Goal: Task Accomplishment & Management: Manage account settings

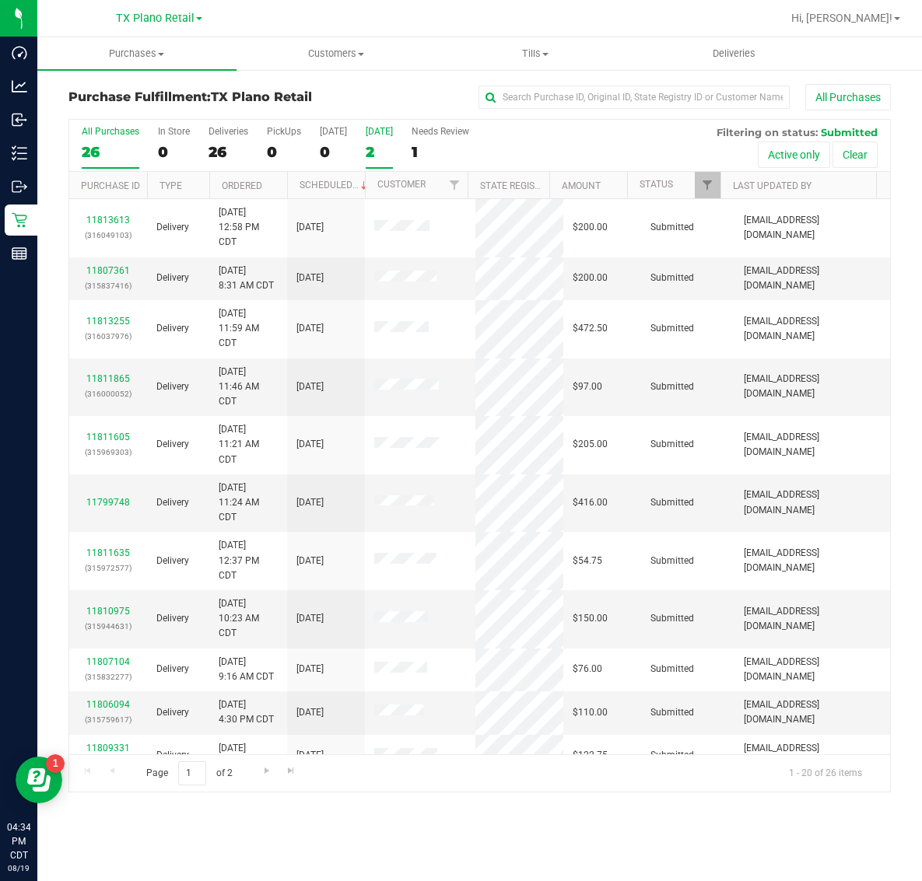
click at [374, 142] on label "Tomorrow 2" at bounding box center [379, 147] width 27 height 43
click at [0, 0] on input "[DATE] 2" at bounding box center [0, 0] width 0 height 0
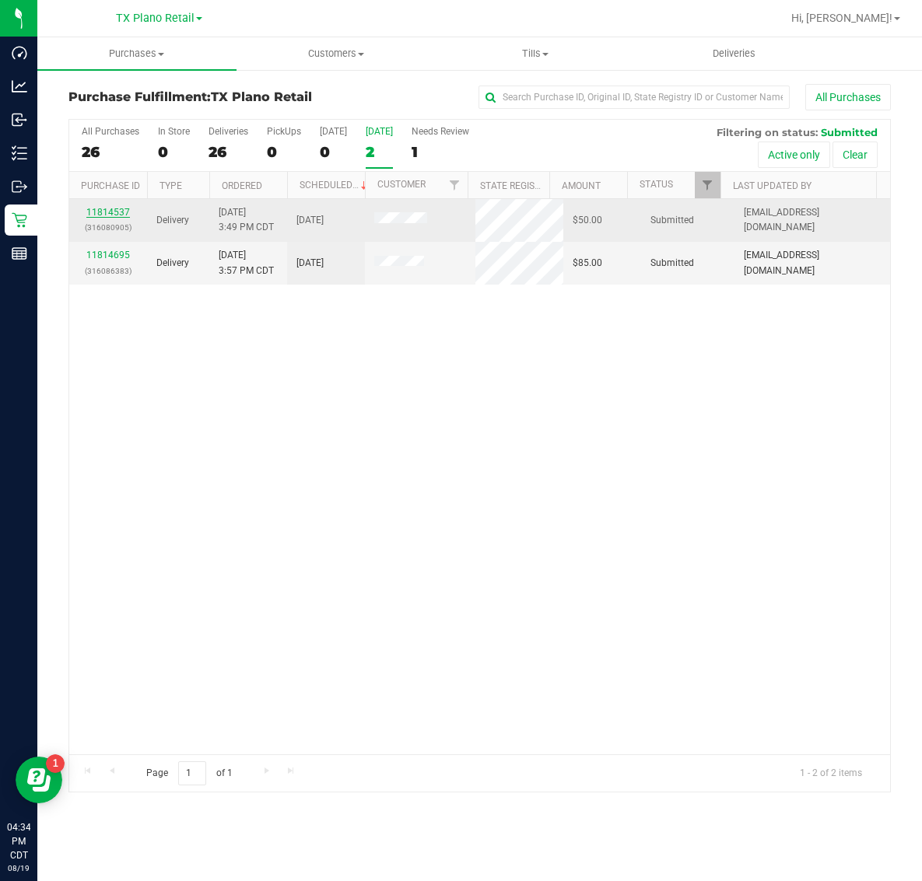
click at [109, 210] on link "11814537" at bounding box center [108, 212] width 44 height 11
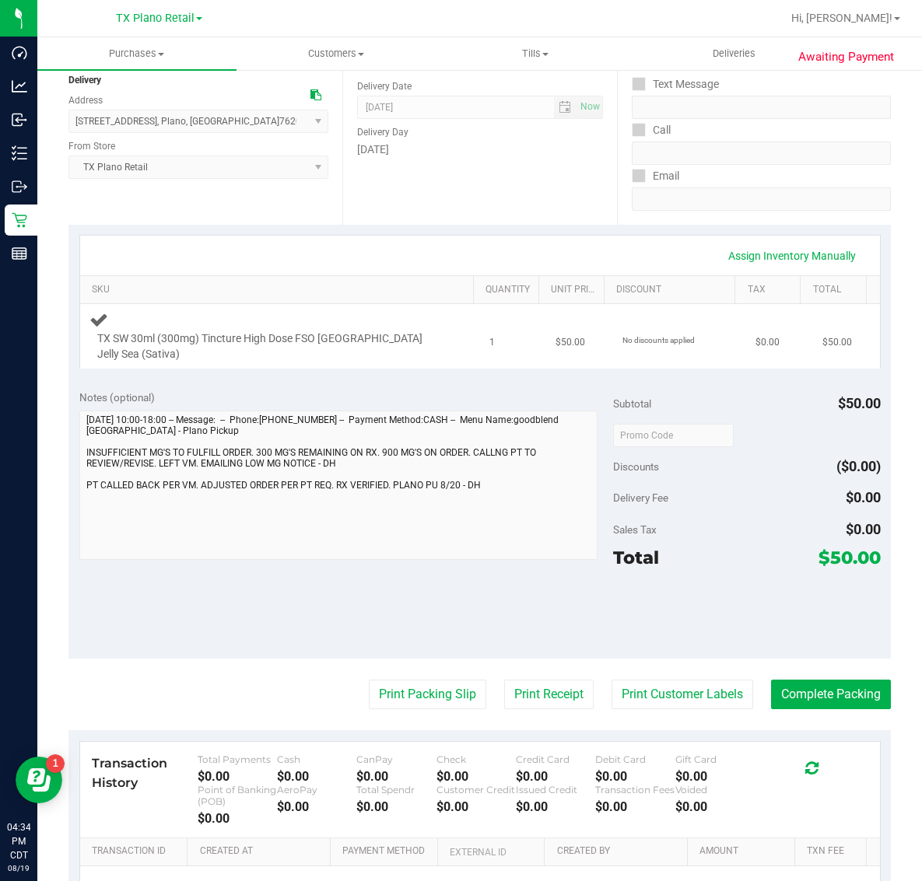
scroll to position [194, 0]
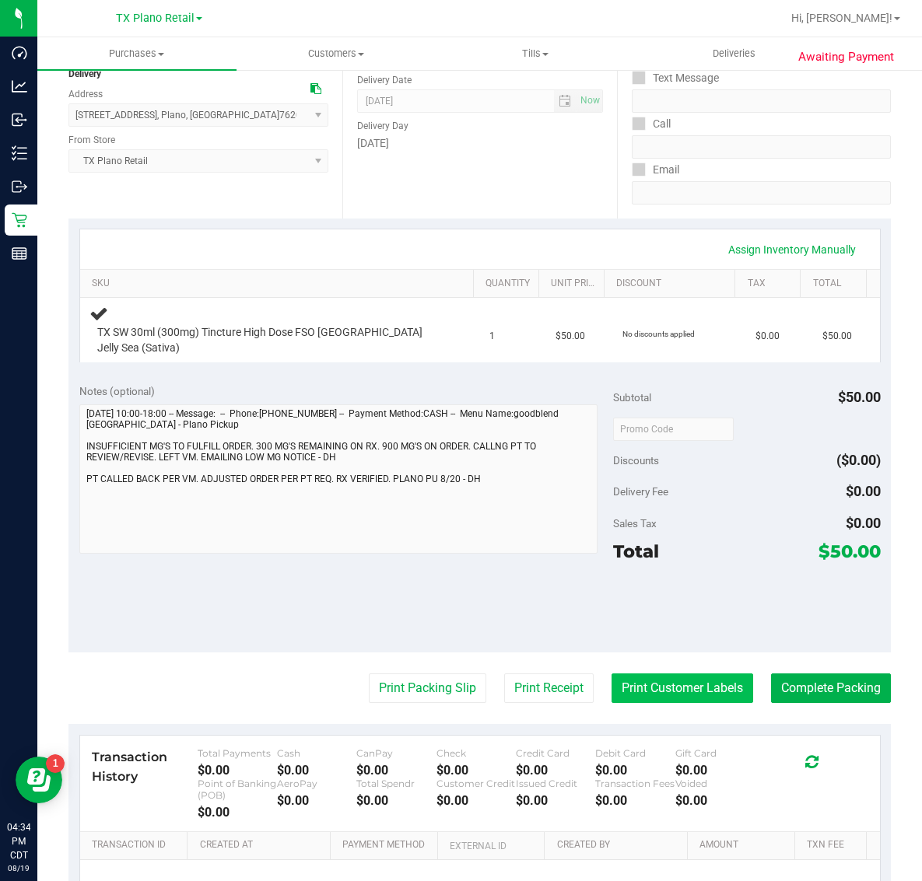
click at [674, 683] on button "Print Customer Labels" at bounding box center [682, 689] width 142 height 30
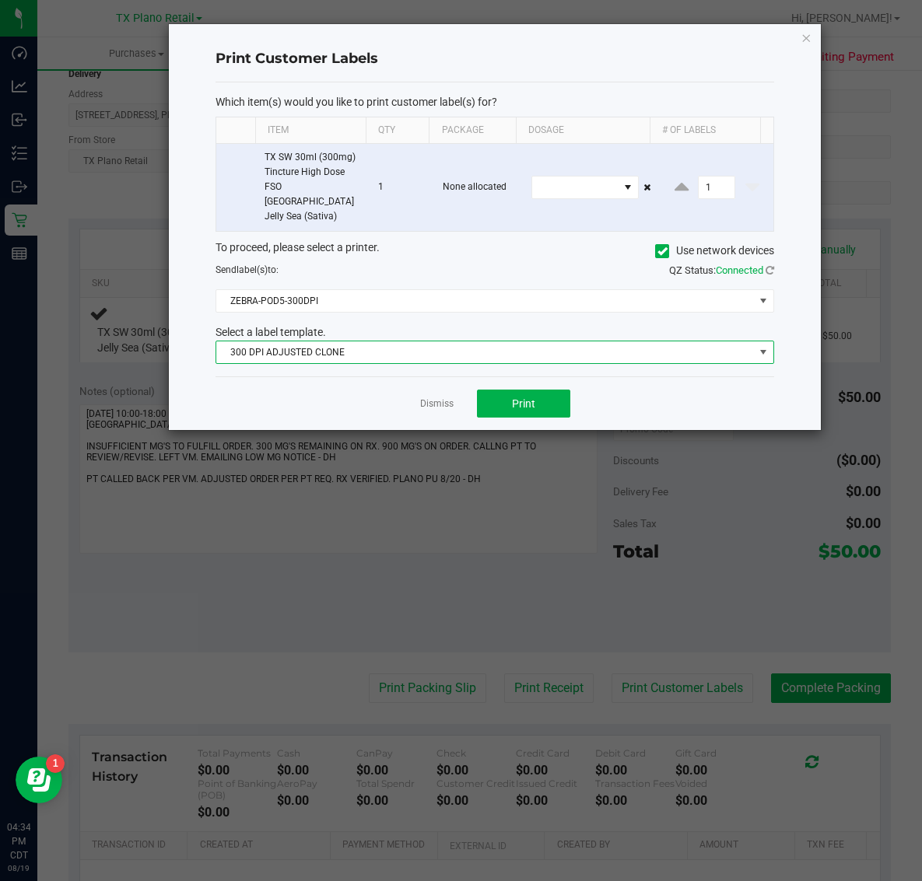
click at [414, 341] on span "300 DPI ADJUSTED CLONE" at bounding box center [484, 352] width 537 height 22
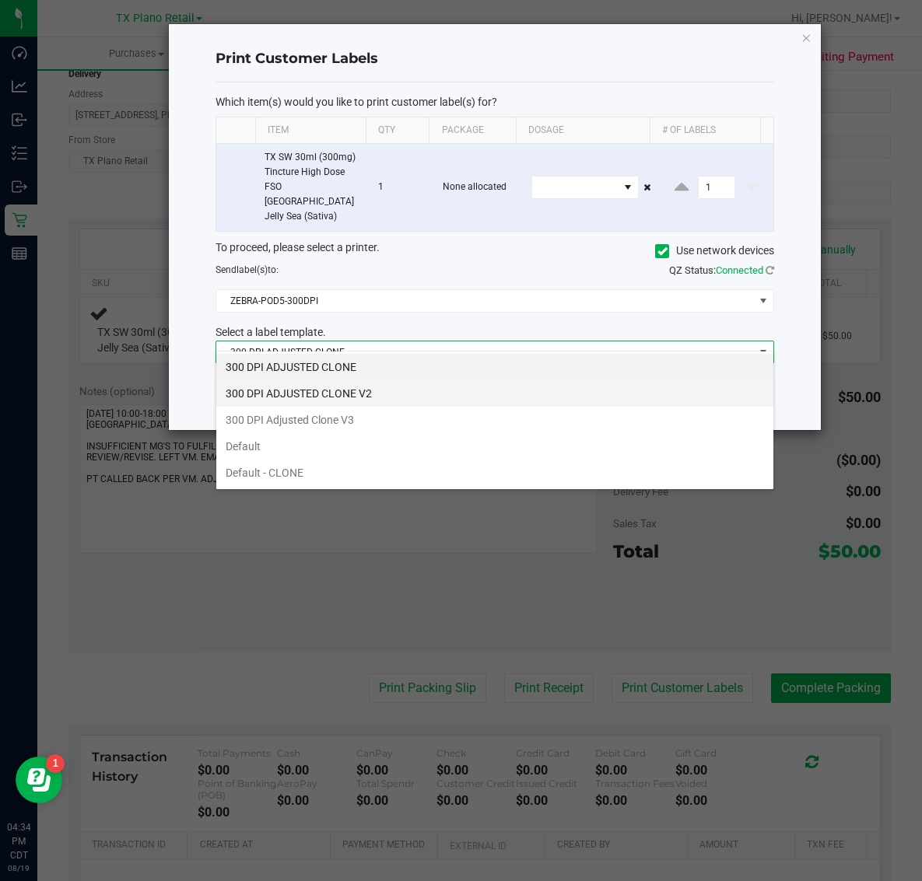
scroll to position [24, 558]
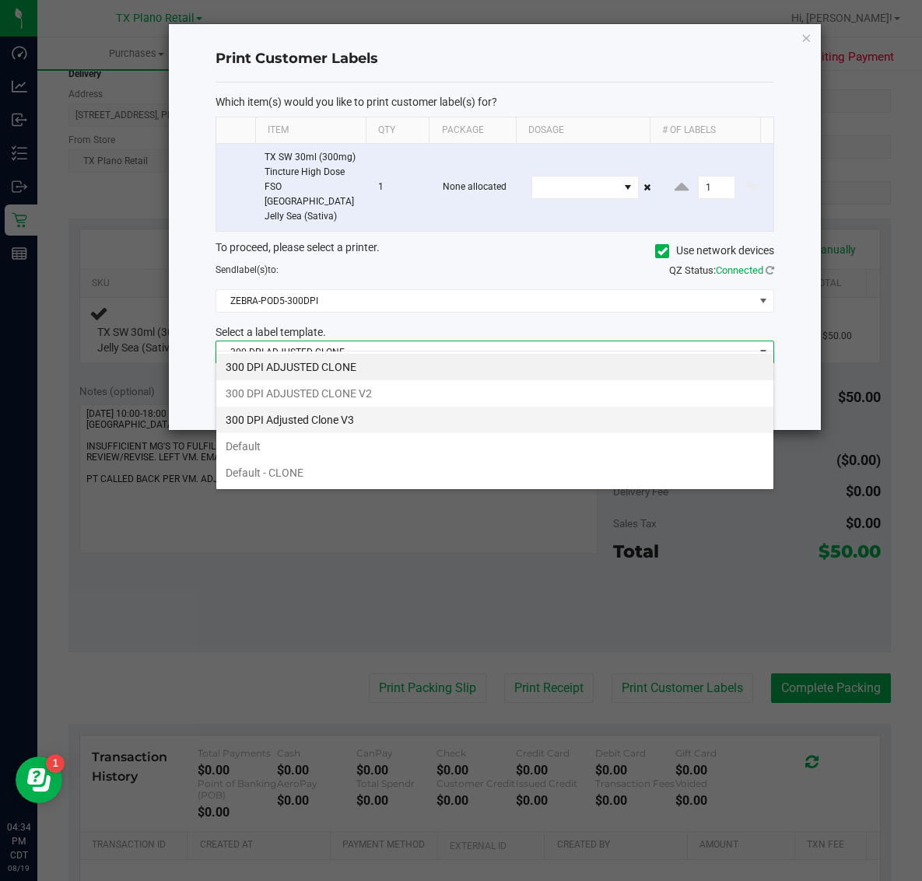
click at [374, 418] on li "300 DPI Adjusted Clone V3" at bounding box center [494, 420] width 557 height 26
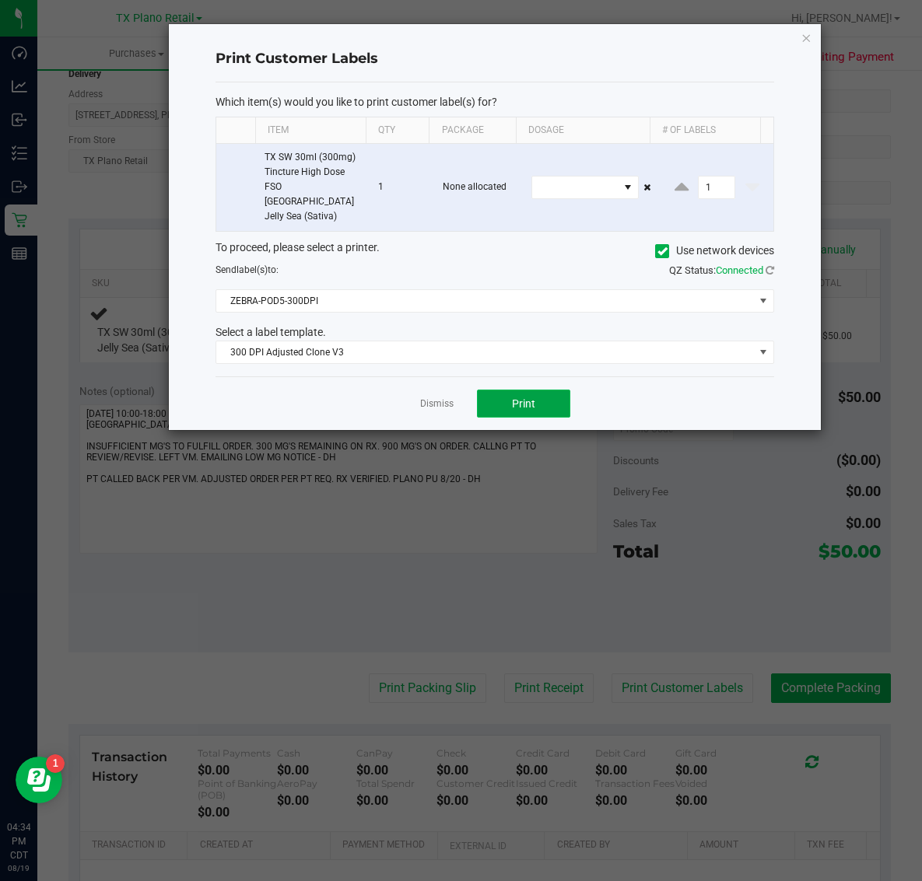
click at [523, 397] on span "Print" at bounding box center [523, 403] width 23 height 12
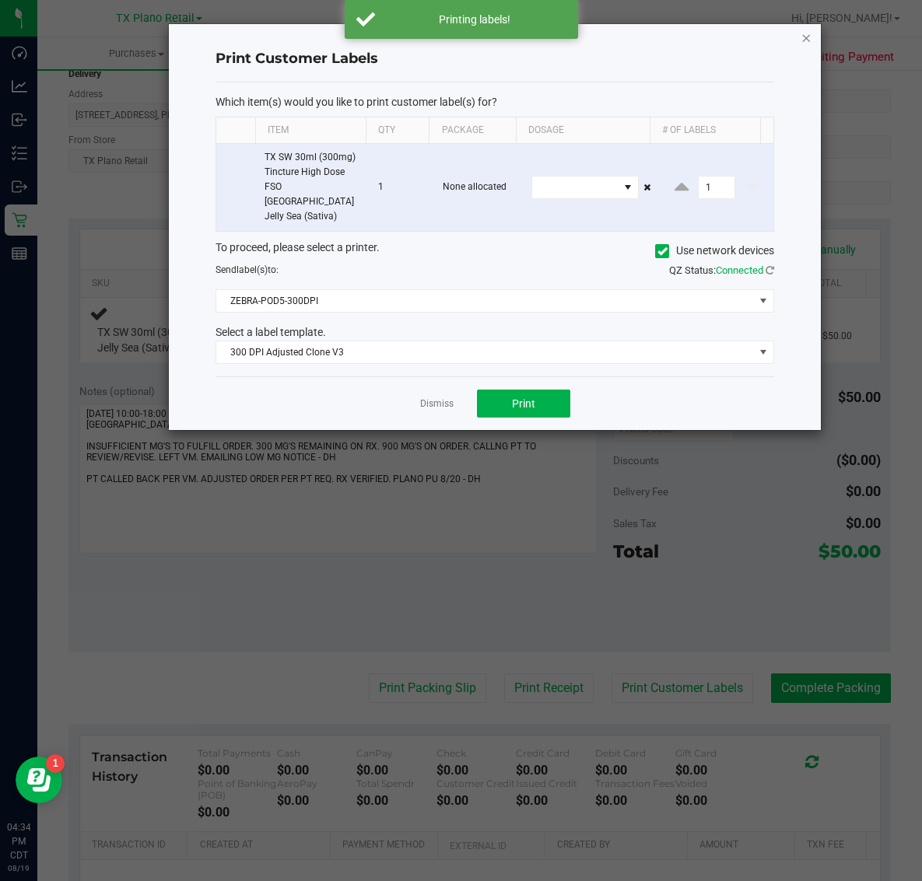
click at [801, 35] on icon "button" at bounding box center [805, 37] width 11 height 19
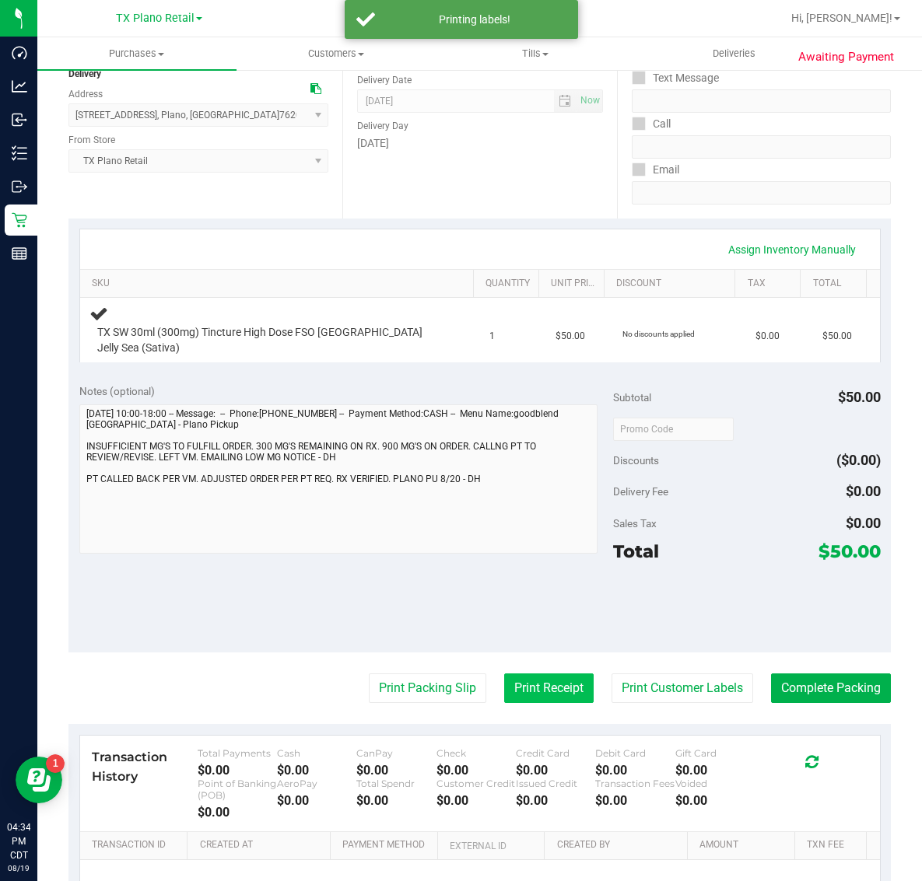
click at [538, 674] on button "Print Receipt" at bounding box center [548, 689] width 89 height 30
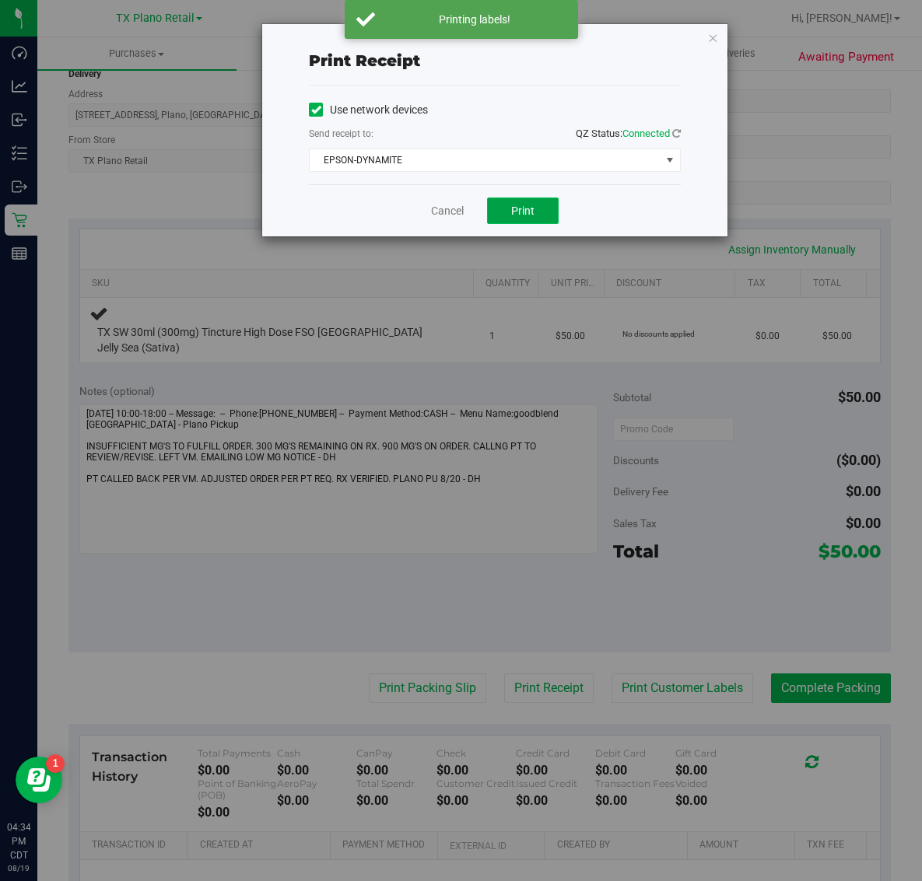
click at [531, 206] on span "Print" at bounding box center [522, 211] width 23 height 12
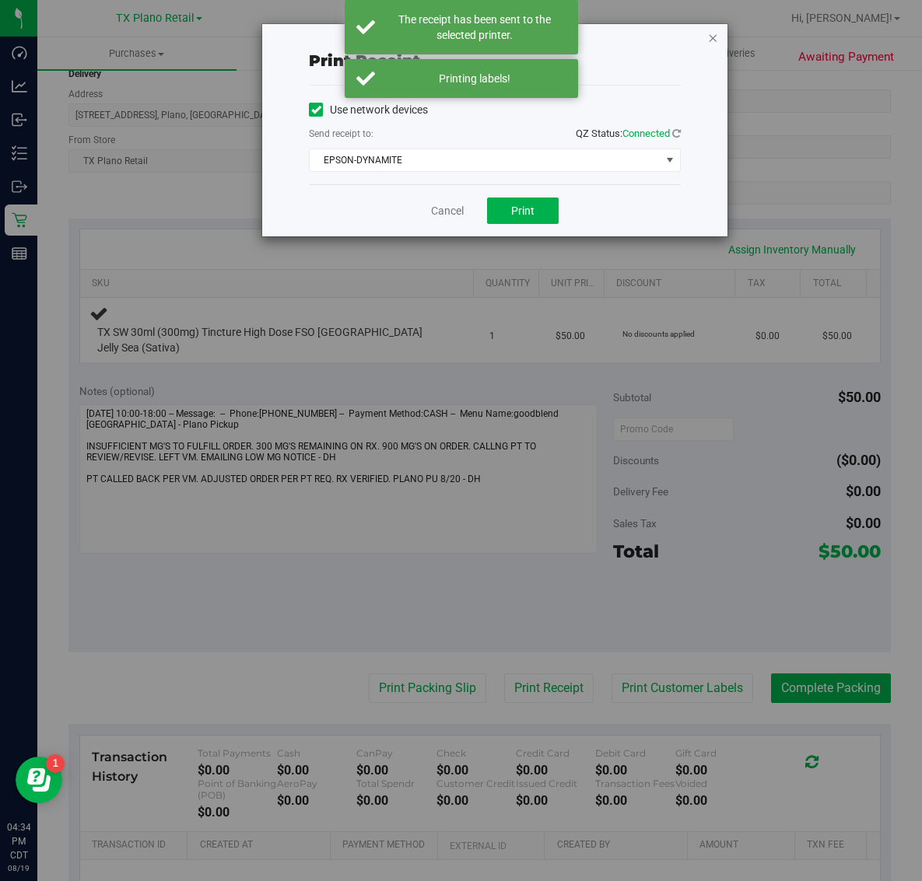
click at [709, 35] on icon "button" at bounding box center [712, 37] width 11 height 19
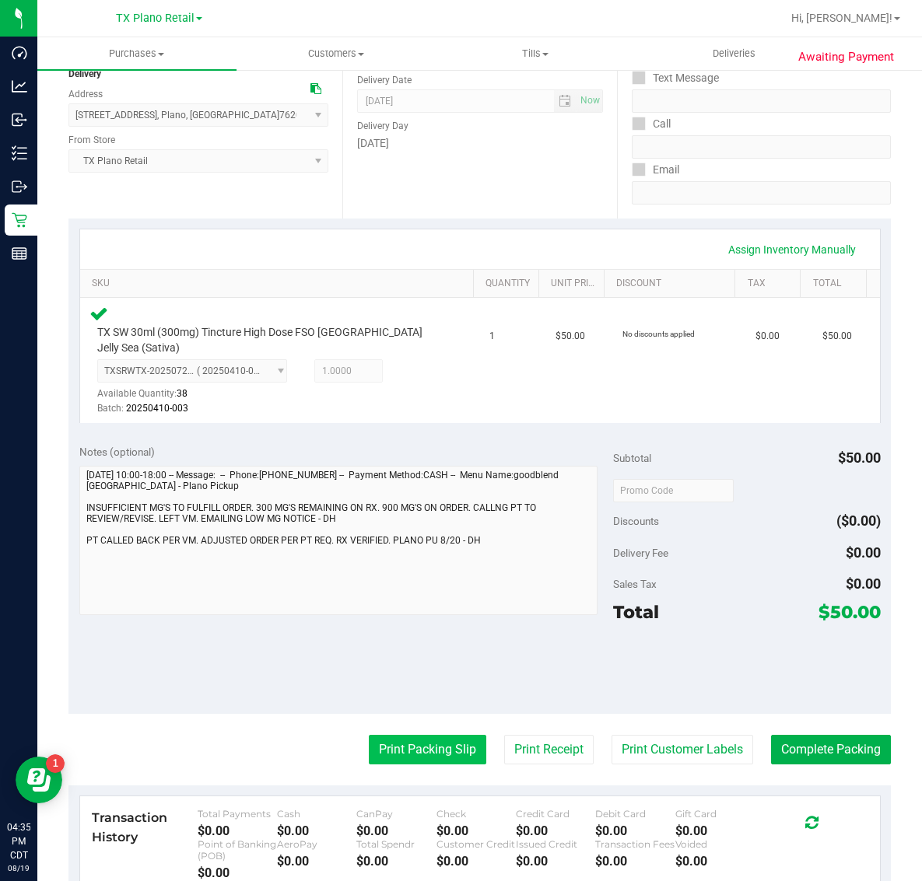
click at [430, 735] on button "Print Packing Slip" at bounding box center [427, 750] width 117 height 30
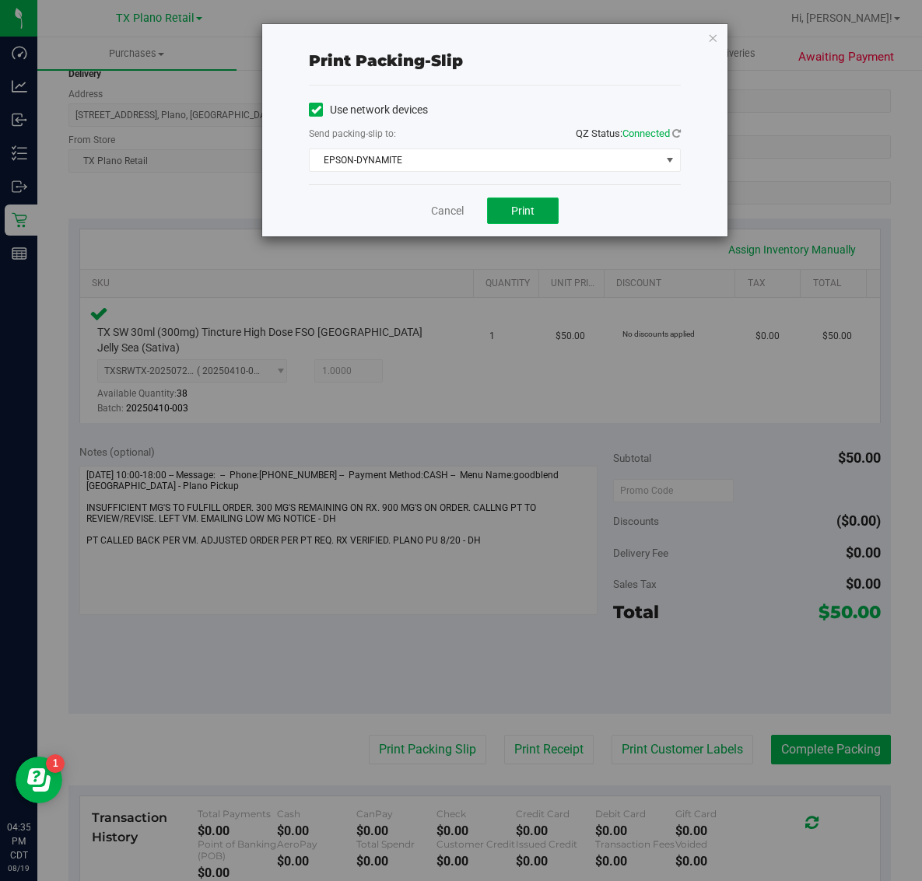
click at [533, 203] on button "Print" at bounding box center [523, 211] width 72 height 26
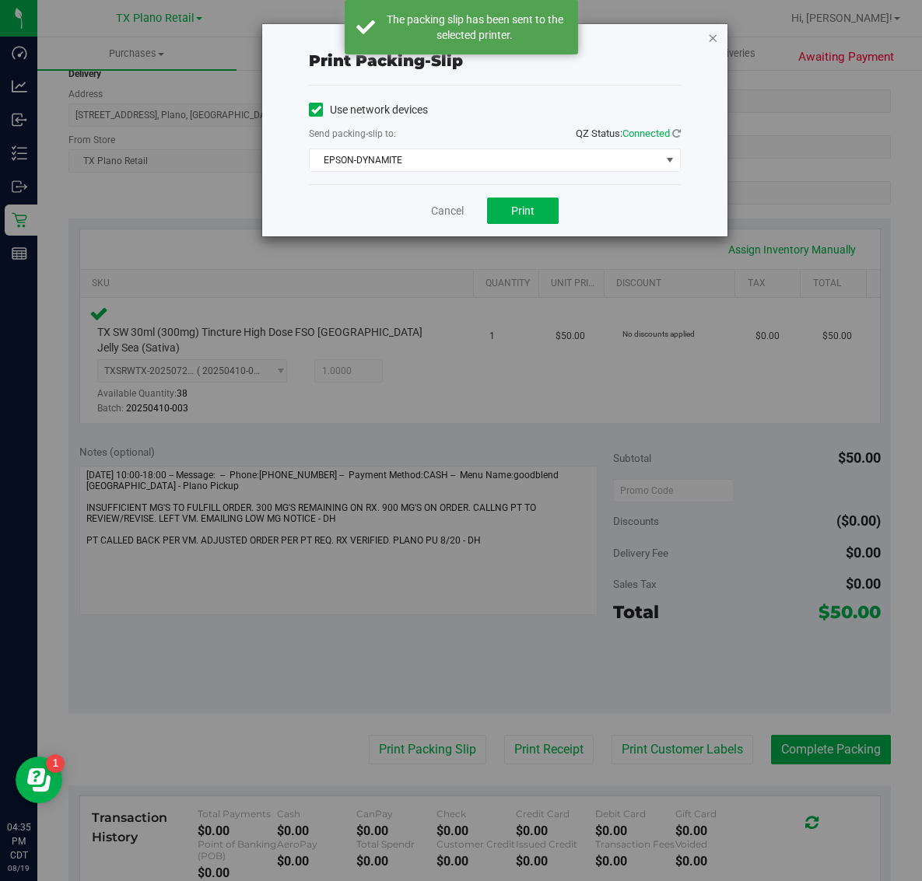
click at [713, 35] on icon "button" at bounding box center [712, 37] width 11 height 19
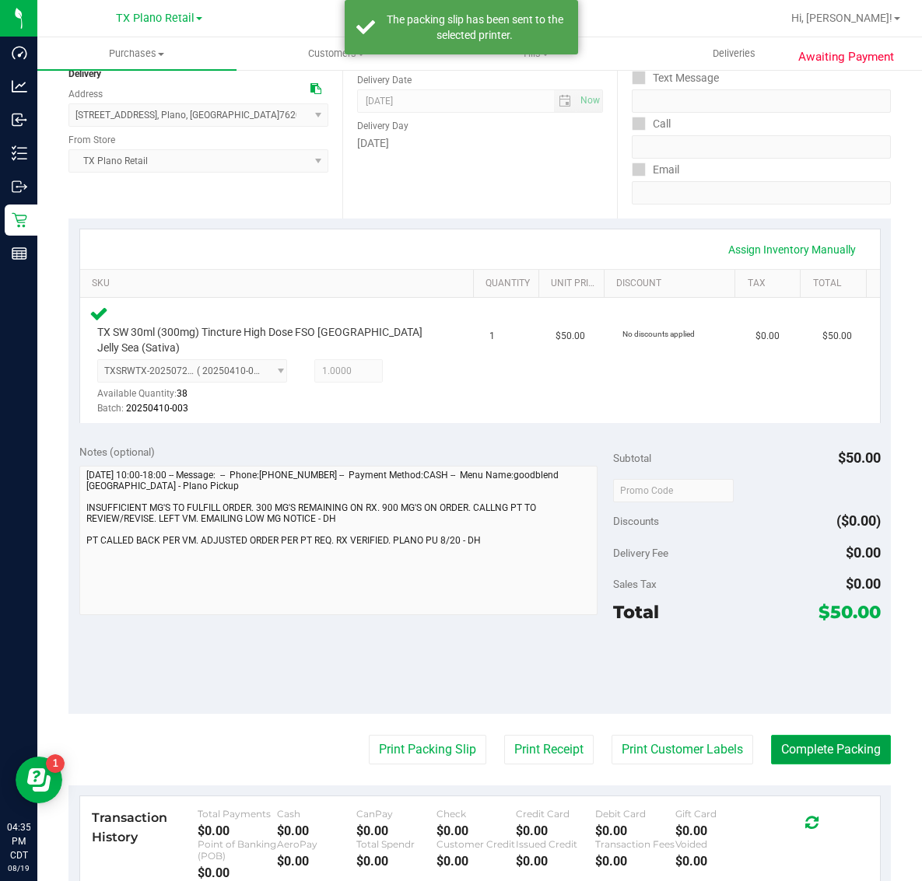
click at [835, 745] on button "Complete Packing" at bounding box center [831, 750] width 120 height 30
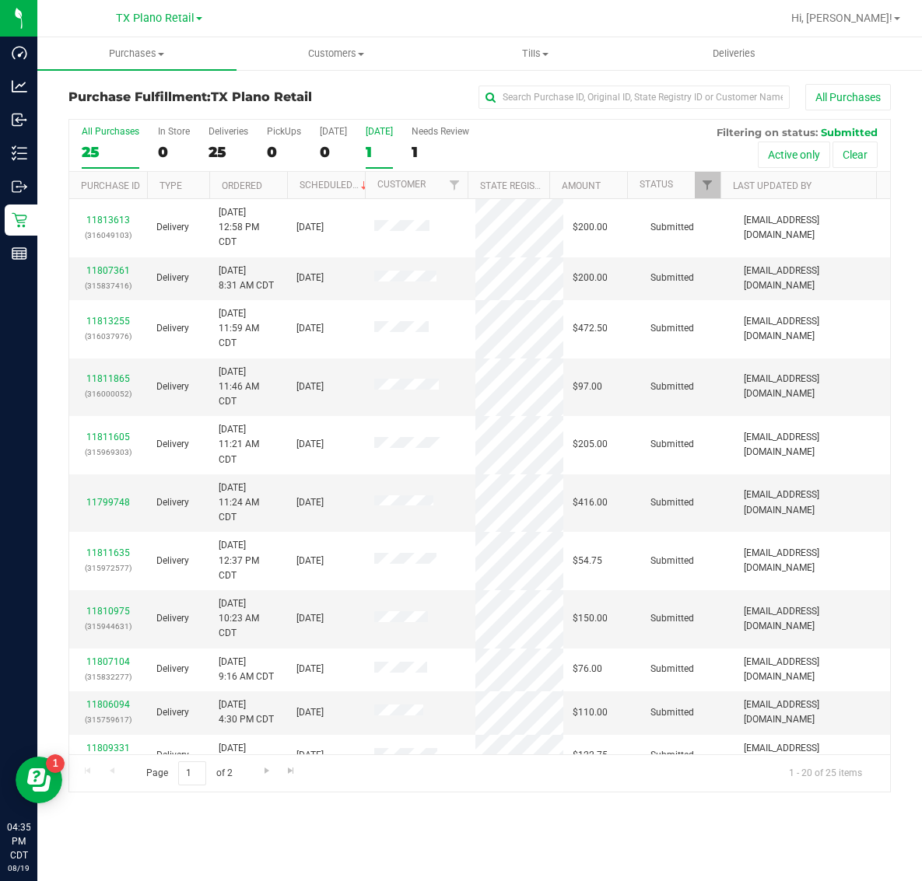
click at [393, 127] on div "[DATE]" at bounding box center [379, 131] width 27 height 11
click at [0, 0] on input "Tomorrow 1" at bounding box center [0, 0] width 0 height 0
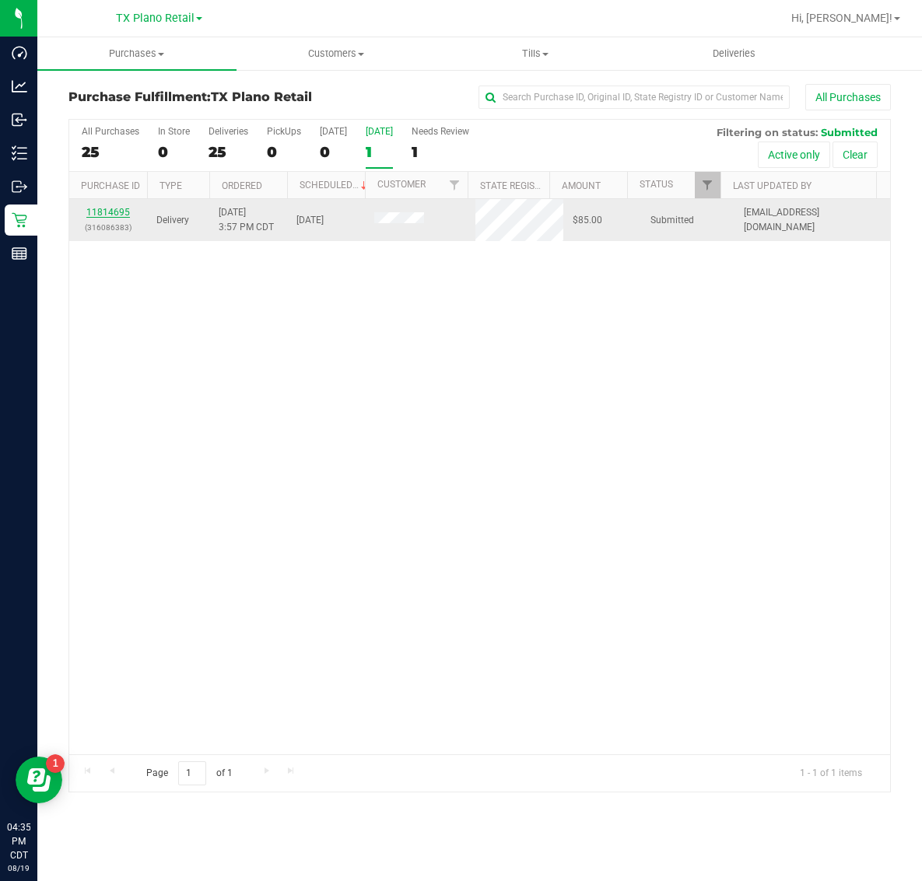
click at [113, 215] on link "11814695" at bounding box center [108, 212] width 44 height 11
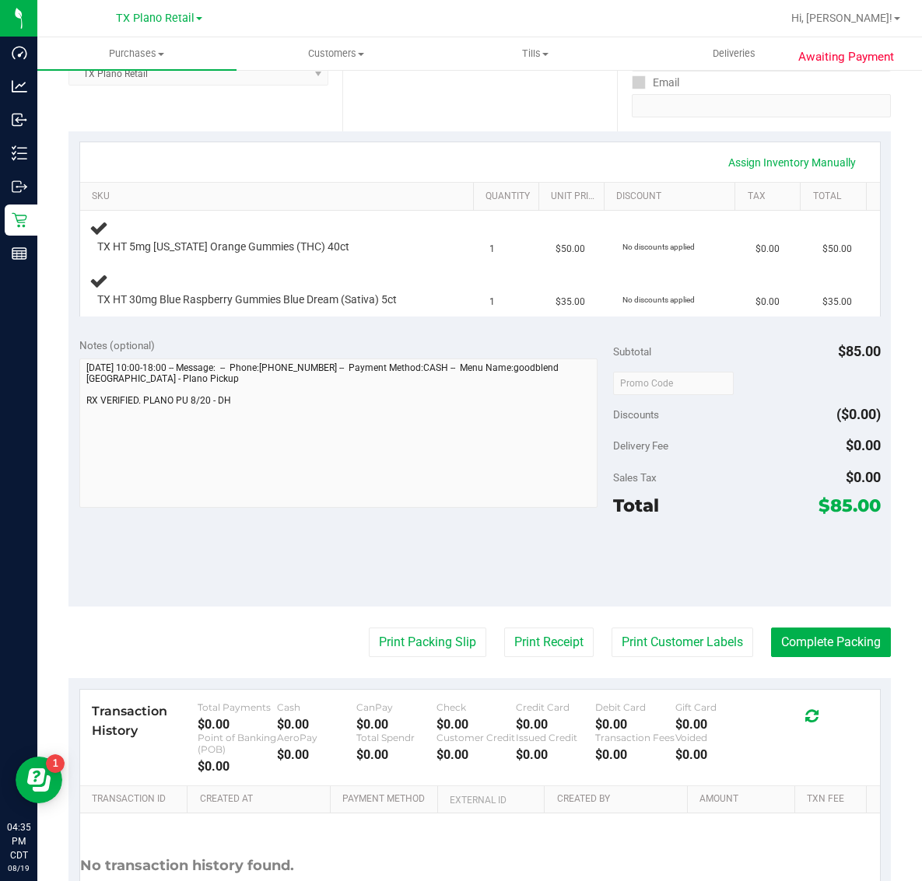
scroll to position [292, 0]
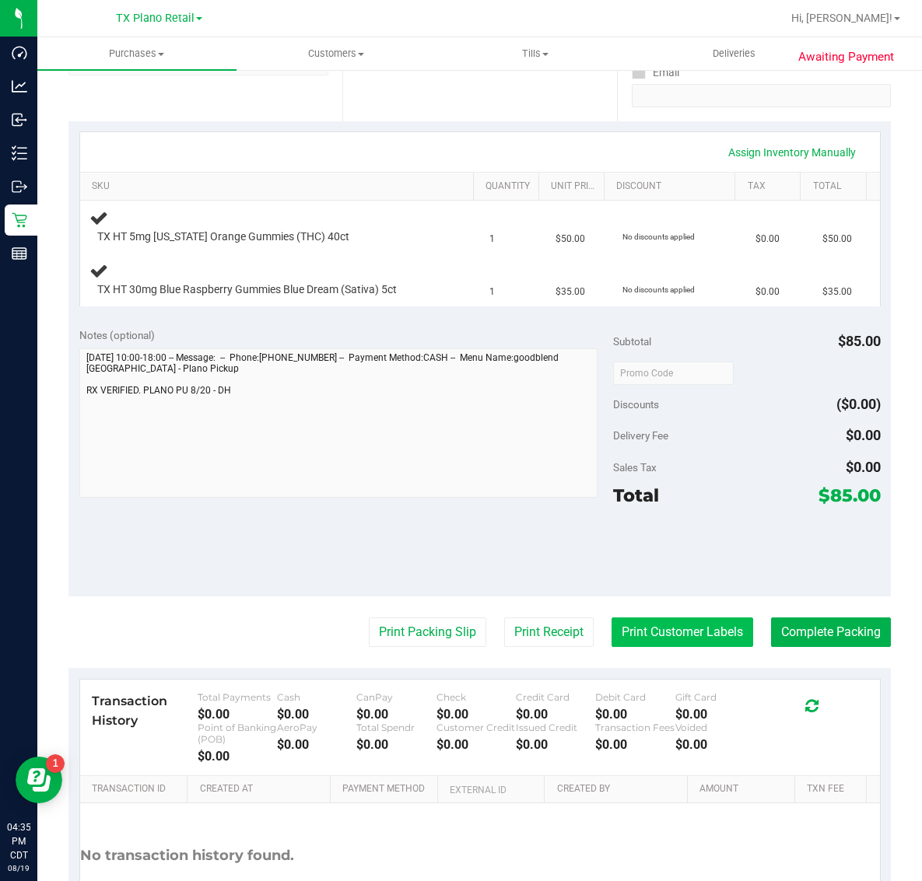
click at [677, 639] on button "Print Customer Labels" at bounding box center [682, 633] width 142 height 30
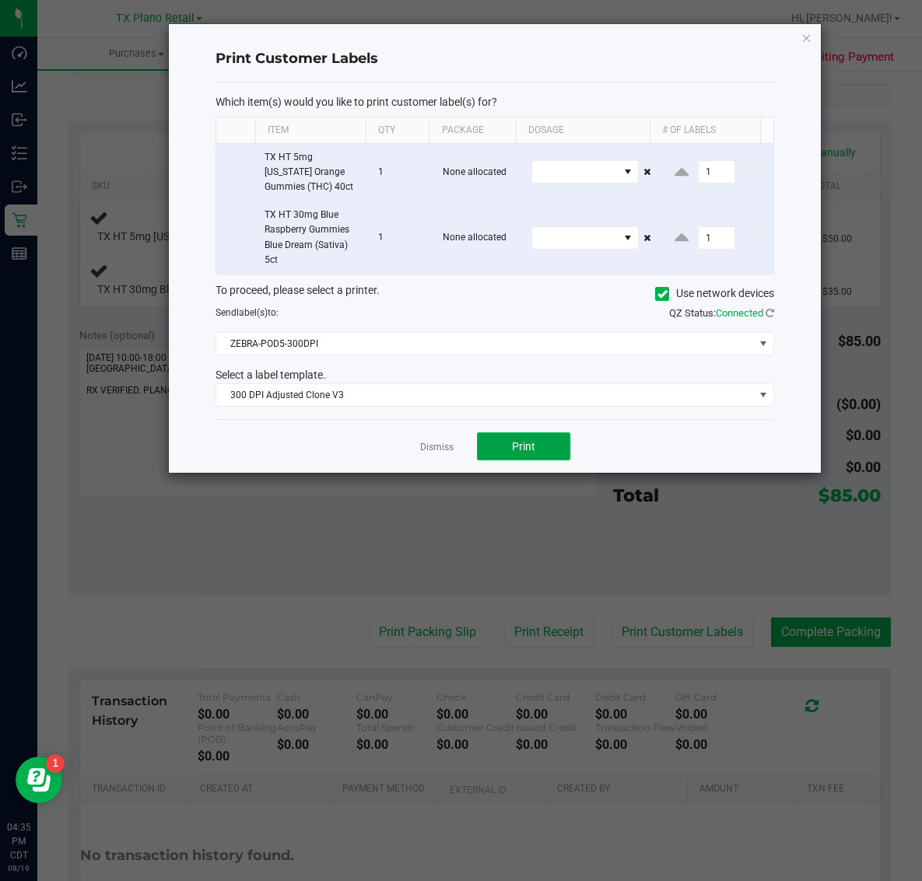
click at [533, 443] on span "Print" at bounding box center [523, 446] width 23 height 12
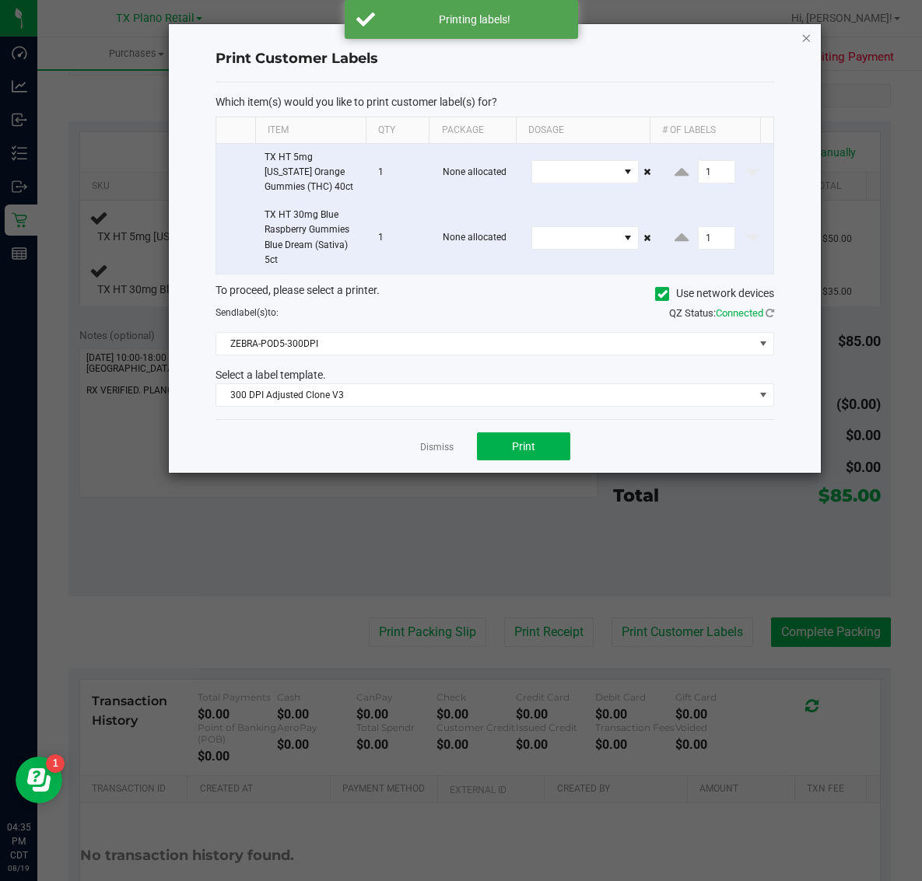
click at [806, 37] on icon "button" at bounding box center [805, 37] width 11 height 19
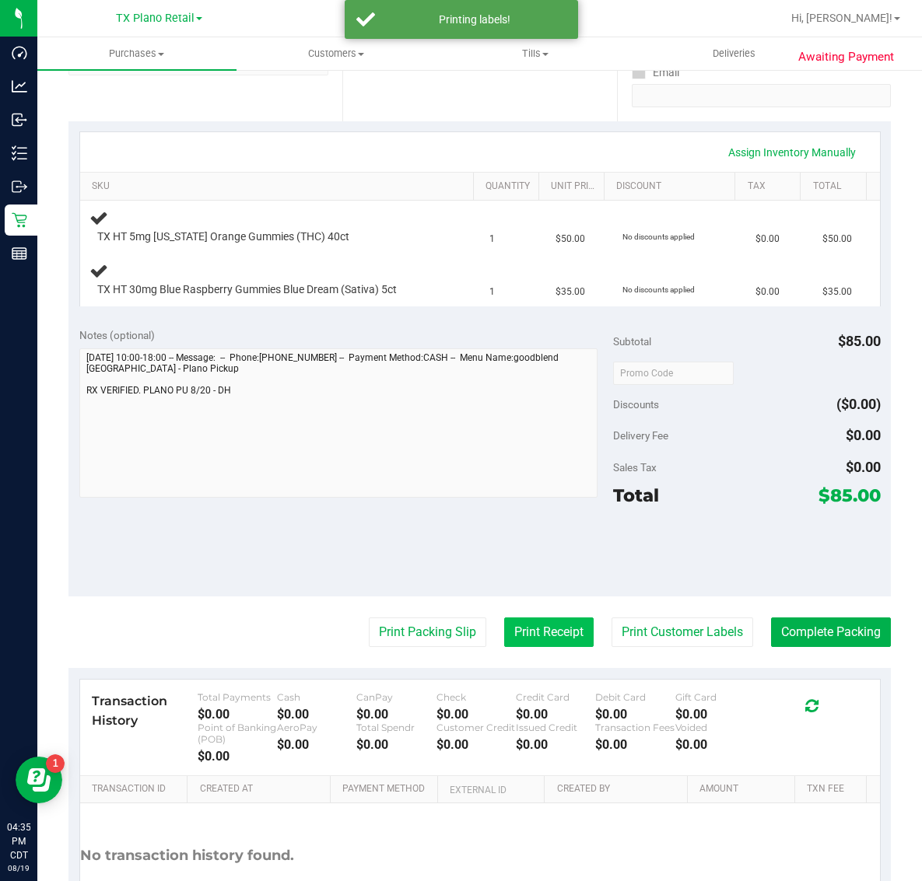
click at [550, 635] on button "Print Receipt" at bounding box center [548, 633] width 89 height 30
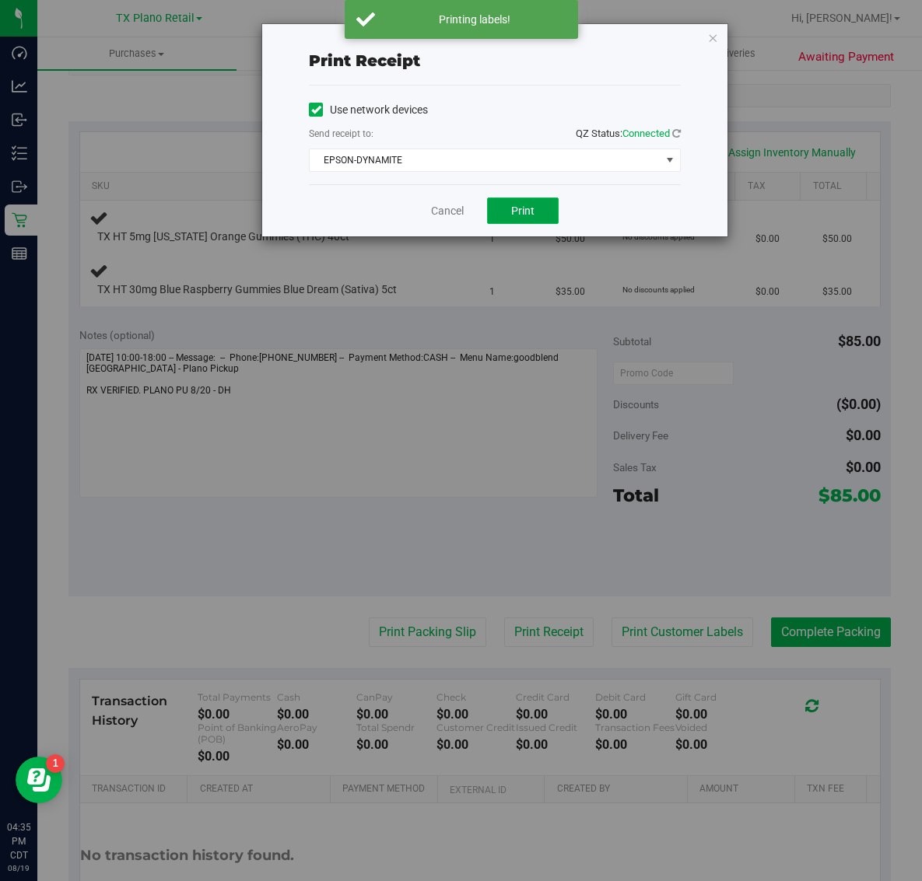
click at [512, 214] on span "Print" at bounding box center [522, 211] width 23 height 12
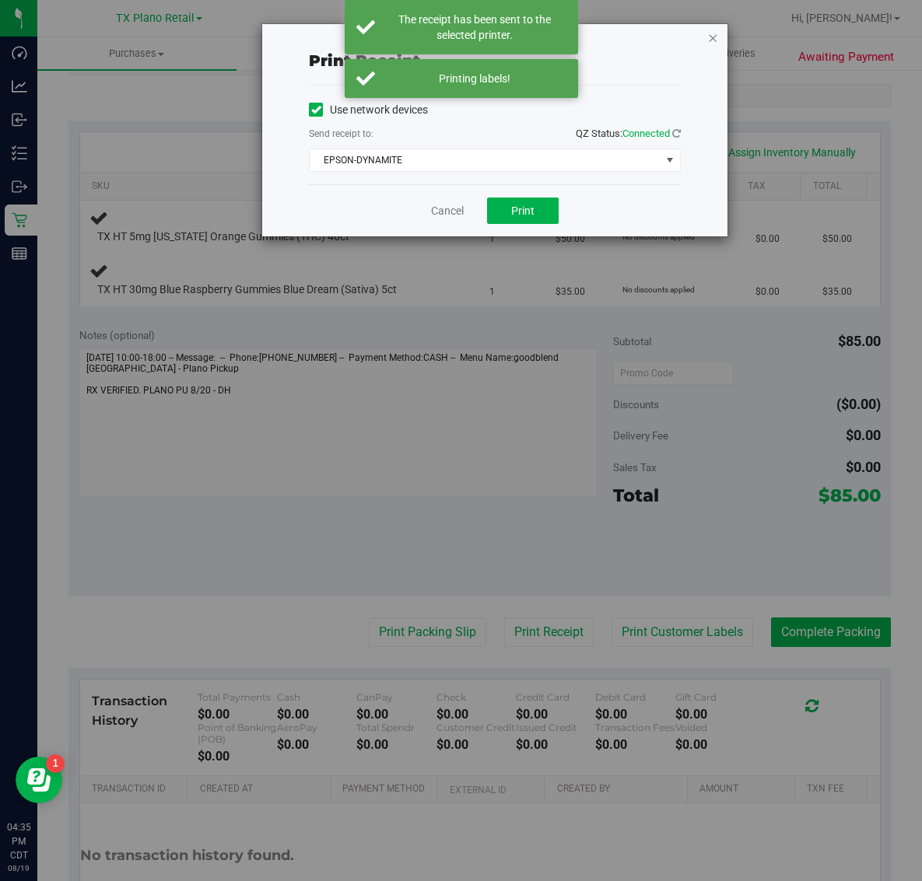
click at [717, 35] on icon "button" at bounding box center [712, 37] width 11 height 19
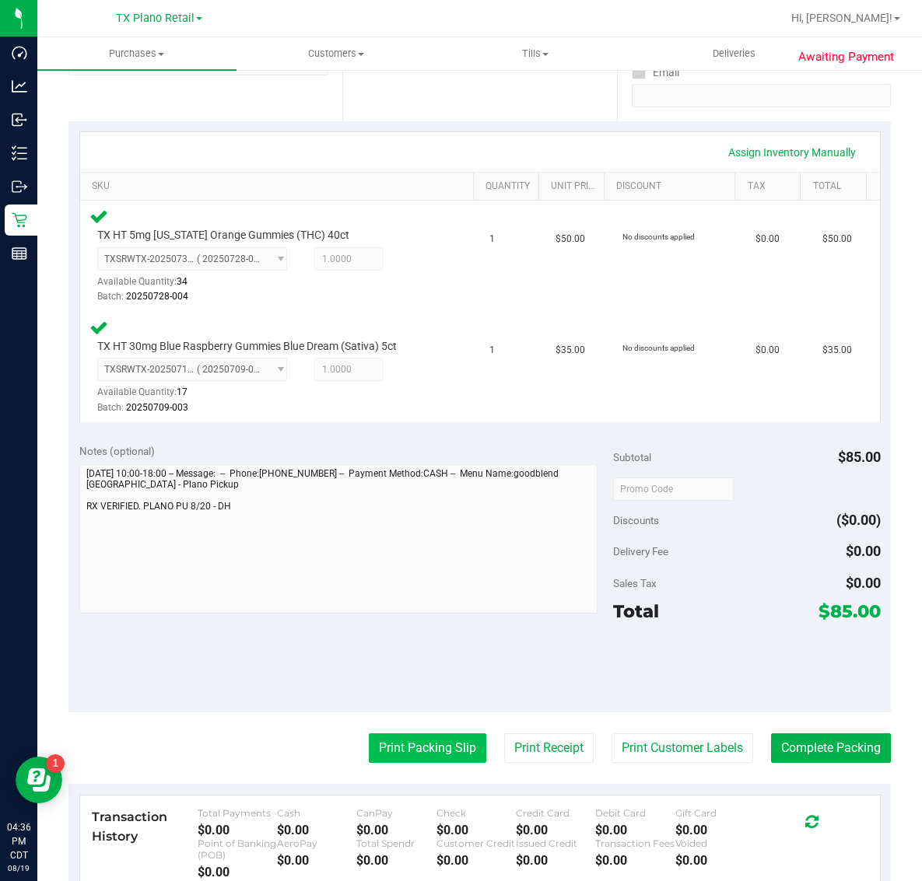
click at [383, 737] on button "Print Packing Slip" at bounding box center [427, 748] width 117 height 30
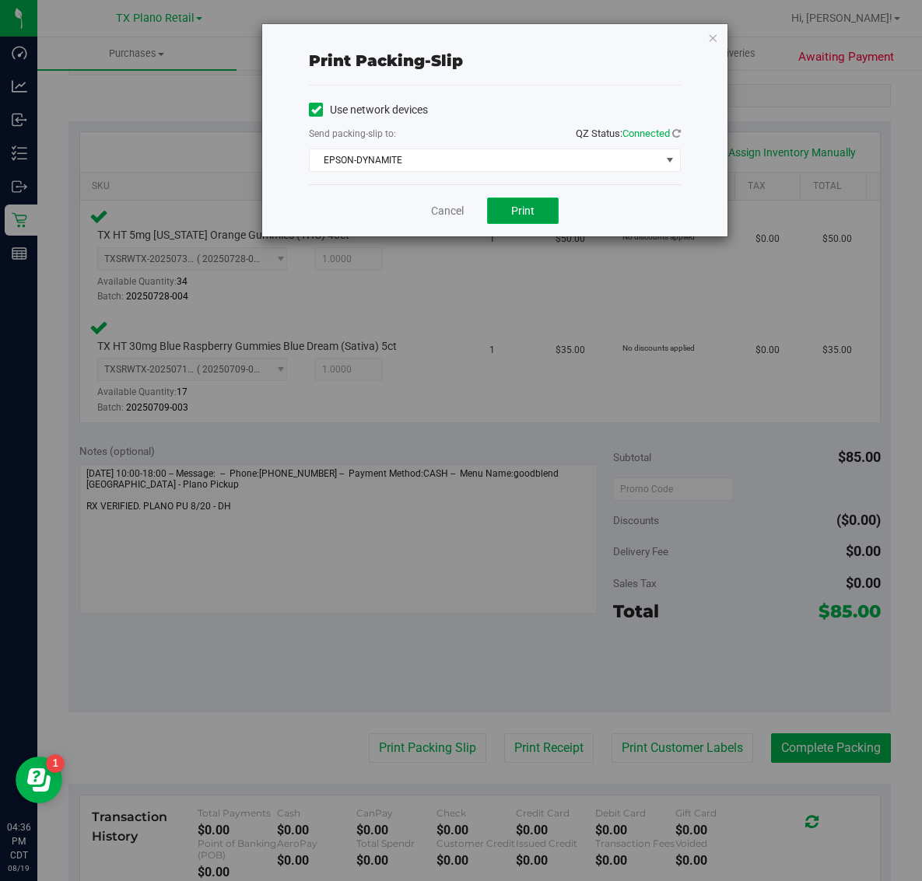
click at [526, 219] on button "Print" at bounding box center [523, 211] width 72 height 26
click at [712, 44] on icon "button" at bounding box center [712, 37] width 11 height 19
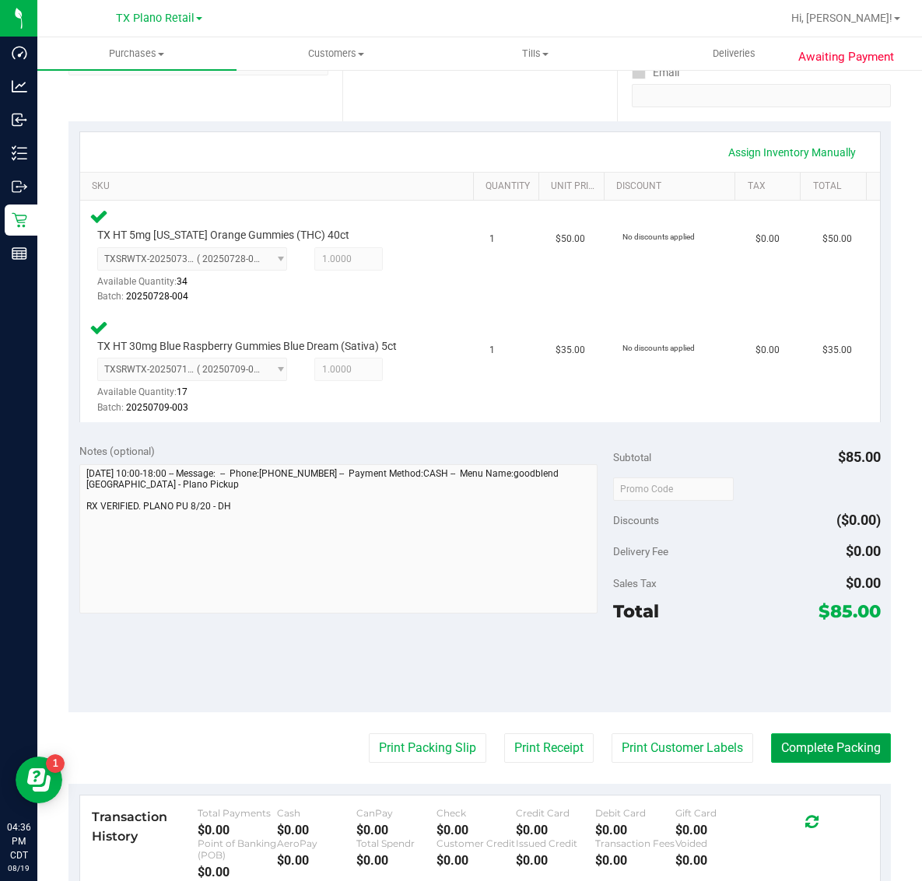
click at [811, 747] on button "Complete Packing" at bounding box center [831, 748] width 120 height 30
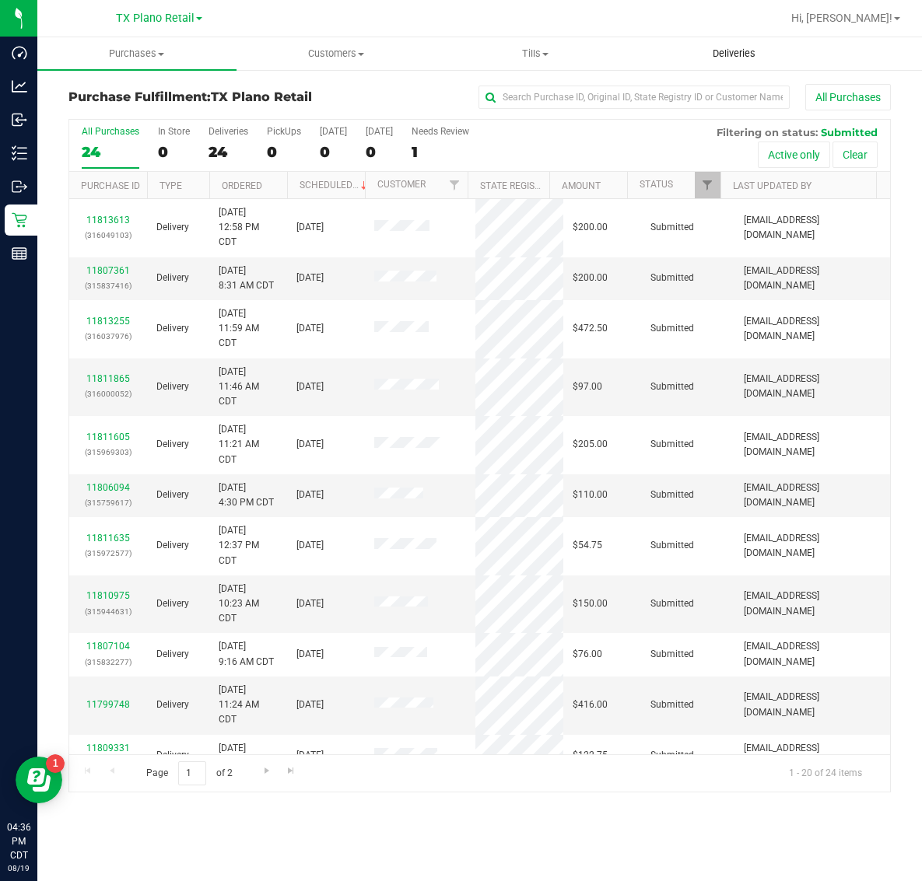
click at [748, 53] on span "Deliveries" at bounding box center [733, 54] width 85 height 14
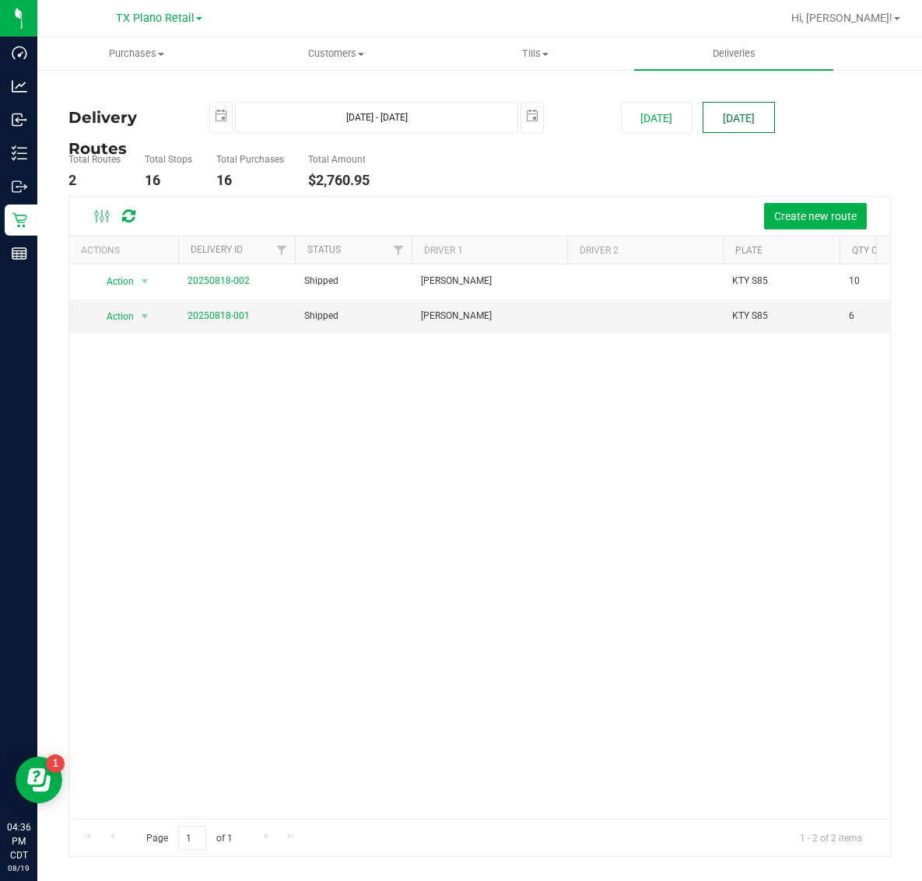
click at [717, 113] on button "[DATE]" at bounding box center [738, 117] width 72 height 31
type input "[DATE] - [DATE]"
type input "[DATE]"
click at [219, 313] on link "20250819-001" at bounding box center [218, 315] width 62 height 11
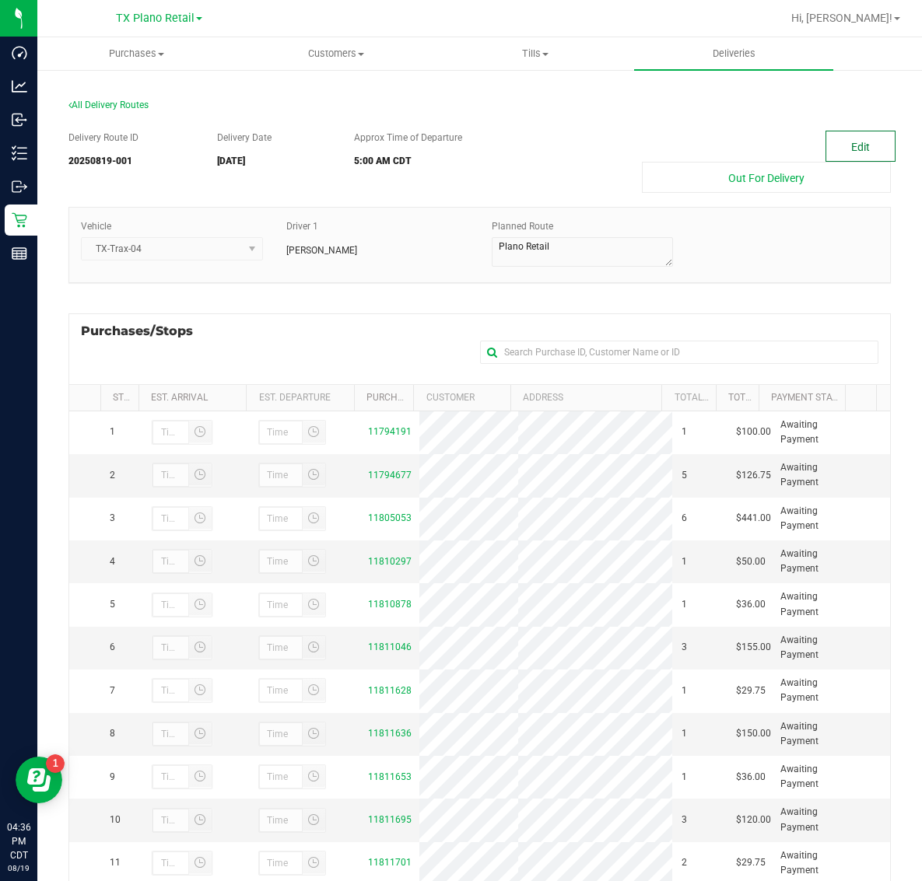
click at [861, 146] on button "Edit" at bounding box center [860, 146] width 70 height 31
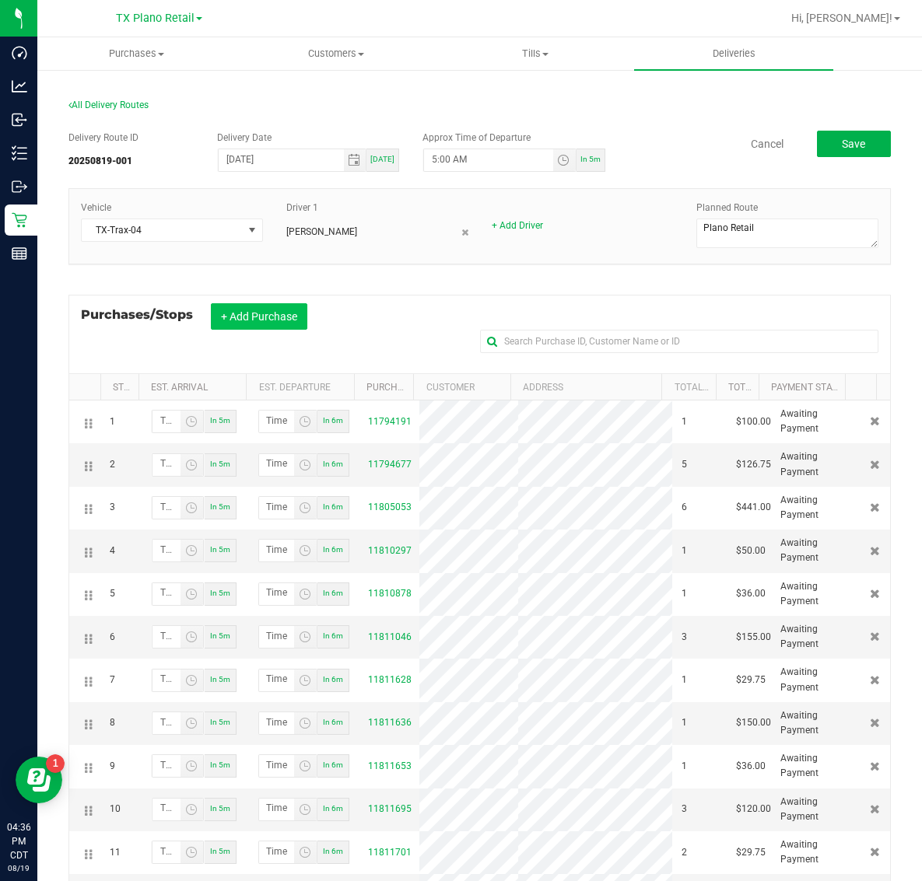
click at [250, 307] on button "+ Add Purchase" at bounding box center [259, 316] width 96 height 26
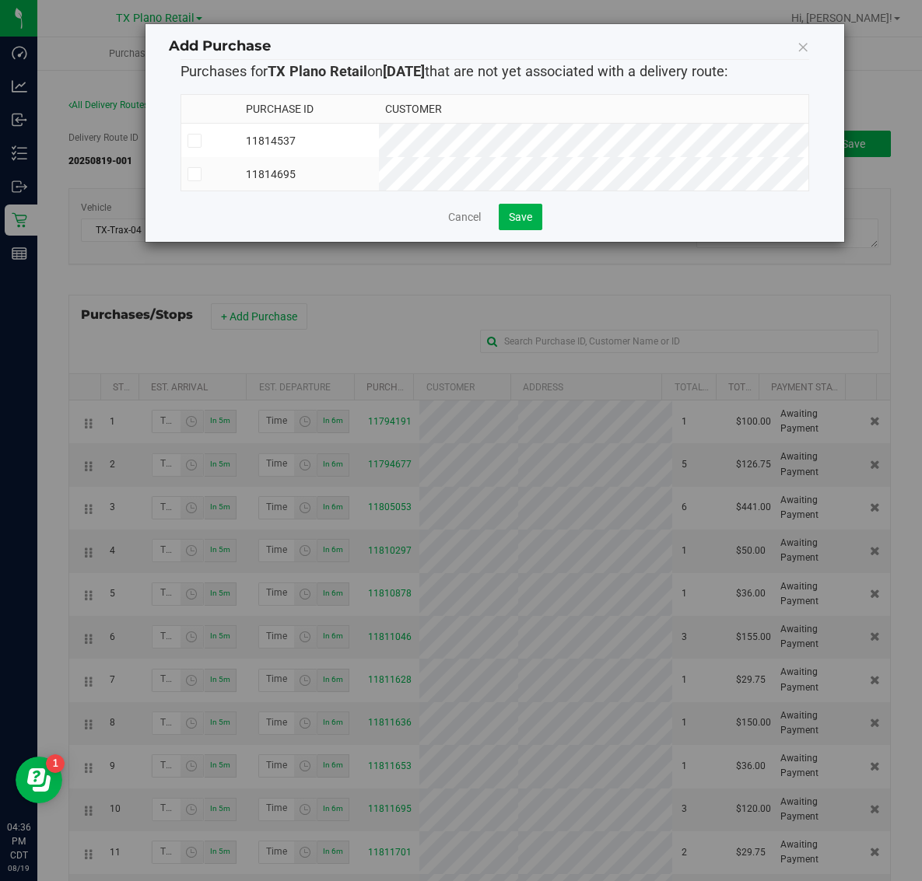
click at [379, 133] on td "11814537" at bounding box center [309, 141] width 139 height 34
click at [379, 171] on td "11814695" at bounding box center [309, 173] width 139 height 33
click at [506, 226] on button "Save" at bounding box center [521, 217] width 44 height 26
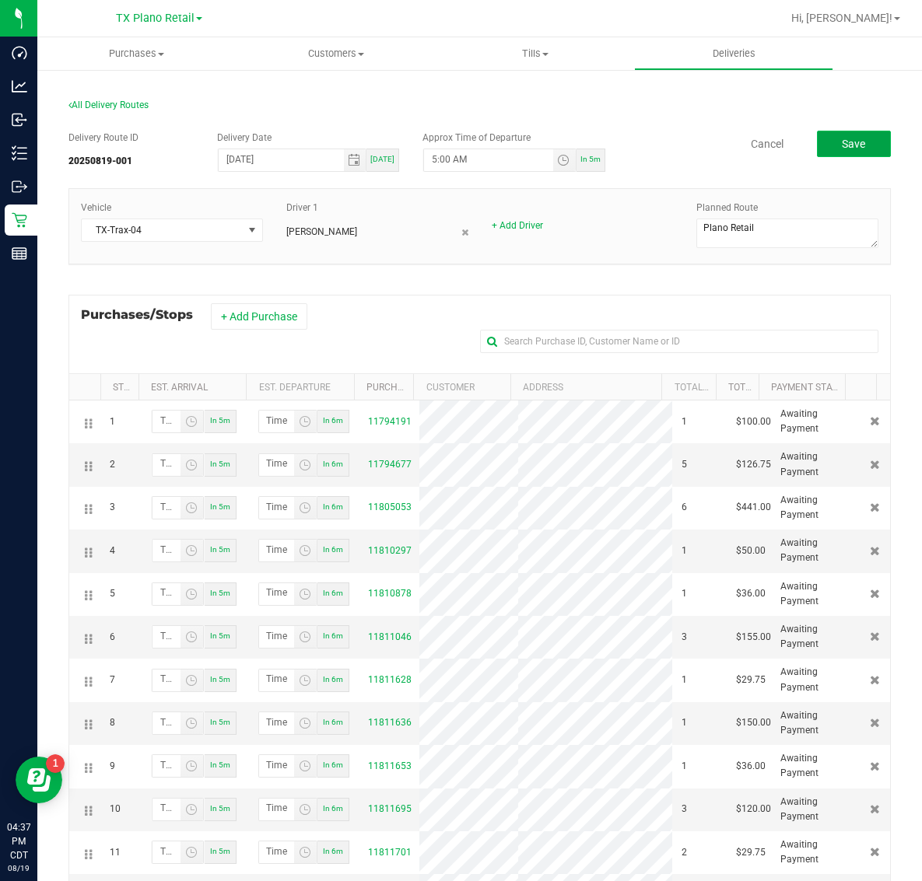
click at [846, 149] on span "Save" at bounding box center [853, 144] width 23 height 12
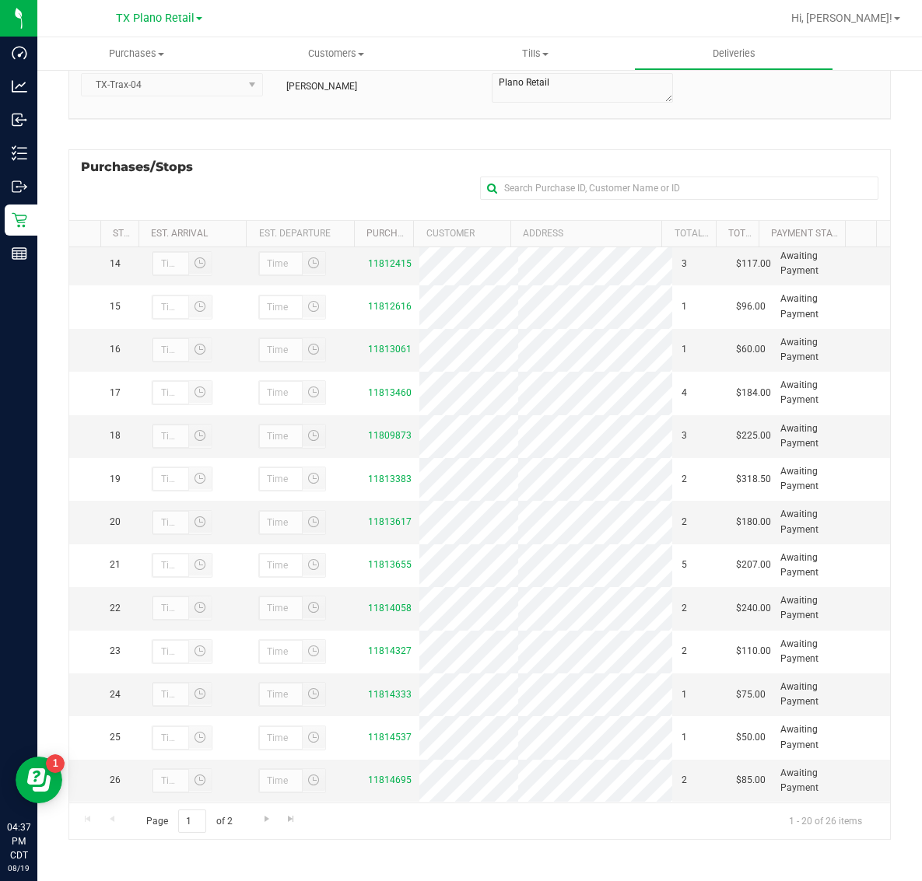
scroll to position [612, 0]
click at [379, 695] on link "11814333" at bounding box center [390, 694] width 44 height 11
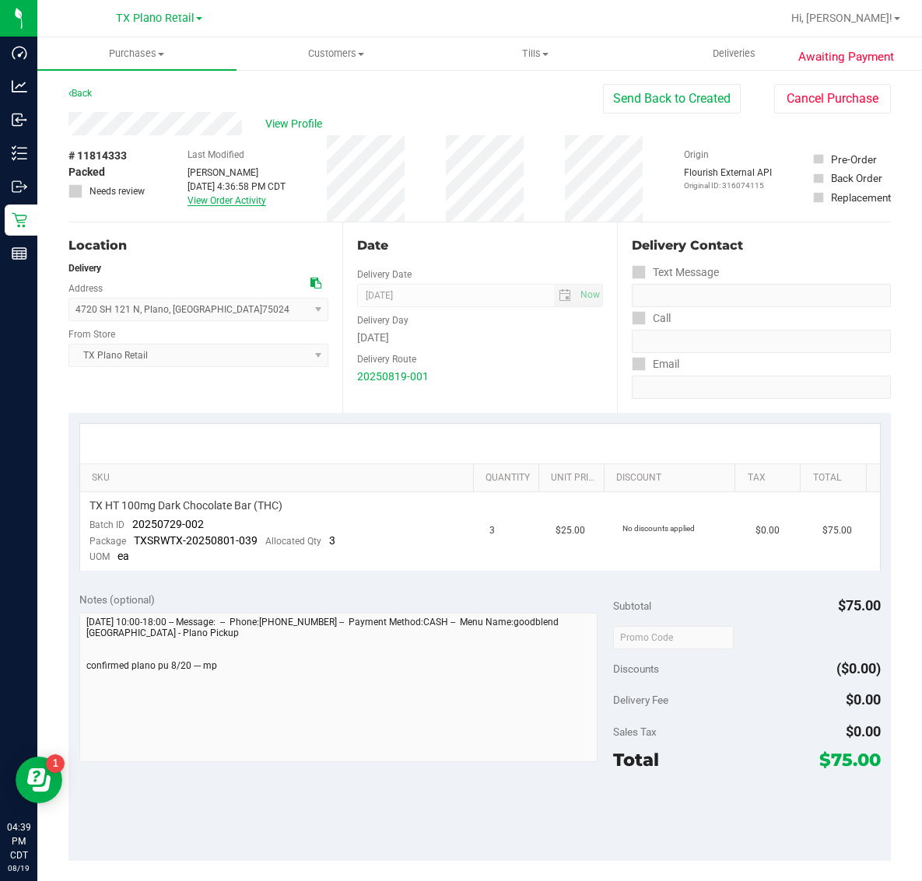
click at [231, 201] on link "View Order Activity" at bounding box center [226, 200] width 79 height 11
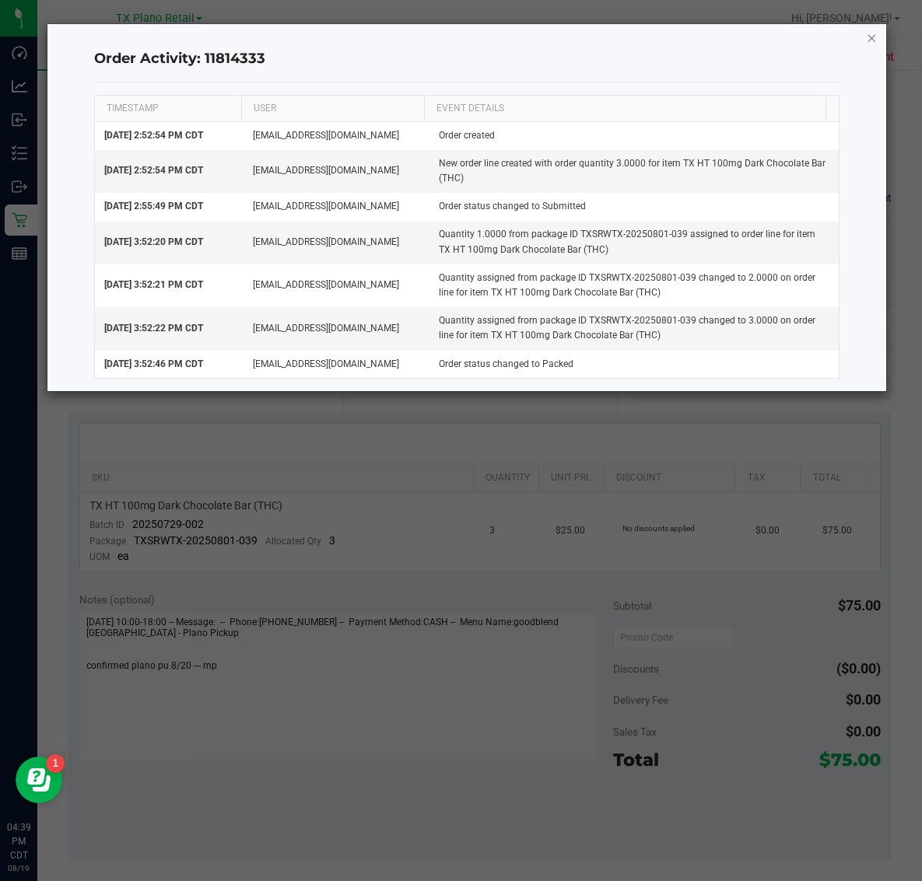
click at [873, 40] on icon "button" at bounding box center [871, 37] width 11 height 19
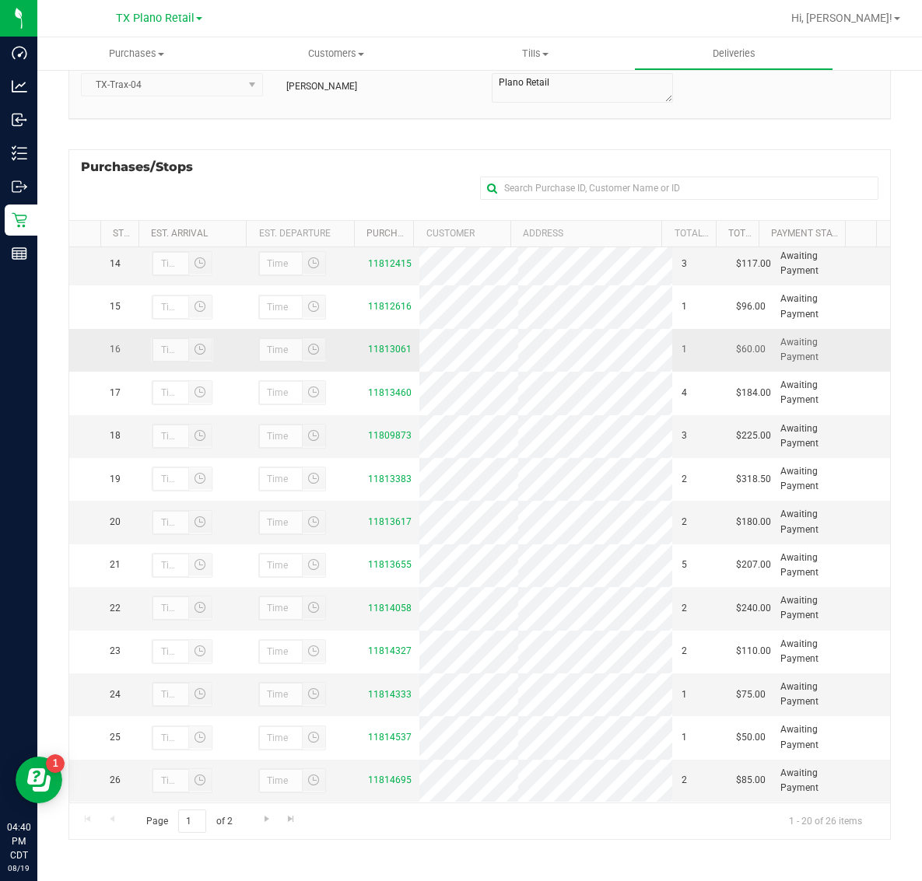
scroll to position [612, 0]
click at [379, 430] on link "11809873" at bounding box center [390, 435] width 44 height 11
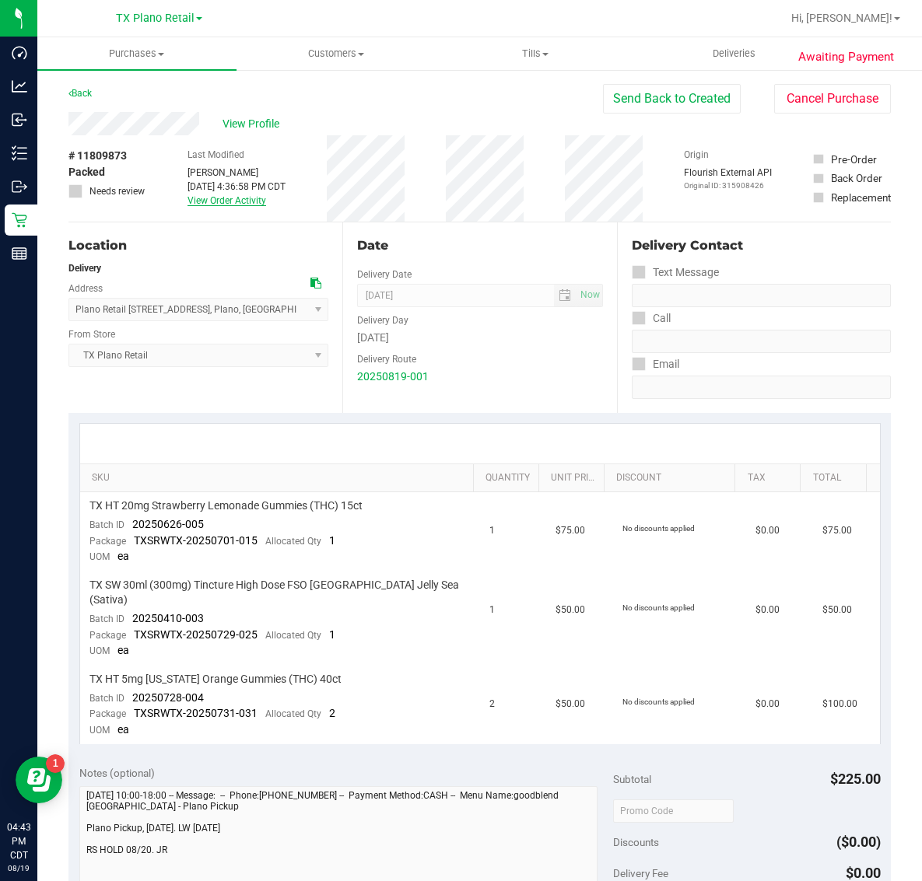
click at [233, 200] on link "View Order Activity" at bounding box center [226, 200] width 79 height 11
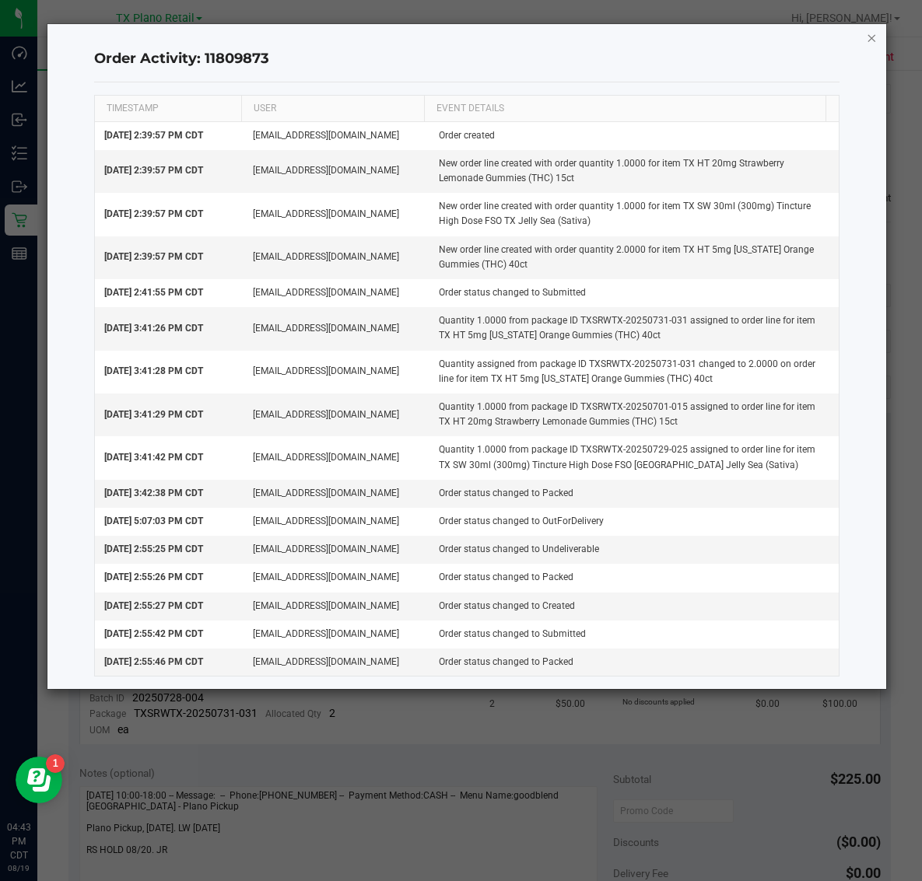
click at [872, 40] on icon "button" at bounding box center [871, 37] width 11 height 19
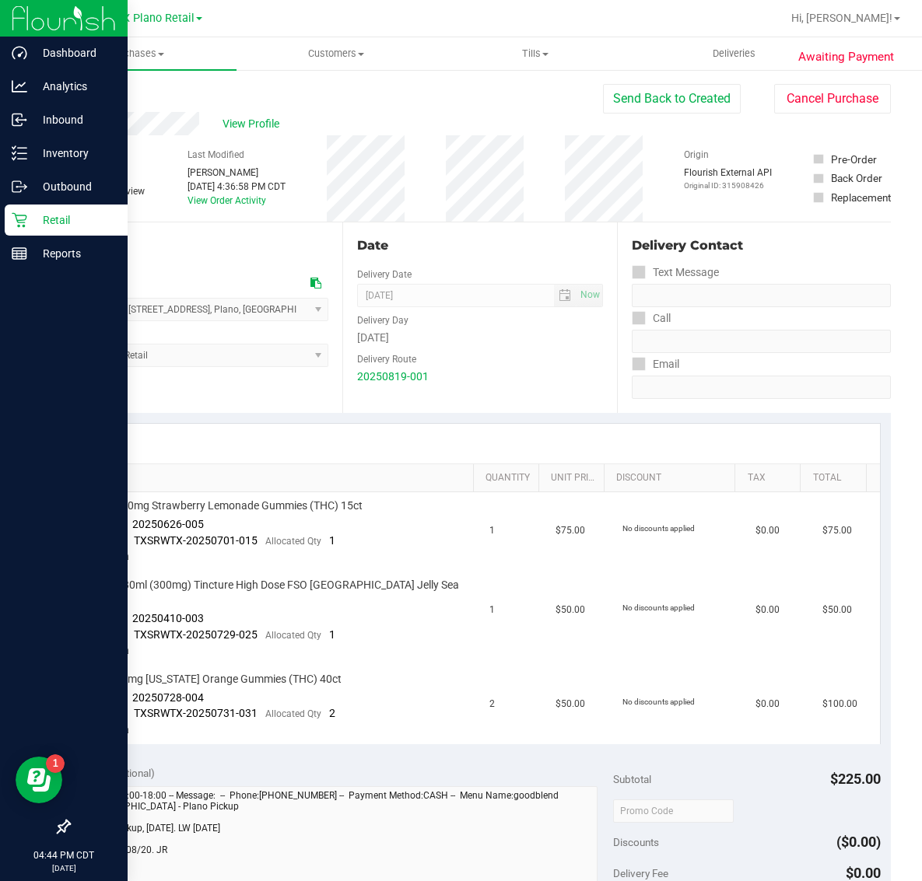
click at [30, 212] on p "Retail" at bounding box center [73, 220] width 93 height 19
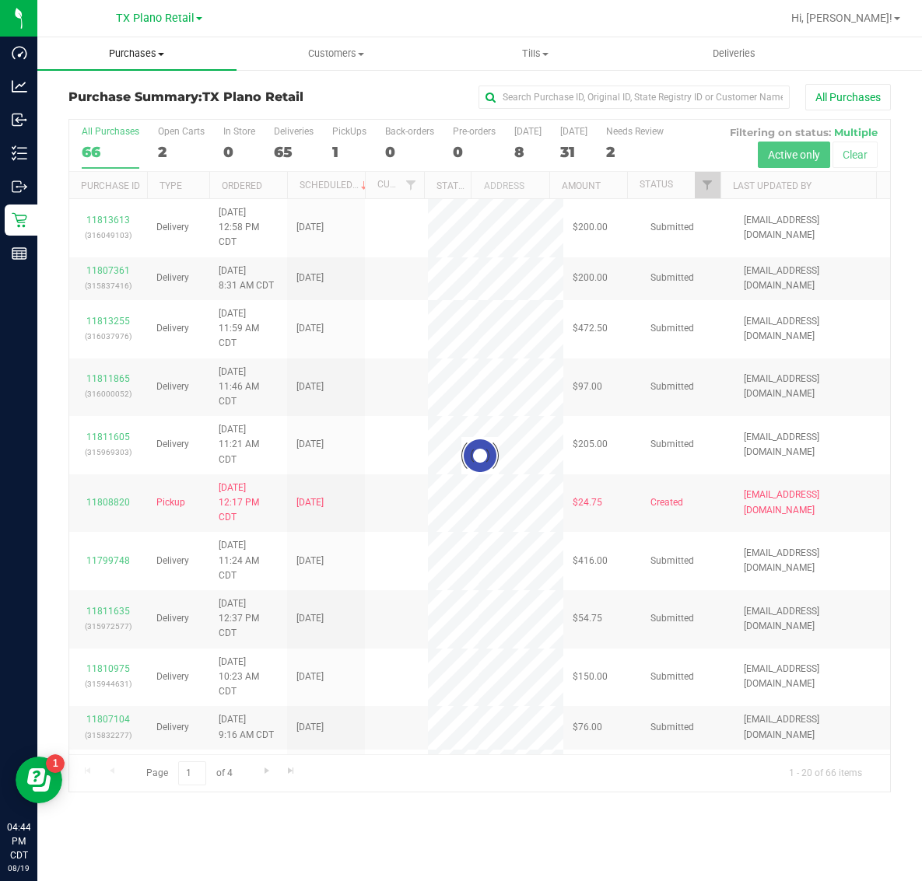
click at [142, 59] on span "Purchases" at bounding box center [136, 54] width 199 height 14
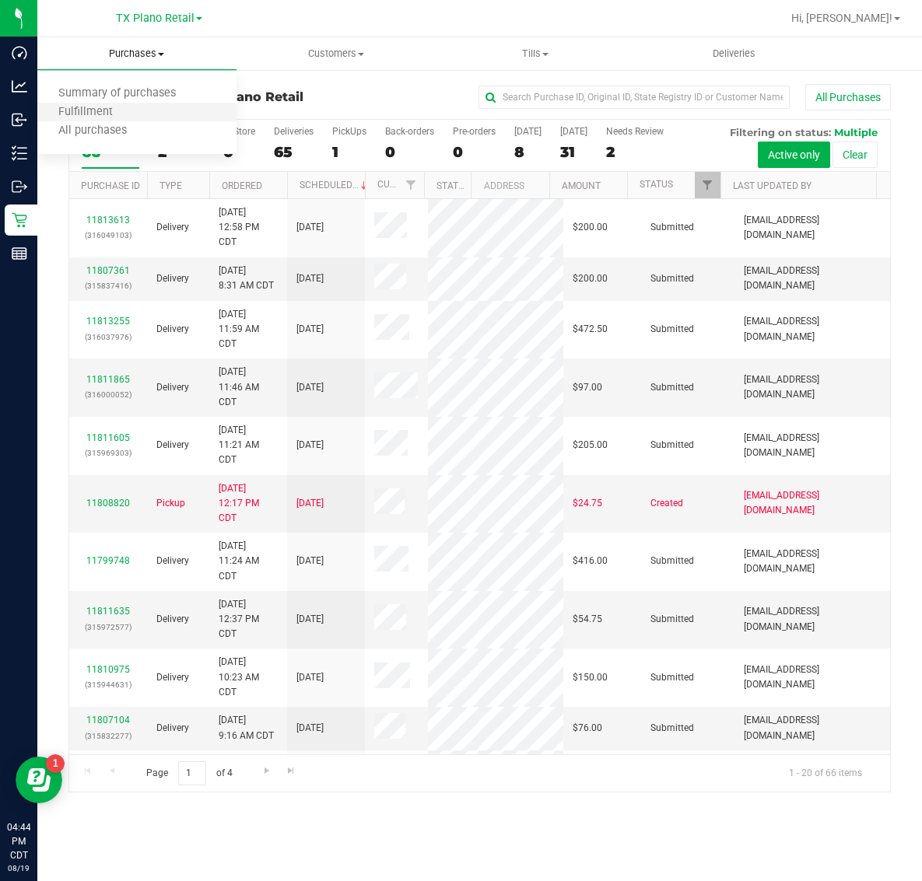
click at [138, 113] on li "Fulfillment" at bounding box center [136, 112] width 199 height 19
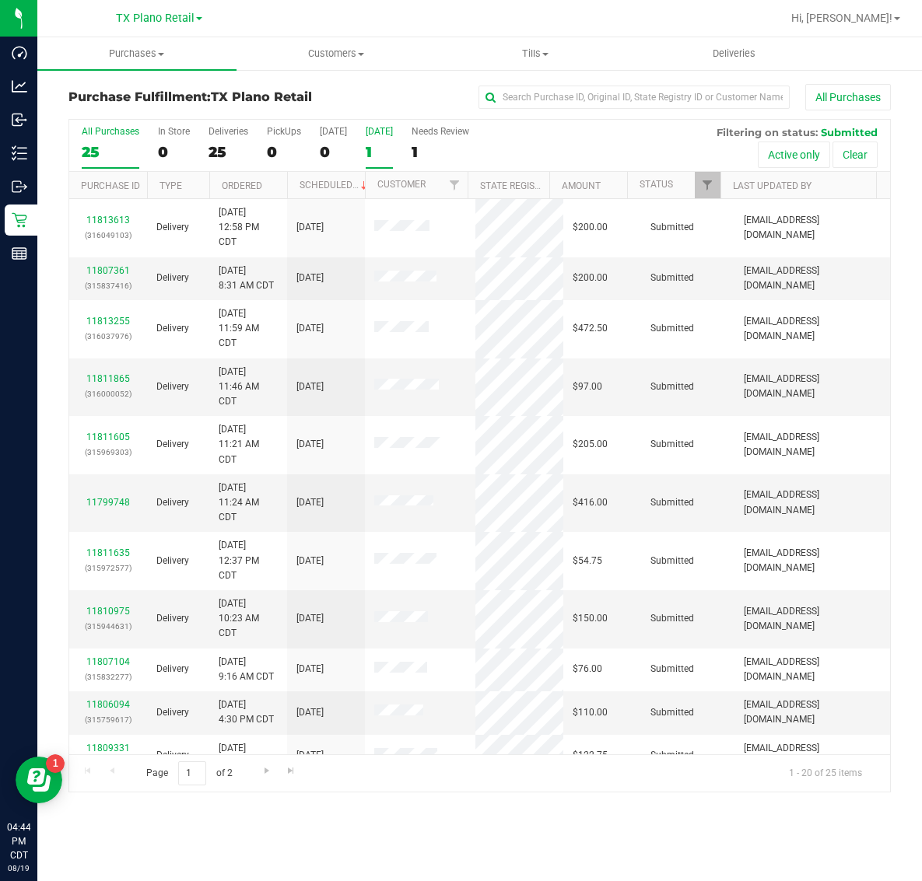
click at [387, 144] on div "1" at bounding box center [379, 152] width 27 height 18
click at [0, 0] on input "Tomorrow 1" at bounding box center [0, 0] width 0 height 0
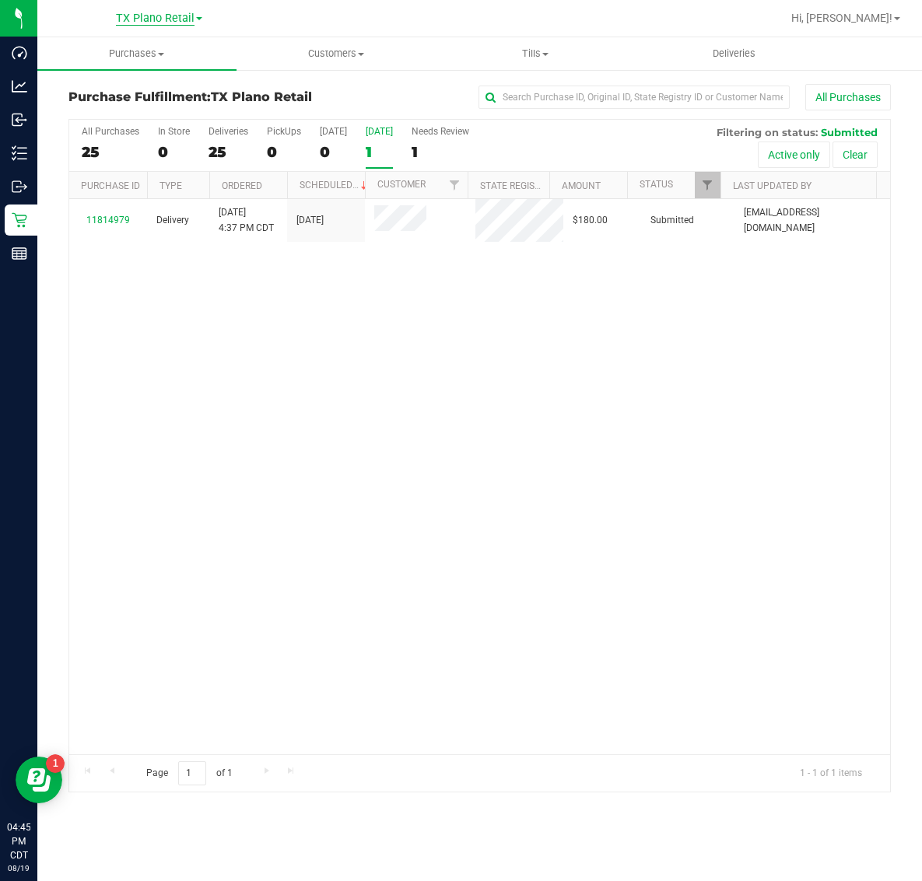
click at [153, 14] on span "TX Plano Retail" at bounding box center [155, 19] width 79 height 14
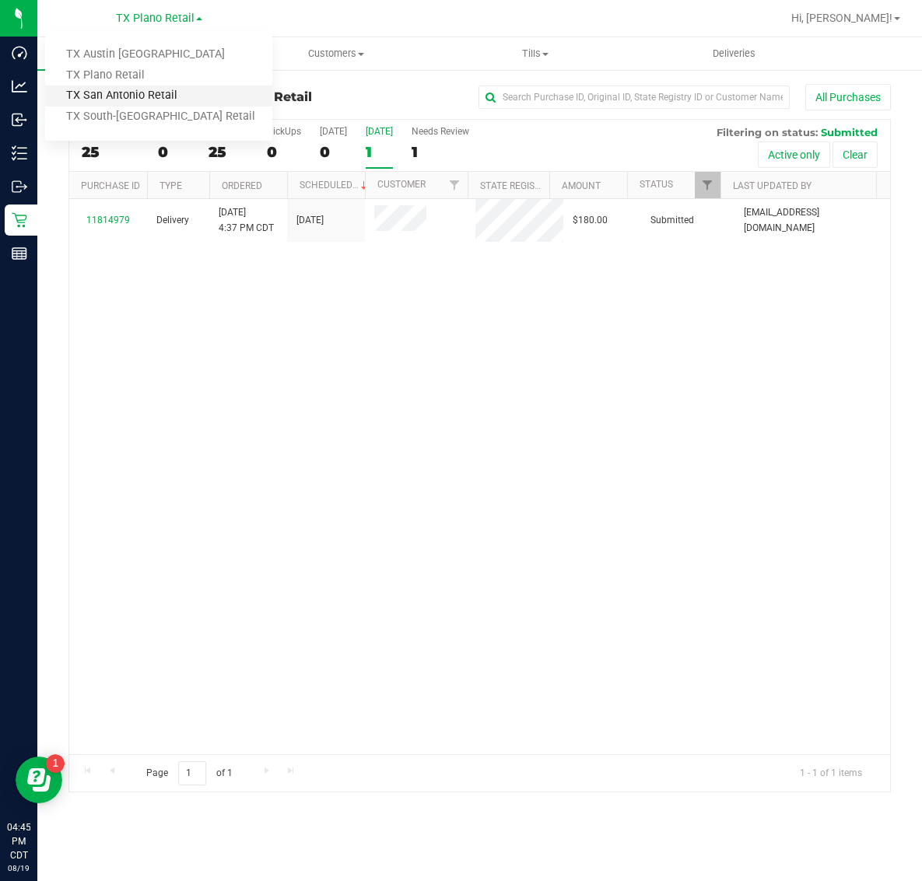
click at [130, 96] on link "TX San Antonio Retail" at bounding box center [158, 96] width 227 height 21
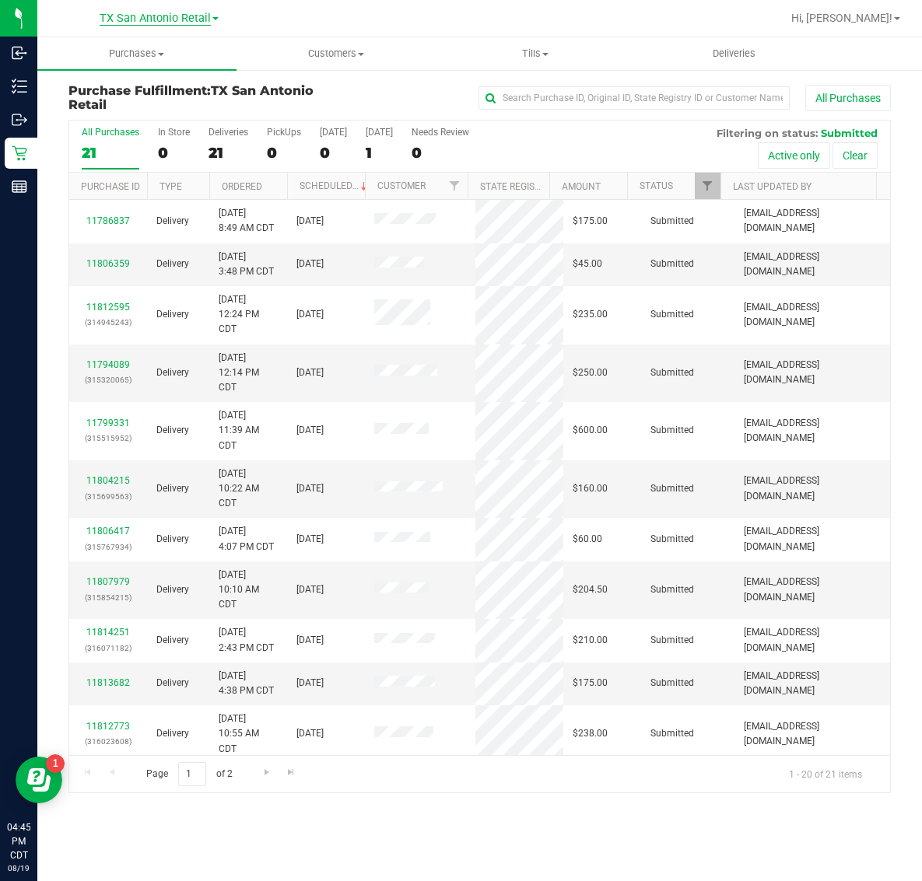
click at [135, 13] on span "TX San Antonio Retail" at bounding box center [155, 19] width 111 height 14
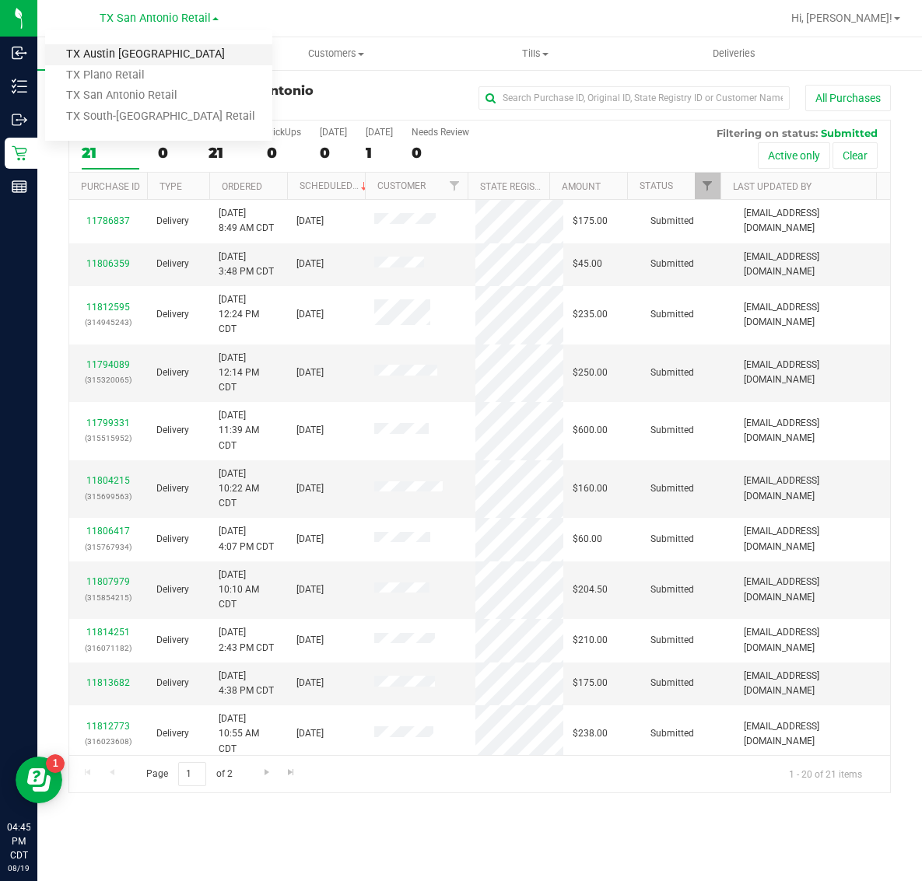
click at [126, 55] on link "TX Austin [GEOGRAPHIC_DATA]" at bounding box center [158, 54] width 227 height 21
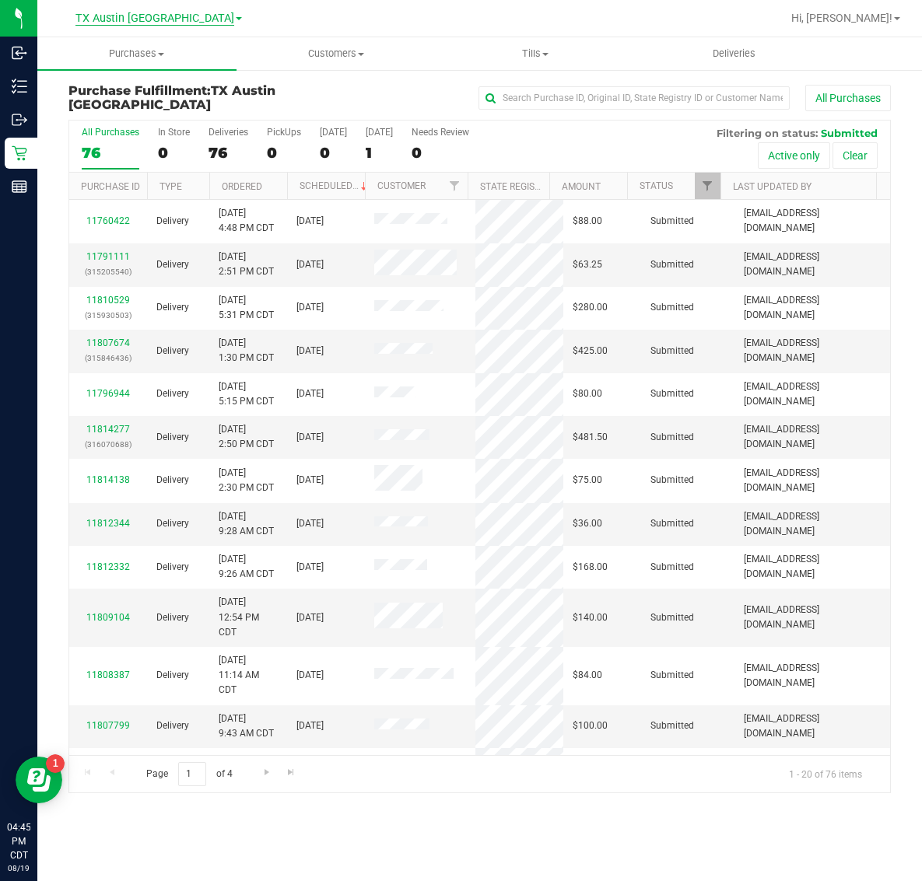
click at [141, 18] on span "TX Austin [GEOGRAPHIC_DATA]" at bounding box center [154, 19] width 159 height 14
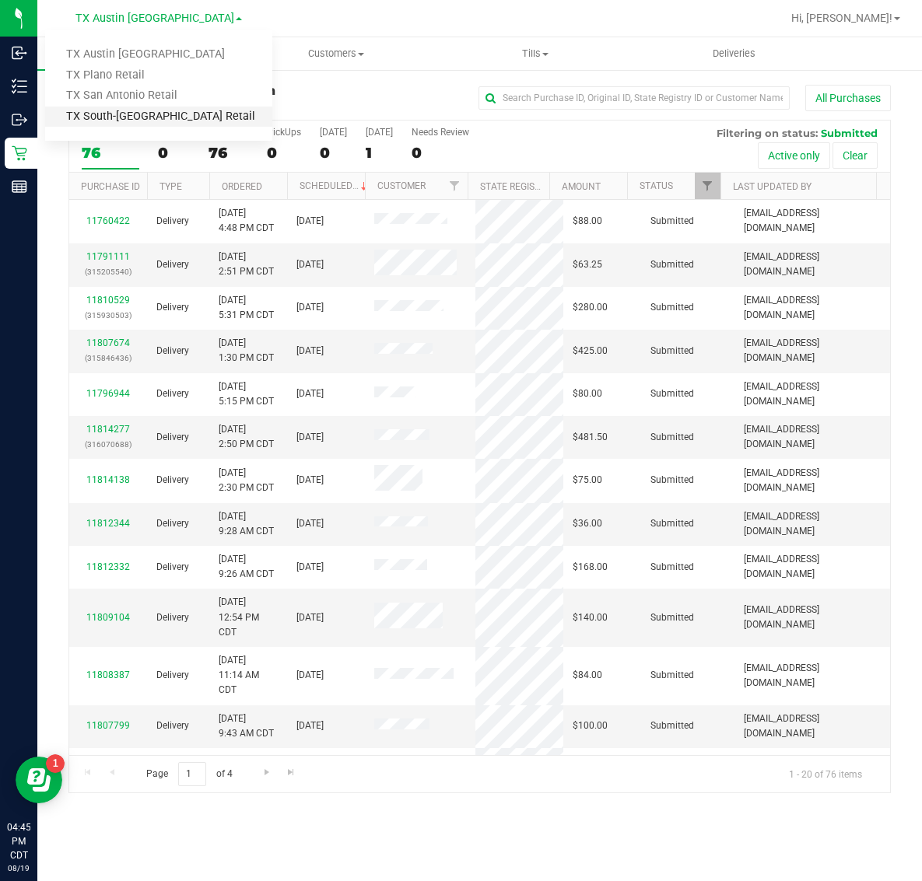
click at [131, 117] on link "TX South-[GEOGRAPHIC_DATA] Retail" at bounding box center [158, 117] width 227 height 21
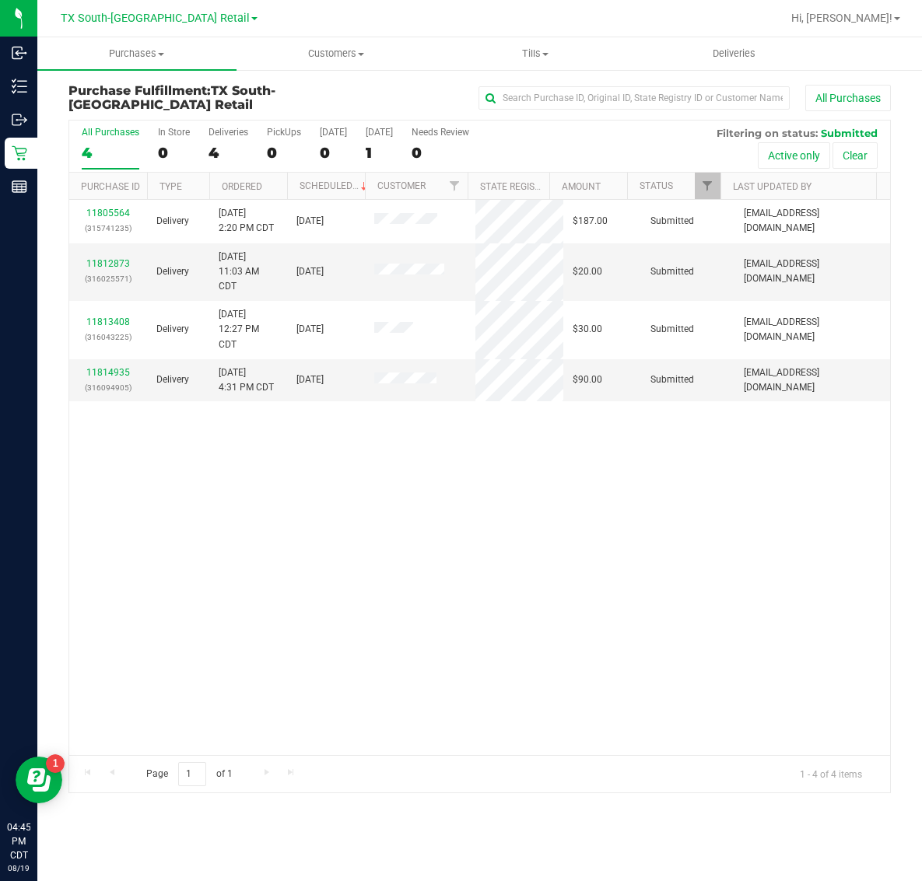
click at [154, 12] on span "TX South-[GEOGRAPHIC_DATA] Retail" at bounding box center [155, 18] width 189 height 13
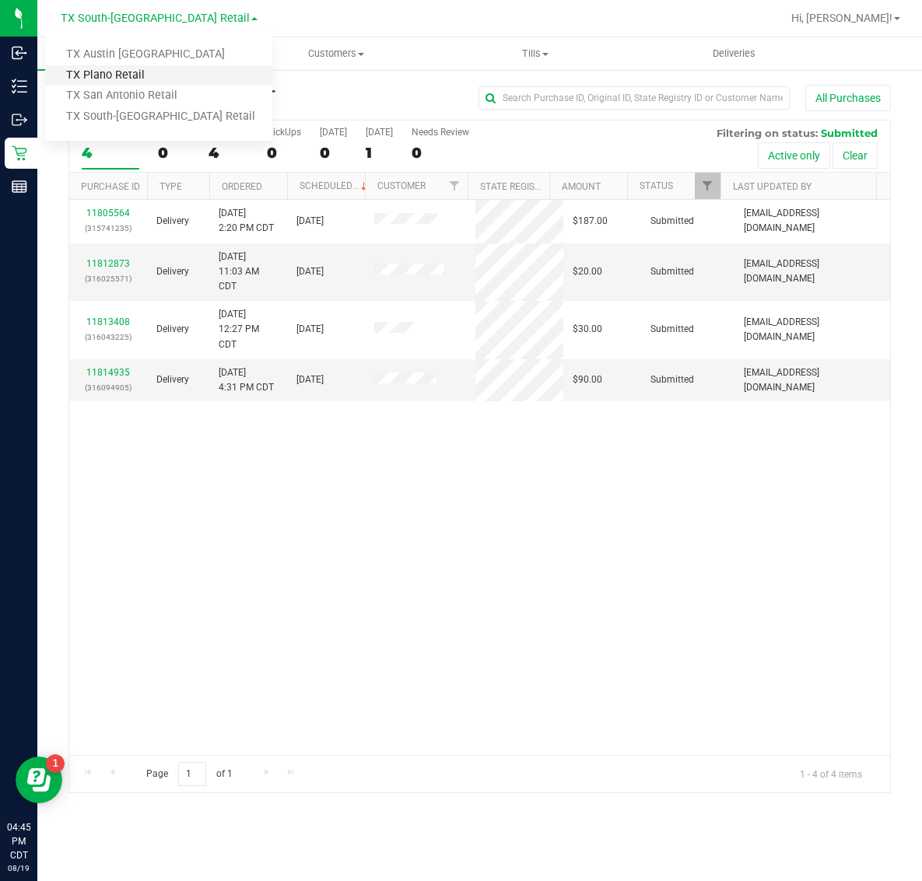
click at [121, 75] on link "TX Plano Retail" at bounding box center [158, 75] width 227 height 21
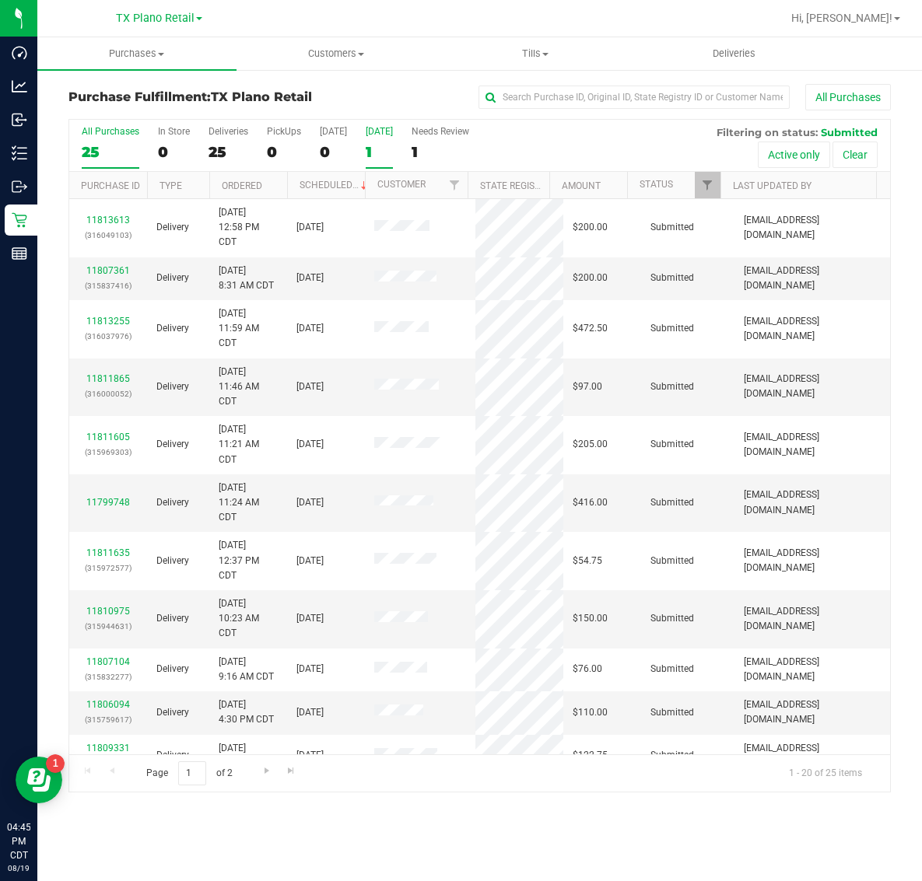
click at [380, 138] on label "Tomorrow 1" at bounding box center [379, 147] width 27 height 43
click at [0, 0] on input "Tomorrow 1" at bounding box center [0, 0] width 0 height 0
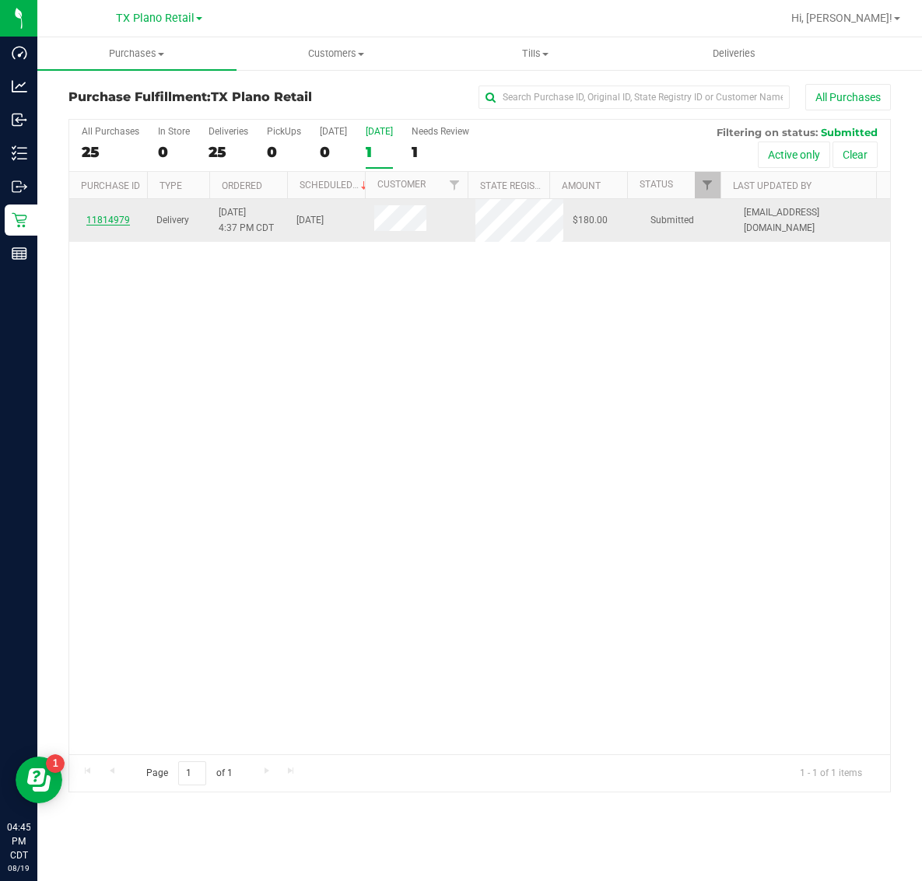
click at [103, 216] on link "11814979" at bounding box center [108, 220] width 44 height 11
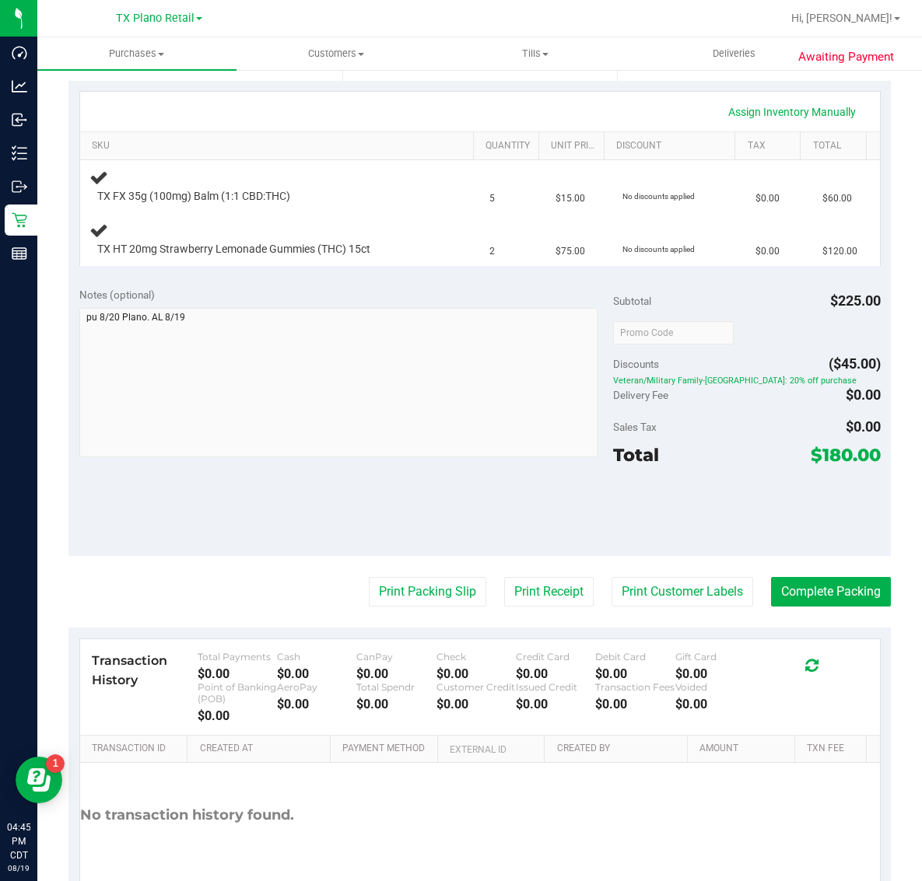
scroll to position [377, 0]
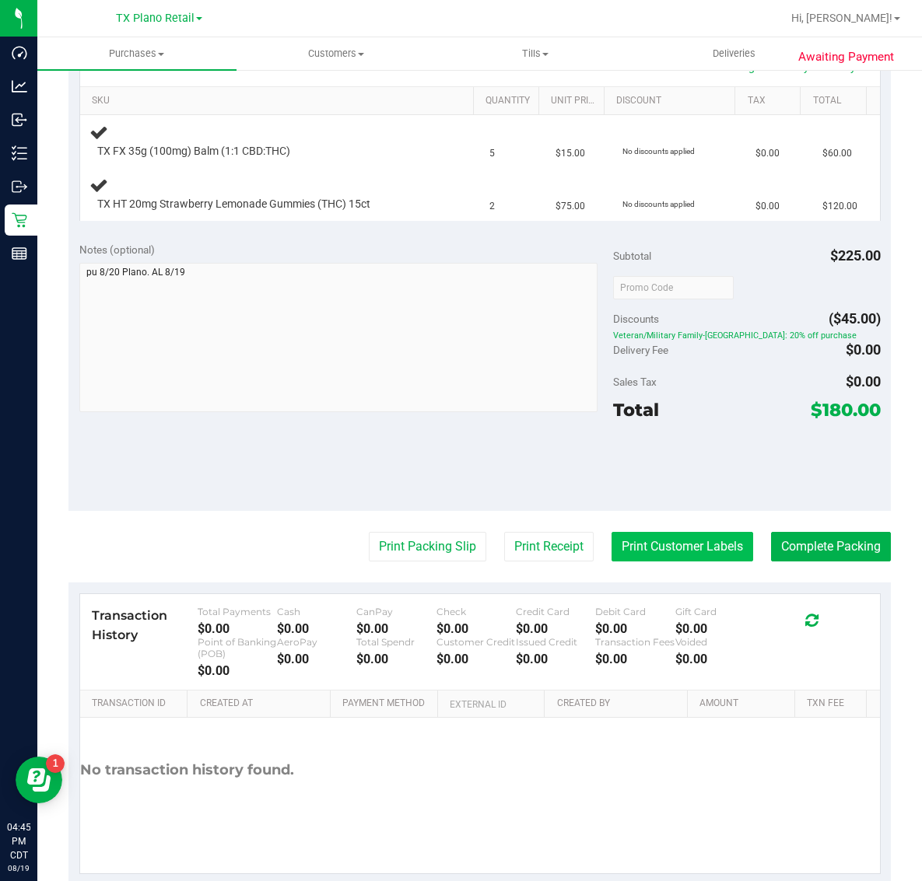
click at [667, 549] on button "Print Customer Labels" at bounding box center [682, 547] width 142 height 30
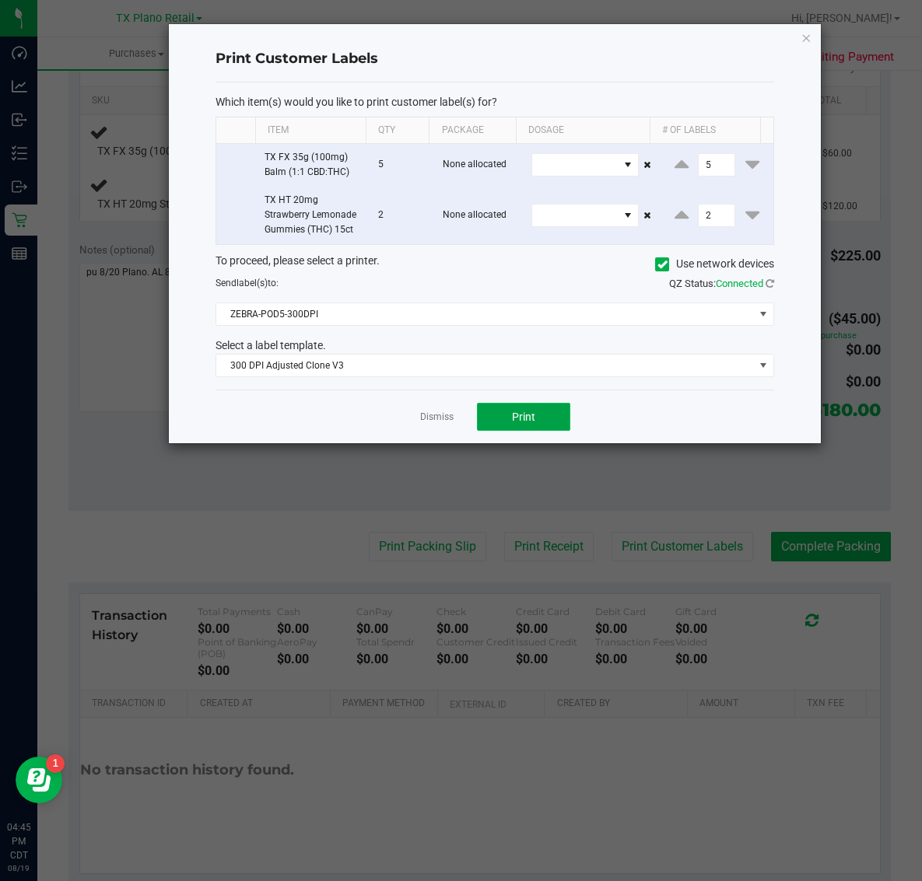
click at [521, 415] on span "Print" at bounding box center [523, 417] width 23 height 12
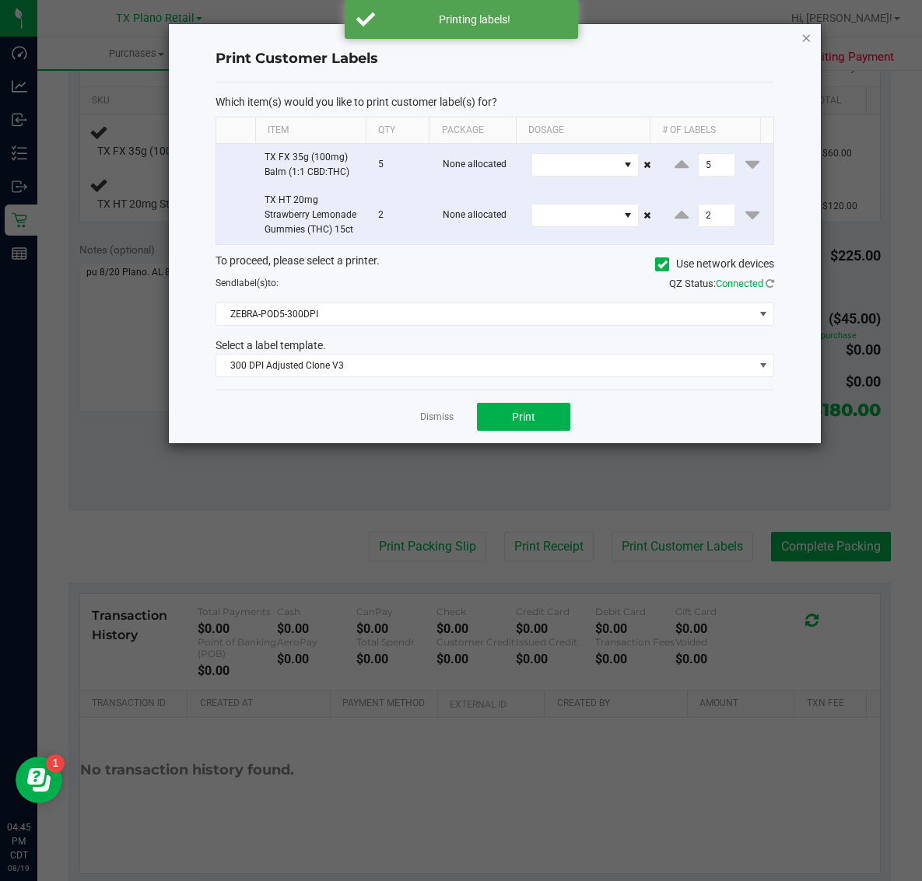
click at [803, 33] on icon "button" at bounding box center [805, 37] width 11 height 19
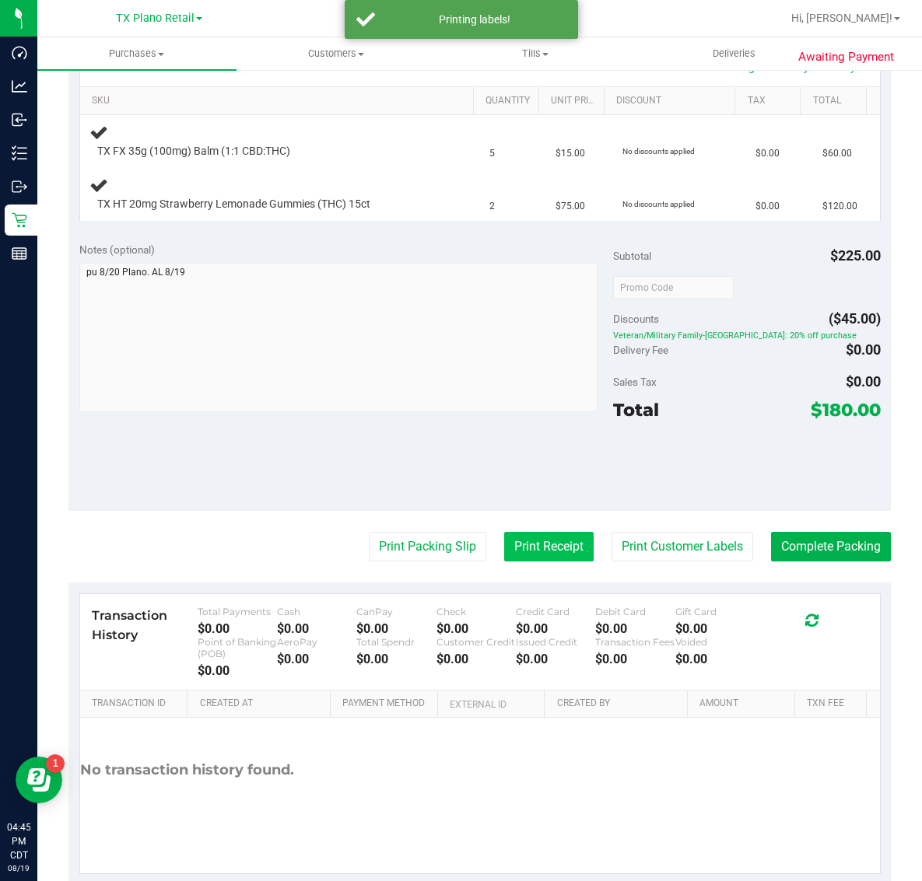
click at [523, 545] on button "Print Receipt" at bounding box center [548, 547] width 89 height 30
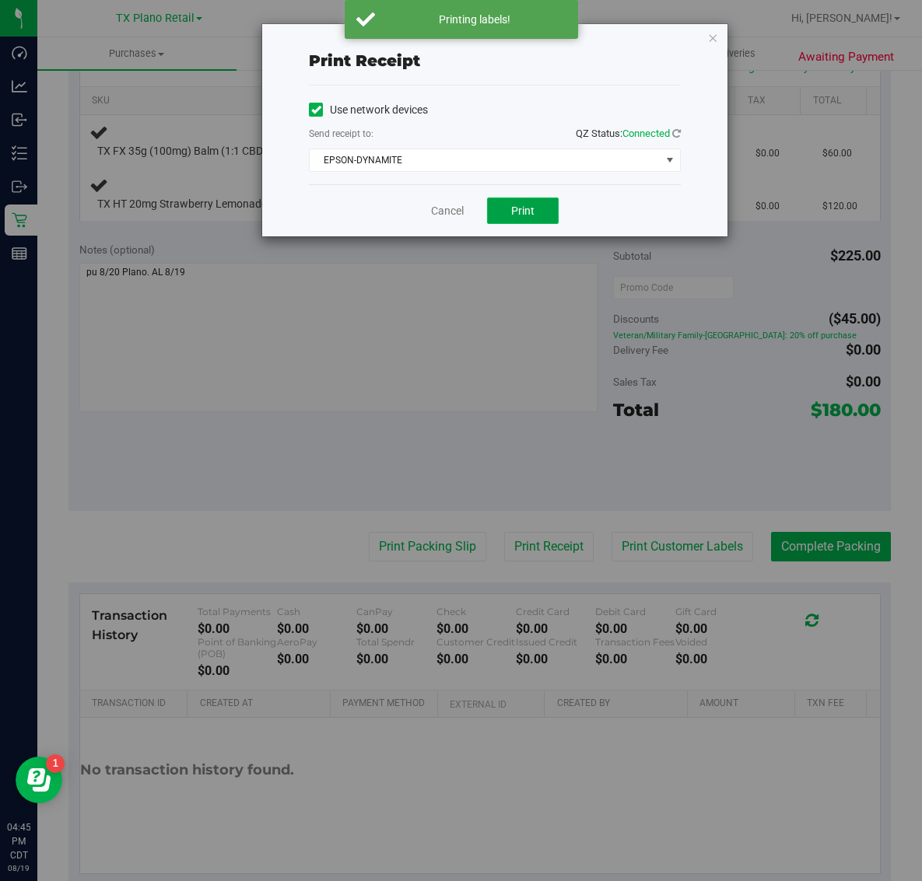
click at [523, 212] on span "Print" at bounding box center [522, 211] width 23 height 12
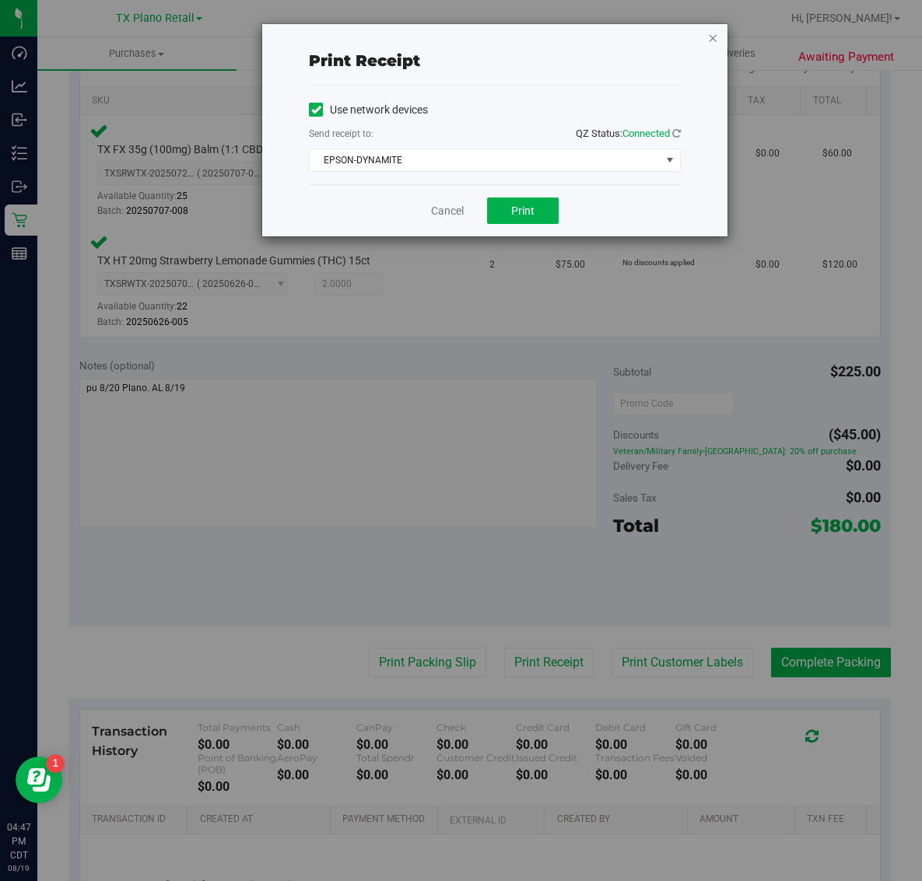
click at [712, 33] on icon "button" at bounding box center [712, 37] width 11 height 19
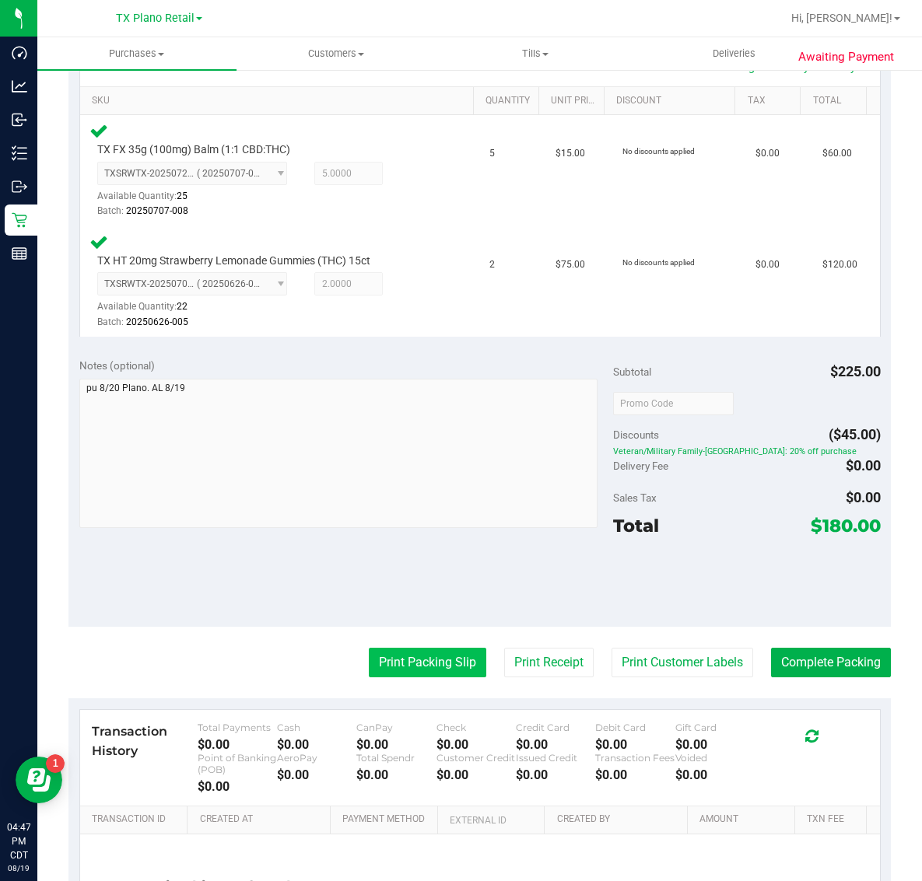
click at [420, 663] on button "Print Packing Slip" at bounding box center [427, 663] width 117 height 30
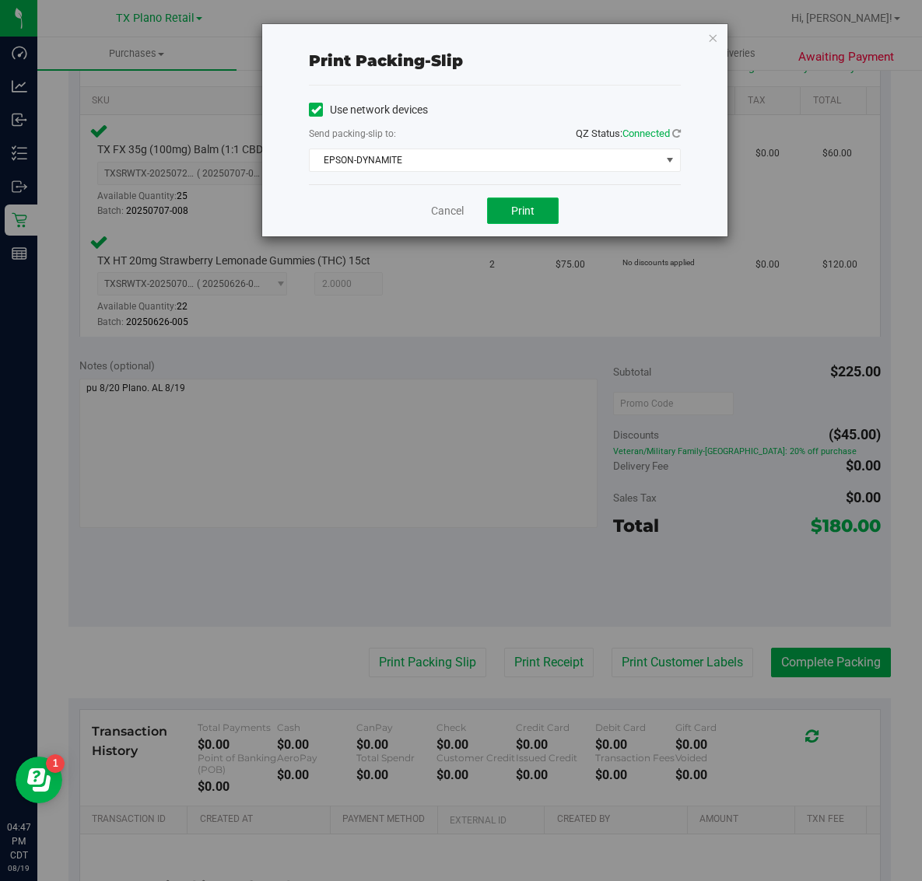
click at [523, 212] on span "Print" at bounding box center [522, 211] width 23 height 12
click at [712, 37] on icon "button" at bounding box center [712, 37] width 11 height 19
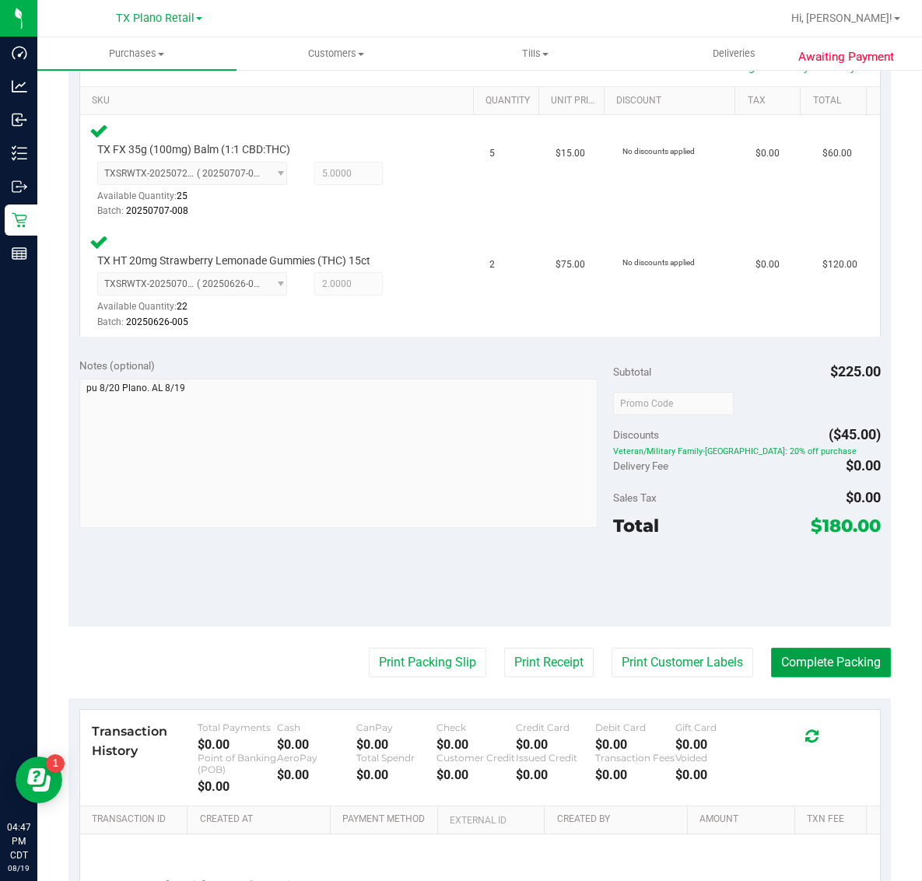
click at [810, 655] on button "Complete Packing" at bounding box center [831, 663] width 120 height 30
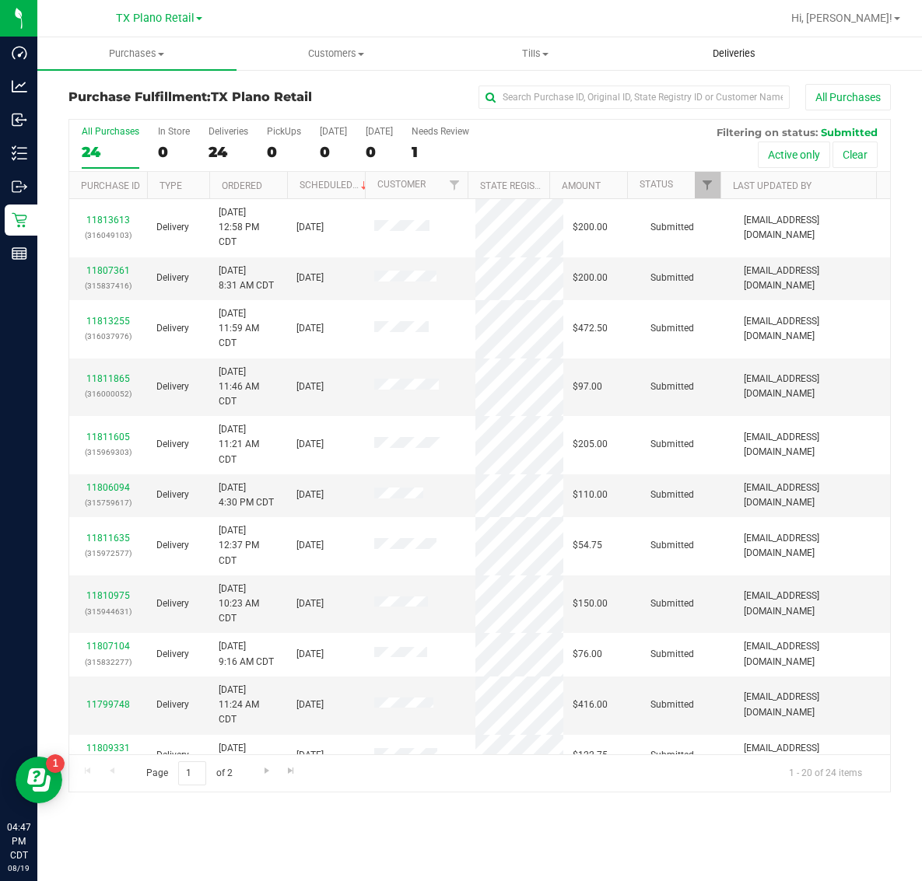
click at [727, 54] on span "Deliveries" at bounding box center [733, 54] width 85 height 14
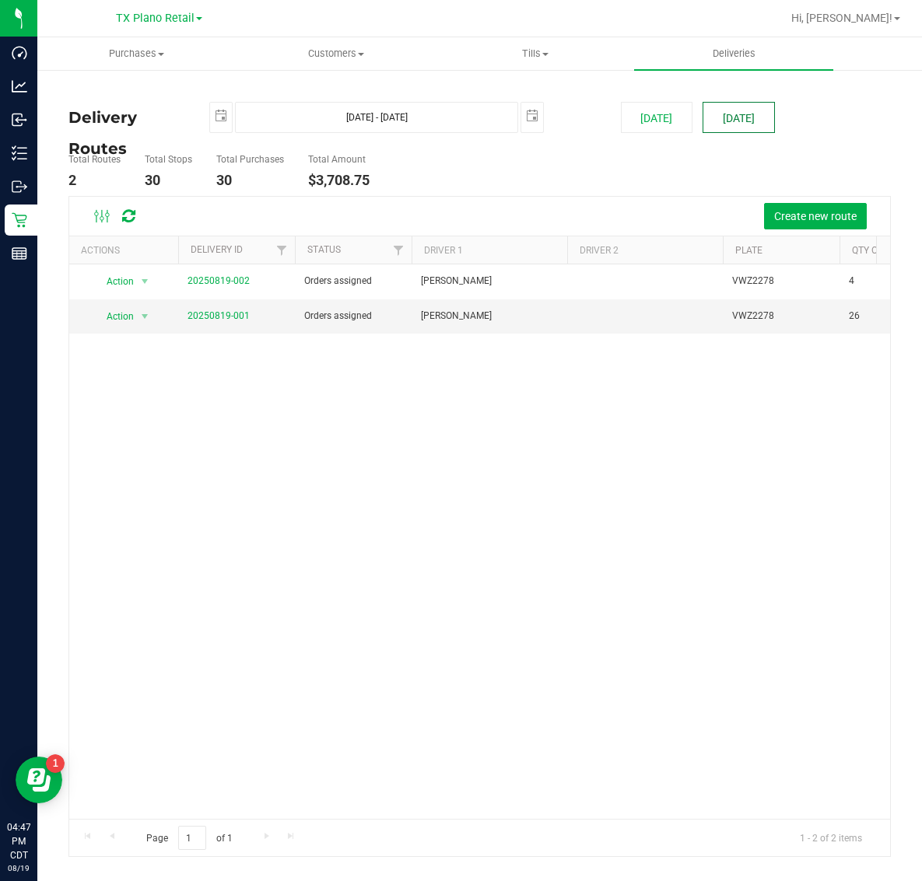
click at [751, 107] on button "[DATE]" at bounding box center [738, 117] width 72 height 31
click at [229, 316] on link "20250819-001" at bounding box center [218, 315] width 62 height 11
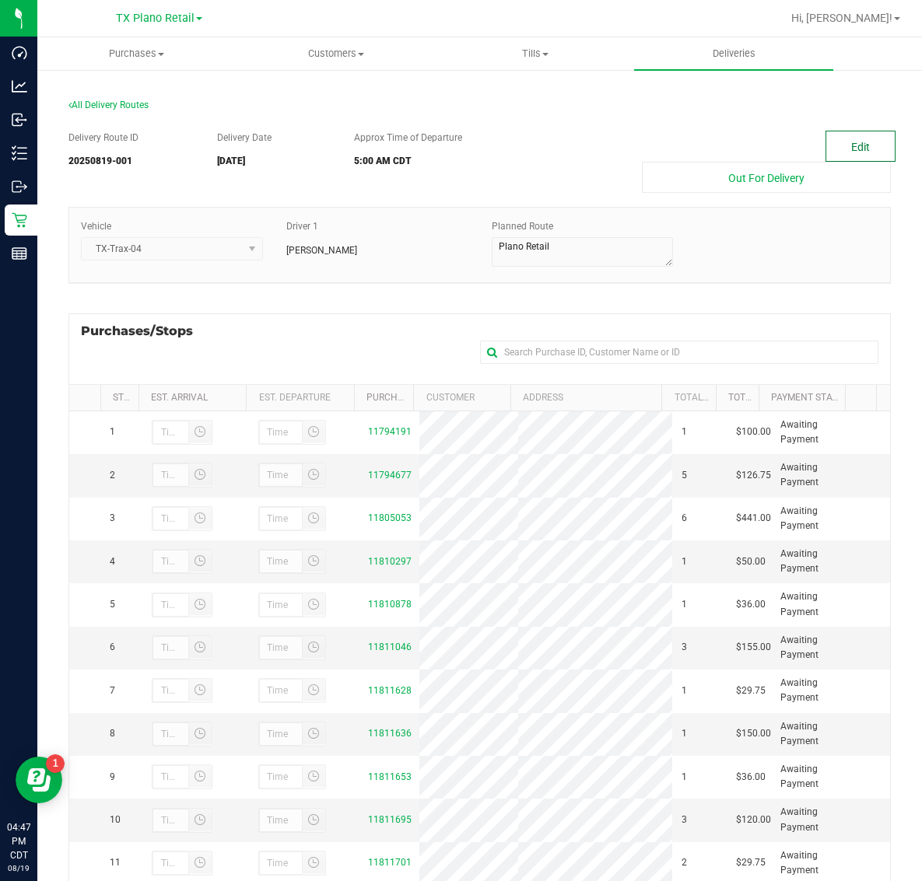
click at [825, 144] on button "Edit" at bounding box center [860, 146] width 70 height 31
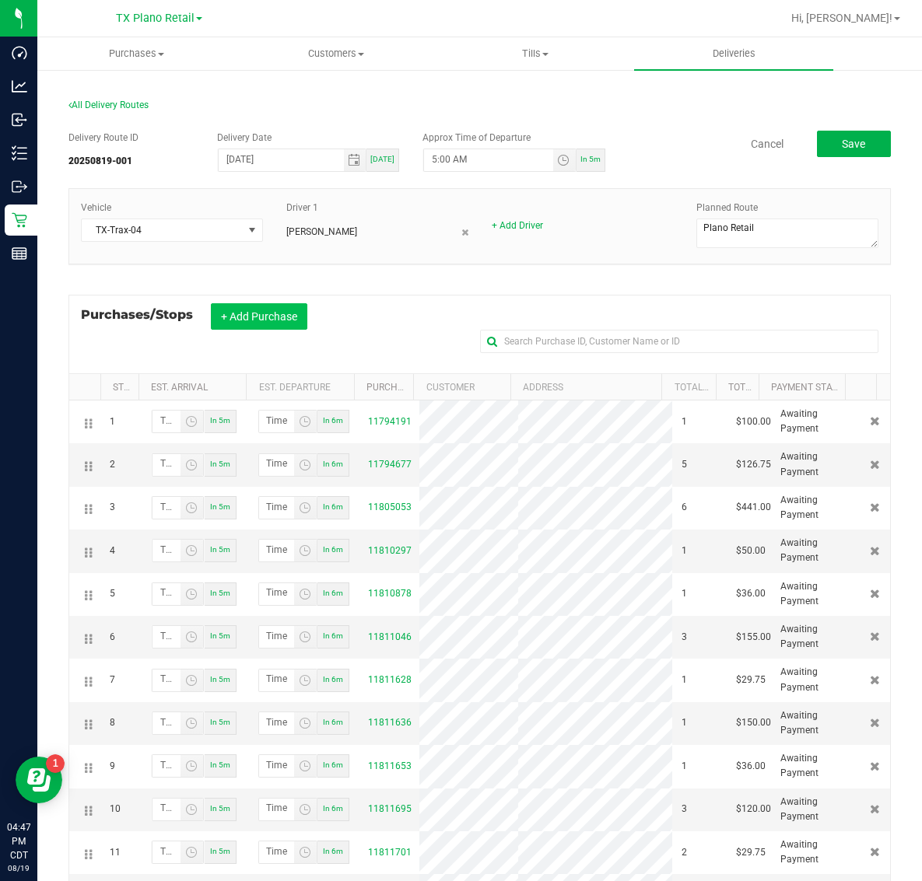
click at [266, 324] on button "+ Add Purchase" at bounding box center [259, 316] width 96 height 26
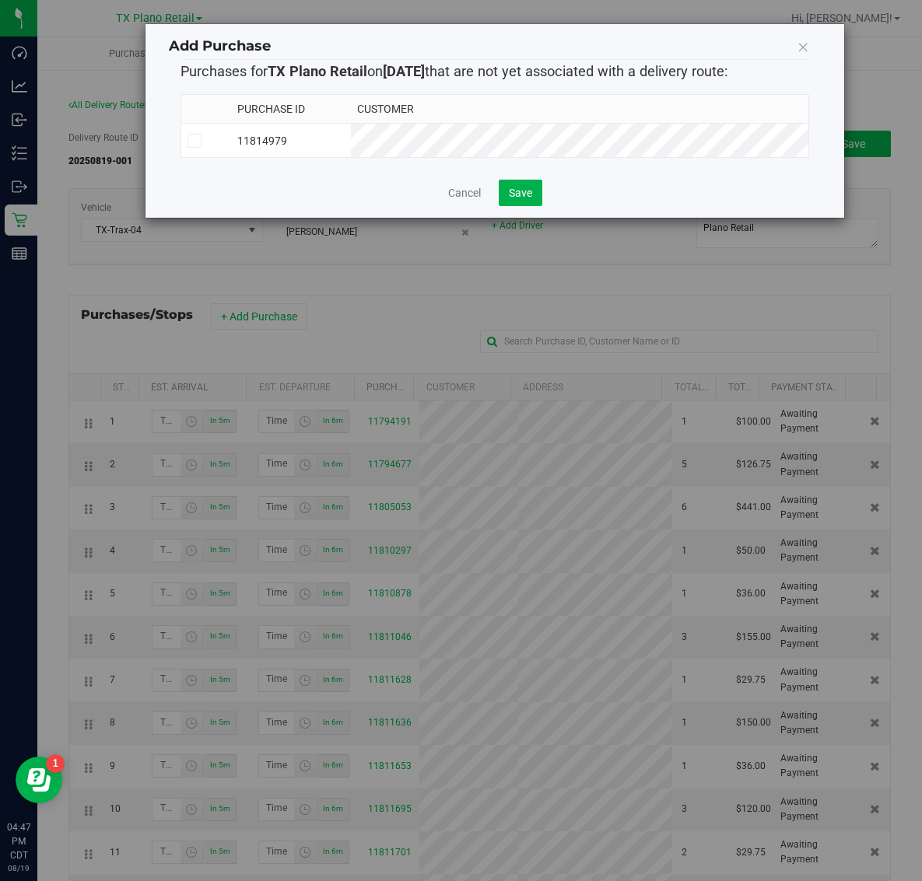
click at [350, 137] on td "11814979" at bounding box center [290, 141] width 119 height 34
click at [534, 226] on div "Add Purchase Purchases for TX Plano Retail on 8/20/2025 that are not yet associ…" at bounding box center [466, 440] width 933 height 881
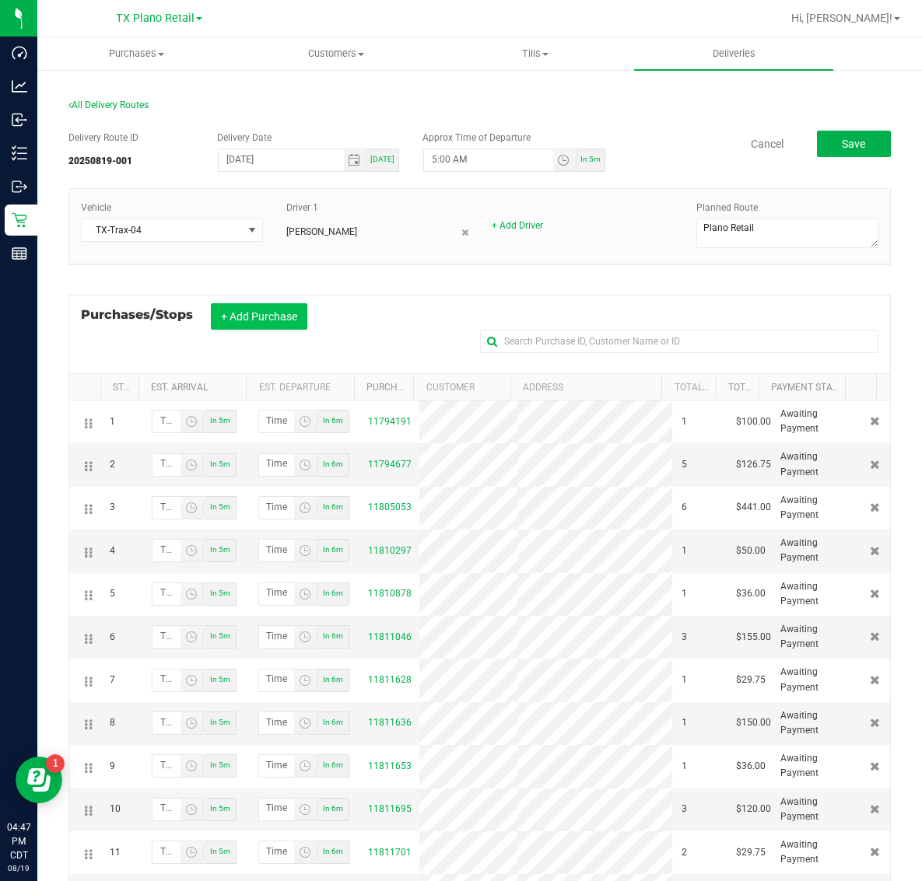
click at [259, 324] on button "+ Add Purchase" at bounding box center [259, 316] width 96 height 26
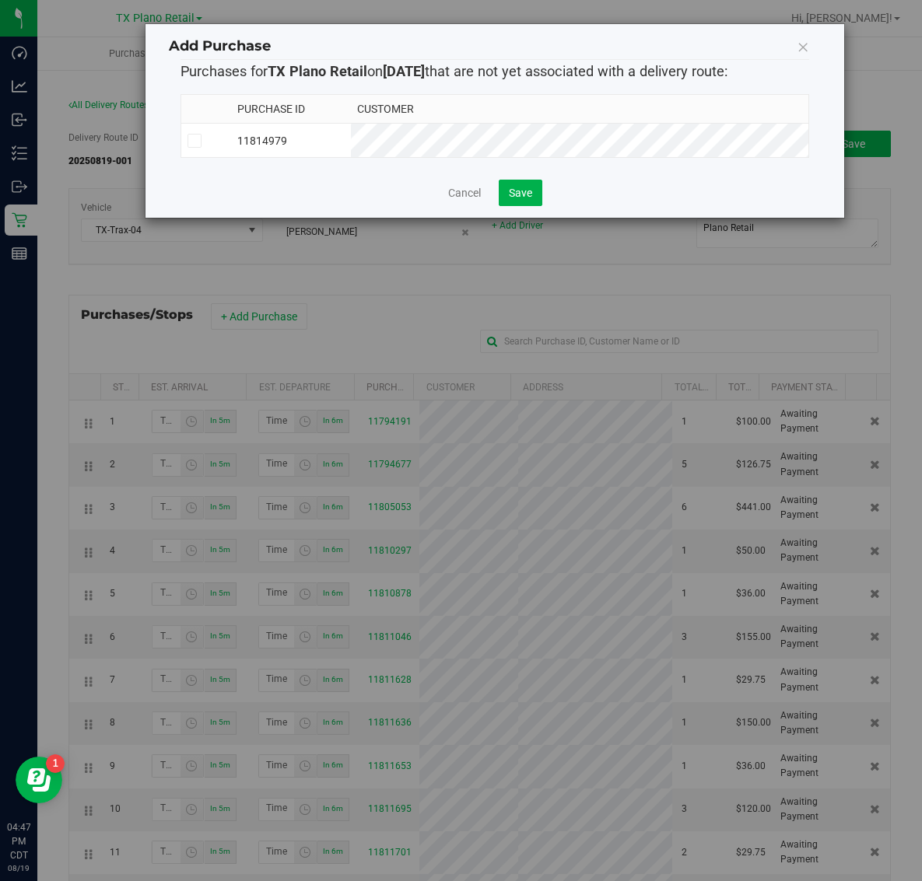
click at [350, 134] on td "11814979" at bounding box center [290, 141] width 119 height 34
drag, startPoint x: 520, startPoint y: 194, endPoint x: 583, endPoint y: 206, distance: 64.8
click at [522, 195] on span "Save" at bounding box center [520, 193] width 23 height 12
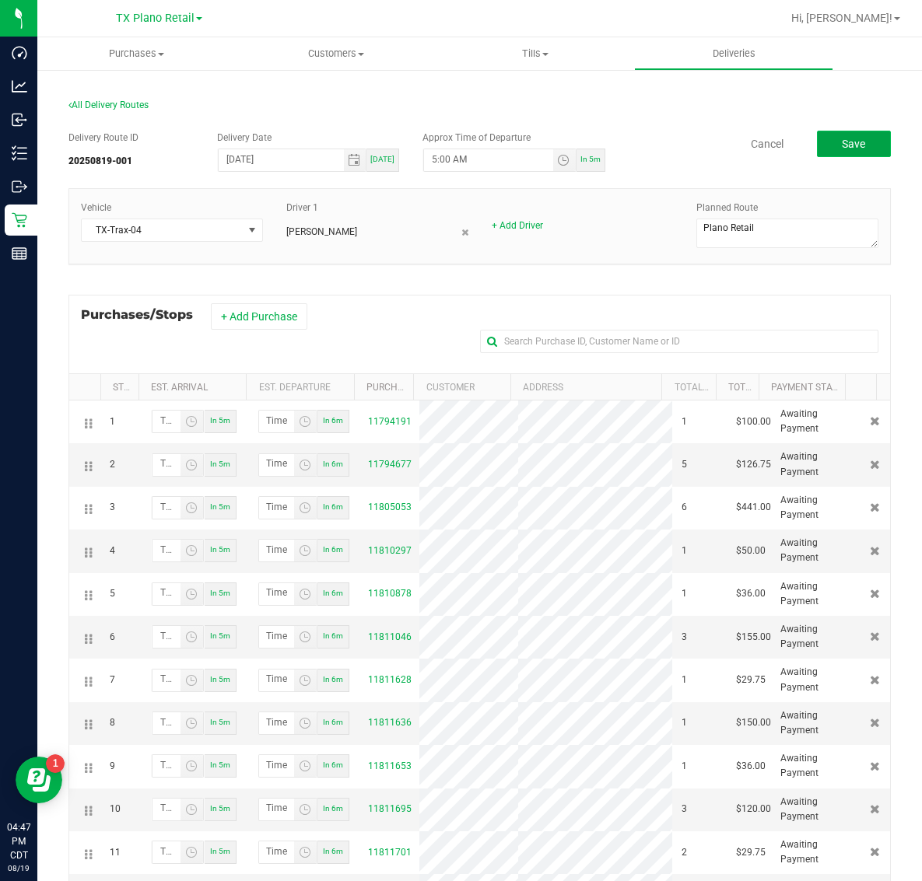
click at [842, 141] on span "Save" at bounding box center [853, 144] width 23 height 12
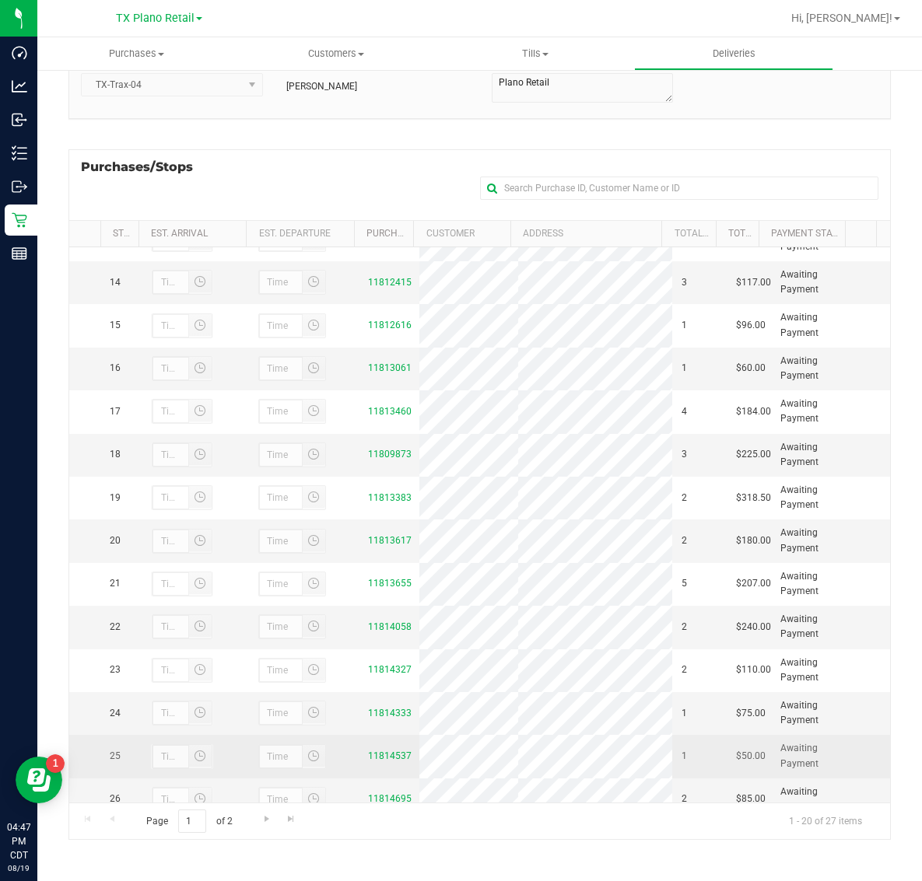
scroll to position [670, 0]
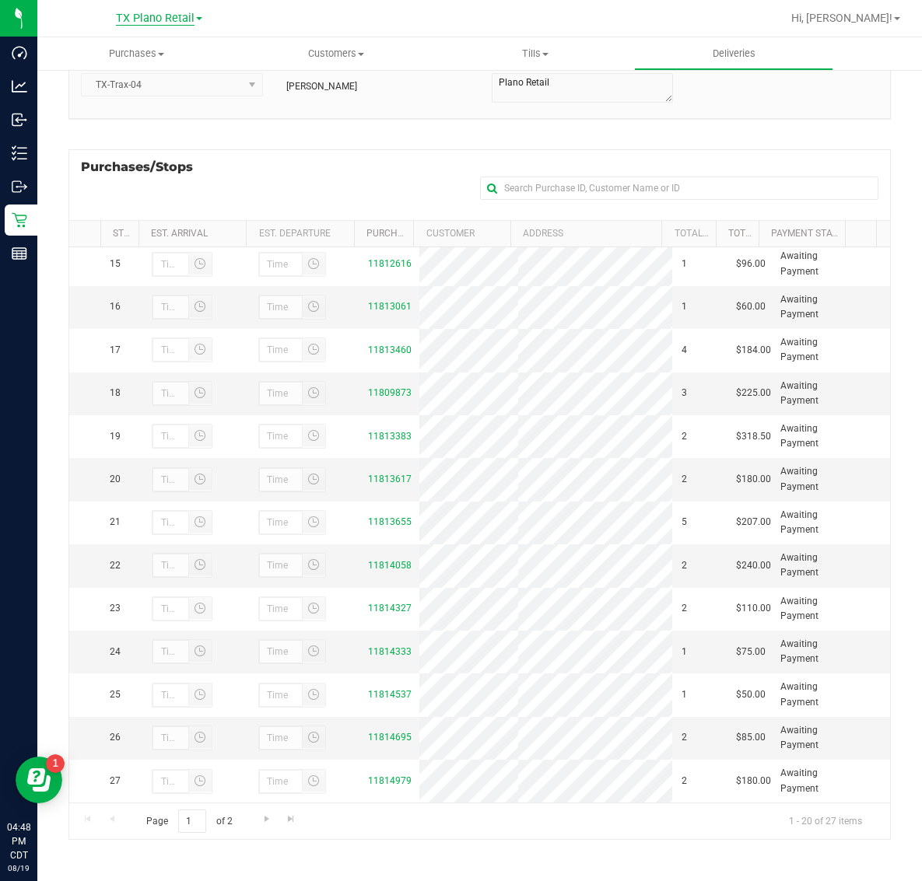
click at [134, 19] on span "TX Plano Retail" at bounding box center [155, 19] width 79 height 14
click at [162, 86] on link "TX San Antonio Retail" at bounding box center [158, 96] width 227 height 21
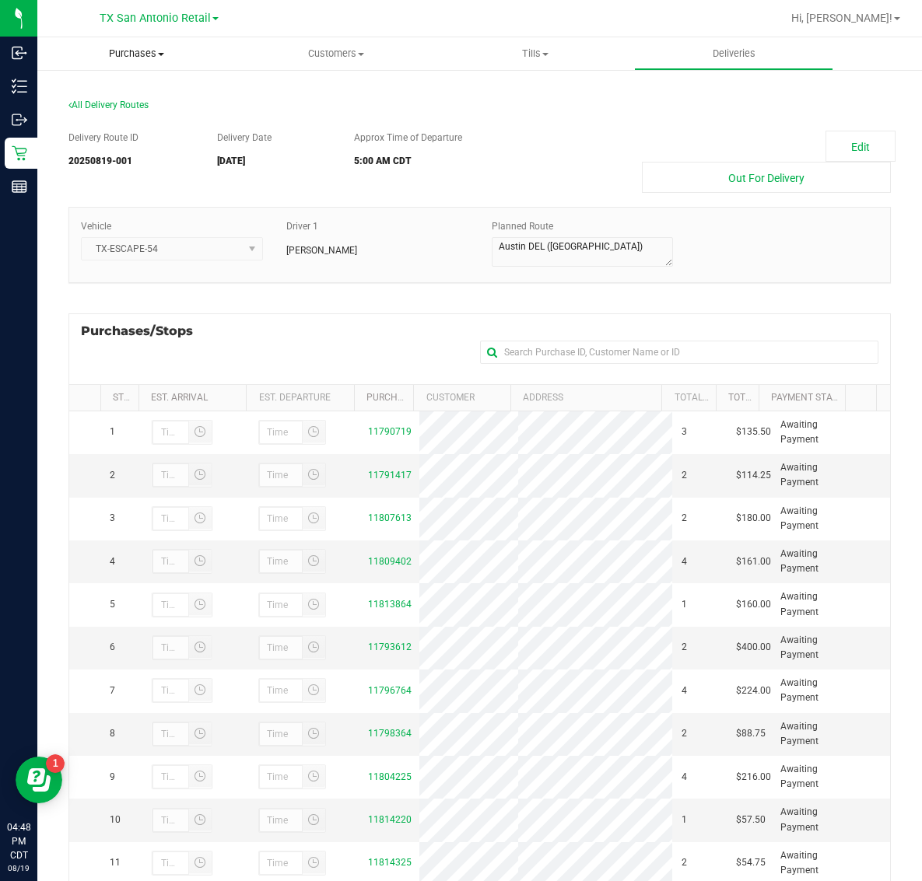
click at [146, 51] on span "Purchases" at bounding box center [136, 54] width 199 height 14
click at [134, 113] on li "Fulfillment" at bounding box center [136, 112] width 199 height 19
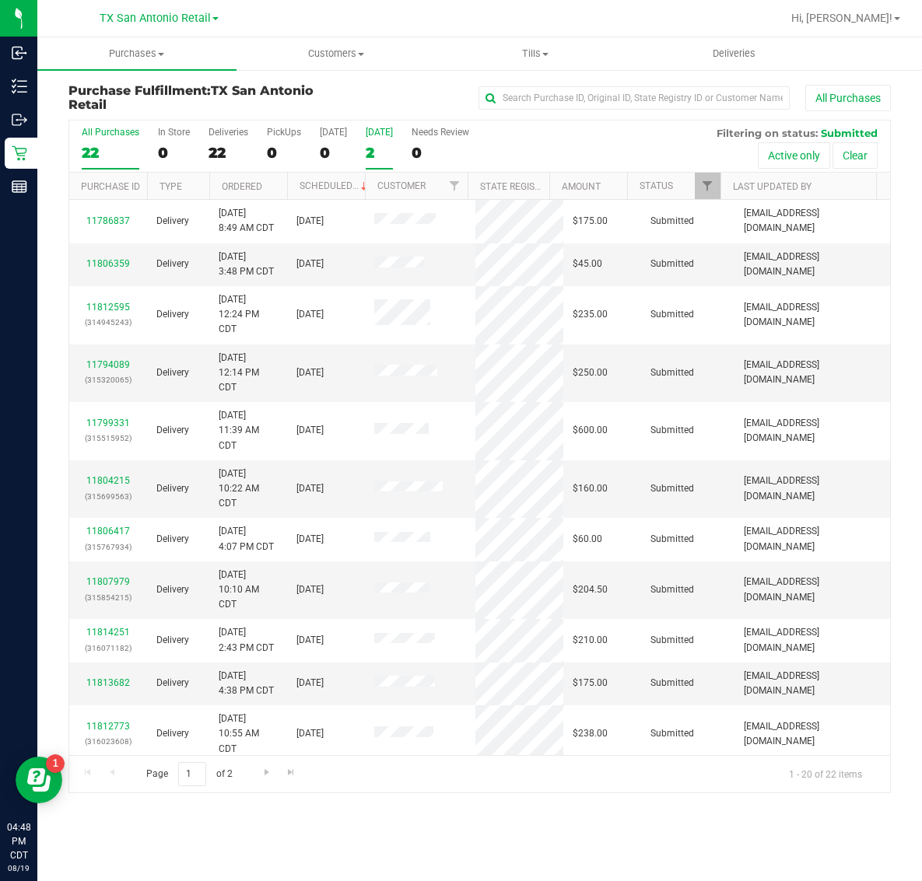
click at [368, 148] on div "2" at bounding box center [379, 153] width 27 height 18
click at [0, 0] on input "[DATE] 2" at bounding box center [0, 0] width 0 height 0
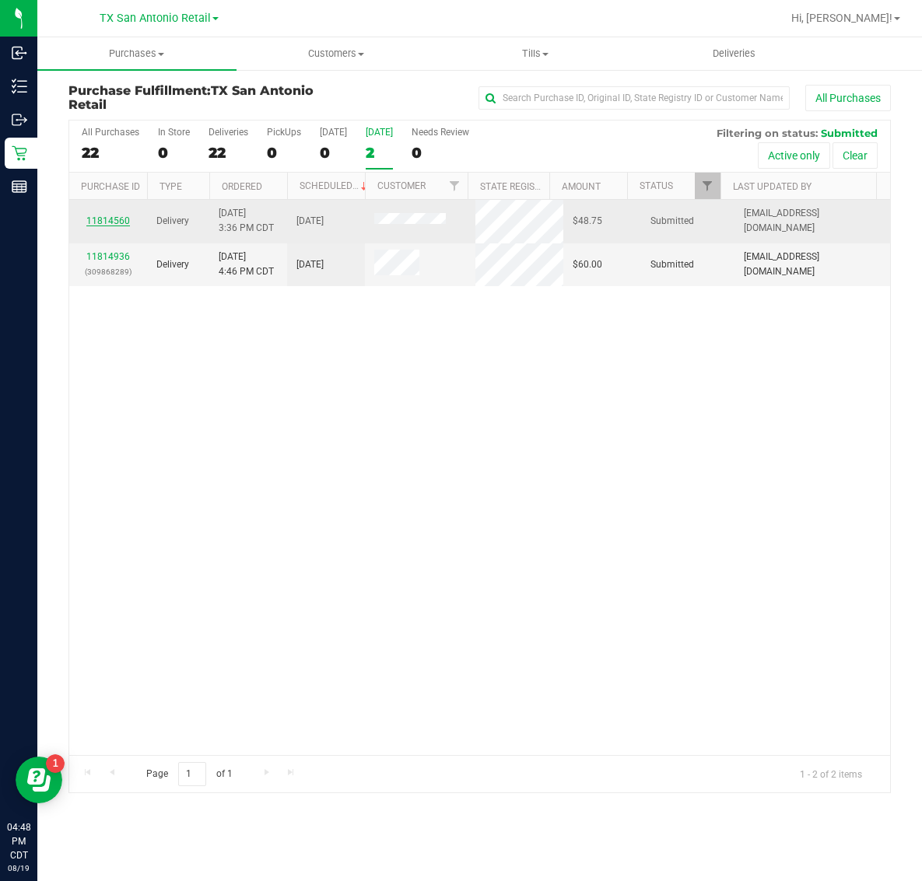
click at [111, 218] on link "11814560" at bounding box center [108, 220] width 44 height 11
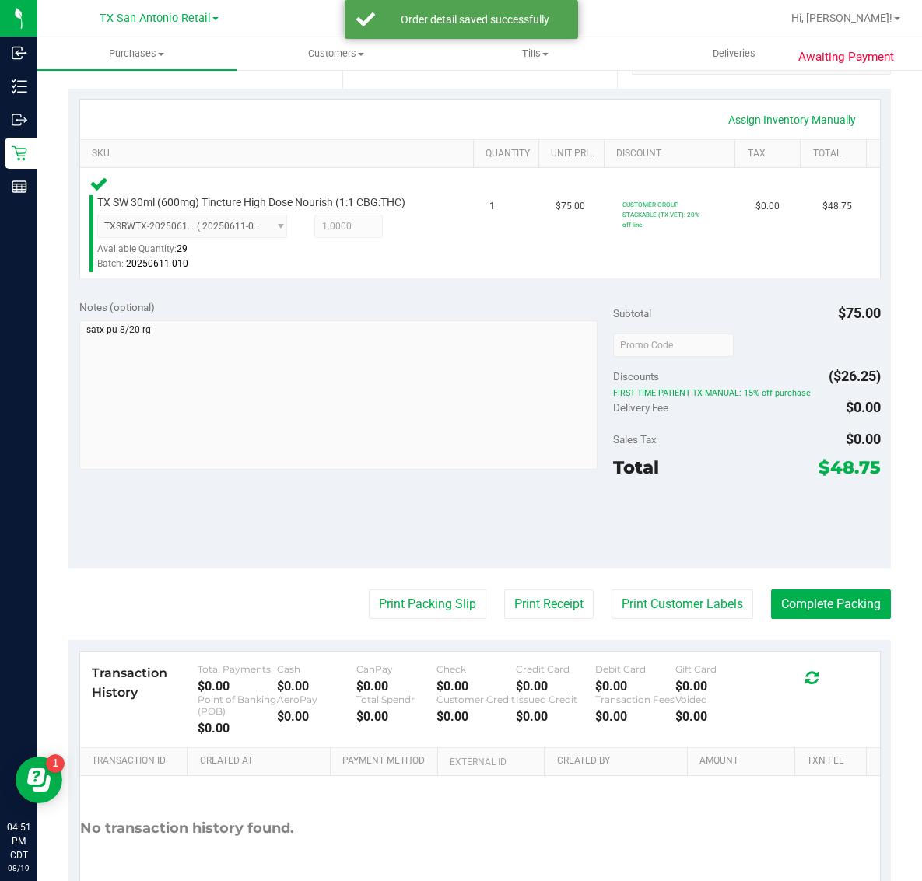
scroll to position [331, 0]
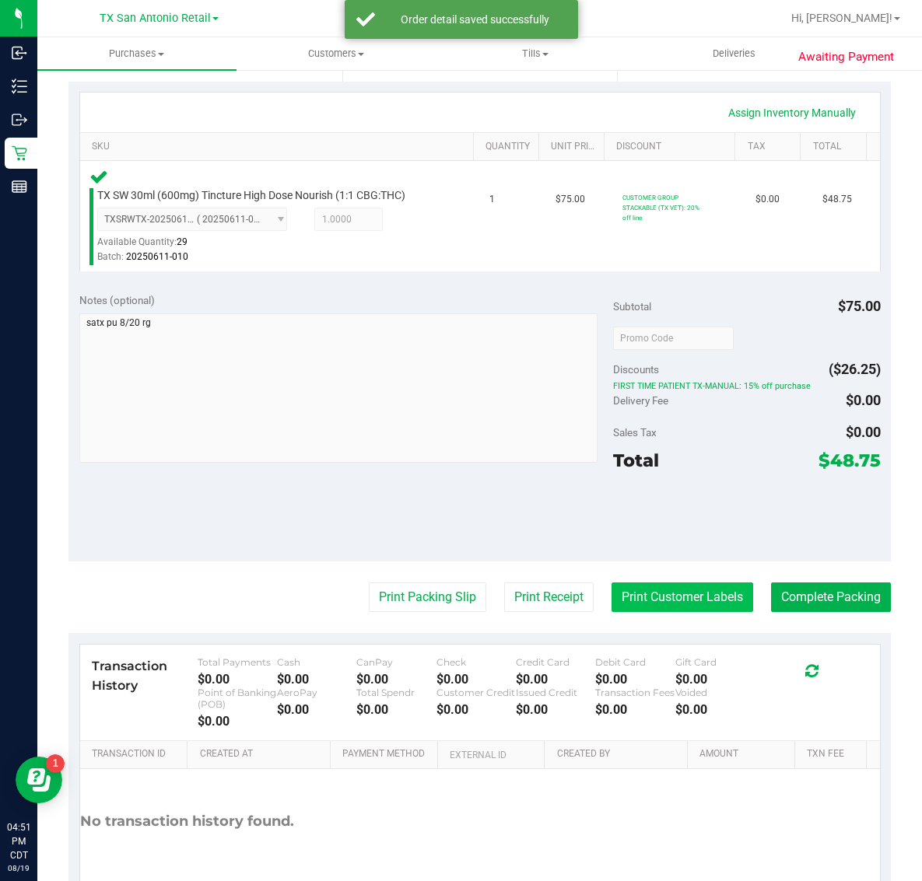
click at [648, 597] on button "Print Customer Labels" at bounding box center [682, 598] width 142 height 30
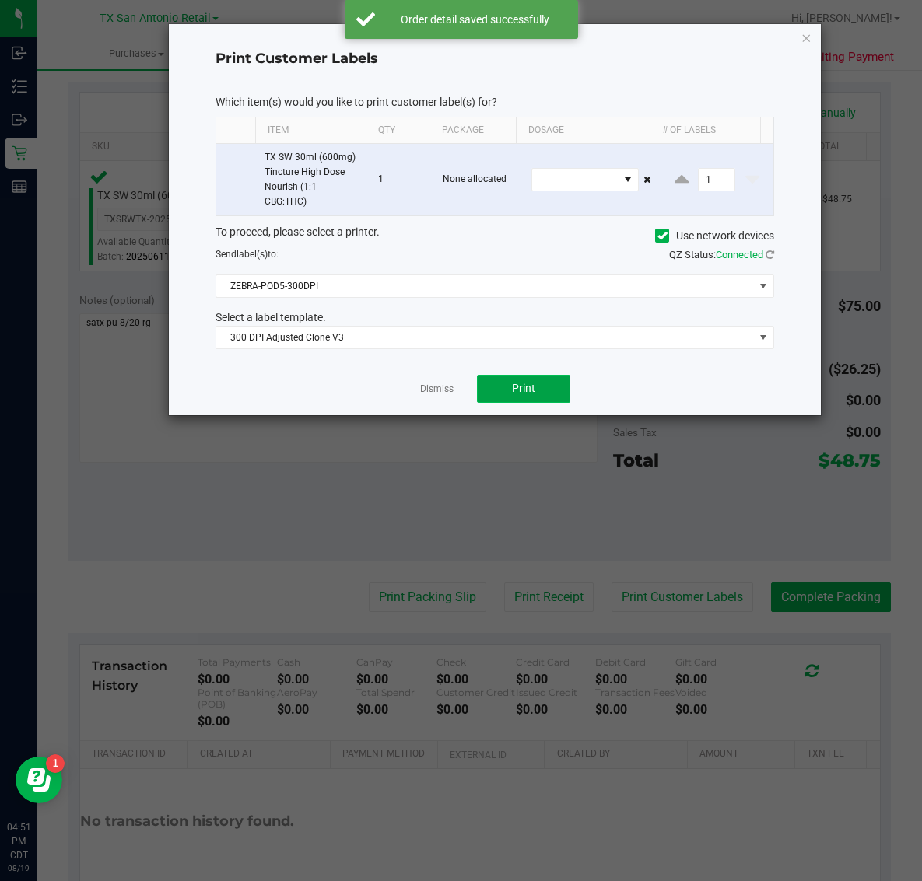
click at [535, 386] on button "Print" at bounding box center [523, 389] width 93 height 28
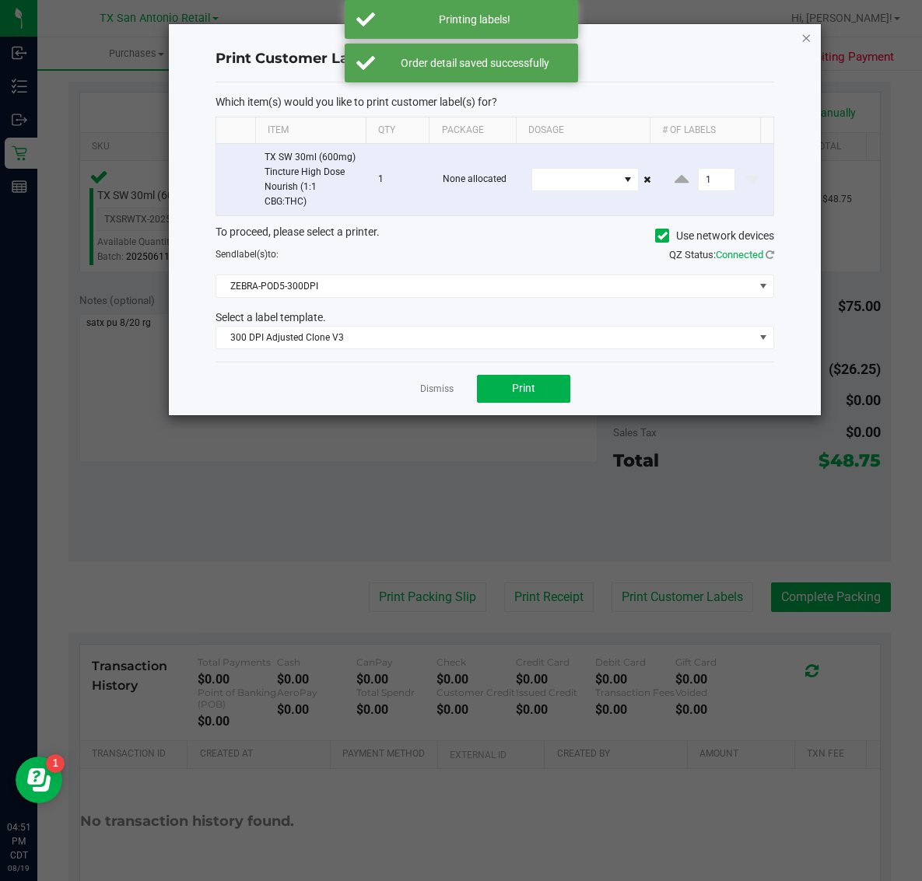
click at [806, 39] on icon "button" at bounding box center [805, 37] width 11 height 19
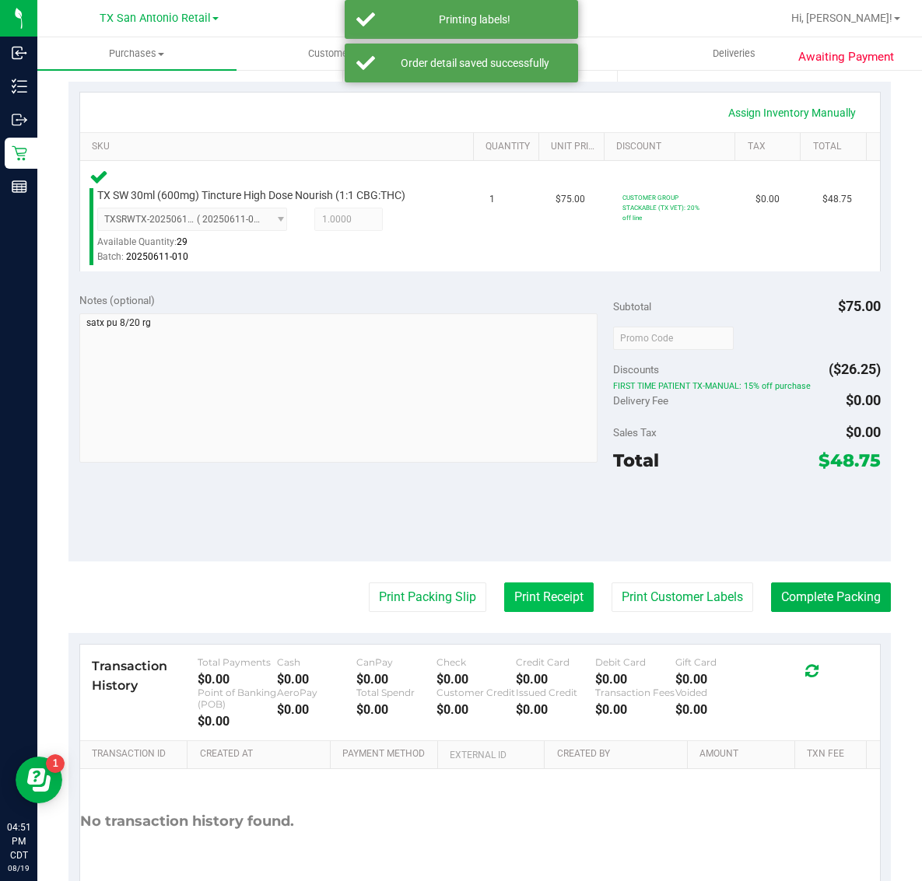
click at [512, 589] on button "Print Receipt" at bounding box center [548, 598] width 89 height 30
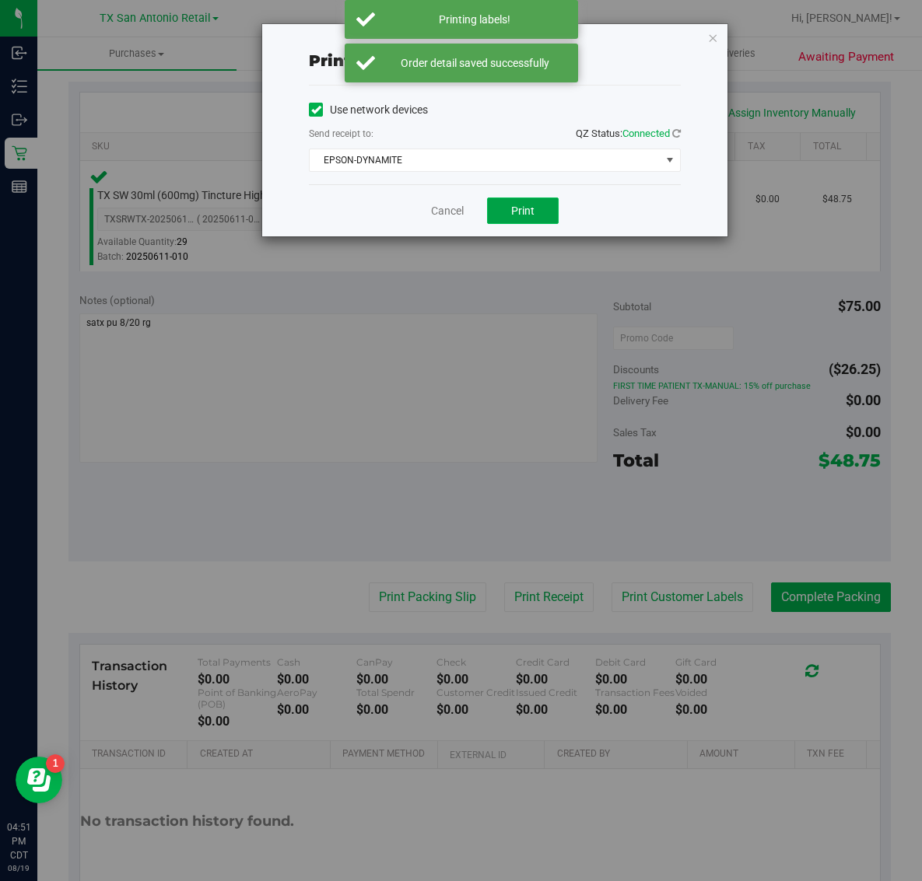
click at [537, 208] on button "Print" at bounding box center [523, 211] width 72 height 26
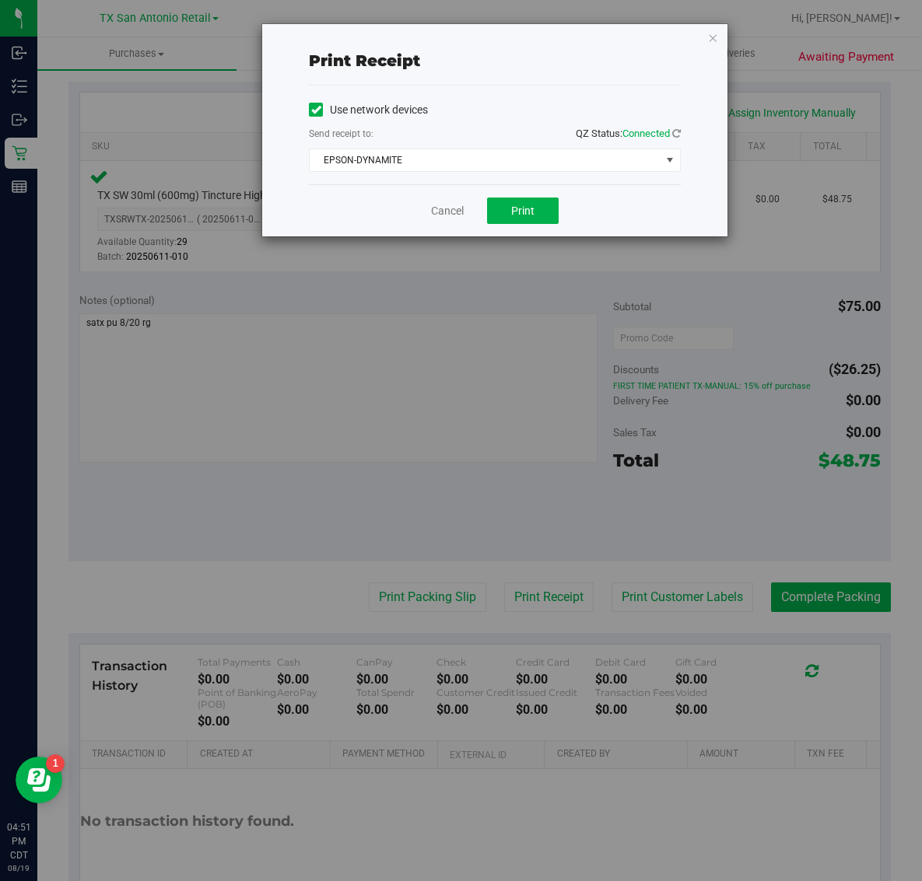
click at [737, 31] on div "Print receipt Use network devices Send receipt to: QZ Status: Connected EPSON-D…" at bounding box center [466, 440] width 933 height 881
click at [714, 33] on icon "button" at bounding box center [712, 37] width 11 height 19
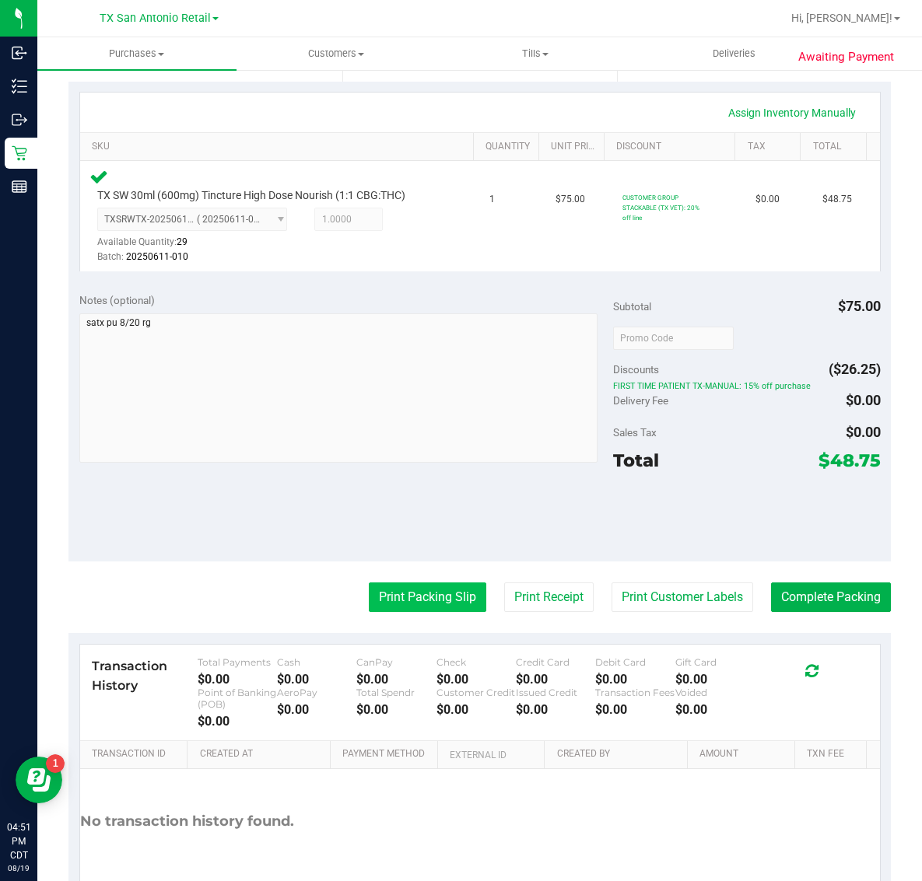
click at [424, 599] on button "Print Packing Slip" at bounding box center [427, 598] width 117 height 30
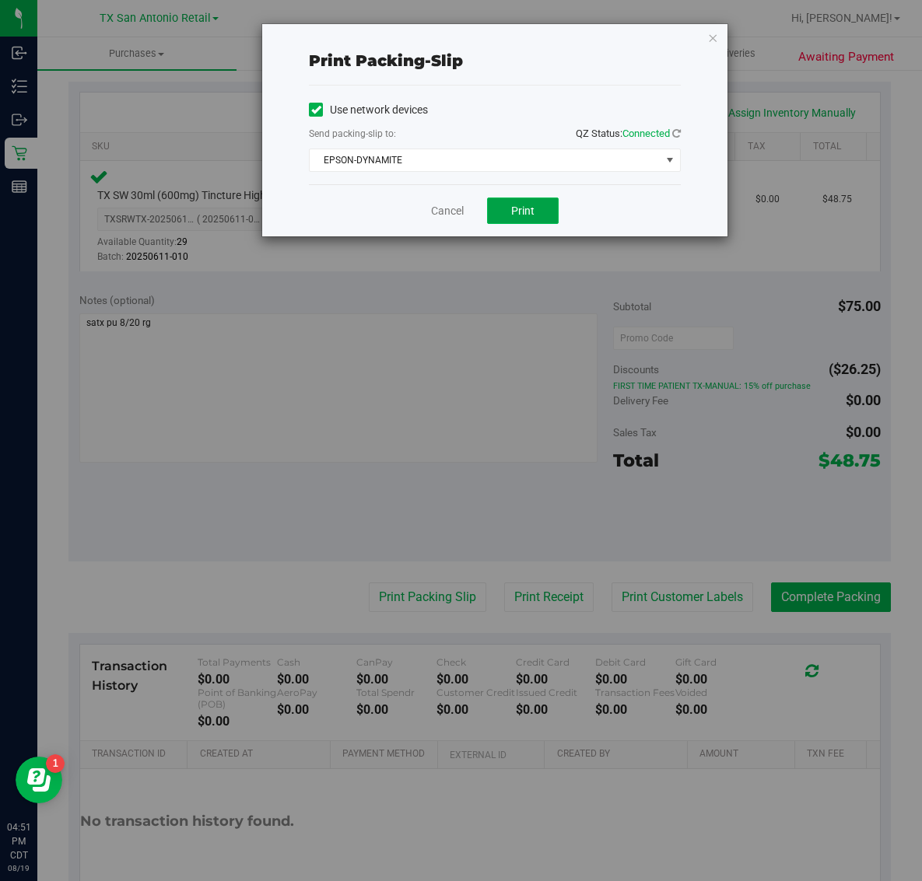
click at [523, 212] on span "Print" at bounding box center [522, 211] width 23 height 12
click at [710, 33] on icon "button" at bounding box center [712, 37] width 11 height 19
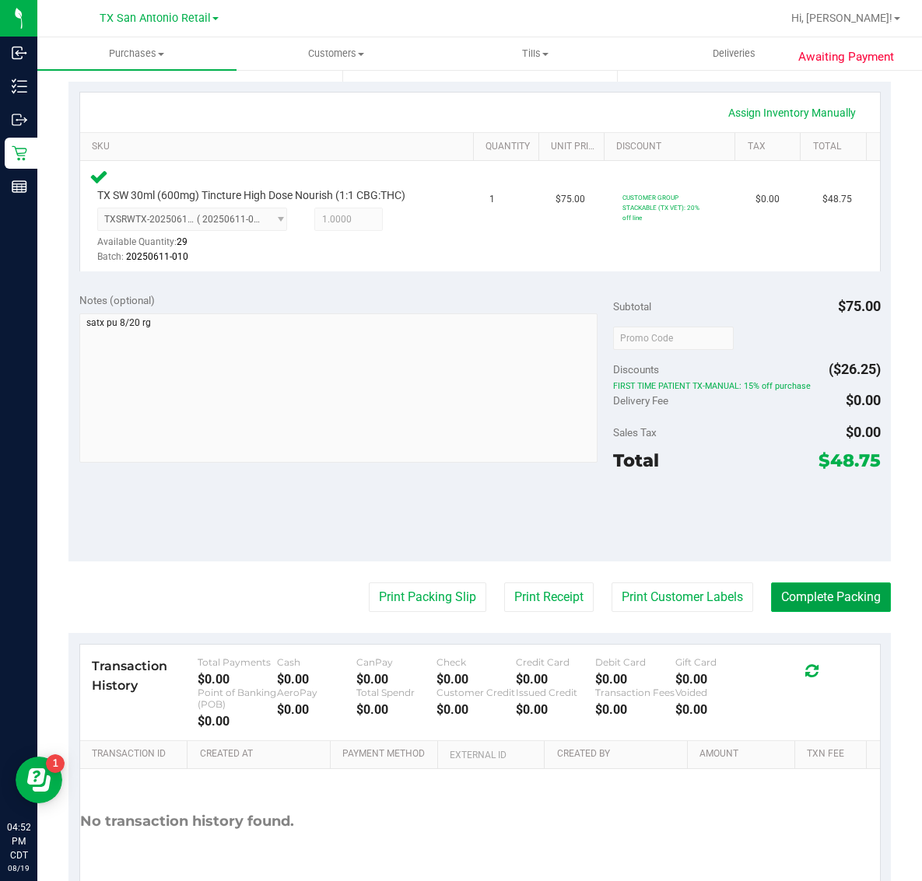
click at [815, 597] on button "Complete Packing" at bounding box center [831, 598] width 120 height 30
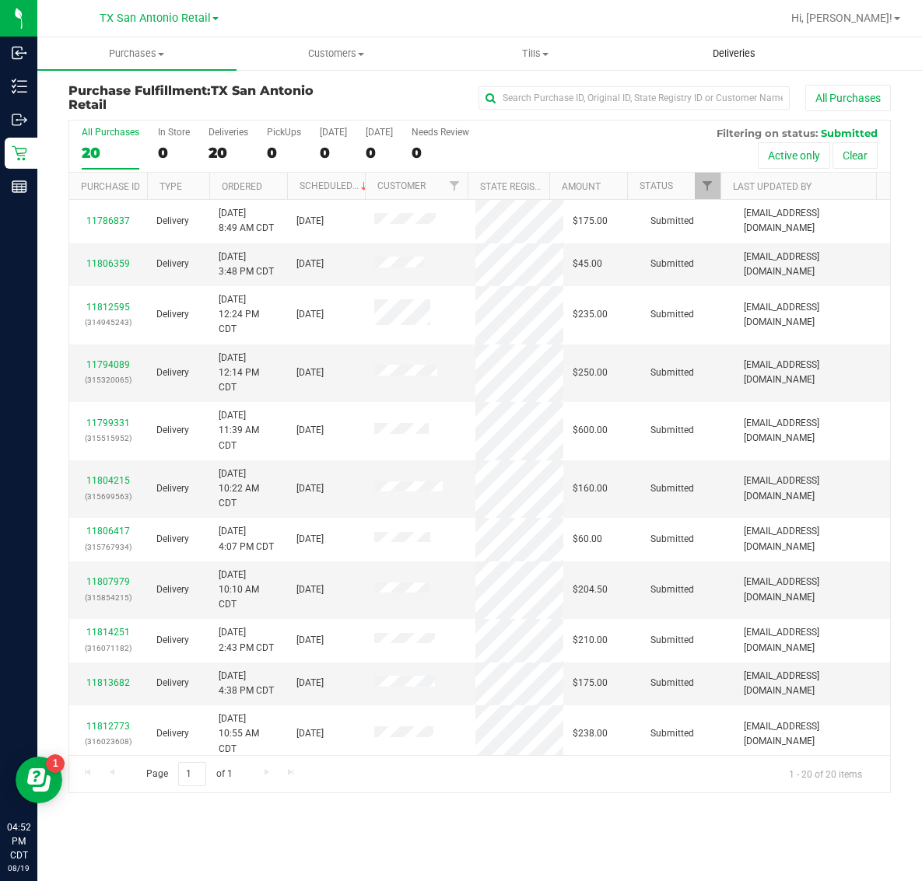
click at [739, 57] on span "Deliveries" at bounding box center [733, 54] width 85 height 14
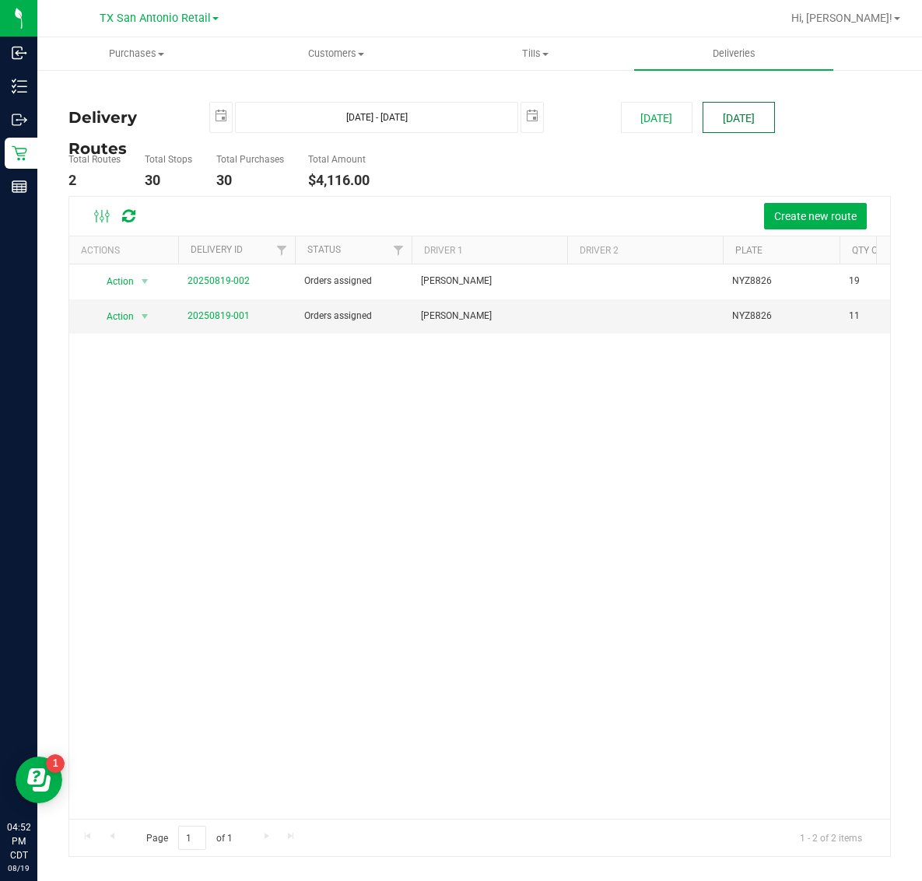
click at [740, 114] on button "[DATE]" at bounding box center [738, 117] width 72 height 31
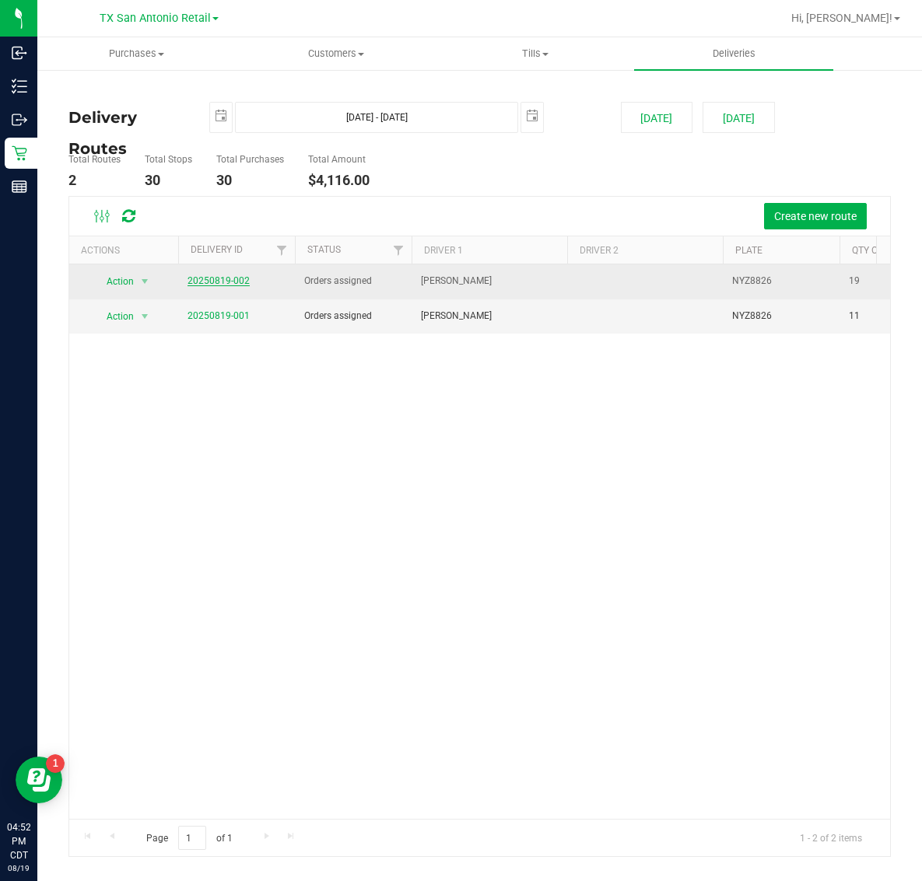
click at [207, 277] on link "20250819-002" at bounding box center [218, 280] width 62 height 11
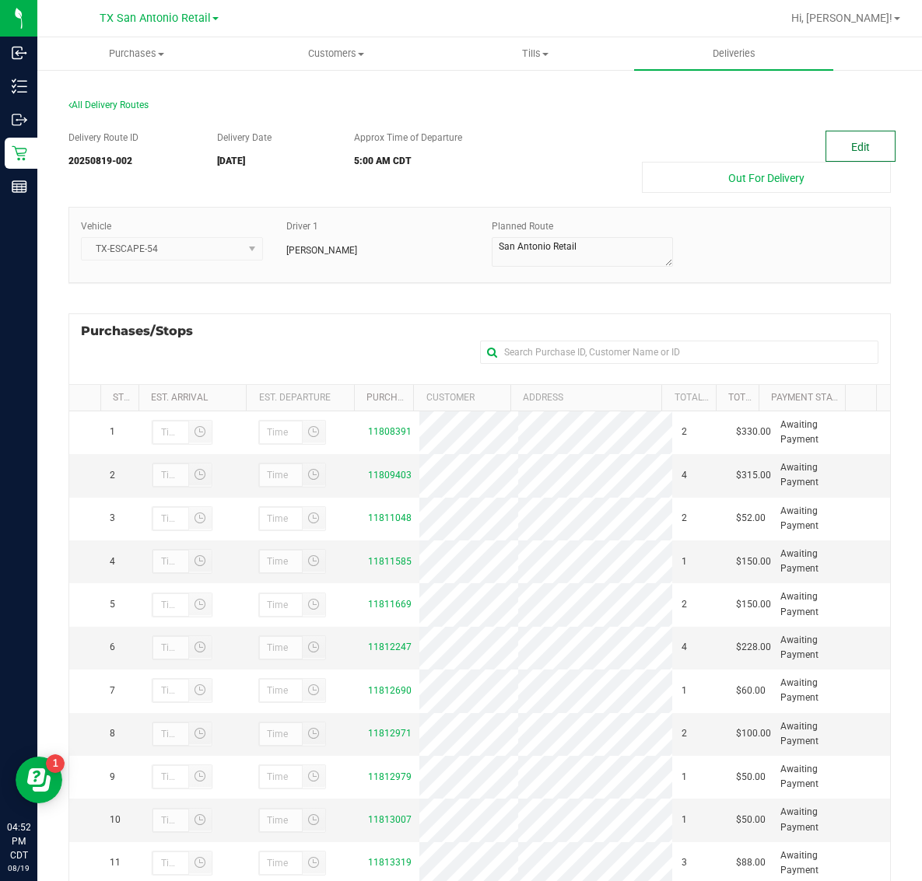
click at [840, 145] on button "Edit" at bounding box center [860, 146] width 70 height 31
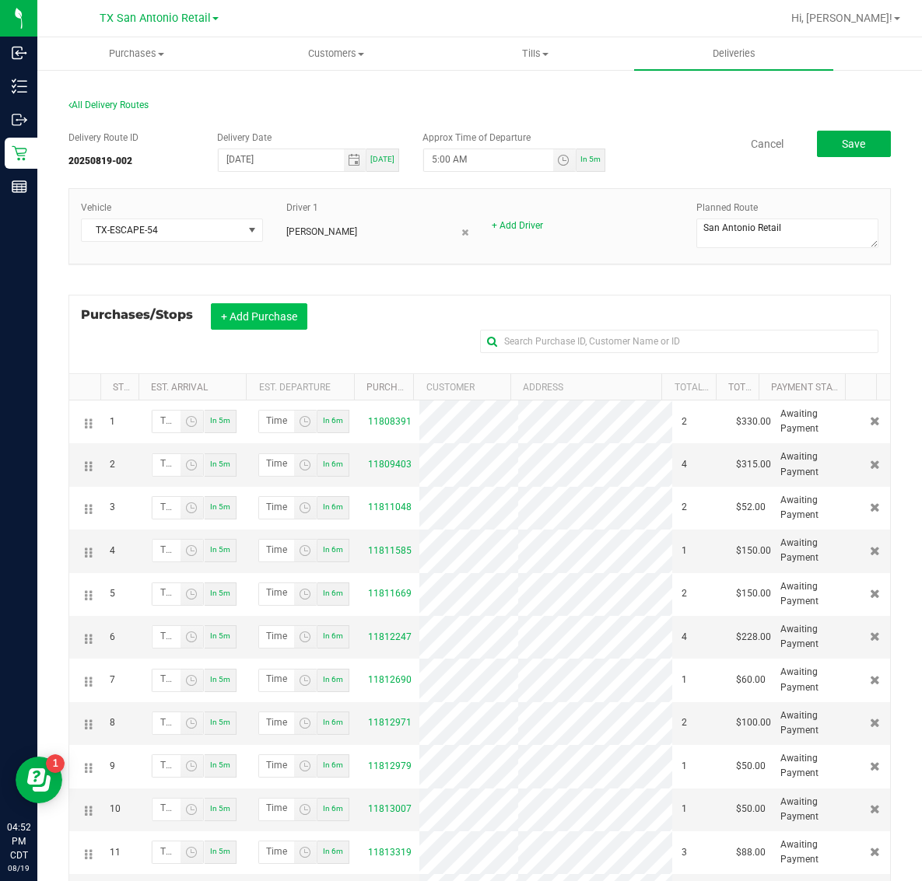
click at [253, 317] on button "+ Add Purchase" at bounding box center [259, 316] width 96 height 26
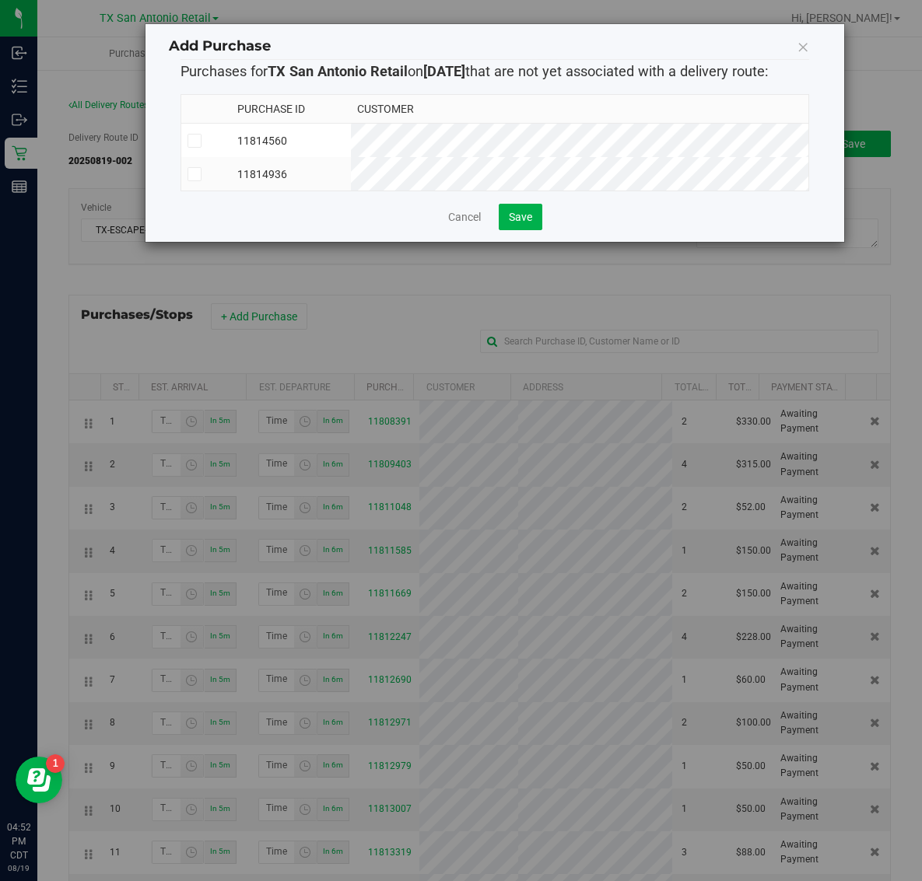
click at [351, 136] on td "11814560" at bounding box center [291, 141] width 120 height 34
click at [351, 177] on td "11814936" at bounding box center [291, 173] width 120 height 33
click at [516, 223] on span "Save" at bounding box center [520, 217] width 23 height 12
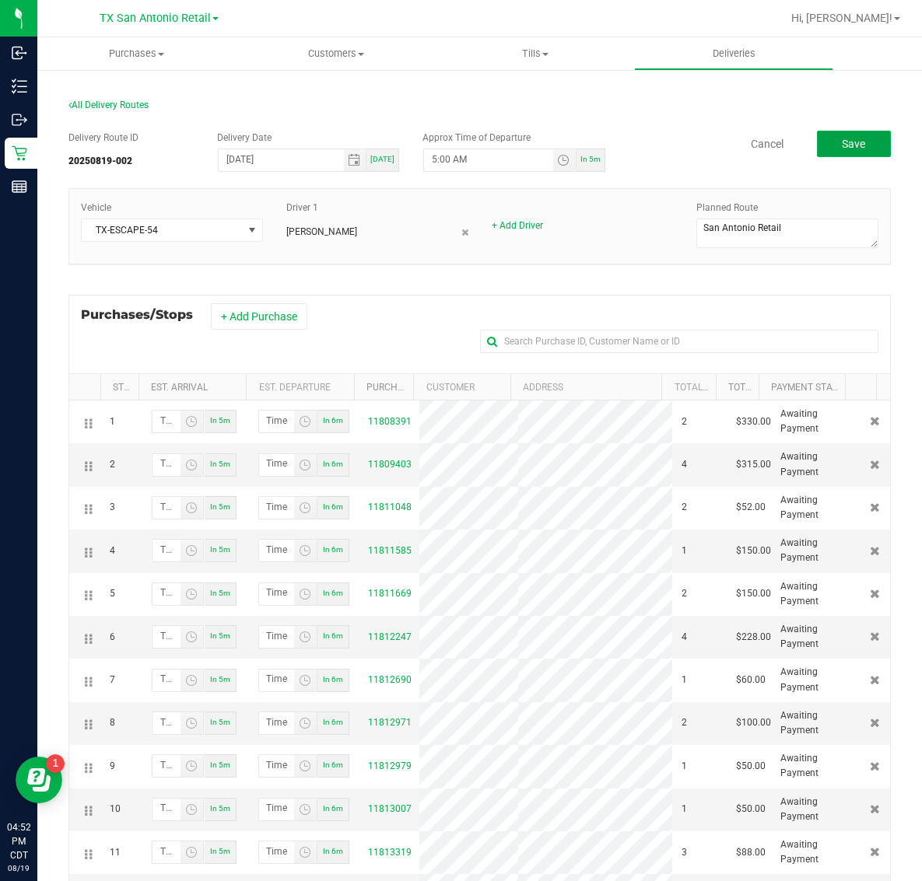
click at [842, 138] on span "Save" at bounding box center [853, 144] width 23 height 12
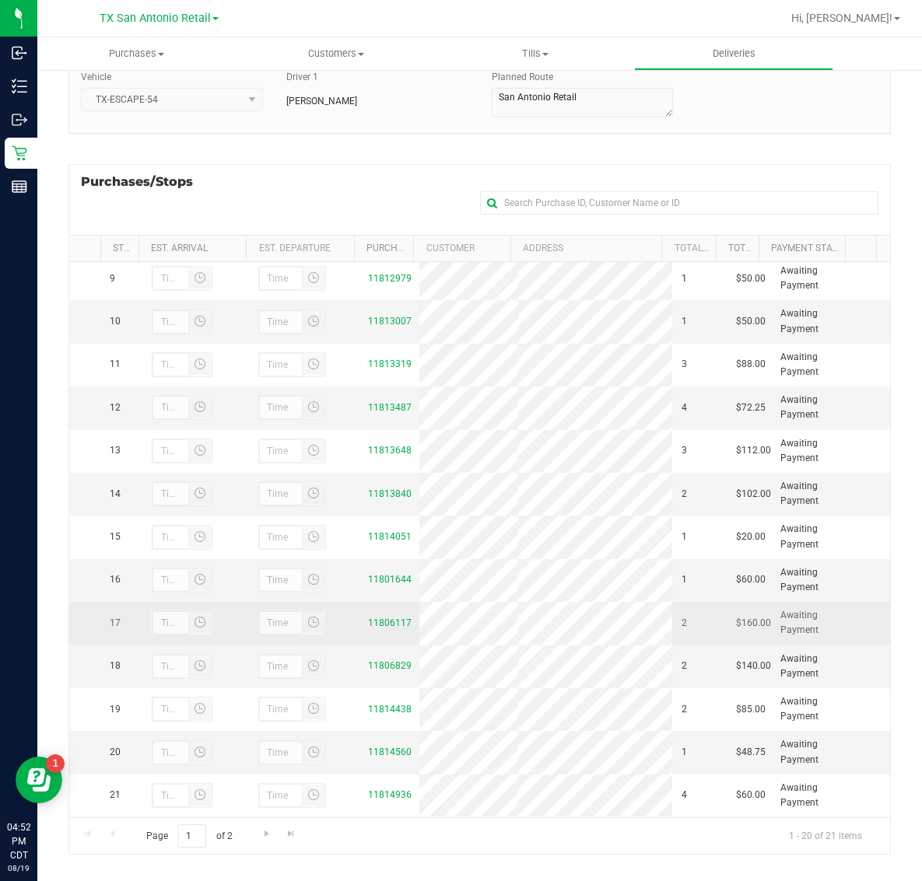
scroll to position [165, 0]
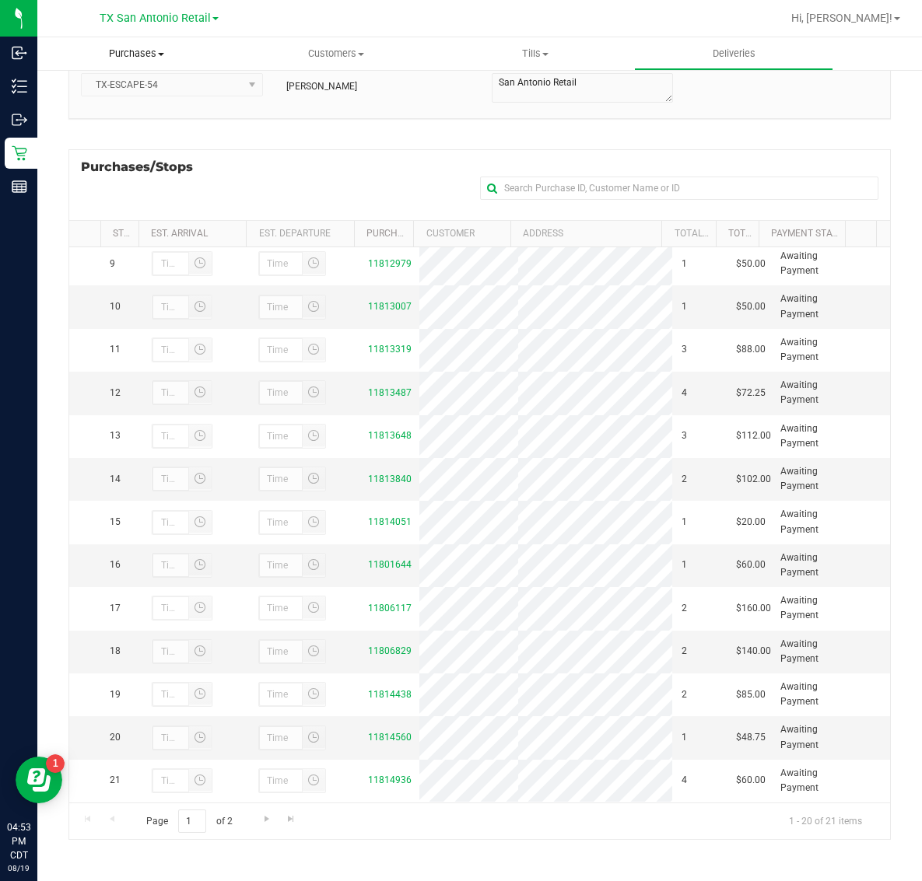
click at [150, 49] on span "Purchases" at bounding box center [136, 54] width 199 height 14
click at [146, 106] on li "Fulfillment" at bounding box center [136, 112] width 199 height 19
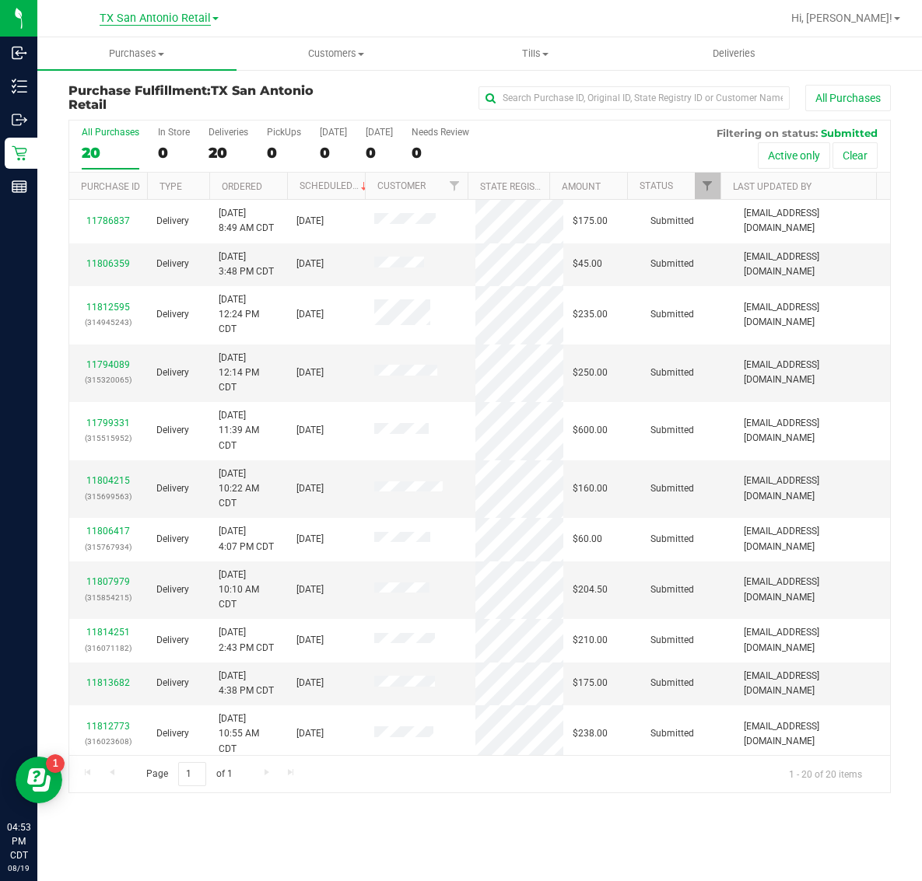
click at [146, 21] on span "TX San Antonio Retail" at bounding box center [155, 19] width 111 height 14
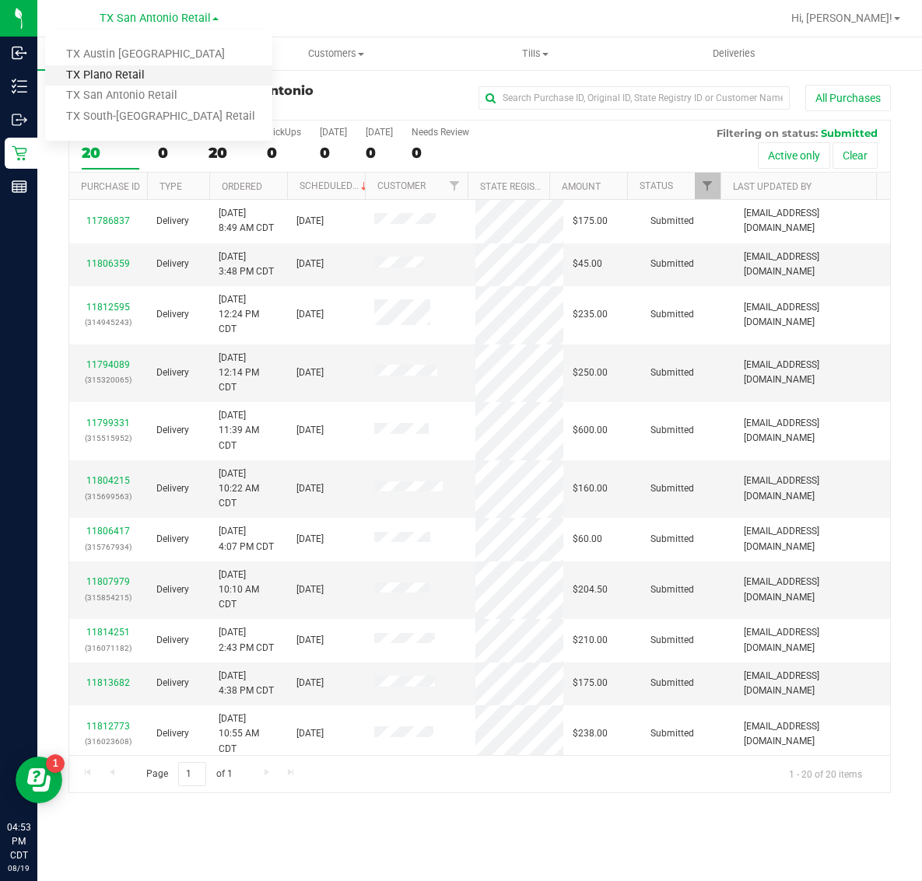
click at [144, 79] on link "TX Plano Retail" at bounding box center [158, 75] width 227 height 21
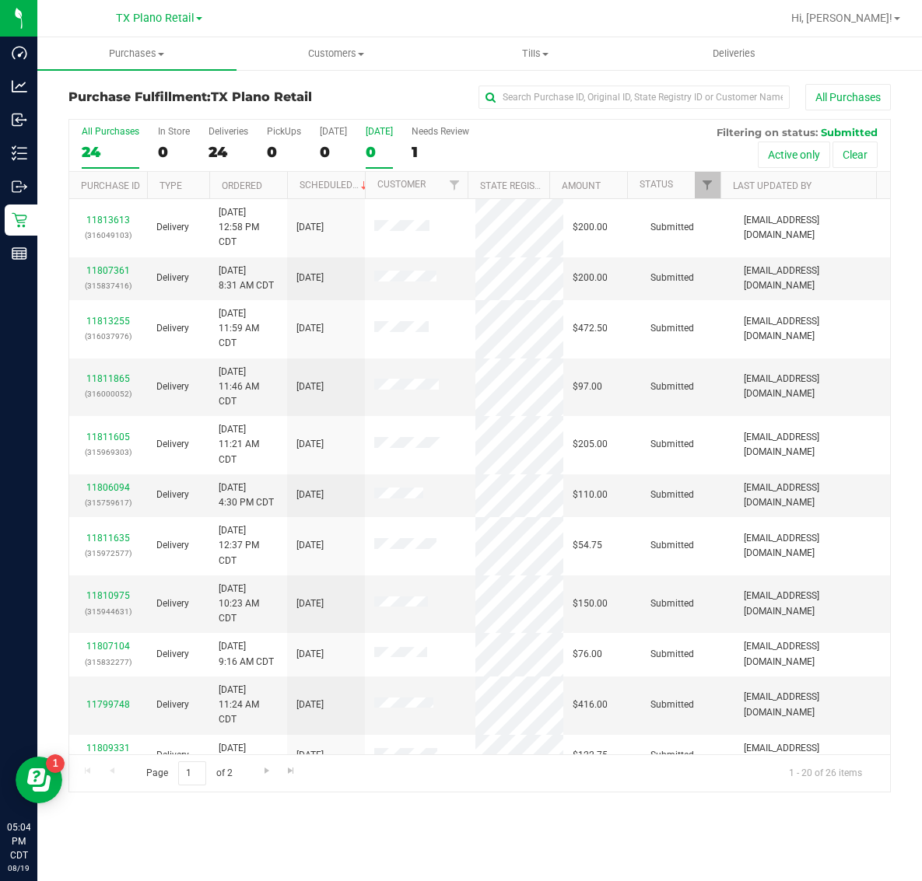
click at [386, 150] on div "0" at bounding box center [379, 152] width 27 height 18
click at [0, 0] on input "[DATE] 0" at bounding box center [0, 0] width 0 height 0
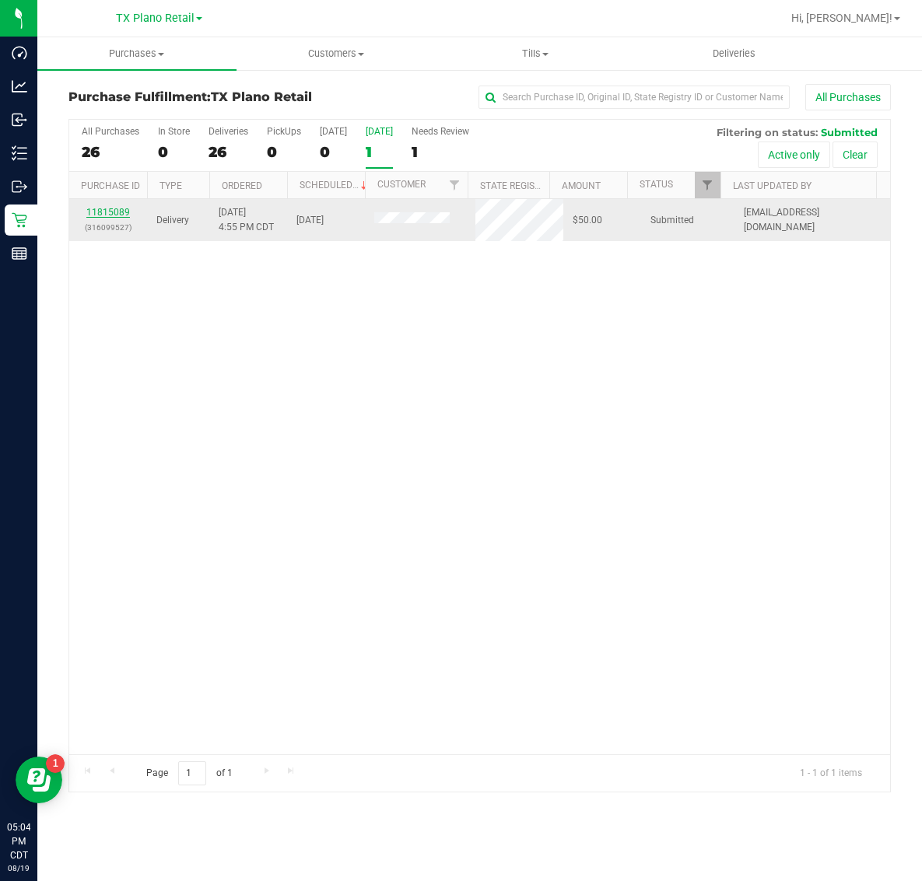
click at [103, 212] on link "11815089" at bounding box center [108, 212] width 44 height 11
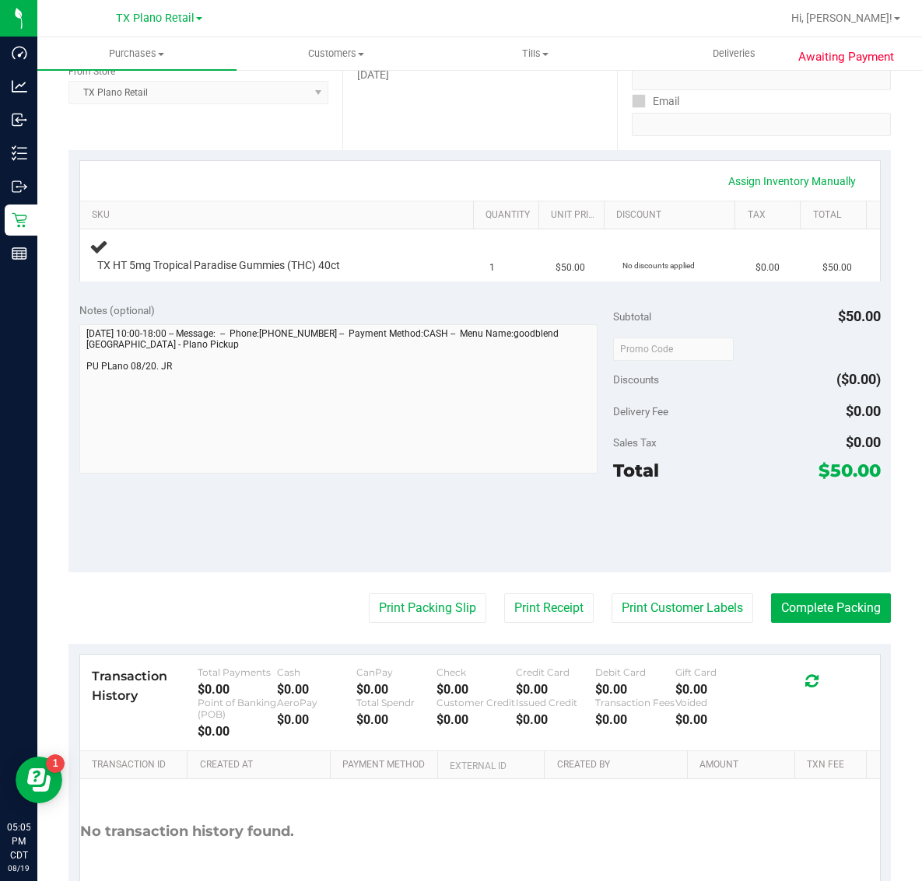
scroll to position [292, 0]
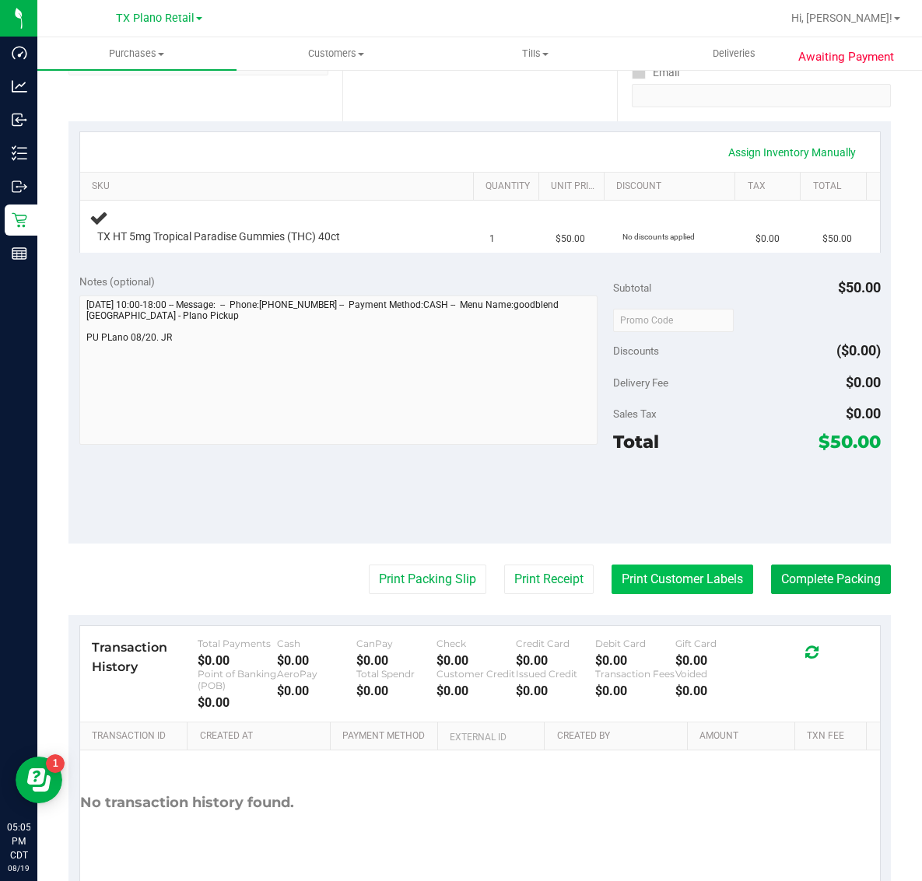
click at [656, 584] on button "Print Customer Labels" at bounding box center [682, 580] width 142 height 30
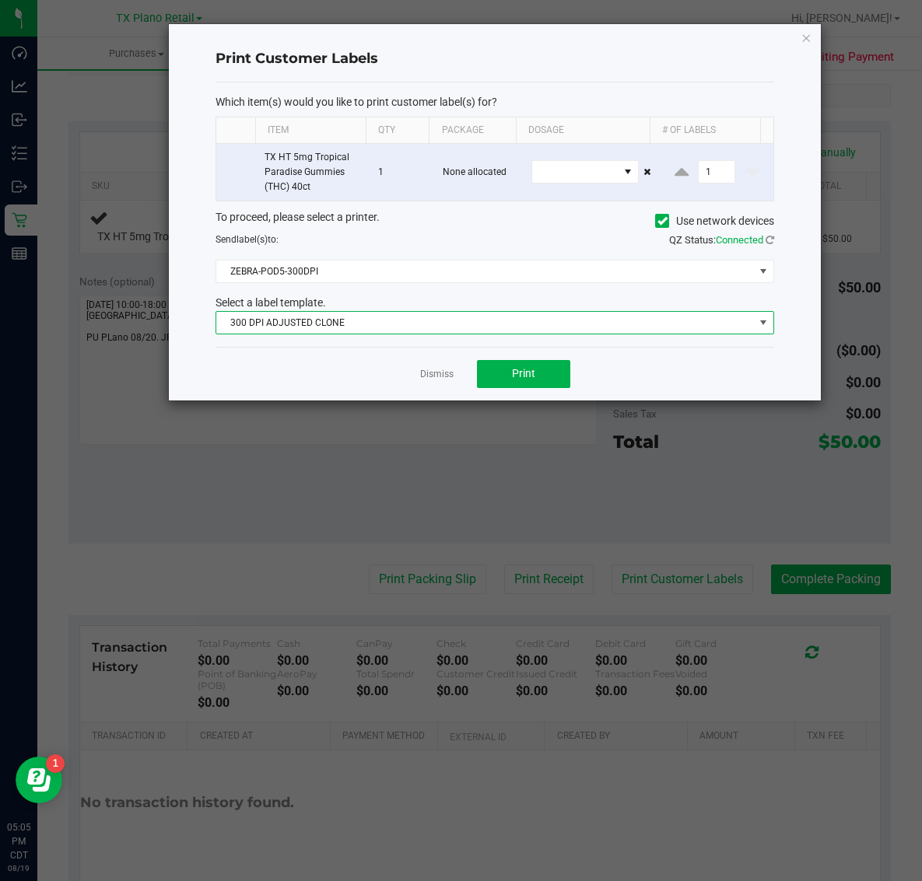
click at [440, 320] on span "300 DPI ADJUSTED CLONE" at bounding box center [484, 323] width 537 height 22
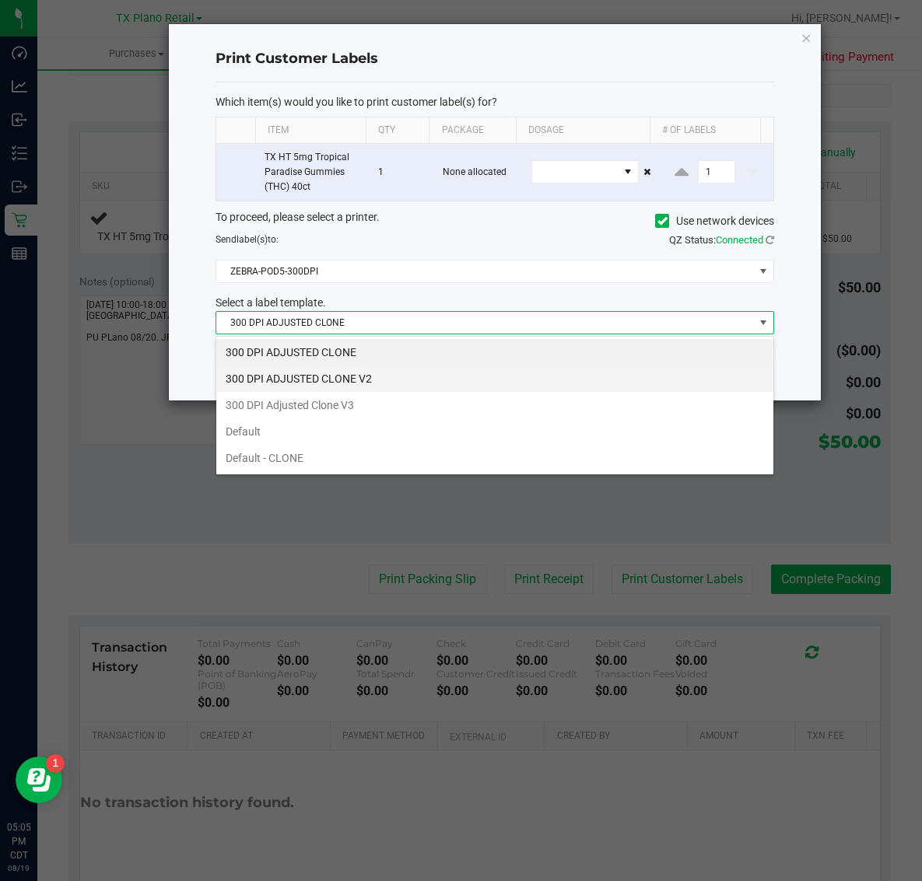
scroll to position [24, 558]
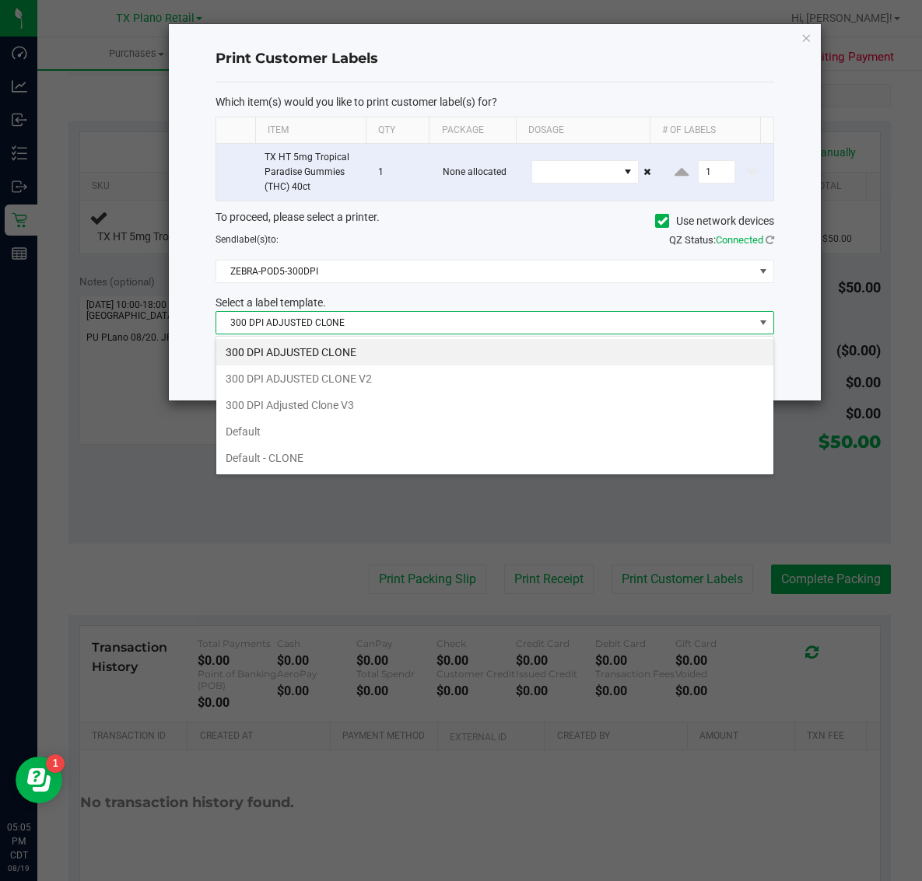
drag, startPoint x: 395, startPoint y: 402, endPoint x: 437, endPoint y: 397, distance: 42.4
click at [402, 401] on li "300 DPI Adjusted Clone V3" at bounding box center [494, 405] width 557 height 26
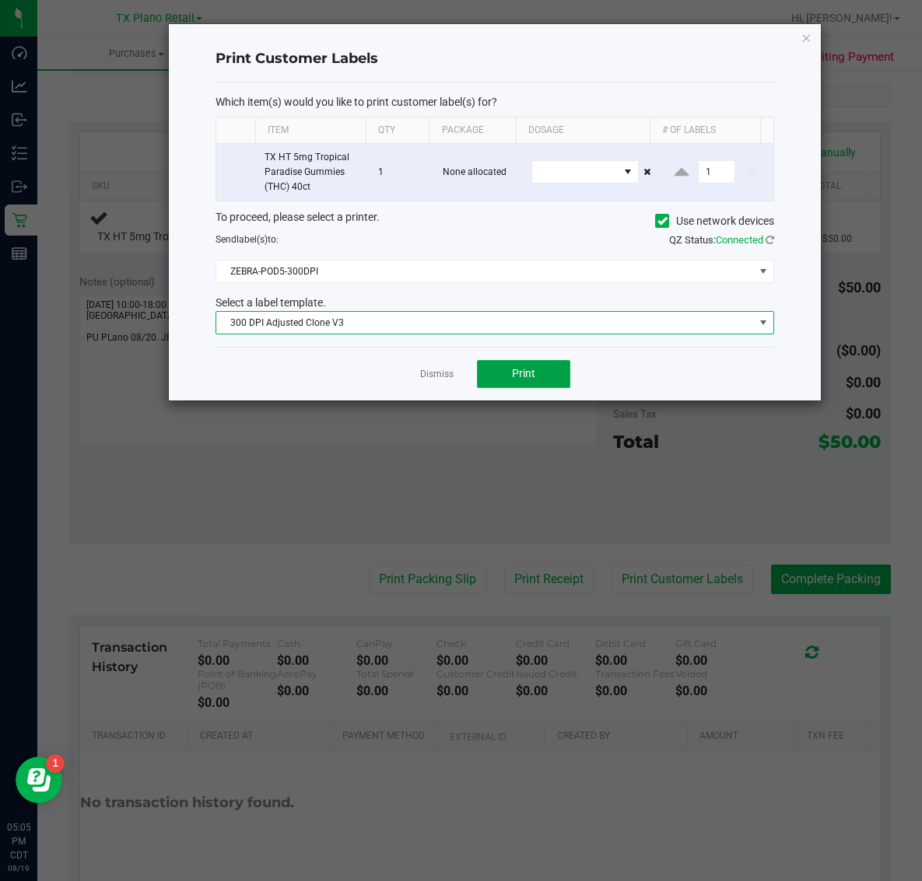
click at [541, 378] on button "Print" at bounding box center [523, 374] width 93 height 28
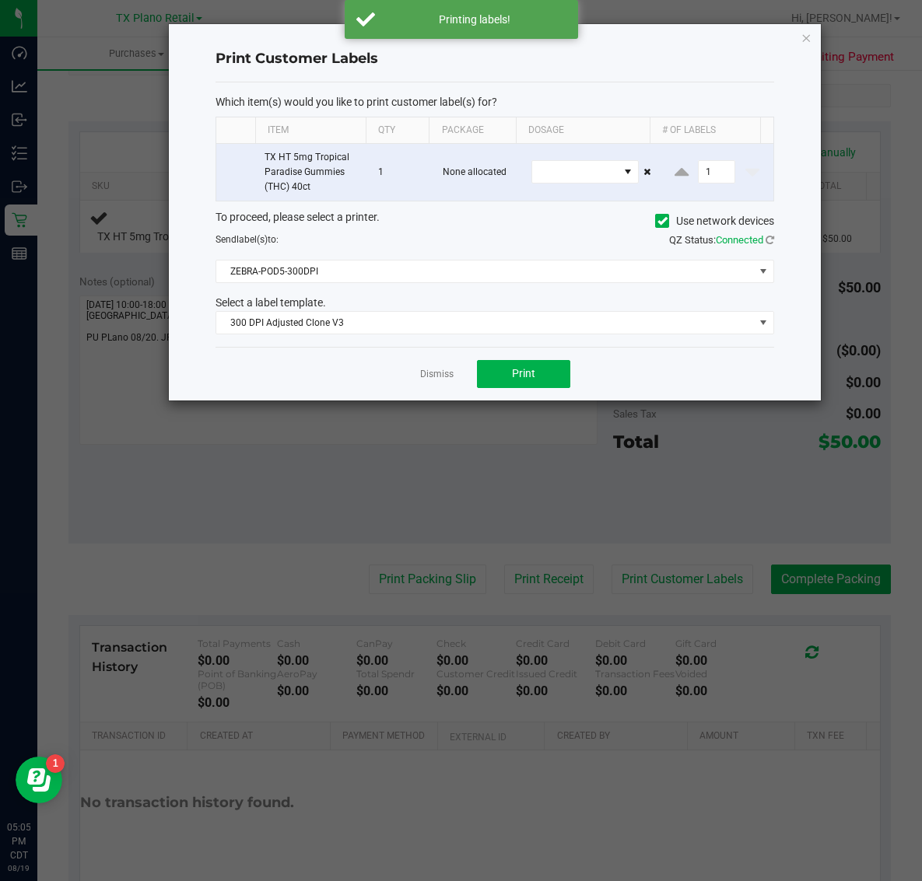
click at [799, 36] on div "Print Customer Labels Which item(s) would you like to print customer label(s) f…" at bounding box center [495, 212] width 652 height 376
click at [800, 35] on icon "button" at bounding box center [805, 37] width 11 height 19
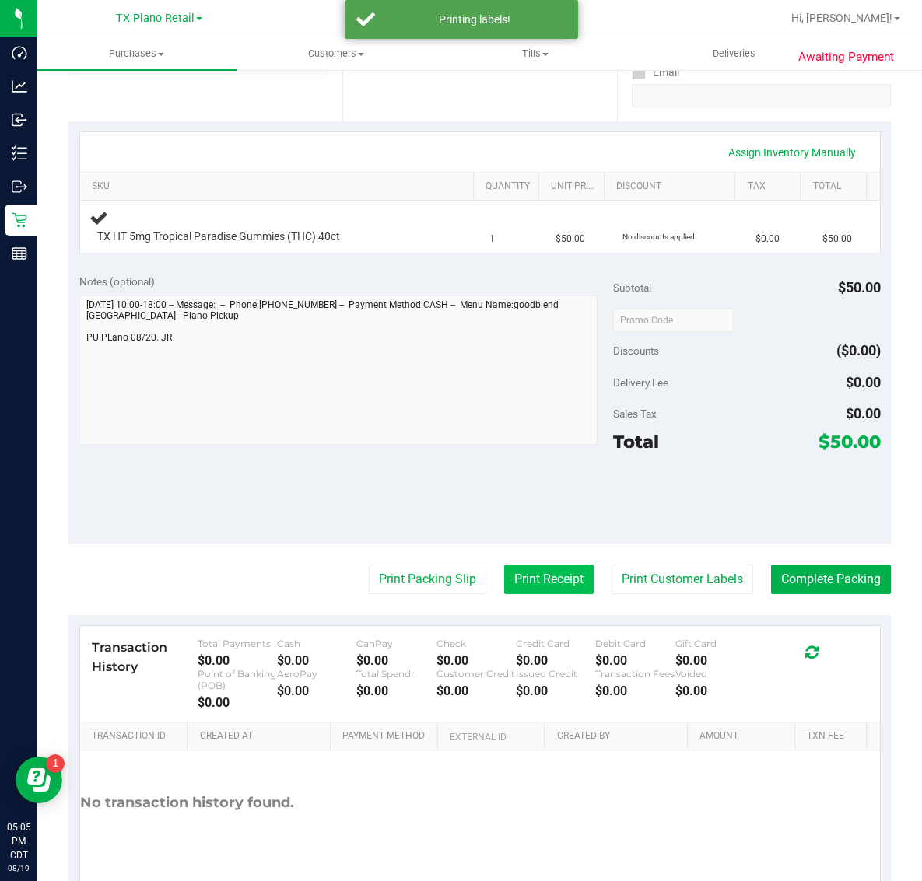
click at [516, 580] on button "Print Receipt" at bounding box center [548, 580] width 89 height 30
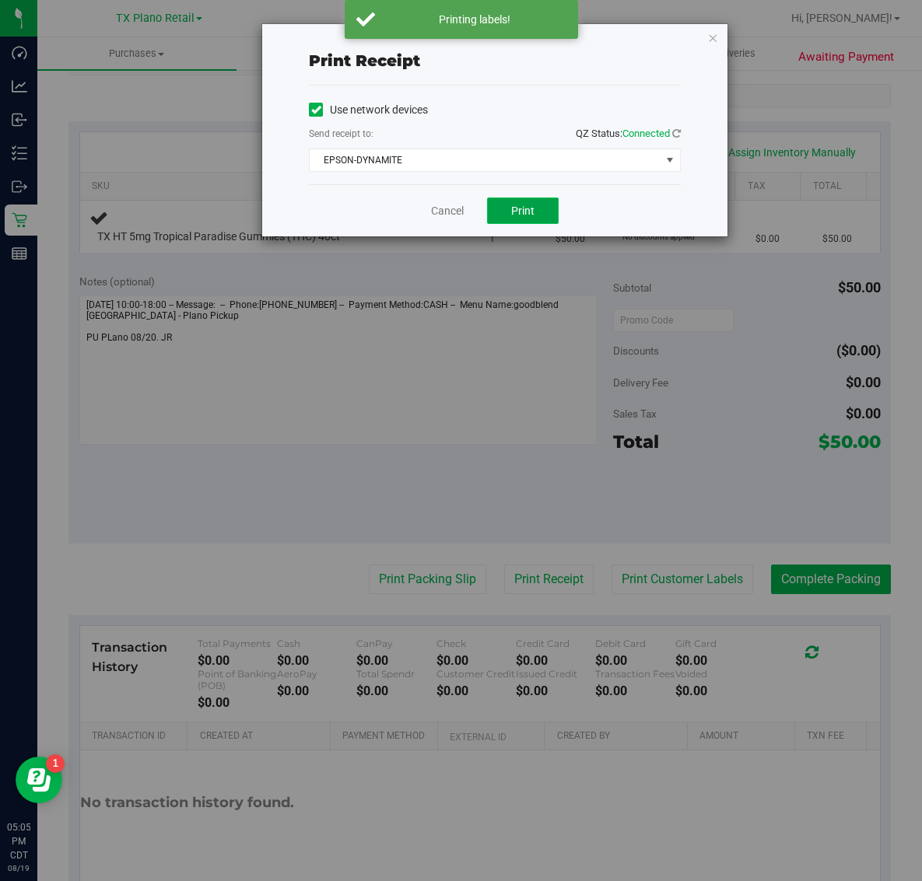
click at [522, 206] on span "Print" at bounding box center [522, 211] width 23 height 12
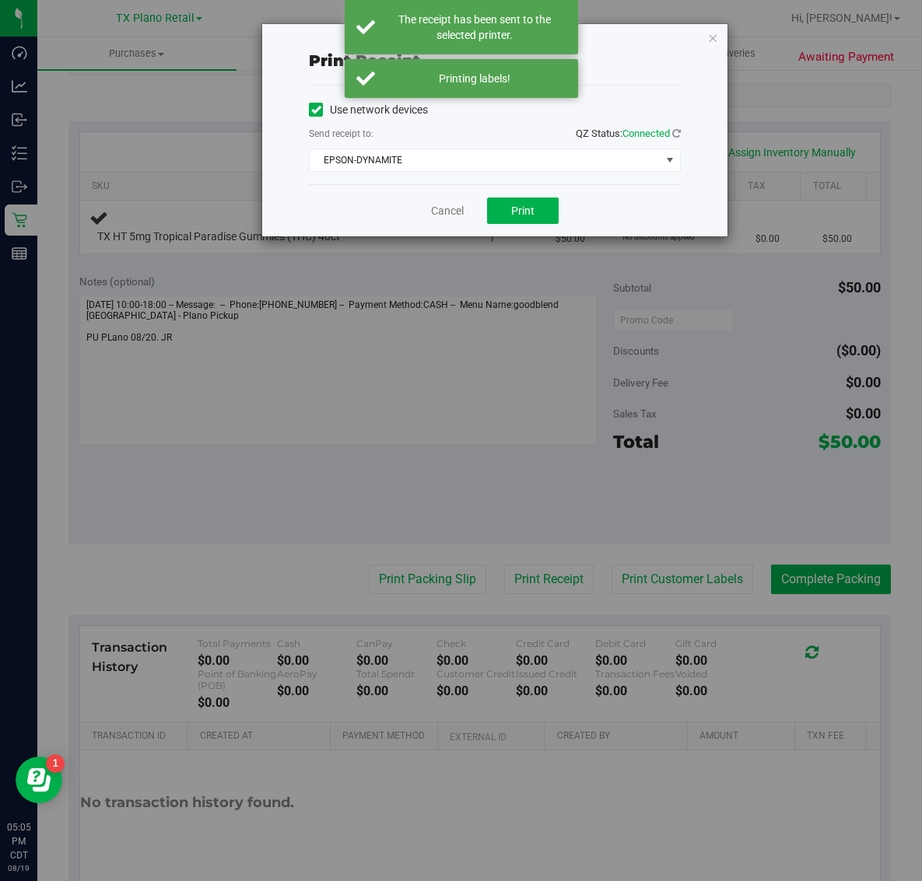
click at [705, 31] on div "Print receipt Use network devices Send receipt to: QZ Status: Connected EPSON-D…" at bounding box center [494, 130] width 465 height 212
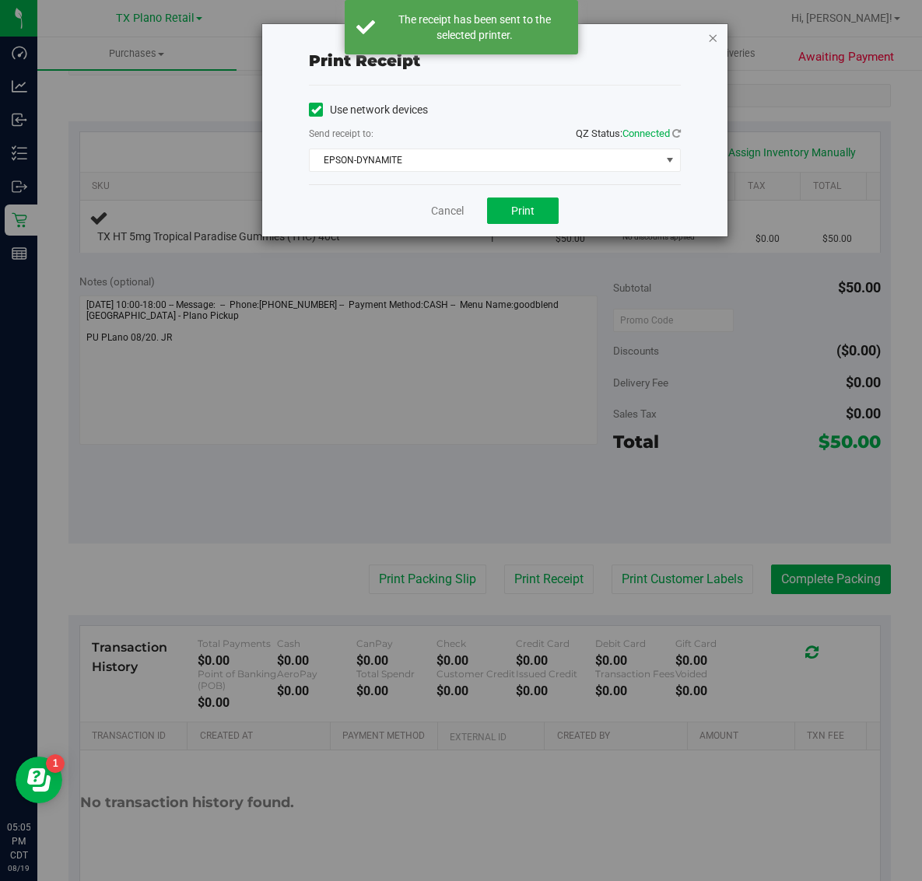
click at [716, 33] on icon "button" at bounding box center [712, 37] width 11 height 19
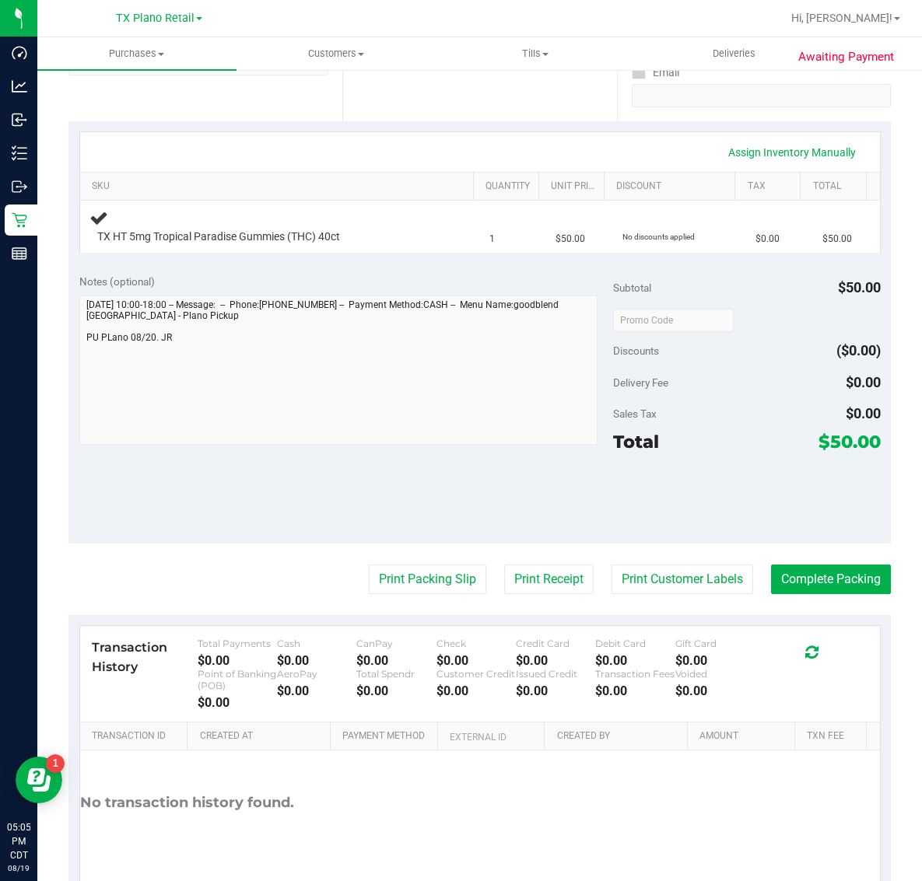
click at [269, 560] on purchase-details "Back Edit Purchase Cancel Purchase View Profile # 11815089 Submitted Needs revi…" at bounding box center [479, 354] width 822 height 1125
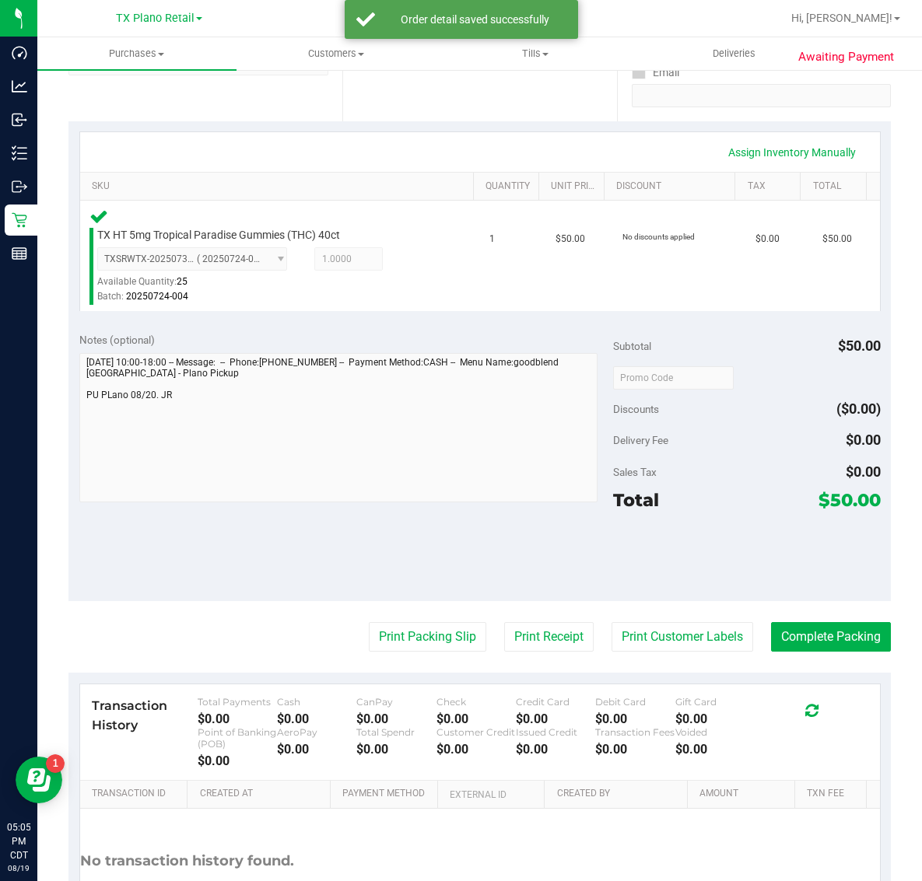
click at [243, 614] on purchase-details "Back Edit Purchase Cancel Purchase View Profile # 11815089 Submitted Needs revi…" at bounding box center [479, 383] width 822 height 1183
click at [413, 632] on button "Print Packing Slip" at bounding box center [427, 637] width 117 height 30
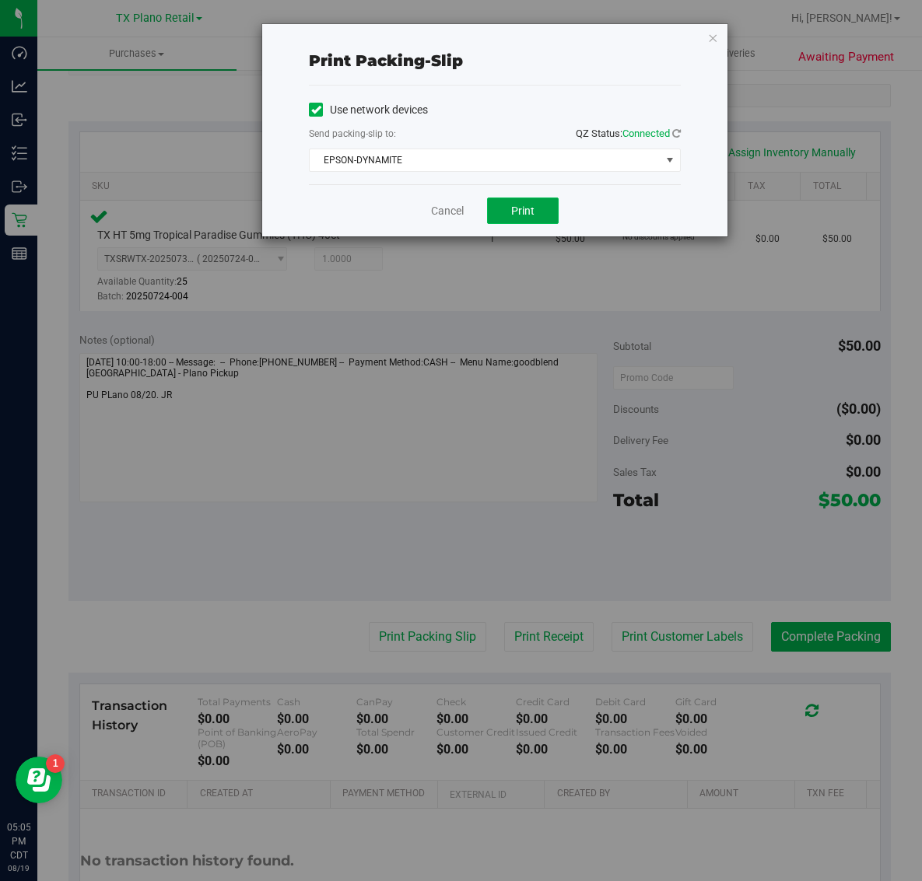
click at [516, 212] on span "Print" at bounding box center [522, 211] width 23 height 12
click at [712, 37] on icon "button" at bounding box center [712, 37] width 11 height 19
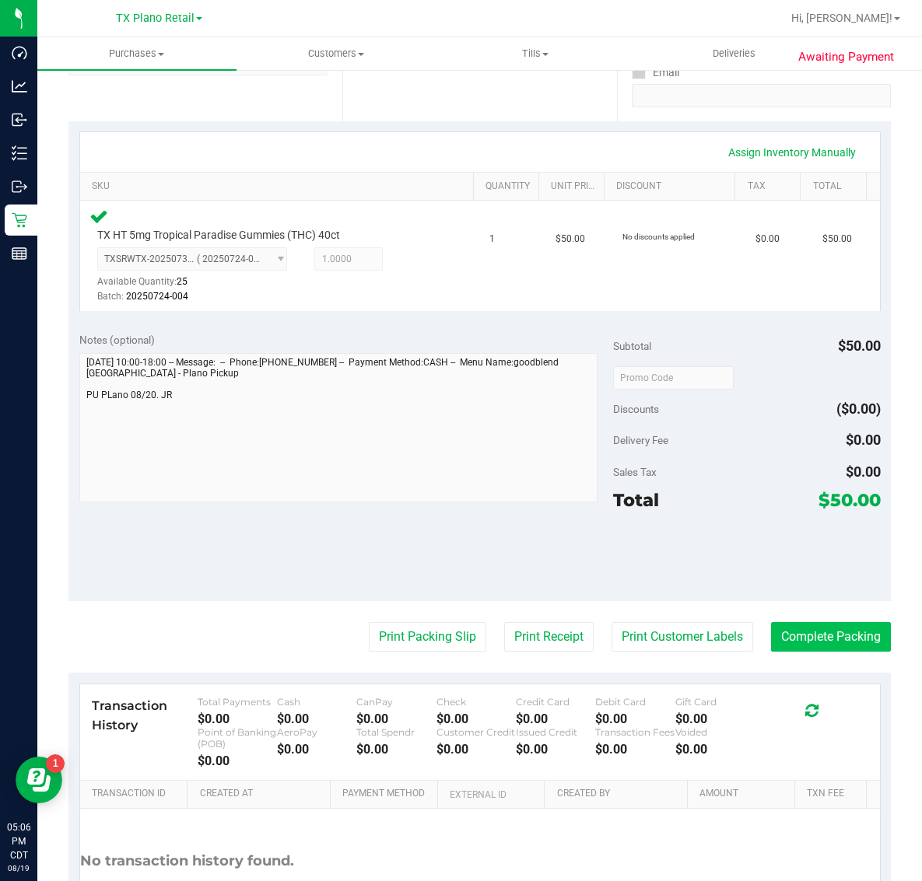
click at [831, 635] on button "Complete Packing" at bounding box center [831, 637] width 120 height 30
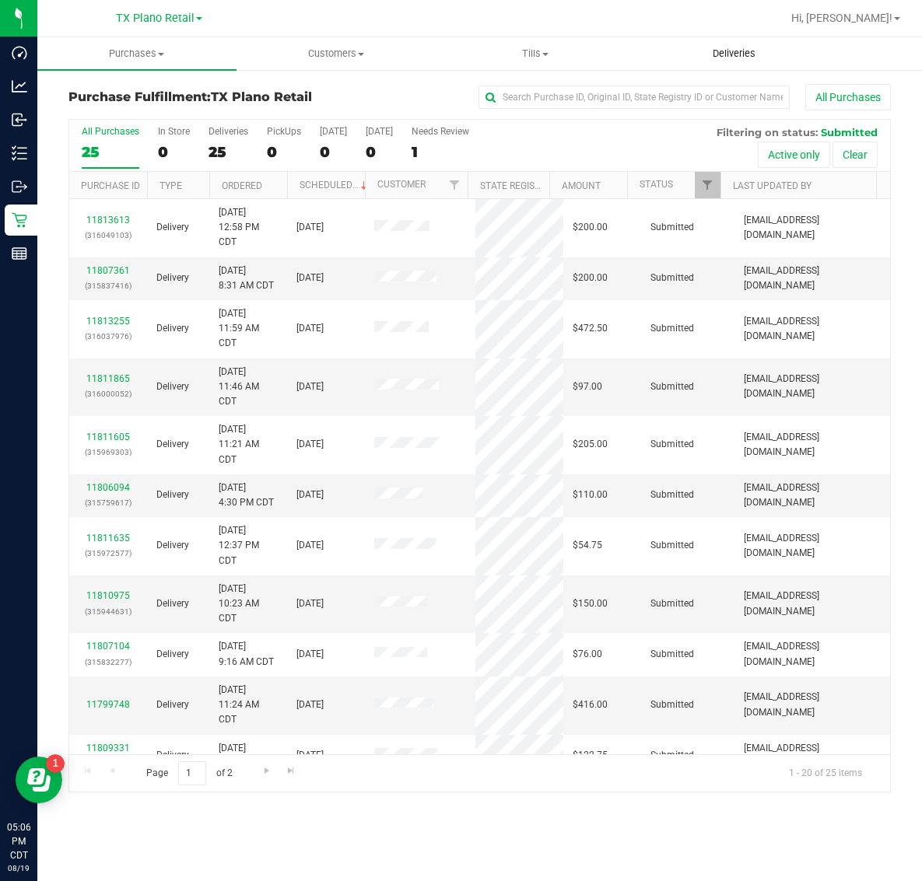
click at [731, 47] on span "Deliveries" at bounding box center [733, 54] width 85 height 14
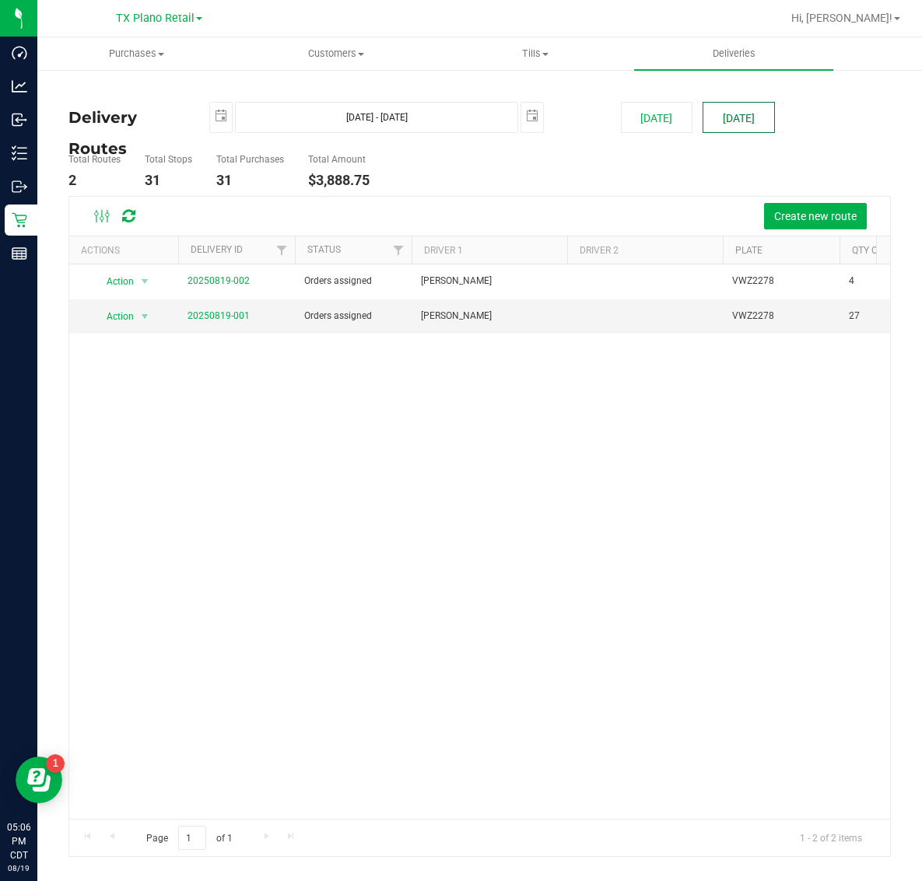
click at [740, 113] on button "[DATE]" at bounding box center [738, 117] width 72 height 31
click at [219, 310] on span "20250819-001" at bounding box center [218, 316] width 62 height 15
click at [219, 313] on link "20250819-001" at bounding box center [218, 315] width 62 height 11
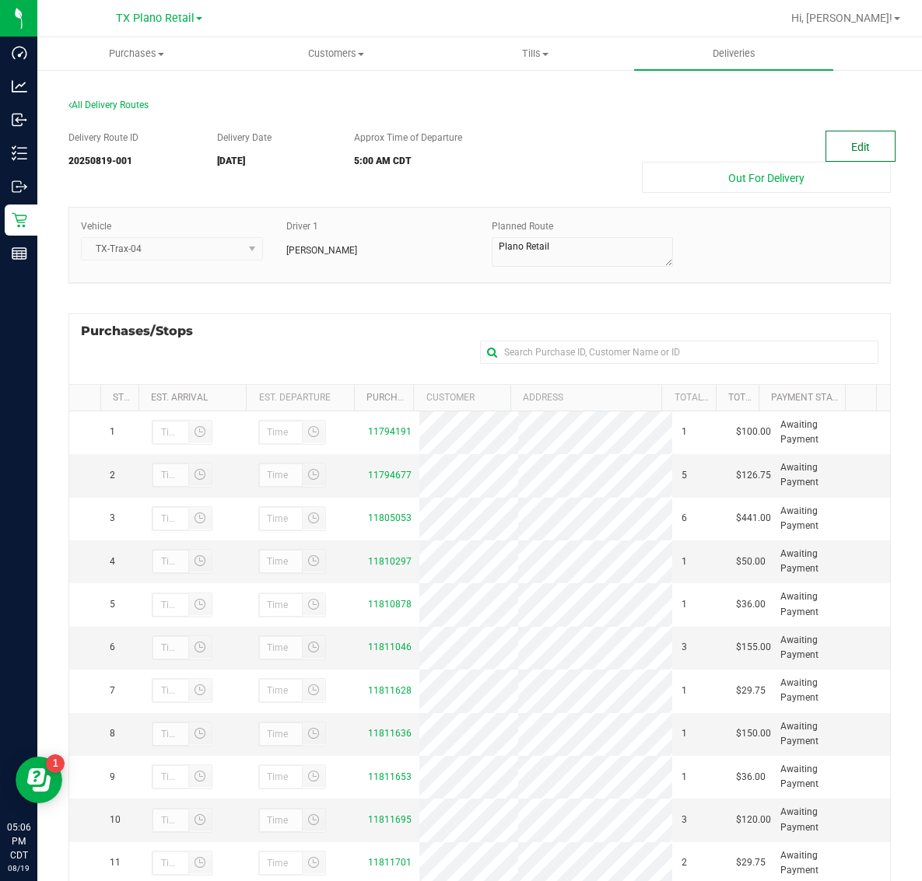
click at [846, 134] on button "Edit" at bounding box center [860, 146] width 70 height 31
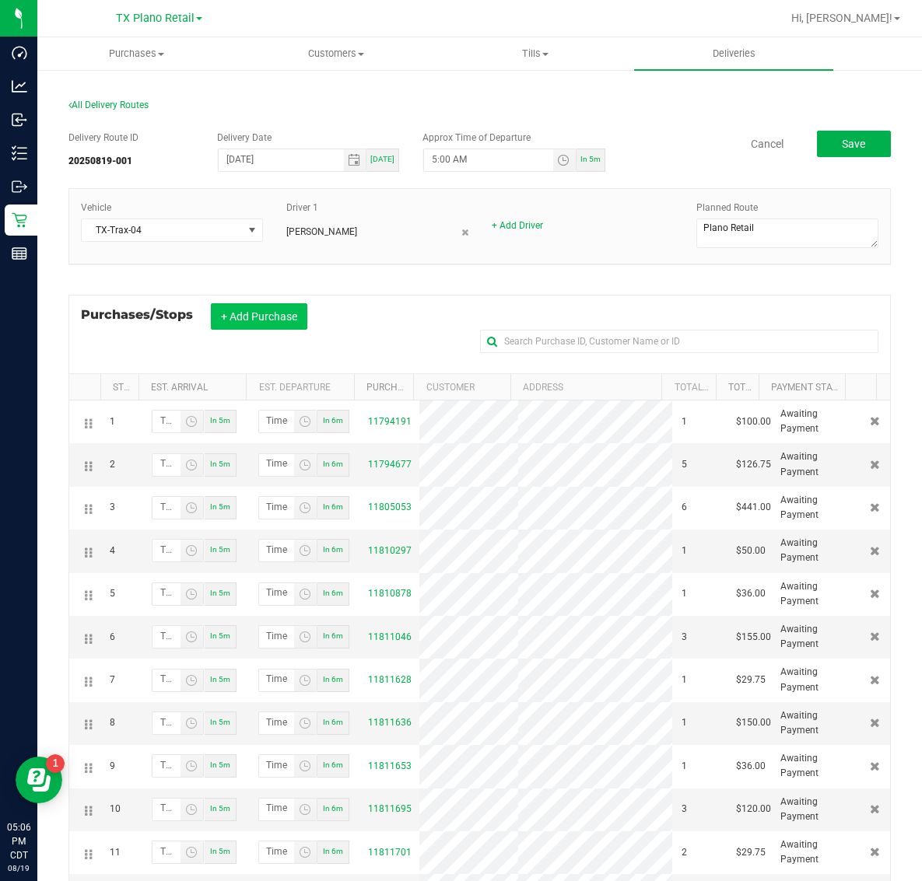
drag, startPoint x: 251, startPoint y: 313, endPoint x: 259, endPoint y: 312, distance: 7.9
click at [254, 313] on button "+ Add Purchase" at bounding box center [259, 316] width 96 height 26
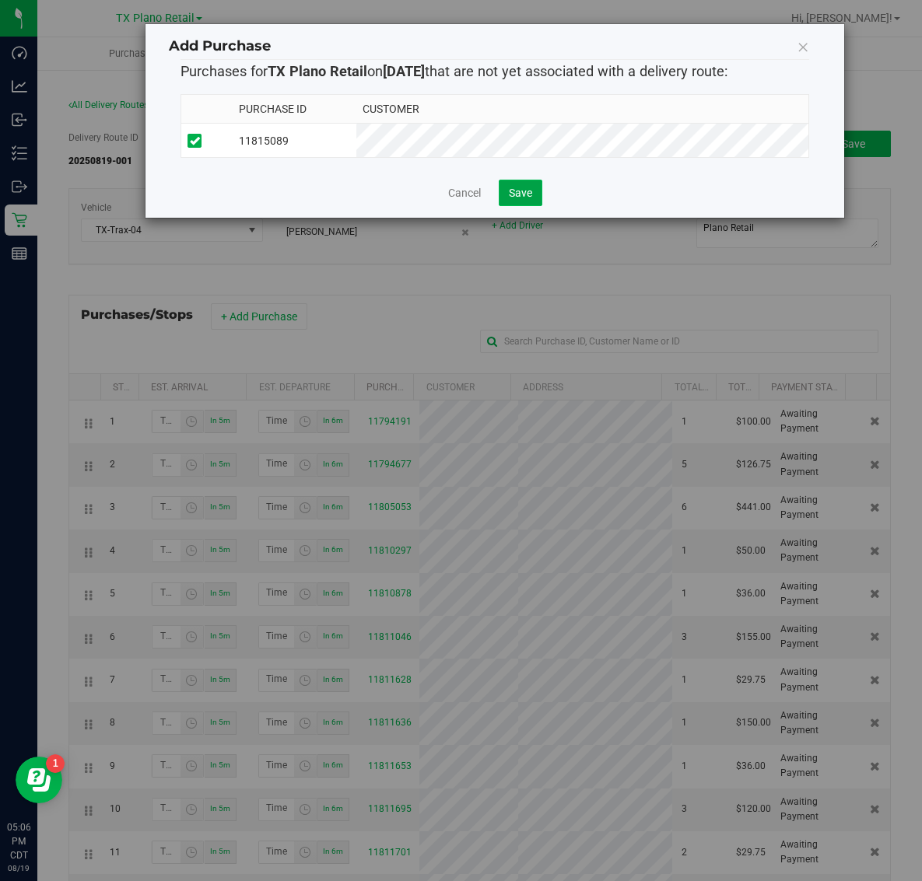
click at [522, 187] on button "Save" at bounding box center [521, 193] width 44 height 26
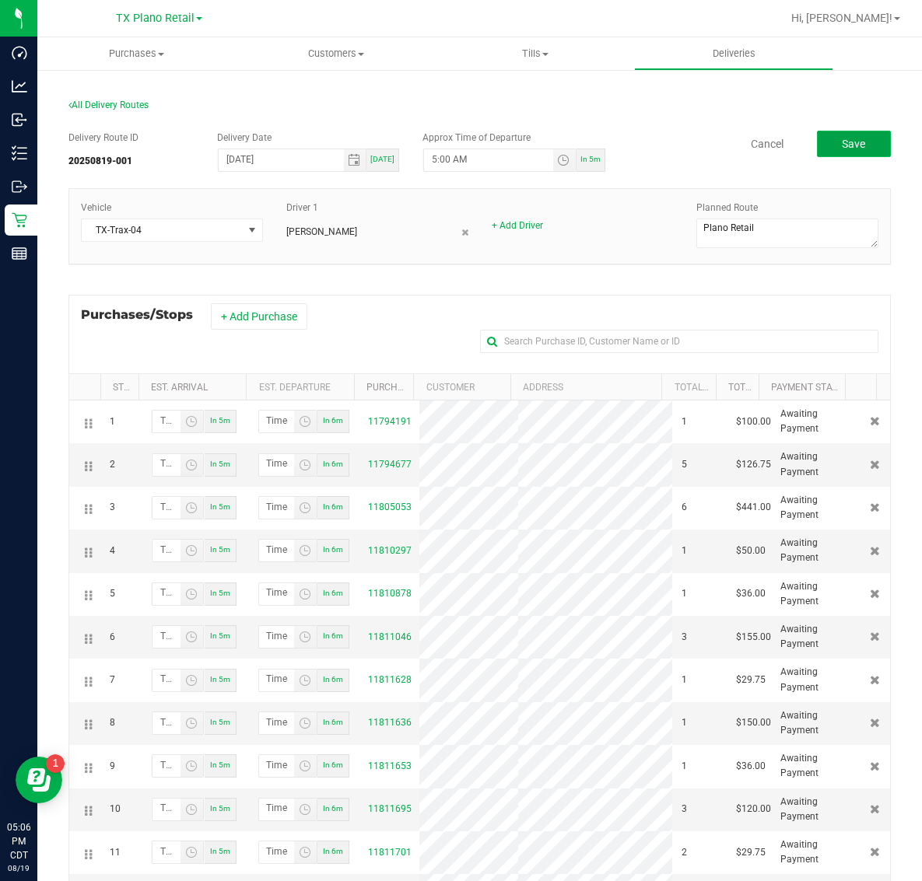
click at [842, 138] on span "Save" at bounding box center [853, 144] width 23 height 12
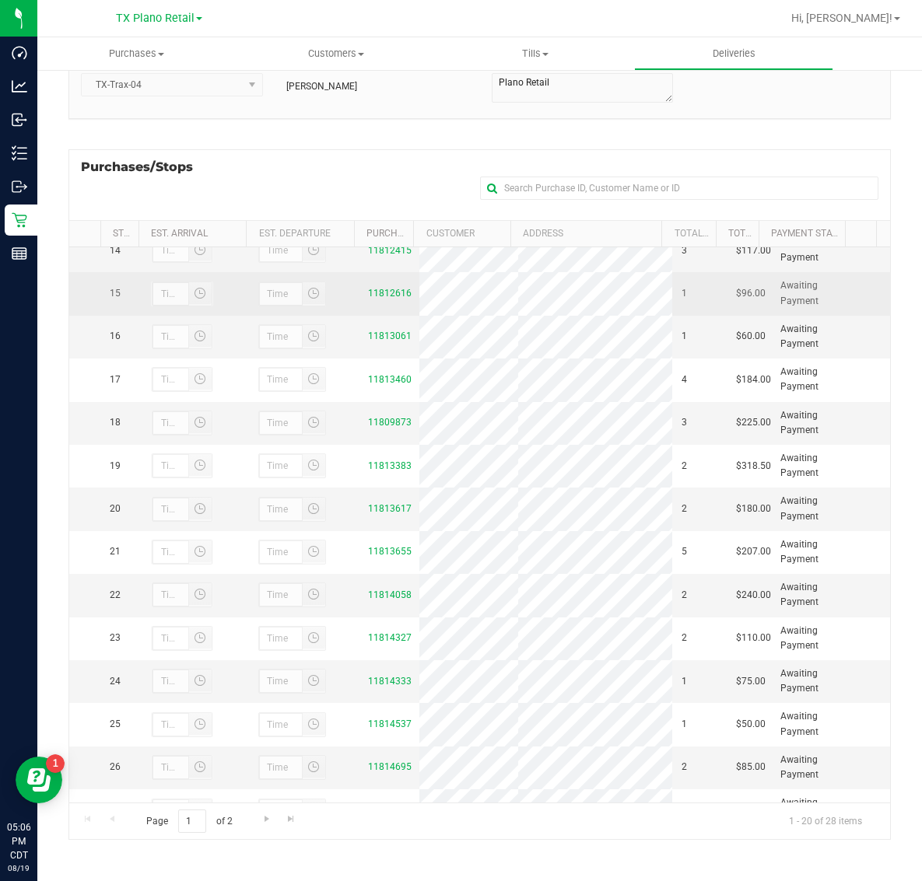
scroll to position [714, 0]
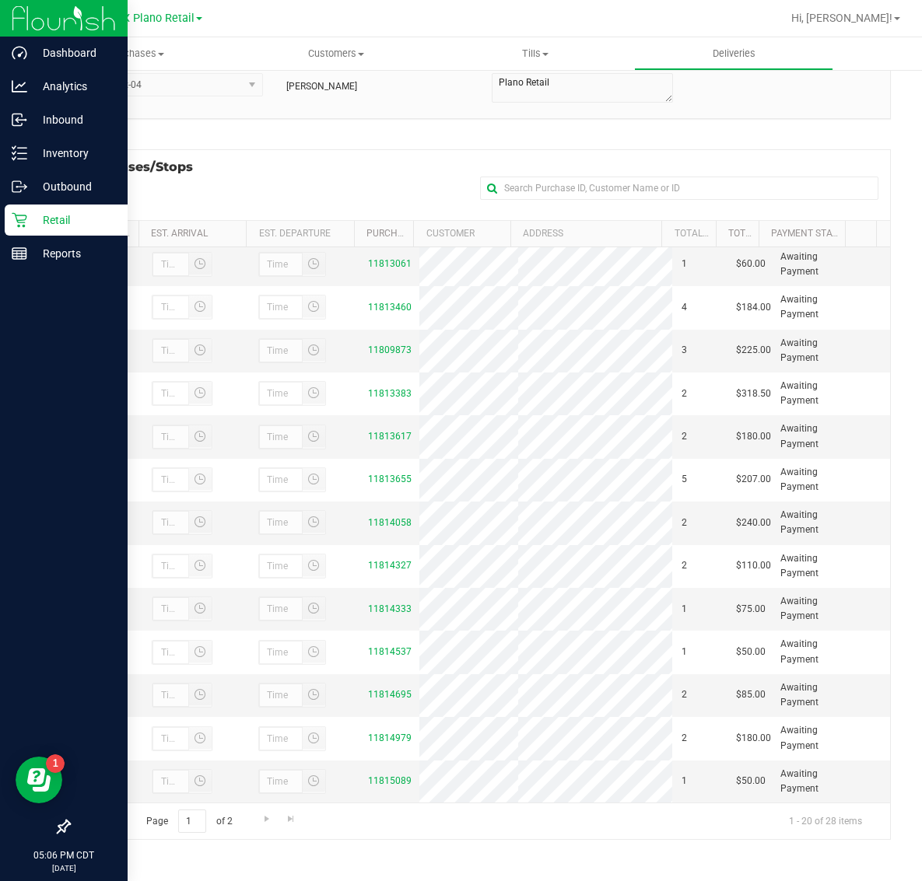
click at [41, 214] on p "Retail" at bounding box center [73, 220] width 93 height 19
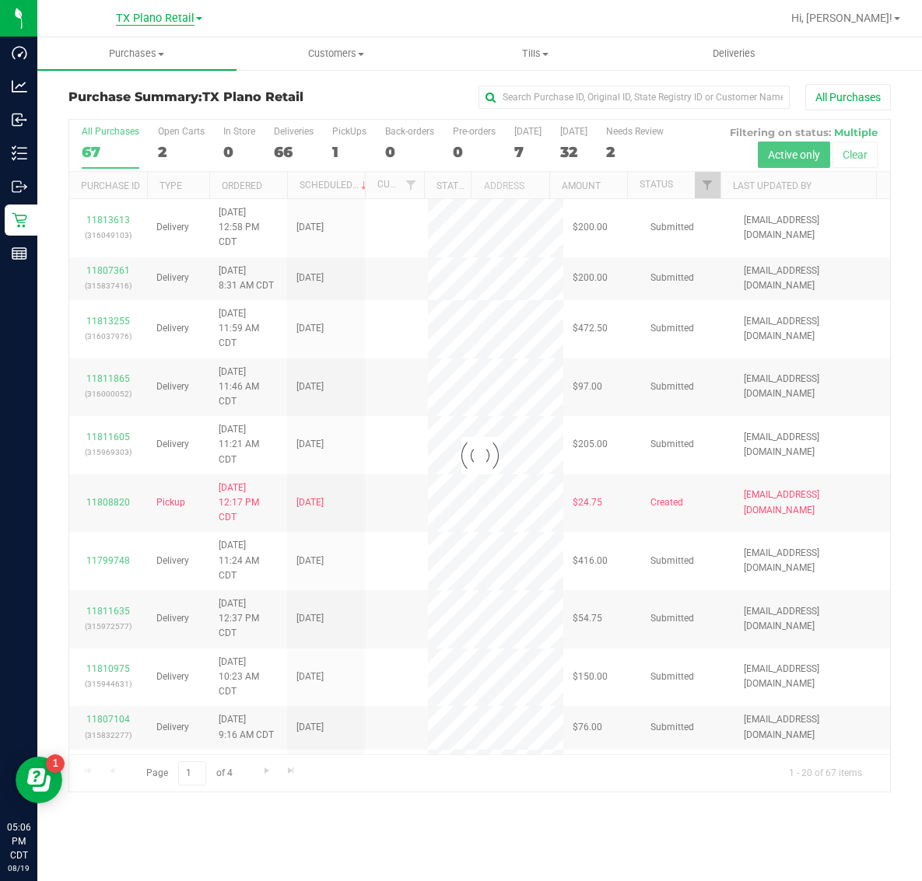
click at [141, 16] on span "TX Plano Retail" at bounding box center [155, 19] width 79 height 14
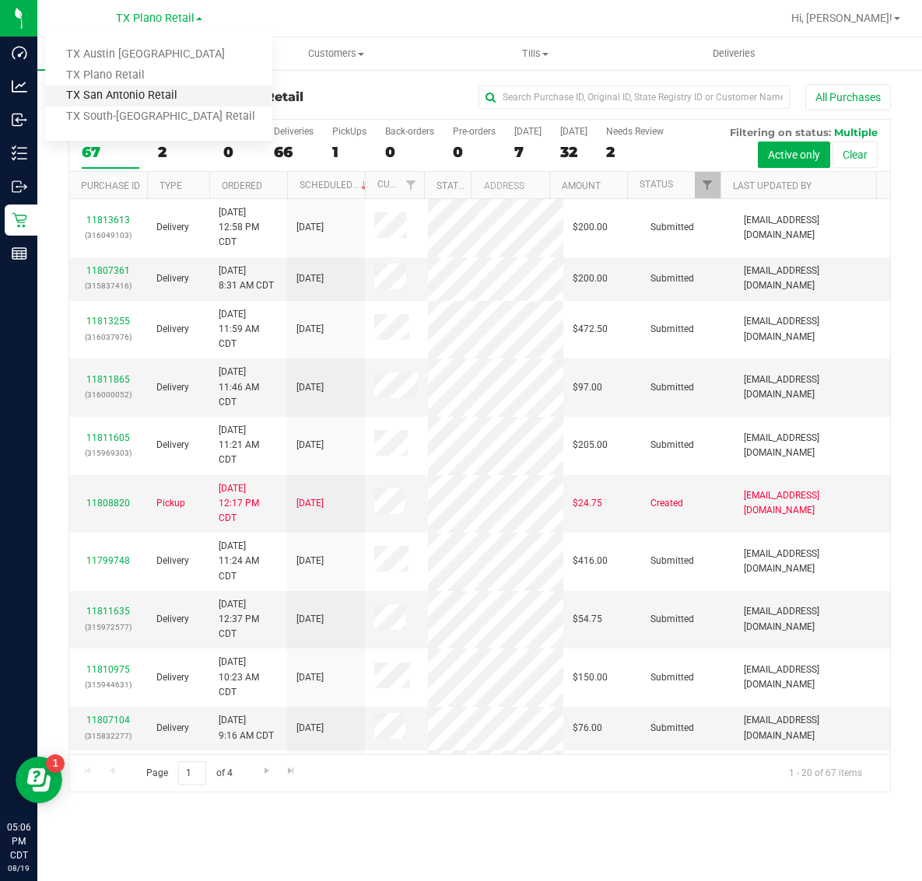
click at [127, 89] on link "TX San Antonio Retail" at bounding box center [158, 96] width 227 height 21
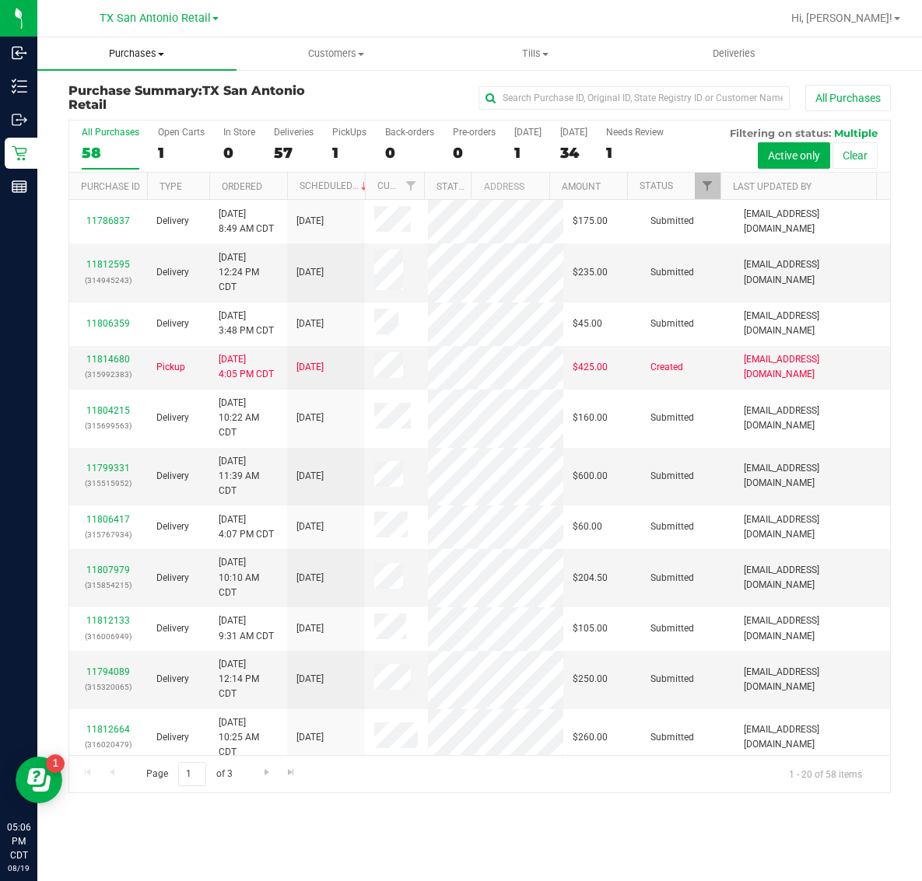
click at [160, 47] on span "Purchases" at bounding box center [136, 54] width 199 height 14
click at [140, 107] on li "Fulfillment" at bounding box center [136, 112] width 199 height 19
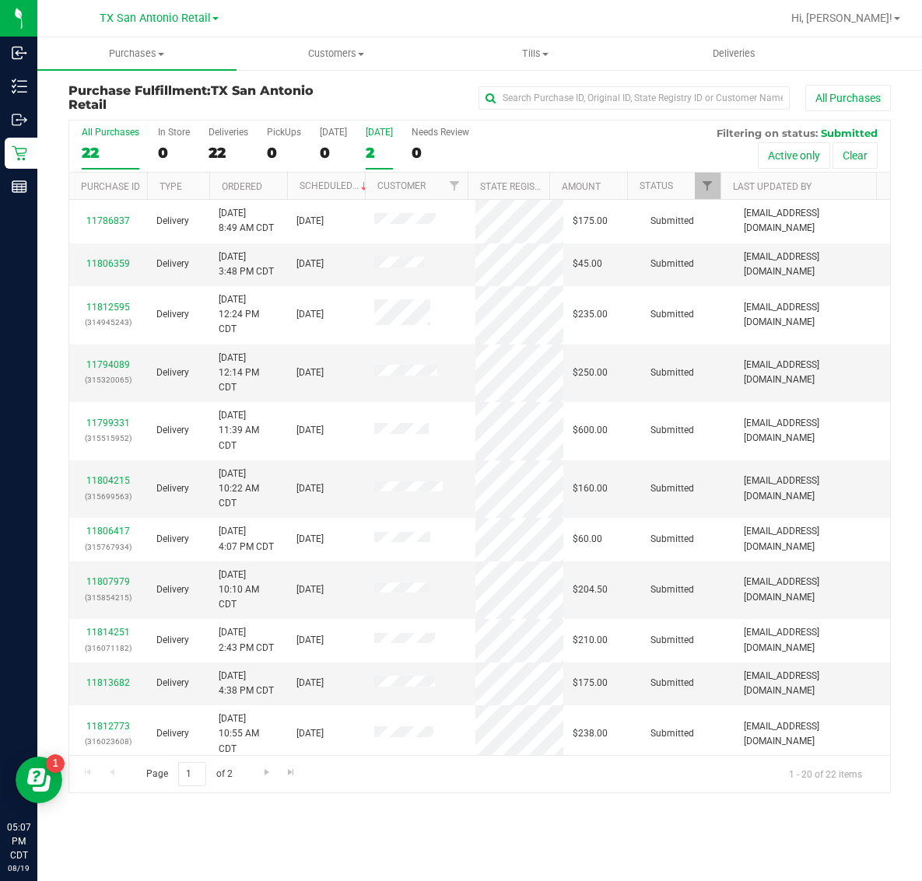
click at [375, 138] on label "[DATE] 2" at bounding box center [379, 148] width 27 height 43
click at [0, 0] on input "[DATE] 2" at bounding box center [0, 0] width 0 height 0
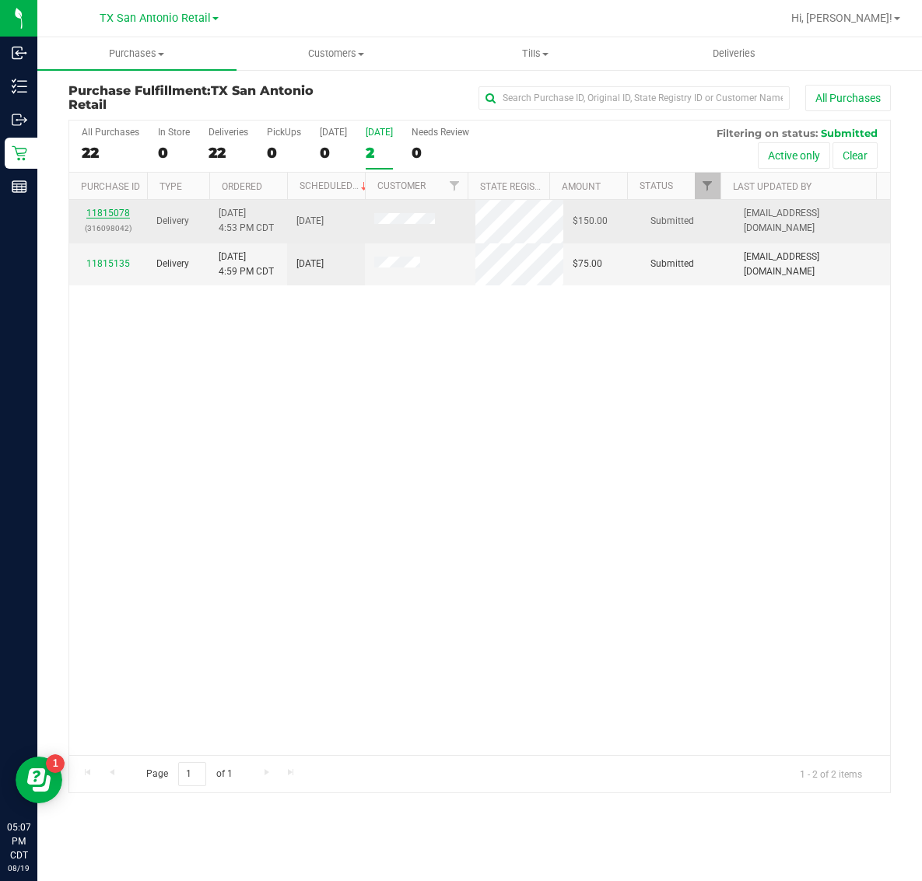
click at [111, 215] on link "11815078" at bounding box center [108, 213] width 44 height 11
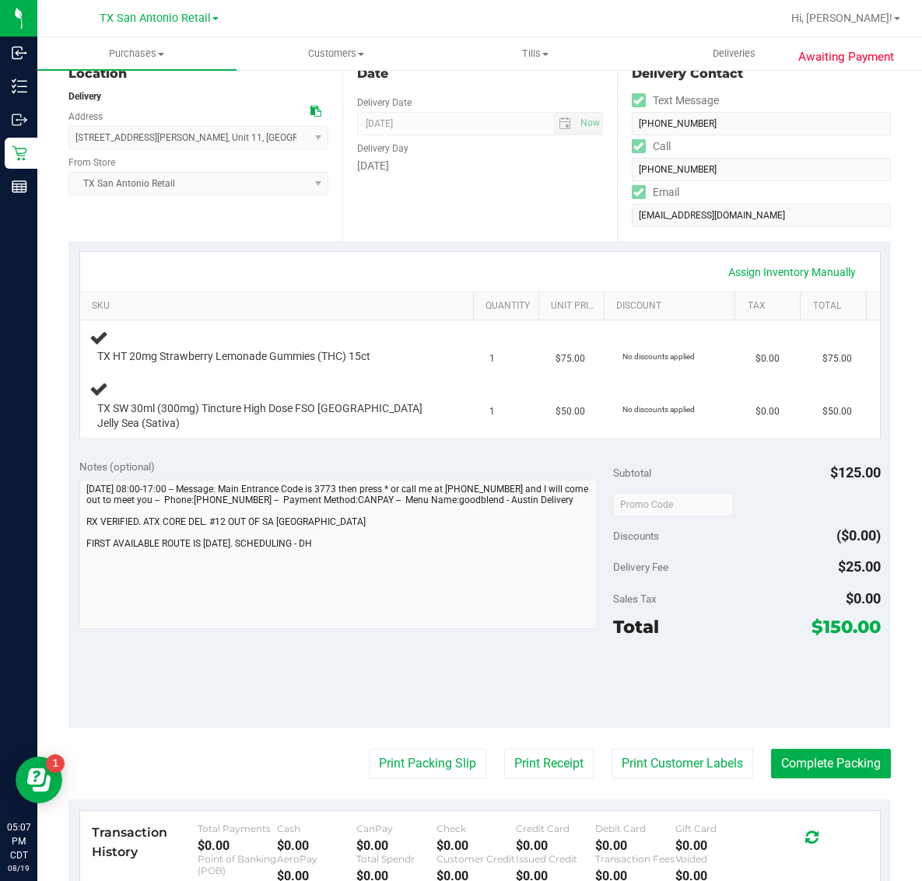
scroll to position [194, 0]
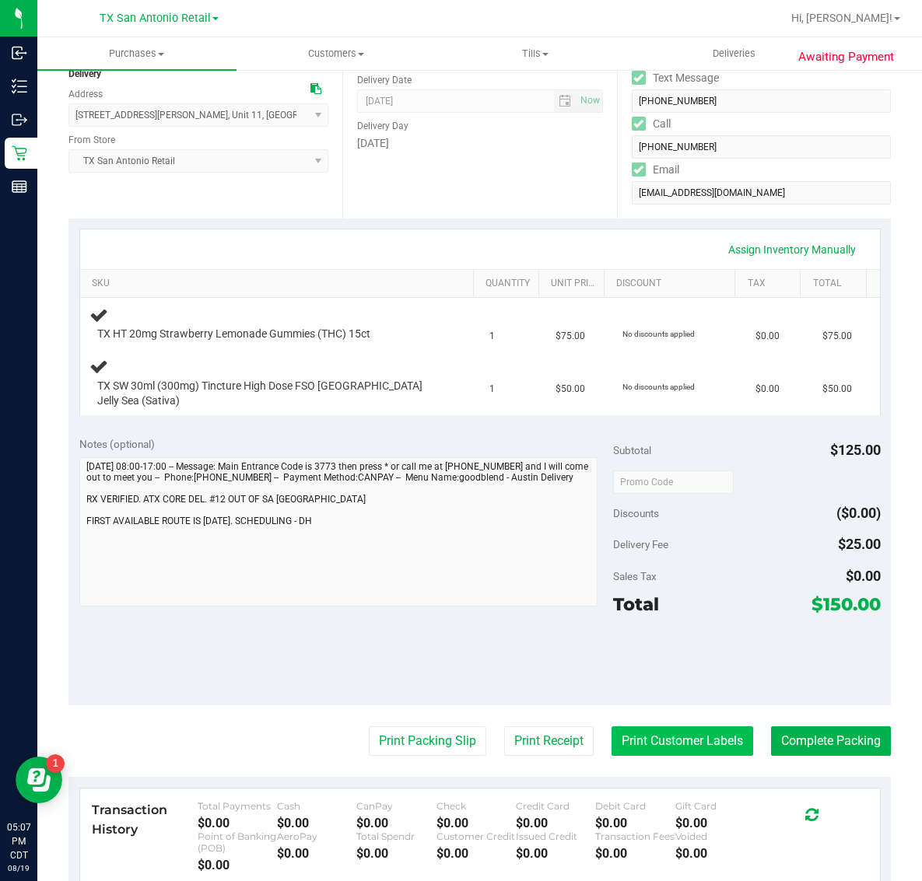
click at [674, 736] on button "Print Customer Labels" at bounding box center [682, 741] width 142 height 30
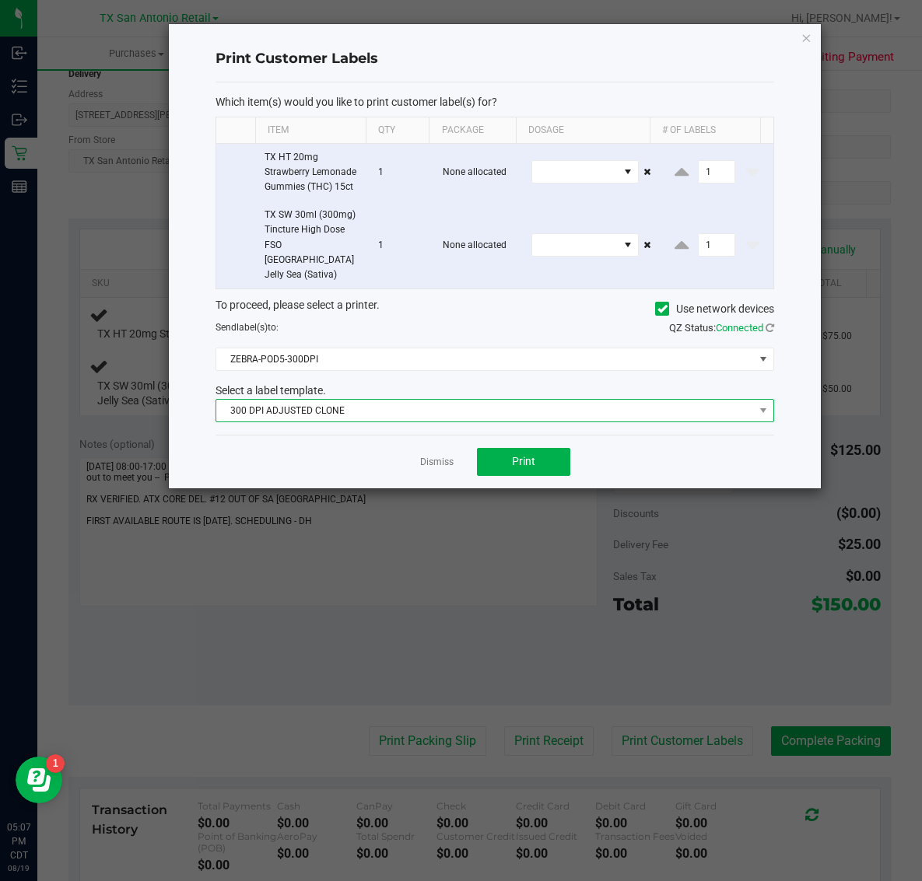
click at [460, 400] on span "300 DPI ADJUSTED CLONE" at bounding box center [484, 411] width 537 height 22
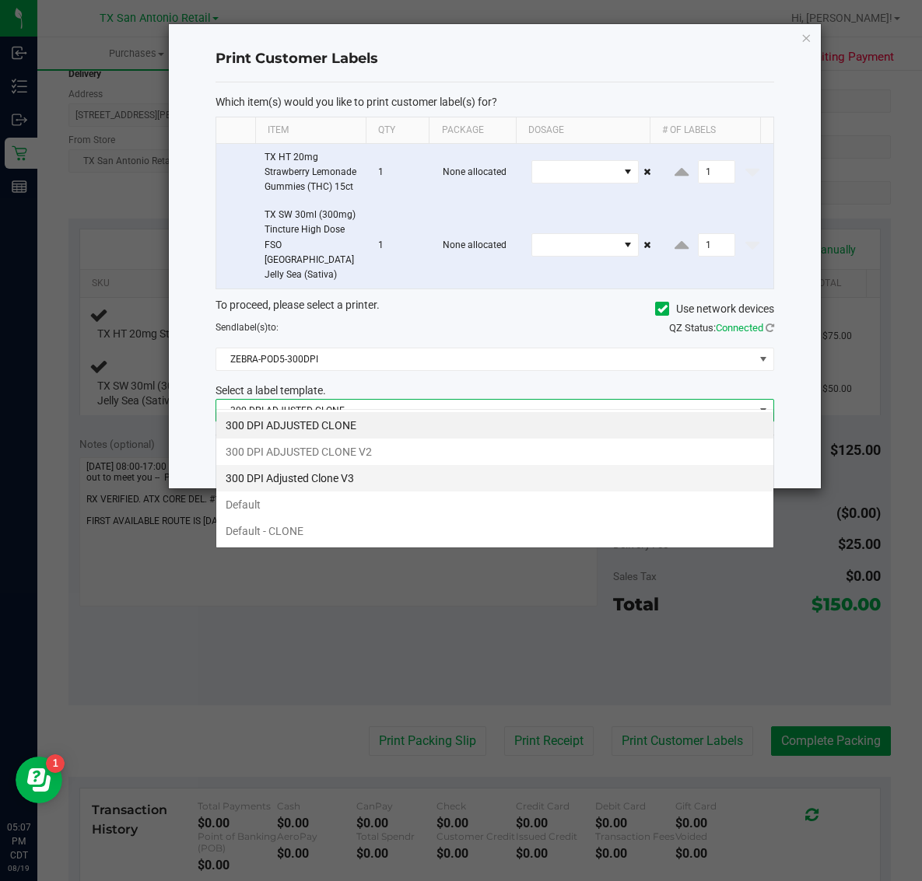
scroll to position [24, 558]
click at [395, 483] on li "300 DPI Adjusted Clone V3" at bounding box center [494, 478] width 557 height 26
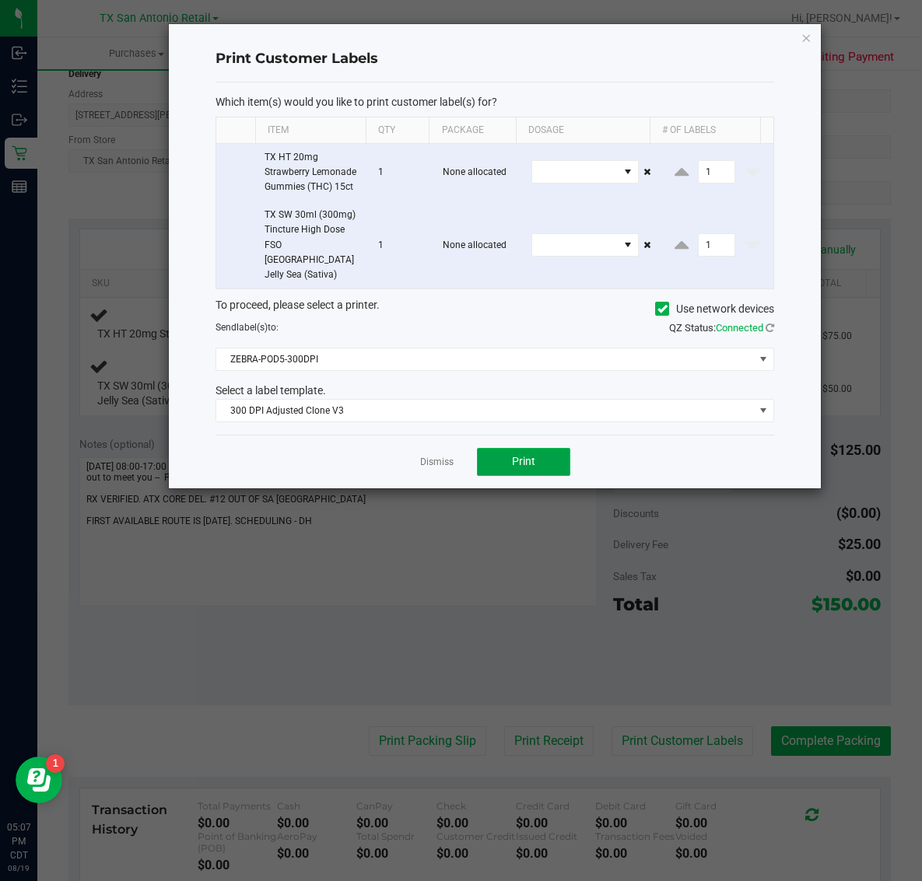
drag, startPoint x: 500, startPoint y: 448, endPoint x: 514, endPoint y: 446, distance: 14.2
click at [514, 448] on button "Print" at bounding box center [523, 462] width 93 height 28
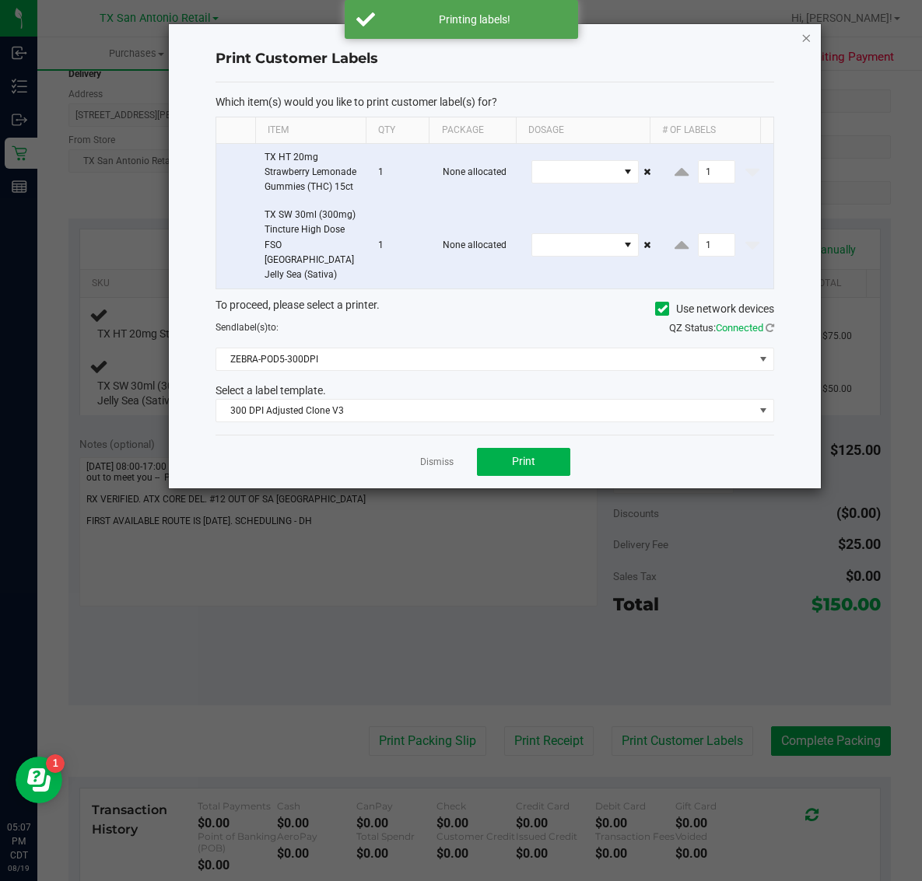
click at [803, 31] on icon "button" at bounding box center [805, 37] width 11 height 19
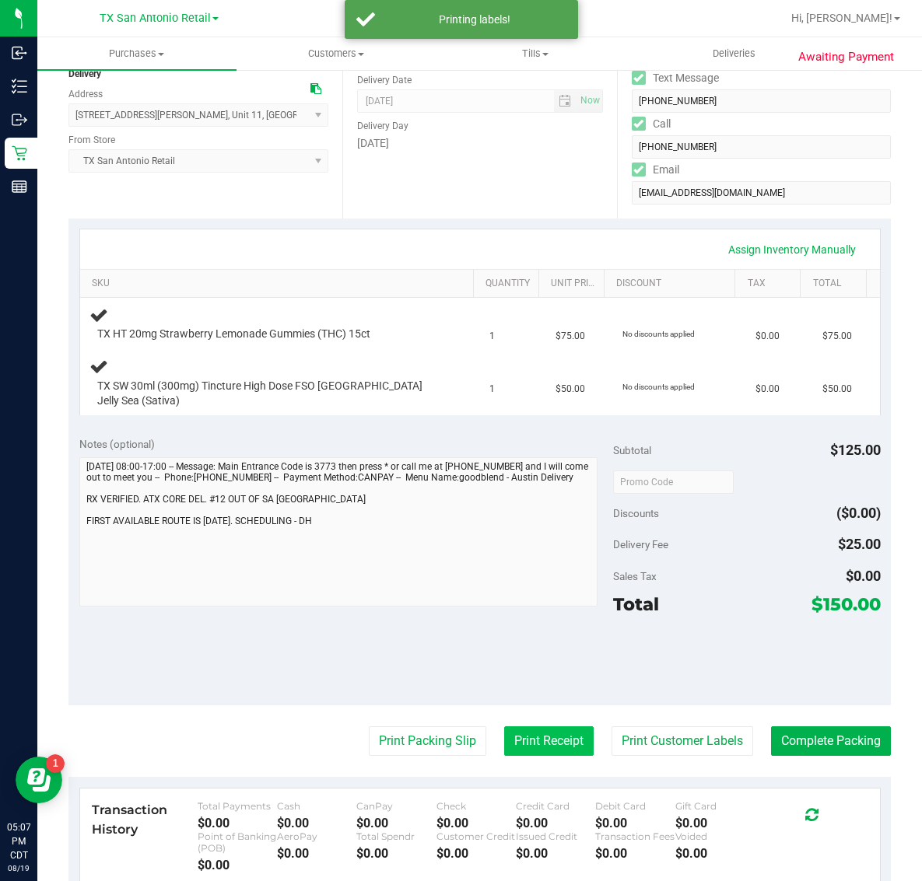
click at [531, 728] on button "Print Receipt" at bounding box center [548, 741] width 89 height 30
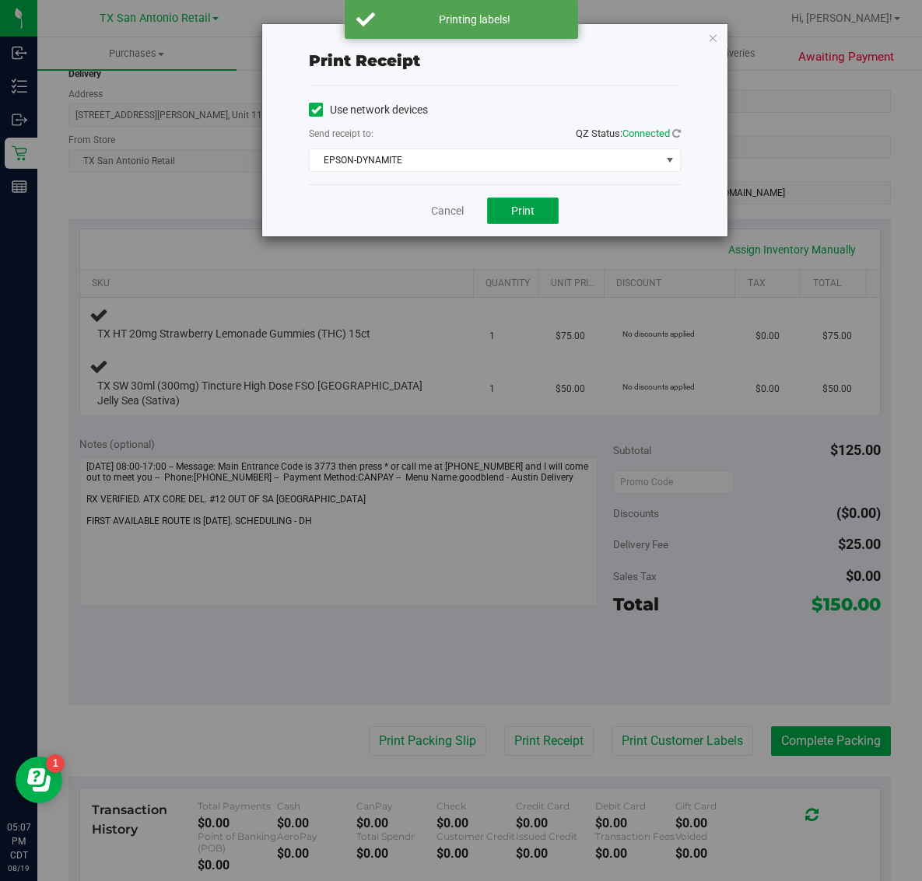
click at [525, 204] on button "Print" at bounding box center [523, 211] width 72 height 26
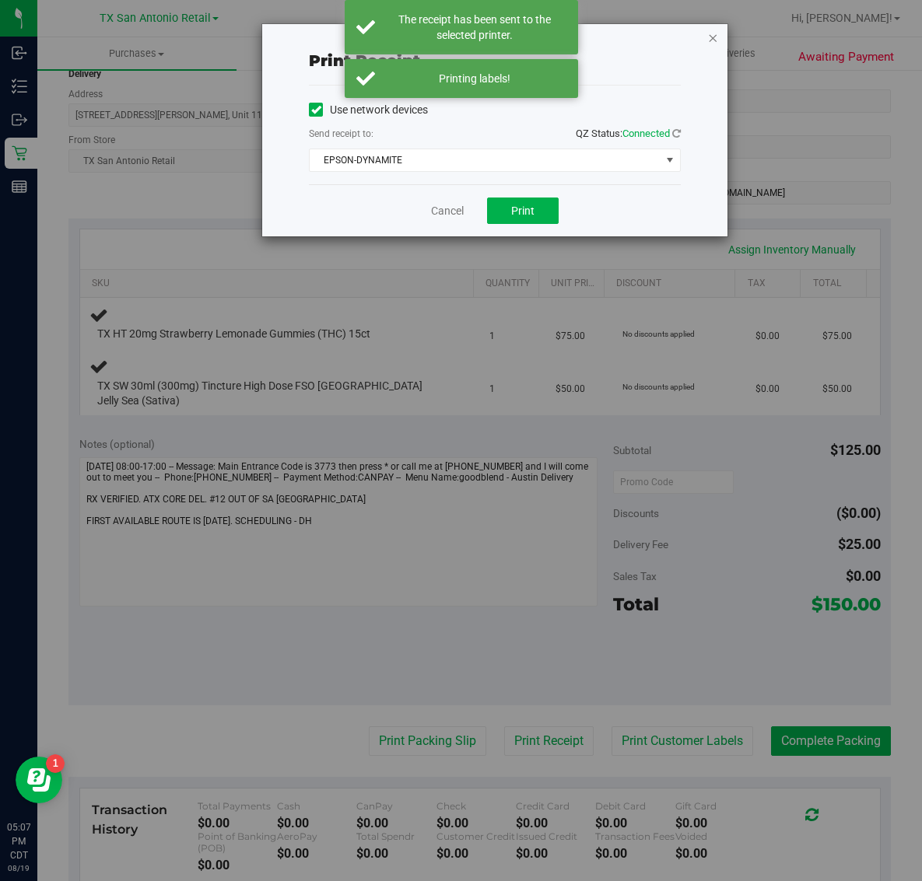
click at [716, 29] on icon "button" at bounding box center [712, 37] width 11 height 19
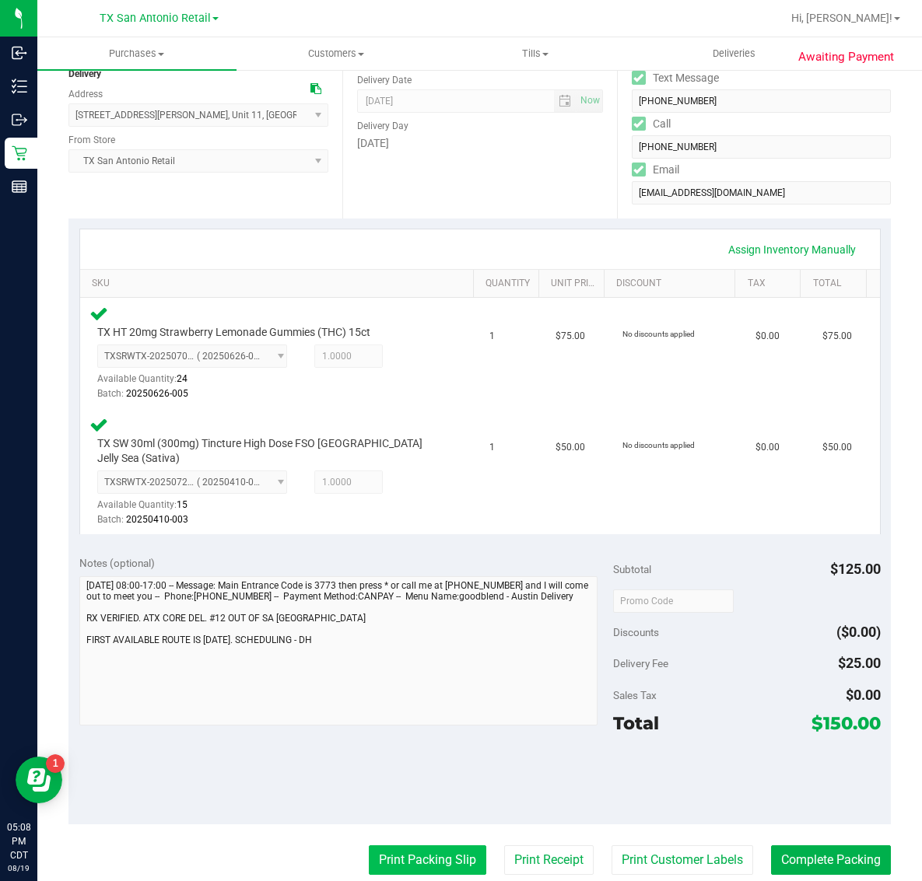
click at [424, 845] on button "Print Packing Slip" at bounding box center [427, 860] width 117 height 30
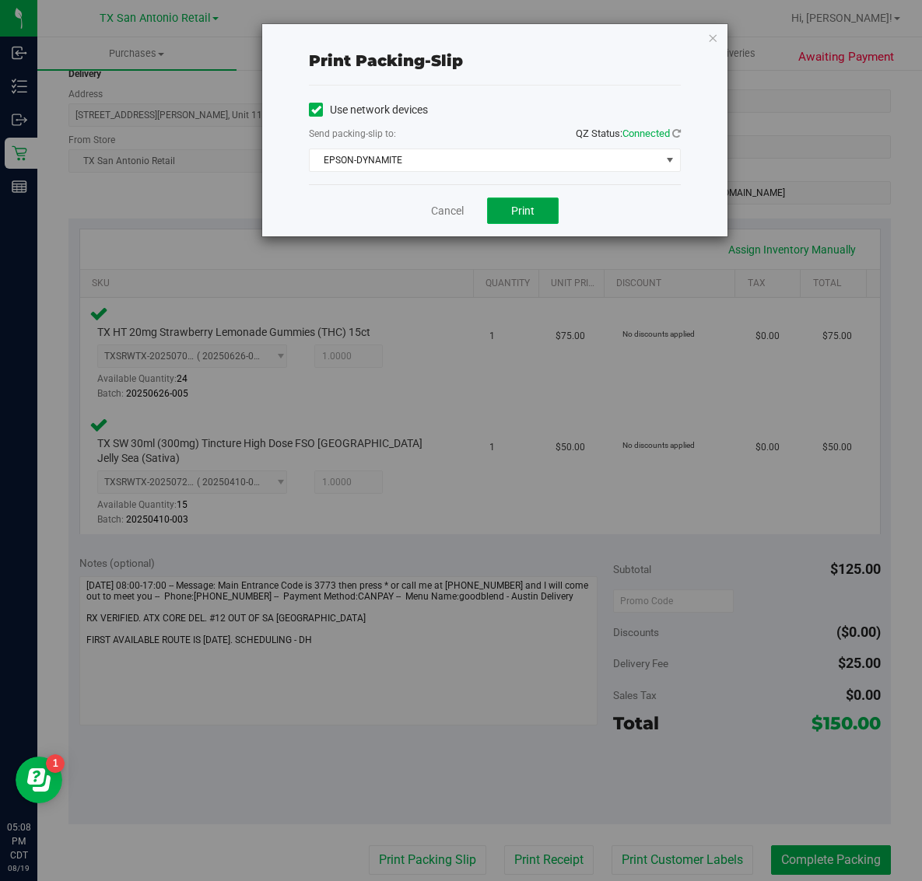
click at [504, 212] on button "Print" at bounding box center [523, 211] width 72 height 26
click at [712, 39] on icon "button" at bounding box center [712, 37] width 11 height 19
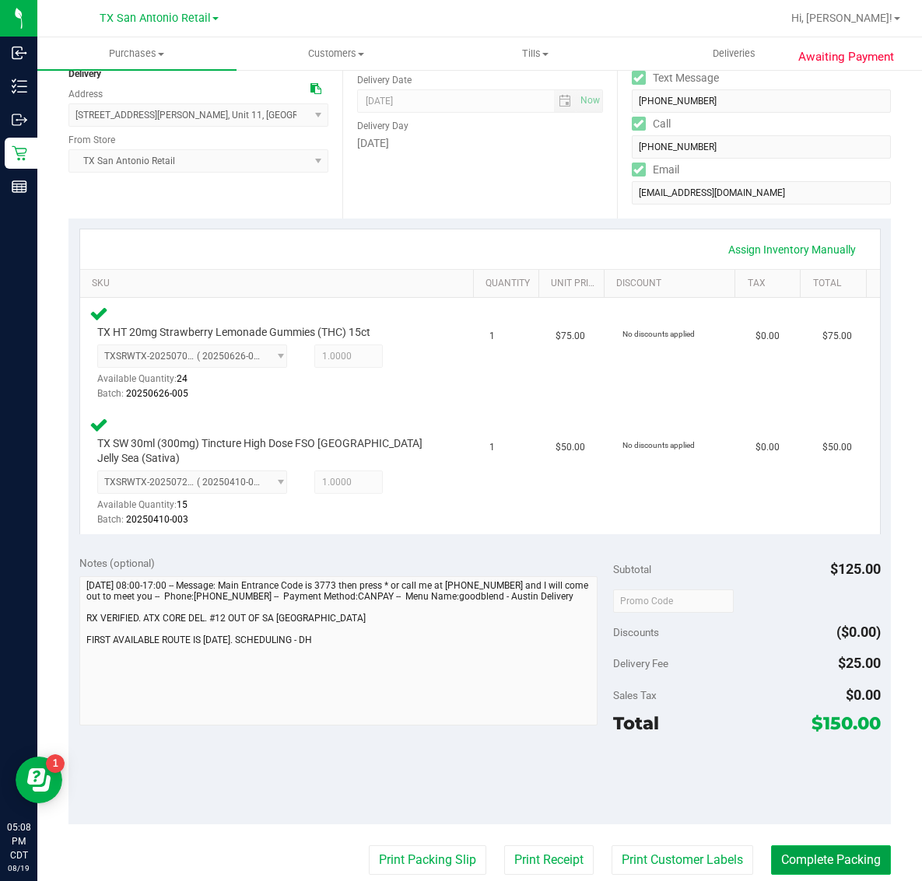
click at [772, 846] on button "Complete Packing" at bounding box center [831, 860] width 120 height 30
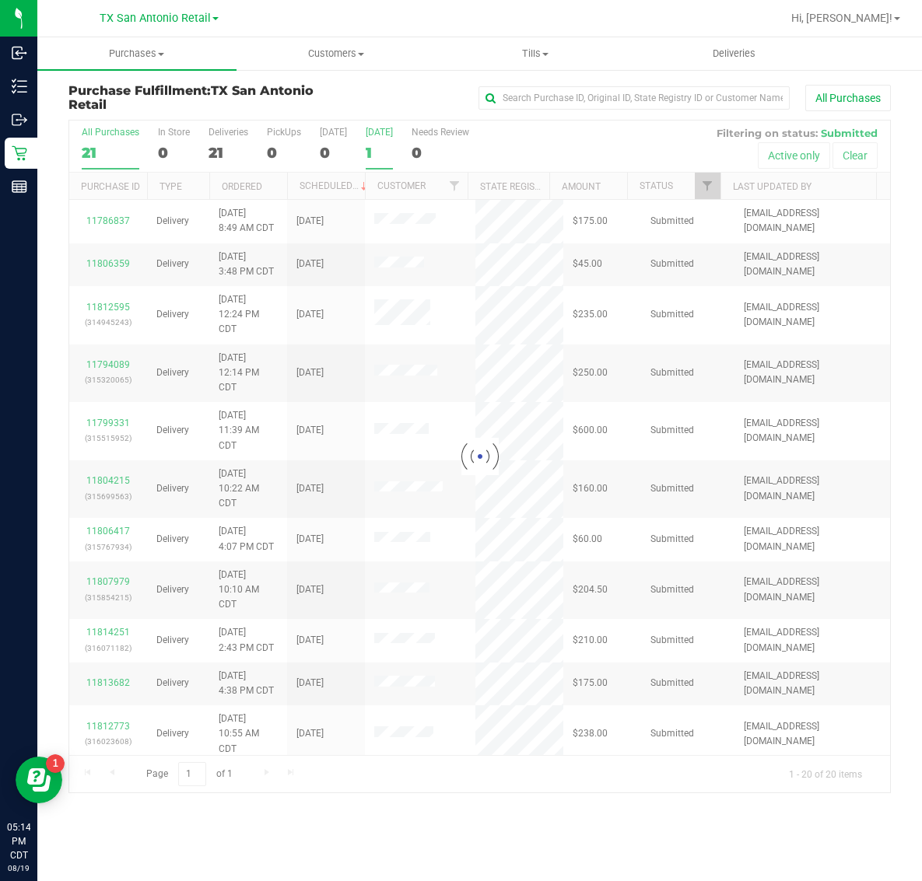
click at [379, 134] on div "[DATE]" at bounding box center [379, 132] width 27 height 11
click at [0, 0] on input "Tomorrow 1" at bounding box center [0, 0] width 0 height 0
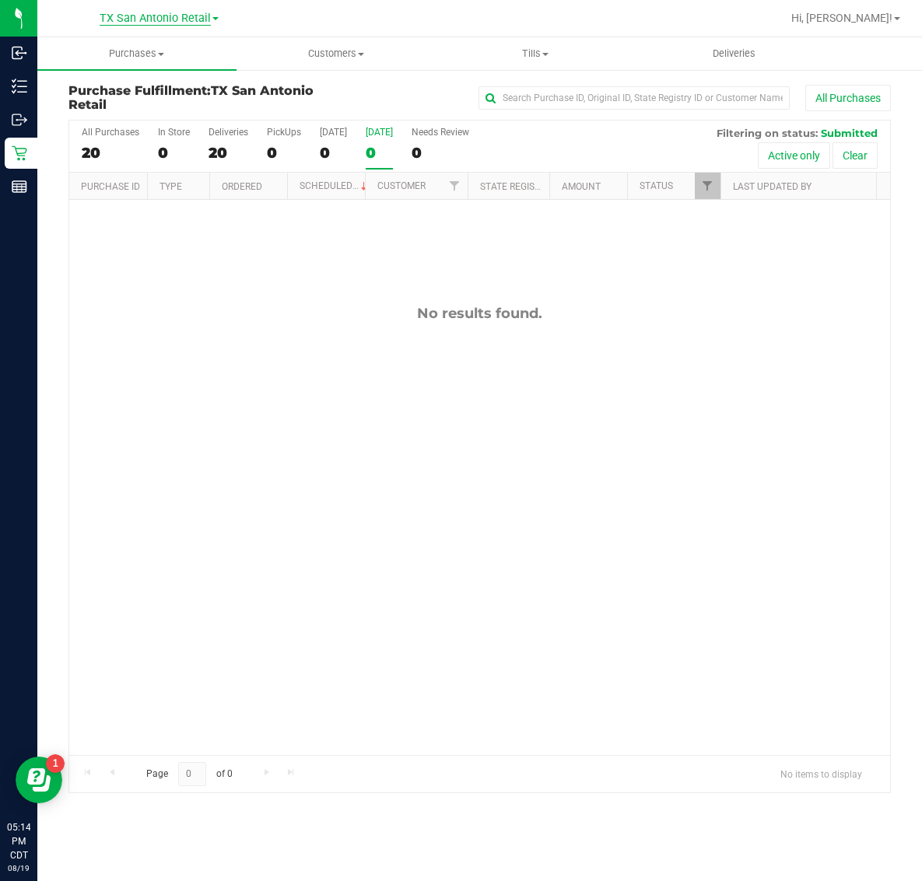
click at [121, 18] on span "TX San Antonio Retail" at bounding box center [155, 19] width 111 height 14
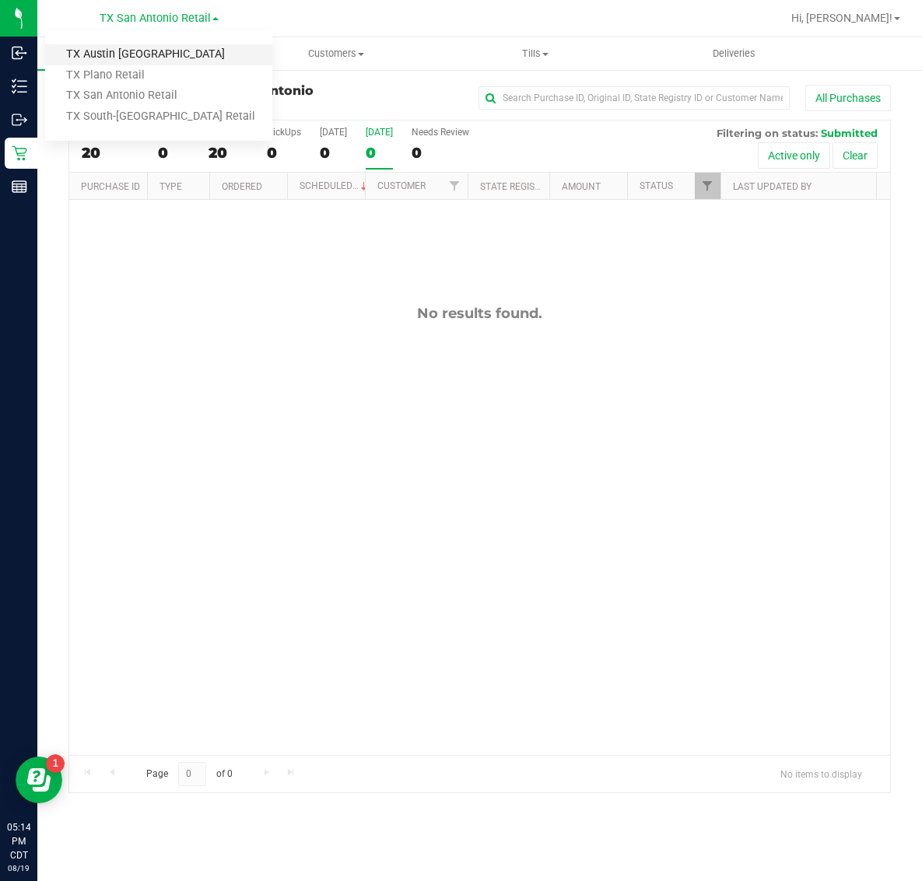
click at [121, 55] on link "TX Austin [GEOGRAPHIC_DATA]" at bounding box center [158, 54] width 227 height 21
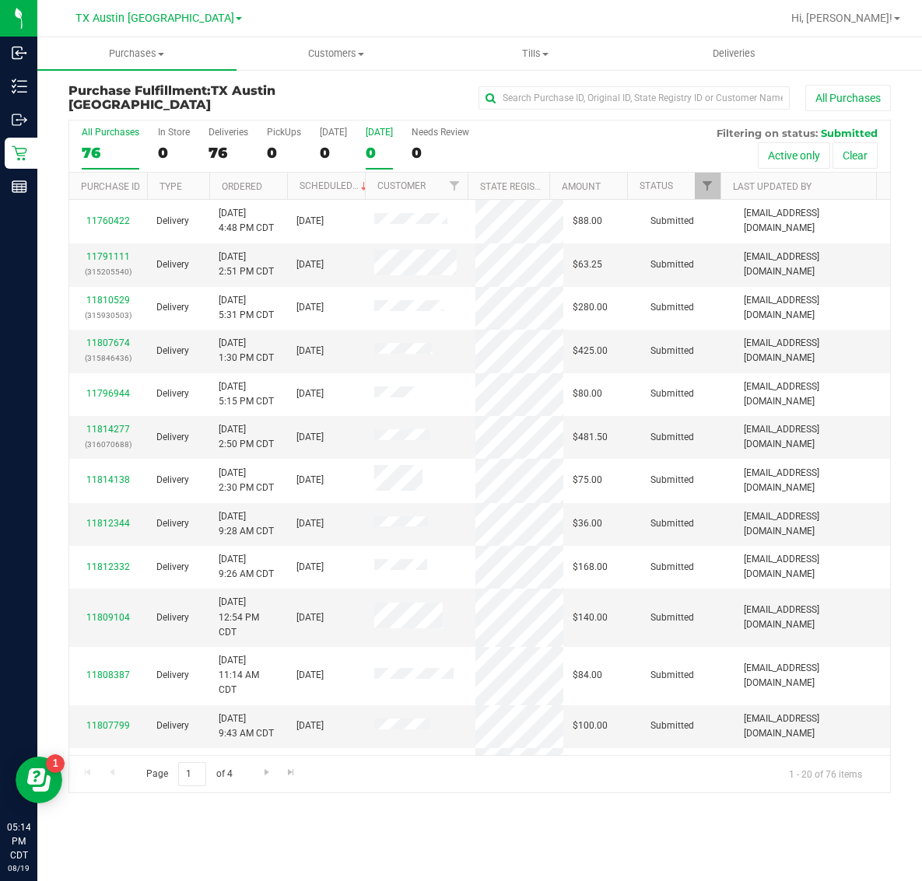
click at [386, 144] on div "0" at bounding box center [379, 153] width 27 height 18
click at [0, 0] on input "[DATE] 0" at bounding box center [0, 0] width 0 height 0
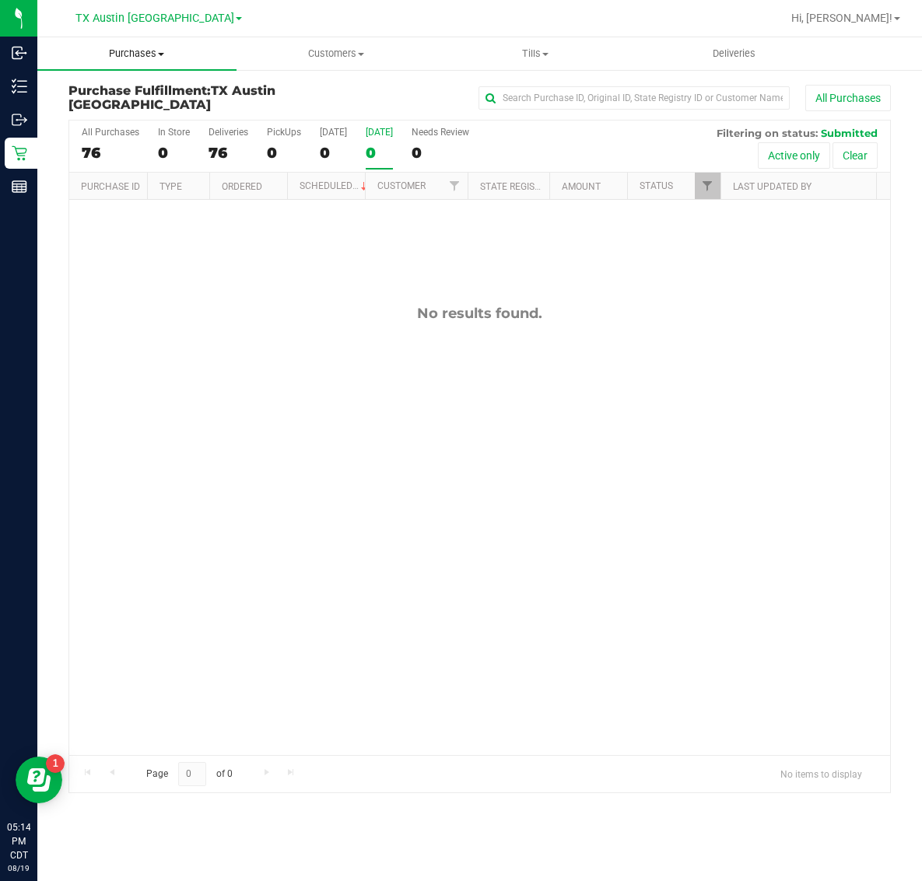
click at [133, 52] on span "Purchases" at bounding box center [136, 54] width 199 height 14
click at [141, 103] on li "Fulfillment" at bounding box center [136, 112] width 199 height 19
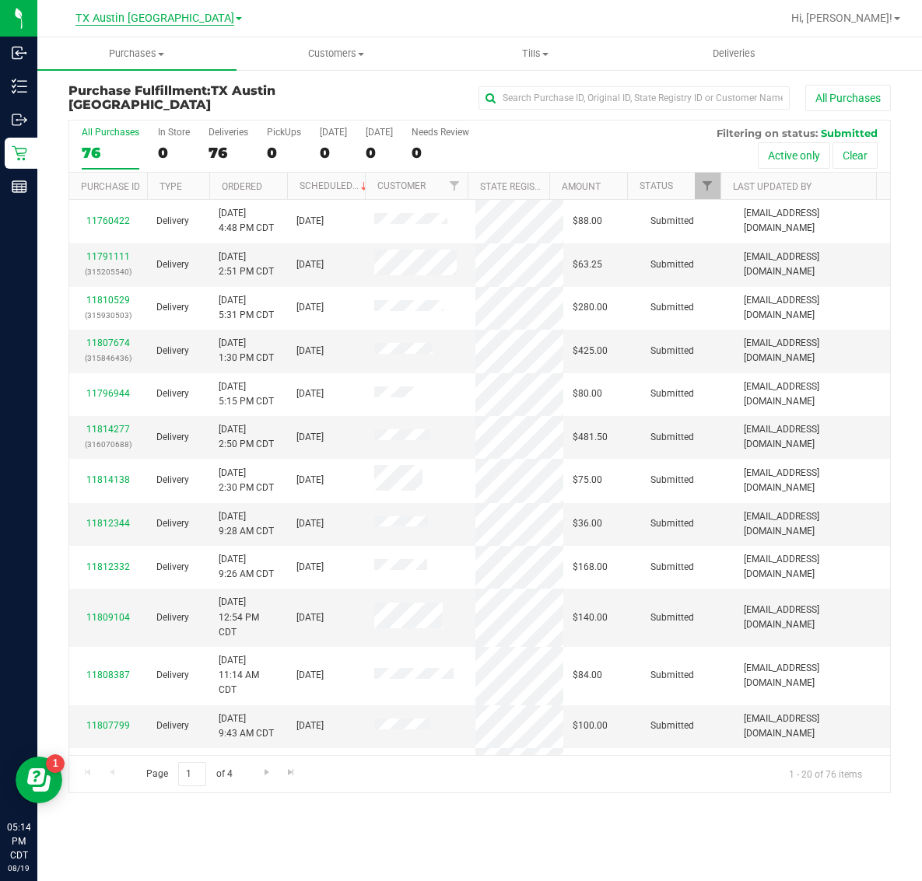
click at [156, 16] on span "TX Austin [GEOGRAPHIC_DATA]" at bounding box center [154, 19] width 159 height 14
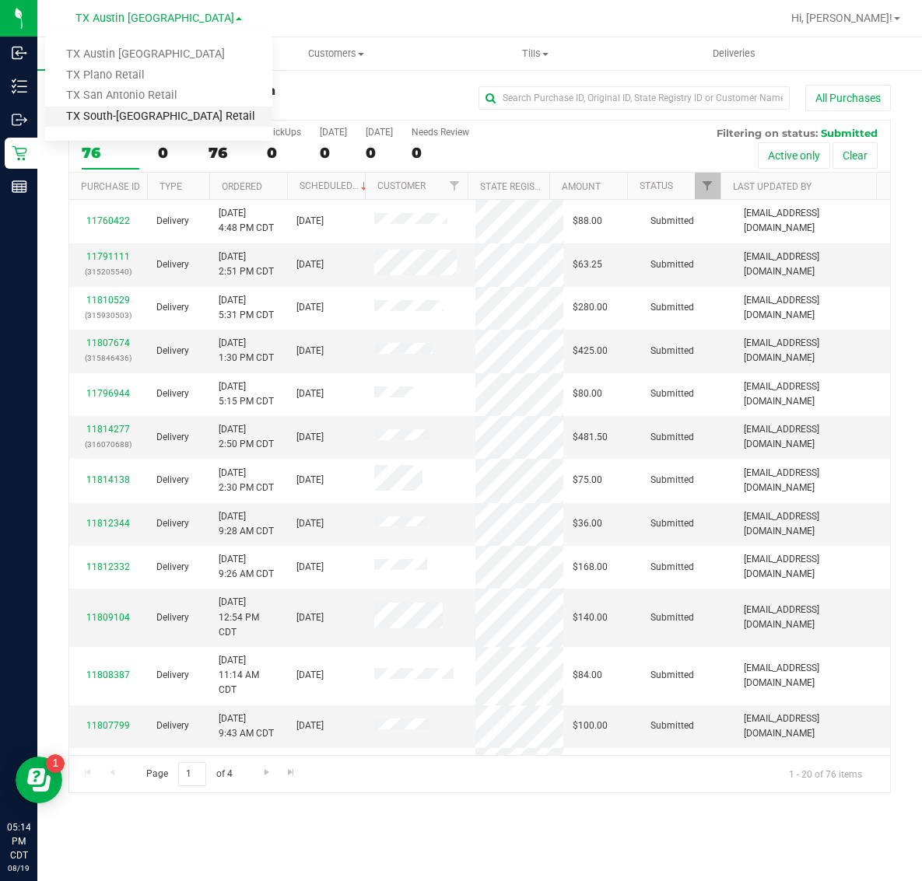
click at [144, 115] on link "TX South-[GEOGRAPHIC_DATA] Retail" at bounding box center [158, 117] width 227 height 21
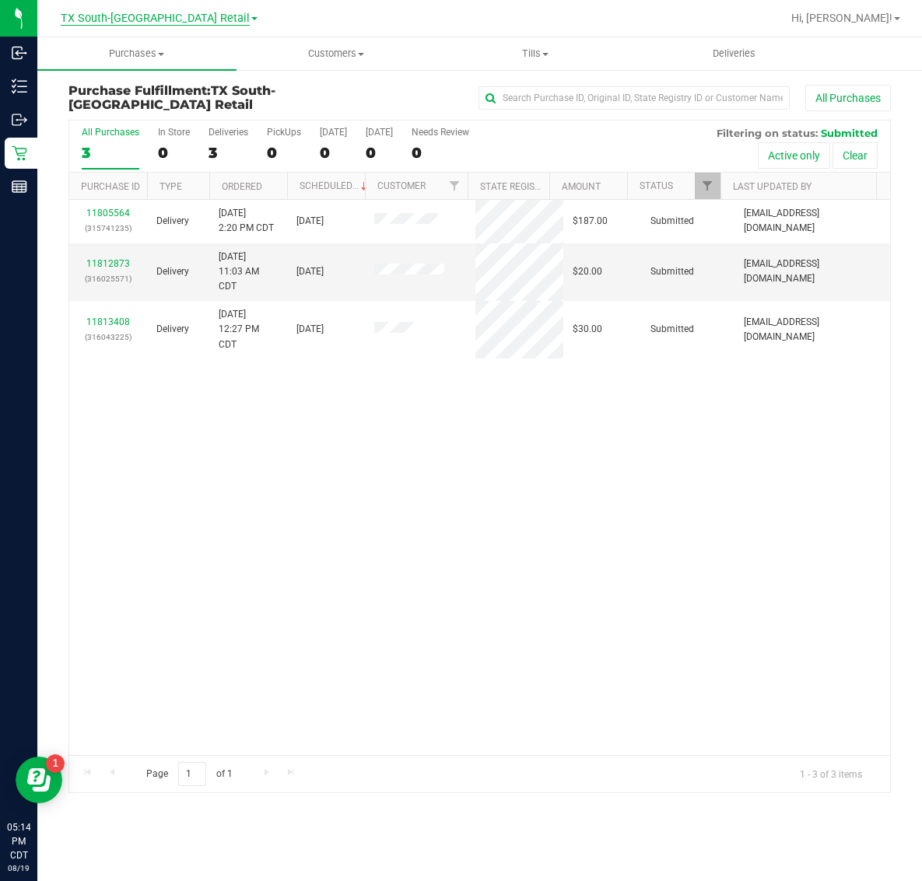
click at [159, 18] on span "TX South-[GEOGRAPHIC_DATA] Retail" at bounding box center [155, 19] width 189 height 14
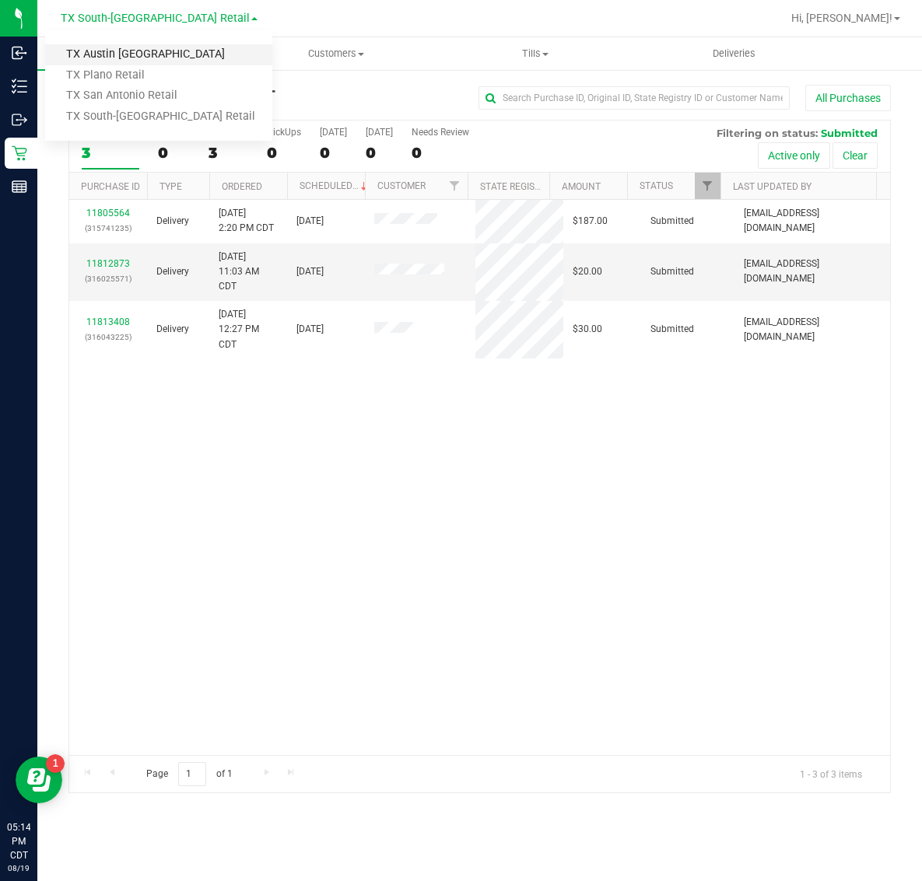
click at [145, 49] on link "TX Austin [GEOGRAPHIC_DATA]" at bounding box center [158, 54] width 227 height 21
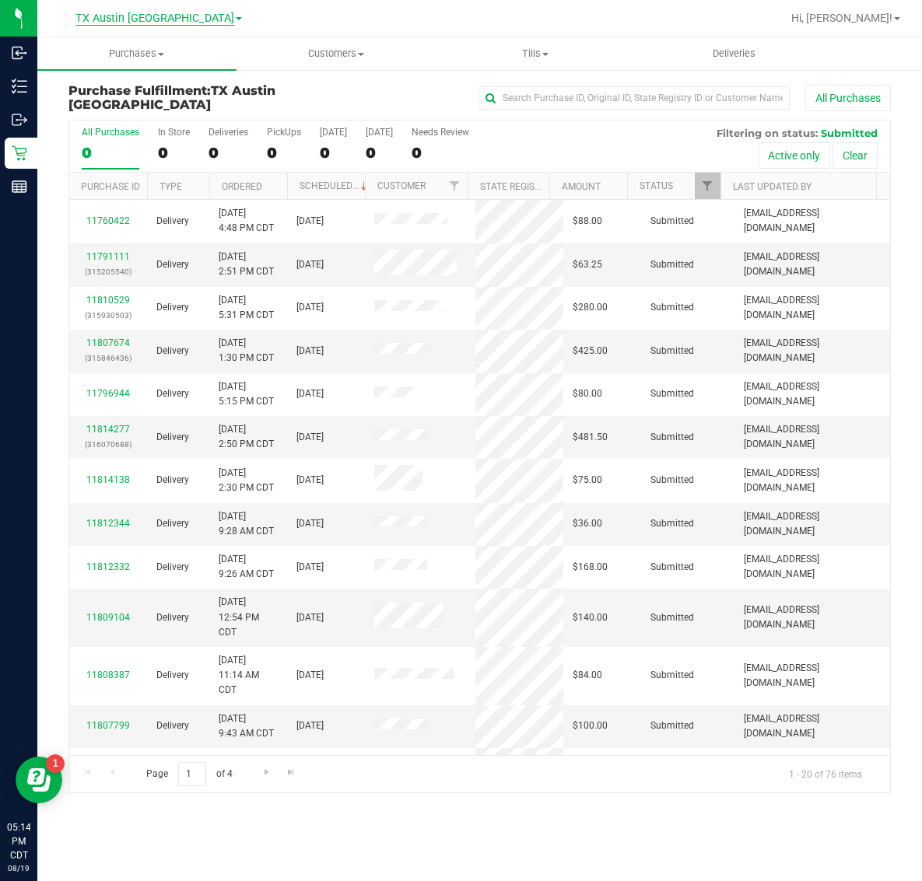
click at [152, 19] on span "TX Austin [GEOGRAPHIC_DATA]" at bounding box center [154, 19] width 159 height 14
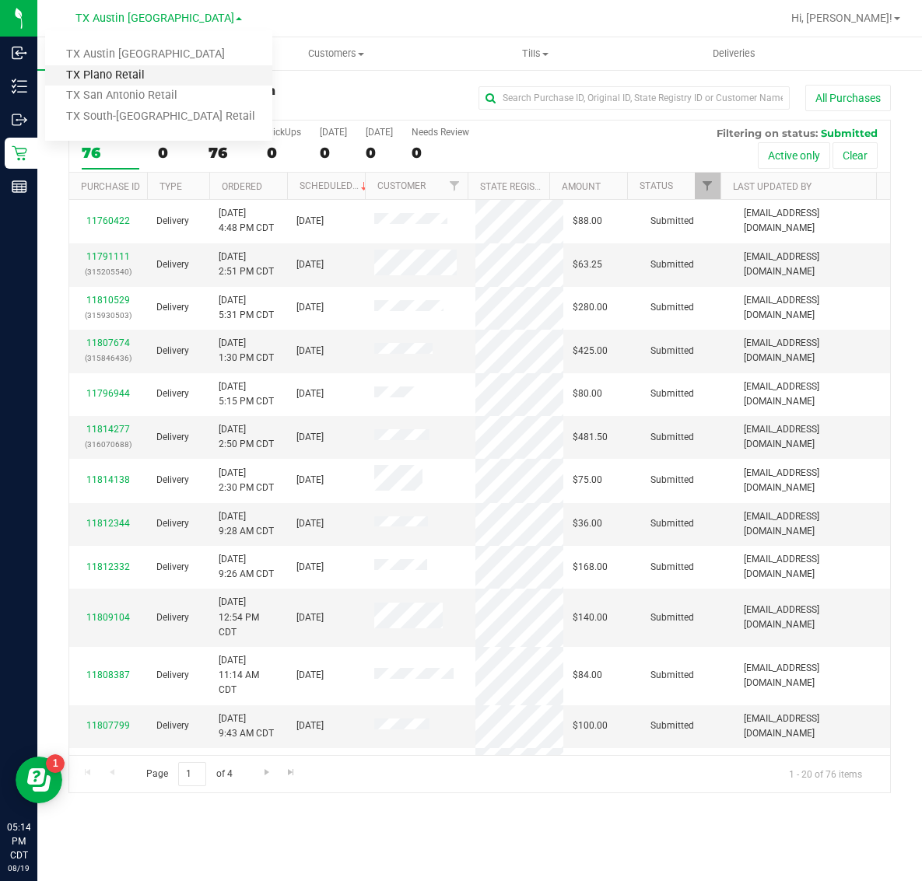
click at [134, 78] on link "TX Plano Retail" at bounding box center [158, 75] width 227 height 21
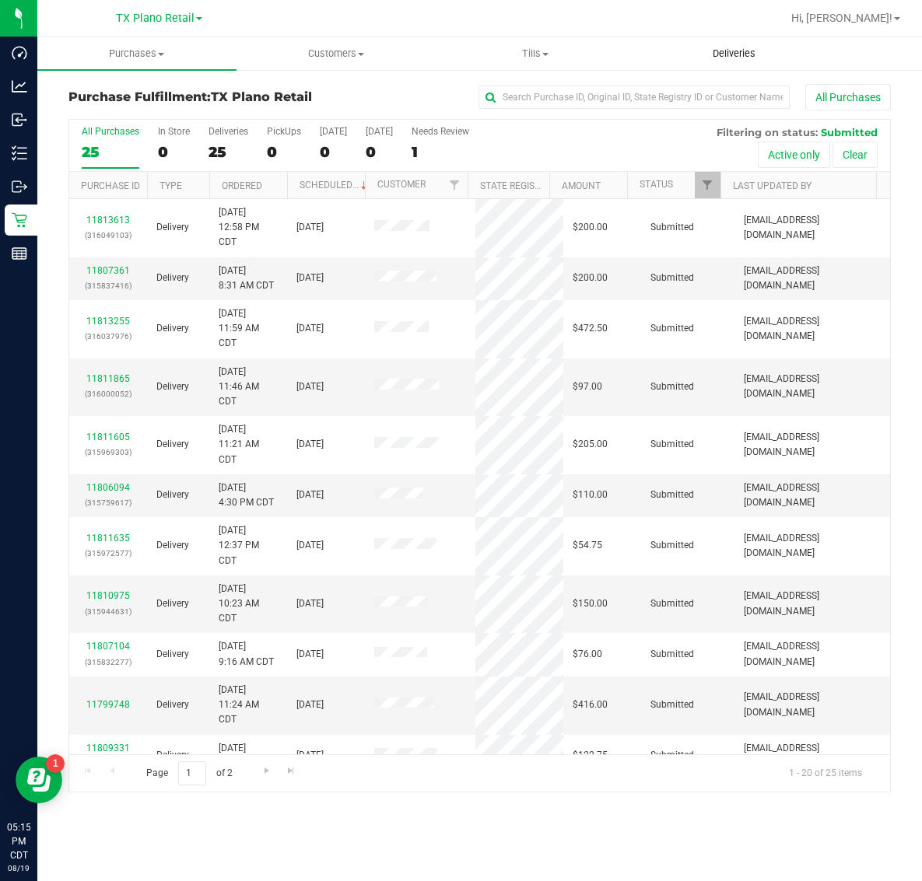
click at [749, 60] on span "Deliveries" at bounding box center [733, 54] width 85 height 14
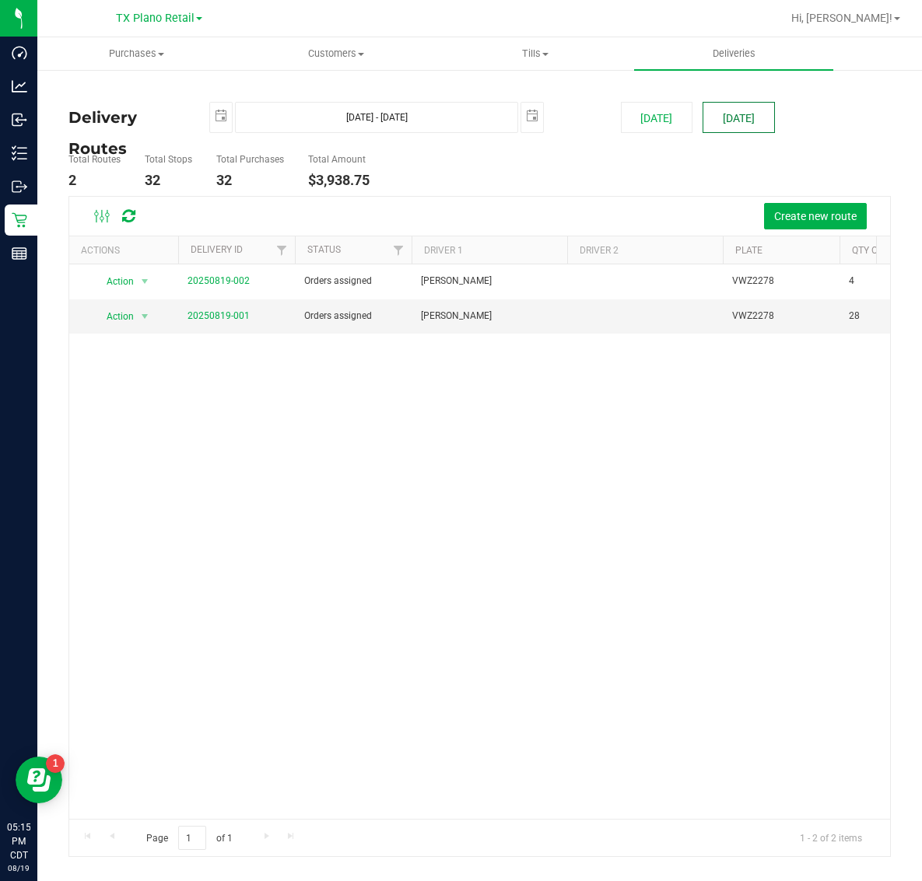
click at [737, 110] on button "[DATE]" at bounding box center [738, 117] width 72 height 31
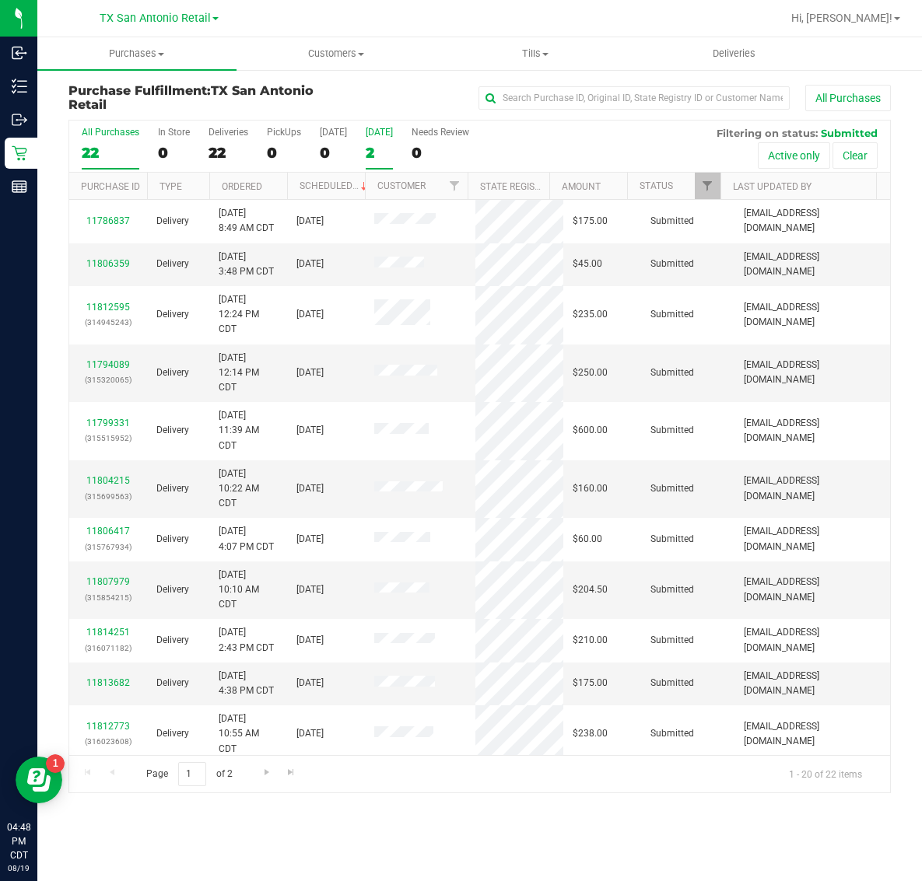
click at [382, 148] on div "2" at bounding box center [379, 153] width 27 height 18
click at [0, 0] on input "Tomorrow 2" at bounding box center [0, 0] width 0 height 0
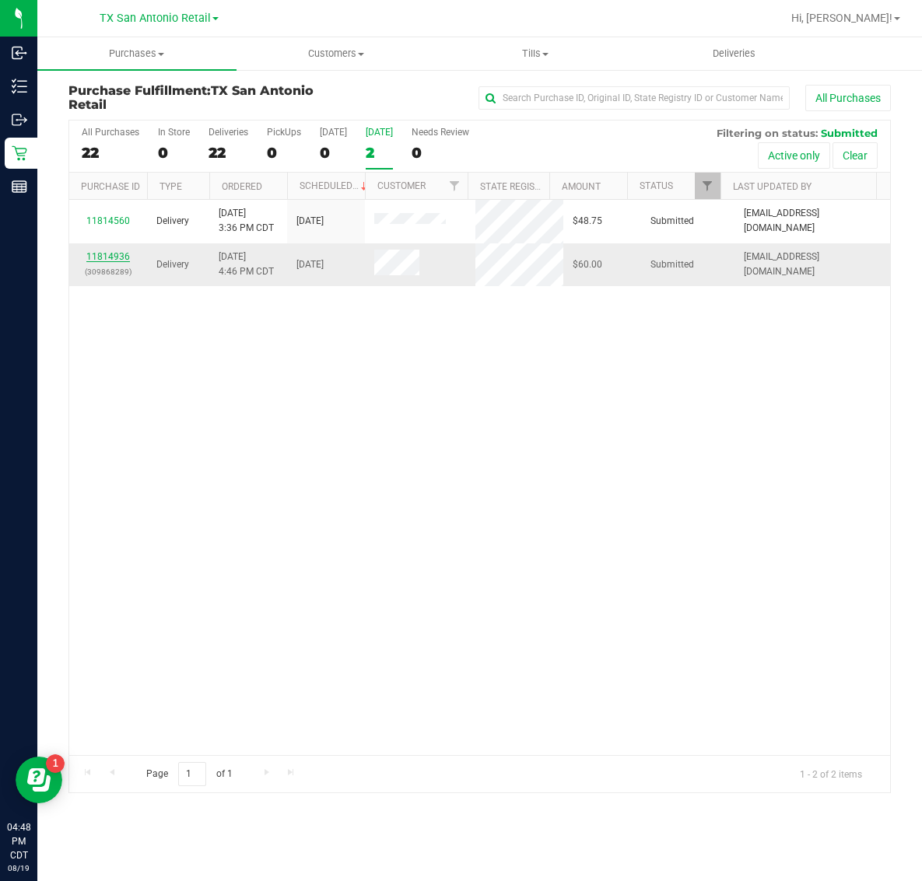
click at [109, 254] on link "11814936" at bounding box center [108, 256] width 44 height 11
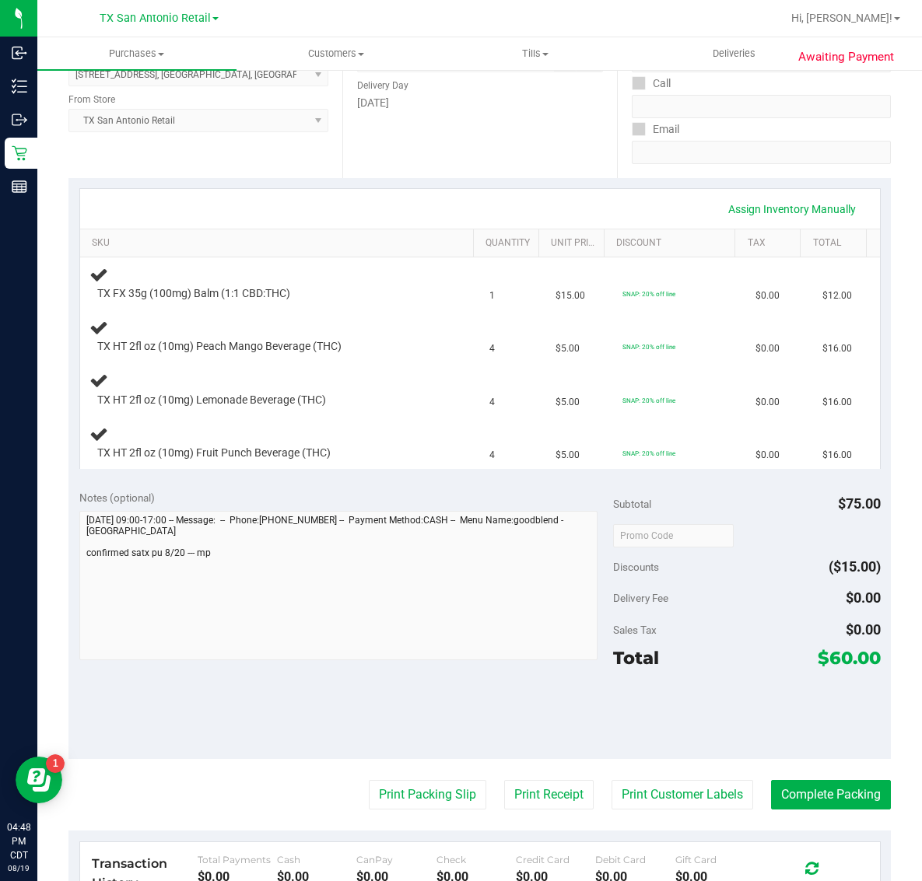
scroll to position [389, 0]
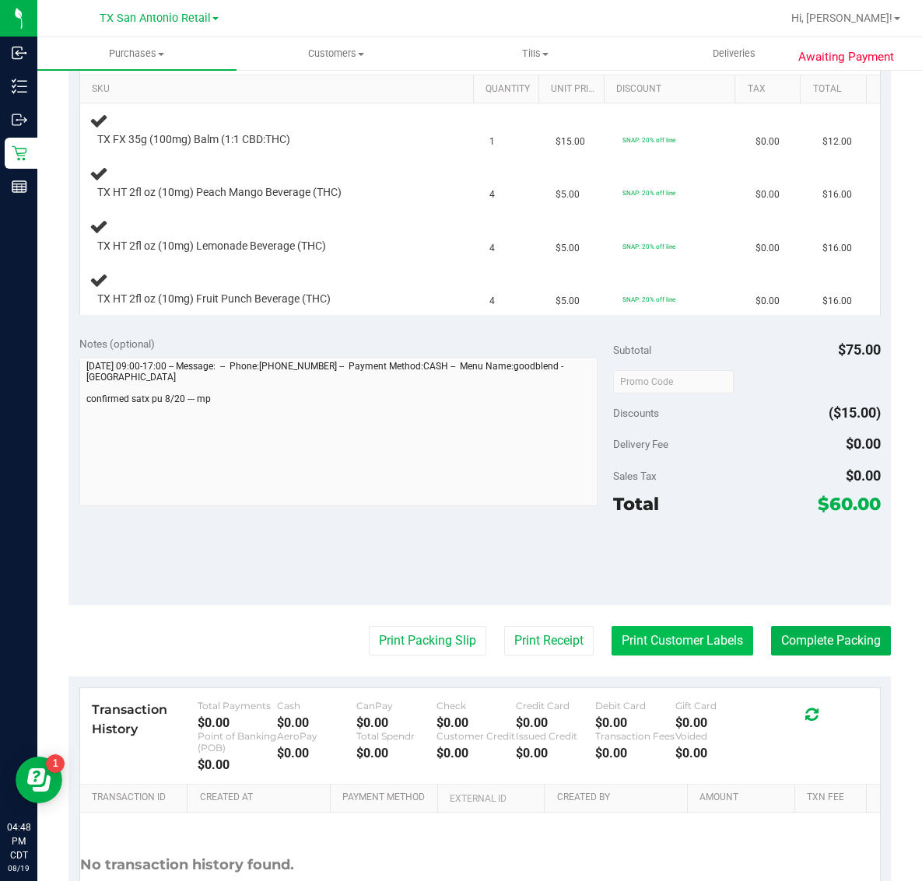
click at [671, 640] on button "Print Customer Labels" at bounding box center [682, 641] width 142 height 30
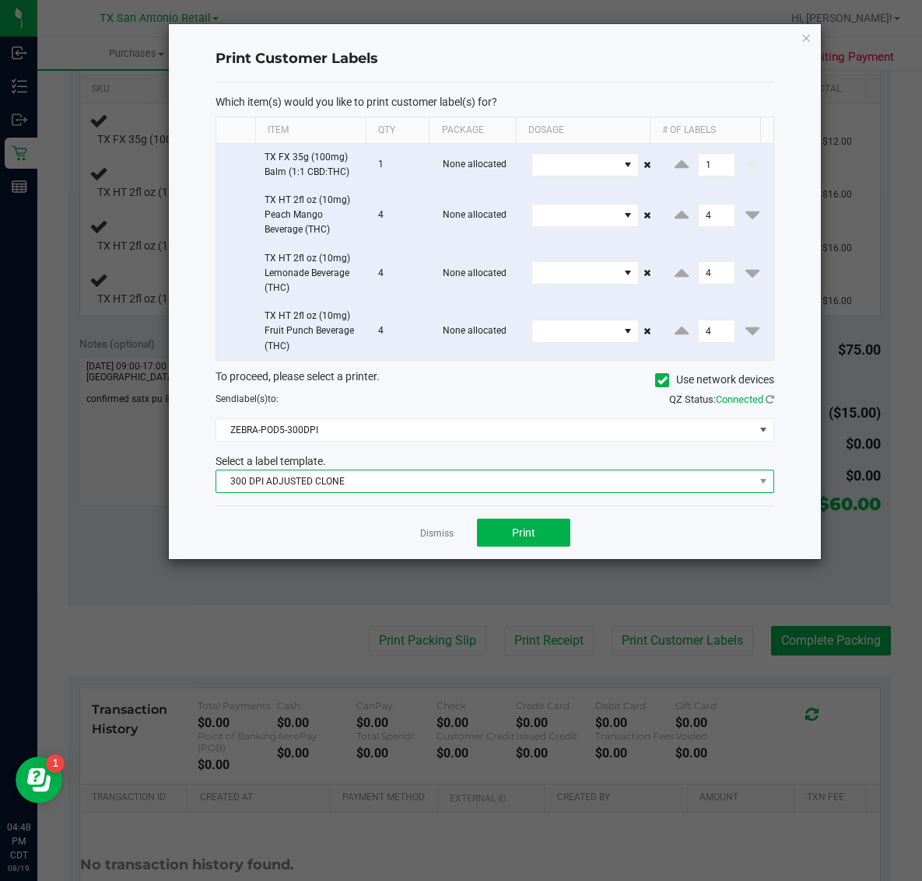
click at [425, 485] on span "300 DPI ADJUSTED CLONE" at bounding box center [484, 482] width 537 height 22
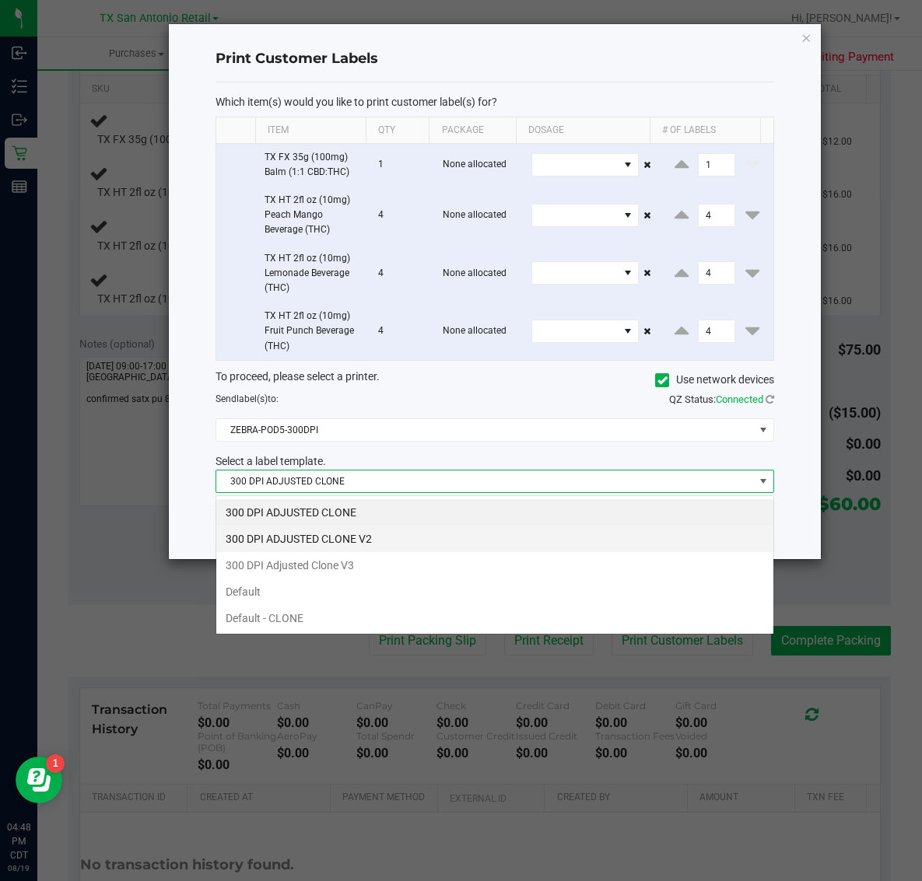
scroll to position [24, 558]
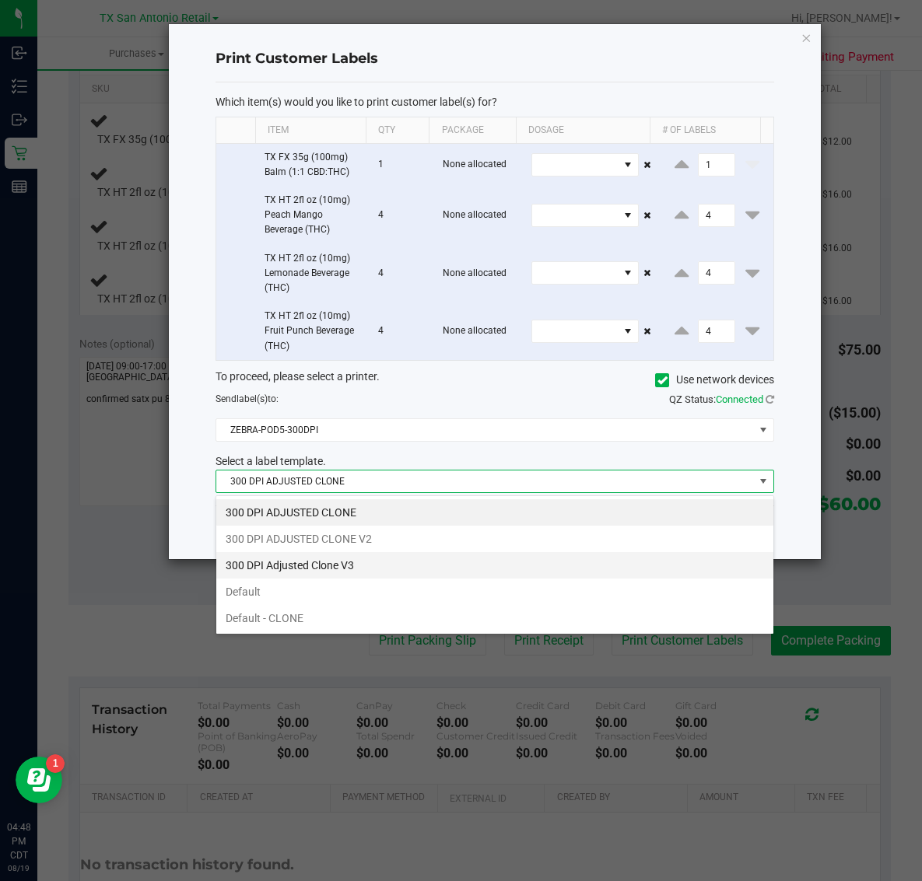
click at [397, 561] on li "300 DPI Adjusted Clone V3" at bounding box center [494, 565] width 557 height 26
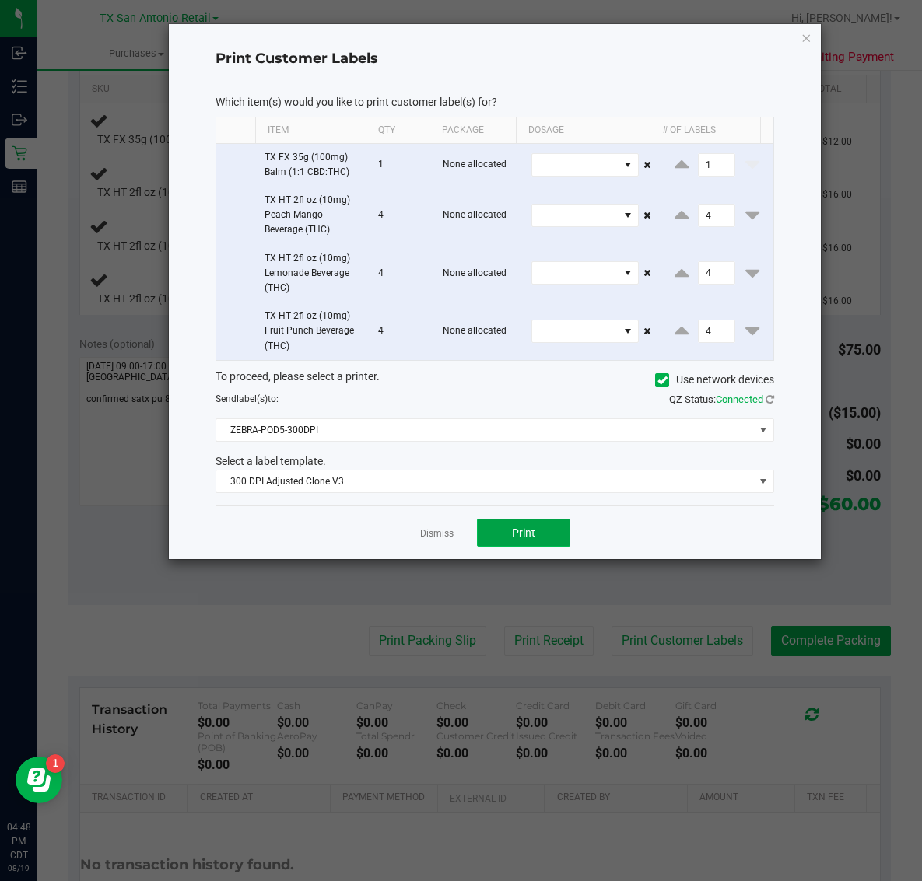
click at [520, 529] on span "Print" at bounding box center [523, 533] width 23 height 12
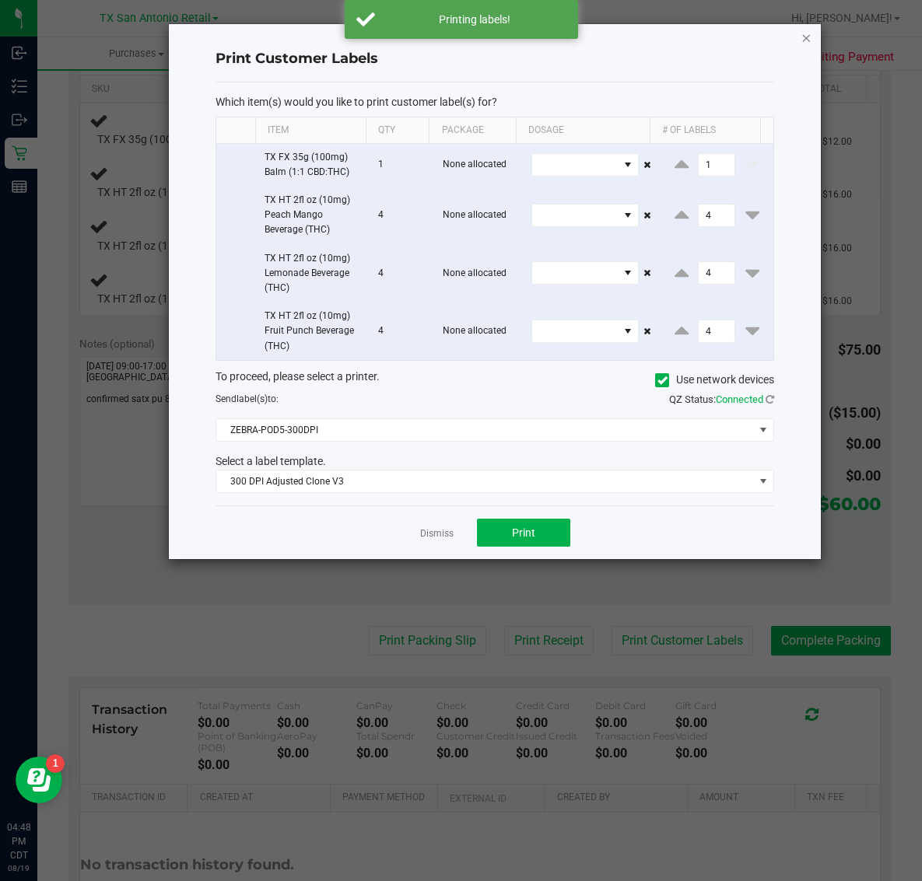
click at [800, 30] on icon "button" at bounding box center [805, 37] width 11 height 19
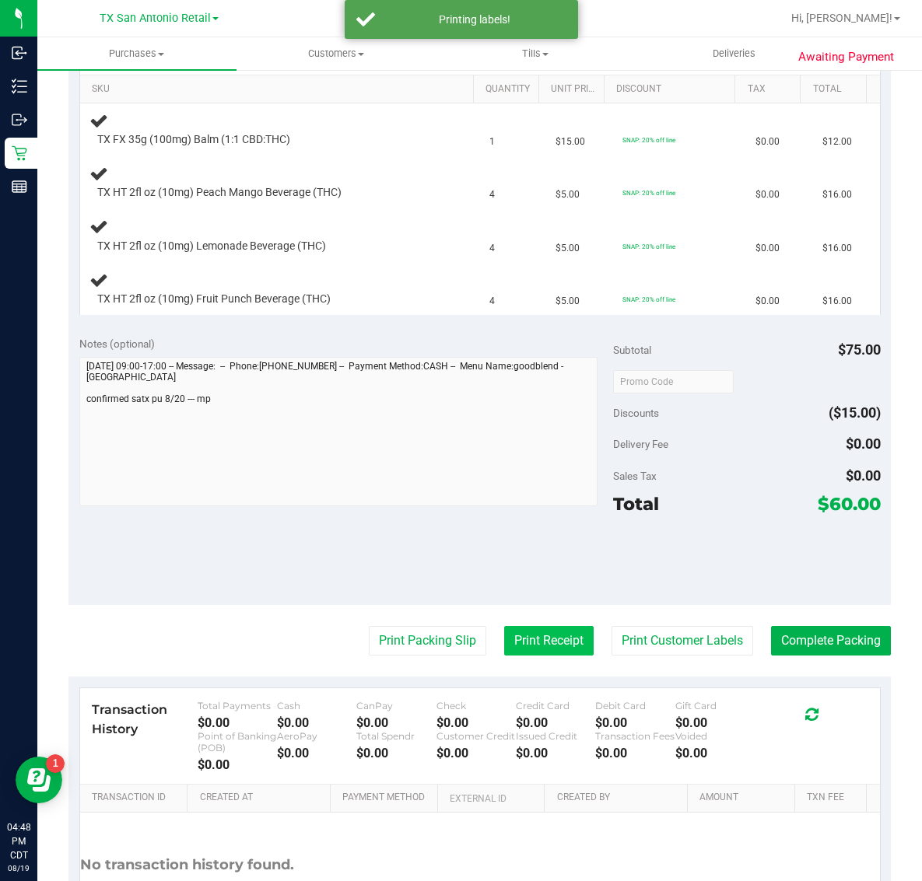
click at [530, 646] on button "Print Receipt" at bounding box center [548, 641] width 89 height 30
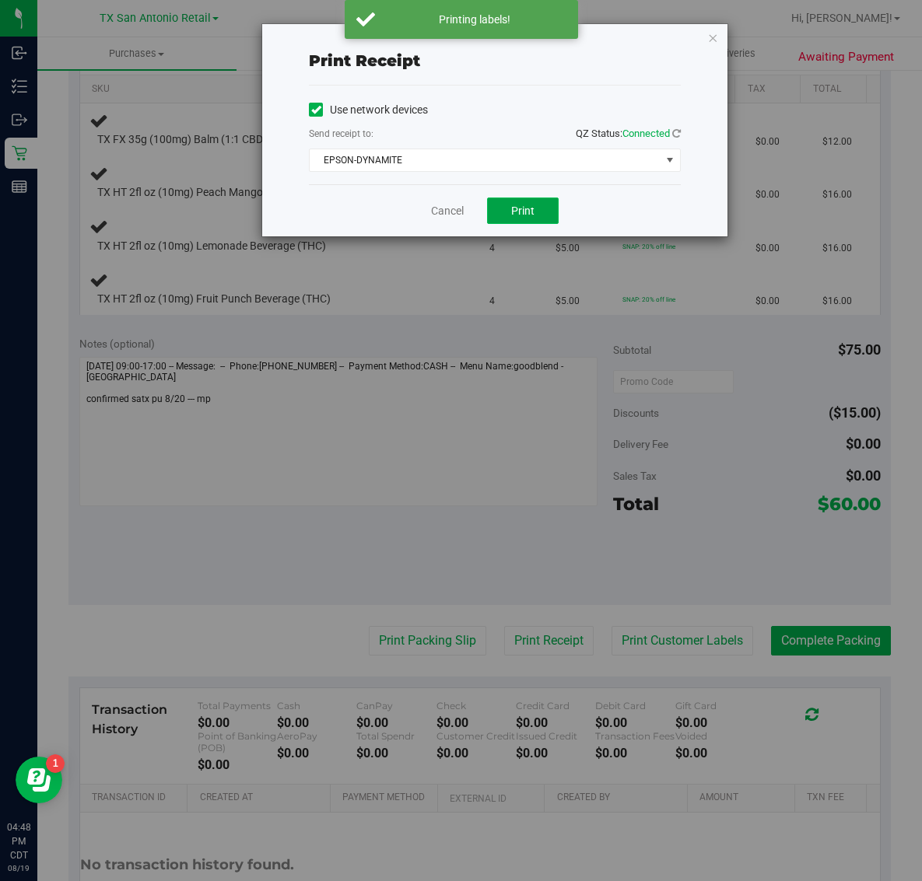
click at [537, 205] on button "Print" at bounding box center [523, 211] width 72 height 26
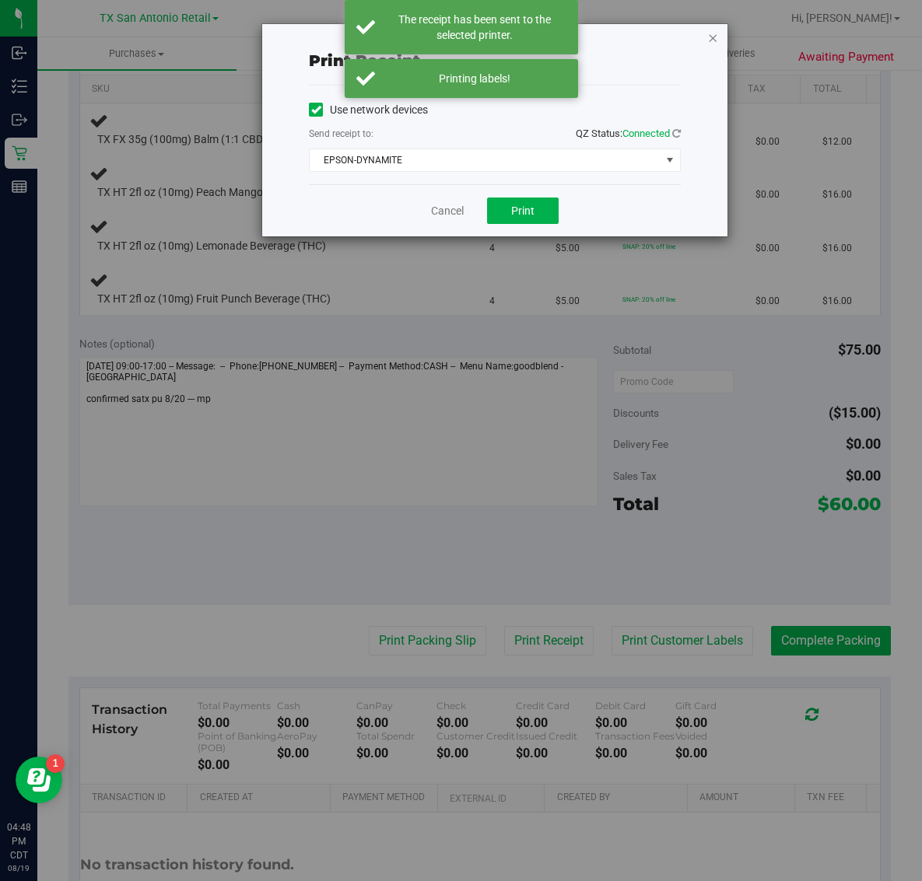
click at [712, 39] on icon "button" at bounding box center [712, 37] width 11 height 19
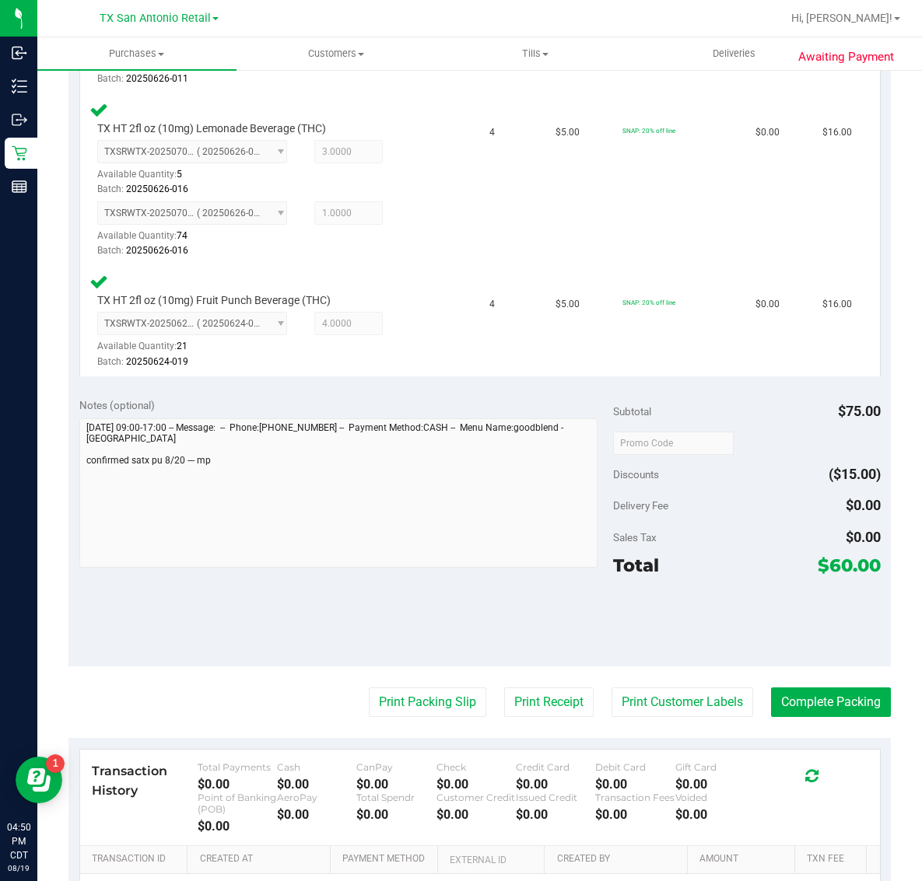
scroll to position [642, 0]
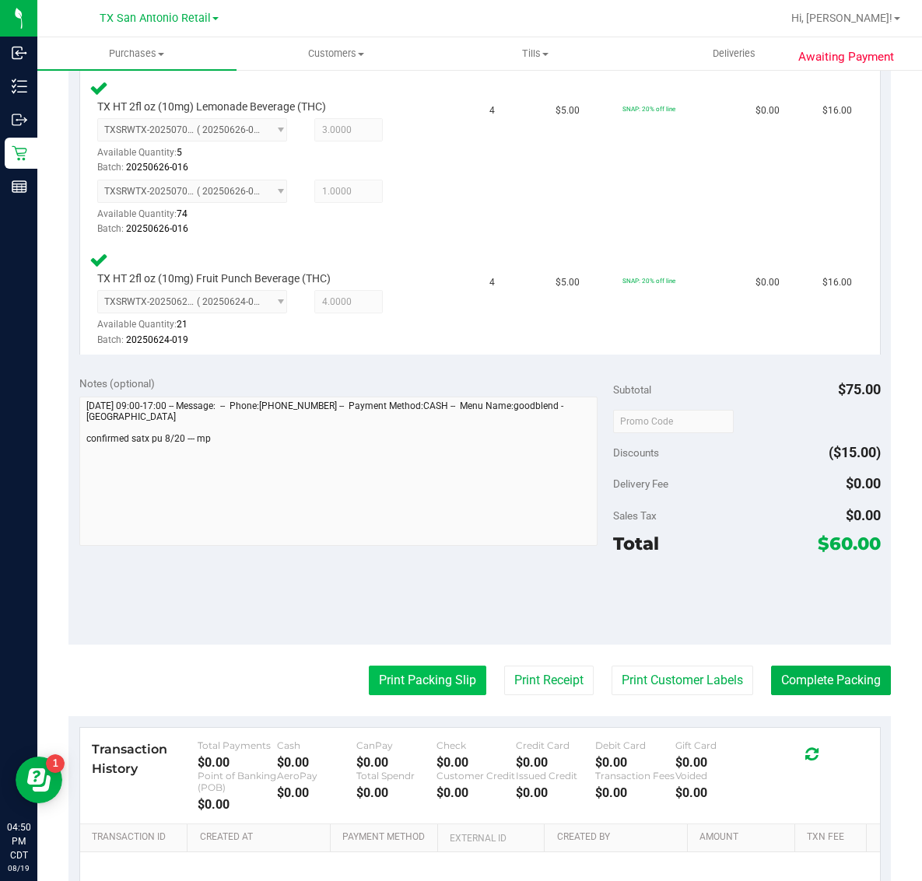
click at [436, 681] on button "Print Packing Slip" at bounding box center [427, 681] width 117 height 30
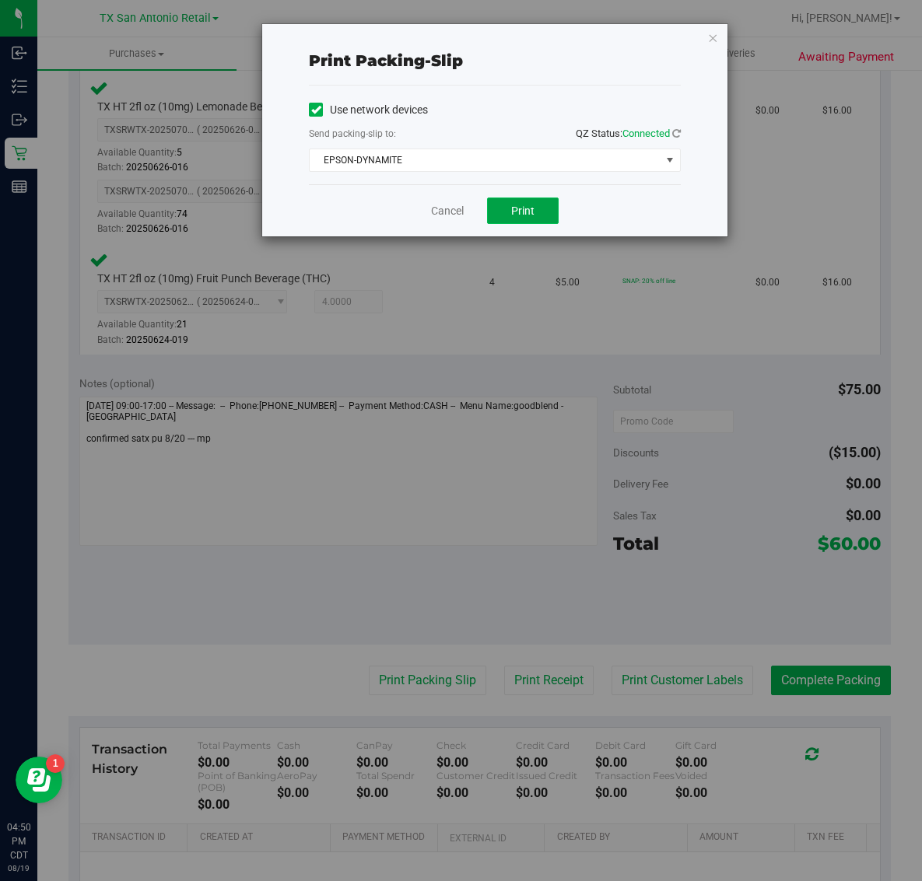
click at [514, 215] on span "Print" at bounding box center [522, 211] width 23 height 12
click at [712, 36] on icon "button" at bounding box center [712, 37] width 11 height 19
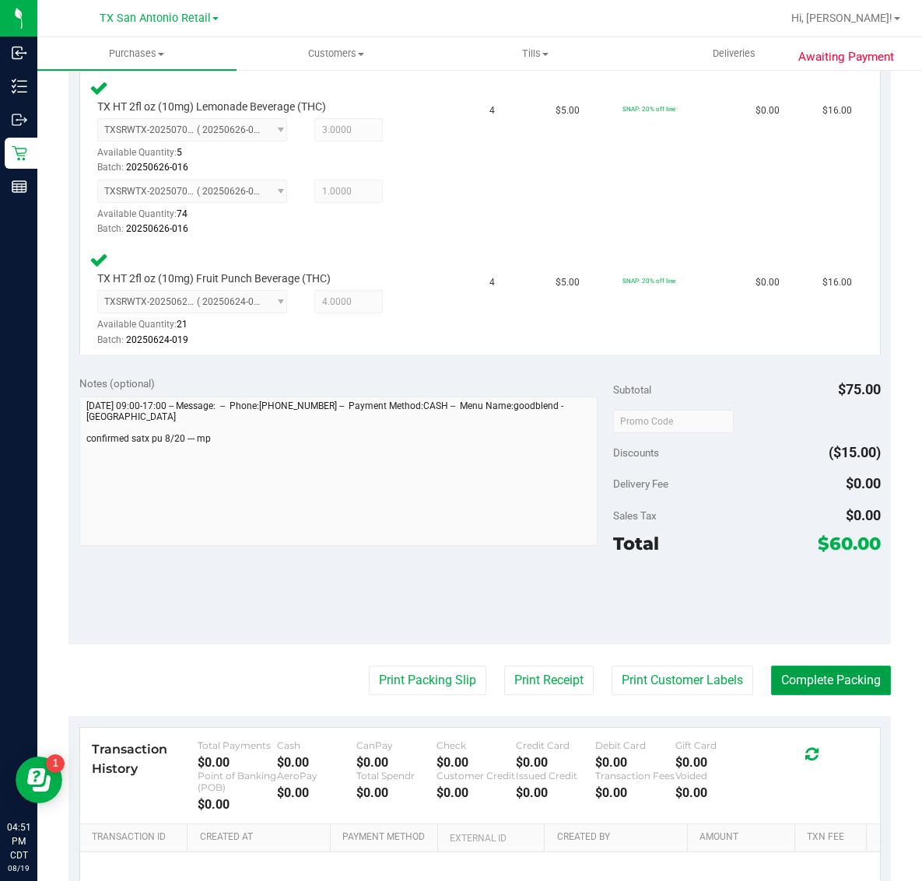
click at [800, 682] on button "Complete Packing" at bounding box center [831, 681] width 120 height 30
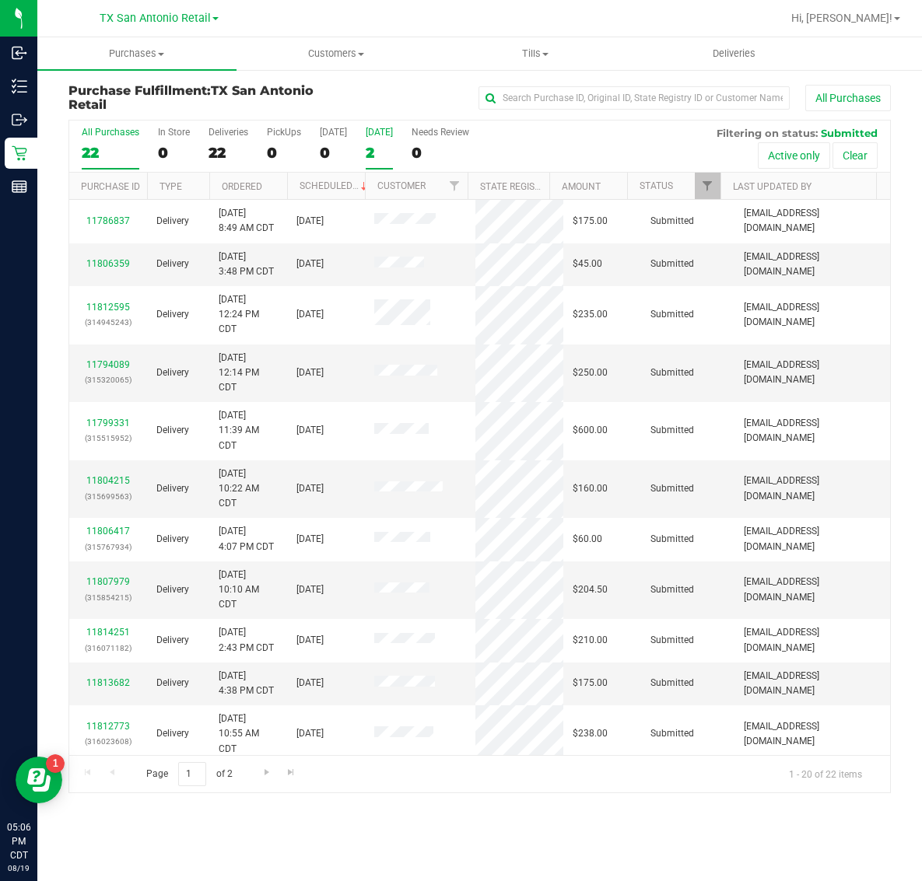
click at [379, 152] on div "2" at bounding box center [379, 153] width 27 height 18
click at [0, 0] on input "[DATE] 2" at bounding box center [0, 0] width 0 height 0
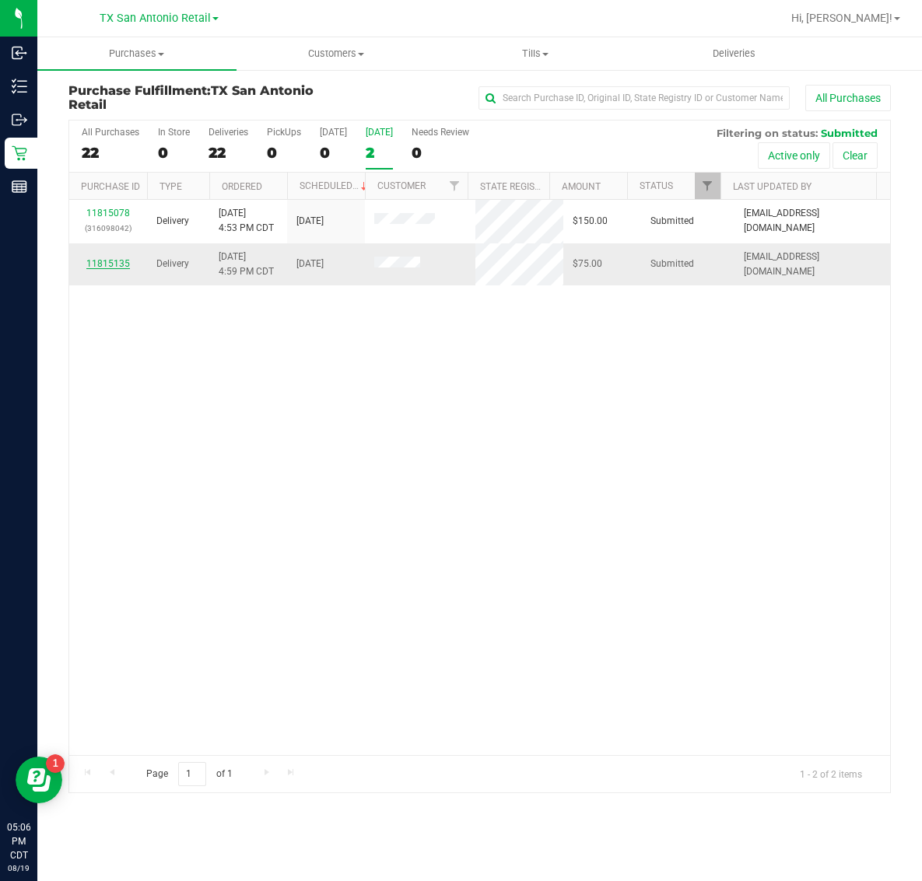
click at [113, 261] on link "11815135" at bounding box center [108, 263] width 44 height 11
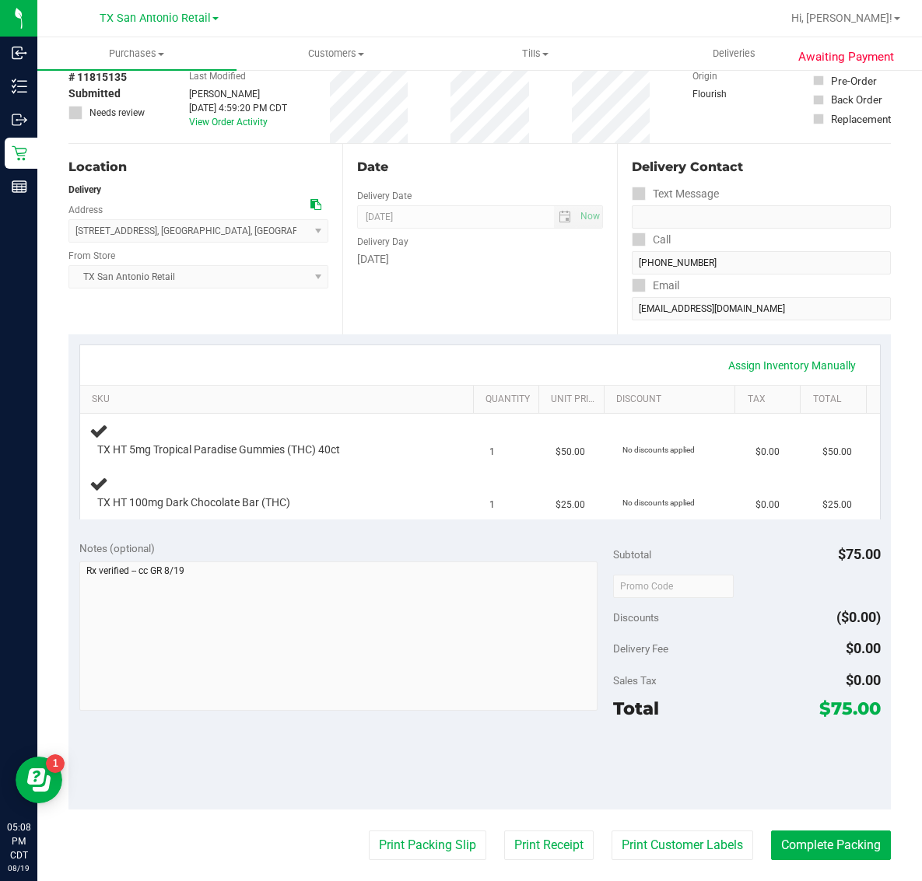
scroll to position [194, 0]
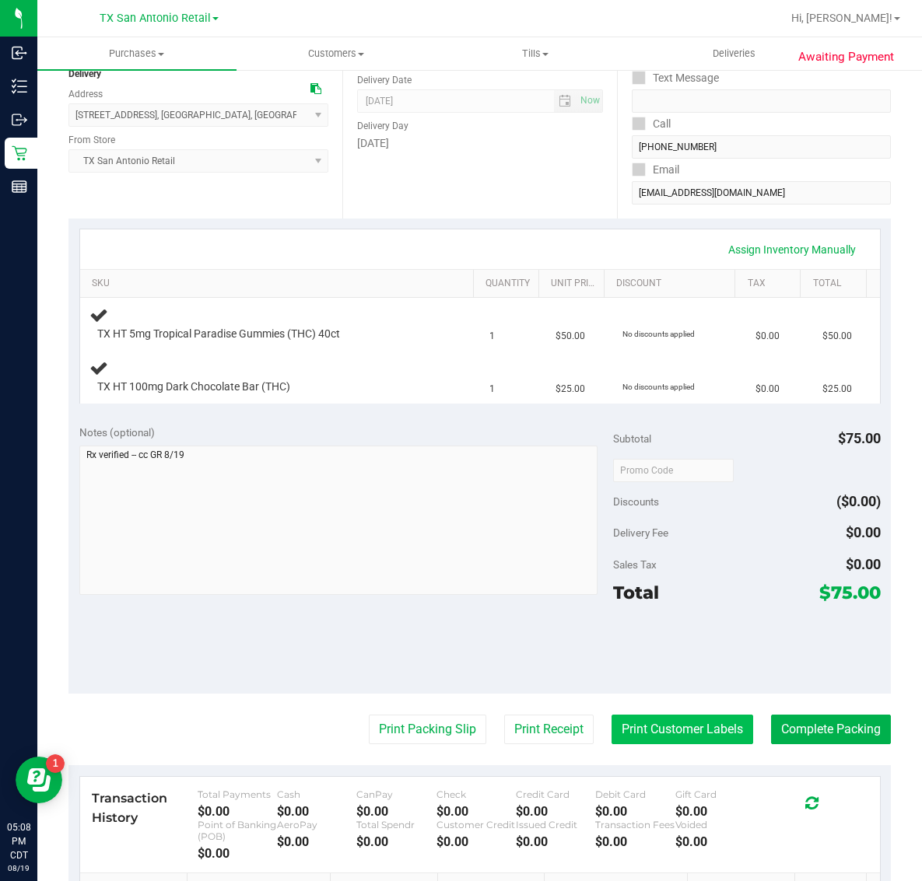
click at [670, 727] on button "Print Customer Labels" at bounding box center [682, 730] width 142 height 30
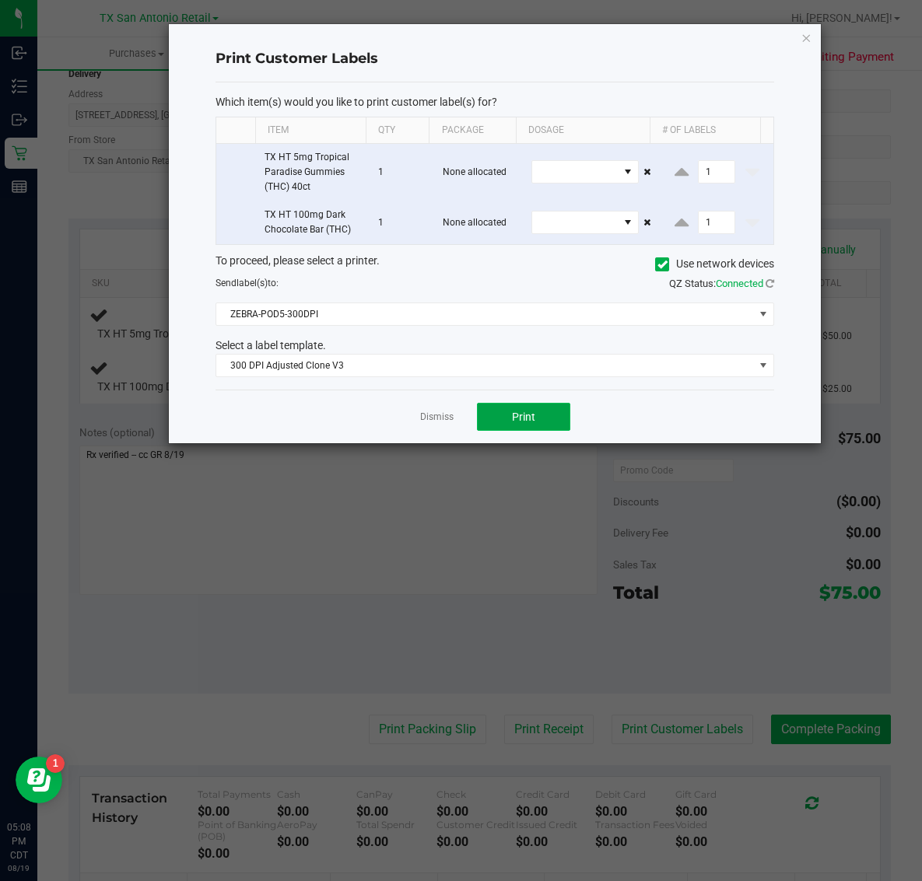
click at [541, 417] on button "Print" at bounding box center [523, 417] width 93 height 28
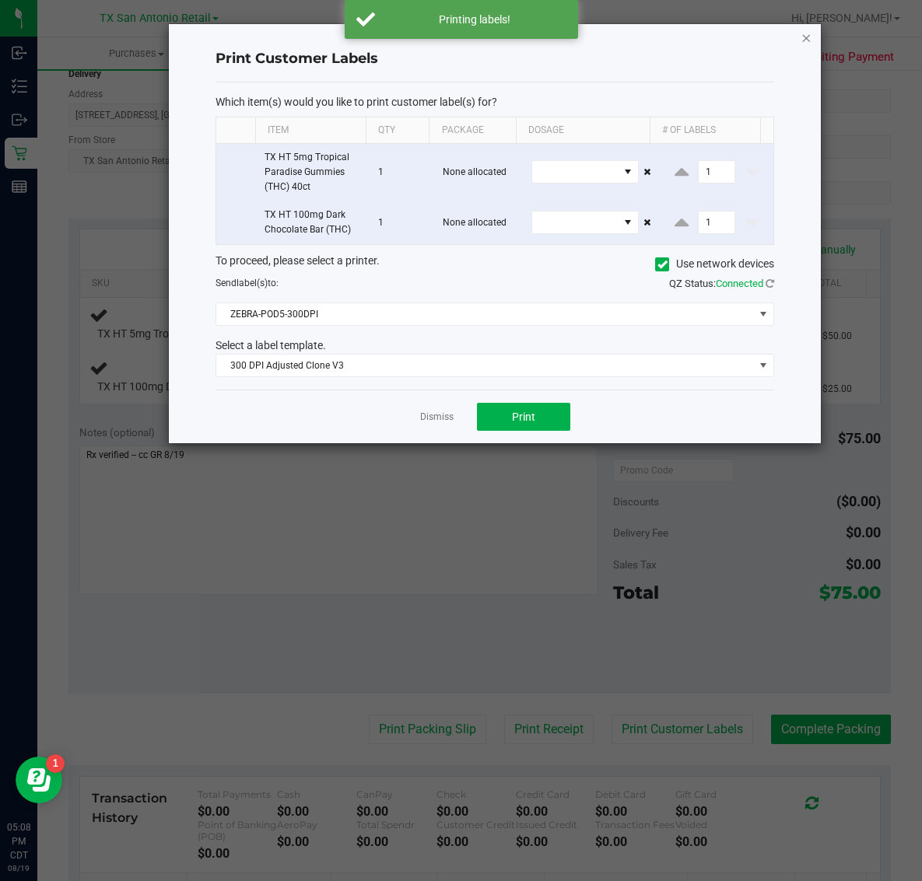
click at [803, 30] on icon "button" at bounding box center [805, 37] width 11 height 19
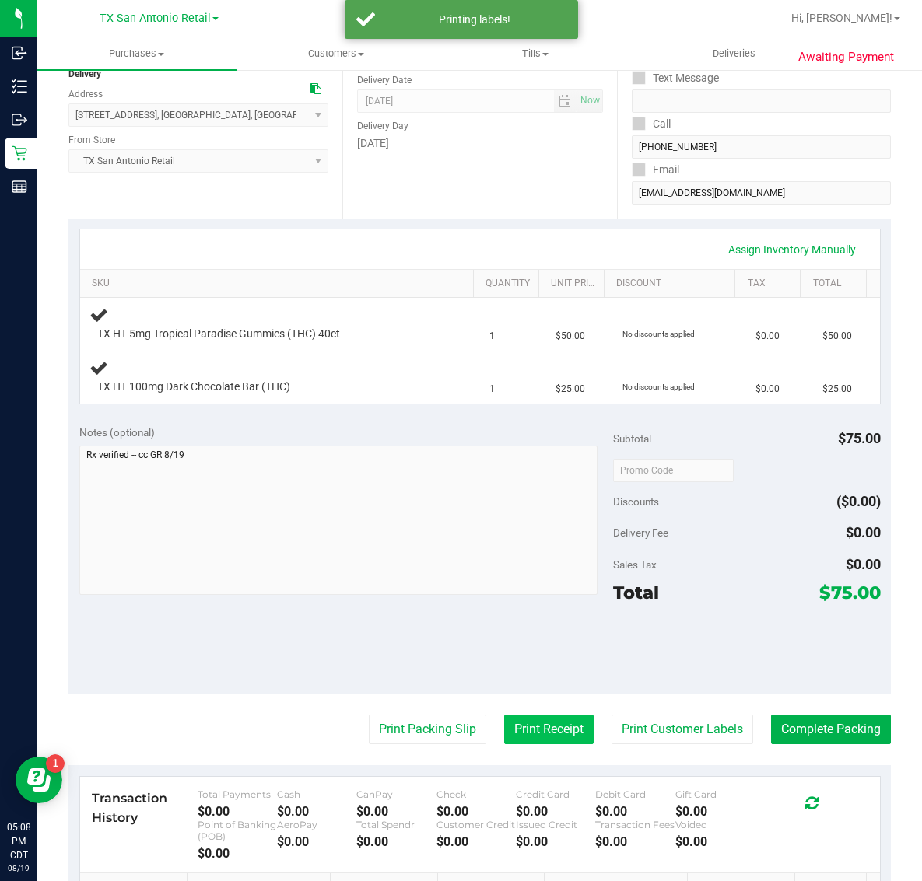
click at [537, 730] on button "Print Receipt" at bounding box center [548, 730] width 89 height 30
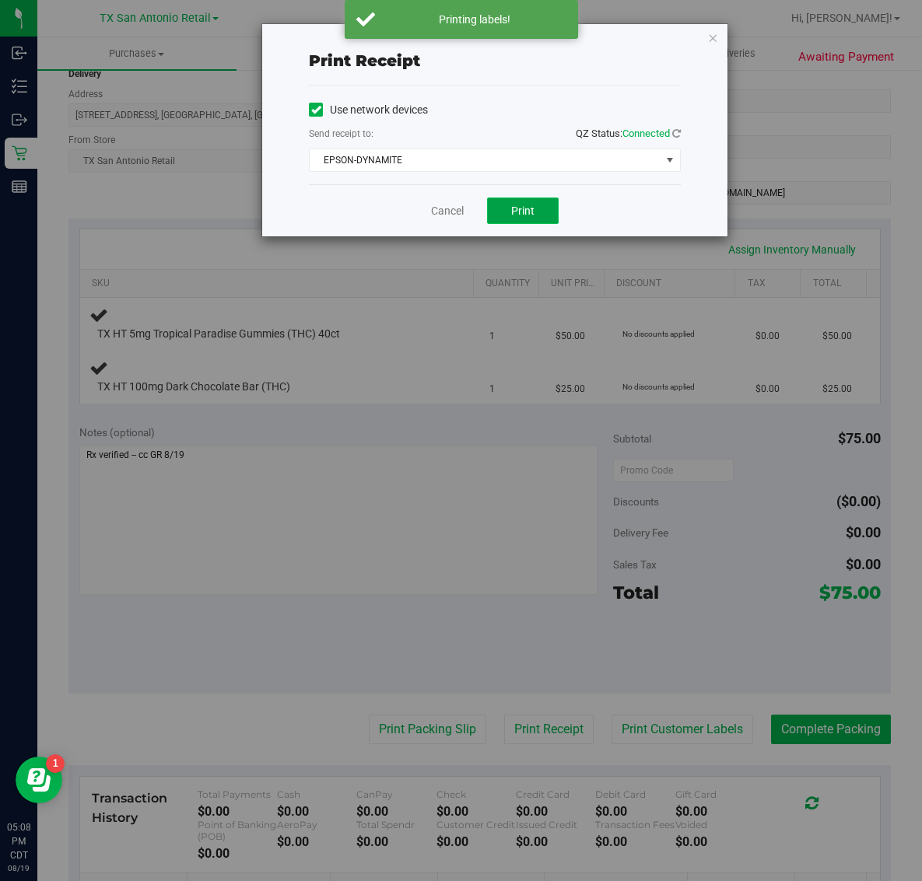
drag, startPoint x: 537, startPoint y: 218, endPoint x: 553, endPoint y: 202, distance: 22.0
click at [537, 216] on button "Print" at bounding box center [523, 211] width 72 height 26
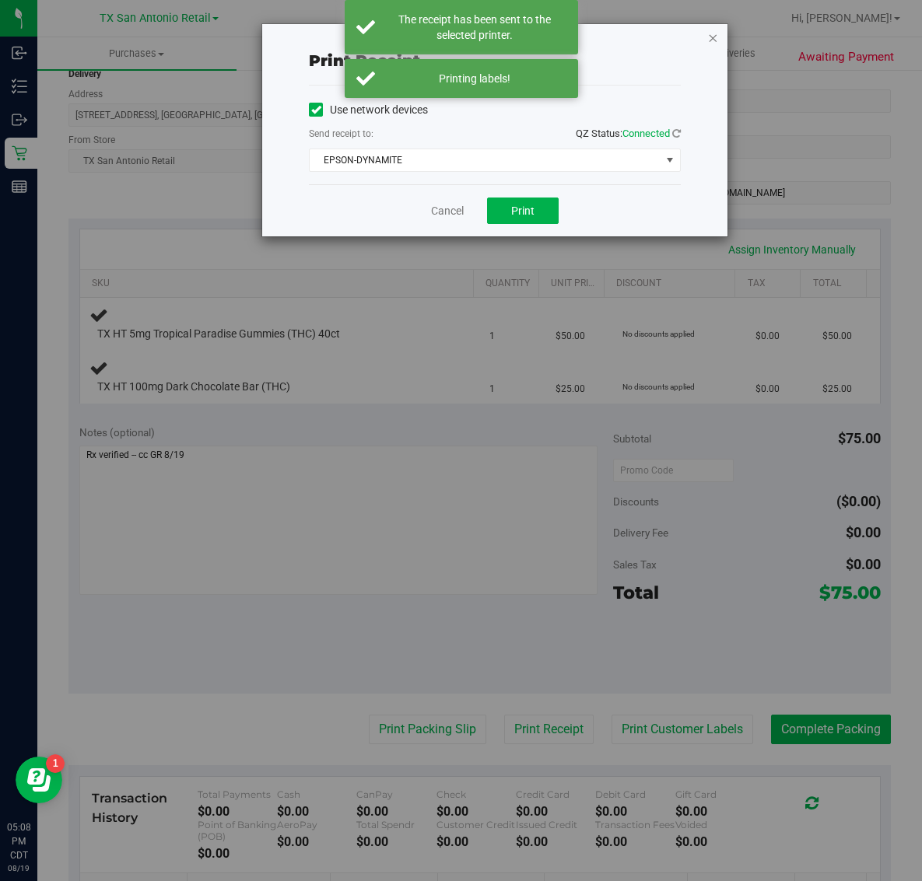
click at [709, 31] on icon "button" at bounding box center [712, 37] width 11 height 19
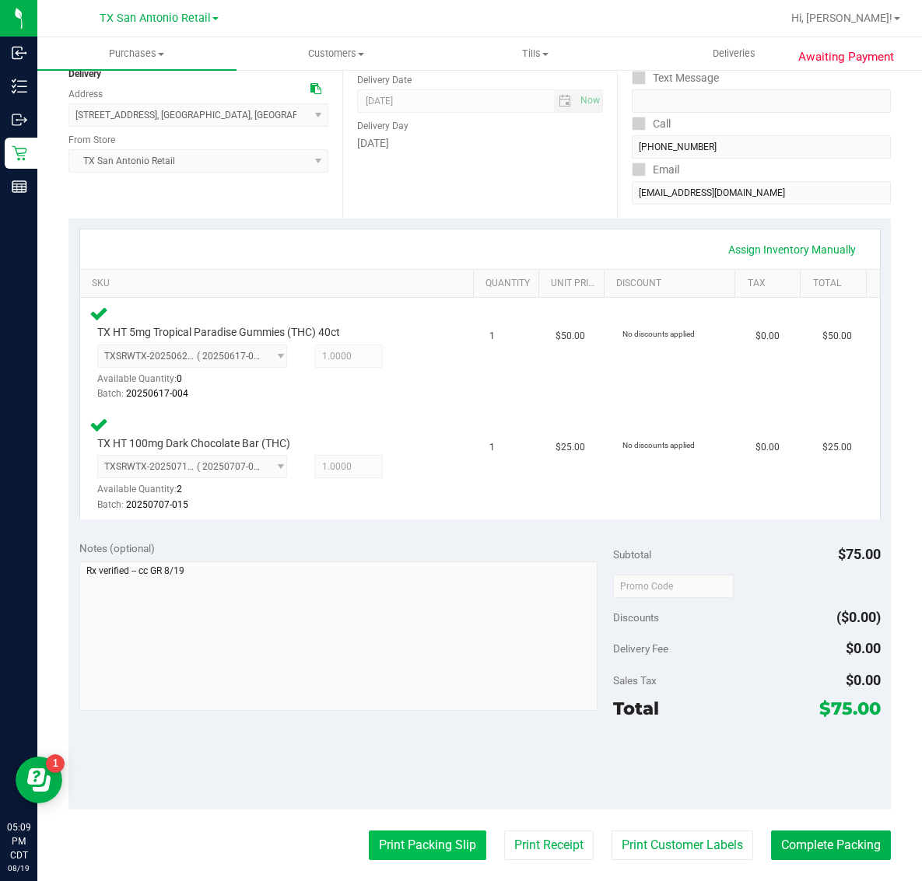
click at [428, 844] on button "Print Packing Slip" at bounding box center [427, 846] width 117 height 30
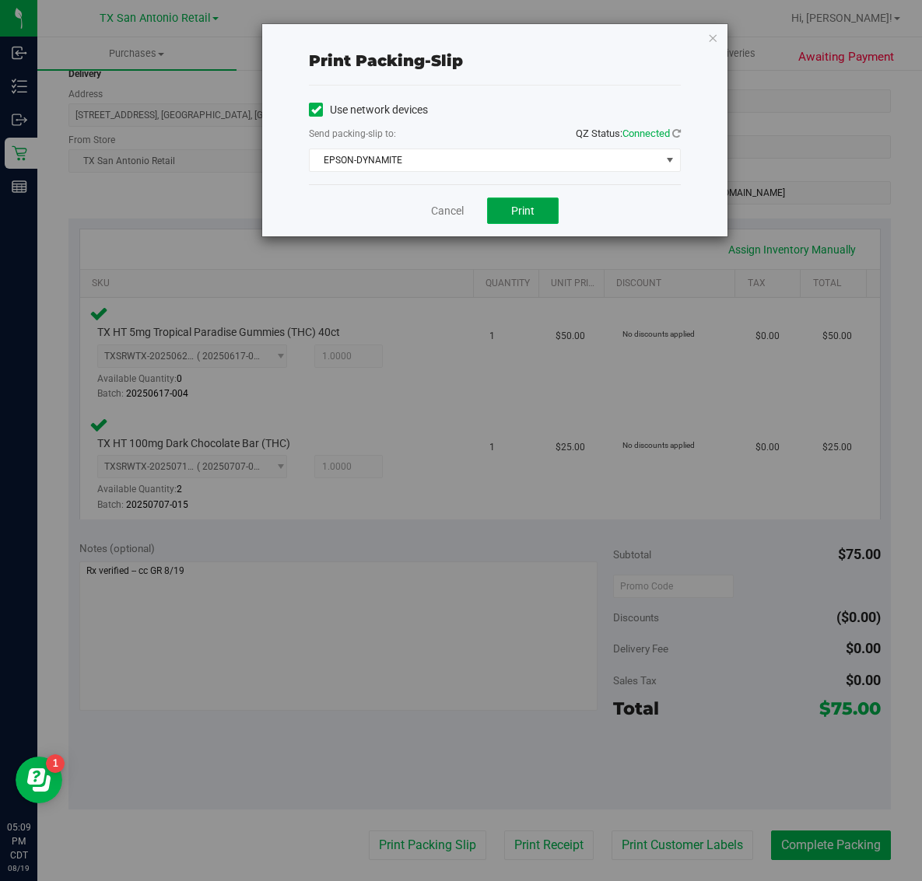
click at [523, 211] on span "Print" at bounding box center [522, 211] width 23 height 12
click at [712, 37] on icon "button" at bounding box center [712, 37] width 11 height 19
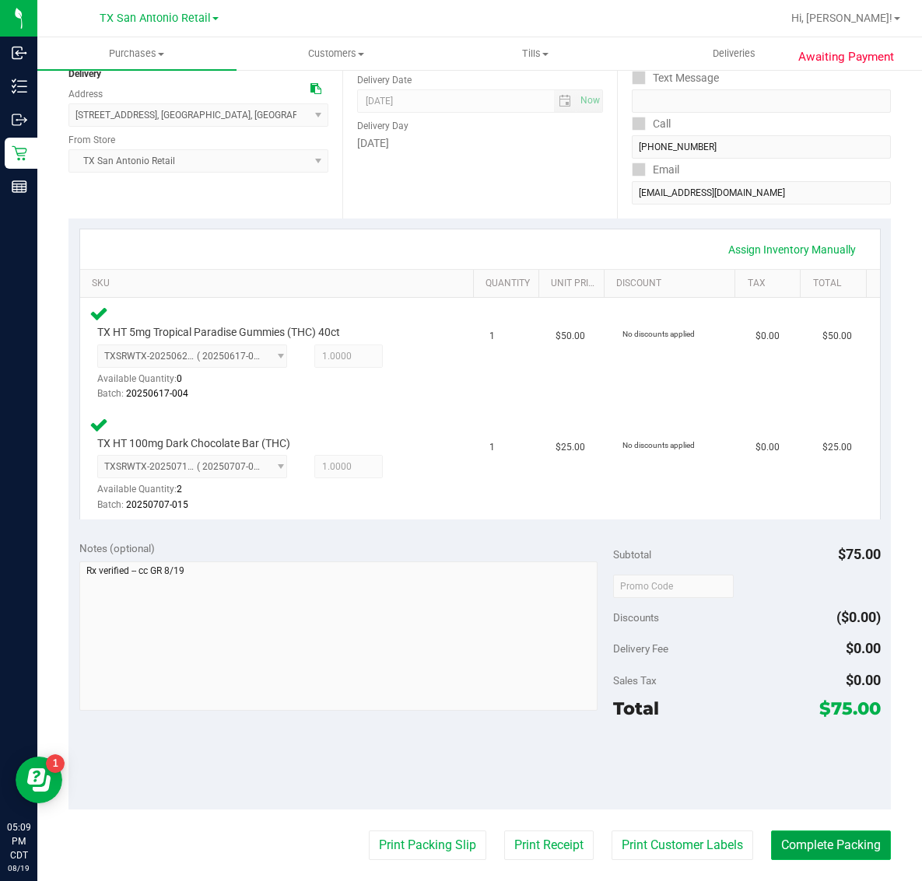
click at [842, 849] on button "Complete Packing" at bounding box center [831, 846] width 120 height 30
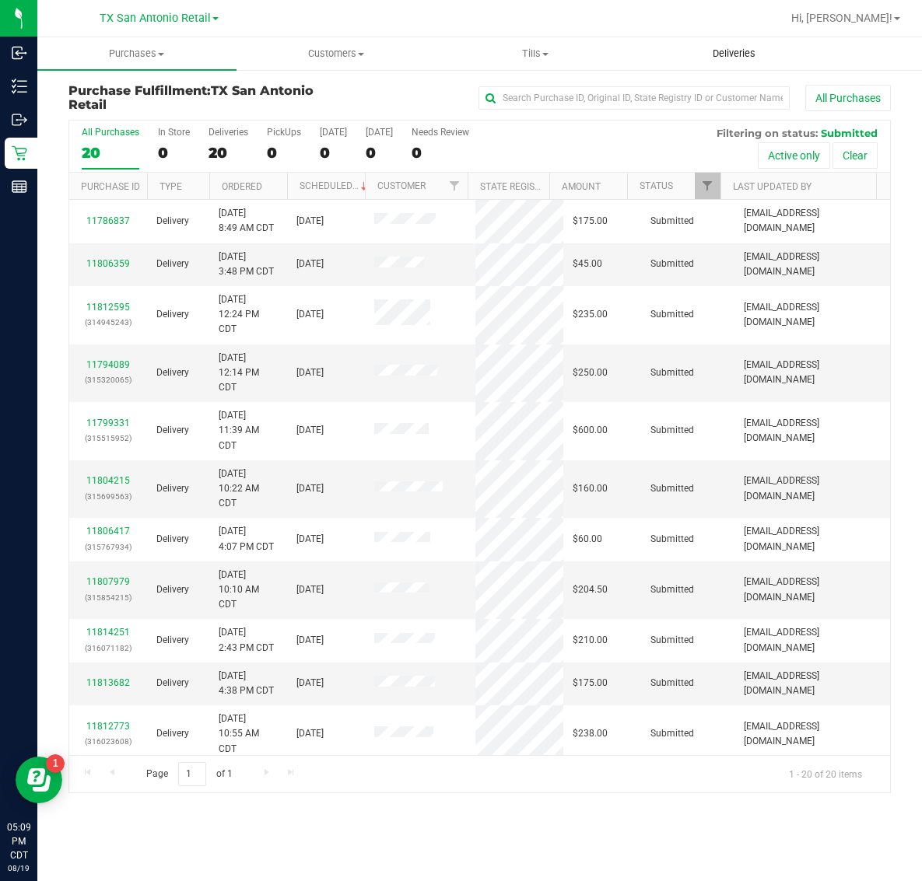
click at [723, 44] on uib-tab-heading "Deliveries" at bounding box center [734, 53] width 198 height 31
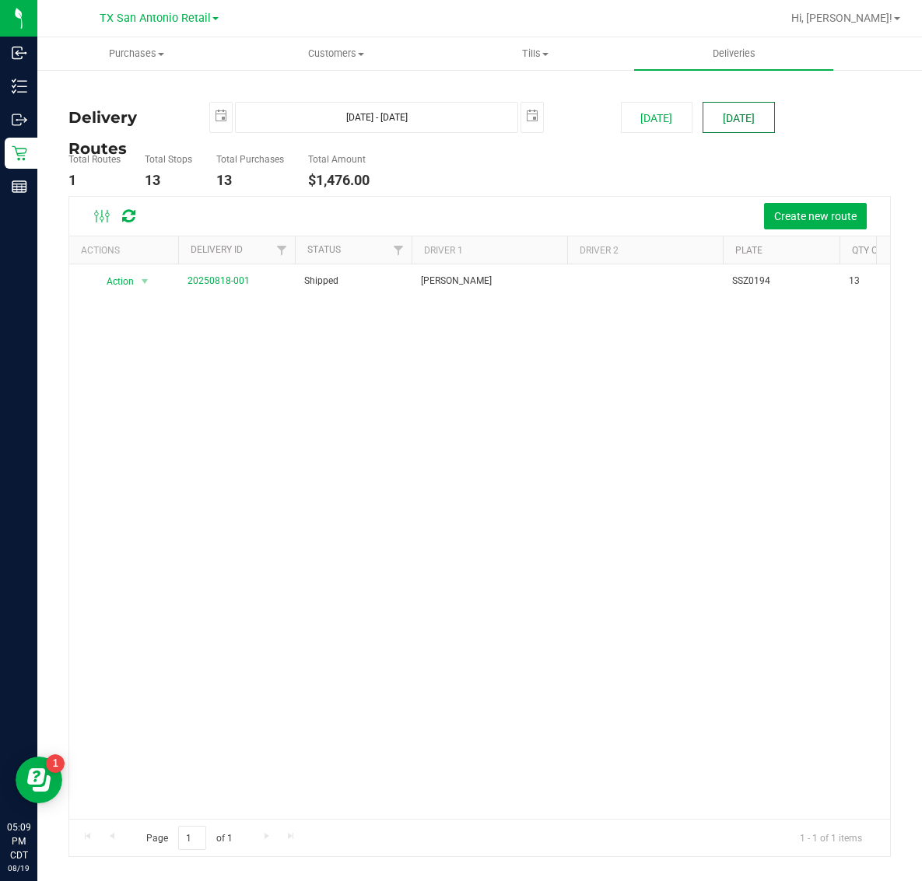
click at [740, 114] on button "[DATE]" at bounding box center [738, 117] width 72 height 31
type input "[DATE] - [DATE]"
type input "[DATE]"
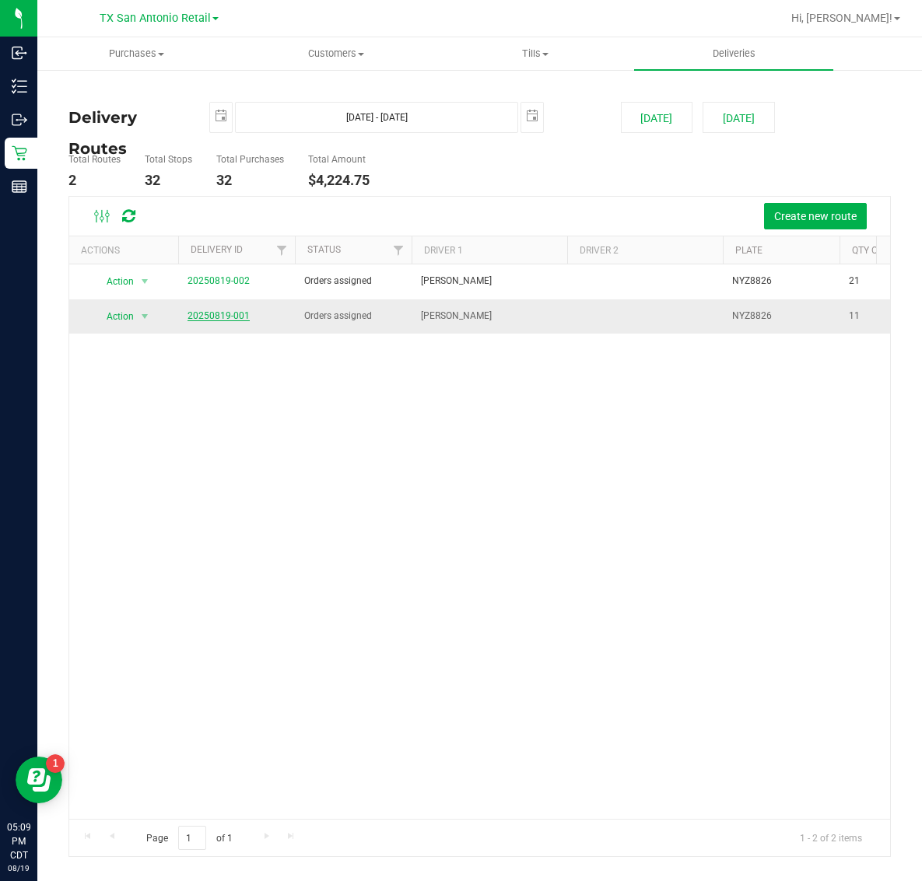
click at [206, 319] on link "20250819-001" at bounding box center [218, 315] width 62 height 11
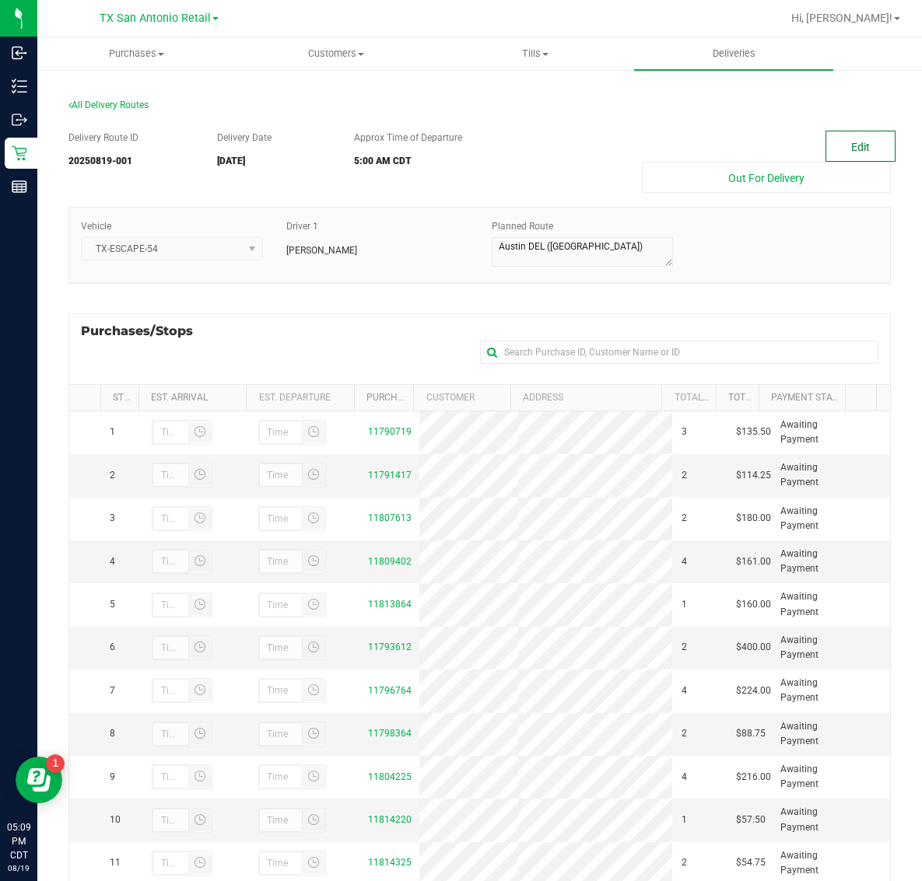
click at [829, 142] on button "Edit" at bounding box center [860, 146] width 70 height 31
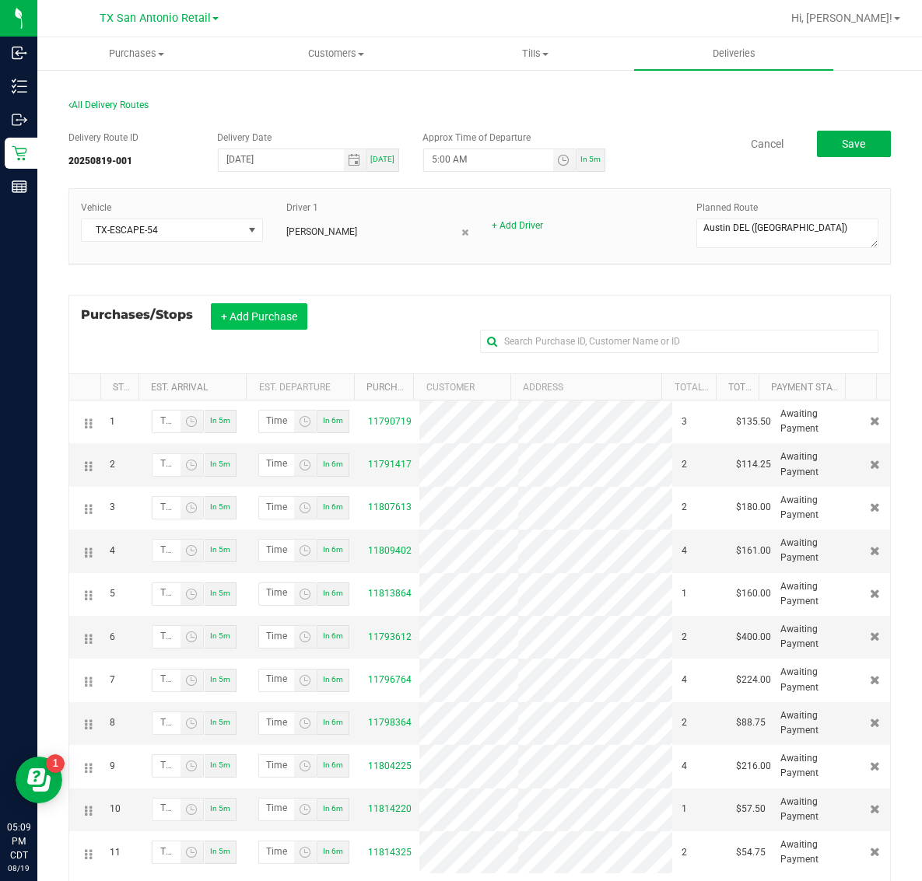
click at [259, 324] on button "+ Add Purchase" at bounding box center [259, 316] width 96 height 26
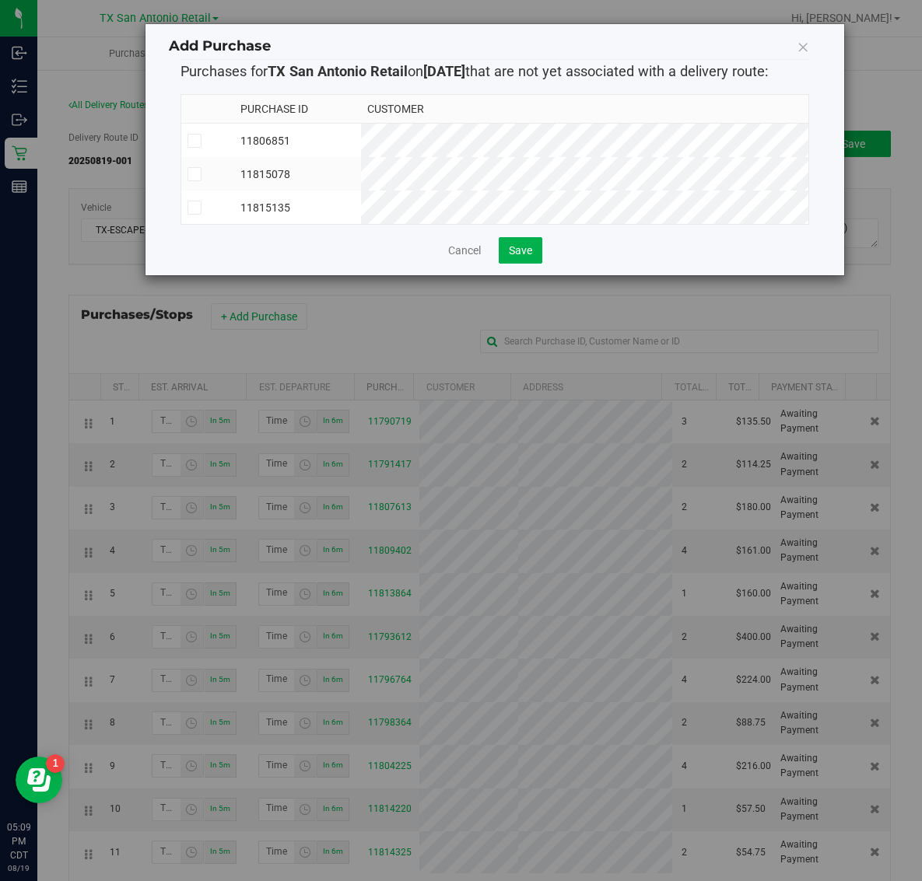
click at [361, 162] on td "11815078" at bounding box center [297, 173] width 127 height 33
click at [517, 257] on span "Save" at bounding box center [520, 250] width 23 height 12
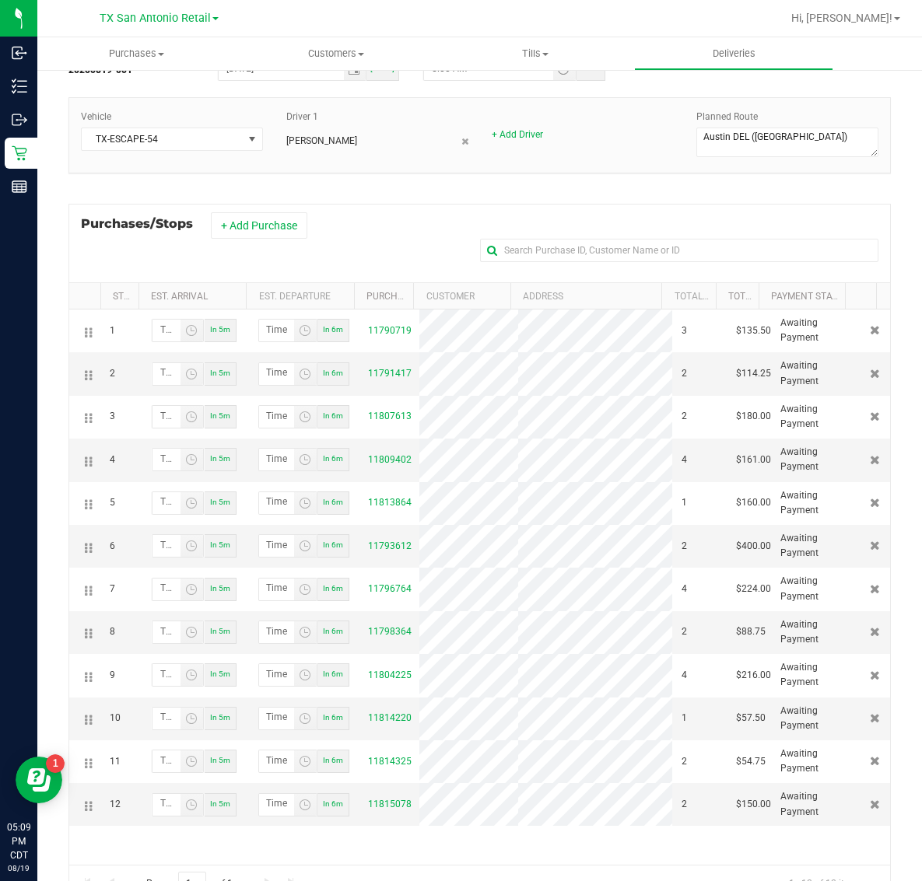
scroll to position [154, 0]
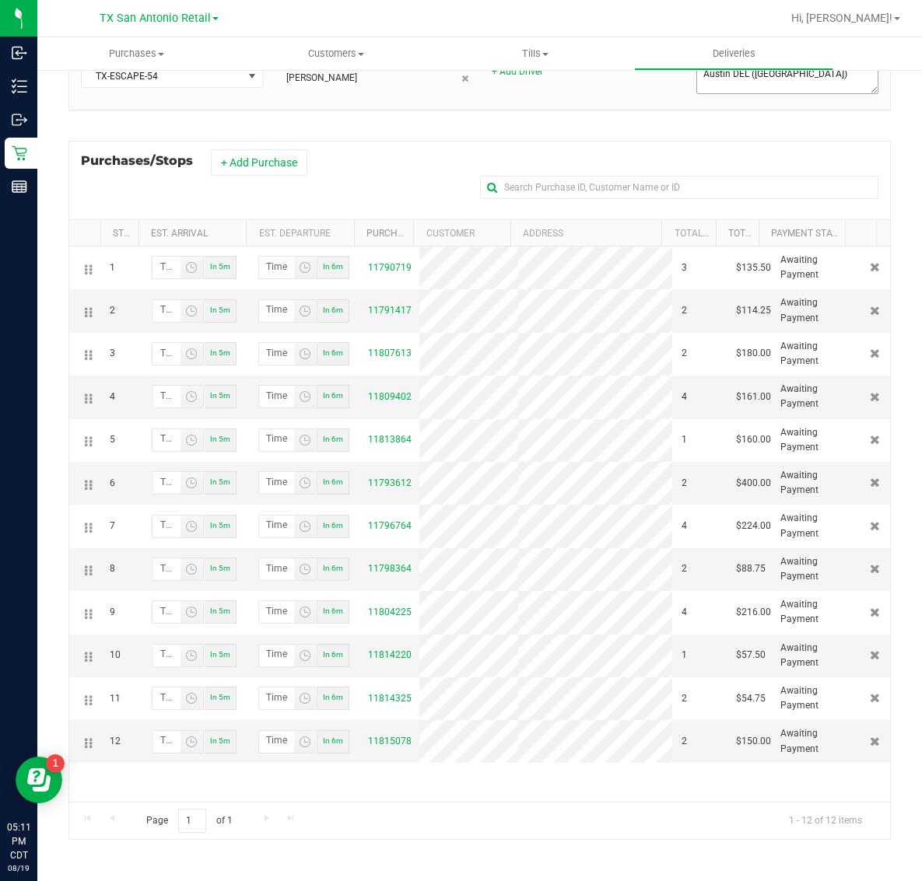
drag, startPoint x: 730, startPoint y: 138, endPoint x: 740, endPoint y: 131, distance: 12.8
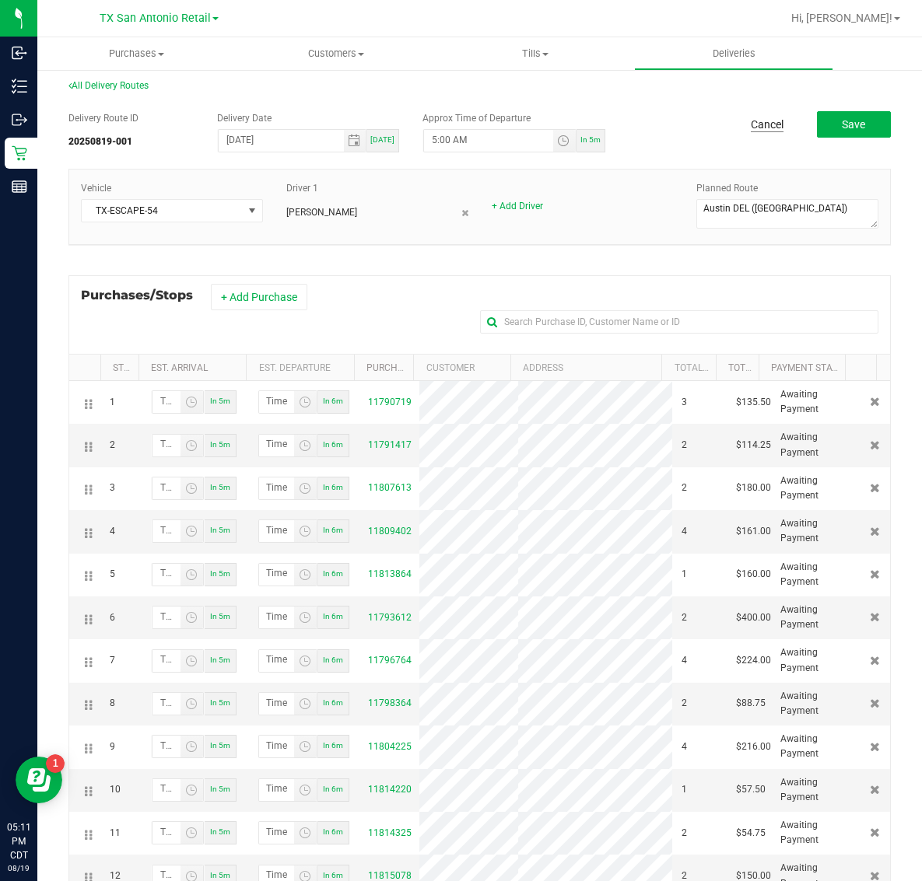
scroll to position [0, 0]
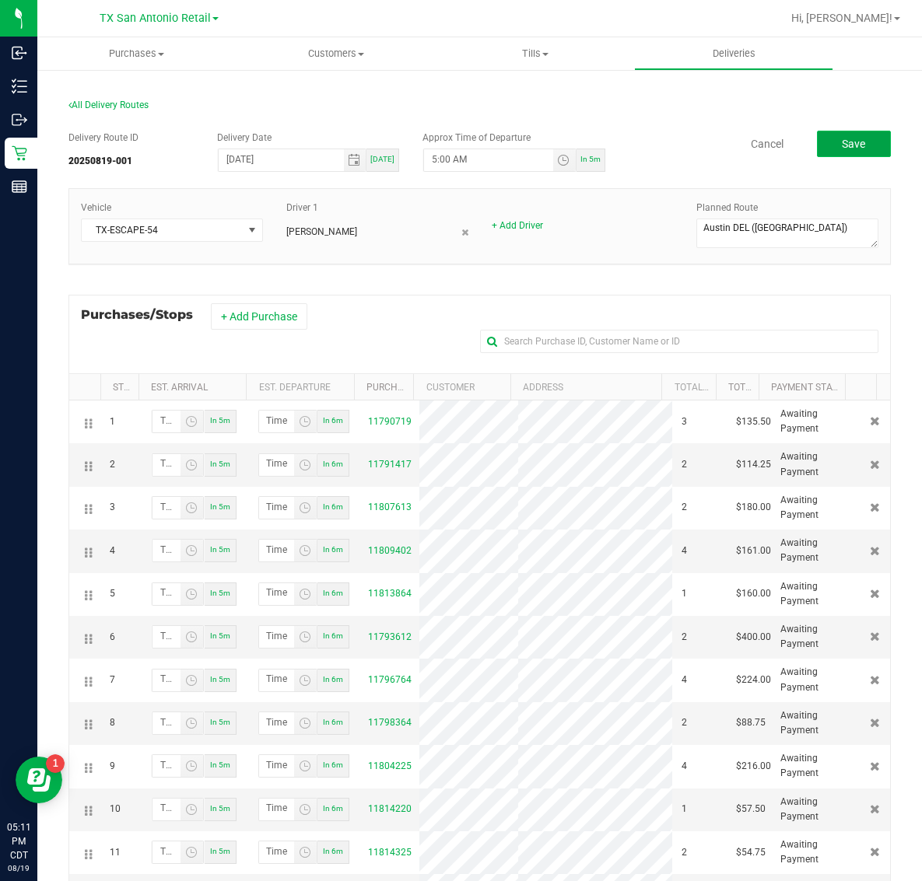
click at [817, 144] on button "Save" at bounding box center [854, 144] width 74 height 26
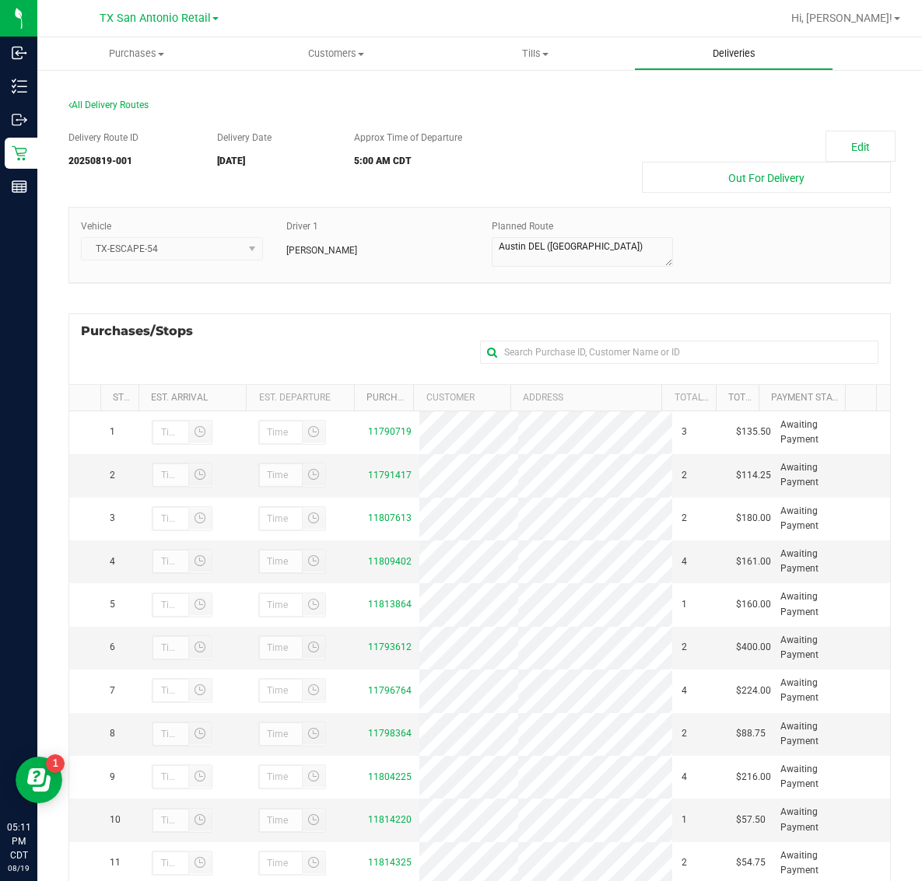
click at [747, 59] on span "Deliveries" at bounding box center [733, 54] width 85 height 14
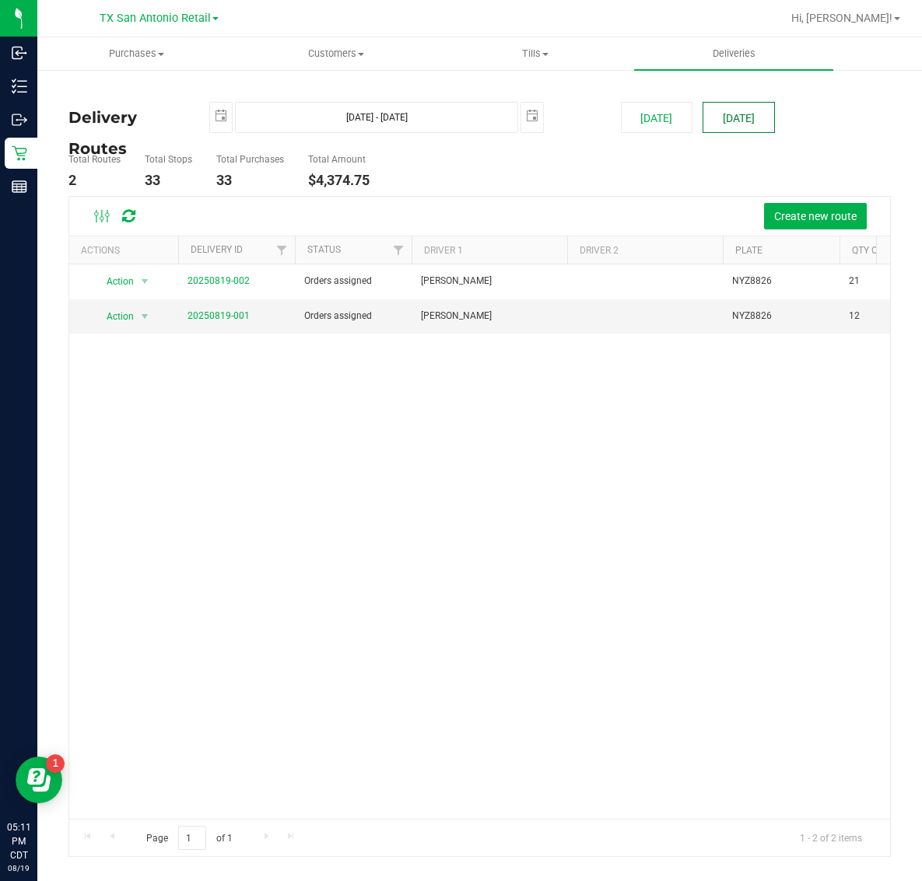
click at [730, 121] on button "[DATE]" at bounding box center [738, 117] width 72 height 31
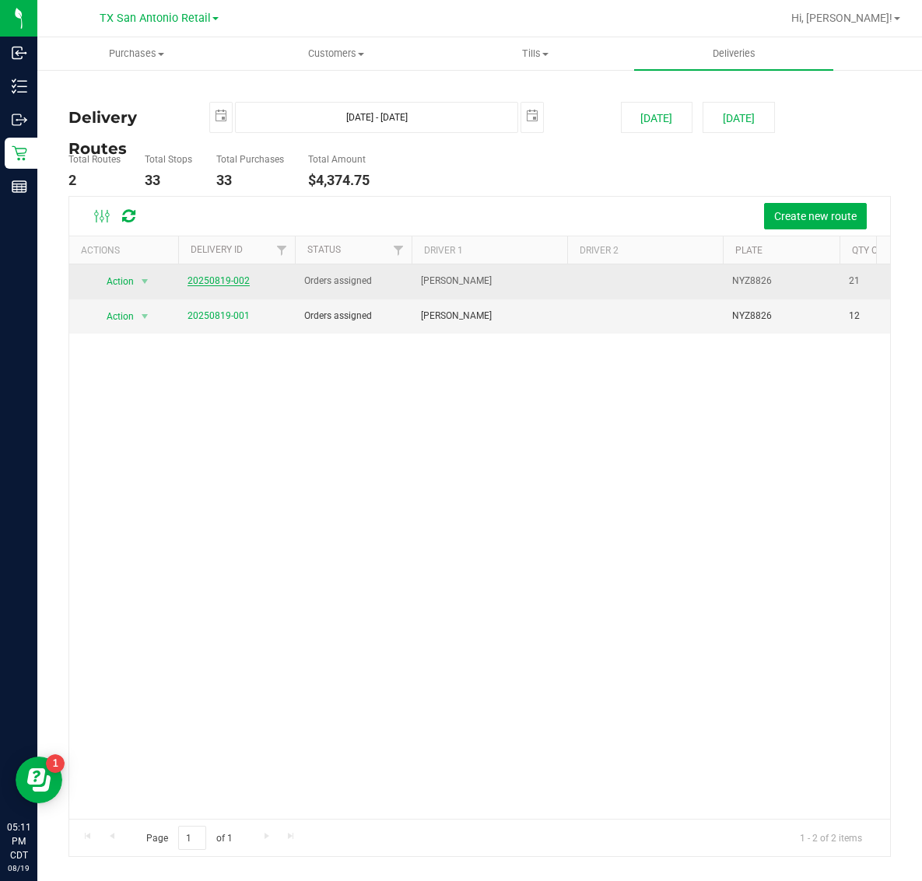
click at [233, 282] on link "20250819-002" at bounding box center [218, 280] width 62 height 11
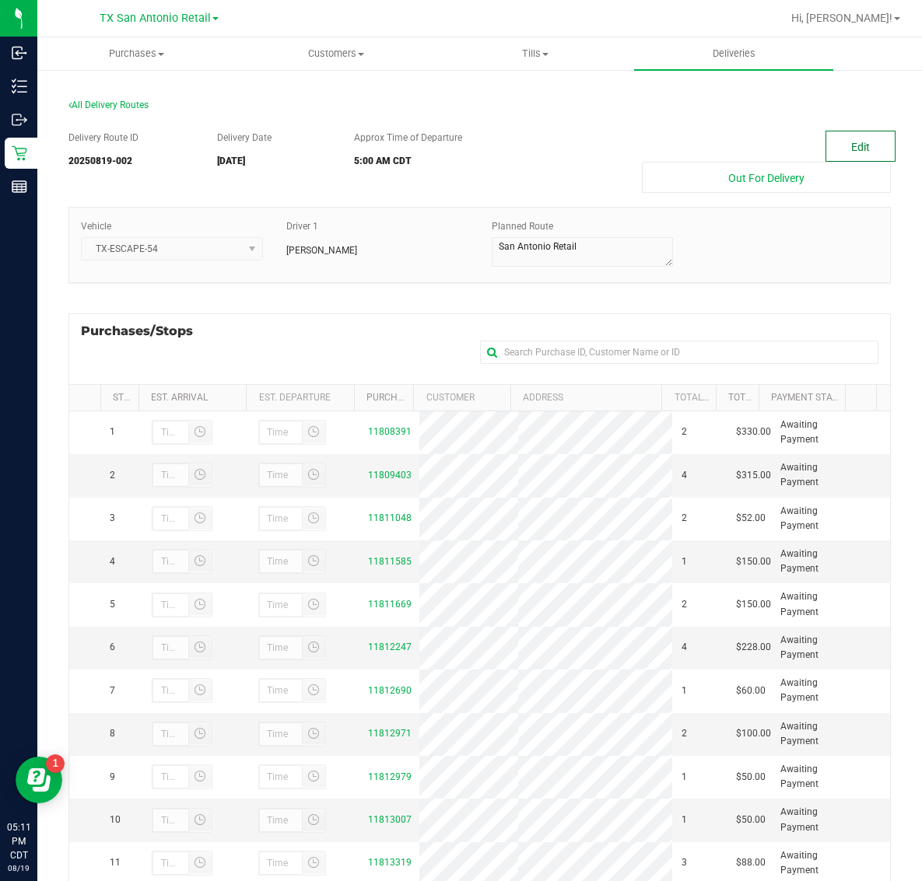
click at [852, 145] on button "Edit" at bounding box center [860, 146] width 70 height 31
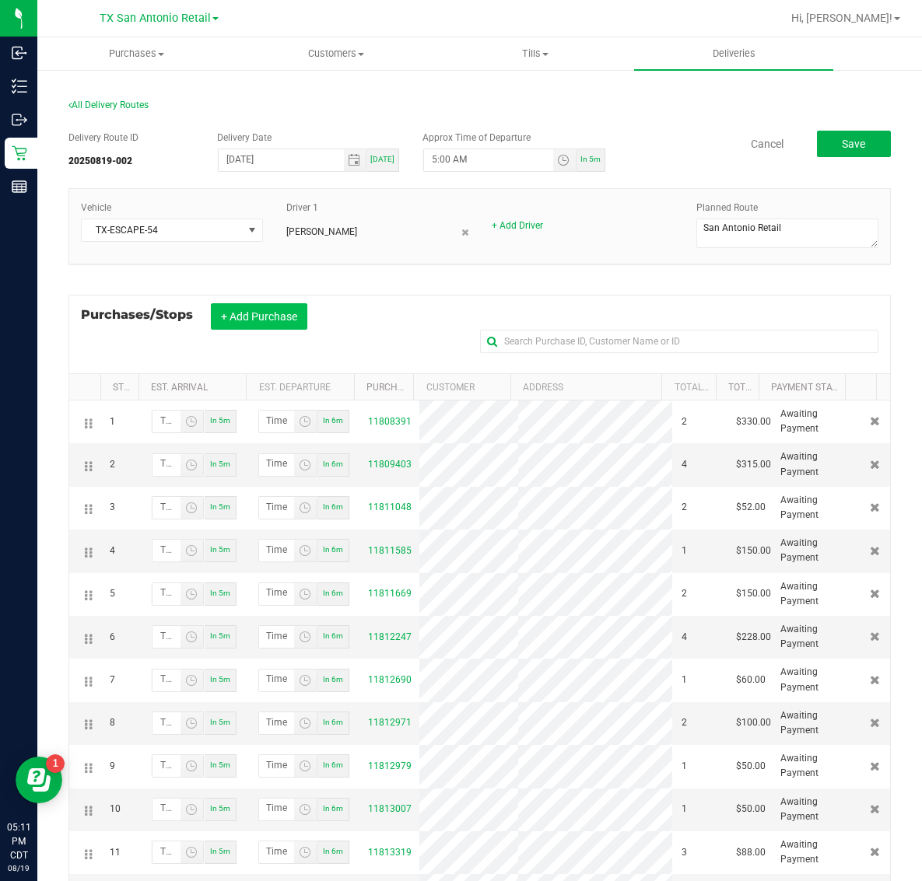
click at [250, 313] on button "+ Add Purchase" at bounding box center [259, 316] width 96 height 26
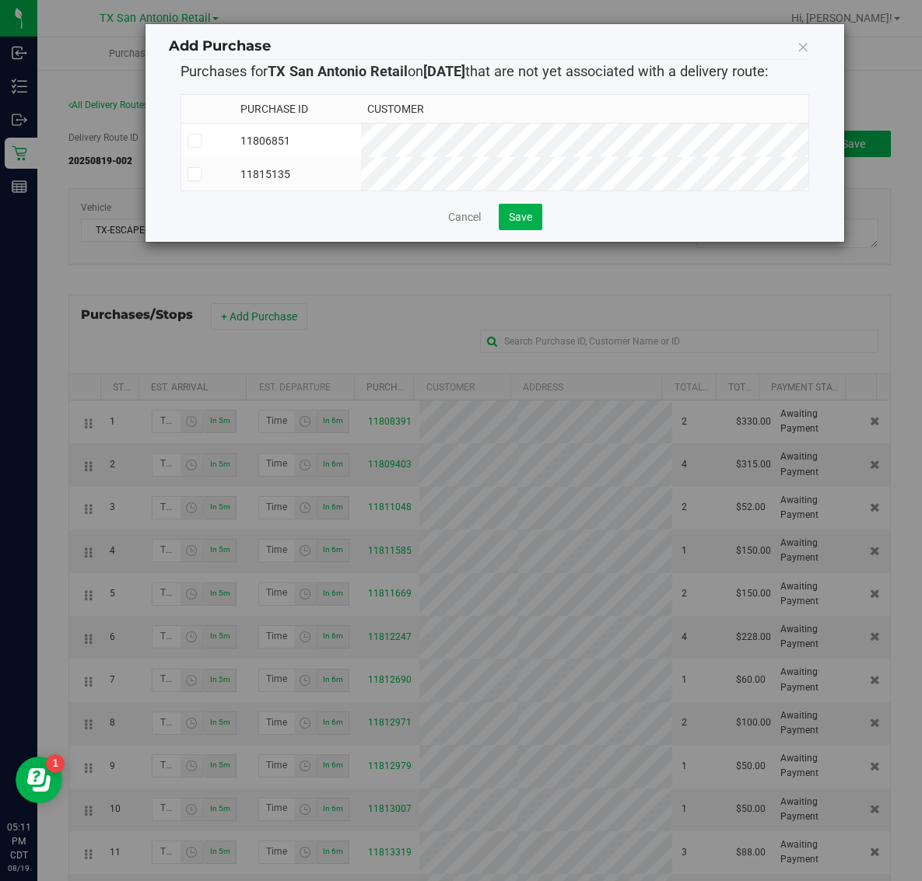
click at [361, 133] on td "11806851" at bounding box center [297, 141] width 127 height 34
click at [361, 125] on td "11806851" at bounding box center [297, 141] width 127 height 34
click at [361, 181] on td "11815135" at bounding box center [297, 173] width 127 height 33
click at [361, 132] on td "11806851" at bounding box center [297, 141] width 127 height 34
click at [519, 223] on span "Save" at bounding box center [520, 217] width 23 height 12
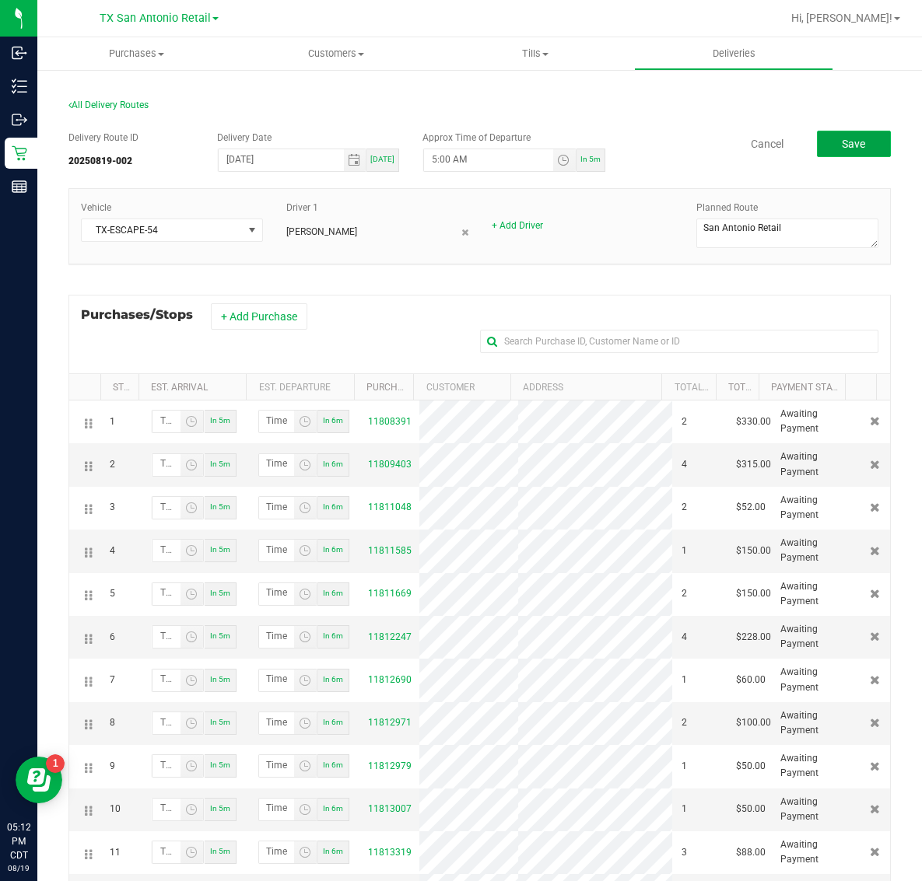
click at [821, 142] on button "Save" at bounding box center [854, 144] width 74 height 26
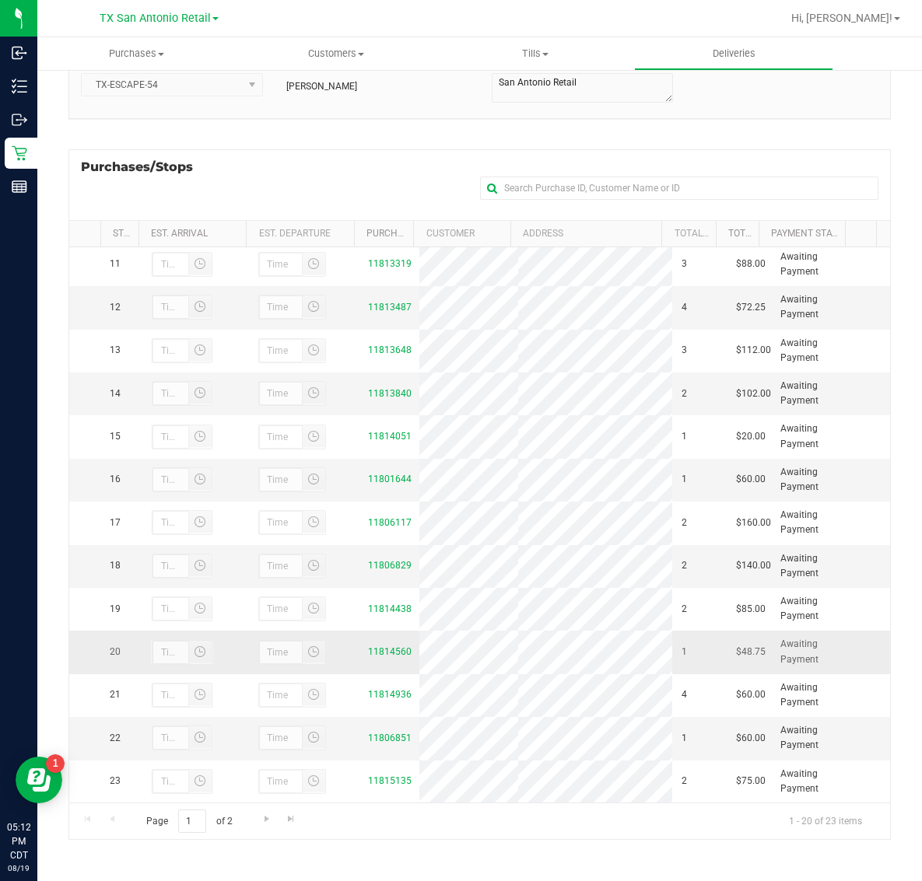
scroll to position [165, 0]
click at [728, 47] on span "Deliveries" at bounding box center [733, 54] width 85 height 14
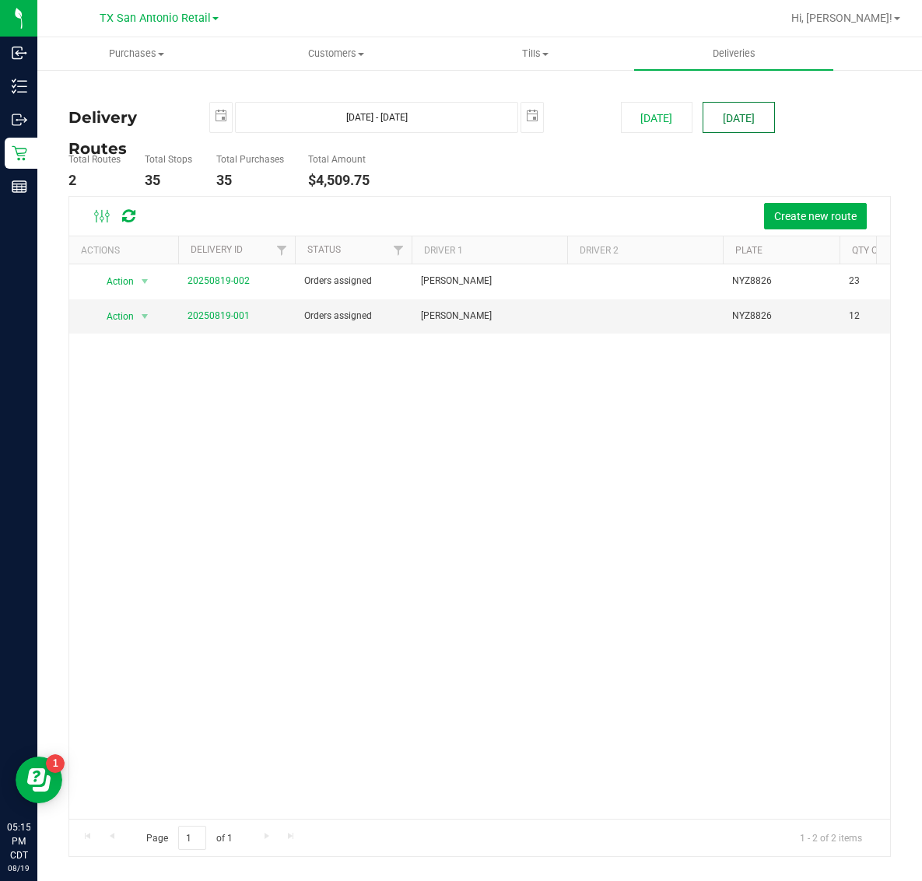
click at [731, 118] on button "[DATE]" at bounding box center [738, 117] width 72 height 31
click at [215, 313] on link "20250819-001" at bounding box center [218, 315] width 62 height 11
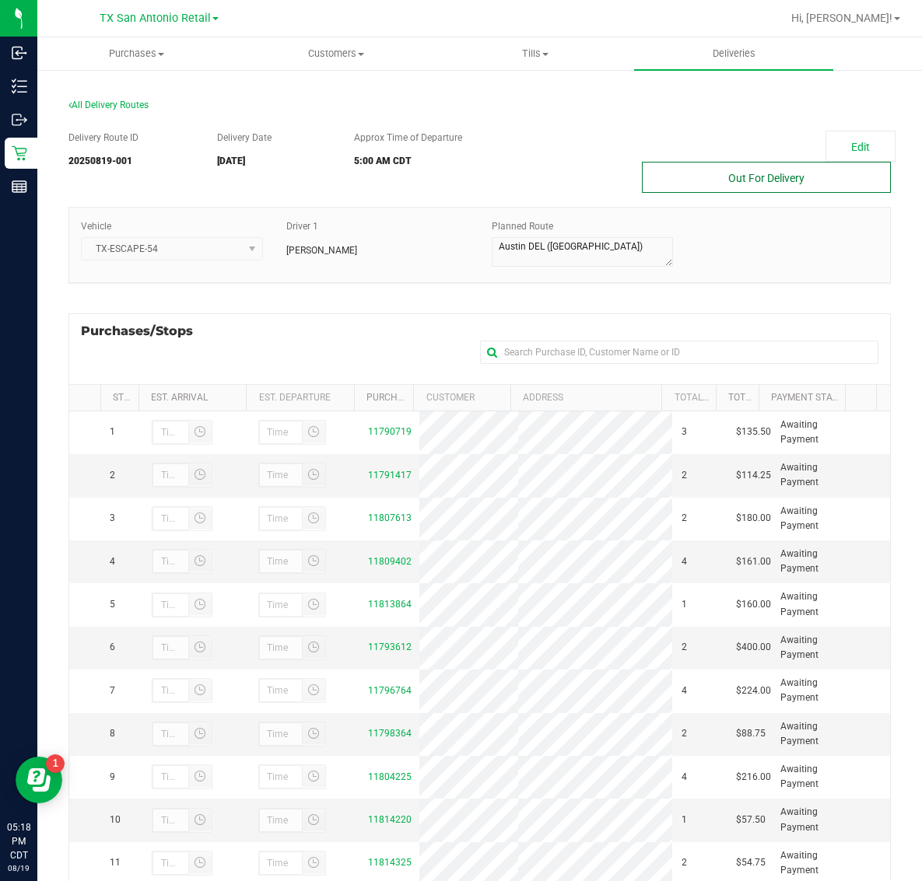
click at [783, 170] on button "Out For Delivery" at bounding box center [766, 177] width 249 height 31
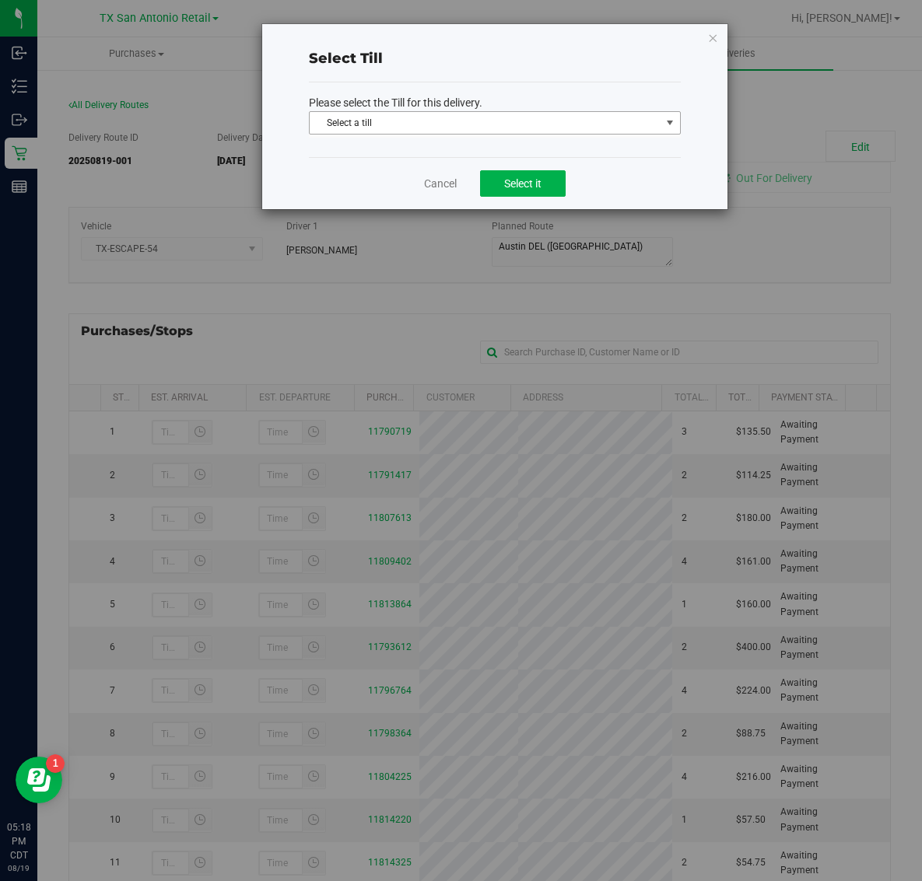
click at [457, 122] on span "Select a till" at bounding box center [485, 123] width 351 height 22
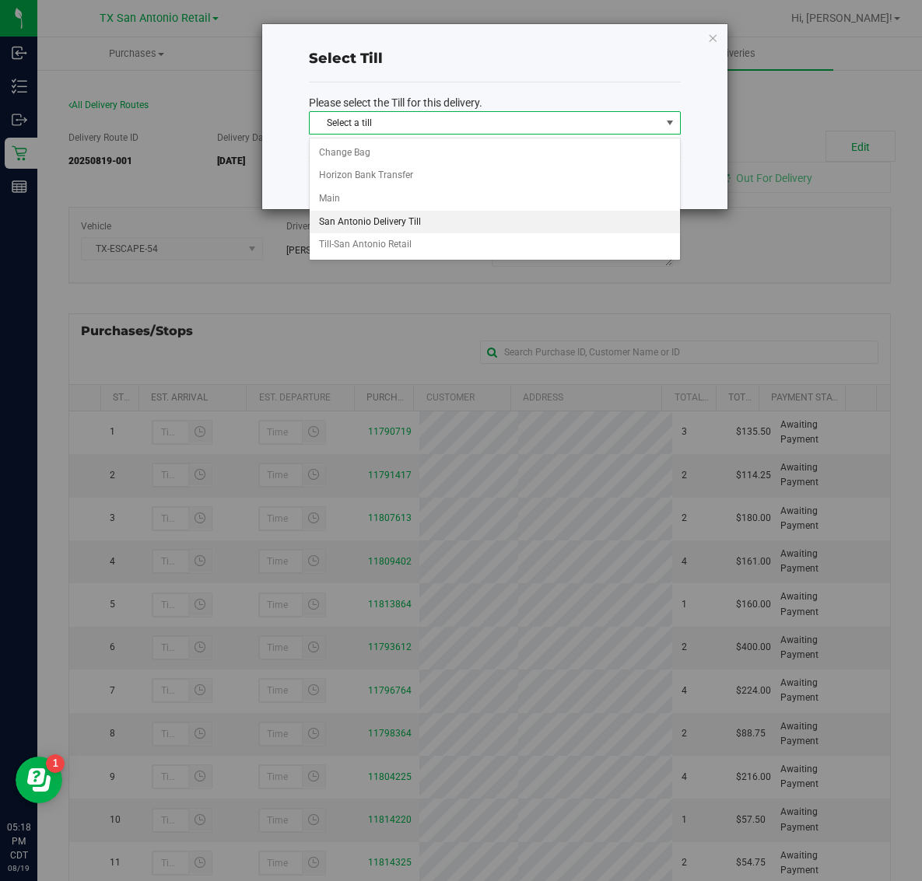
click at [452, 215] on li "San Antonio Delivery Till" at bounding box center [495, 222] width 370 height 23
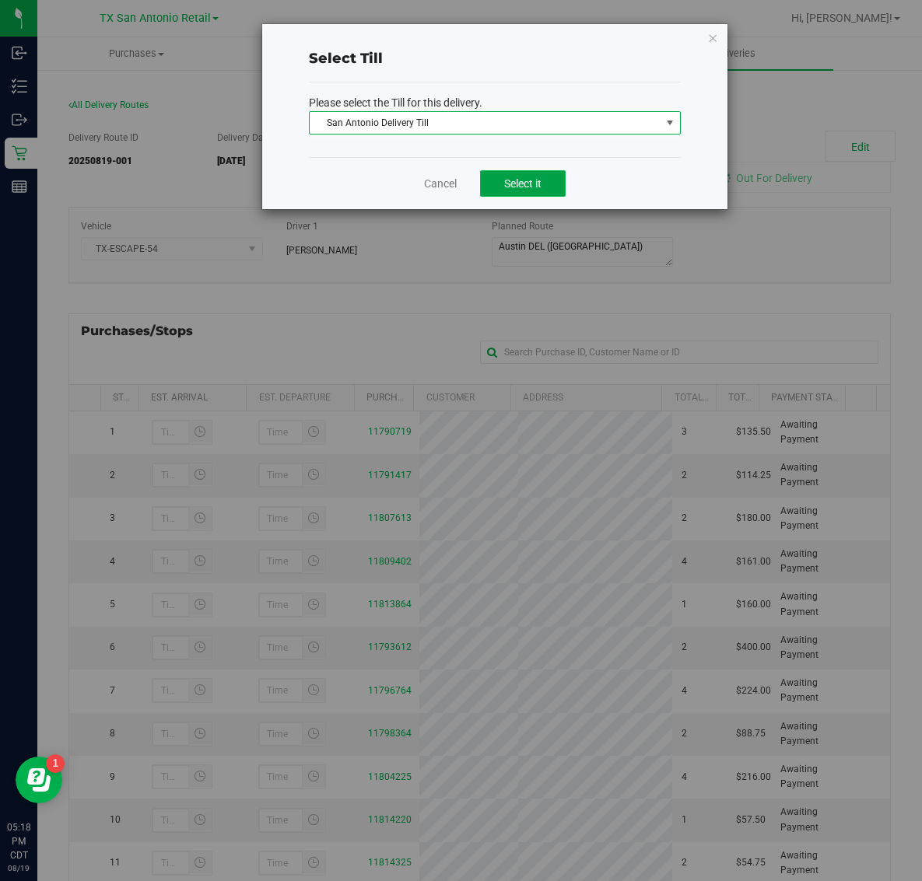
click at [539, 184] on span "Select it" at bounding box center [522, 183] width 37 height 12
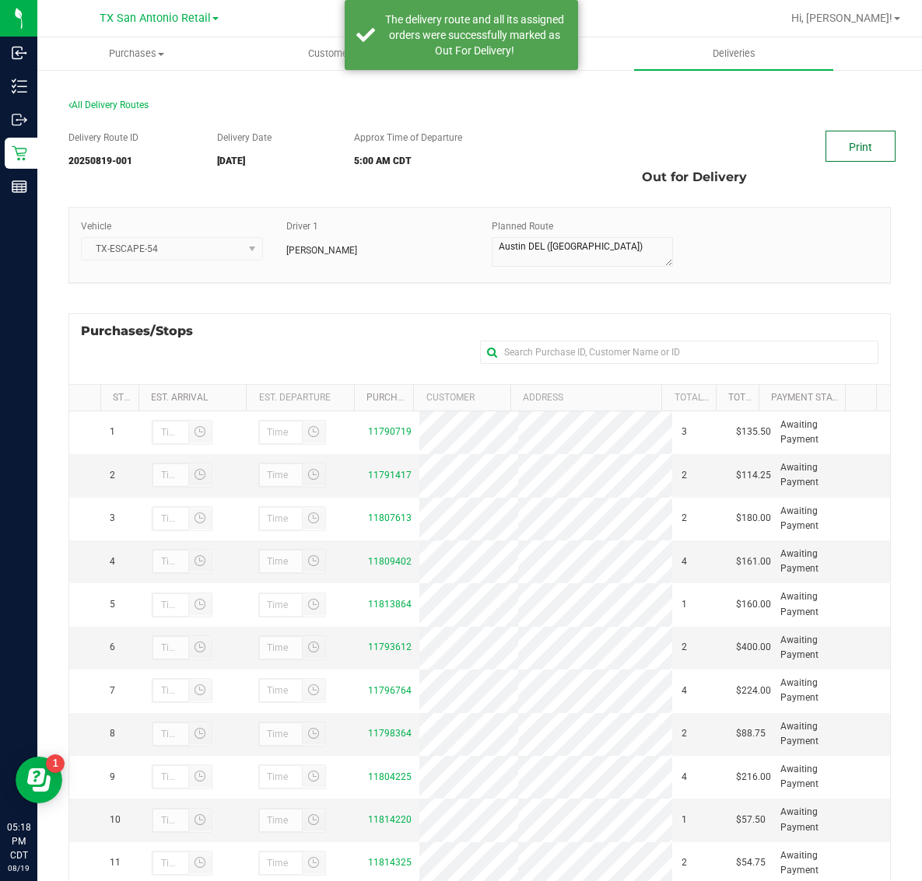
click at [852, 145] on link "Print" at bounding box center [860, 146] width 70 height 31
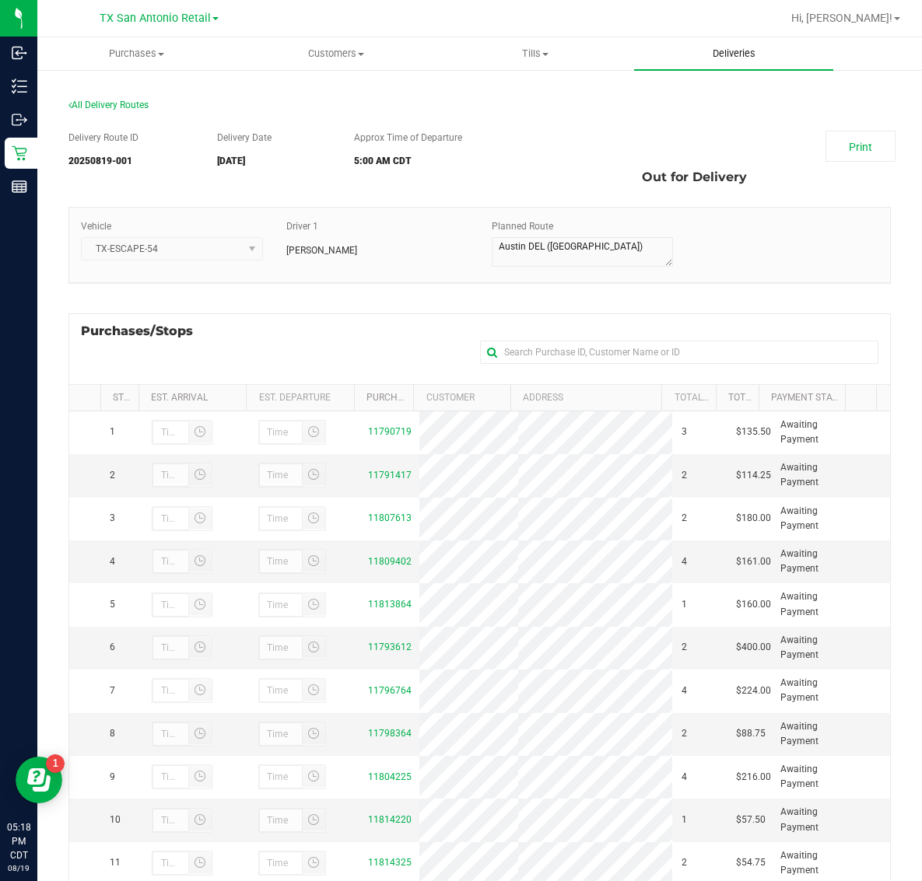
click at [727, 53] on span "Deliveries" at bounding box center [733, 54] width 85 height 14
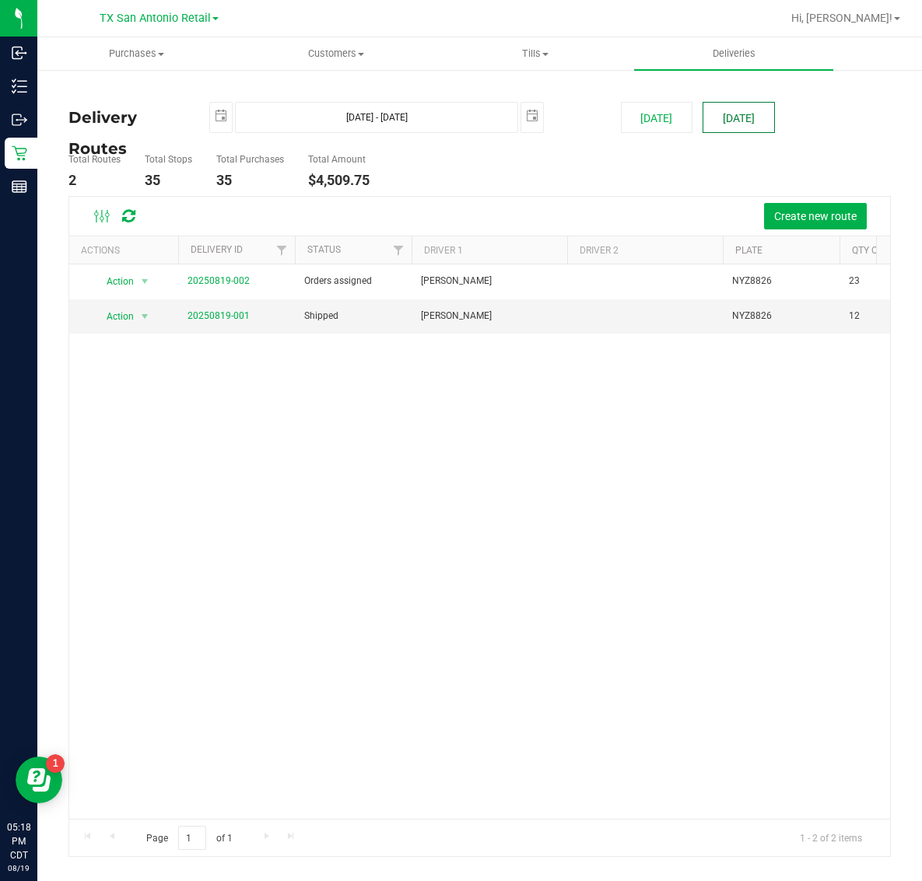
click at [745, 121] on button "[DATE]" at bounding box center [738, 117] width 72 height 31
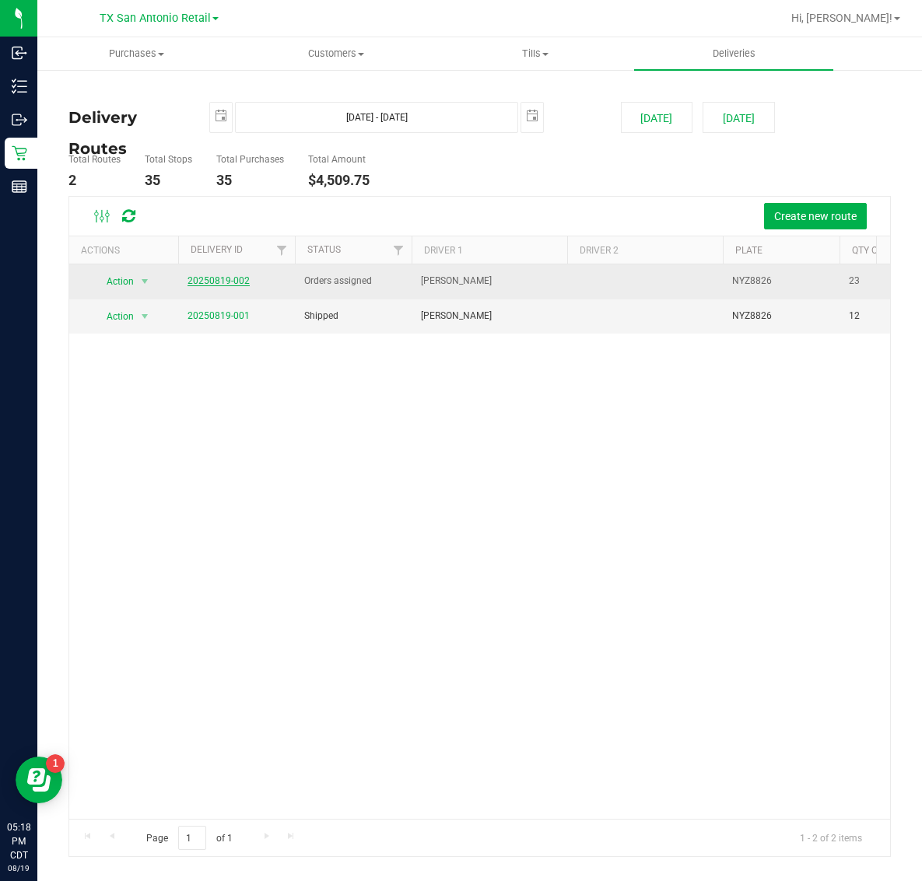
click at [231, 281] on link "20250819-002" at bounding box center [218, 280] width 62 height 11
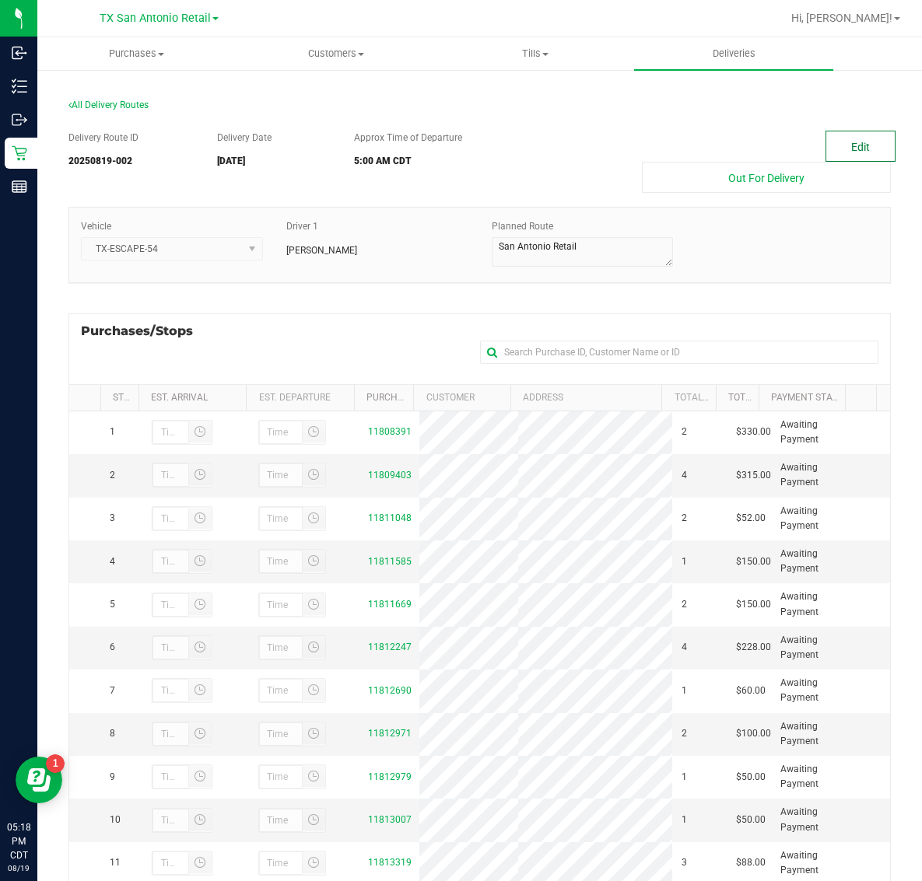
click at [845, 144] on button "Edit" at bounding box center [860, 146] width 70 height 31
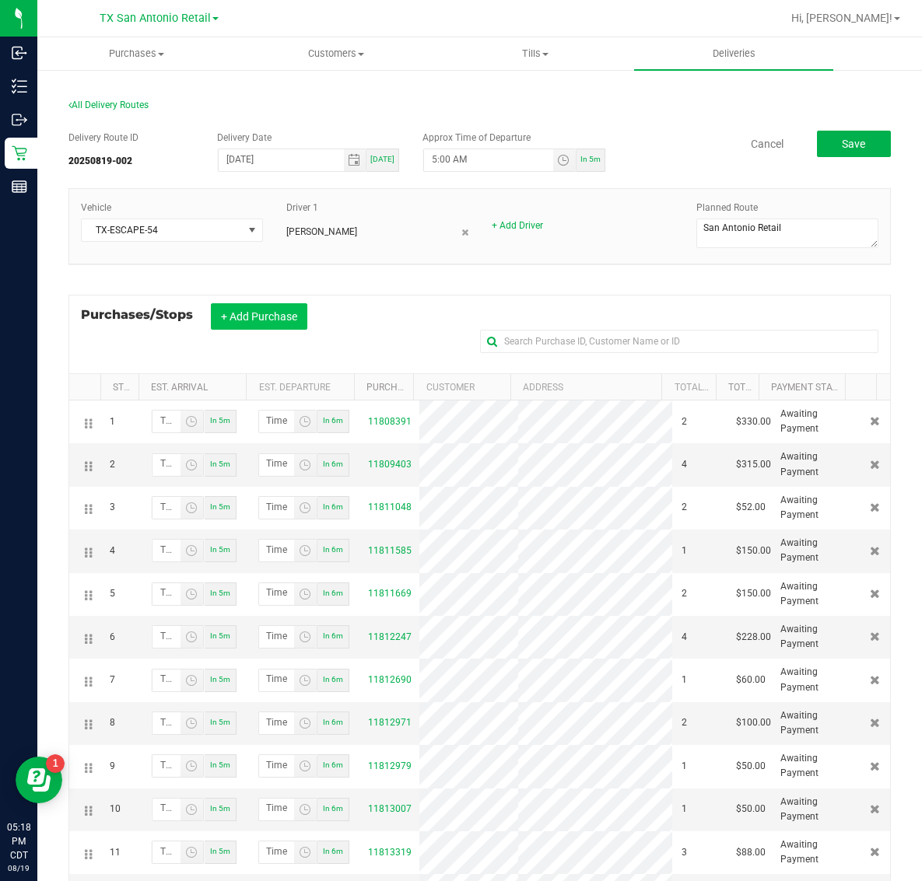
click at [259, 320] on button "+ Add Purchase" at bounding box center [259, 316] width 96 height 26
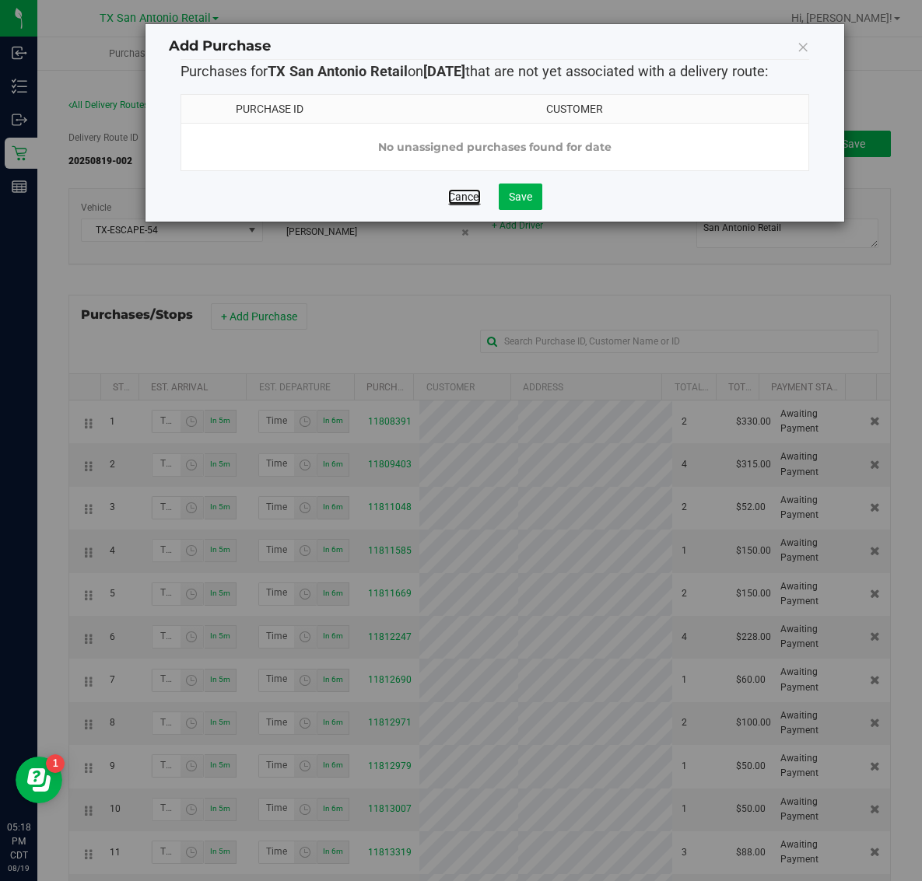
click at [468, 205] on link "Cancel" at bounding box center [464, 197] width 33 height 16
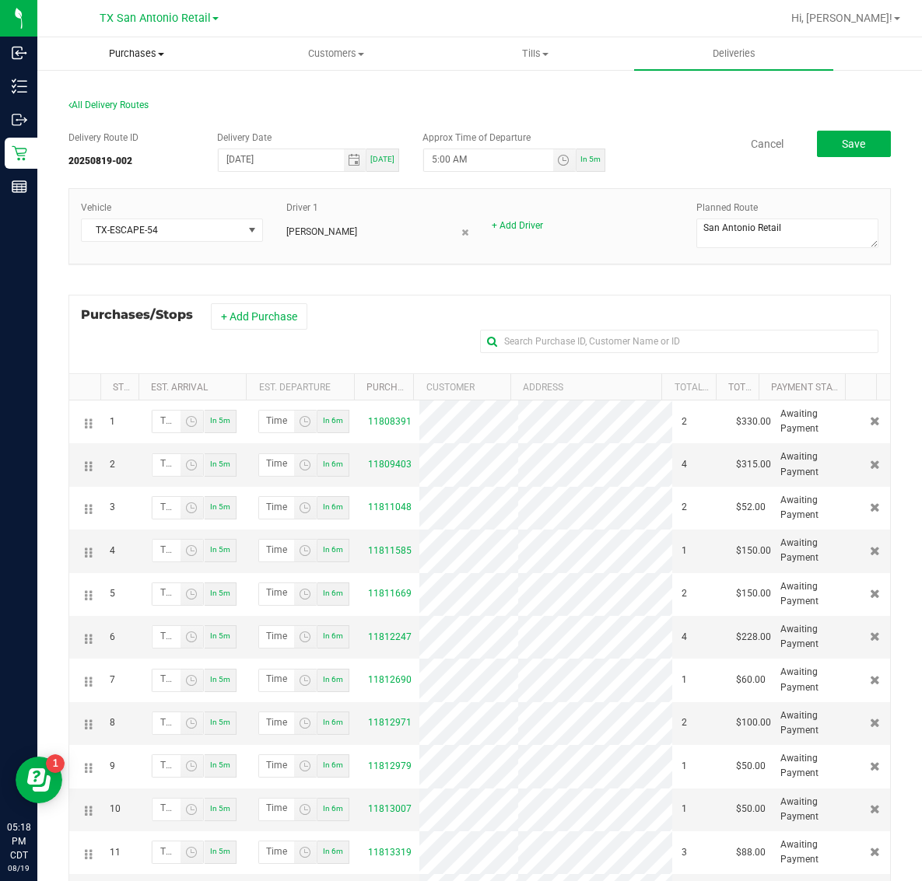
click at [131, 48] on span "Purchases" at bounding box center [137, 54] width 198 height 14
click at [842, 145] on span "Save" at bounding box center [853, 144] width 23 height 12
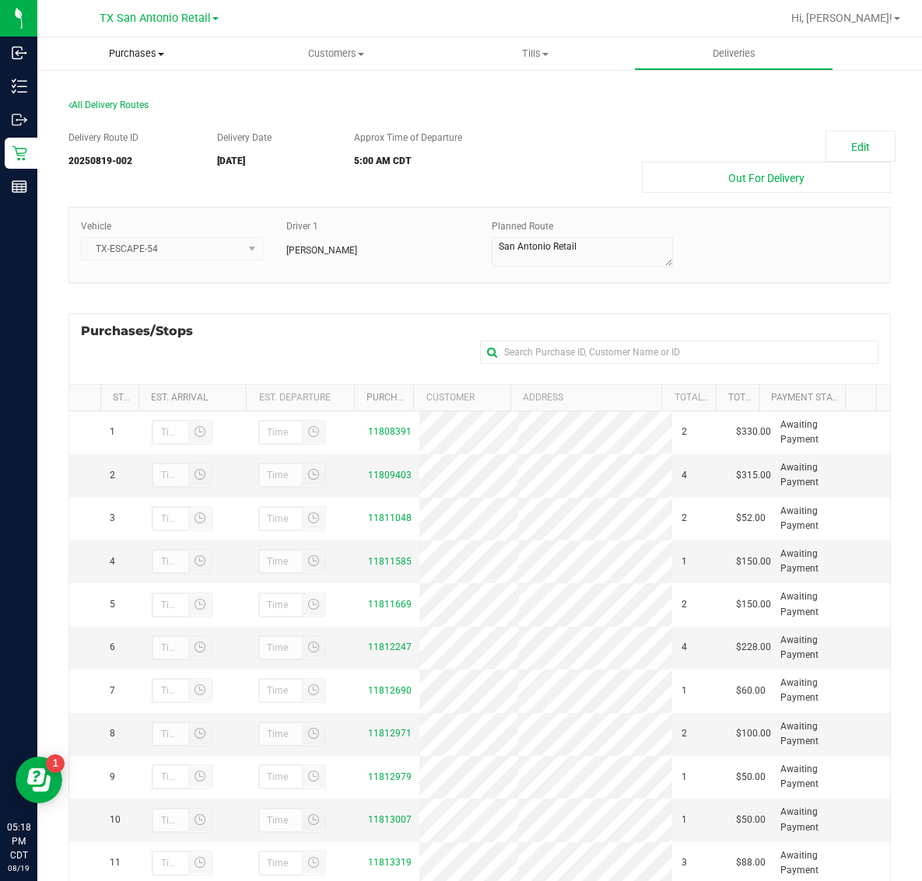
click at [142, 60] on span "Purchases" at bounding box center [136, 54] width 199 height 14
click at [117, 109] on span "Fulfillment" at bounding box center [85, 112] width 96 height 13
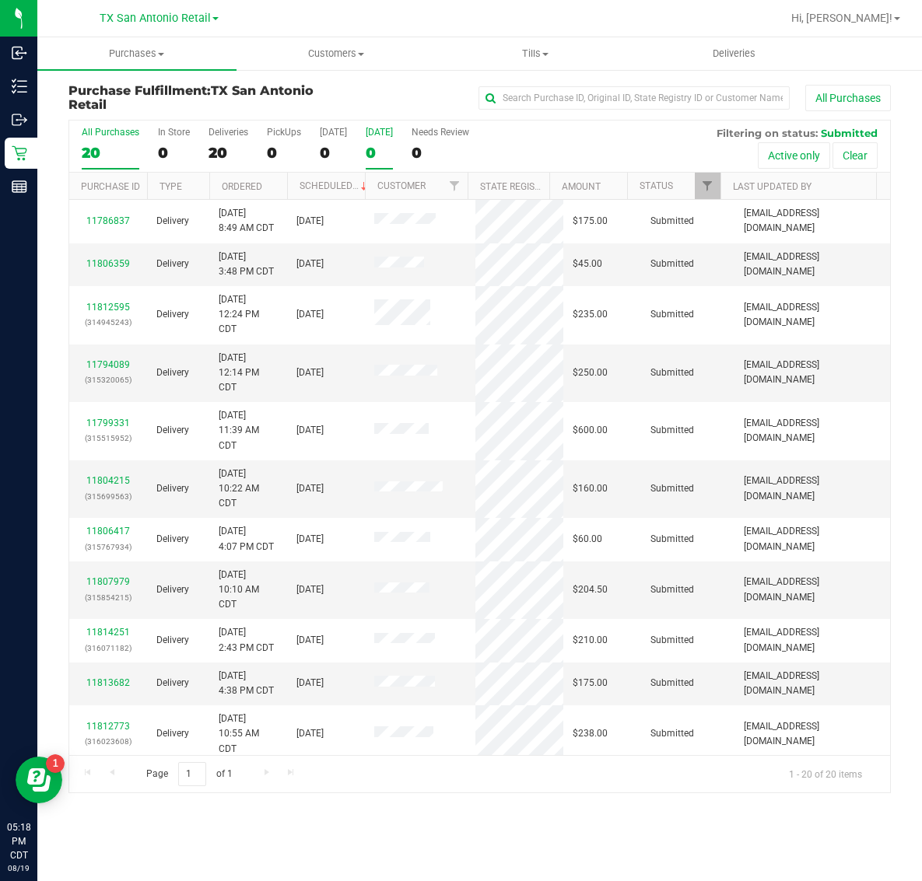
click at [393, 150] on div "0" at bounding box center [379, 153] width 27 height 18
click at [0, 0] on input "[DATE] 0" at bounding box center [0, 0] width 0 height 0
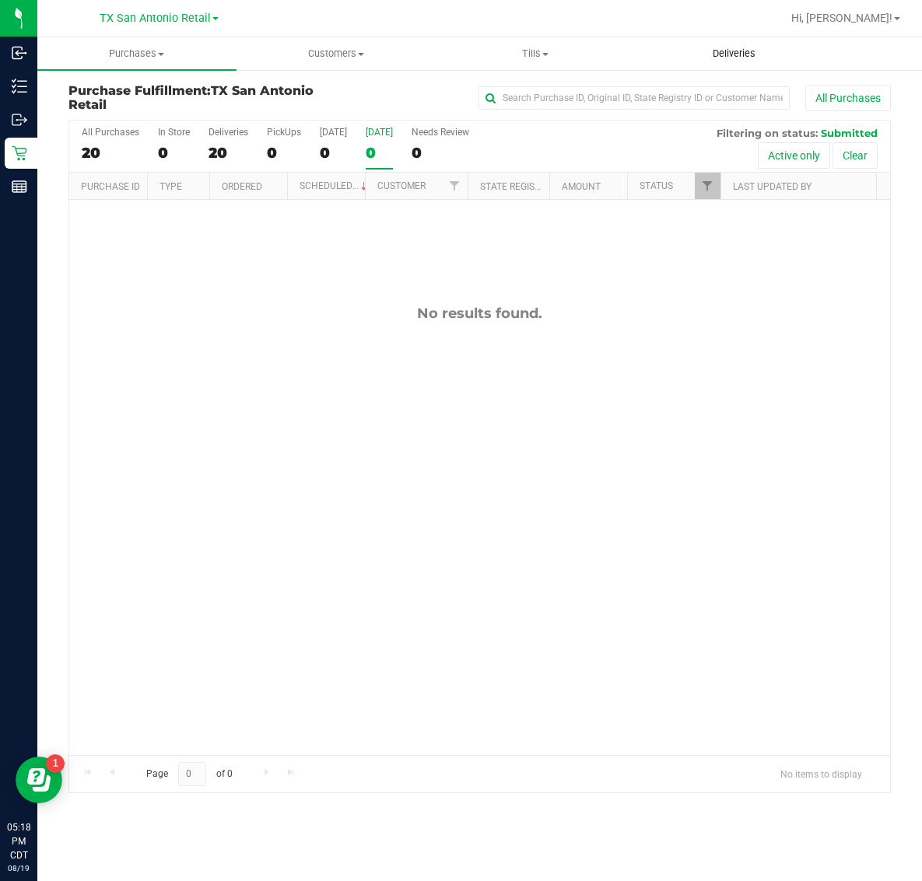
click at [740, 47] on span "Deliveries" at bounding box center [733, 54] width 85 height 14
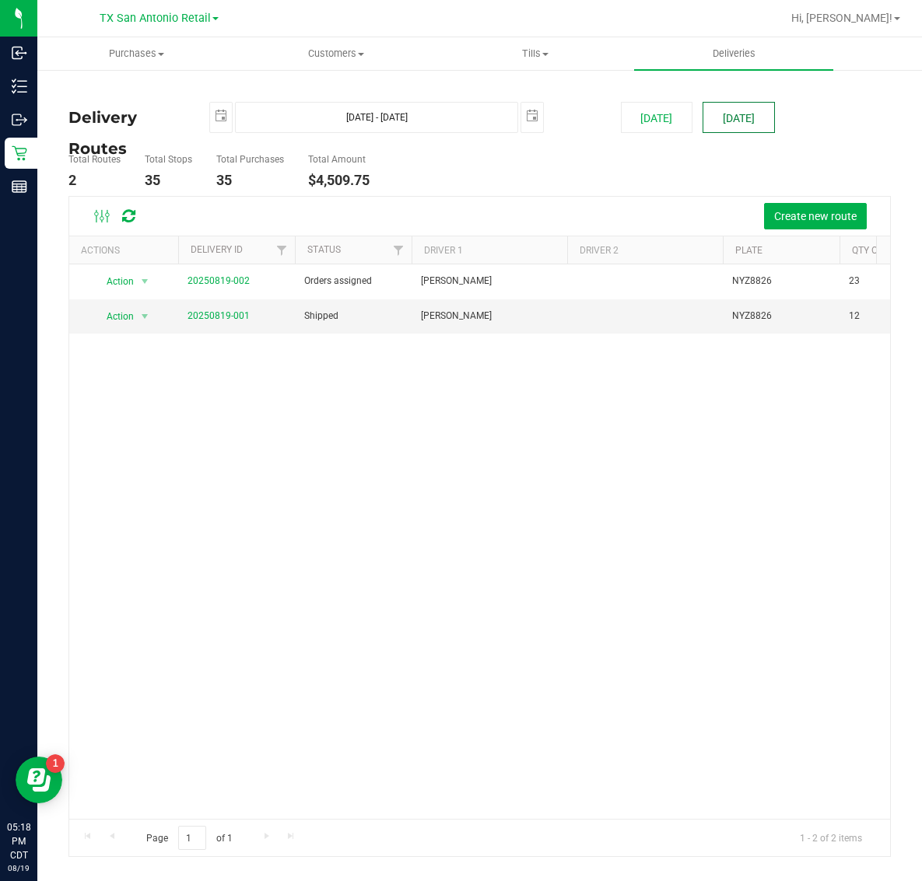
click at [753, 110] on button "[DATE]" at bounding box center [738, 117] width 72 height 31
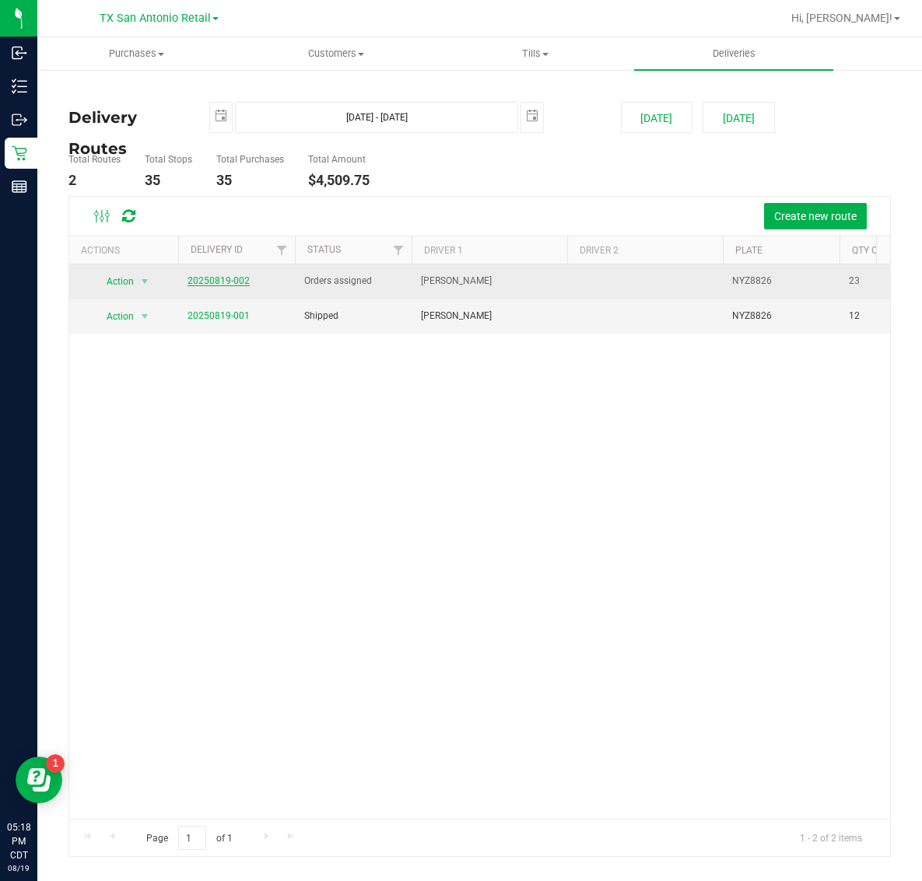
click at [223, 278] on link "20250819-002" at bounding box center [218, 280] width 62 height 11
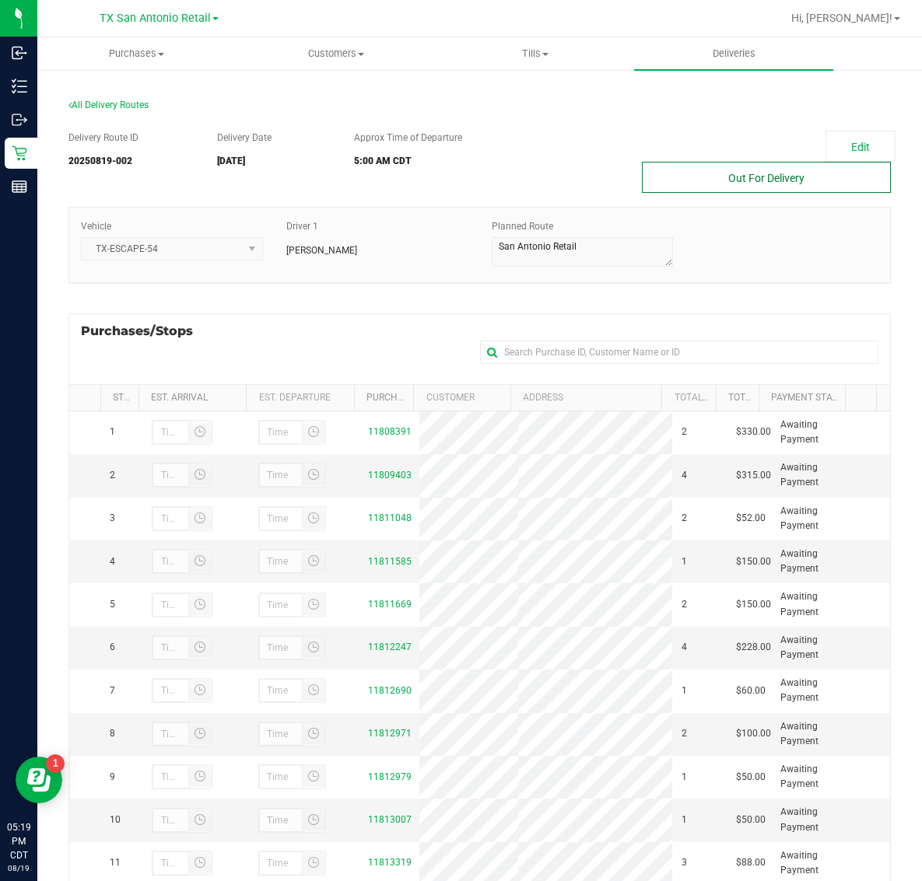
click at [768, 163] on button "Out For Delivery" at bounding box center [766, 177] width 249 height 31
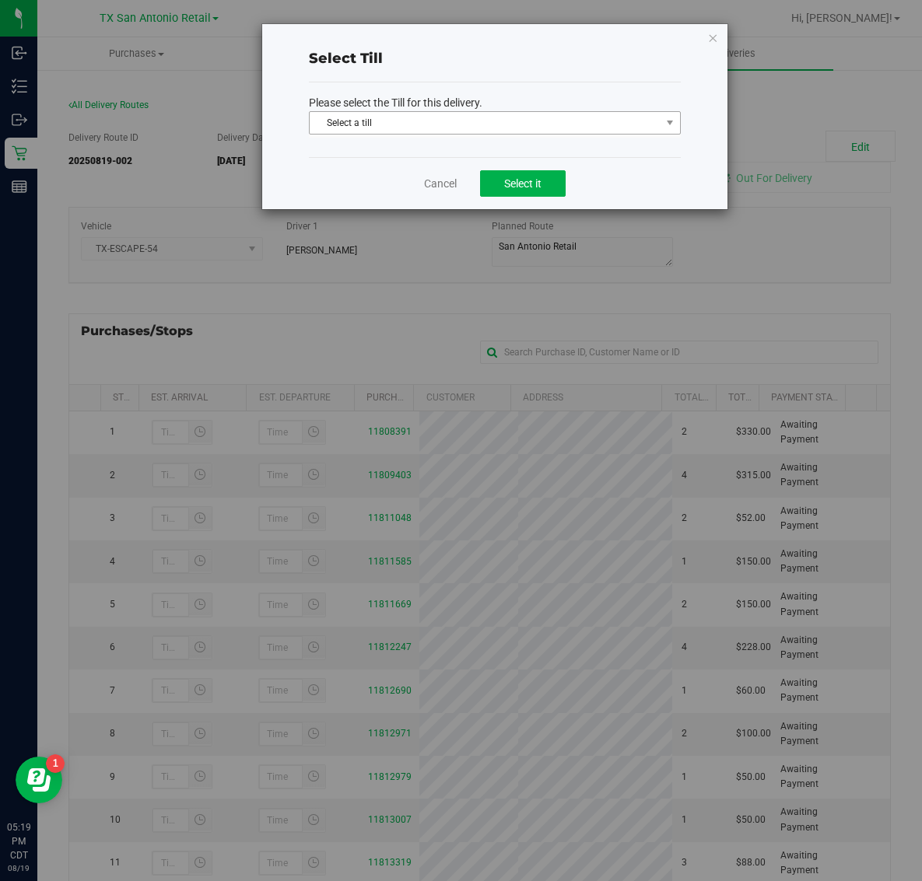
click at [499, 118] on span "Select a till" at bounding box center [485, 123] width 351 height 22
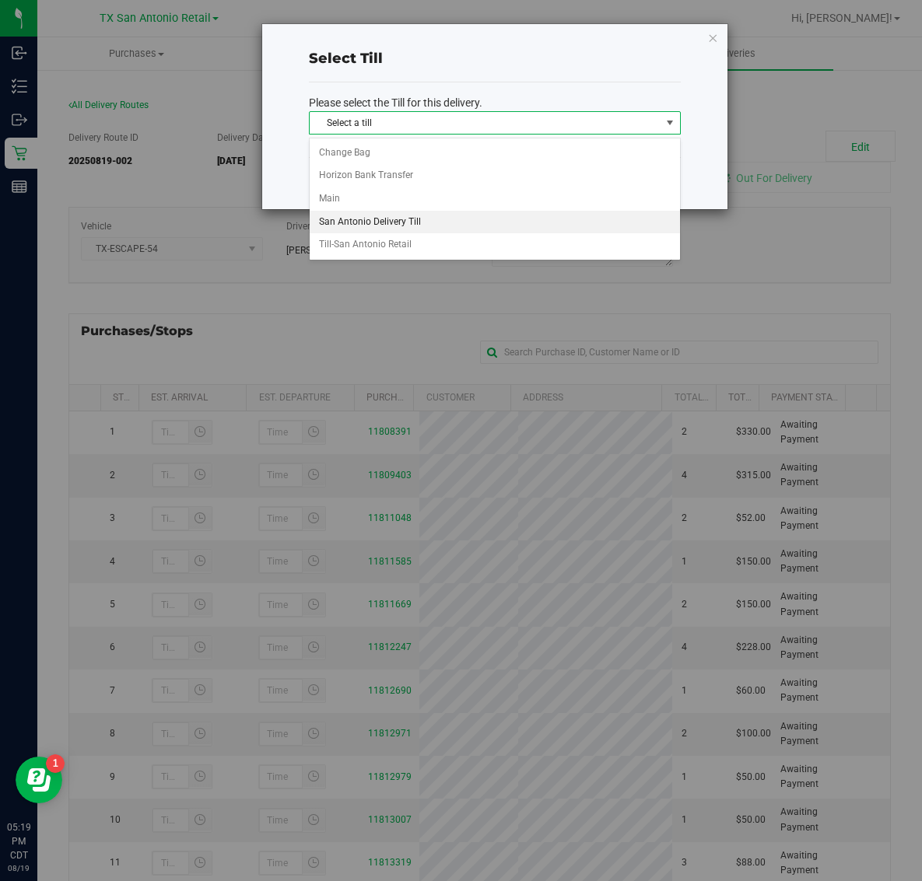
click at [460, 230] on li "San Antonio Delivery Till" at bounding box center [495, 222] width 370 height 23
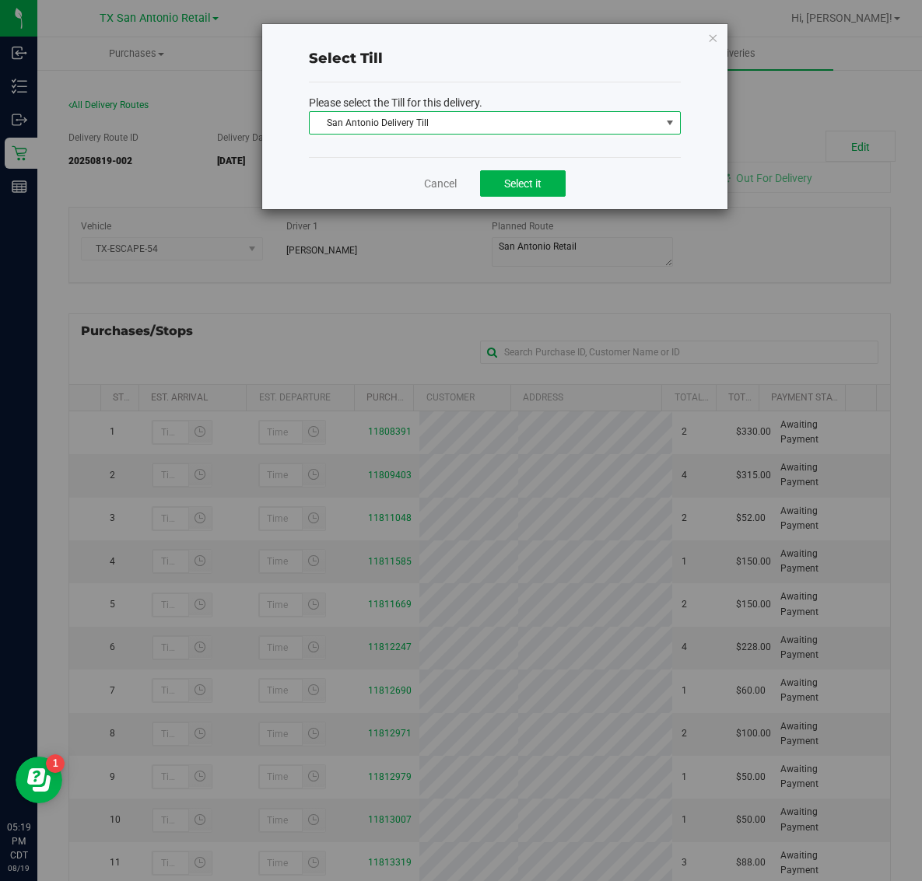
click at [513, 124] on span "San Antonio Delivery Till" at bounding box center [485, 123] width 351 height 22
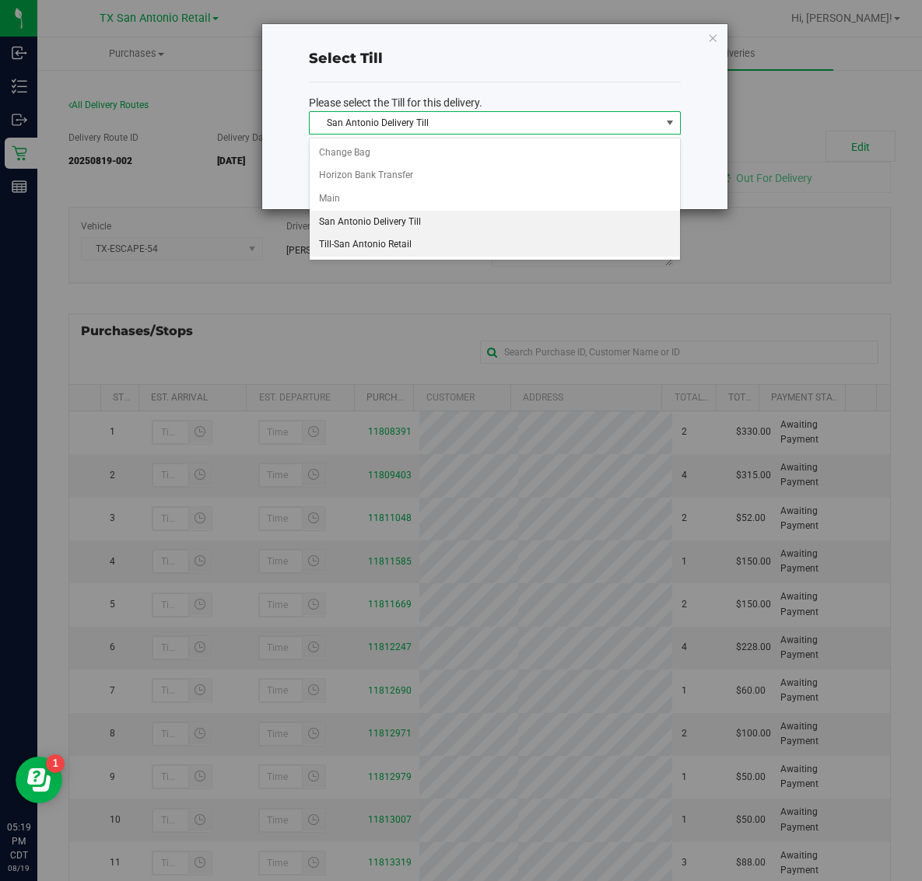
click at [474, 251] on li "Till-San Antonio Retail" at bounding box center [495, 244] width 370 height 23
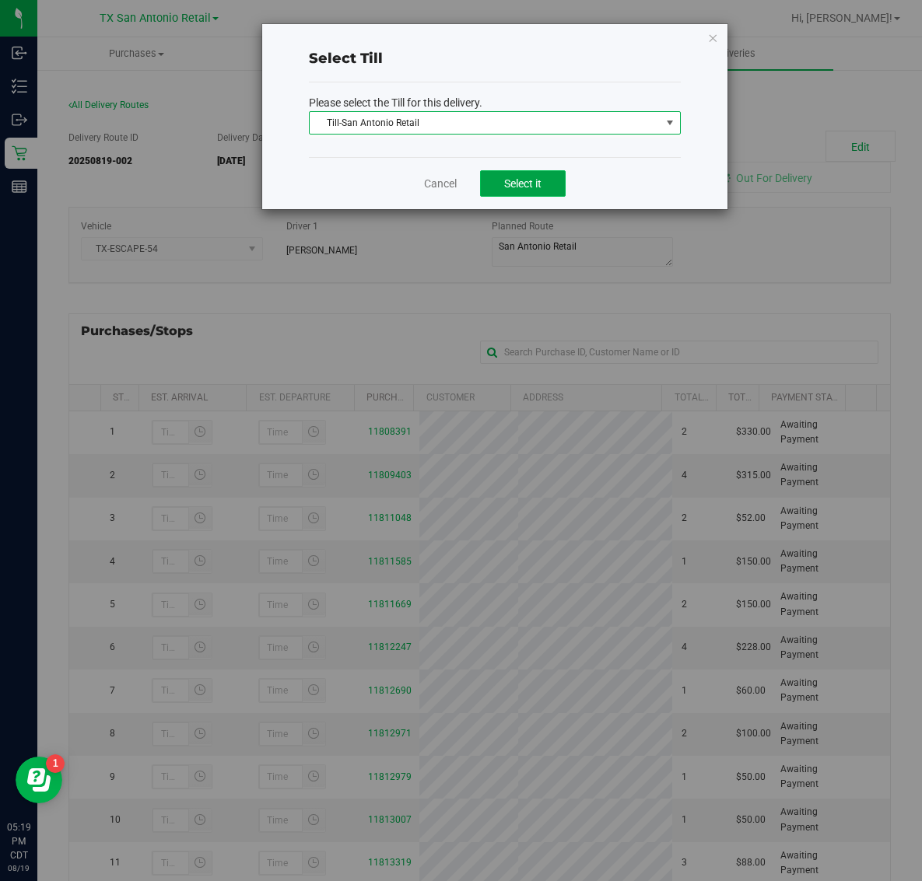
click at [522, 185] on span "Select it" at bounding box center [522, 183] width 37 height 12
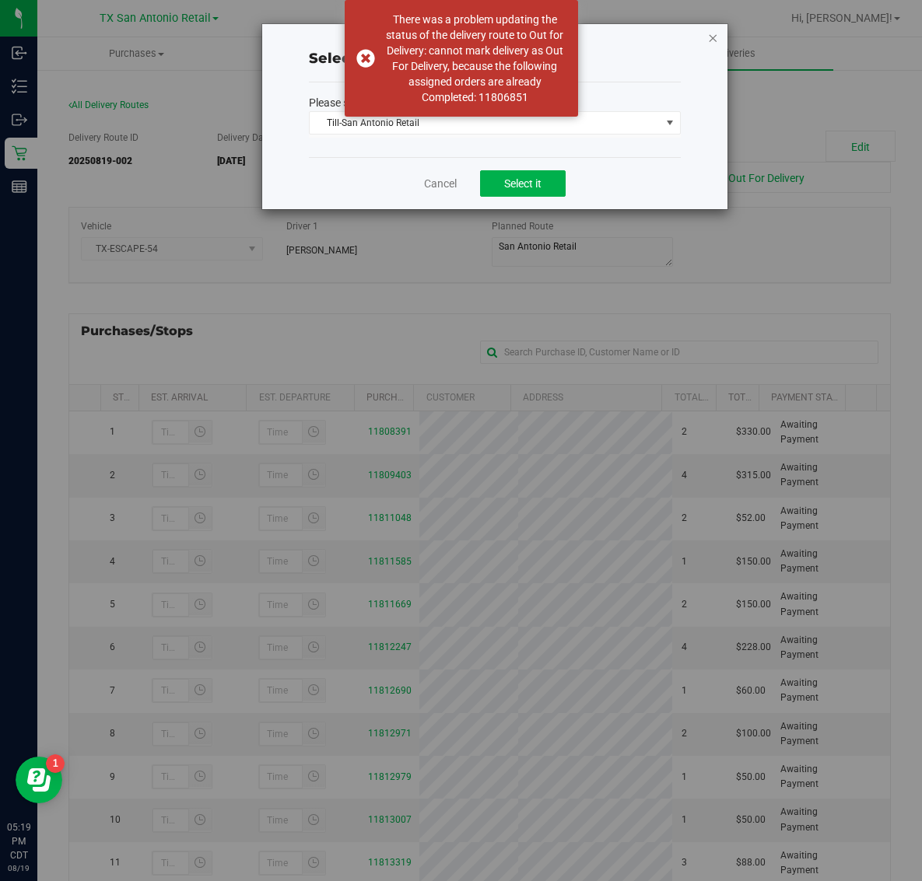
click at [712, 37] on icon at bounding box center [712, 37] width 11 height 19
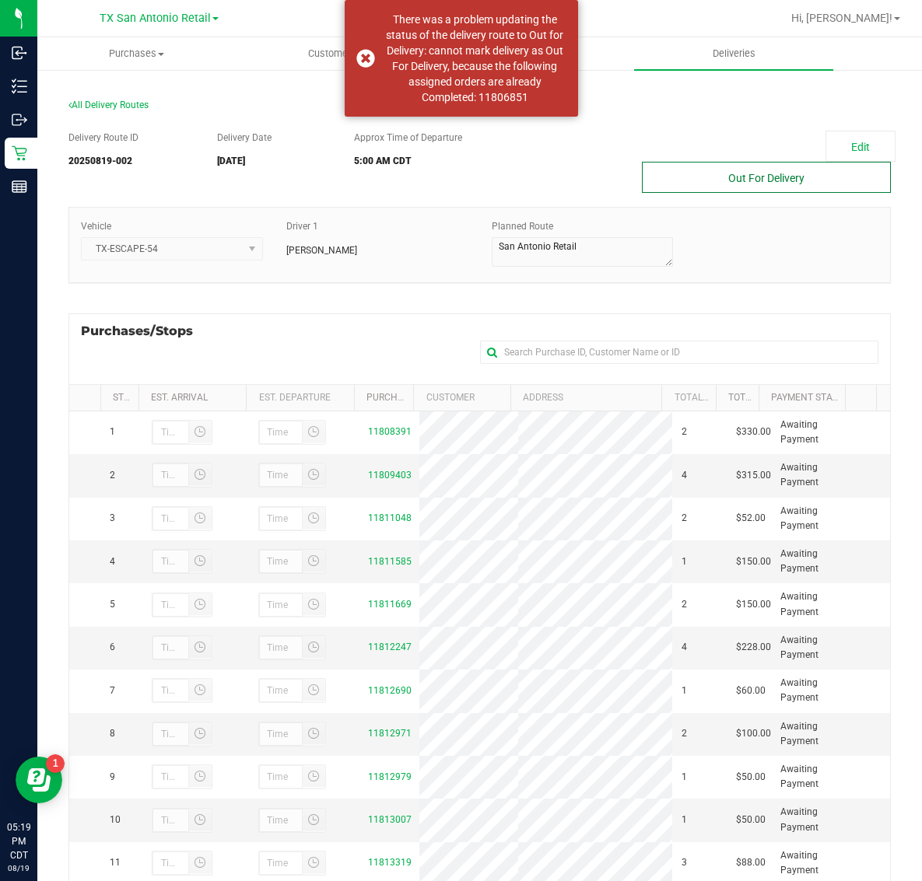
click at [714, 187] on button "Out For Delivery" at bounding box center [766, 177] width 249 height 31
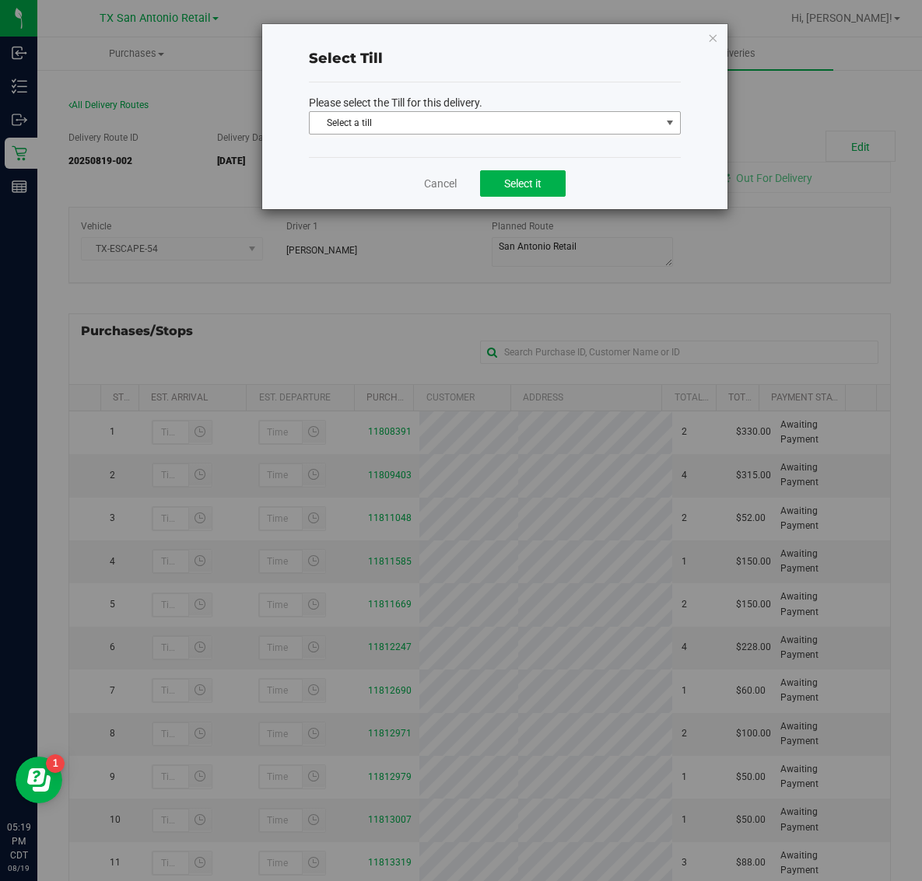
click at [583, 125] on span "Select a till" at bounding box center [485, 123] width 351 height 22
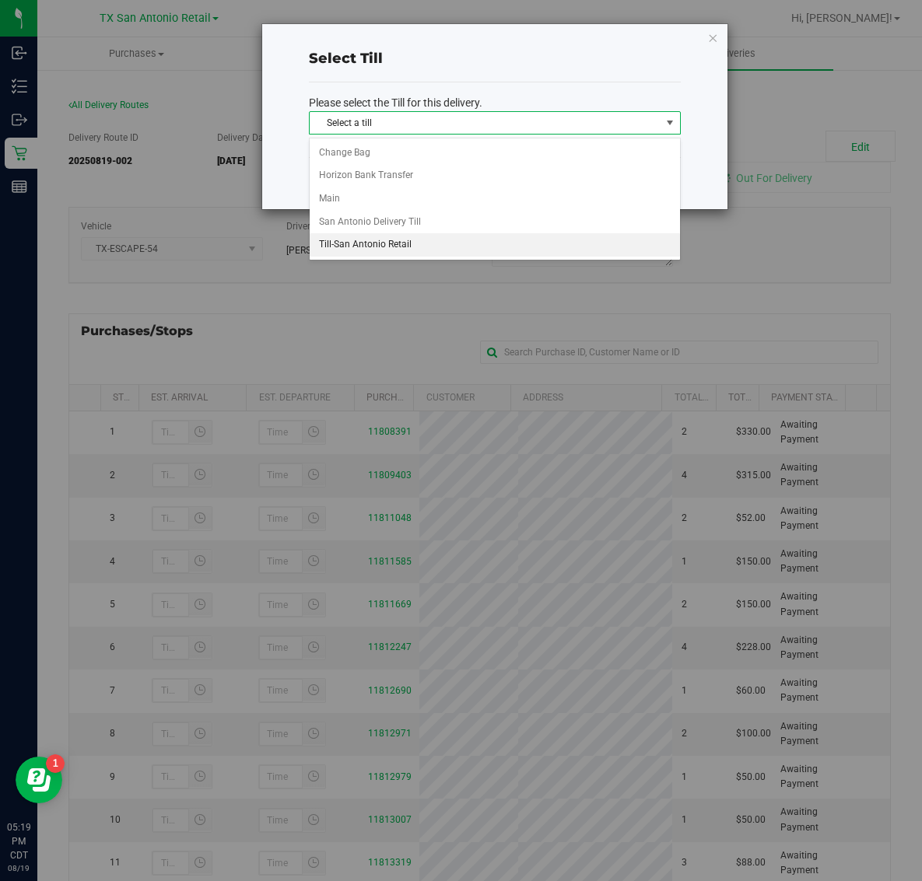
click at [452, 247] on li "Till-San Antonio Retail" at bounding box center [495, 244] width 370 height 23
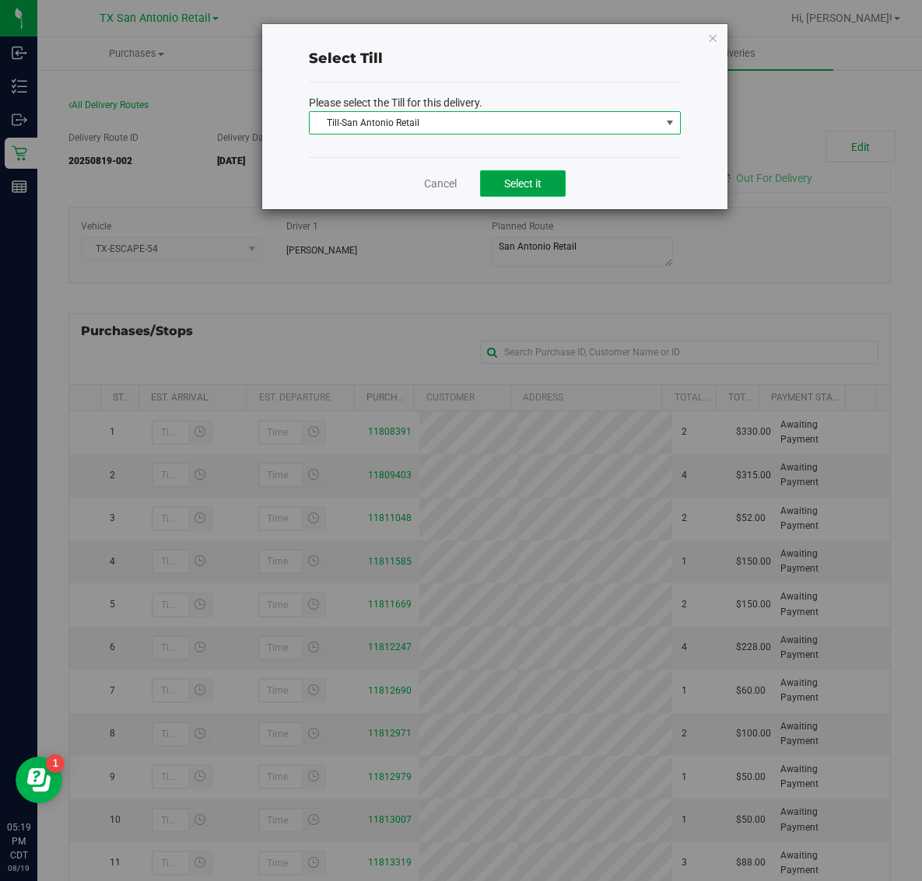
click at [515, 179] on span "Select it" at bounding box center [522, 183] width 37 height 12
click at [515, 177] on span "Select it" at bounding box center [522, 183] width 37 height 12
click at [710, 32] on icon at bounding box center [712, 37] width 11 height 19
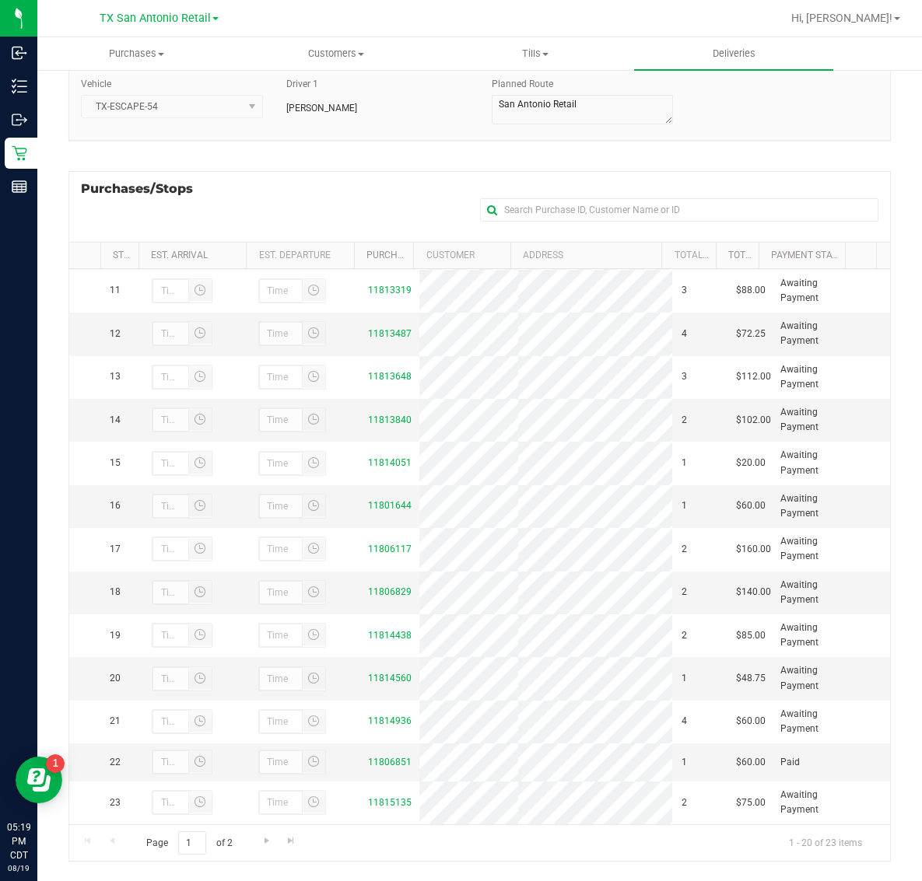
scroll to position [165, 0]
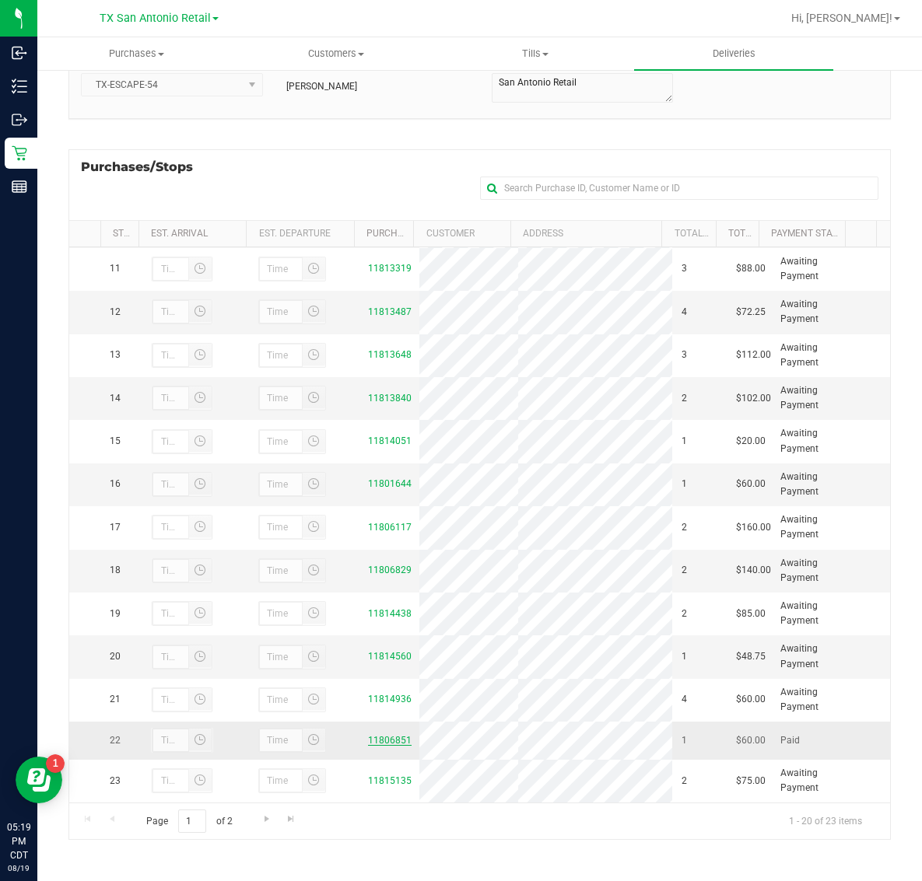
click at [381, 735] on link "11806851" at bounding box center [390, 740] width 44 height 11
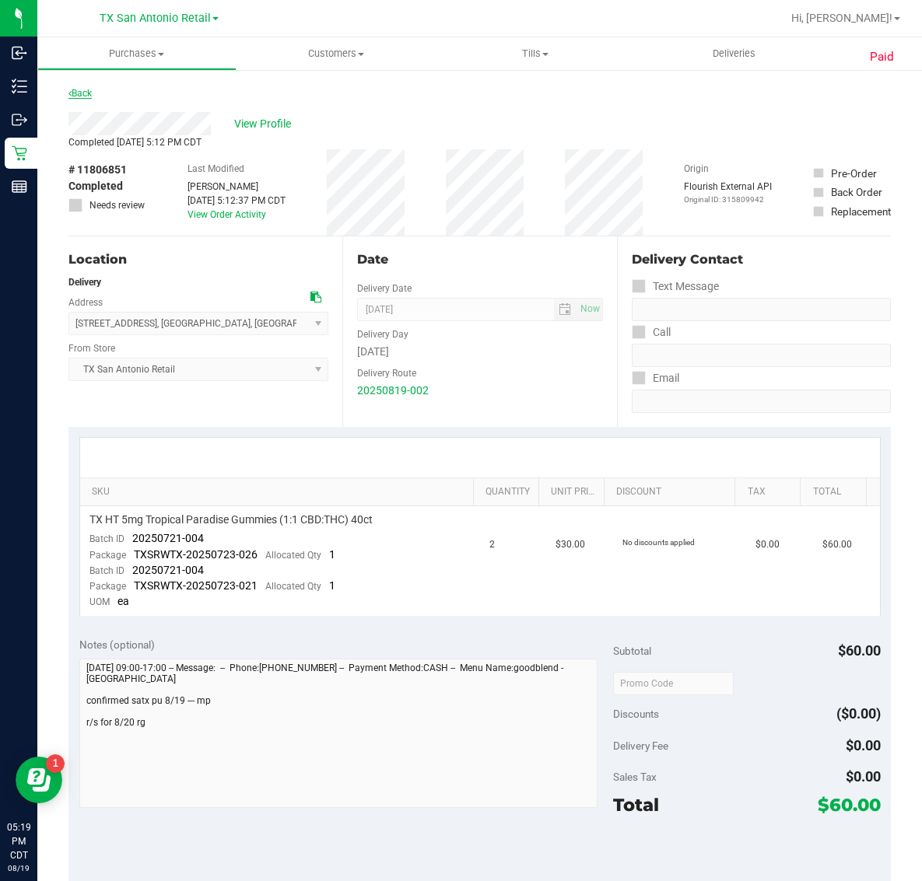
click at [89, 95] on link "Back" at bounding box center [79, 93] width 23 height 11
click at [79, 95] on link "Back" at bounding box center [79, 93] width 23 height 11
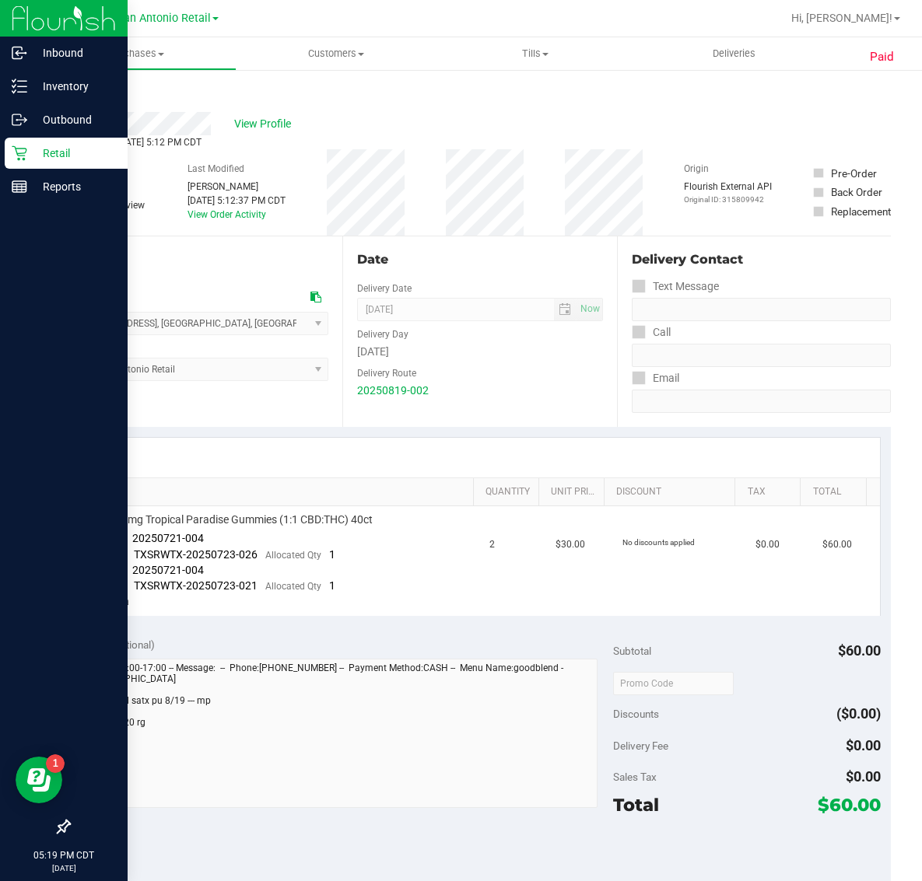
click at [56, 162] on p "Retail" at bounding box center [73, 153] width 93 height 19
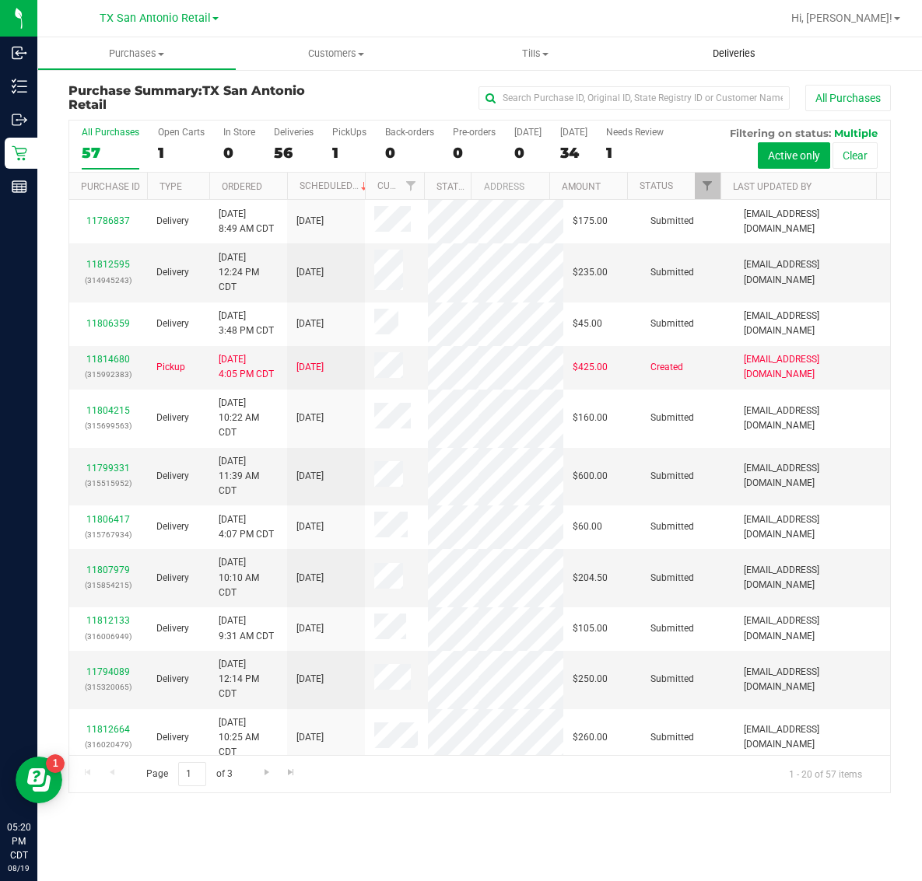
click at [744, 56] on span "Deliveries" at bounding box center [733, 54] width 85 height 14
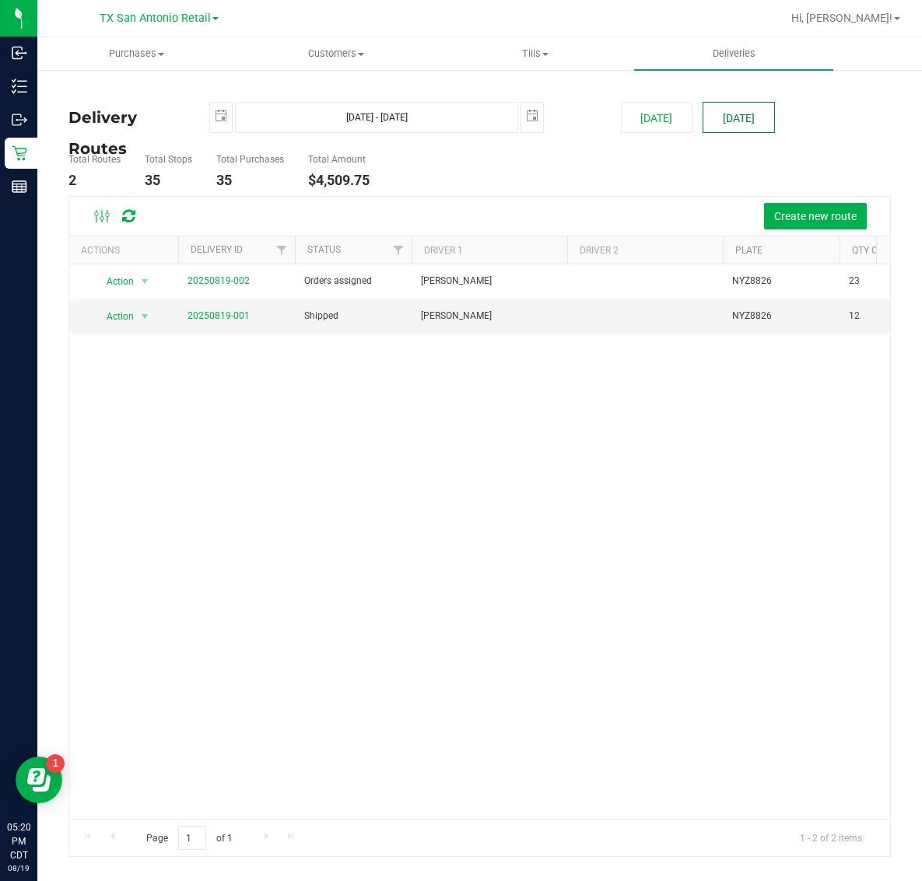
click at [728, 113] on button "[DATE]" at bounding box center [738, 117] width 72 height 31
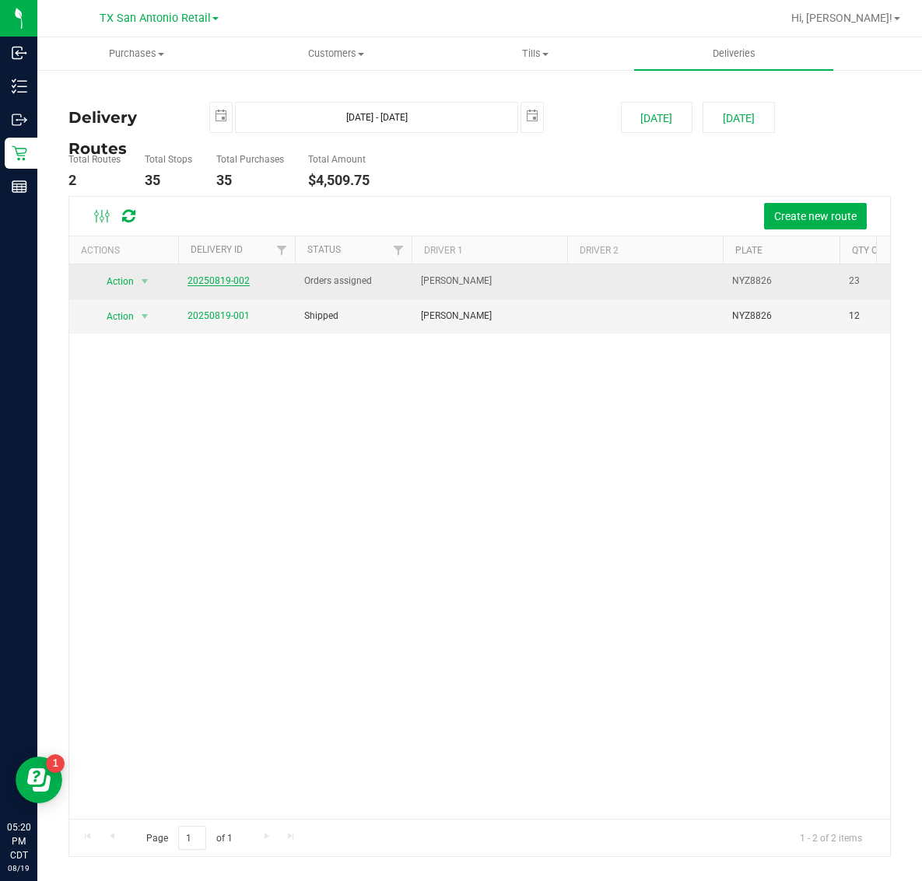
click at [214, 278] on link "20250819-002" at bounding box center [218, 280] width 62 height 11
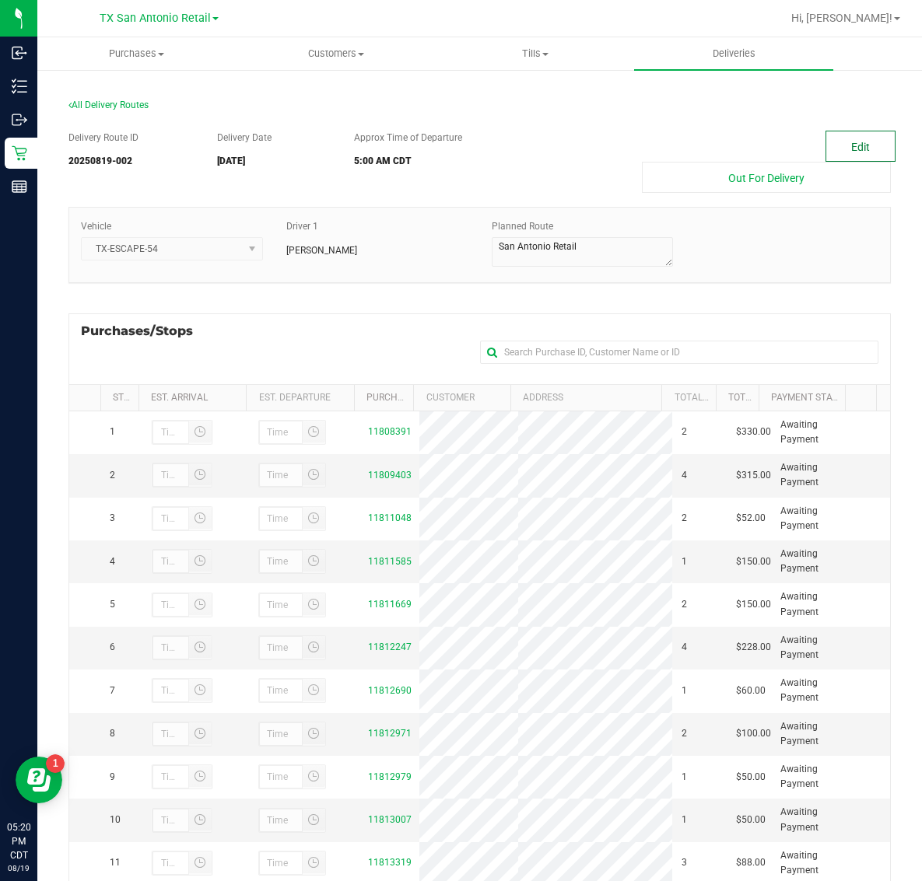
click at [845, 144] on button "Edit" at bounding box center [860, 146] width 70 height 31
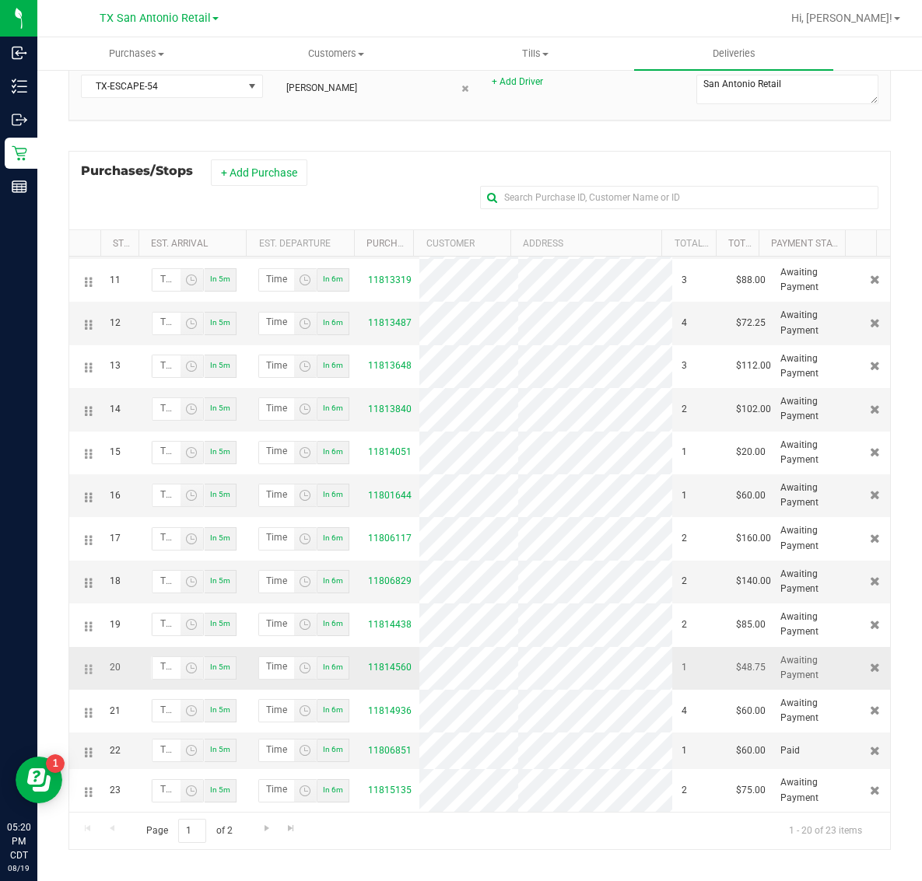
scroll to position [154, 0]
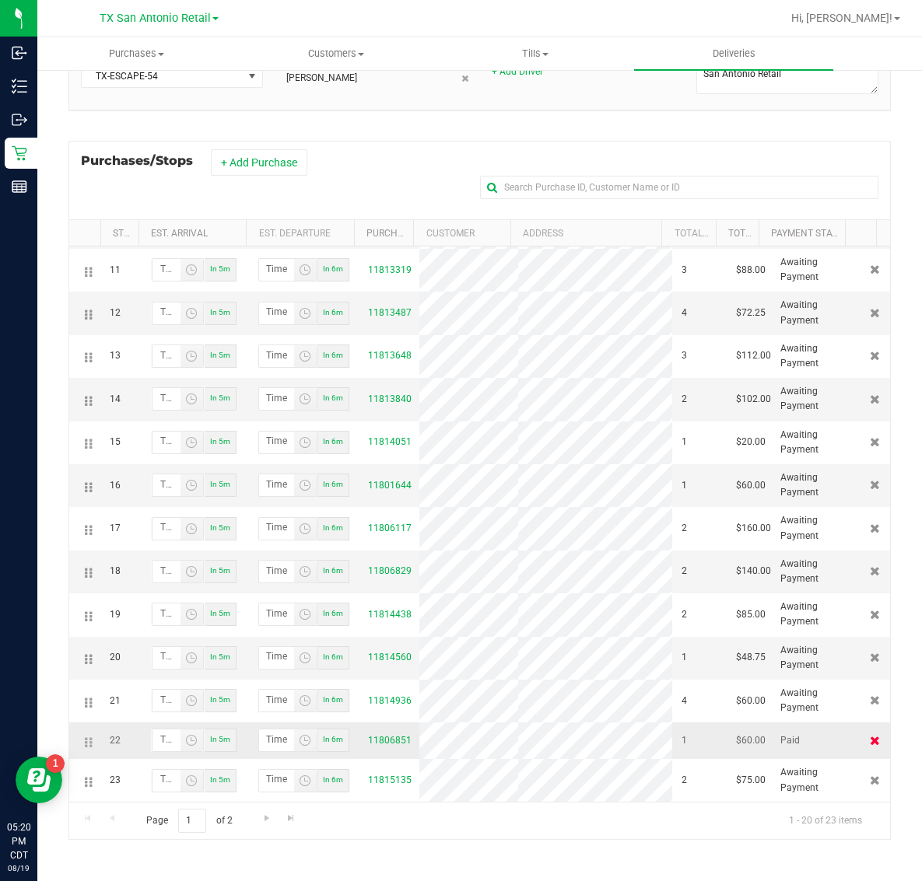
click at [870, 739] on icon at bounding box center [875, 740] width 10 height 9
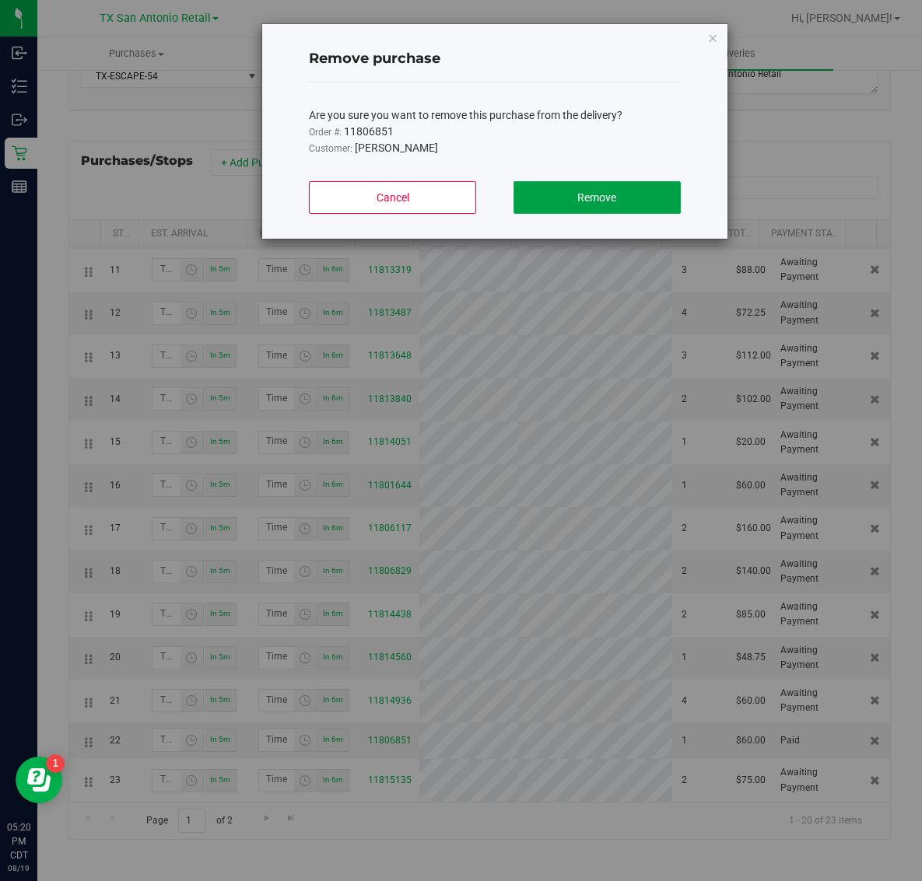
click at [572, 211] on button "Remove" at bounding box center [596, 197] width 167 height 33
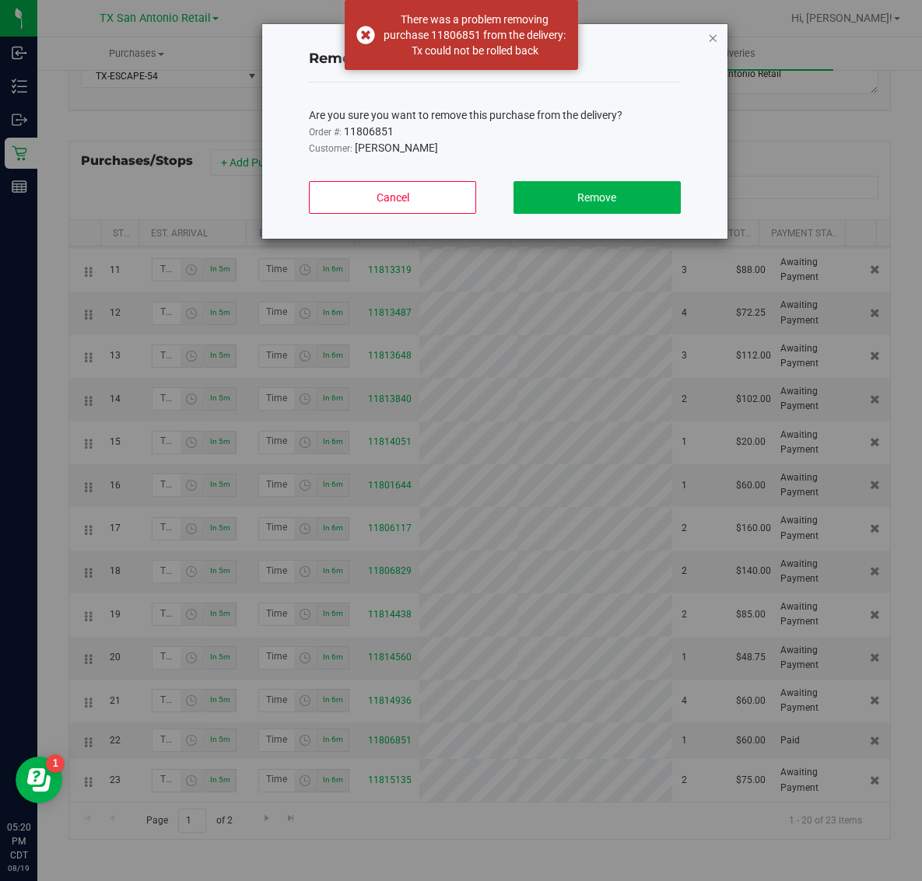
click at [709, 33] on icon "button" at bounding box center [712, 37] width 11 height 19
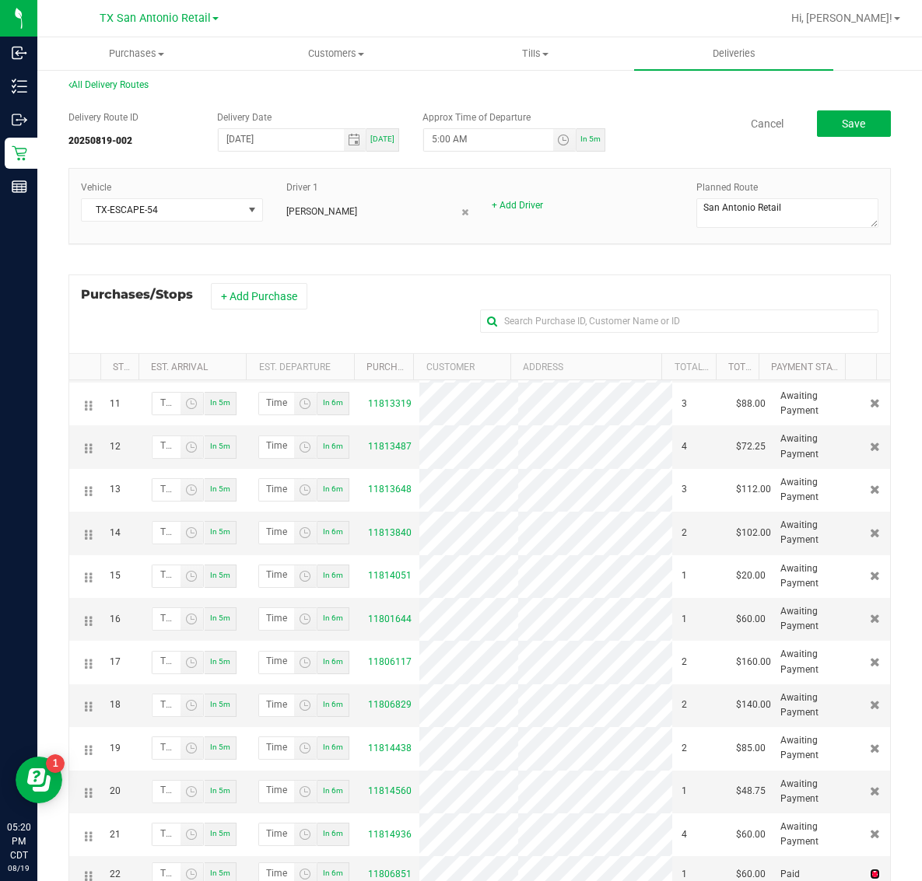
scroll to position [0, 0]
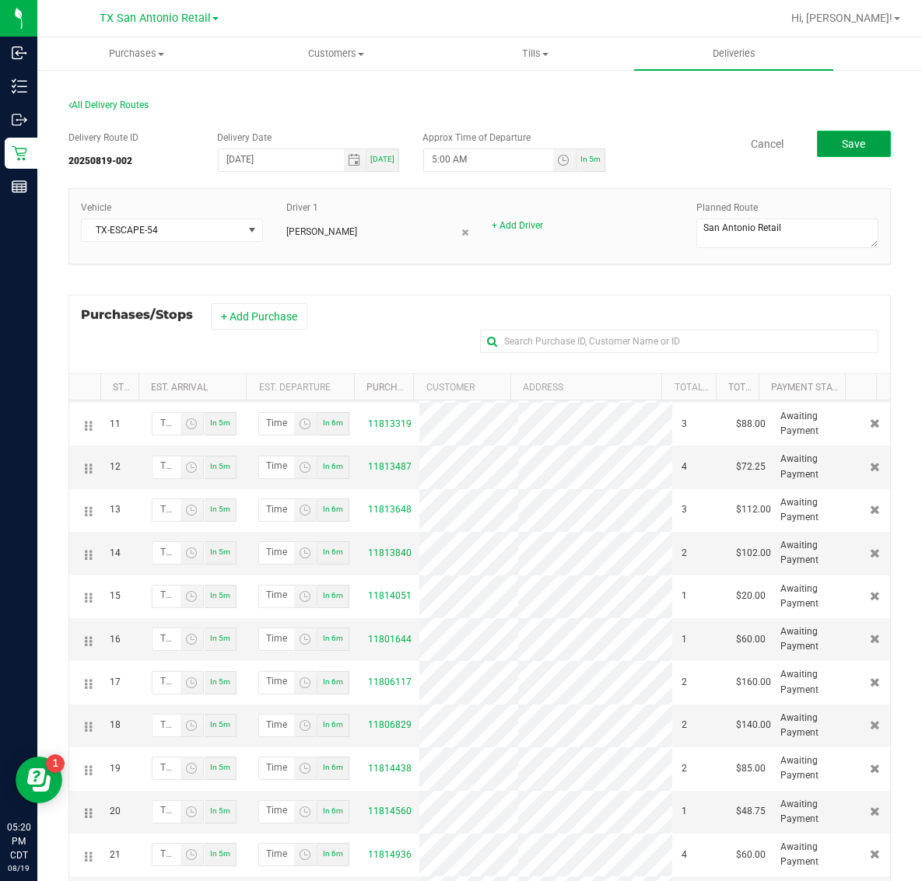
click at [842, 142] on span "Save" at bounding box center [853, 144] width 23 height 12
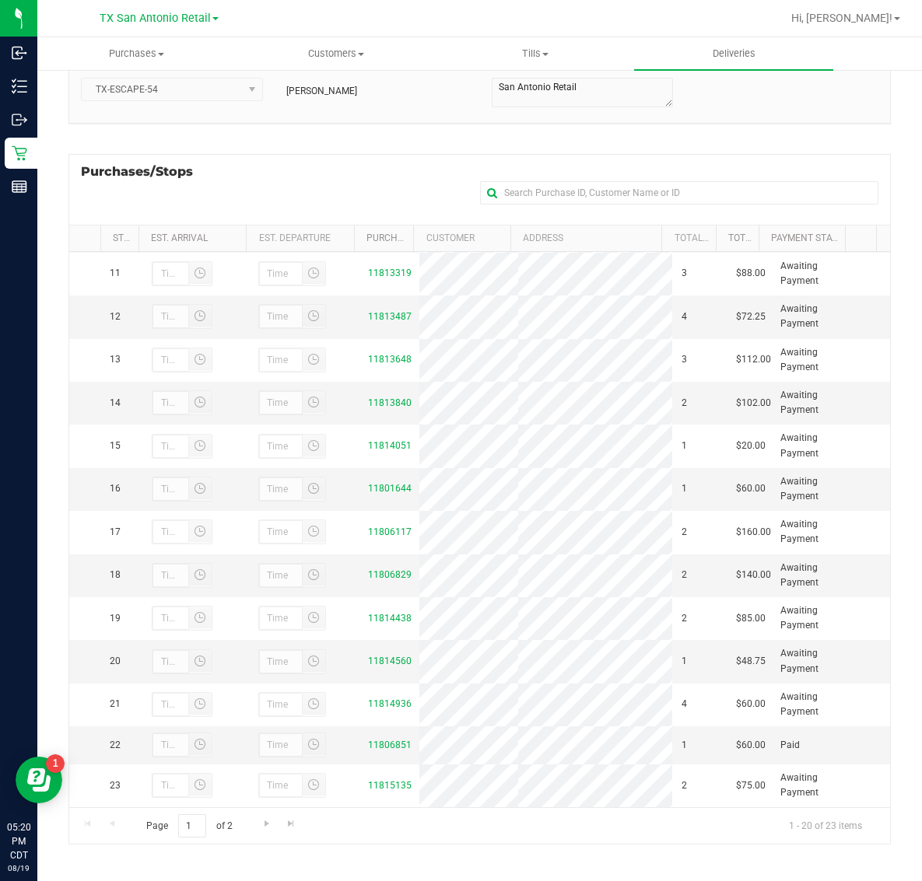
scroll to position [165, 0]
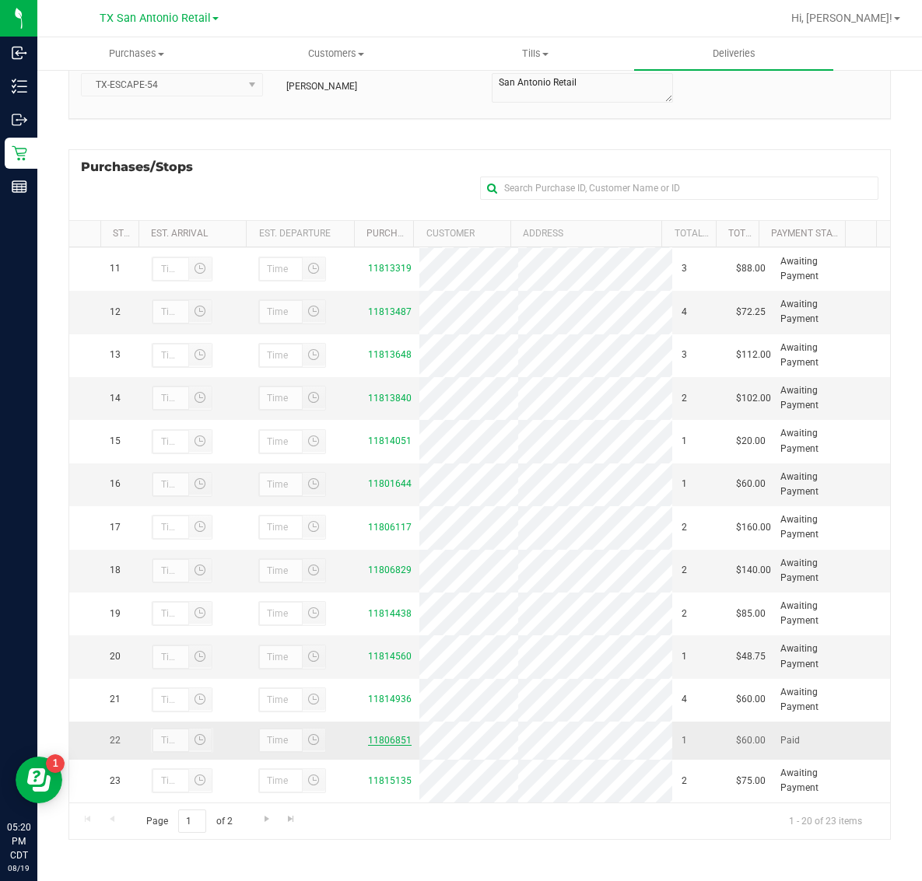
click at [368, 743] on link "11806851" at bounding box center [390, 740] width 44 height 11
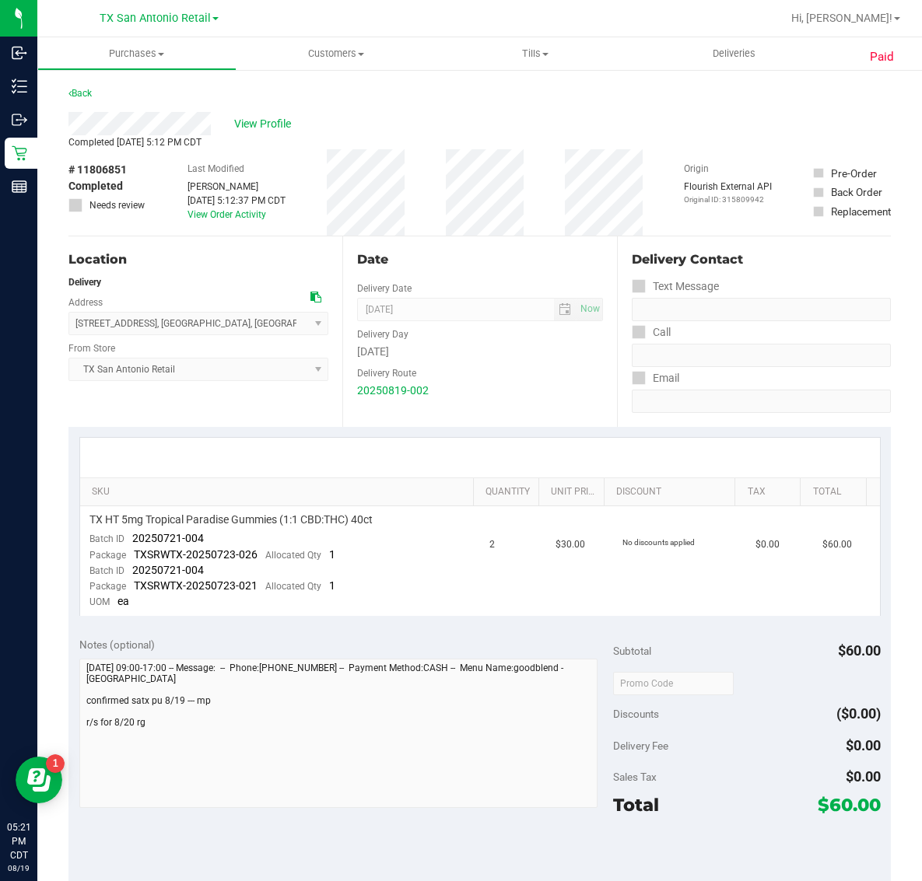
click at [429, 96] on div "Back" at bounding box center [479, 98] width 822 height 28
click at [175, 479] on th "SKU" at bounding box center [276, 492] width 393 height 28
drag, startPoint x: 134, startPoint y: 478, endPoint x: 100, endPoint y: 487, distance: 35.3
click at [114, 486] on th "SKU" at bounding box center [276, 492] width 393 height 28
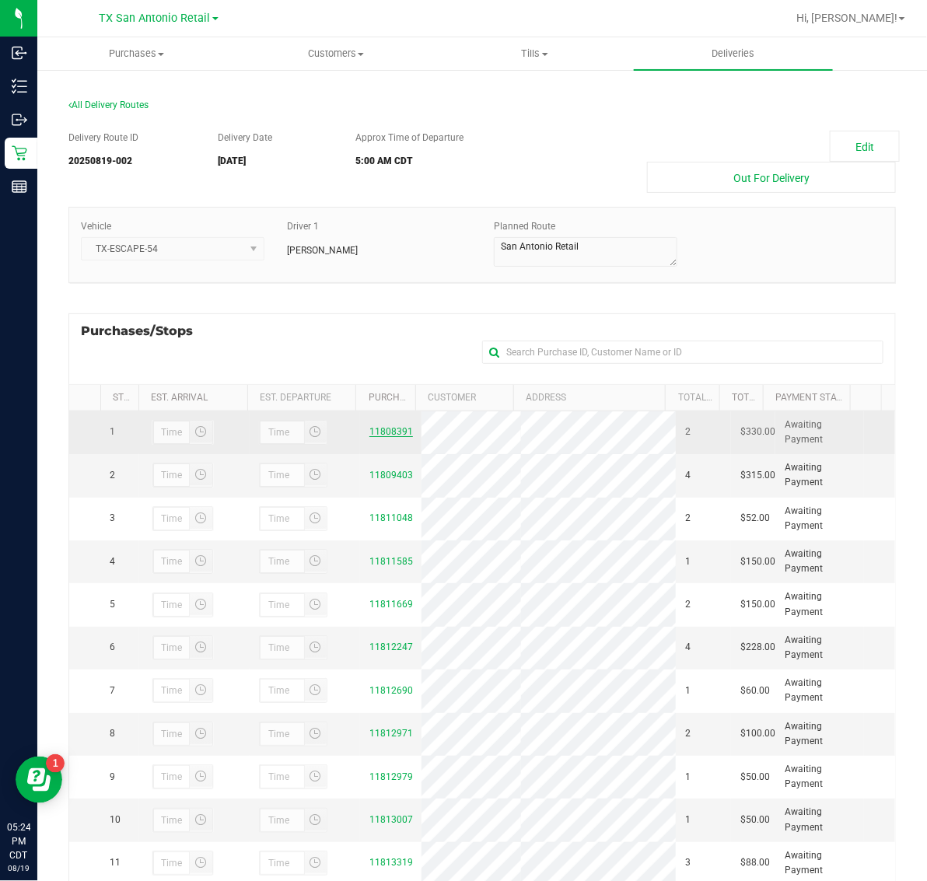
click at [379, 437] on link "11808391" at bounding box center [391, 431] width 44 height 11
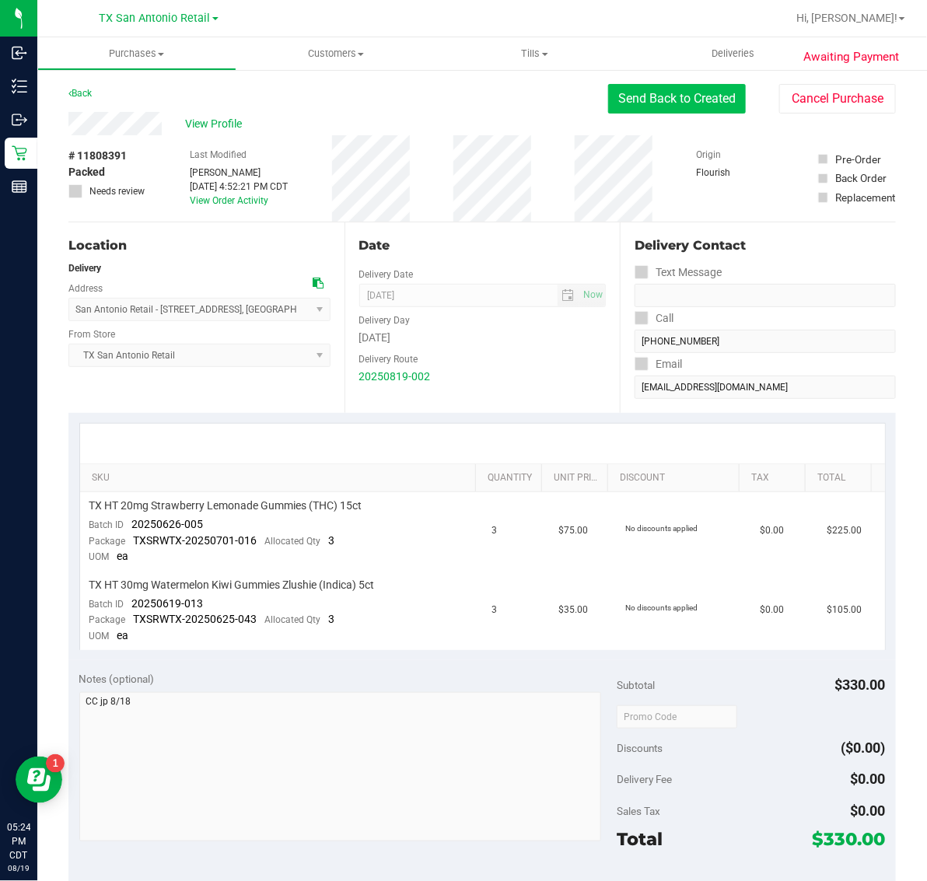
click at [635, 94] on button "Send Back to Created" at bounding box center [677, 99] width 138 height 30
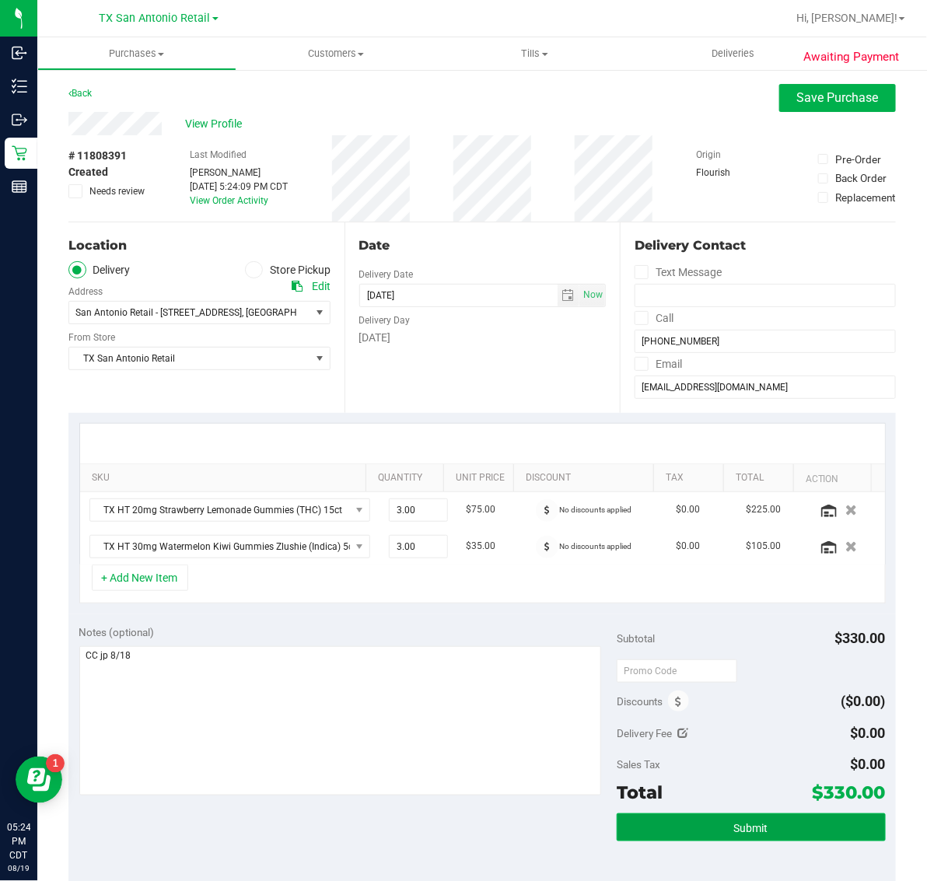
click at [753, 827] on span "Submit" at bounding box center [751, 828] width 34 height 12
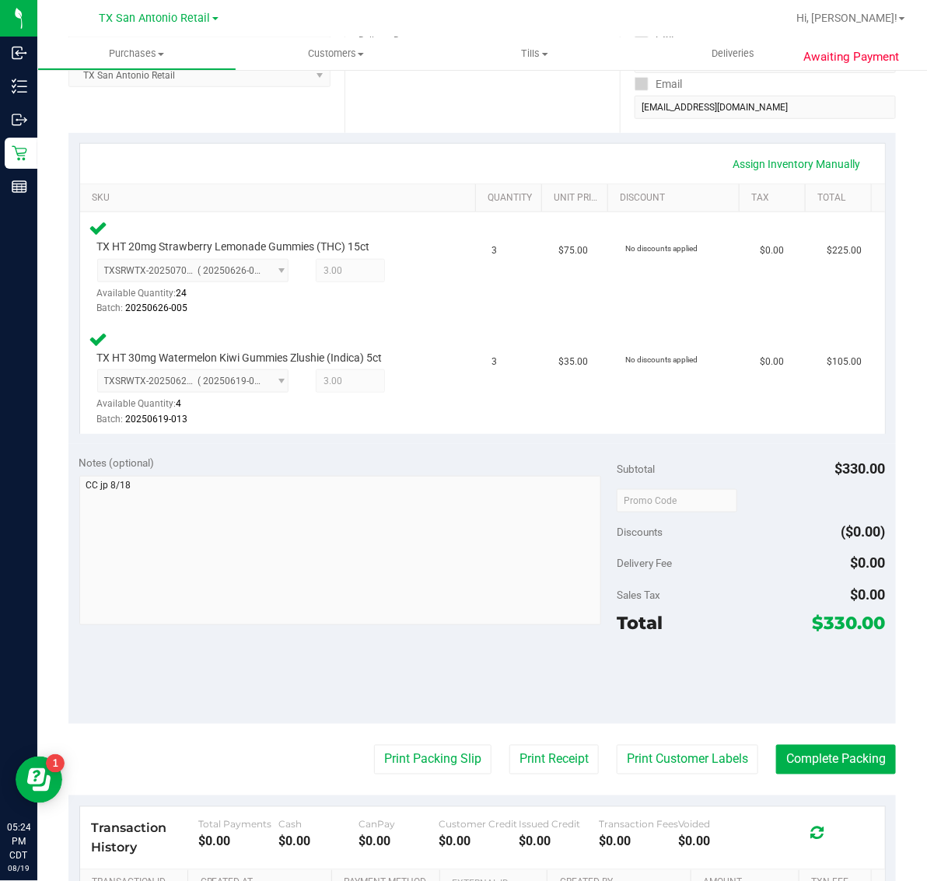
scroll to position [486, 0]
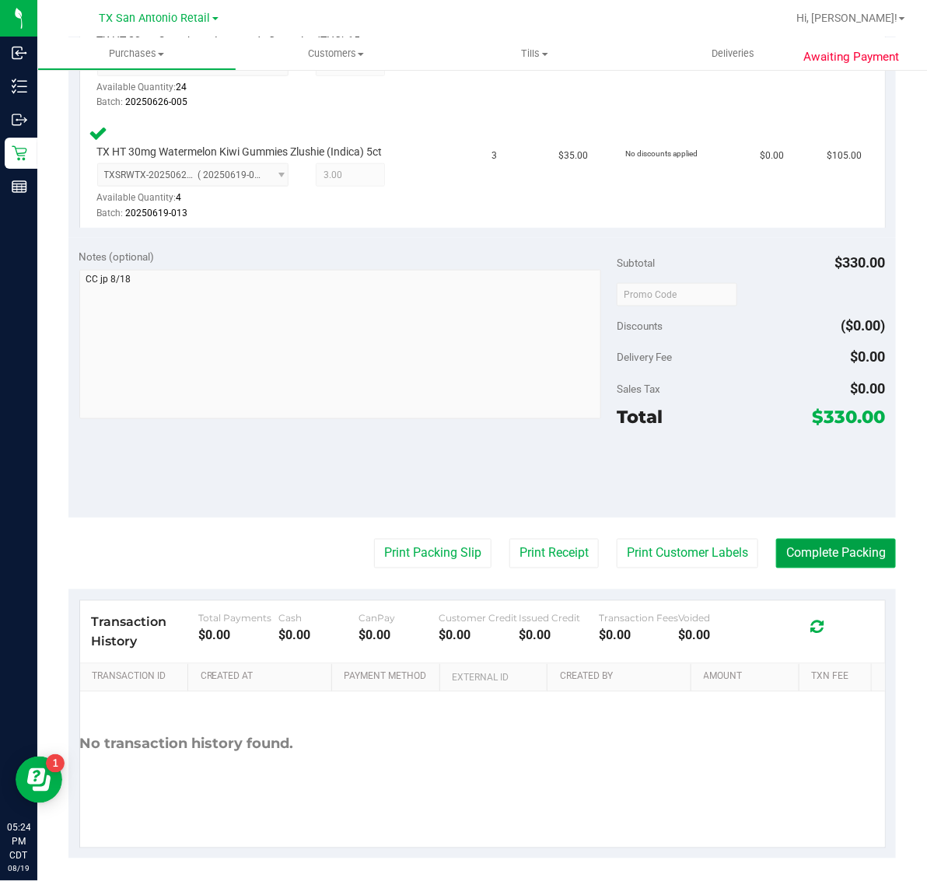
click at [819, 548] on button "Complete Packing" at bounding box center [836, 554] width 120 height 30
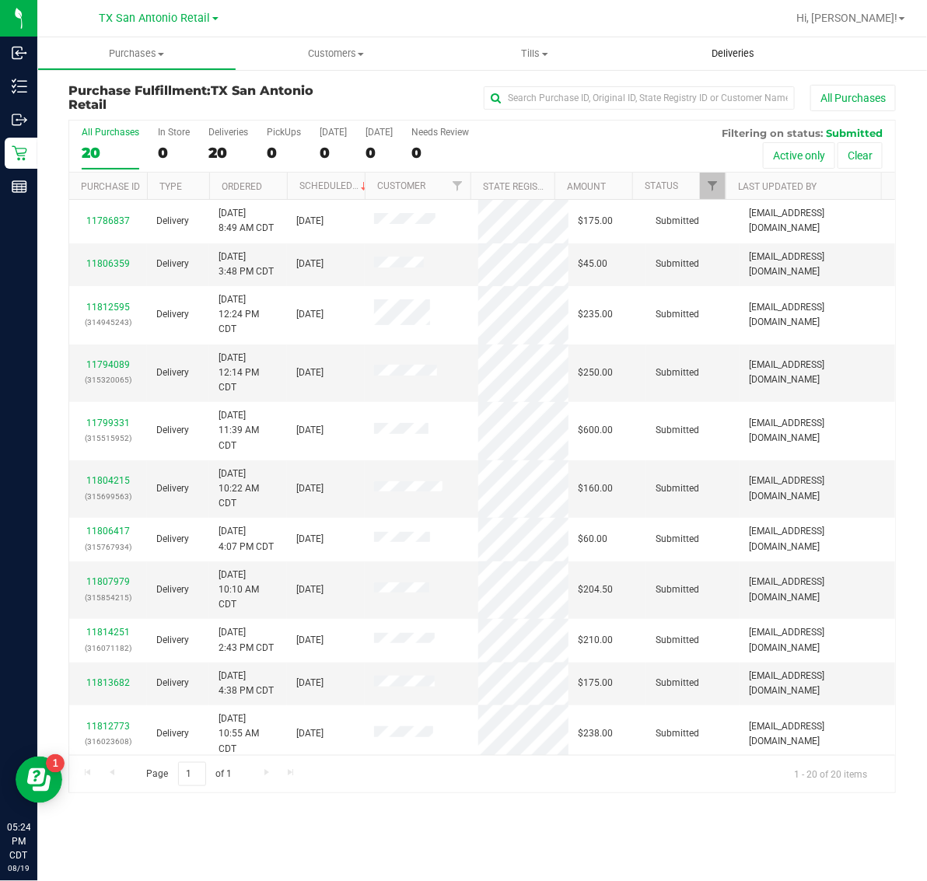
click at [724, 51] on span "Deliveries" at bounding box center [733, 54] width 85 height 14
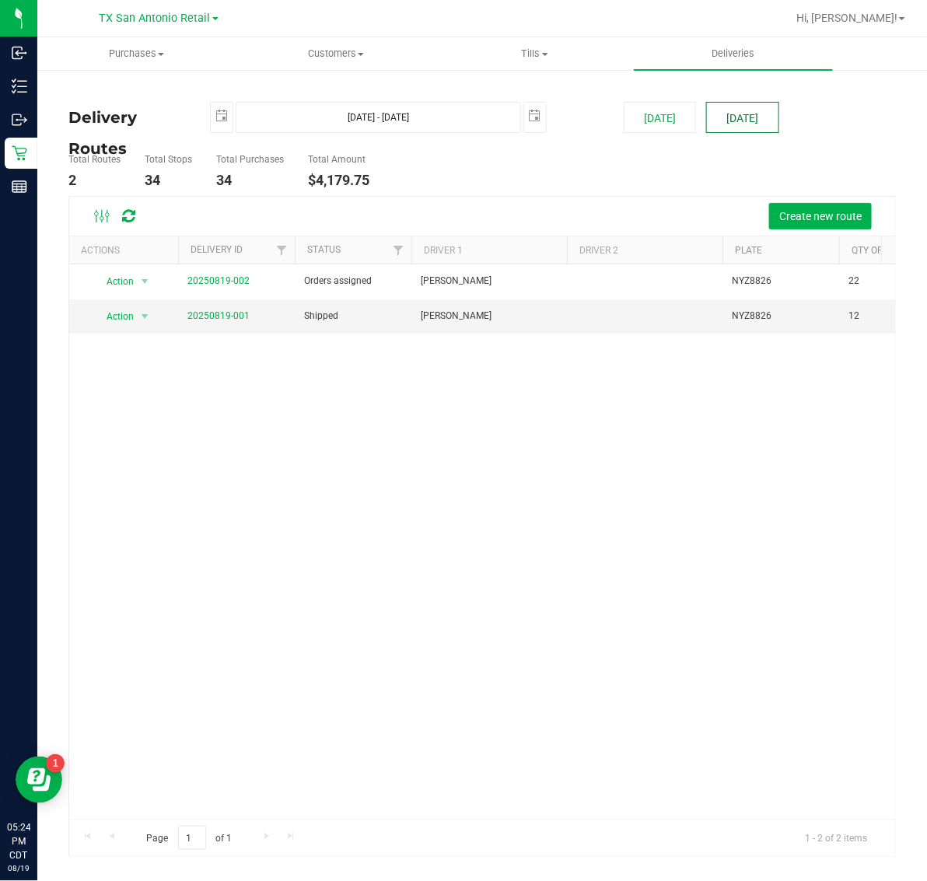
click at [732, 110] on button "[DATE]" at bounding box center [742, 117] width 72 height 31
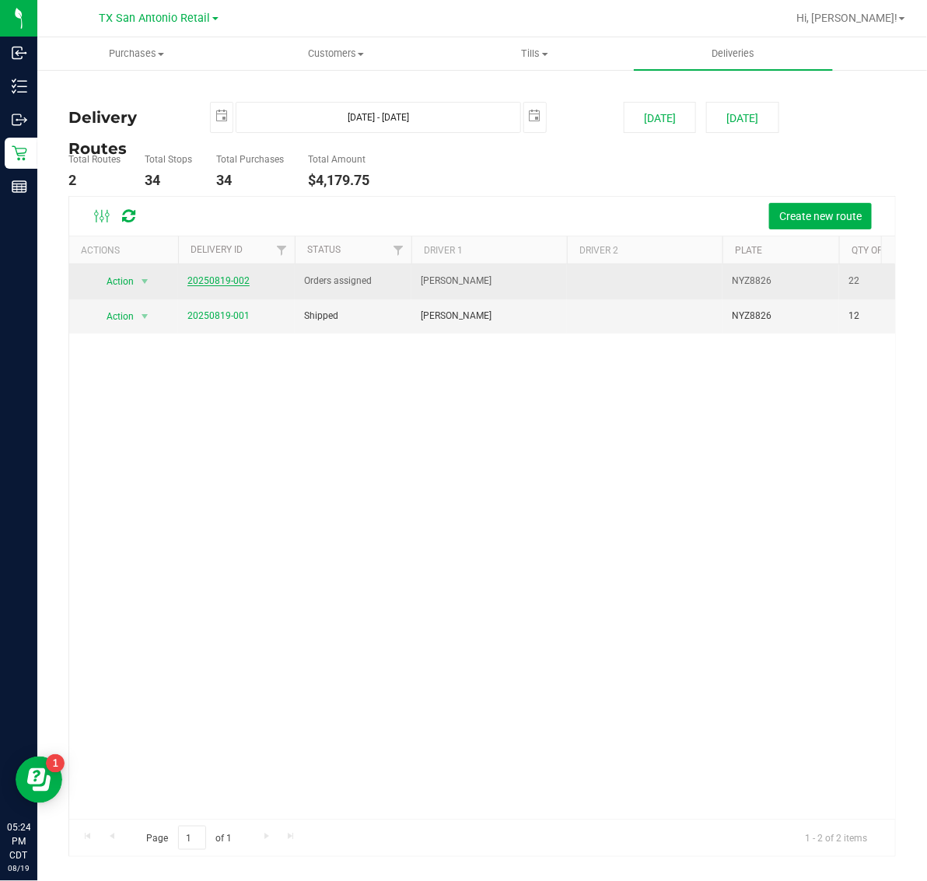
click at [216, 278] on link "20250819-002" at bounding box center [218, 280] width 62 height 11
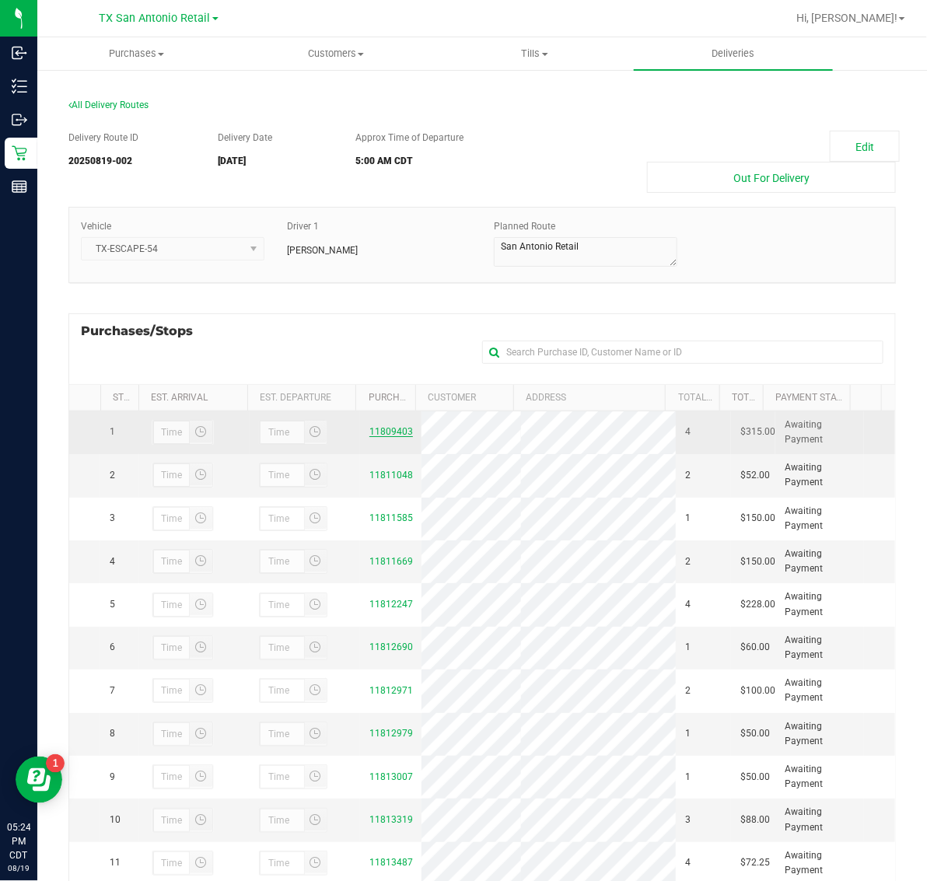
click at [383, 437] on link "11809403" at bounding box center [391, 431] width 44 height 11
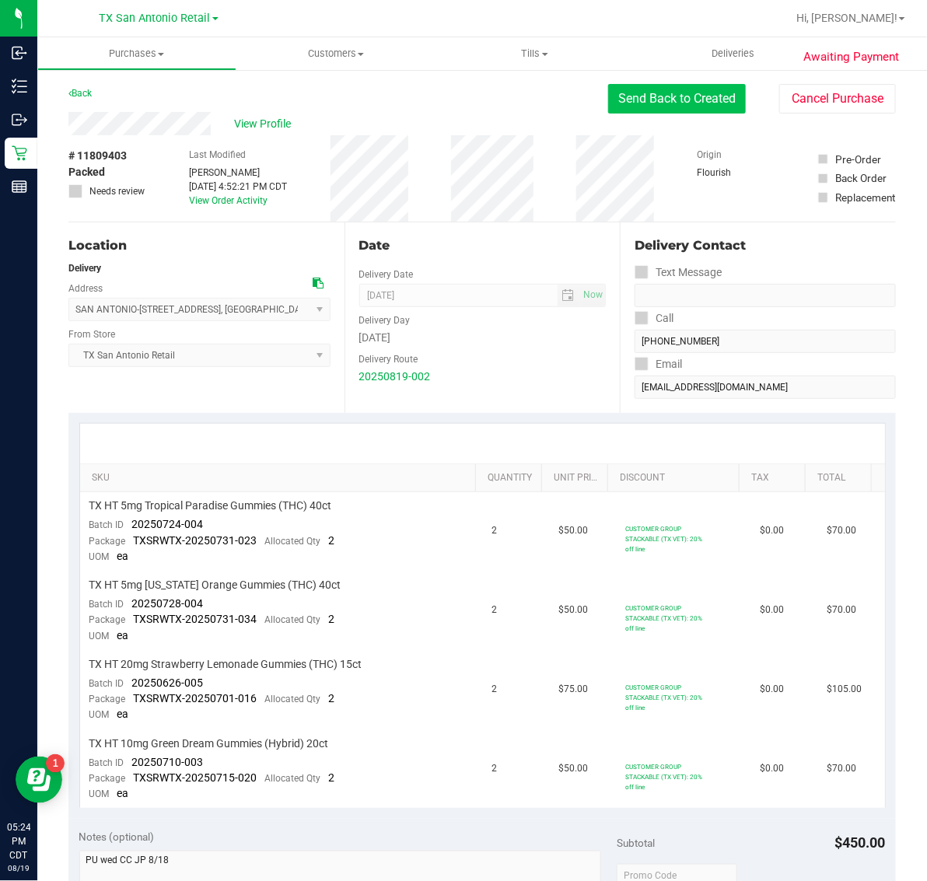
click at [631, 99] on button "Send Back to Created" at bounding box center [677, 99] width 138 height 30
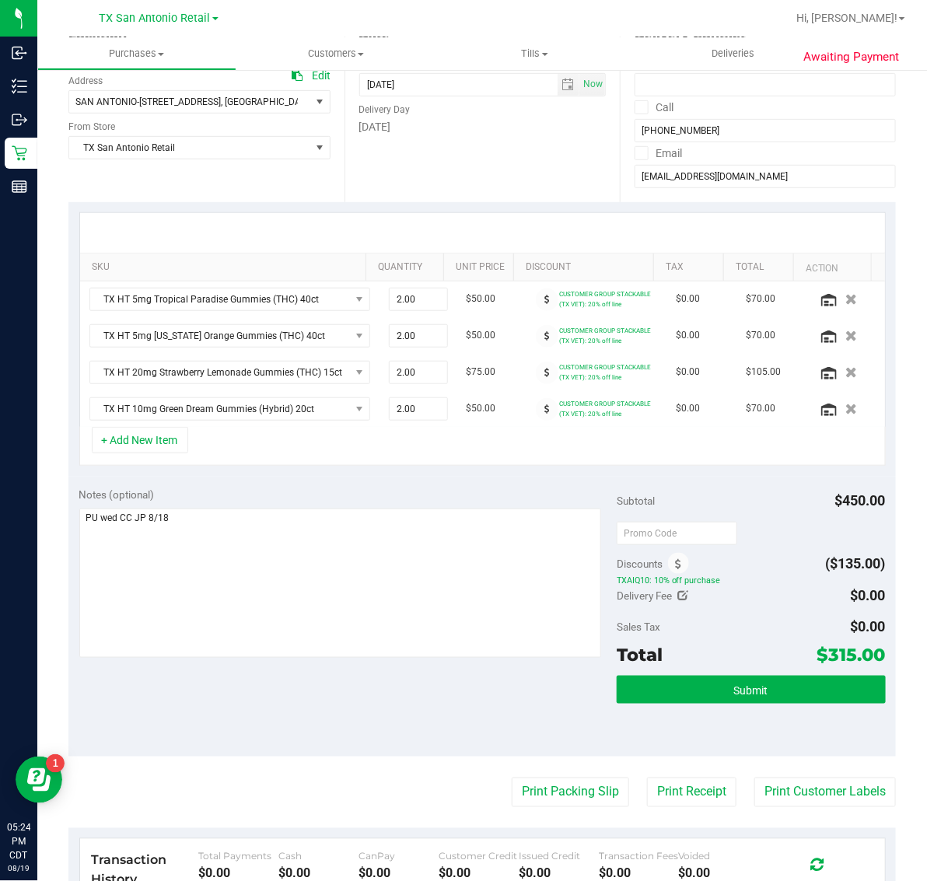
scroll to position [461, 0]
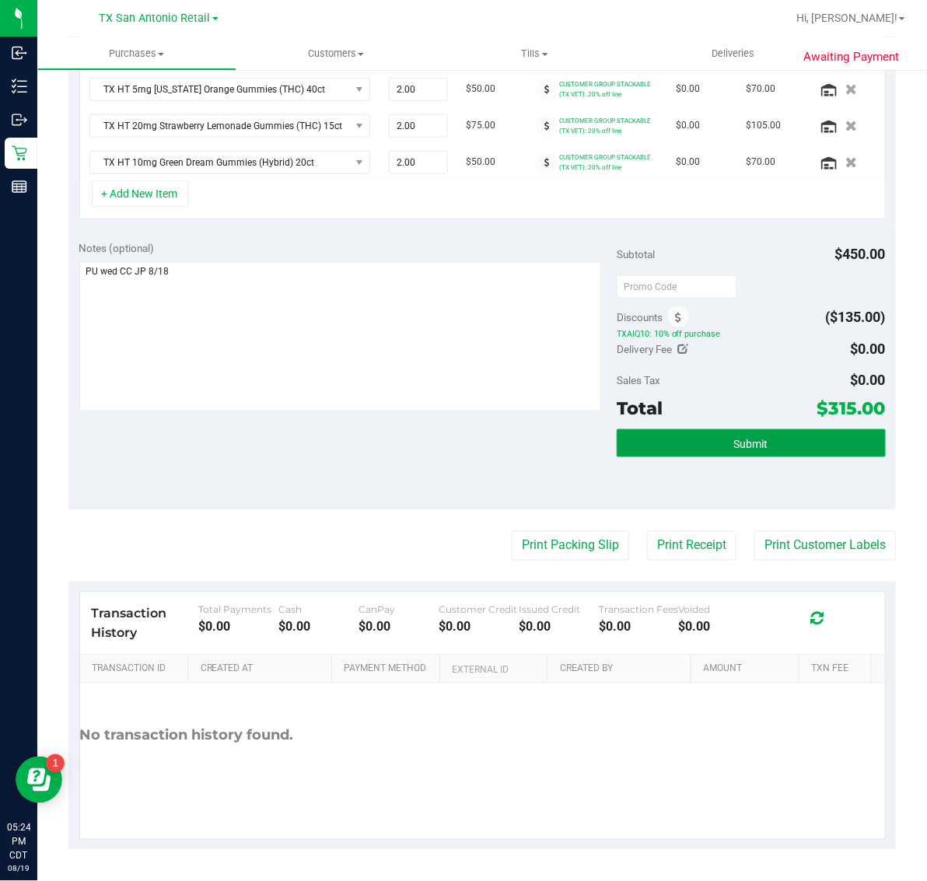
click at [768, 429] on button "Submit" at bounding box center [751, 443] width 269 height 28
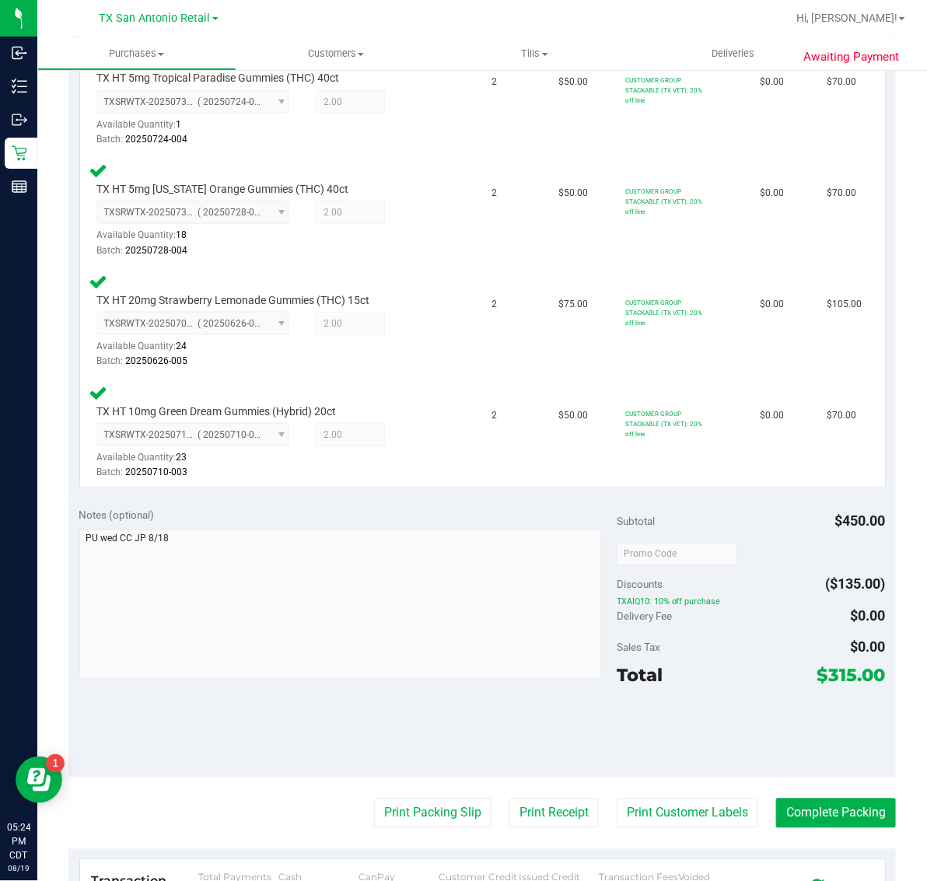
scroll to position [714, 0]
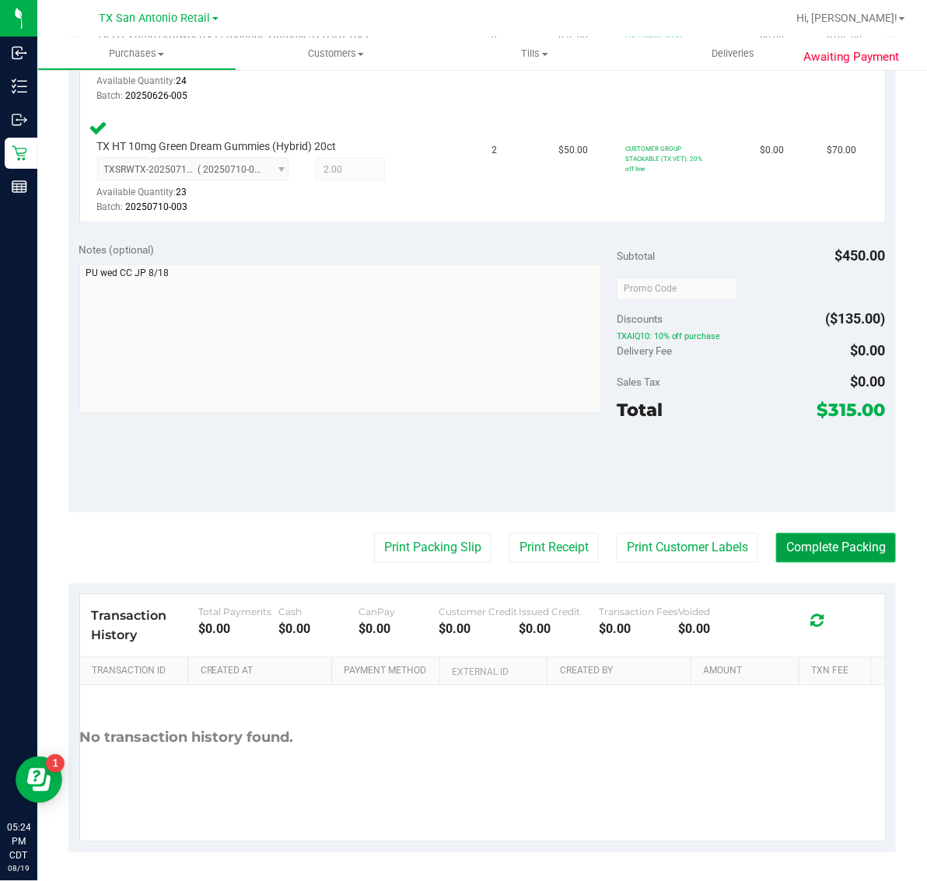
click at [842, 541] on button "Complete Packing" at bounding box center [836, 549] width 120 height 30
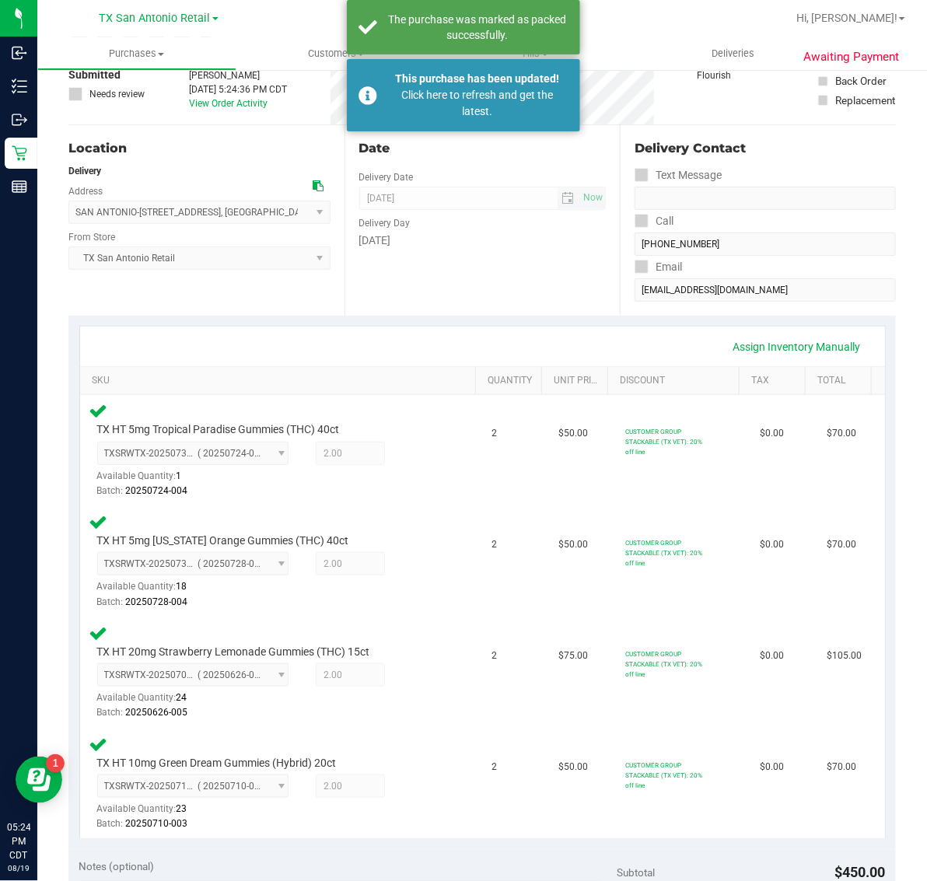
scroll to position [44, 0]
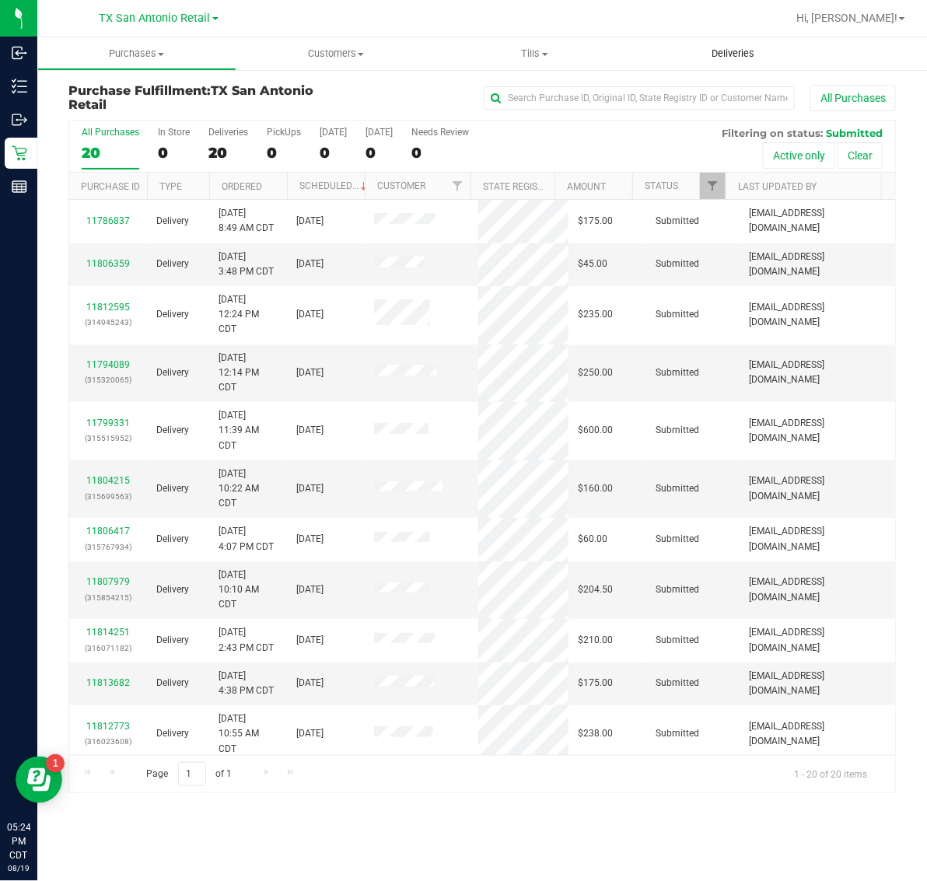
click at [751, 51] on span "Deliveries" at bounding box center [733, 54] width 85 height 14
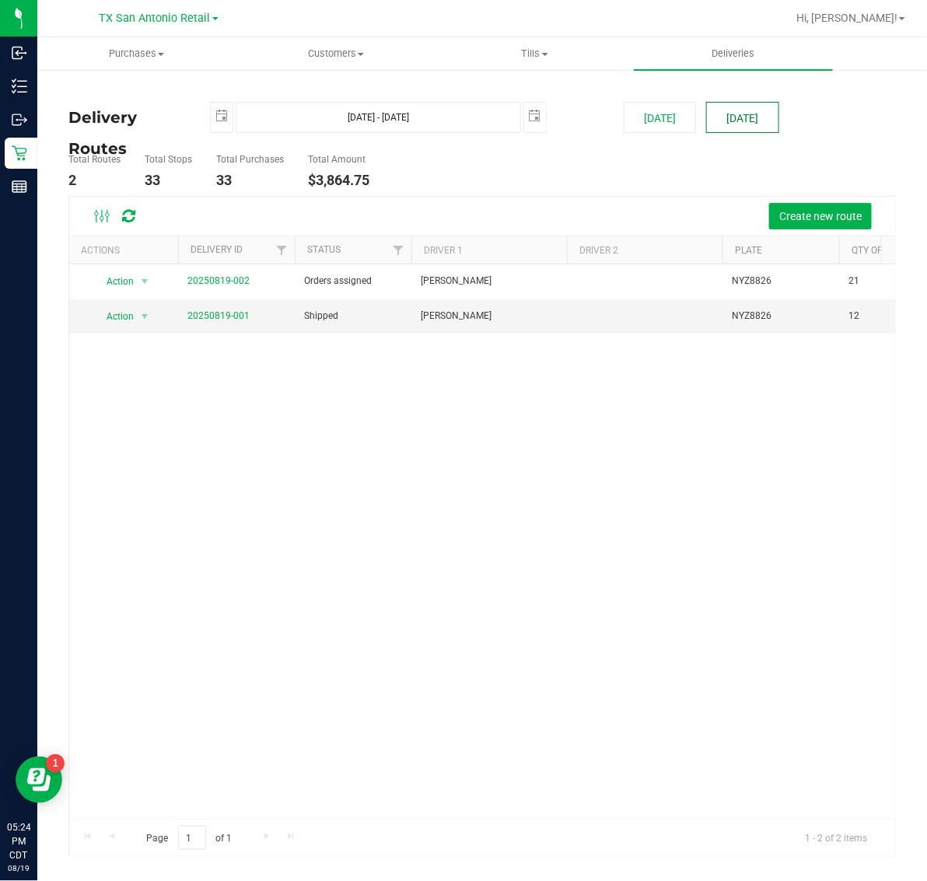
click at [726, 114] on button "[DATE]" at bounding box center [742, 117] width 72 height 31
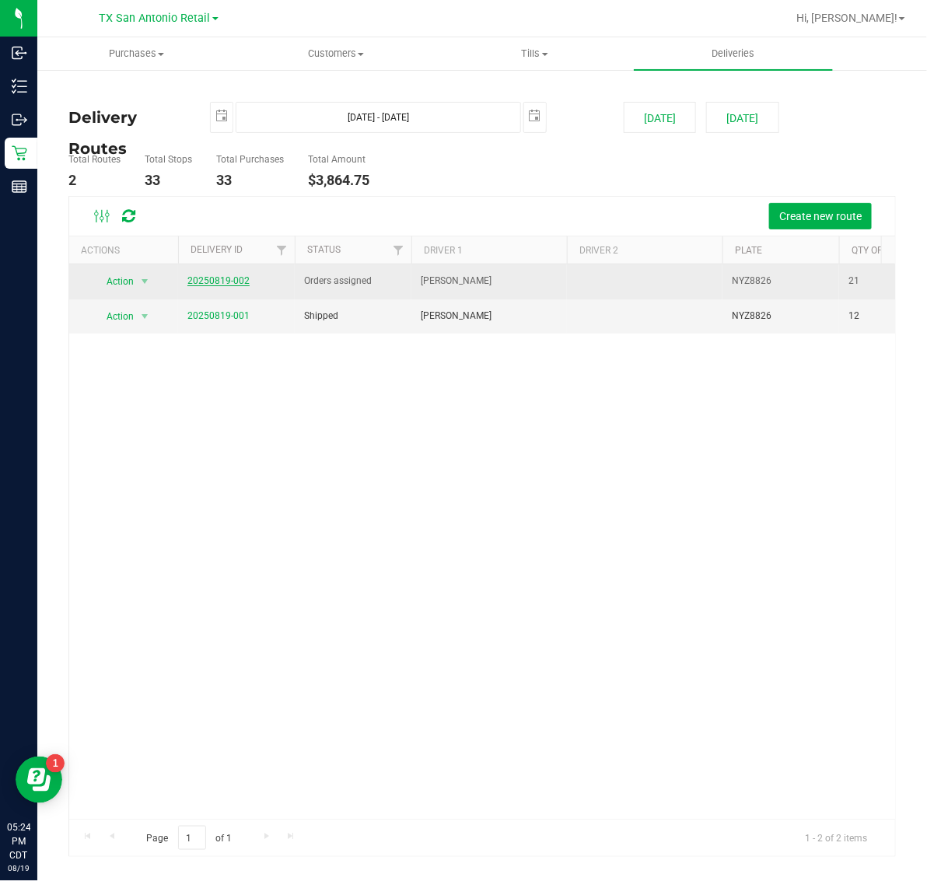
click at [226, 278] on link "20250819-002" at bounding box center [218, 280] width 62 height 11
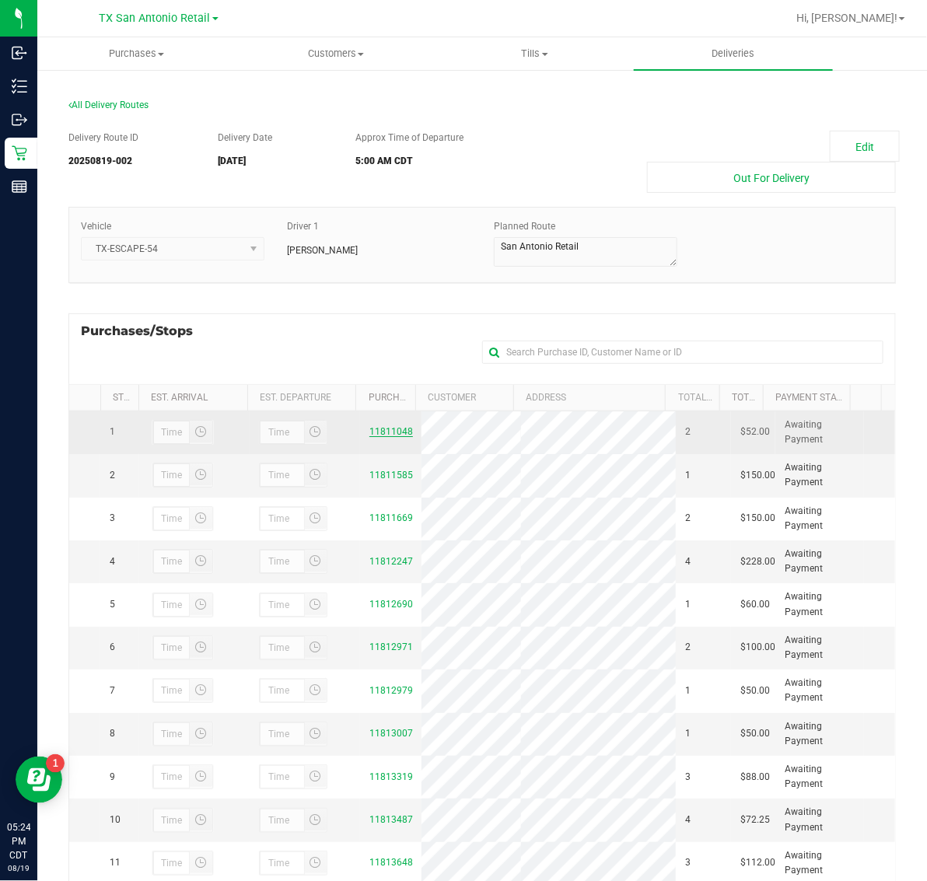
click at [395, 437] on link "11811048" at bounding box center [391, 431] width 44 height 11
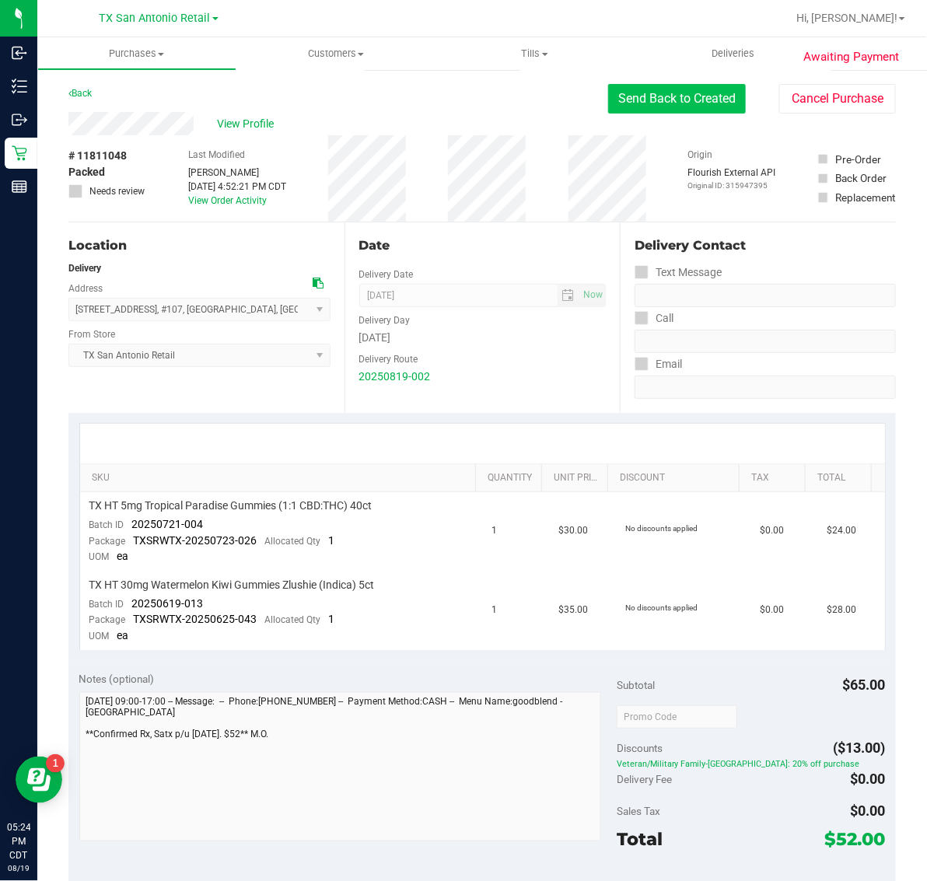
click at [688, 107] on button "Send Back to Created" at bounding box center [677, 99] width 138 height 30
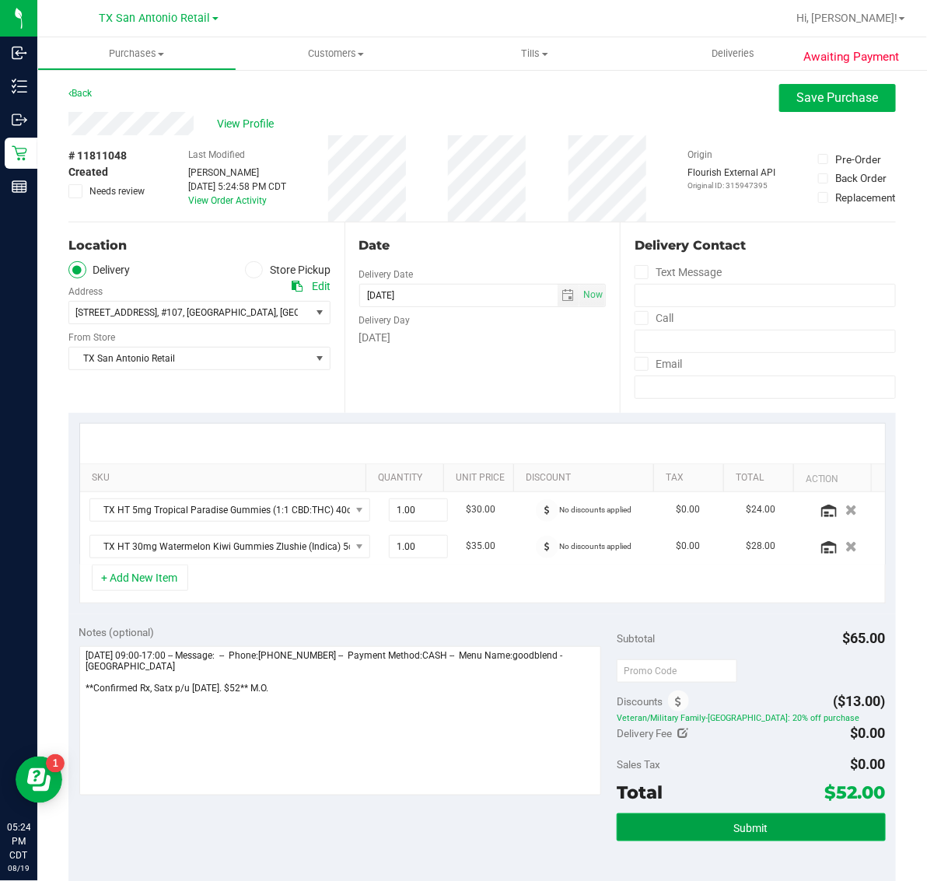
click at [779, 828] on button "Submit" at bounding box center [751, 828] width 269 height 28
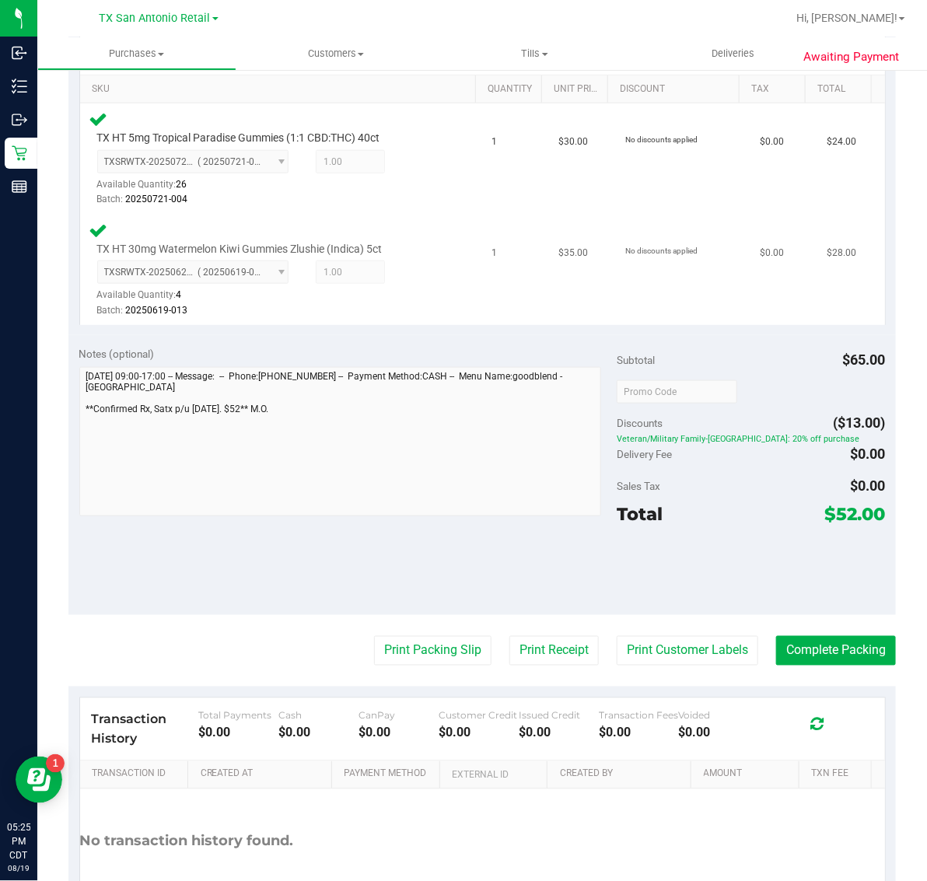
scroll to position [486, 0]
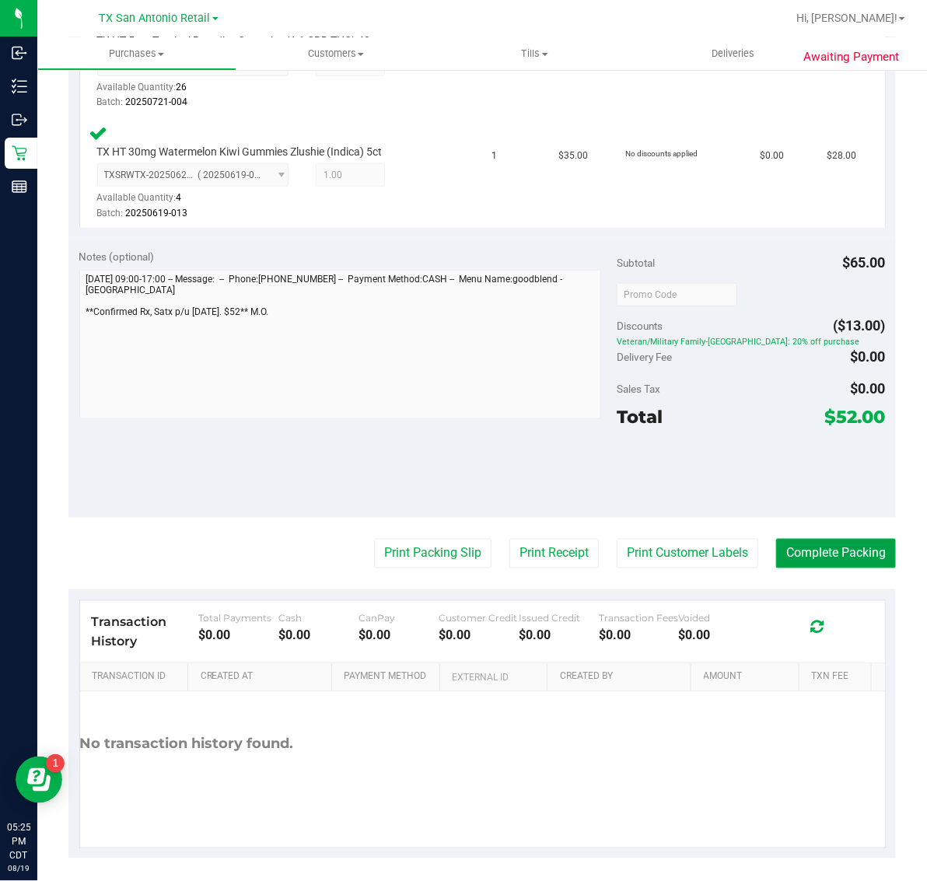
click at [833, 554] on button "Complete Packing" at bounding box center [836, 554] width 120 height 30
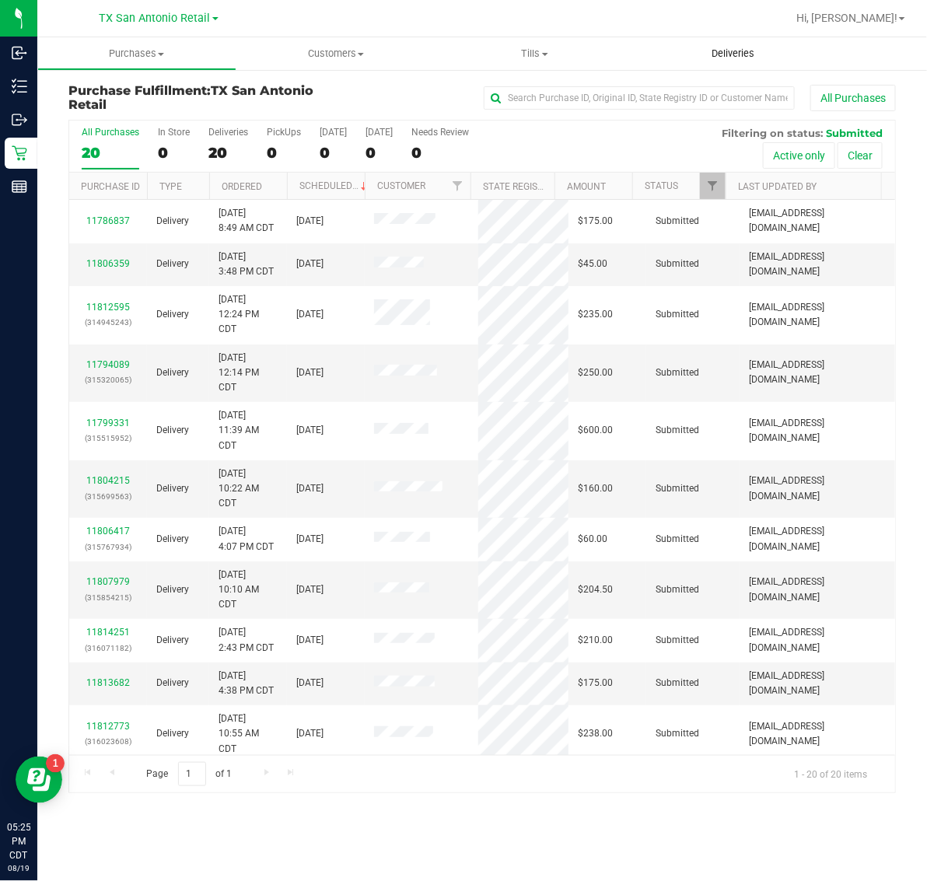
click at [739, 53] on span "Deliveries" at bounding box center [733, 54] width 85 height 14
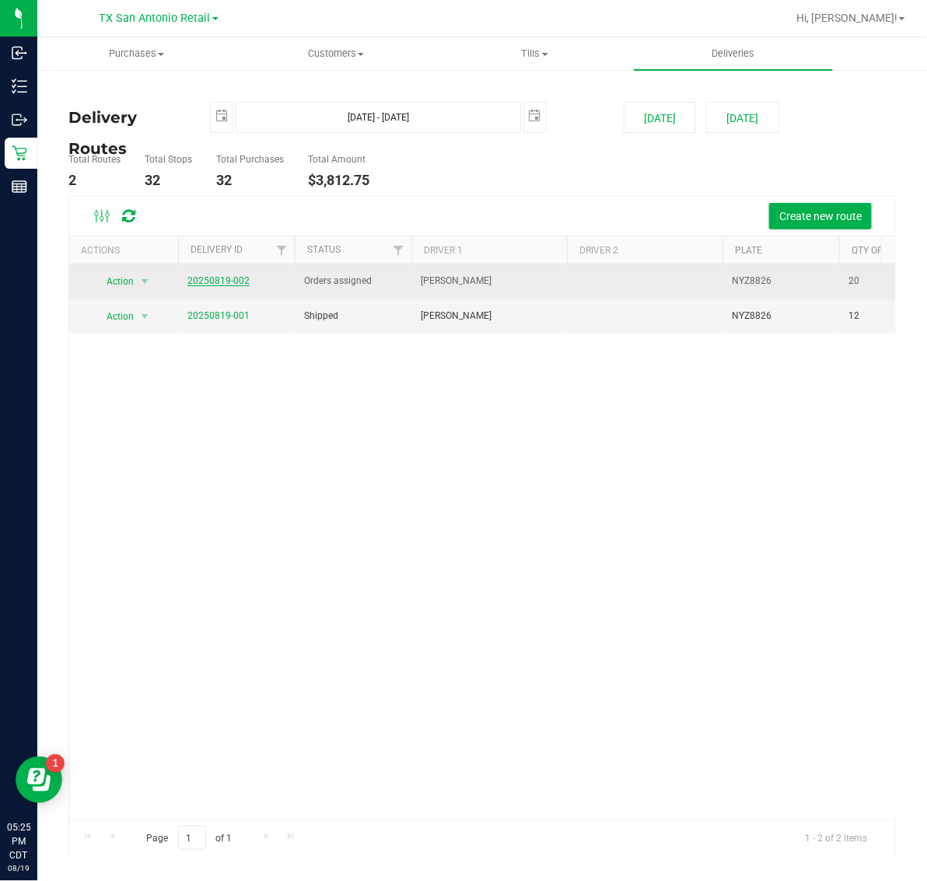
click at [222, 281] on link "20250819-002" at bounding box center [218, 280] width 62 height 11
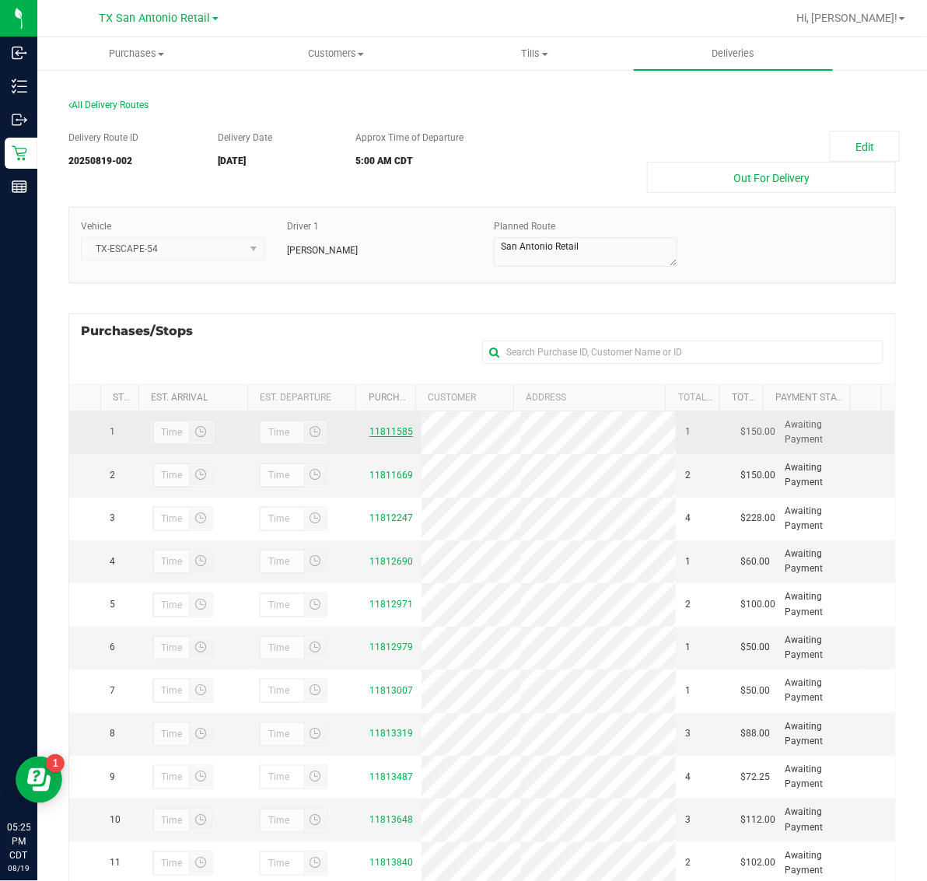
click at [373, 437] on link "11811585" at bounding box center [391, 431] width 44 height 11
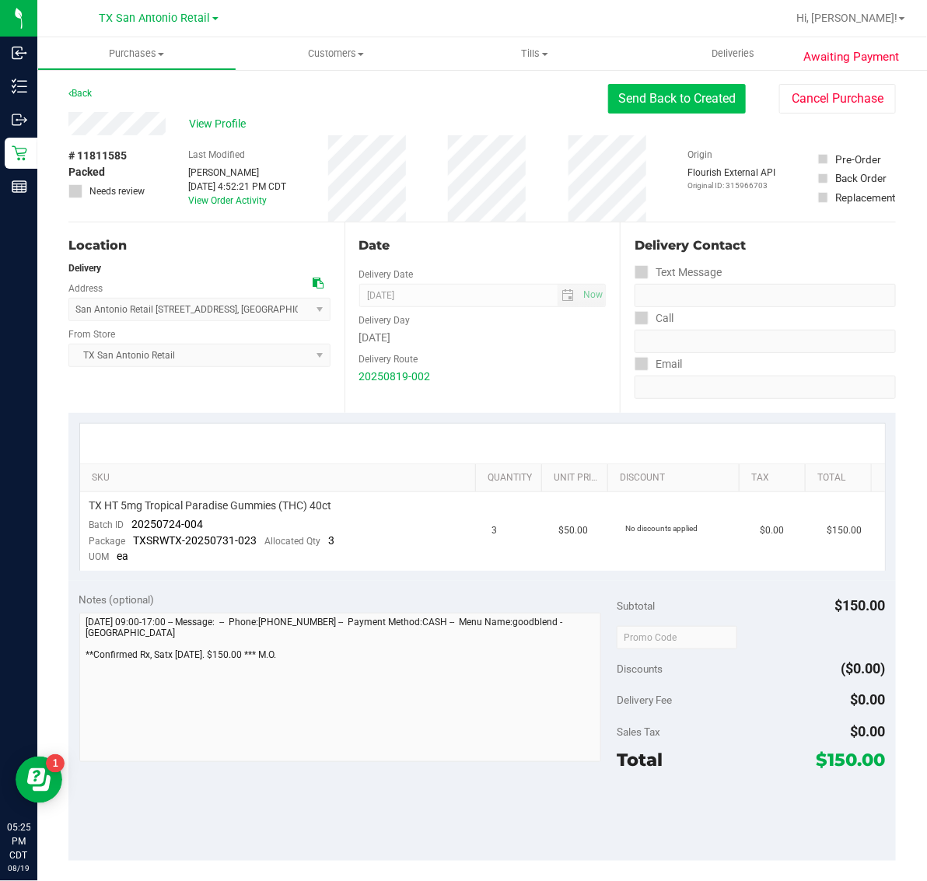
click at [682, 92] on button "Send Back to Created" at bounding box center [677, 99] width 138 height 30
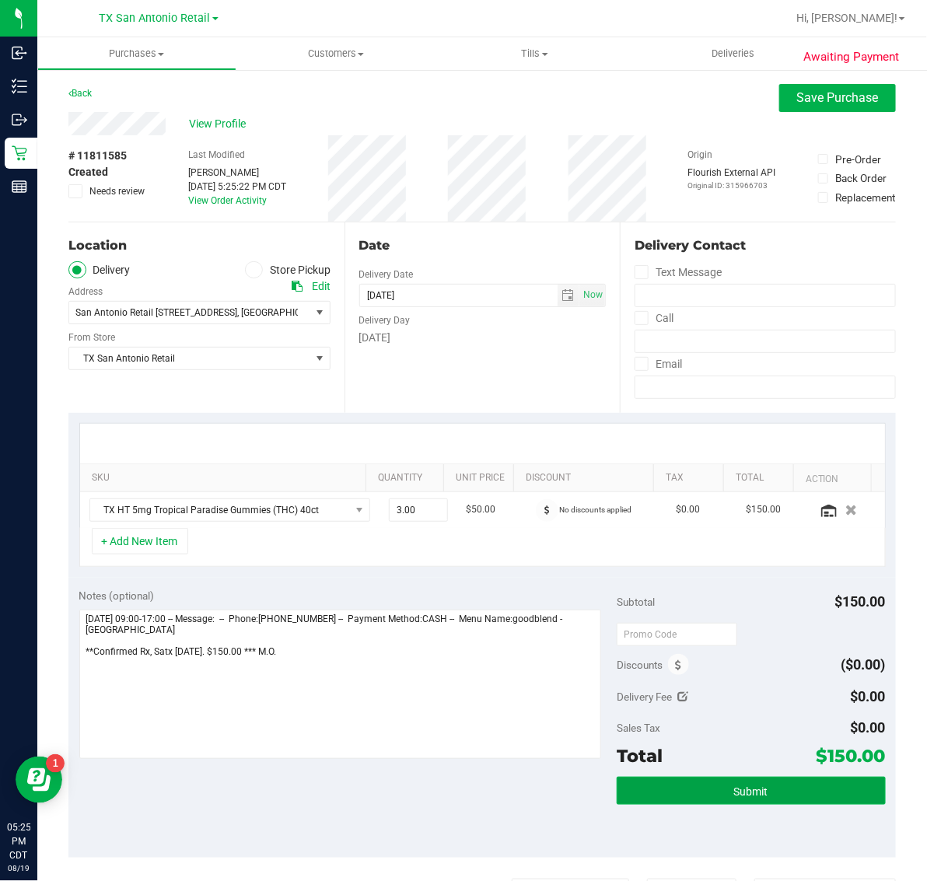
click at [758, 792] on button "Submit" at bounding box center [751, 791] width 269 height 28
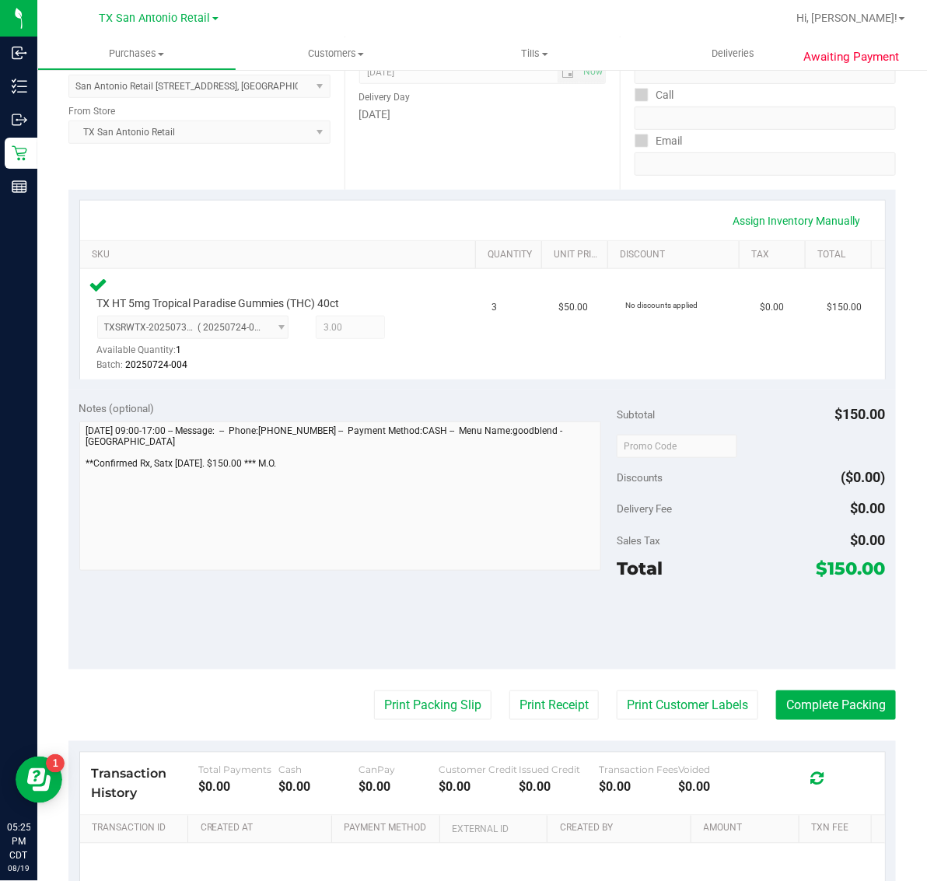
scroll to position [292, 0]
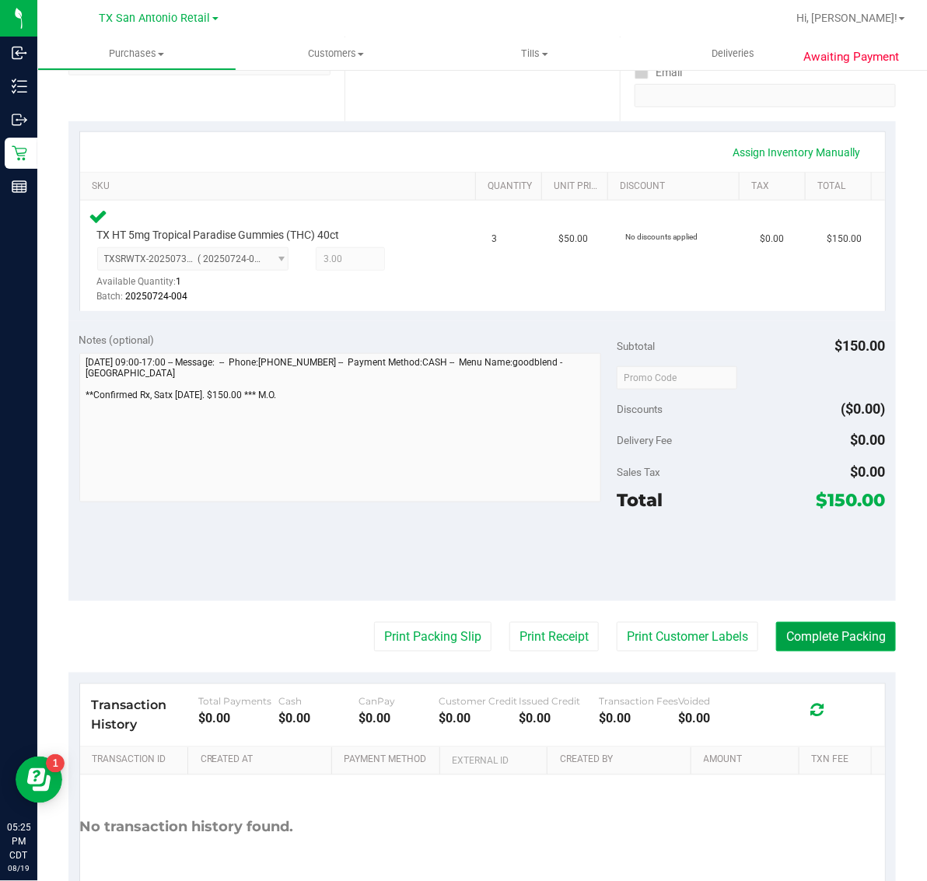
click at [817, 635] on button "Complete Packing" at bounding box center [836, 637] width 120 height 30
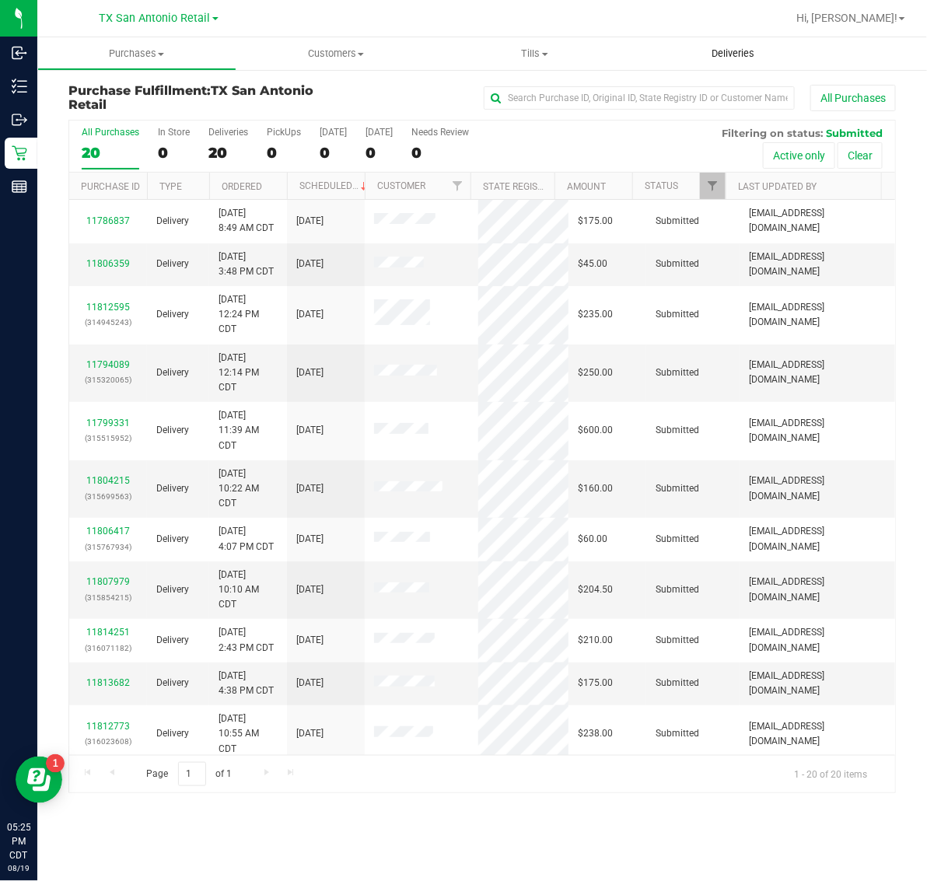
click at [737, 54] on span "Deliveries" at bounding box center [733, 54] width 85 height 14
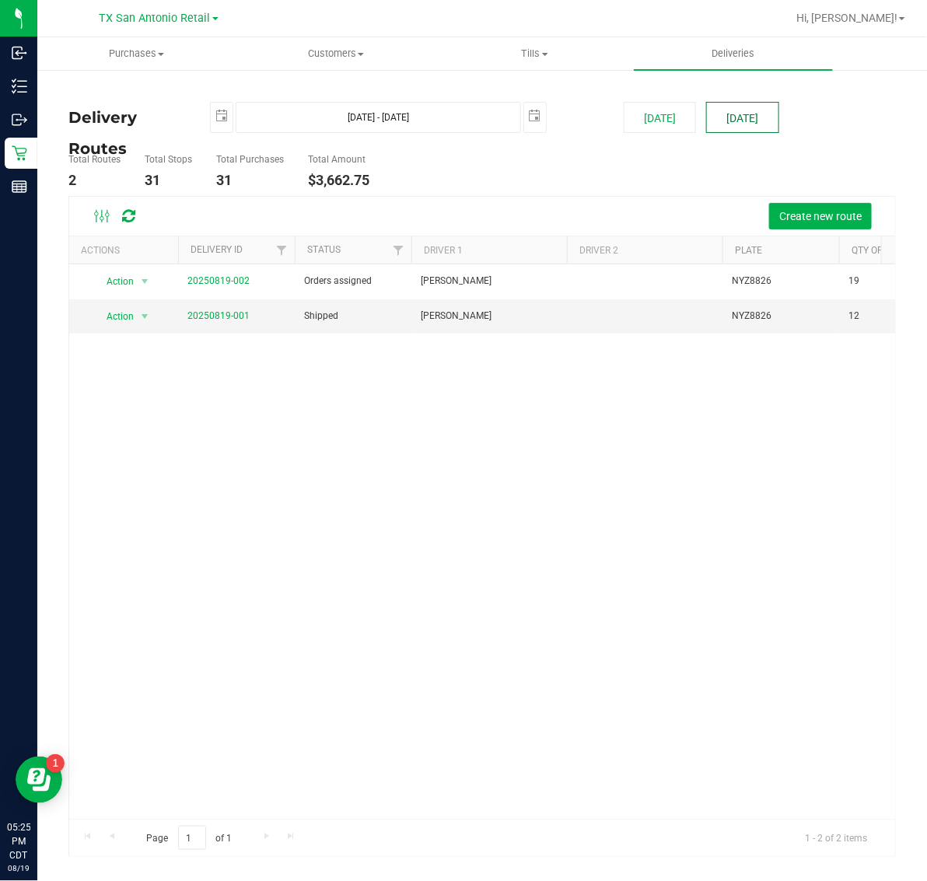
click at [765, 117] on button "[DATE]" at bounding box center [742, 117] width 72 height 31
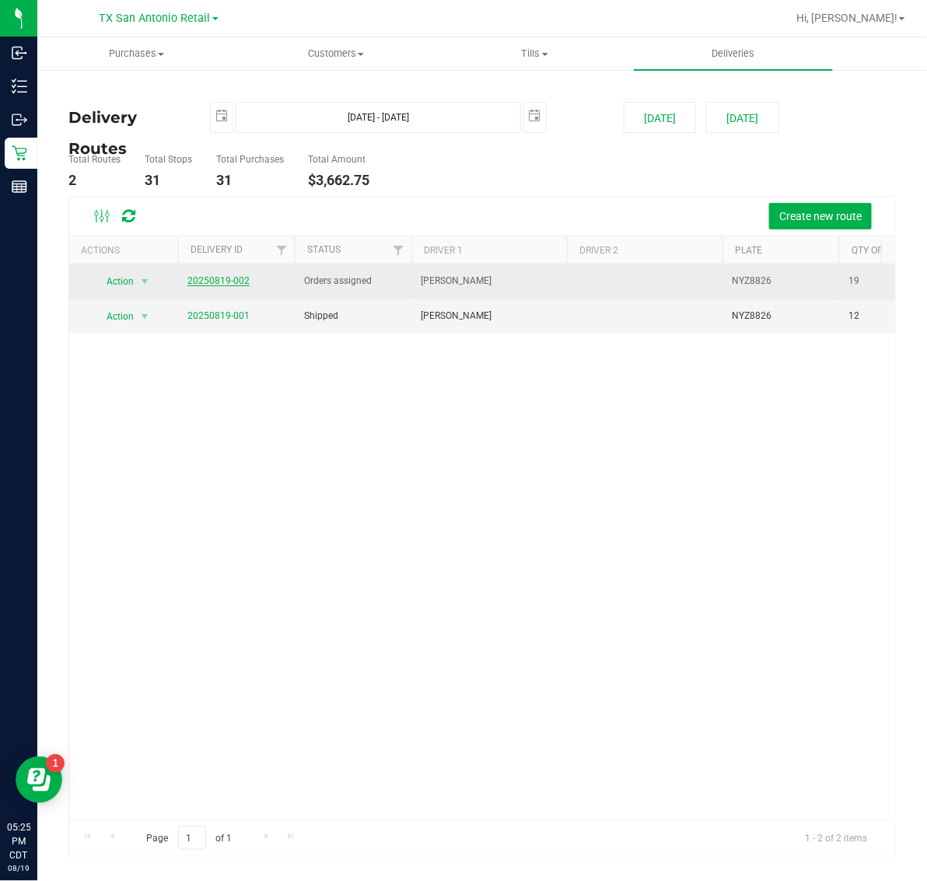
click at [227, 277] on link "20250819-002" at bounding box center [218, 280] width 62 height 11
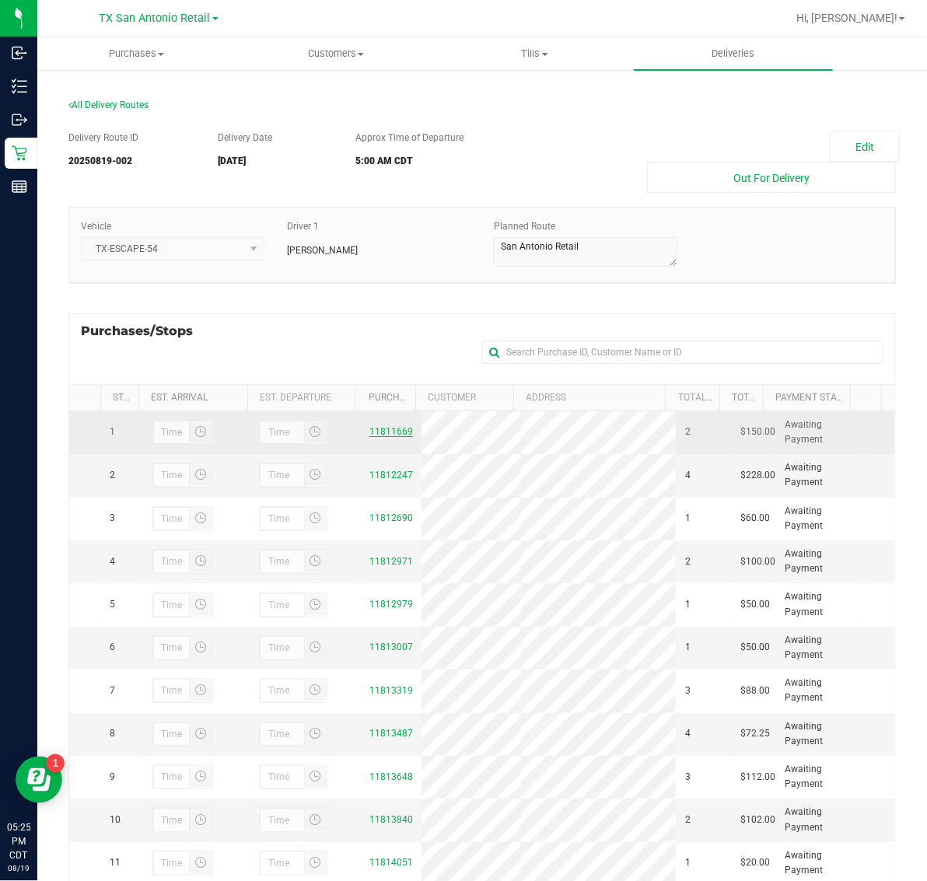
click at [369, 437] on link "11811669" at bounding box center [391, 431] width 44 height 11
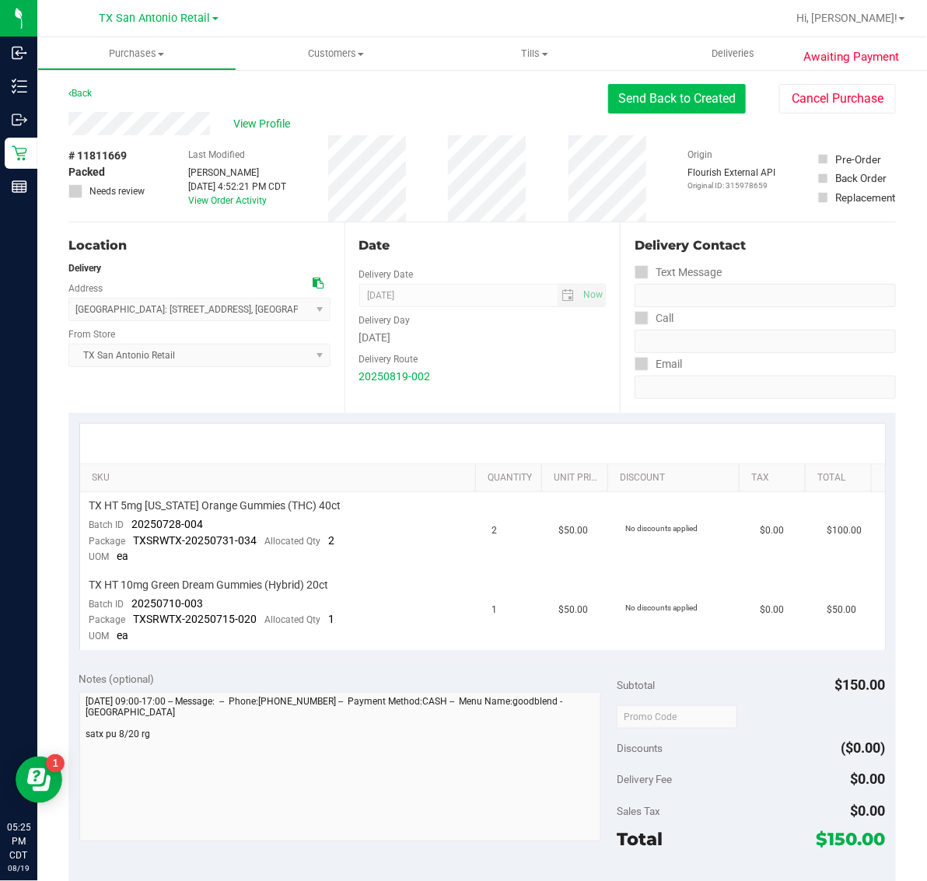
click at [698, 95] on button "Send Back to Created" at bounding box center [677, 99] width 138 height 30
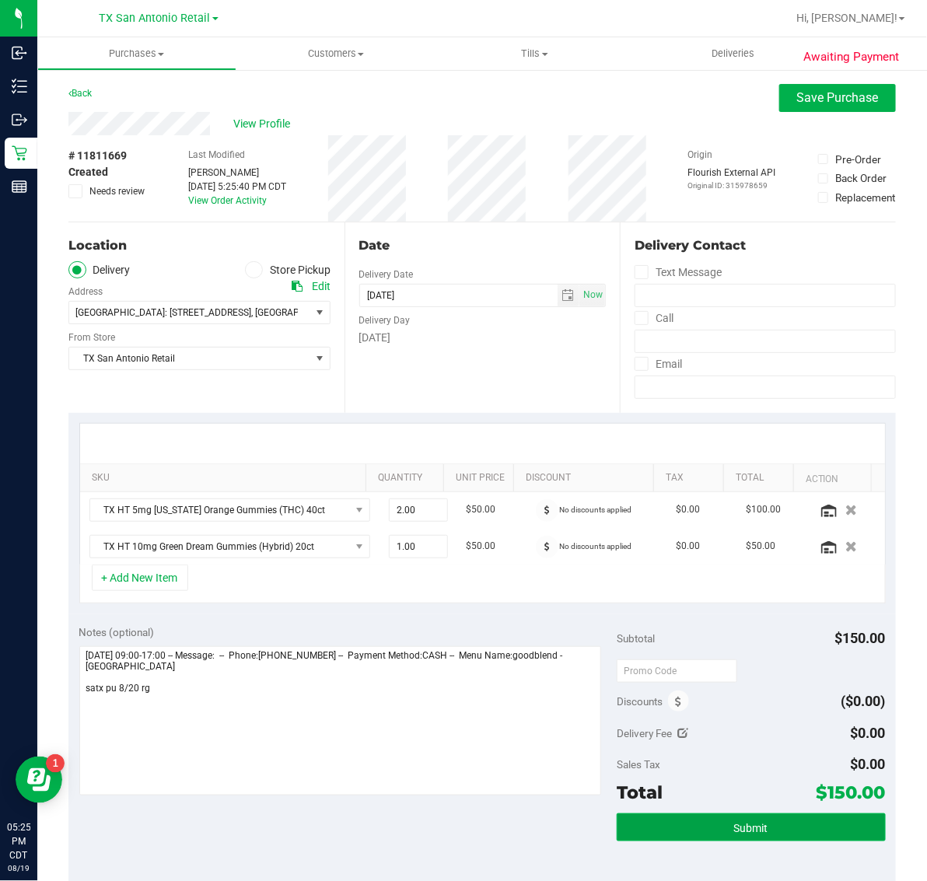
click at [748, 831] on span "Submit" at bounding box center [751, 828] width 34 height 12
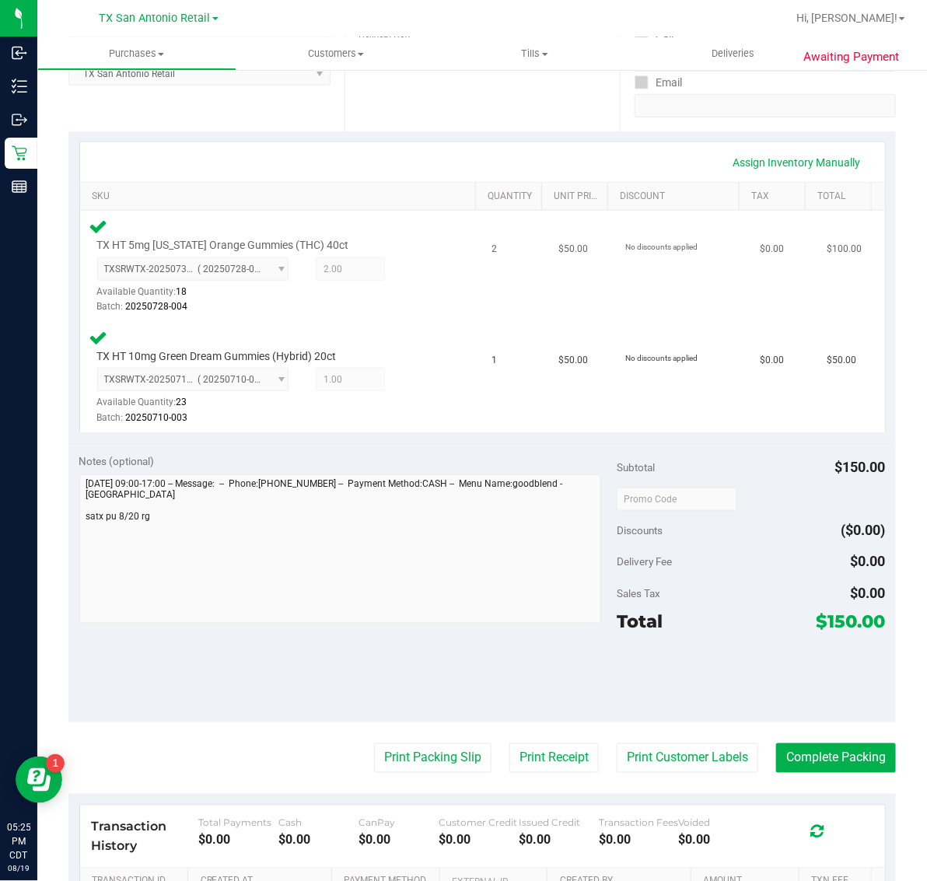
scroll to position [292, 0]
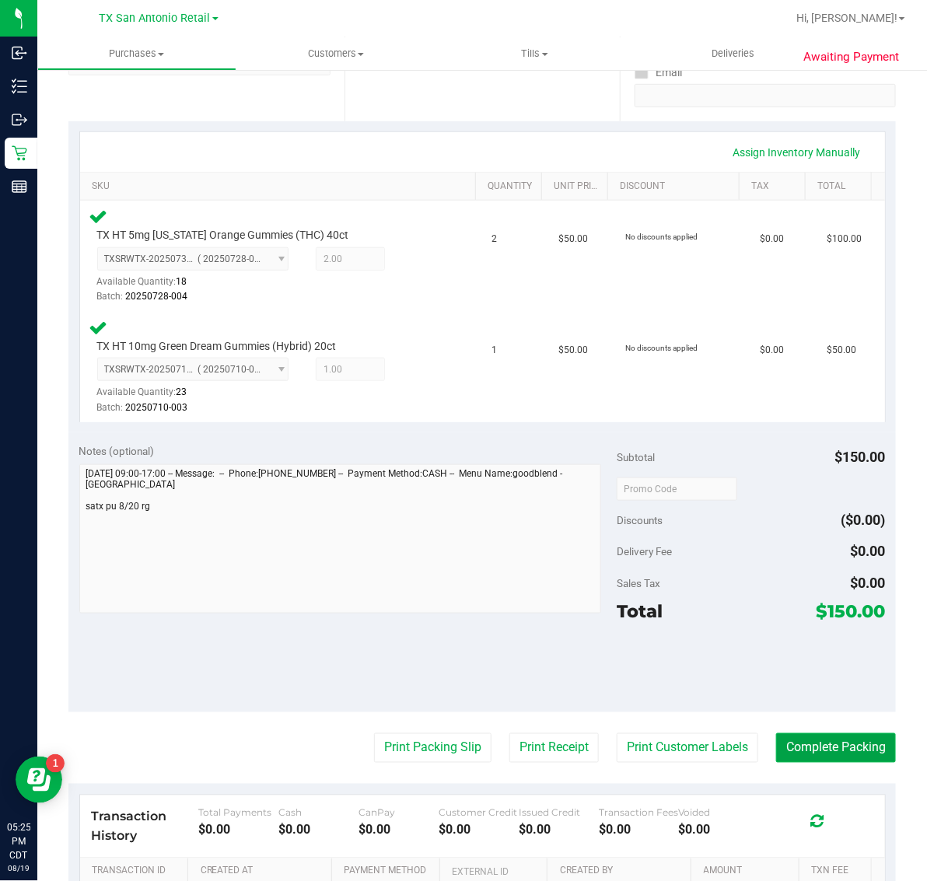
click at [782, 743] on button "Complete Packing" at bounding box center [836, 748] width 120 height 30
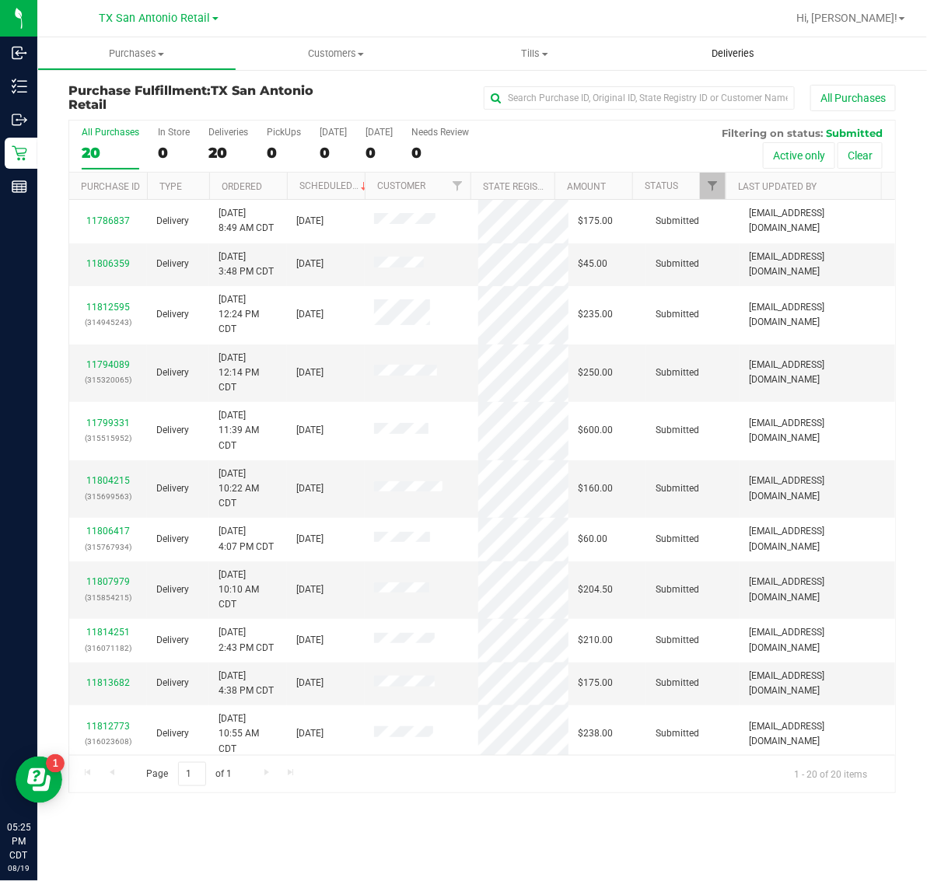
click at [716, 59] on span "Deliveries" at bounding box center [733, 54] width 85 height 14
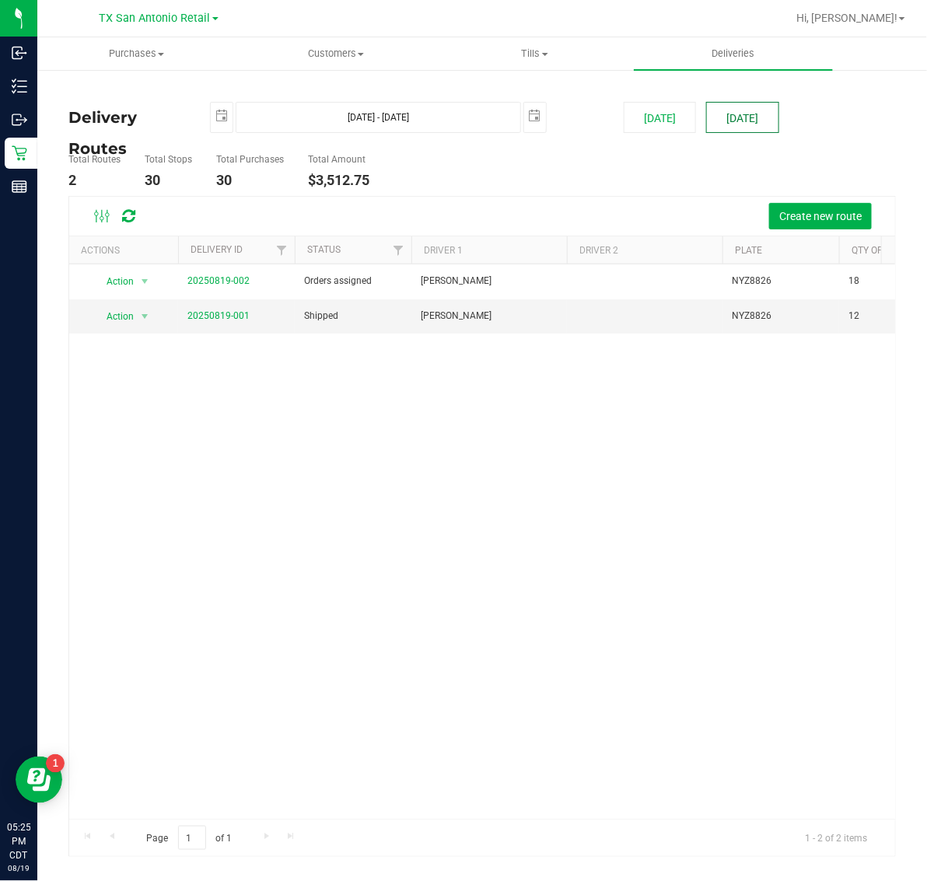
click at [753, 113] on button "[DATE]" at bounding box center [742, 117] width 72 height 31
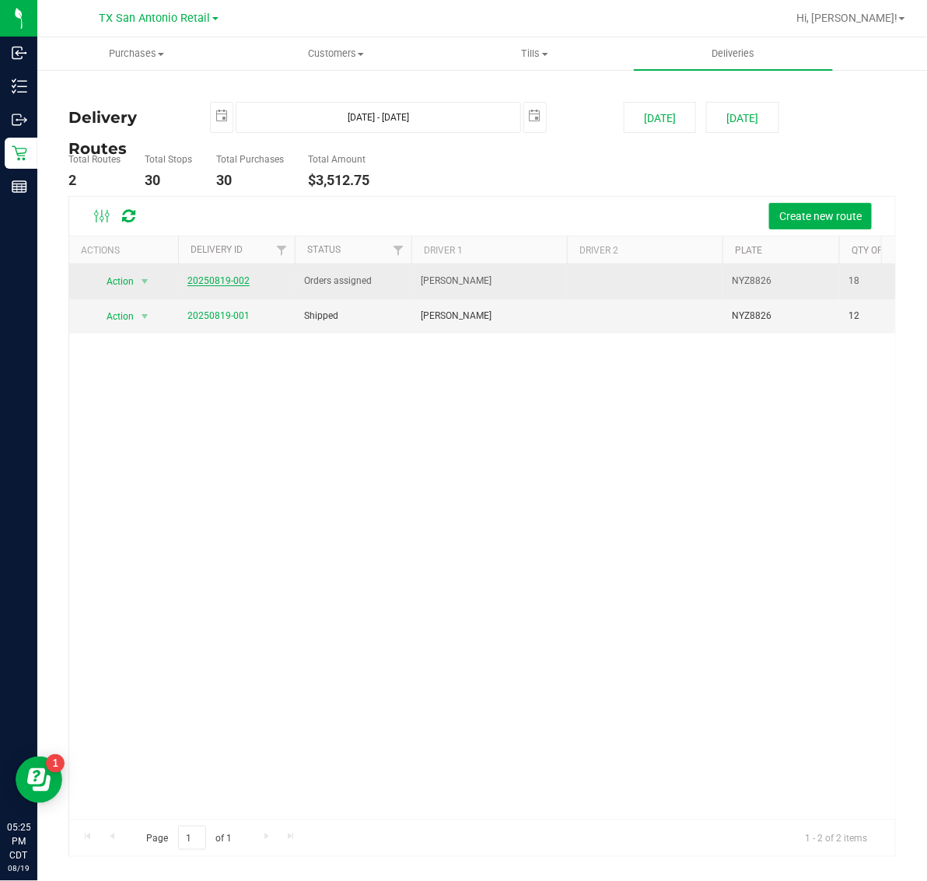
click at [219, 285] on link "20250819-002" at bounding box center [218, 280] width 62 height 11
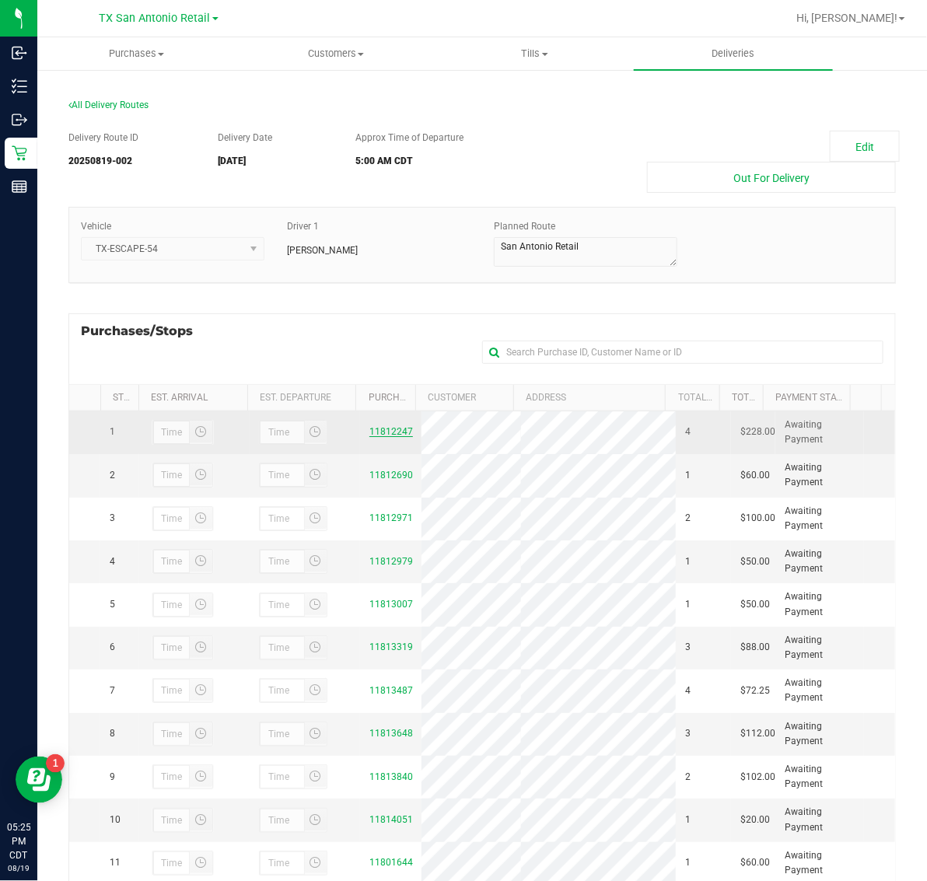
click at [394, 437] on link "11812247" at bounding box center [391, 431] width 44 height 11
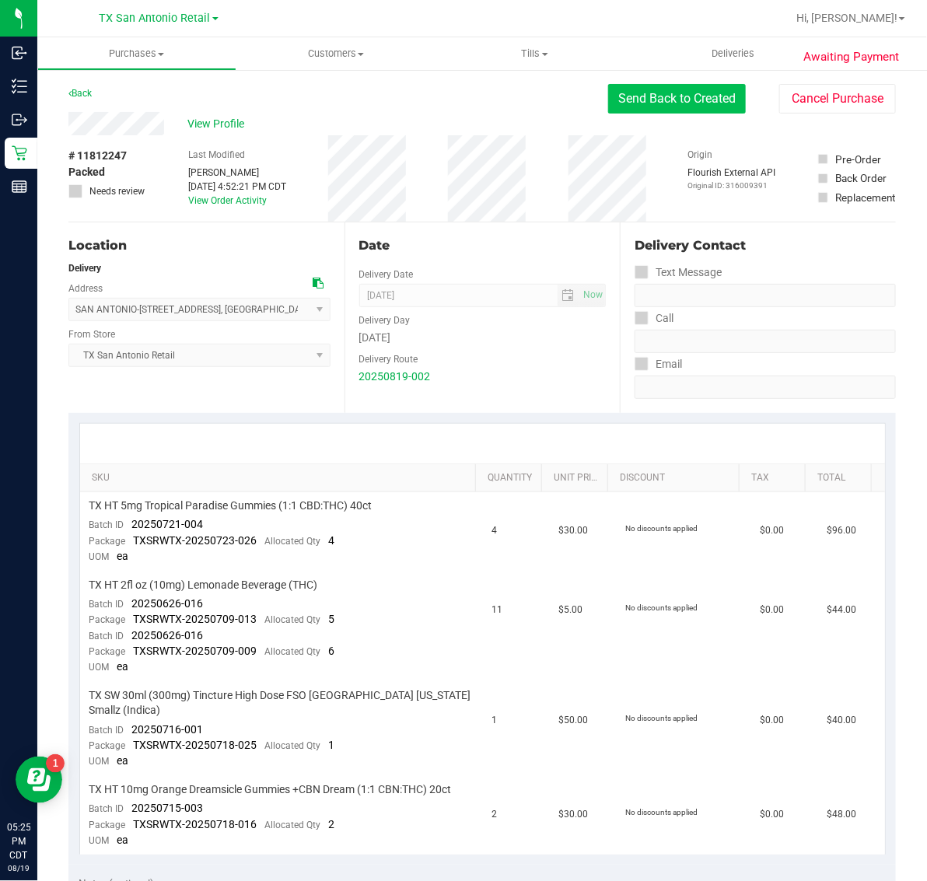
click at [667, 95] on button "Send Back to Created" at bounding box center [677, 99] width 138 height 30
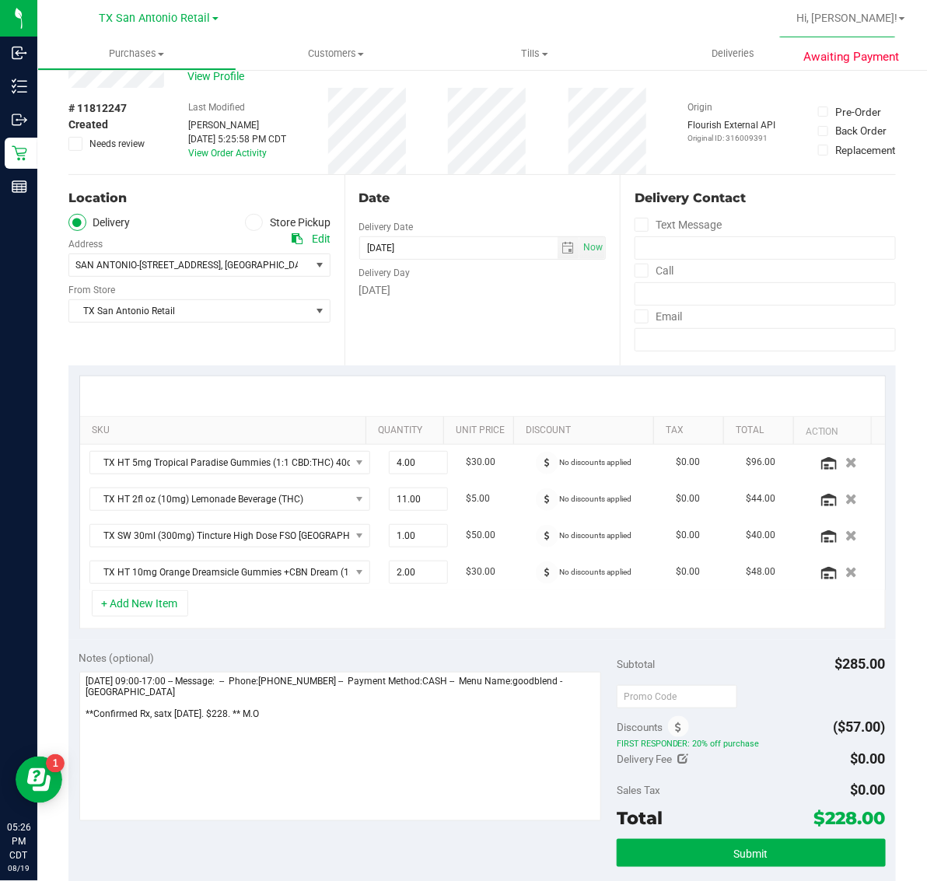
scroll to position [292, 0]
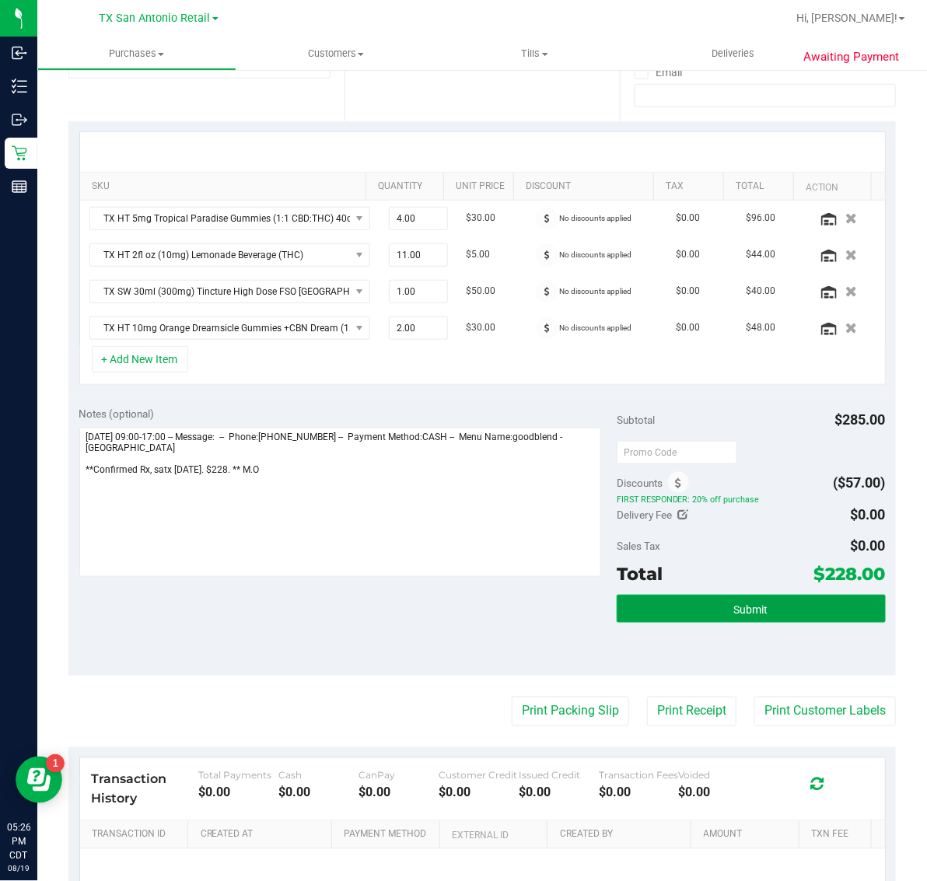
click at [775, 611] on button "Submit" at bounding box center [751, 609] width 269 height 28
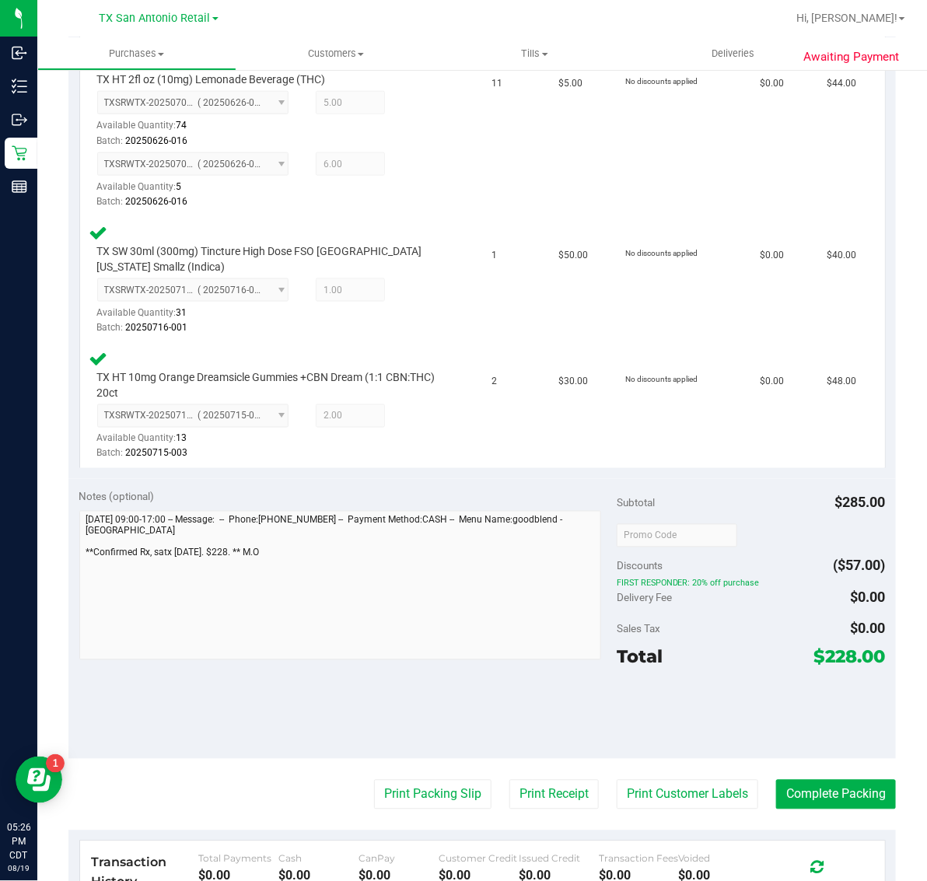
scroll to position [583, 0]
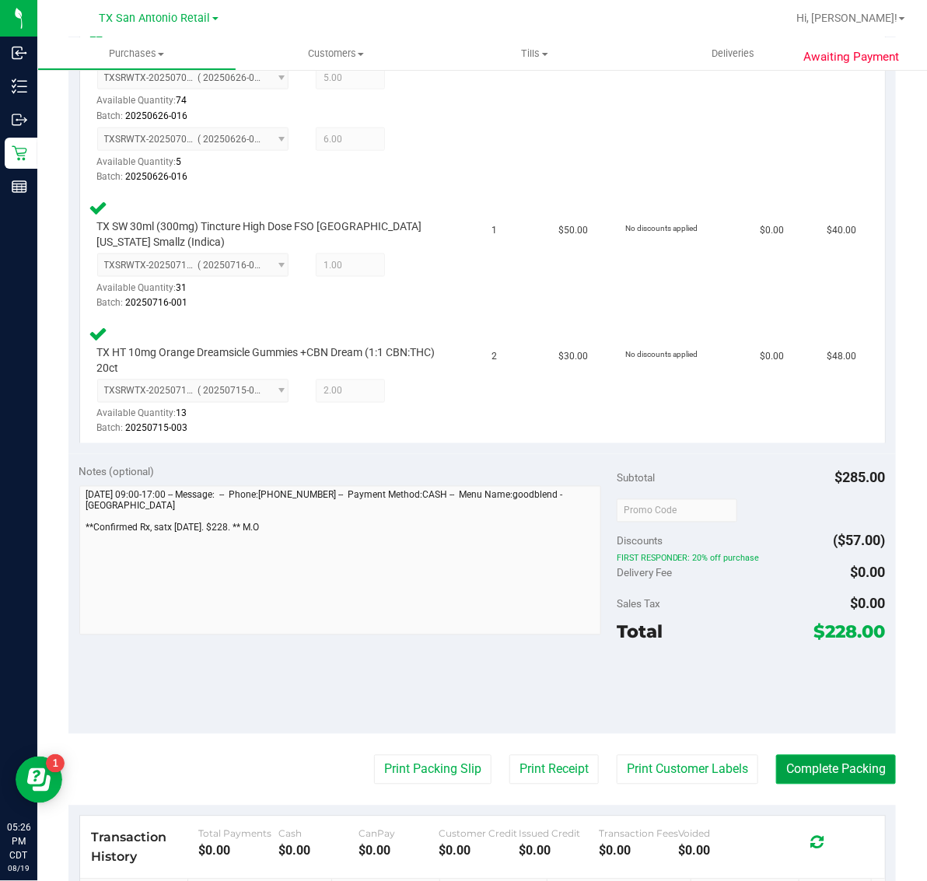
click at [811, 770] on button "Complete Packing" at bounding box center [836, 770] width 120 height 30
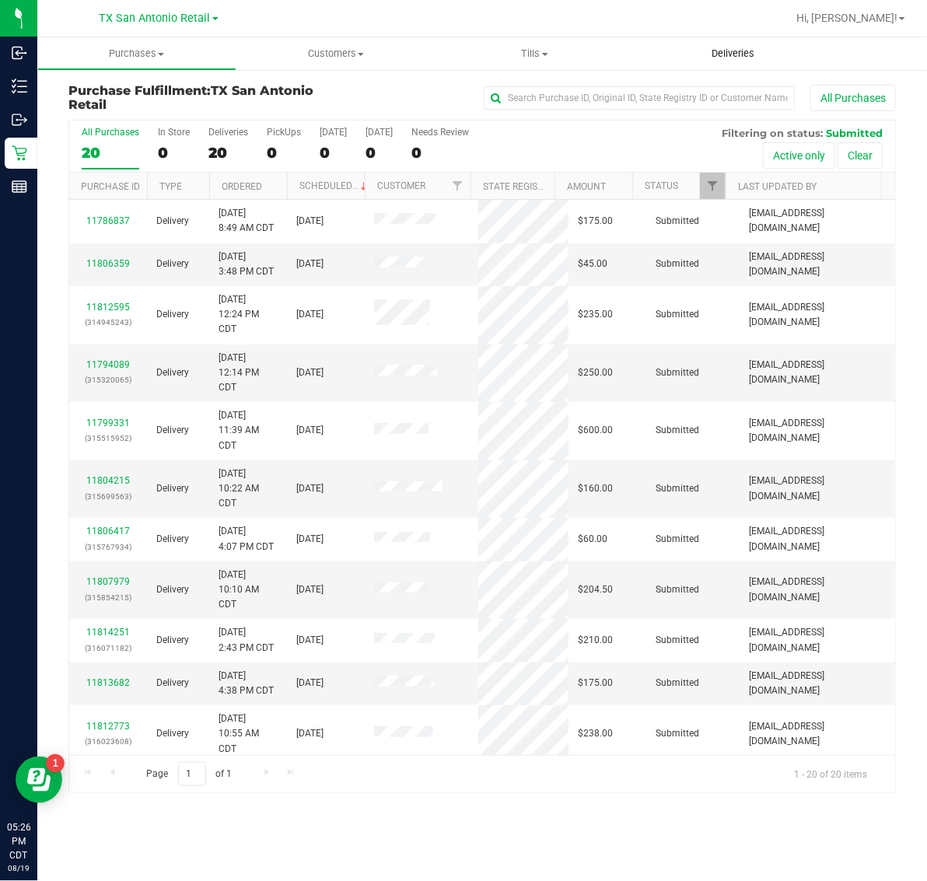
click at [736, 51] on span "Deliveries" at bounding box center [733, 54] width 85 height 14
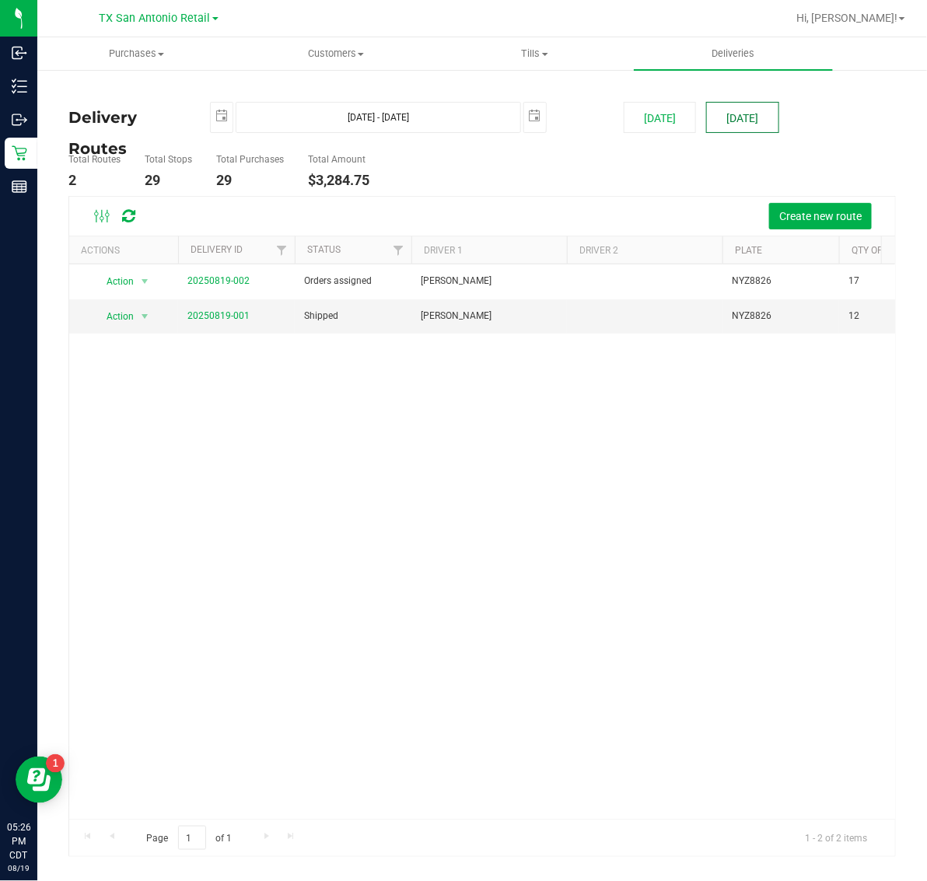
click at [740, 111] on button "[DATE]" at bounding box center [742, 117] width 72 height 31
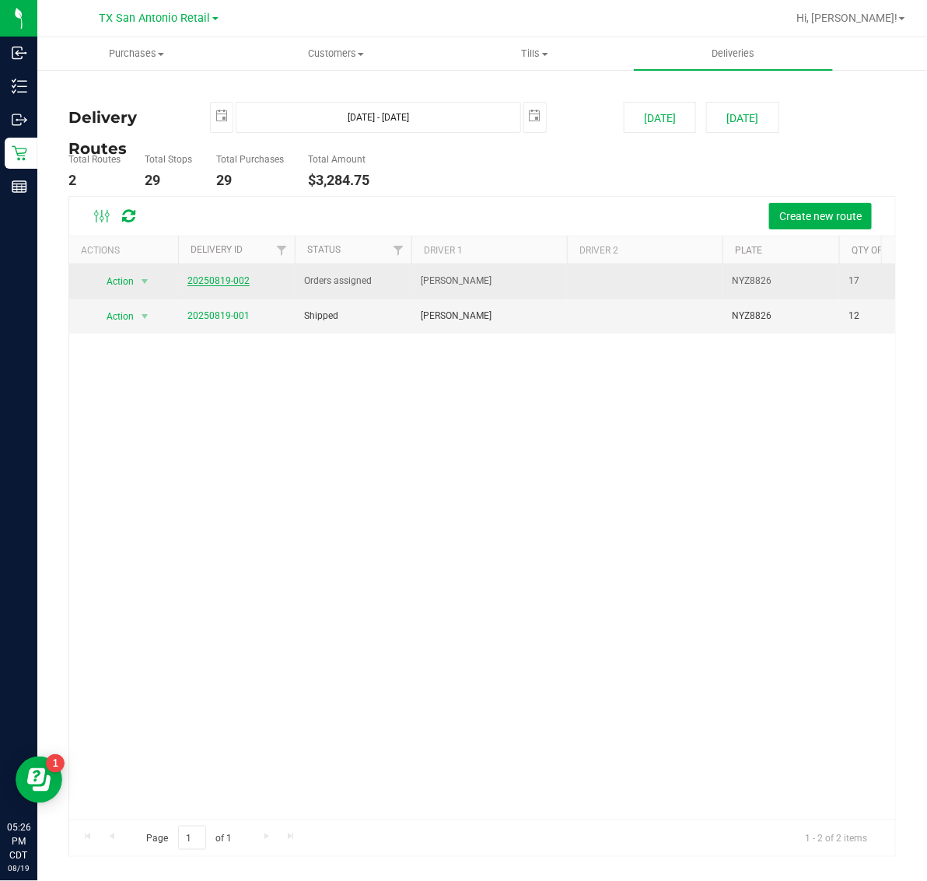
click at [228, 282] on link "20250819-002" at bounding box center [218, 280] width 62 height 11
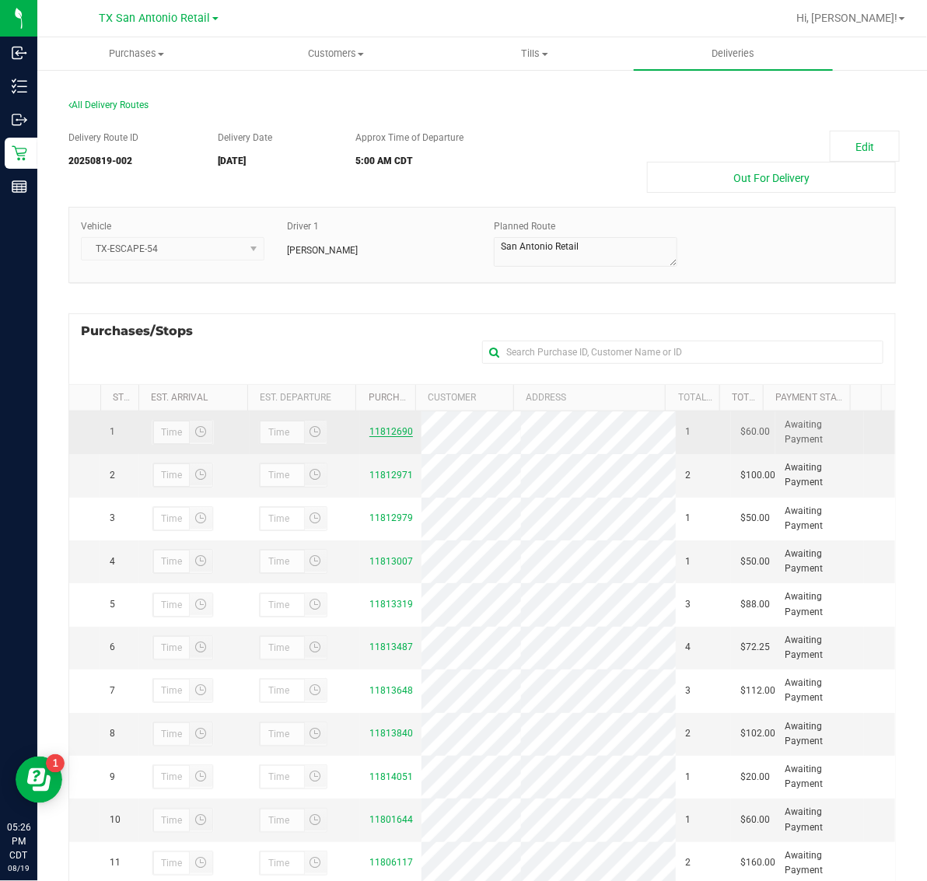
click at [370, 430] on link "11812690" at bounding box center [391, 431] width 44 height 11
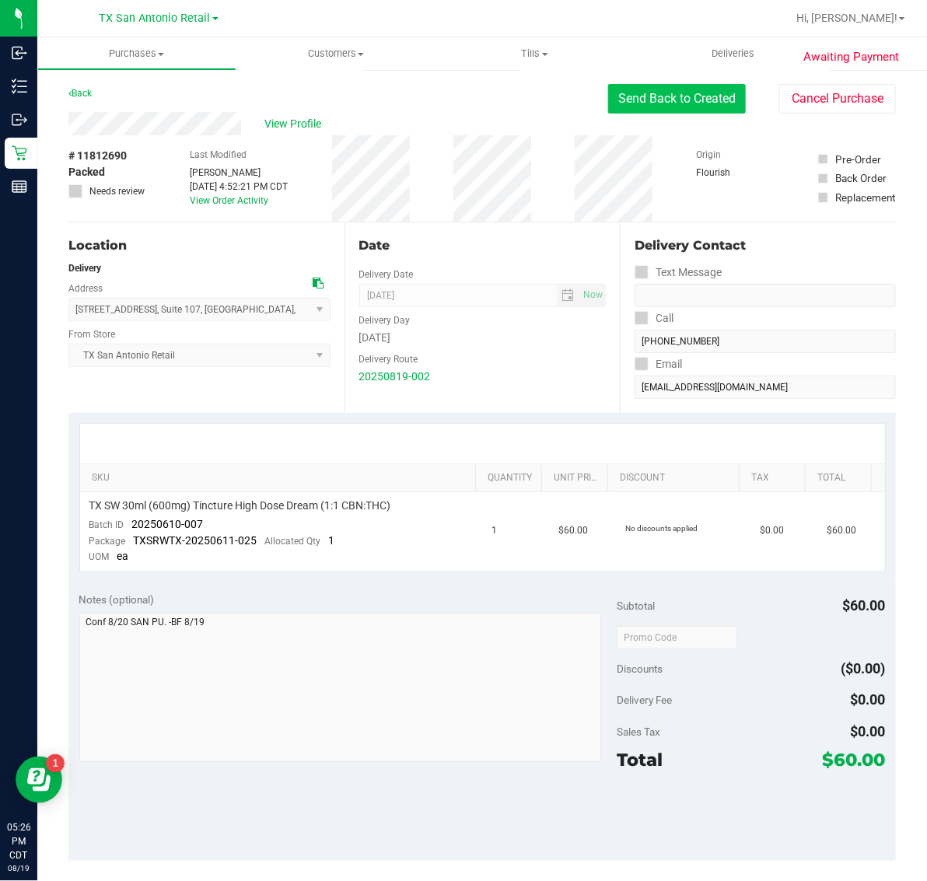
click at [667, 98] on button "Send Back to Created" at bounding box center [677, 99] width 138 height 30
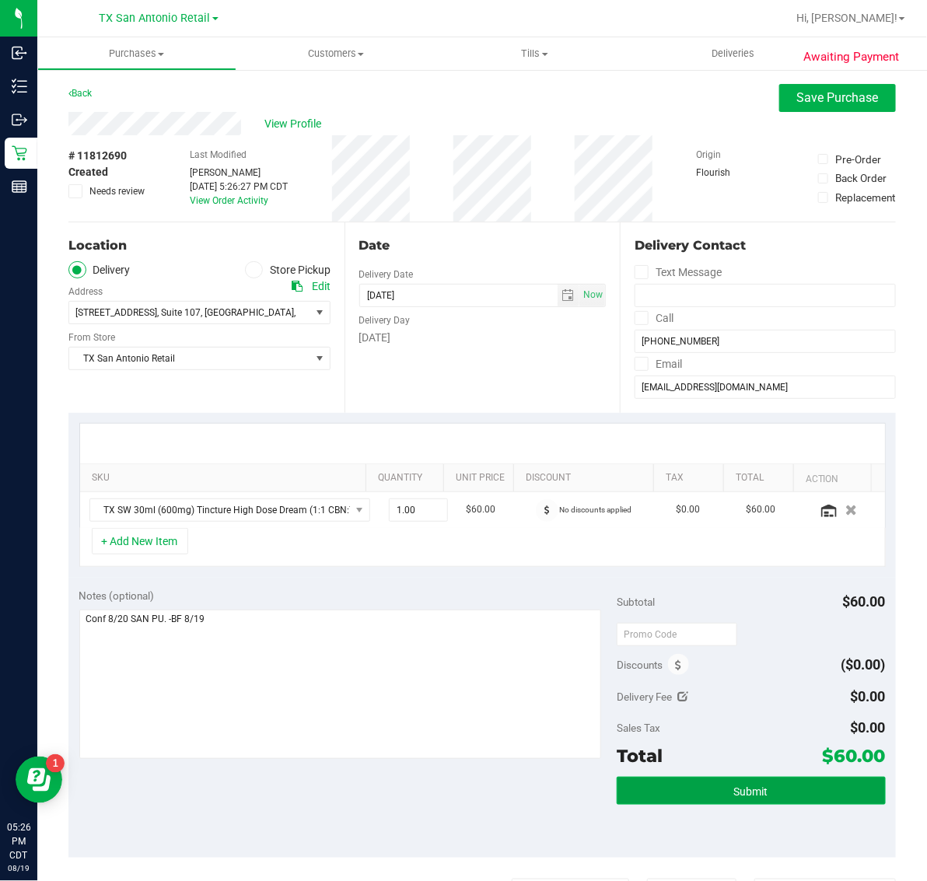
click at [734, 797] on span "Submit" at bounding box center [751, 792] width 34 height 12
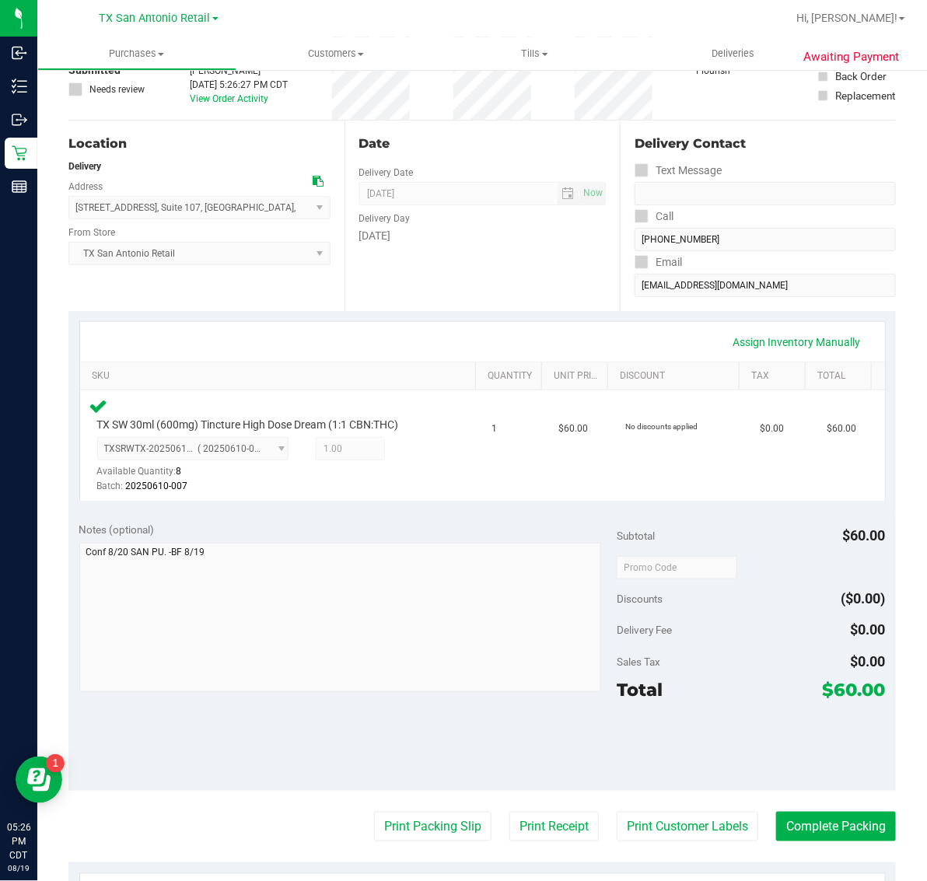
scroll to position [194, 0]
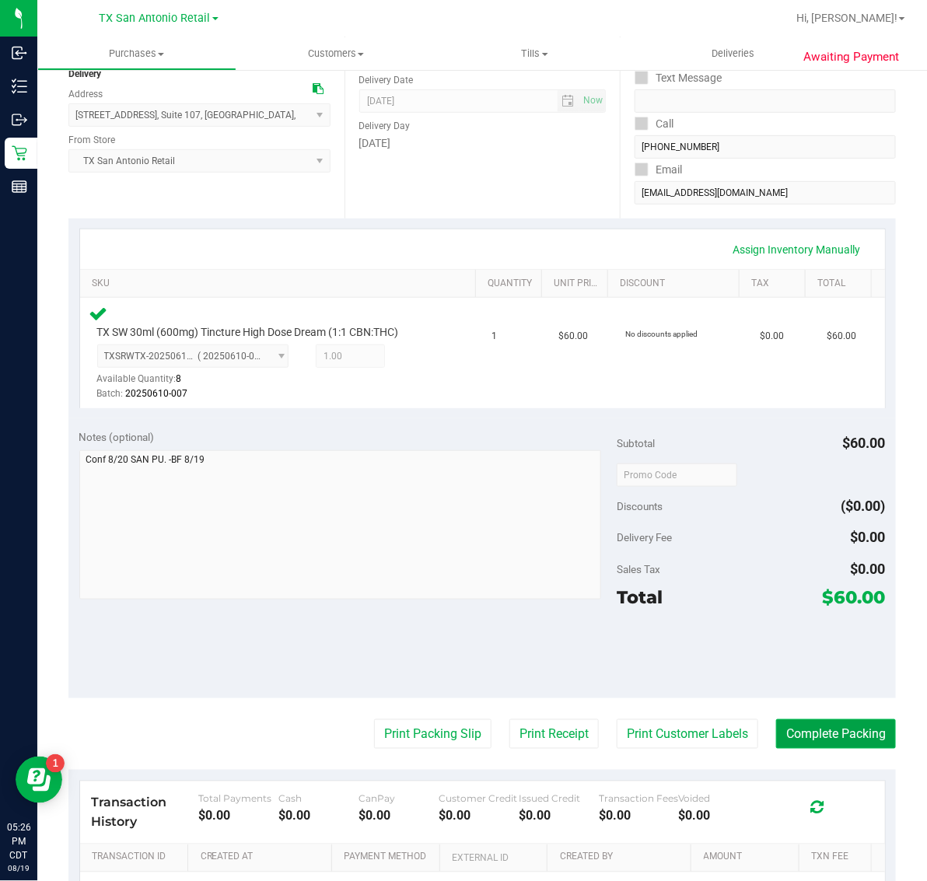
click at [800, 736] on button "Complete Packing" at bounding box center [836, 734] width 120 height 30
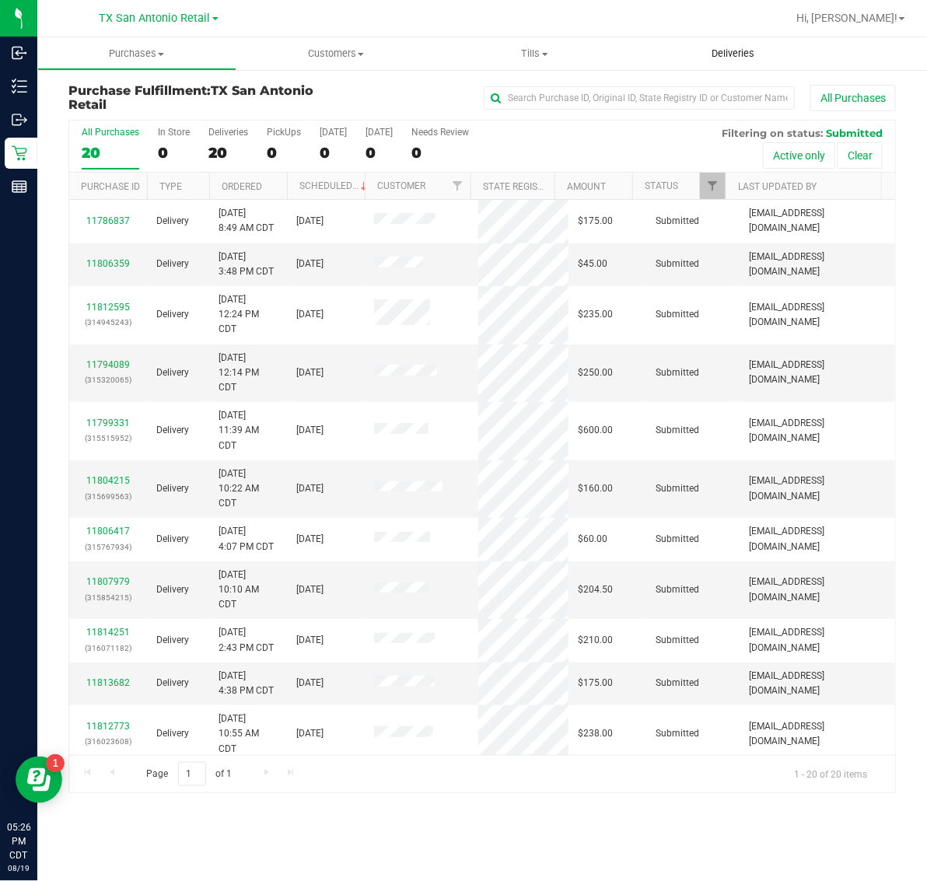
click at [740, 53] on span "Deliveries" at bounding box center [733, 54] width 85 height 14
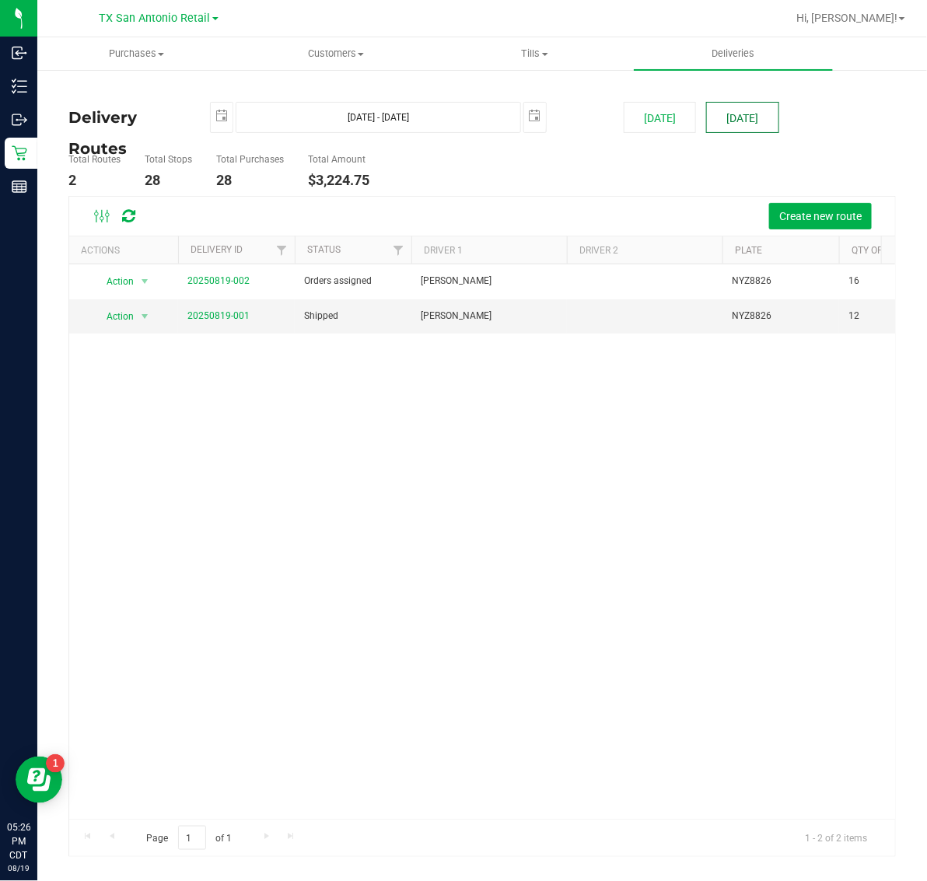
click at [745, 118] on button "[DATE]" at bounding box center [742, 117] width 72 height 31
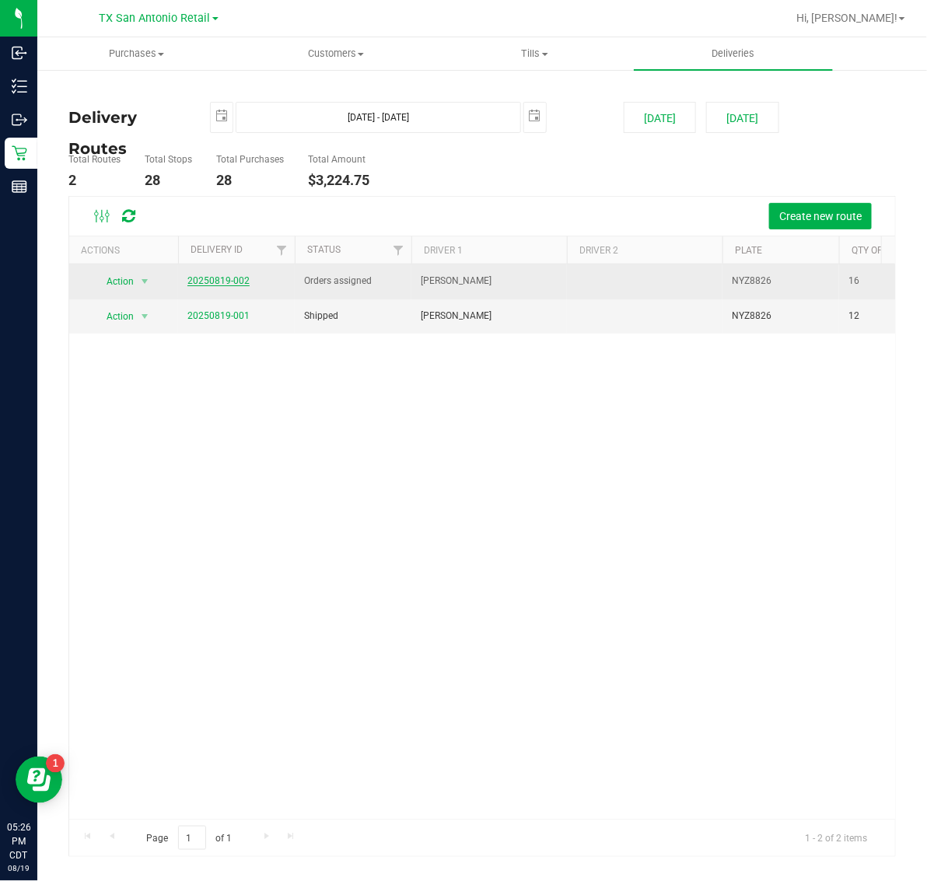
click at [219, 281] on link "20250819-002" at bounding box center [218, 280] width 62 height 11
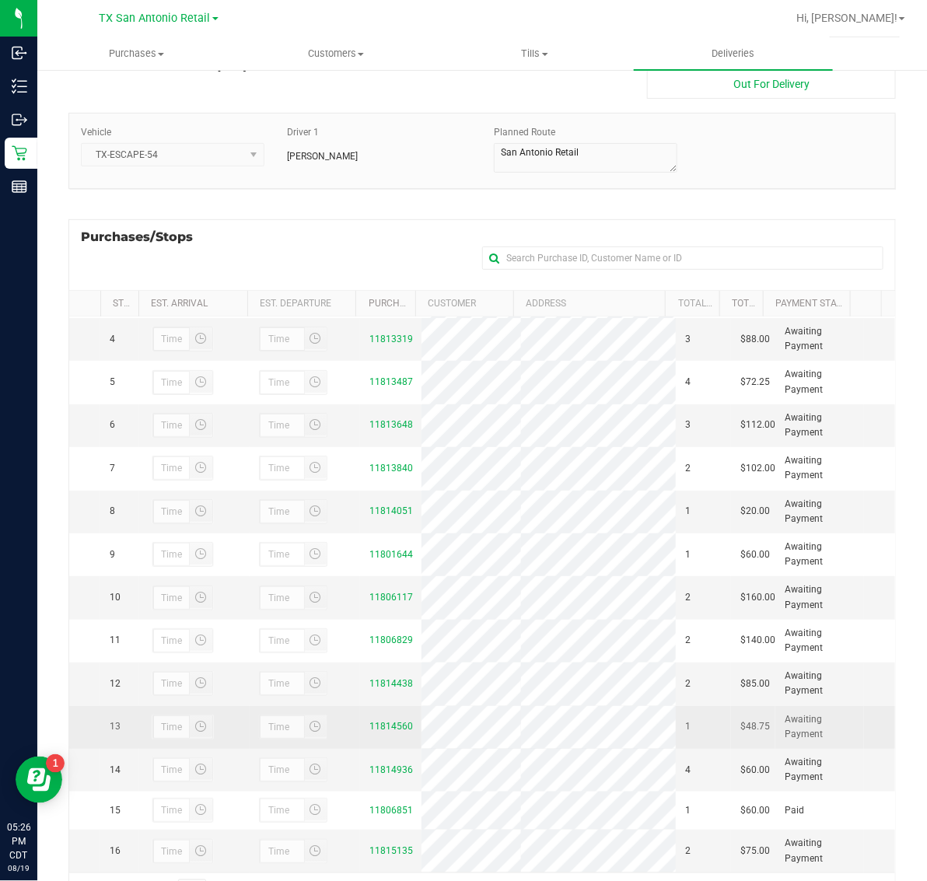
scroll to position [165, 0]
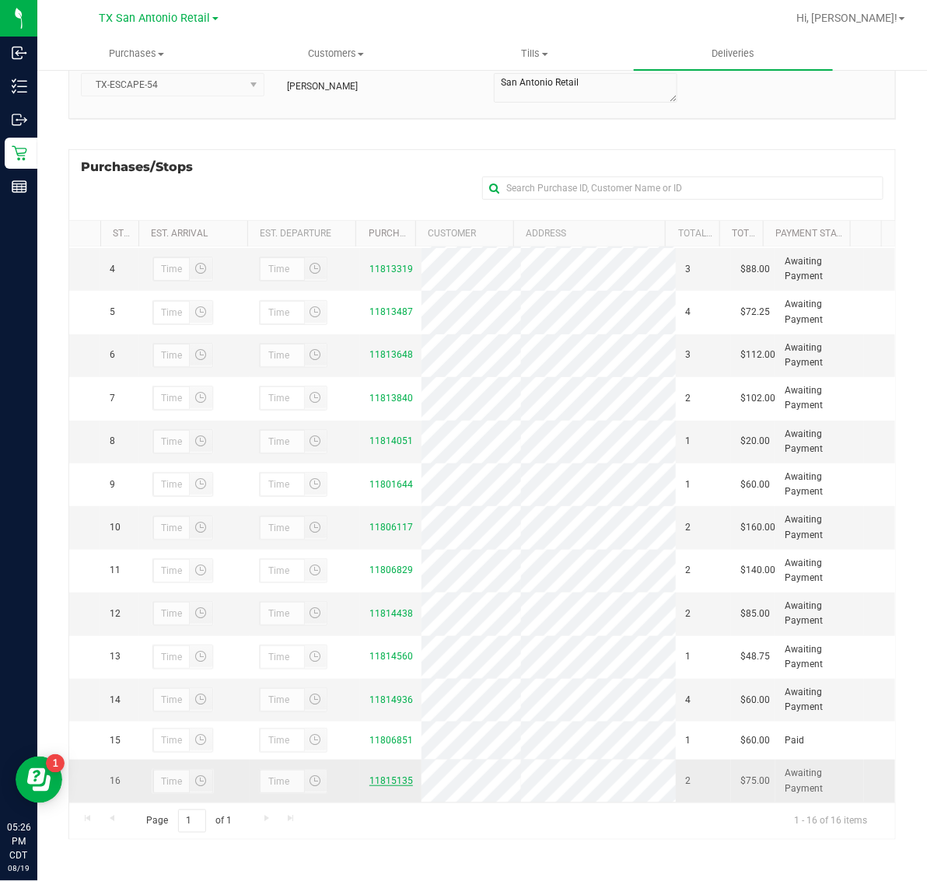
click at [387, 783] on link "11815135" at bounding box center [391, 780] width 44 height 11
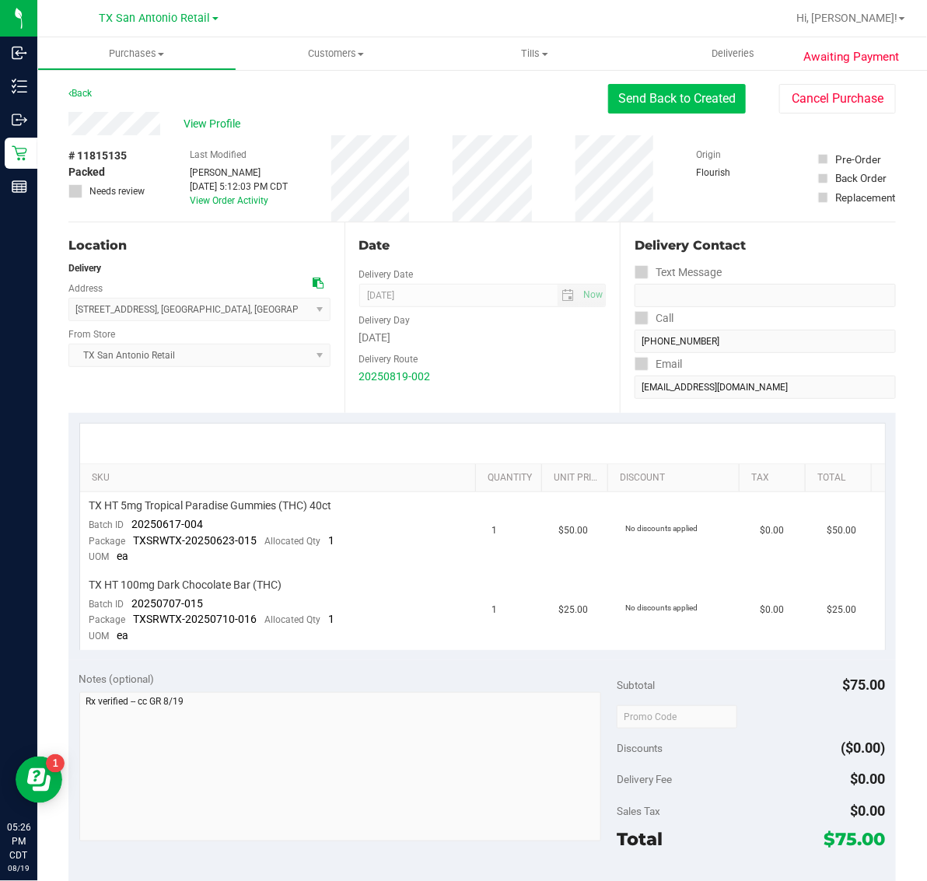
click at [674, 96] on button "Send Back to Created" at bounding box center [677, 99] width 138 height 30
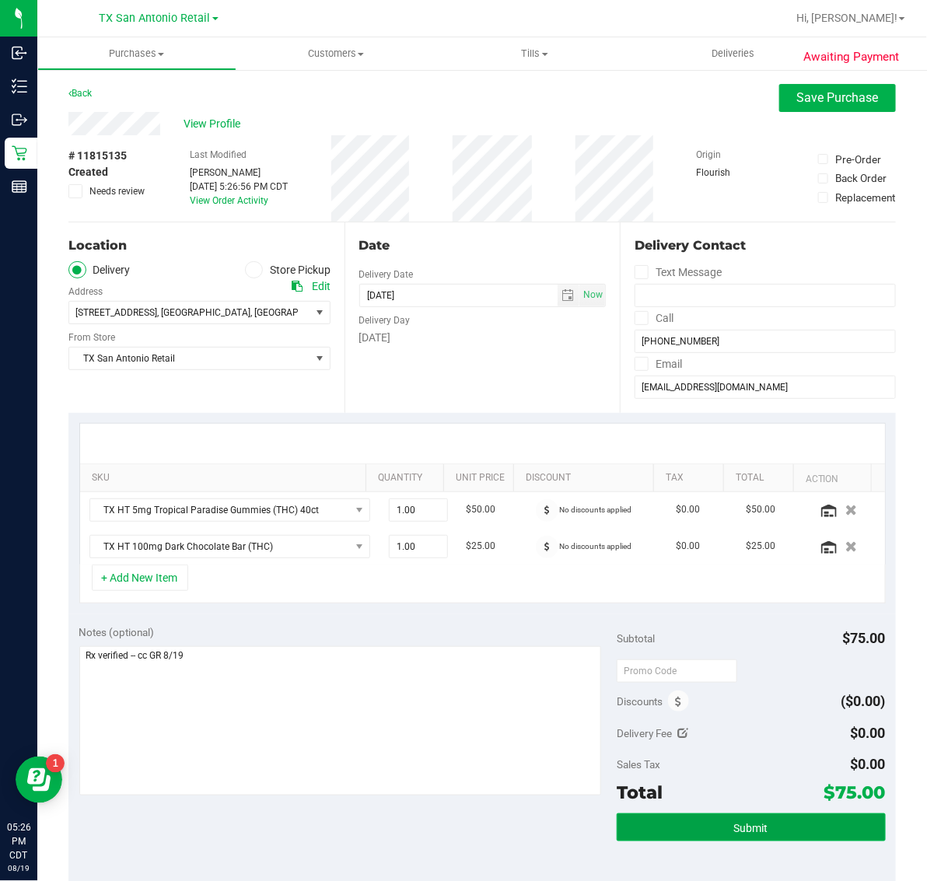
click at [762, 830] on button "Submit" at bounding box center [751, 828] width 269 height 28
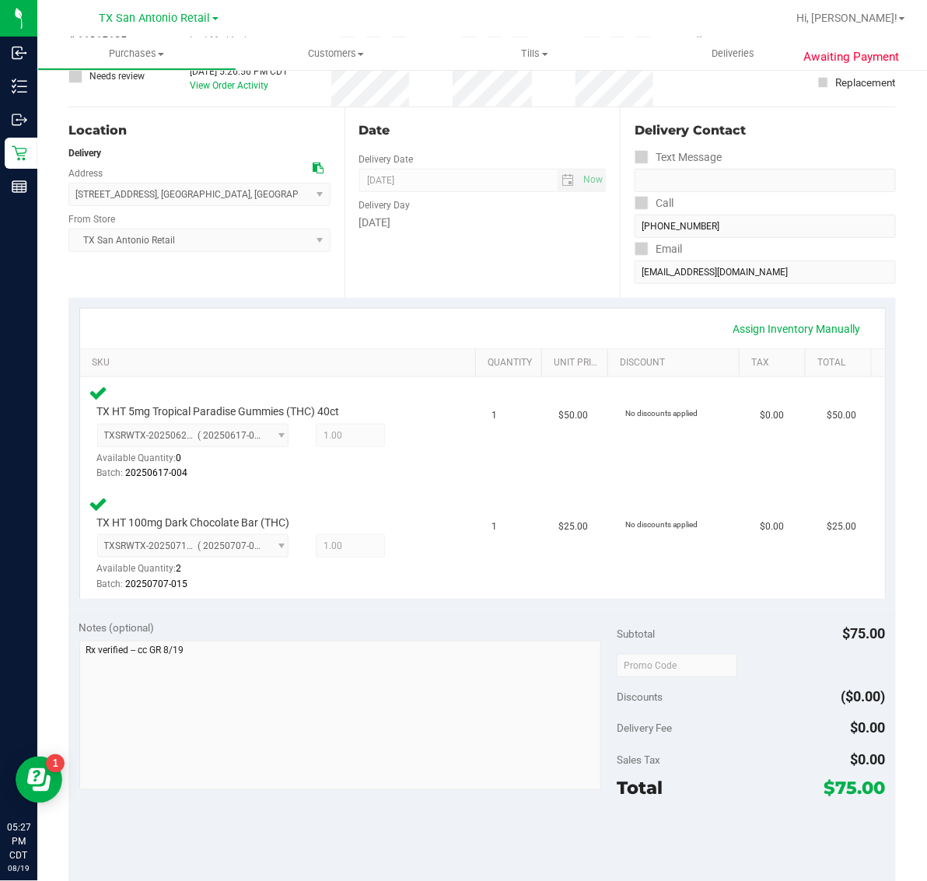
scroll to position [194, 0]
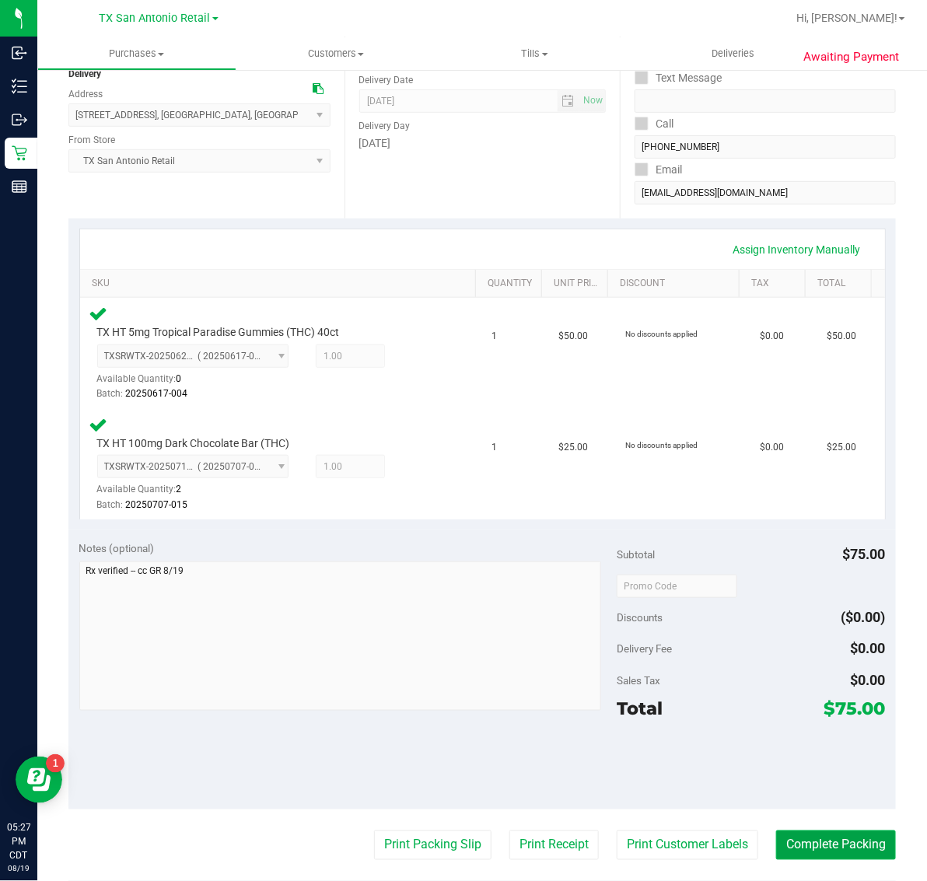
click at [831, 844] on button "Complete Packing" at bounding box center [836, 846] width 120 height 30
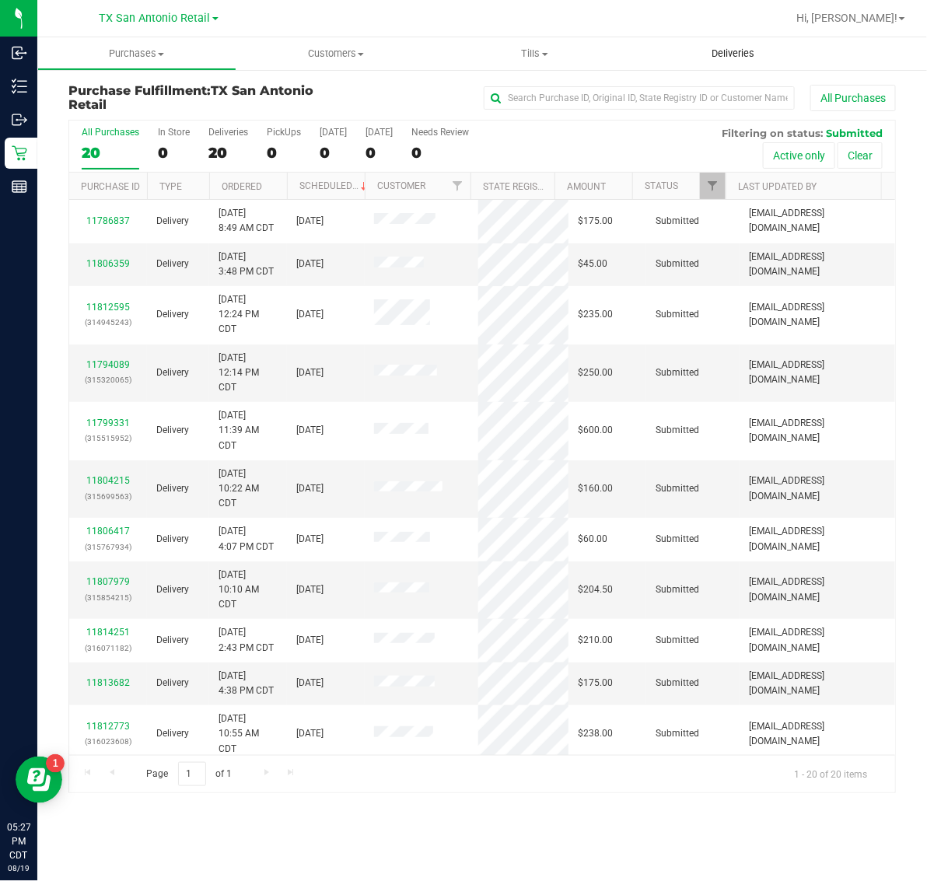
click at [728, 63] on uib-tab-heading "Deliveries" at bounding box center [733, 53] width 199 height 33
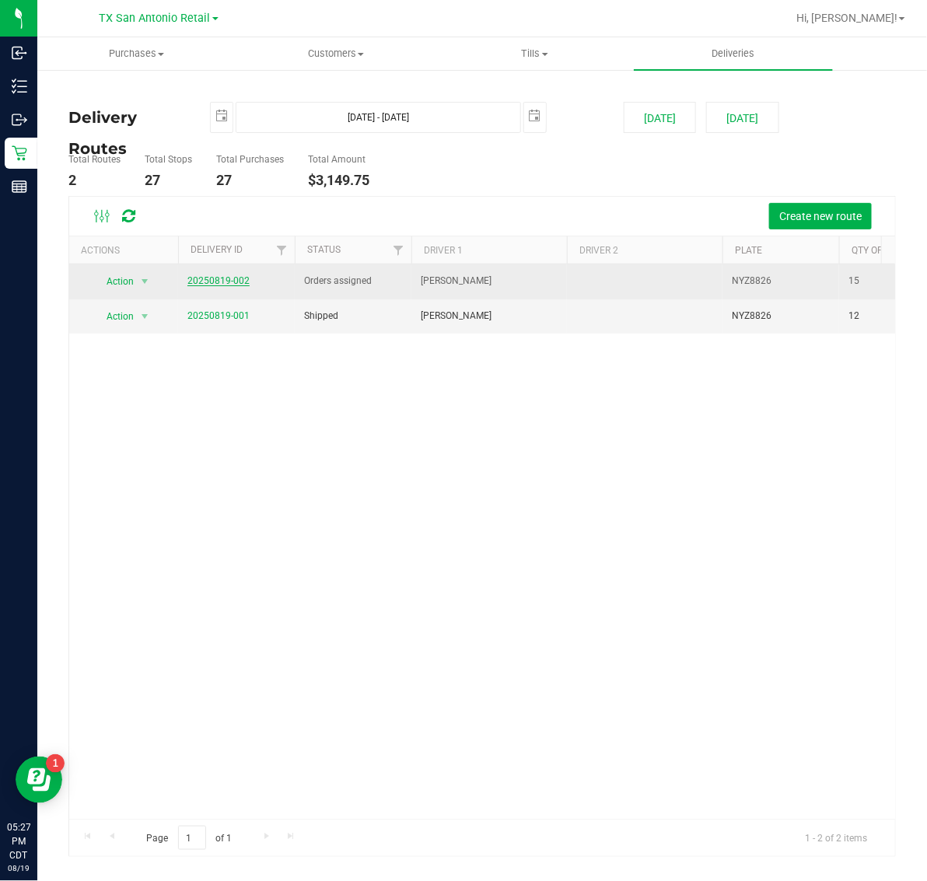
click at [237, 278] on link "20250819-002" at bounding box center [218, 280] width 62 height 11
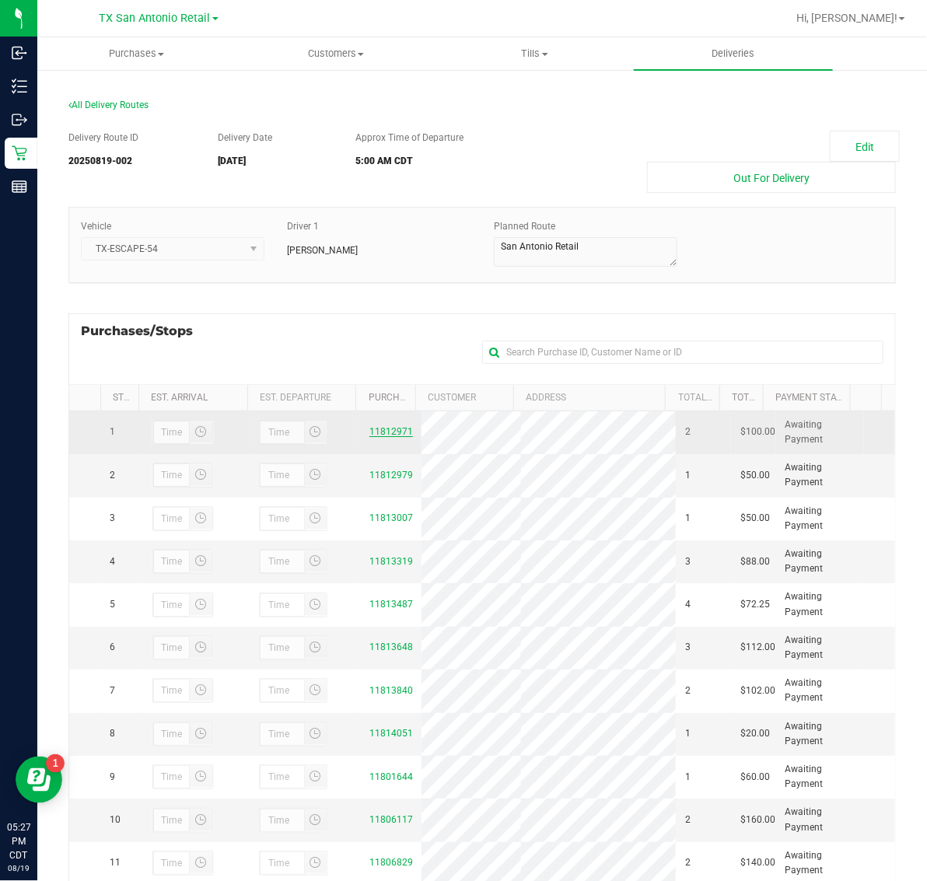
click at [375, 434] on link "11812971" at bounding box center [391, 431] width 44 height 11
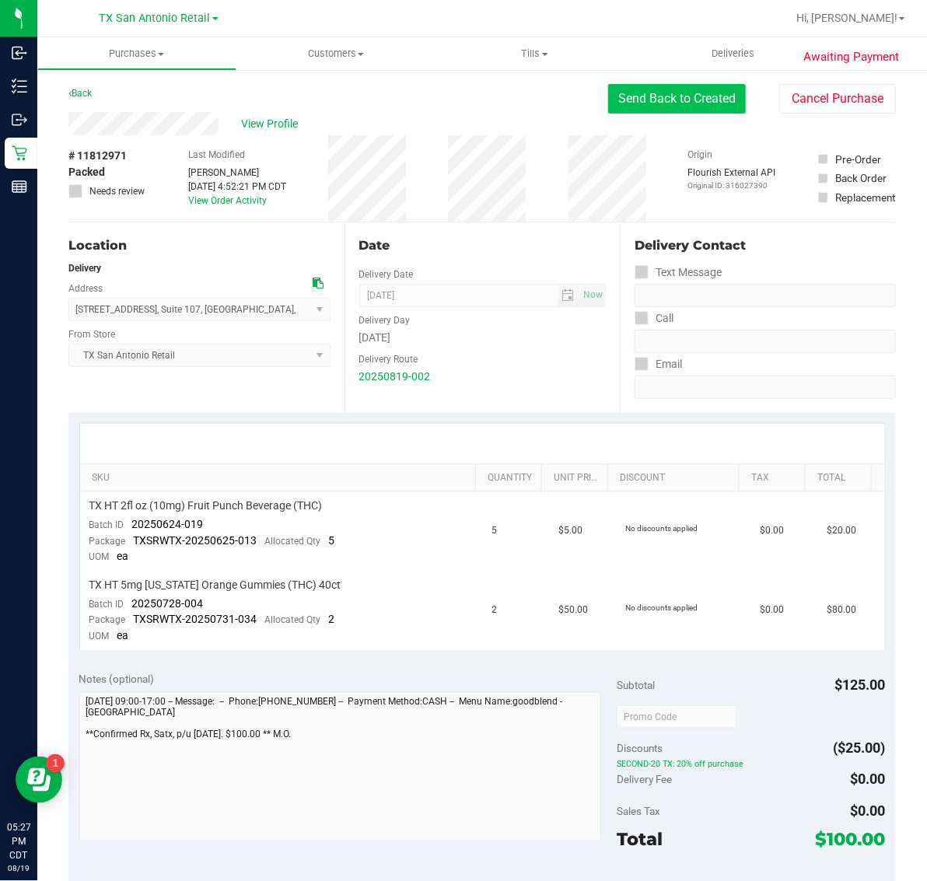
click at [688, 90] on button "Send Back to Created" at bounding box center [677, 99] width 138 height 30
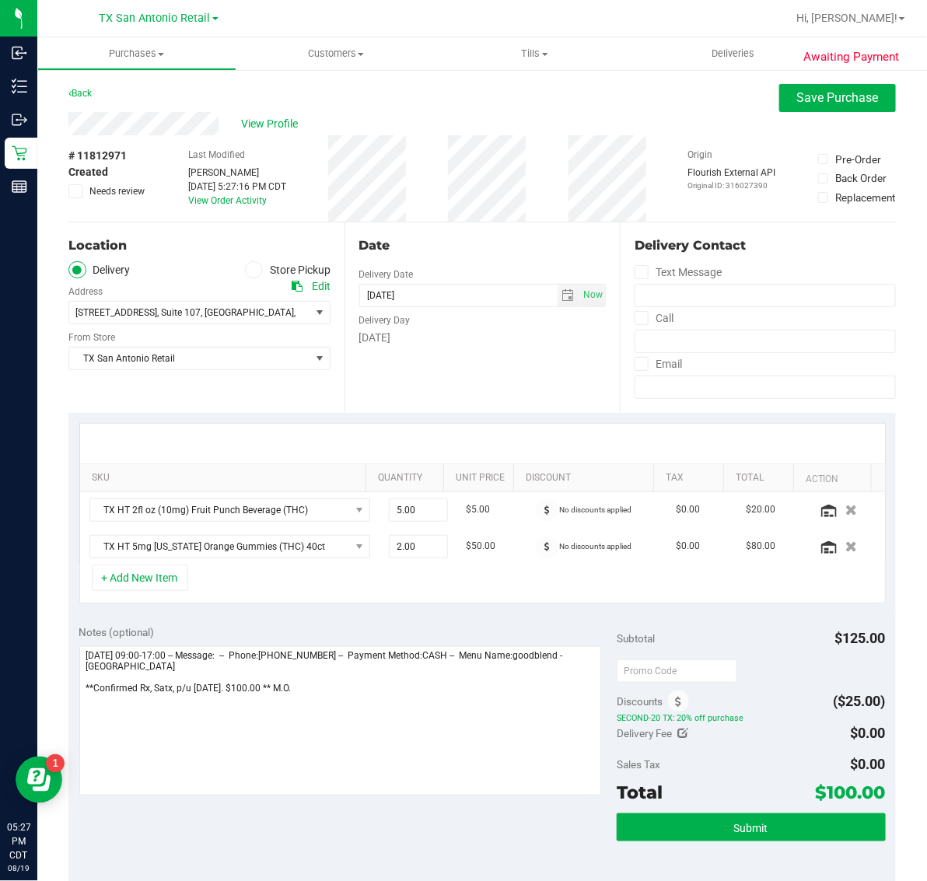
click at [747, 807] on div "Total $100.00" at bounding box center [751, 793] width 269 height 28
click at [748, 823] on span "Submit" at bounding box center [751, 828] width 34 height 12
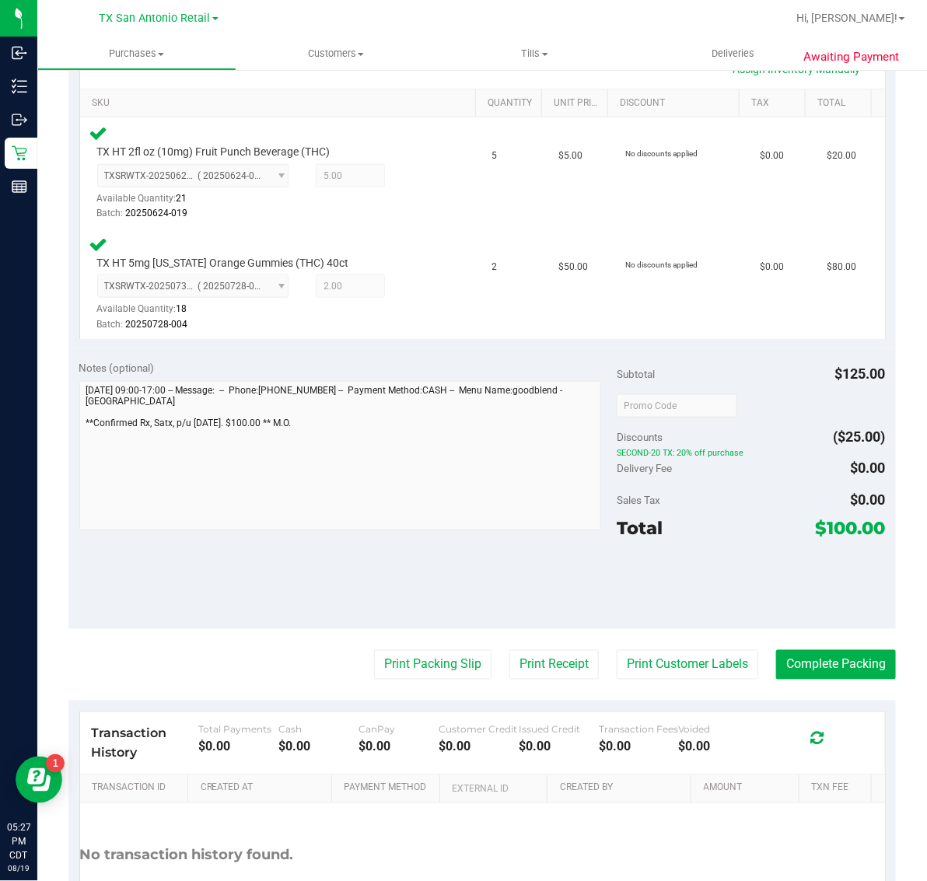
scroll to position [389, 0]
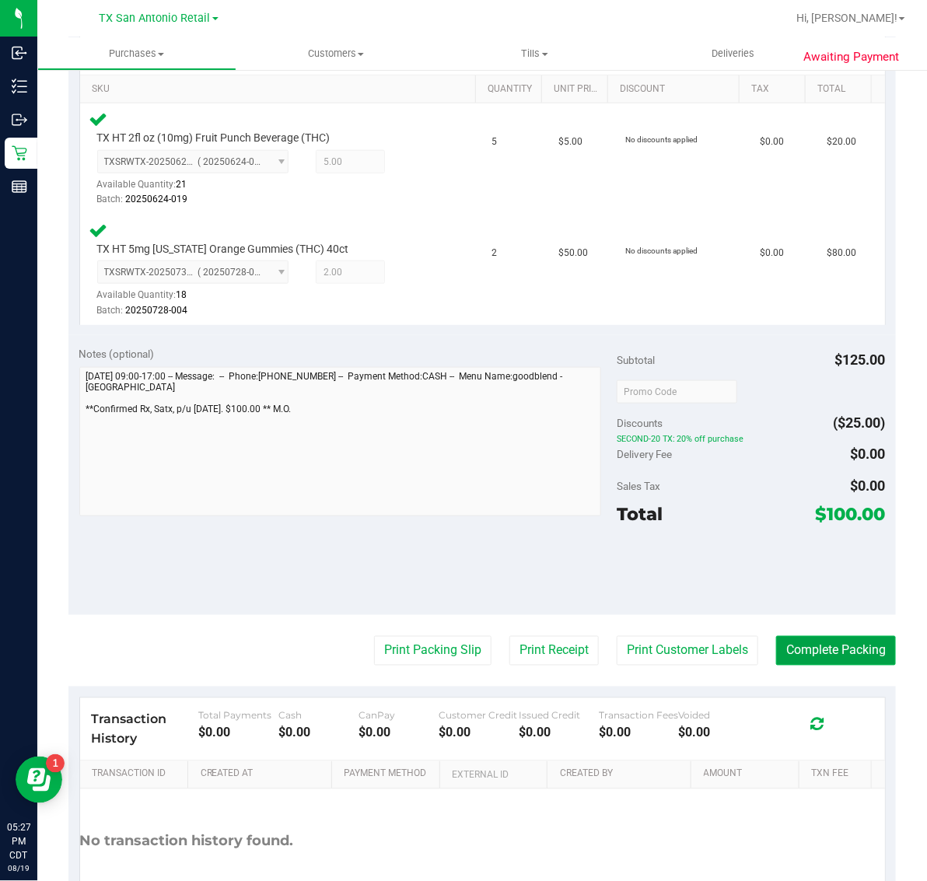
click at [845, 636] on button "Complete Packing" at bounding box center [836, 651] width 120 height 30
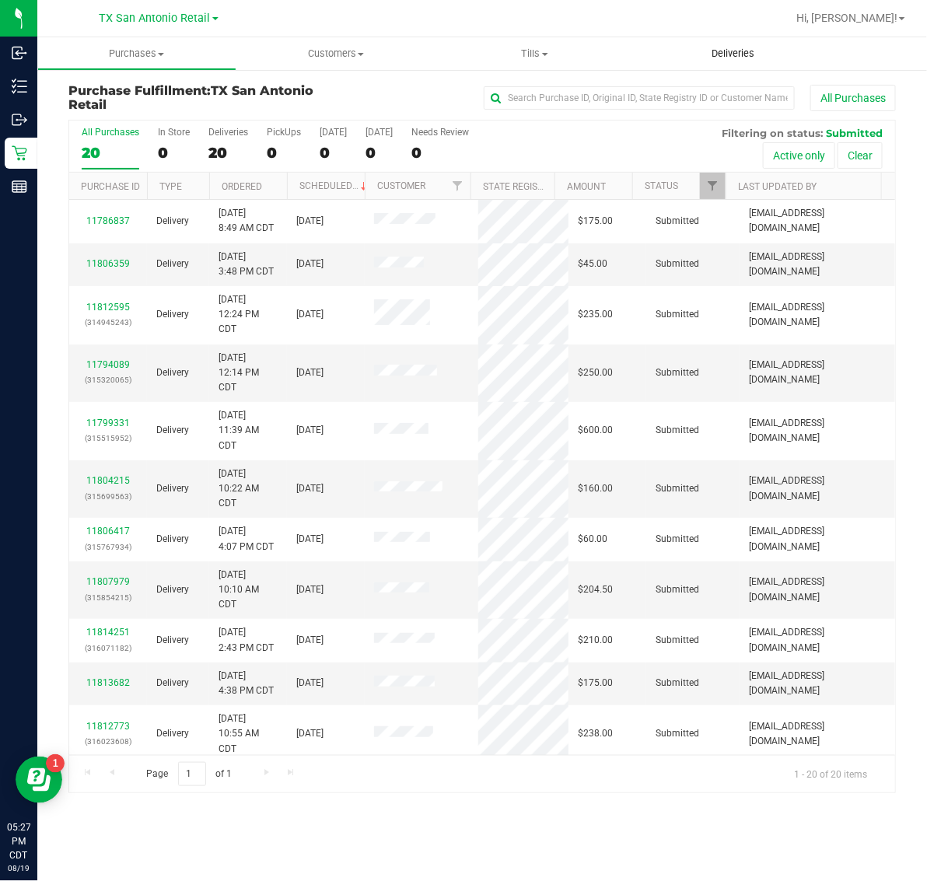
click at [728, 54] on span "Deliveries" at bounding box center [733, 54] width 85 height 14
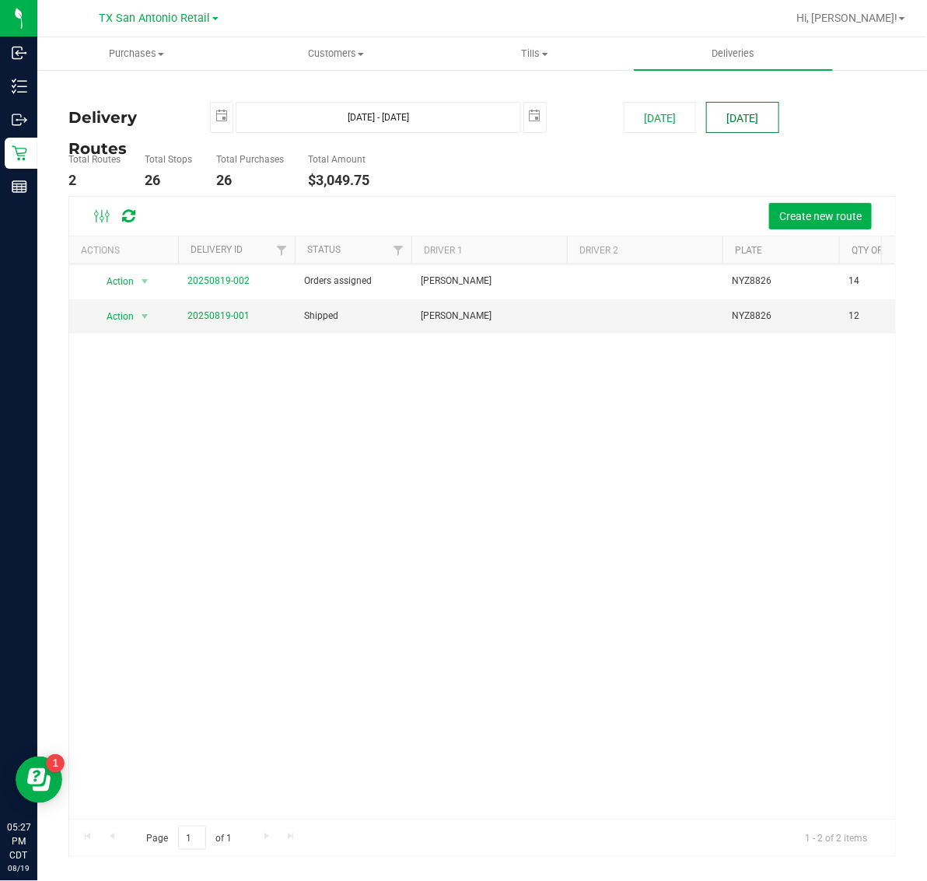
click at [754, 110] on button "[DATE]" at bounding box center [742, 117] width 72 height 31
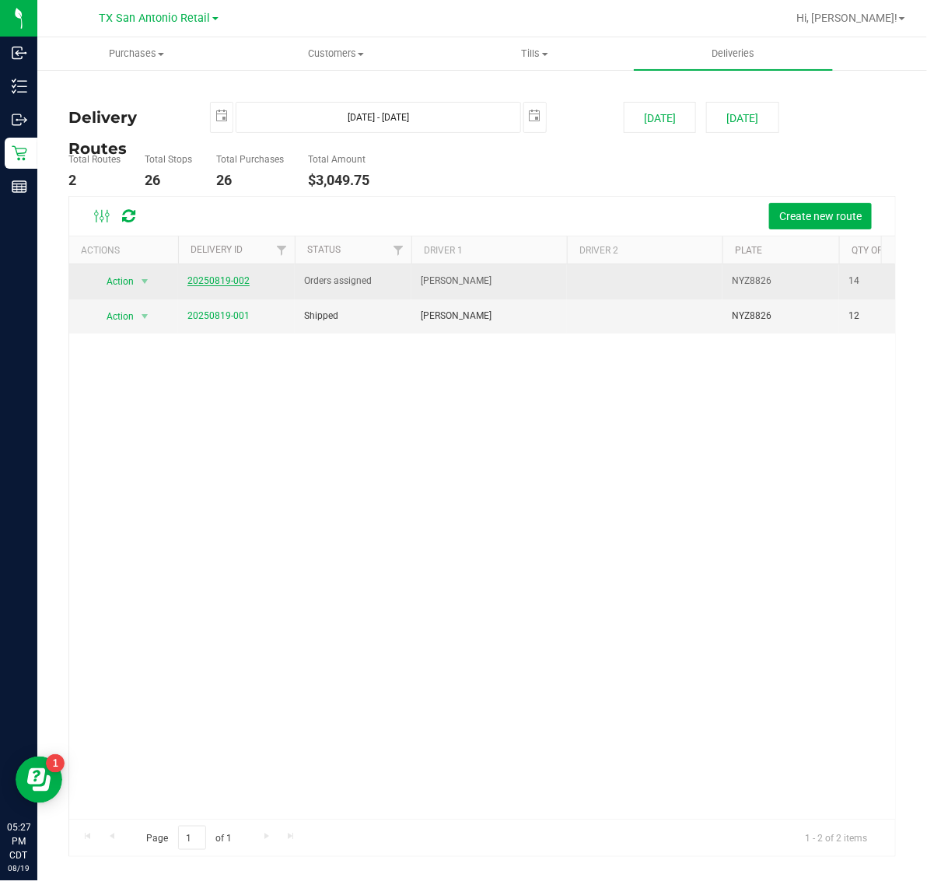
click at [214, 278] on link "20250819-002" at bounding box center [218, 280] width 62 height 11
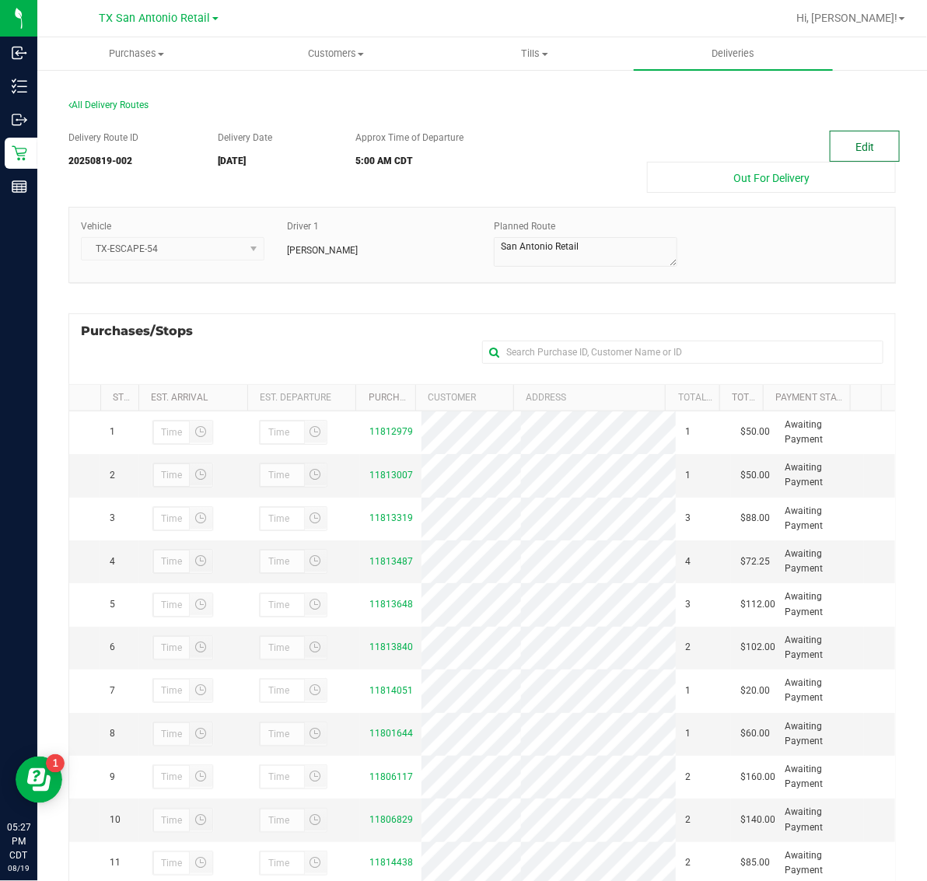
click at [848, 140] on button "Edit" at bounding box center [865, 146] width 70 height 31
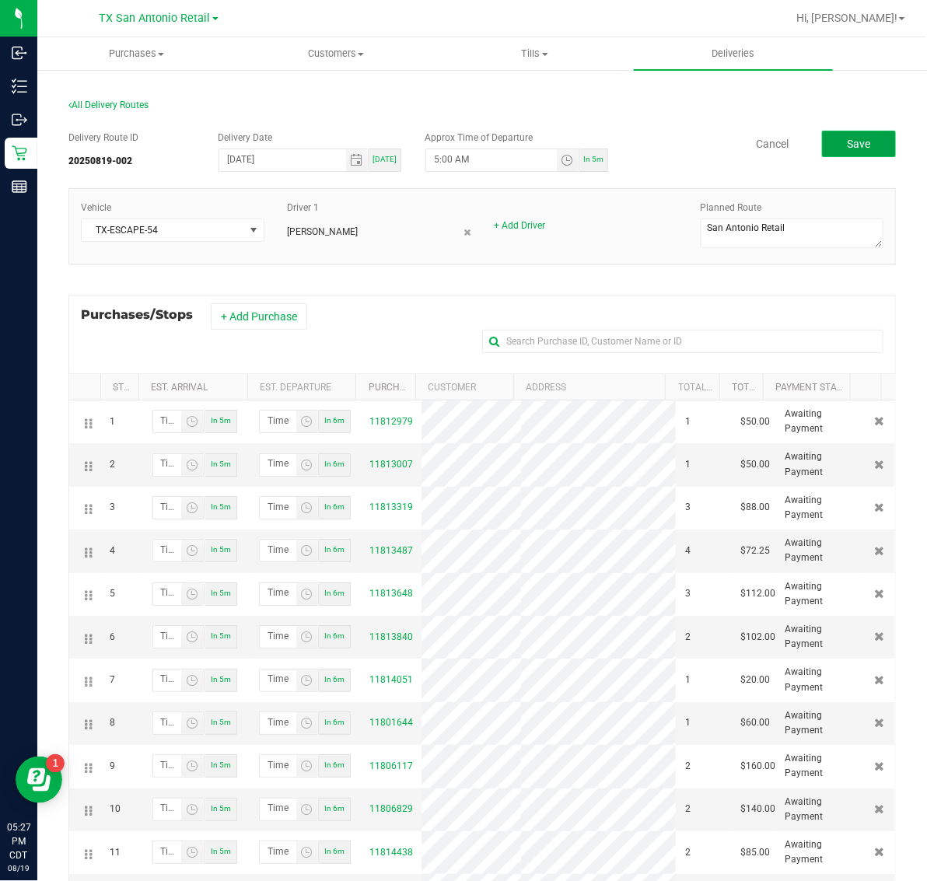
click at [858, 133] on button "Save" at bounding box center [859, 144] width 74 height 26
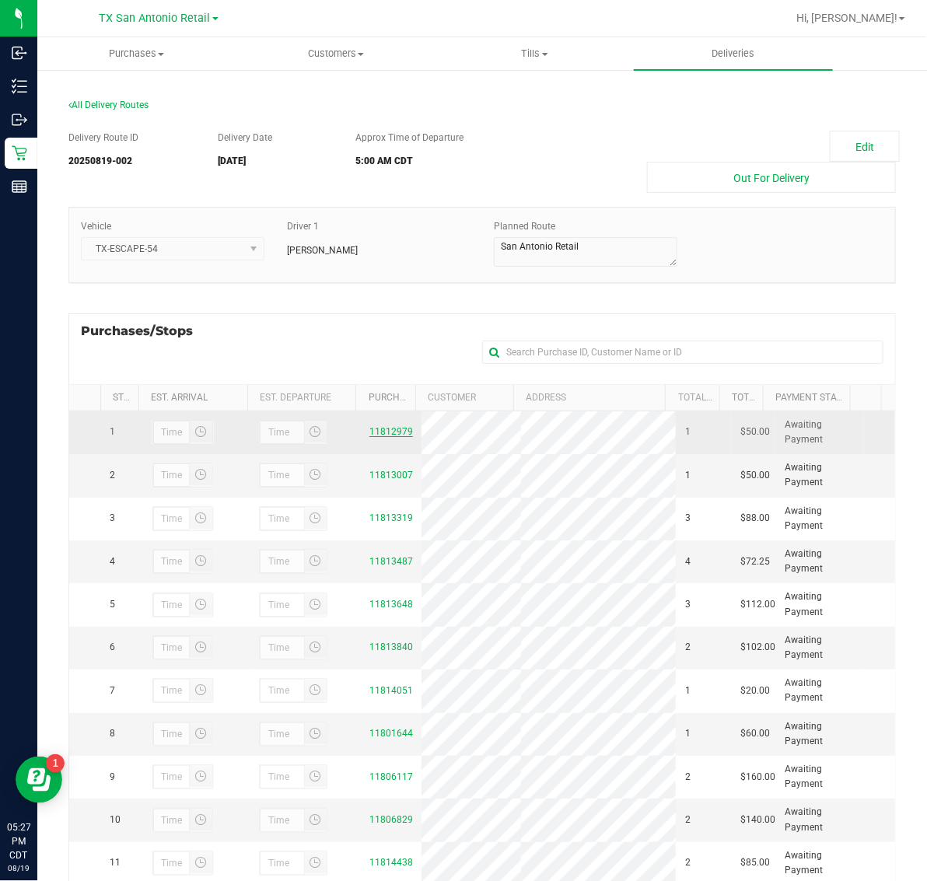
click at [391, 430] on link "11812979" at bounding box center [391, 431] width 44 height 11
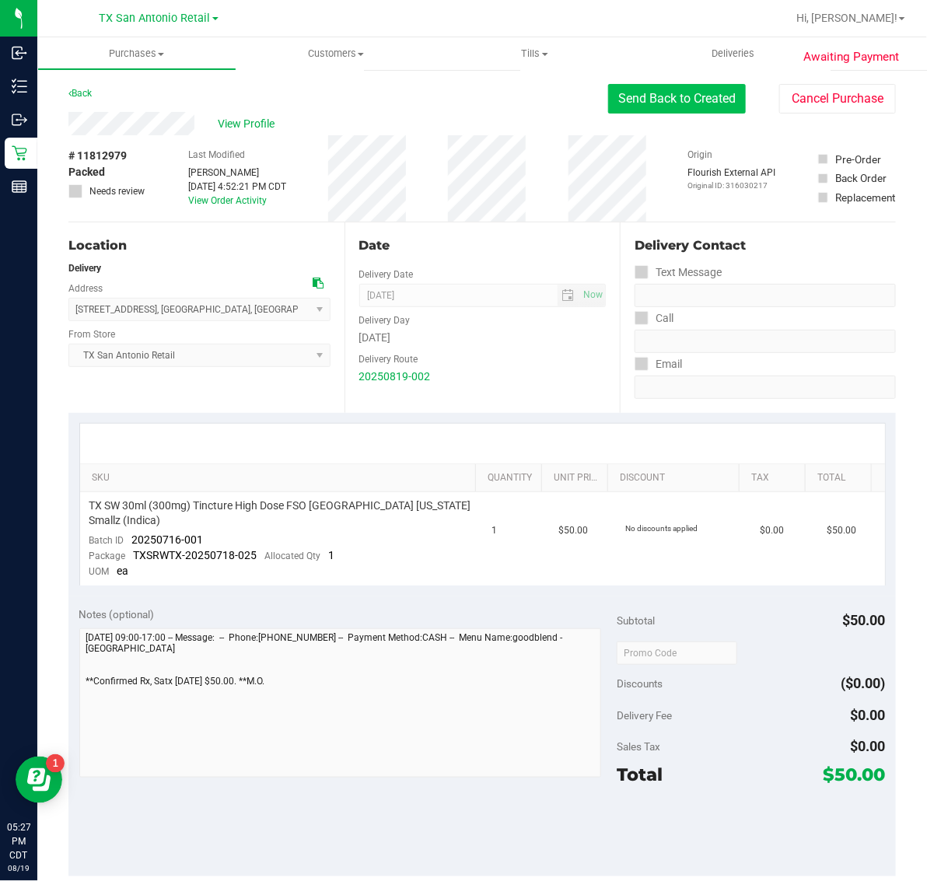
click at [683, 103] on button "Send Back to Created" at bounding box center [677, 99] width 138 height 30
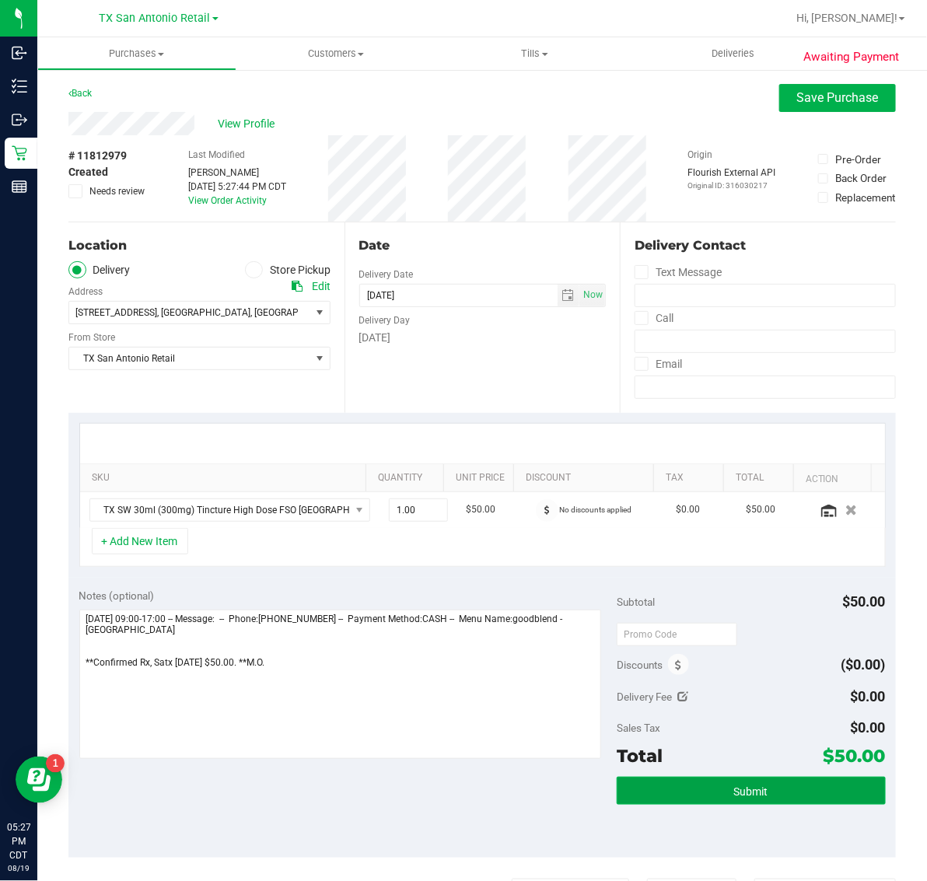
click at [778, 793] on button "Submit" at bounding box center [751, 791] width 269 height 28
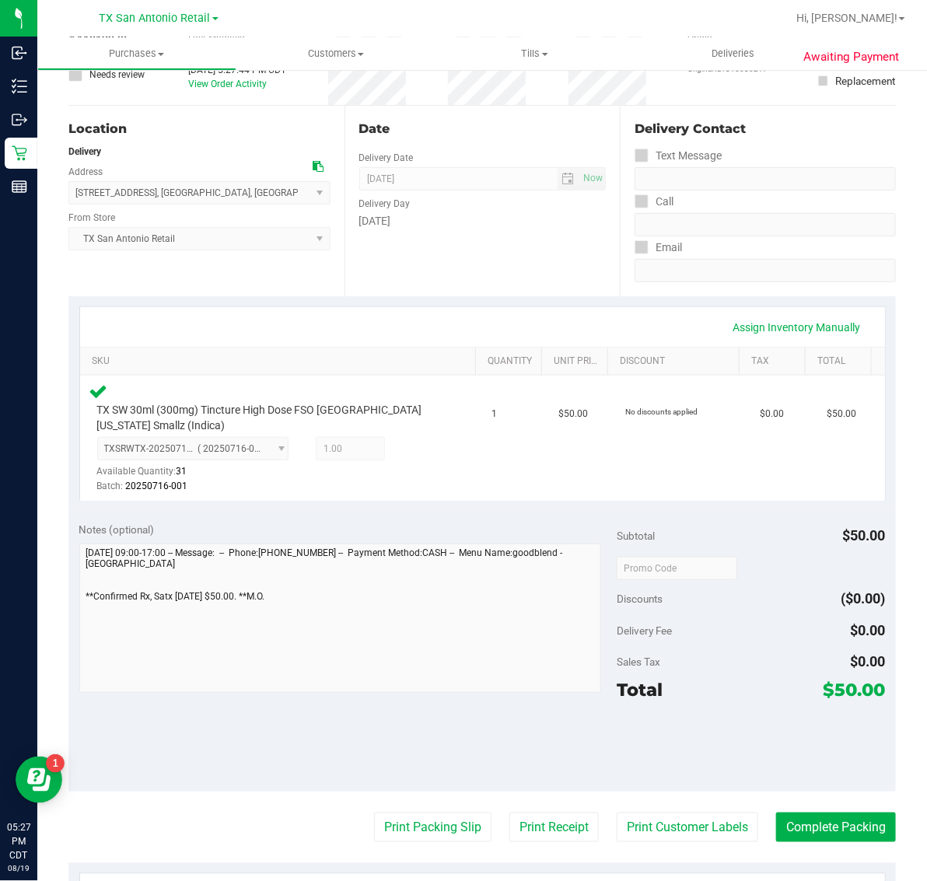
scroll to position [292, 0]
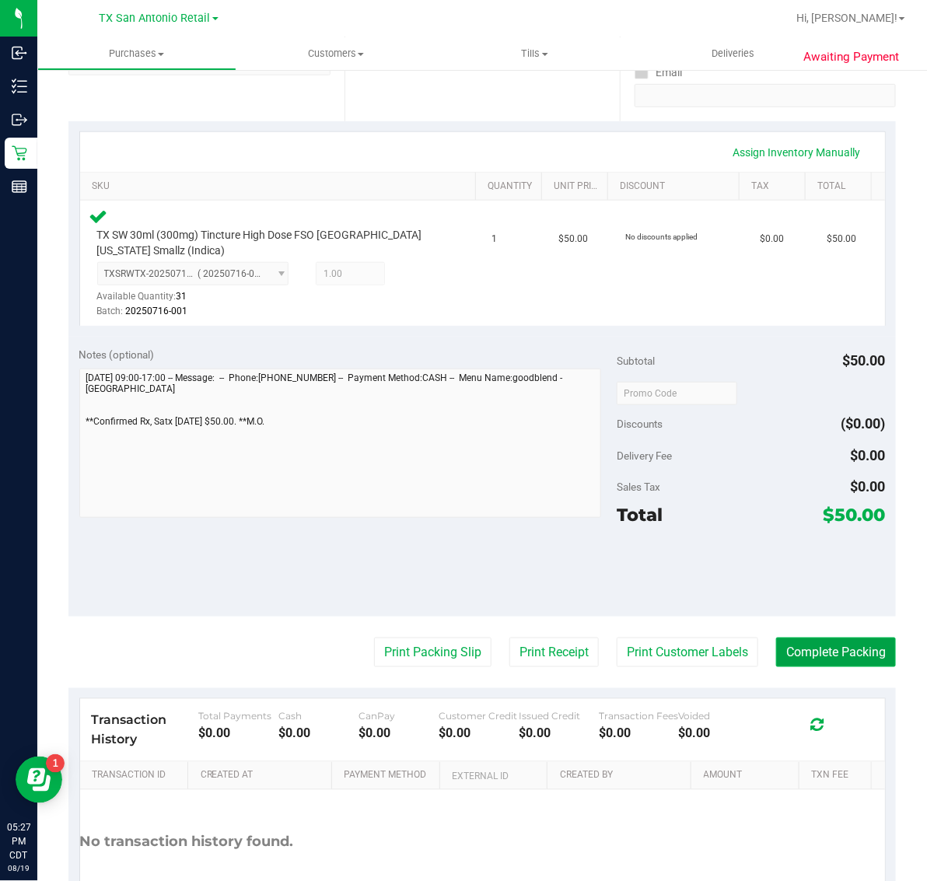
click at [828, 646] on button "Complete Packing" at bounding box center [836, 653] width 120 height 30
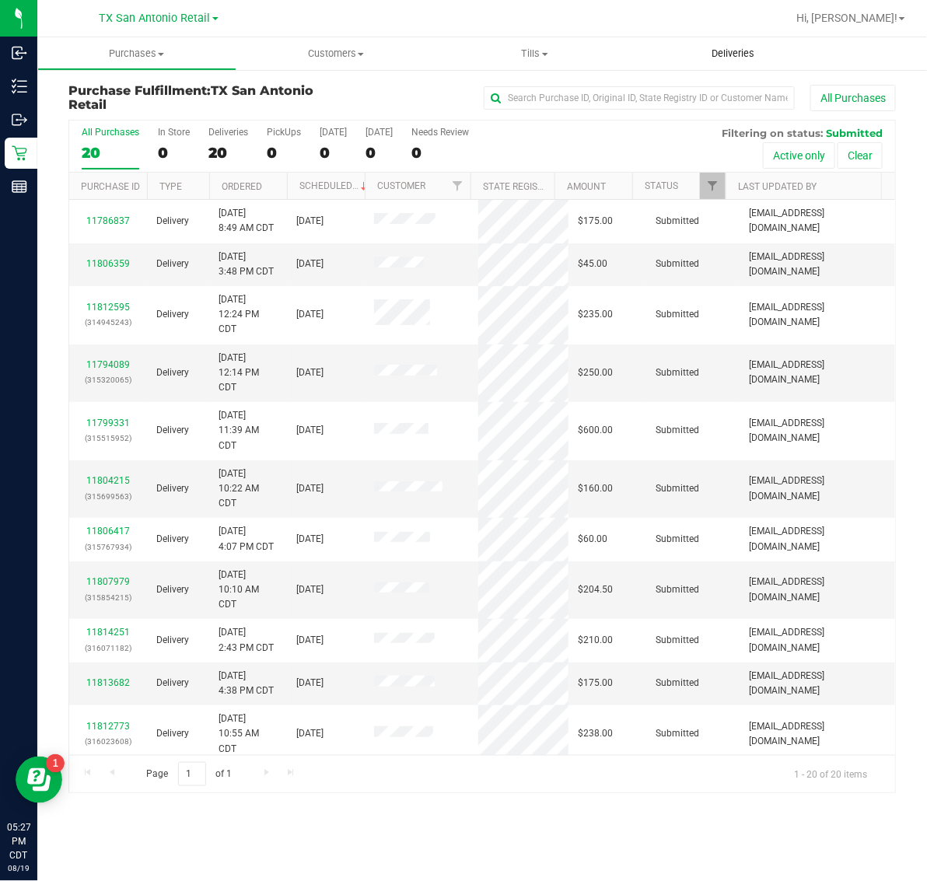
click at [721, 47] on span "Deliveries" at bounding box center [733, 54] width 85 height 14
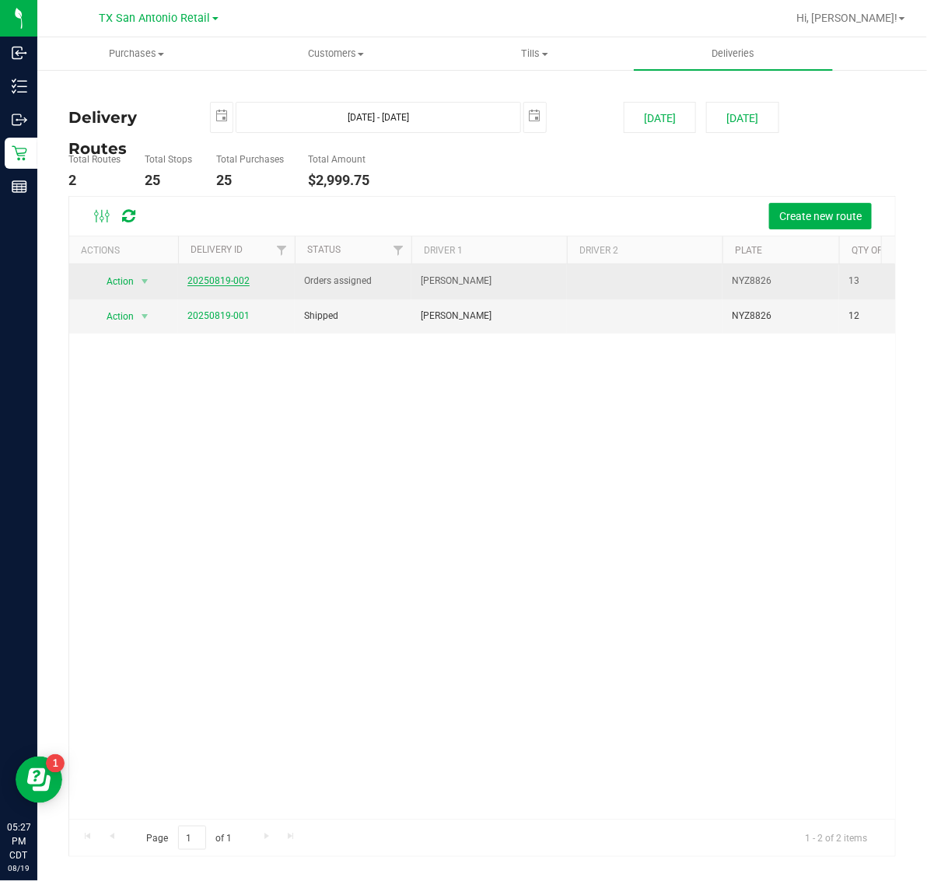
click at [218, 278] on link "20250819-002" at bounding box center [218, 280] width 62 height 11
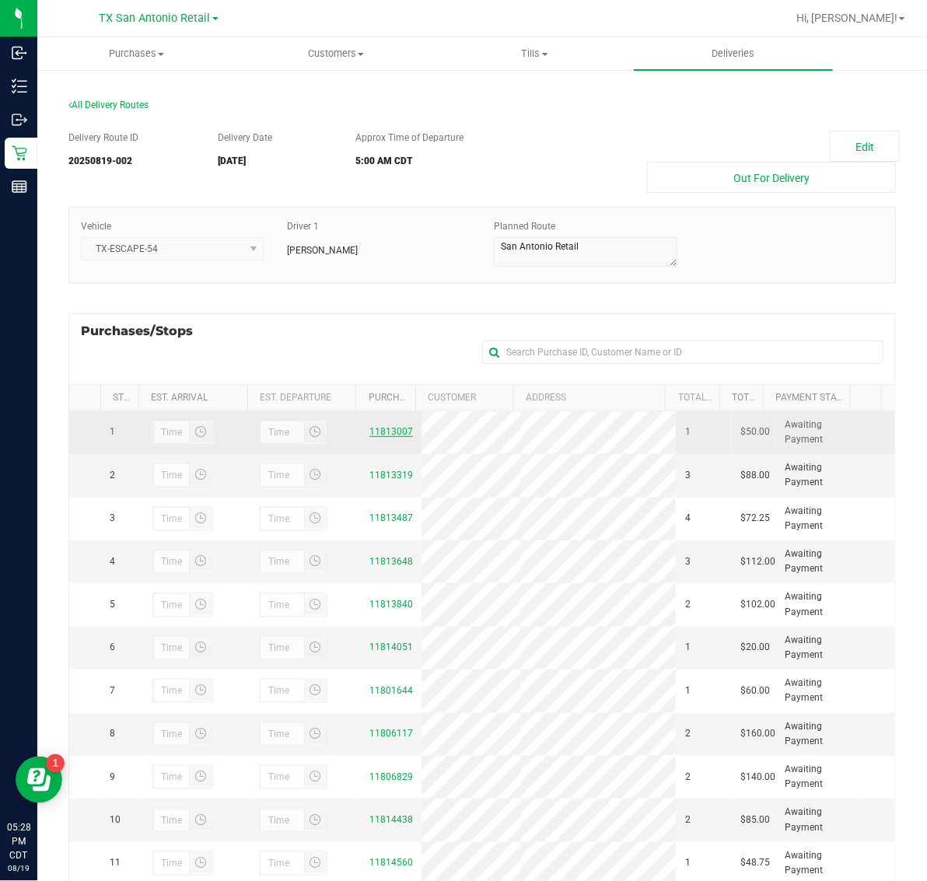
click at [375, 429] on link "11813007" at bounding box center [391, 431] width 44 height 11
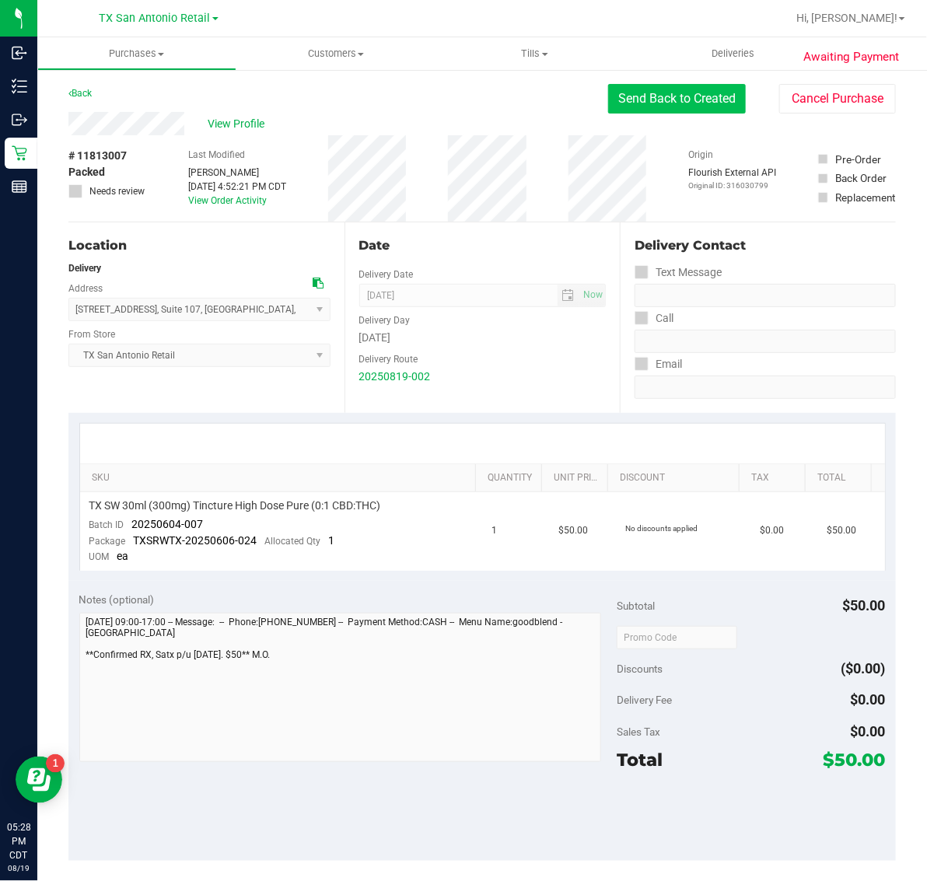
click at [644, 90] on button "Send Back to Created" at bounding box center [677, 99] width 138 height 30
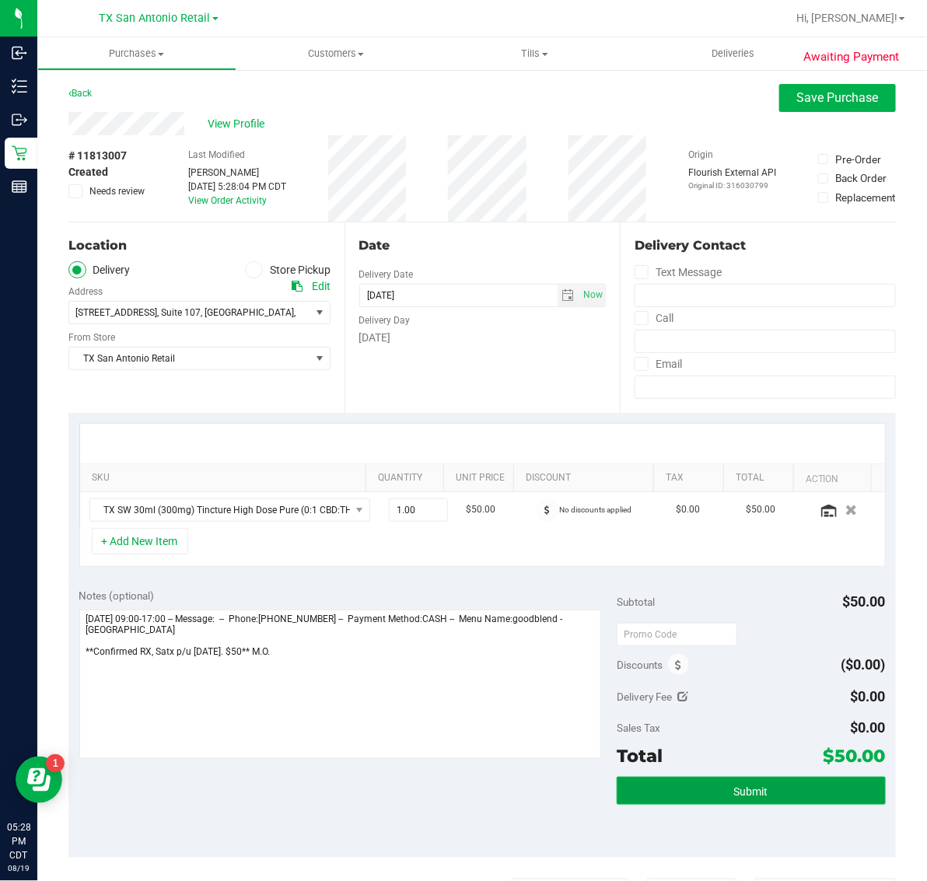
click at [744, 798] on span "Submit" at bounding box center [751, 792] width 34 height 12
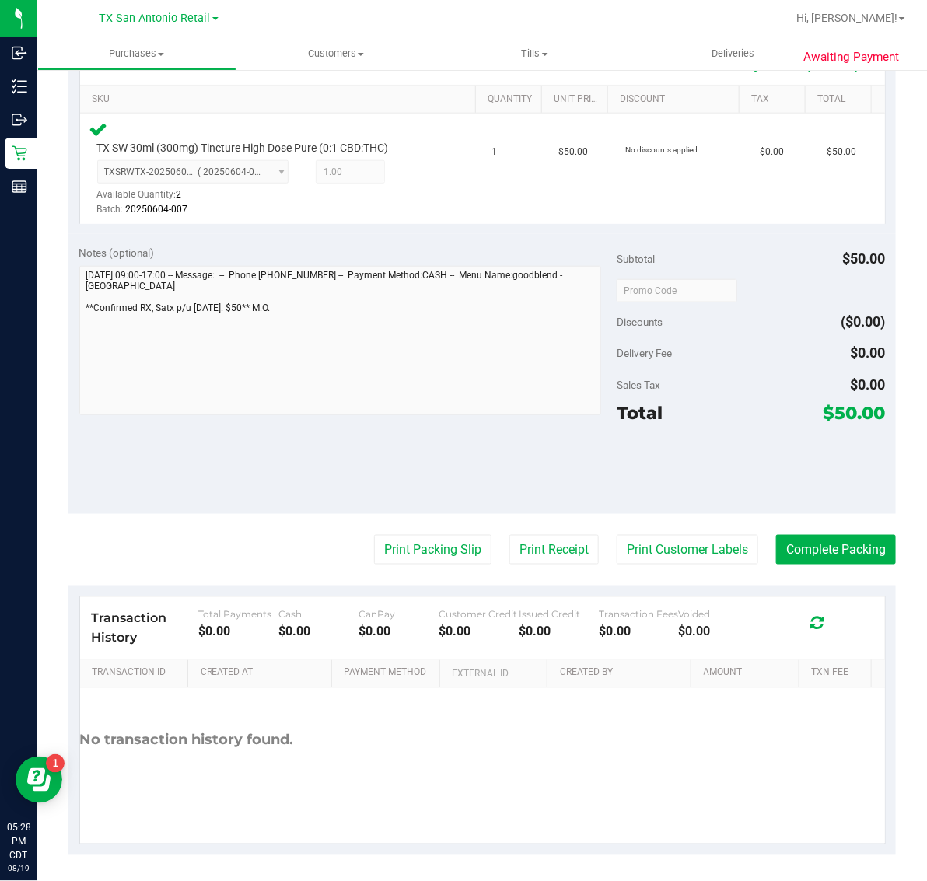
scroll to position [383, 0]
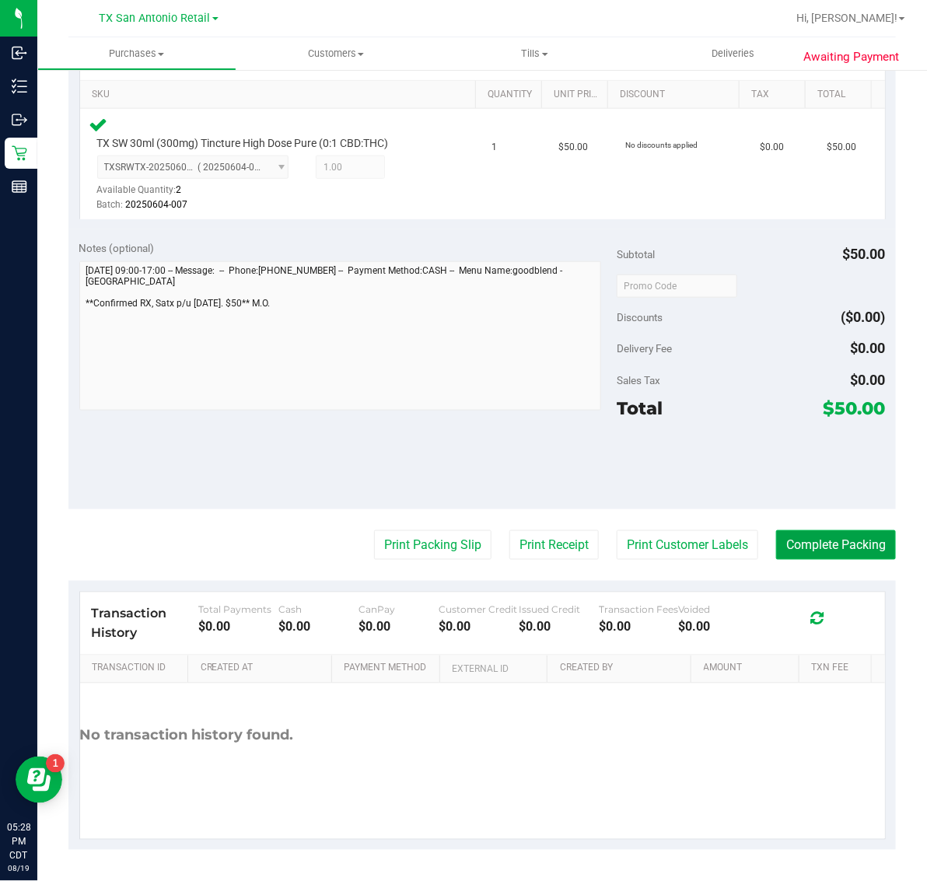
click at [838, 549] on button "Complete Packing" at bounding box center [836, 545] width 120 height 30
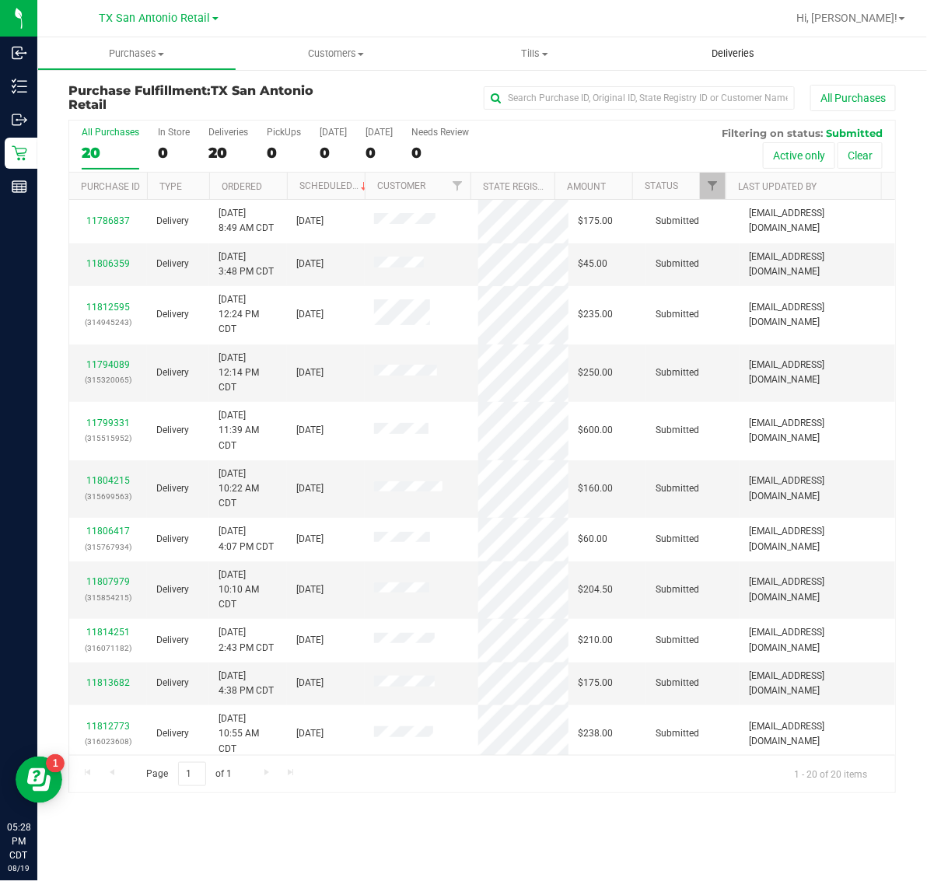
click at [716, 52] on span "Deliveries" at bounding box center [733, 54] width 85 height 14
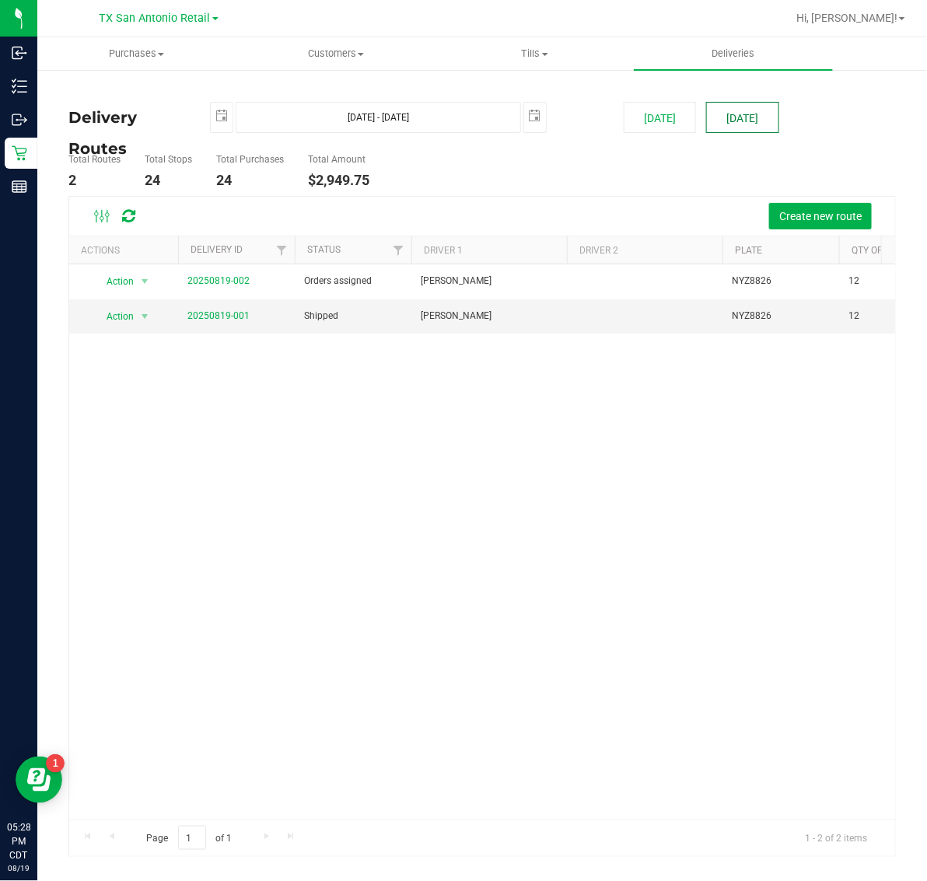
click at [726, 110] on button "[DATE]" at bounding box center [742, 117] width 72 height 31
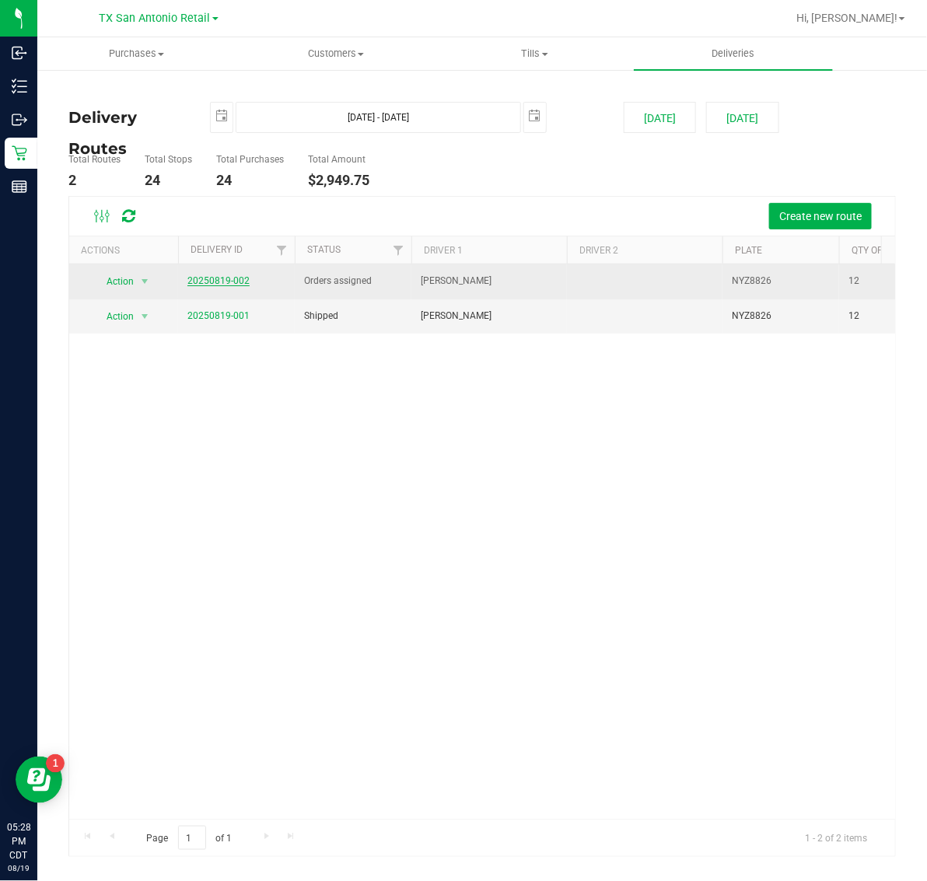
click at [219, 281] on link "20250819-002" at bounding box center [218, 280] width 62 height 11
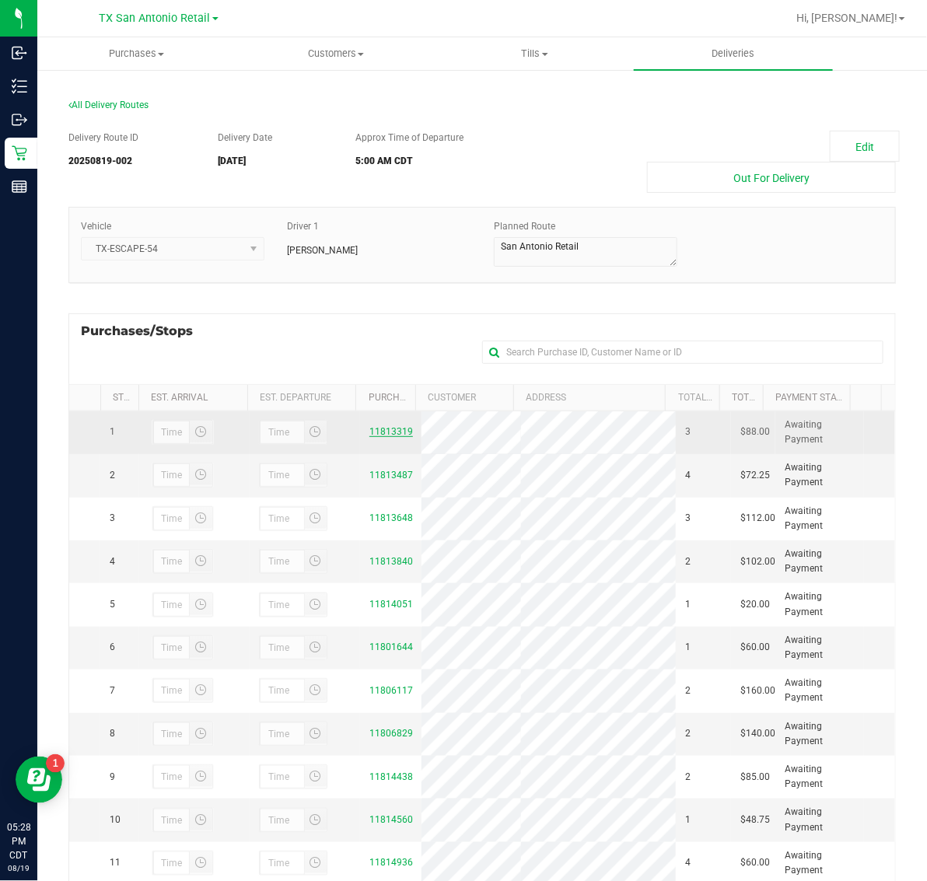
click at [382, 430] on link "11813319" at bounding box center [391, 431] width 44 height 11
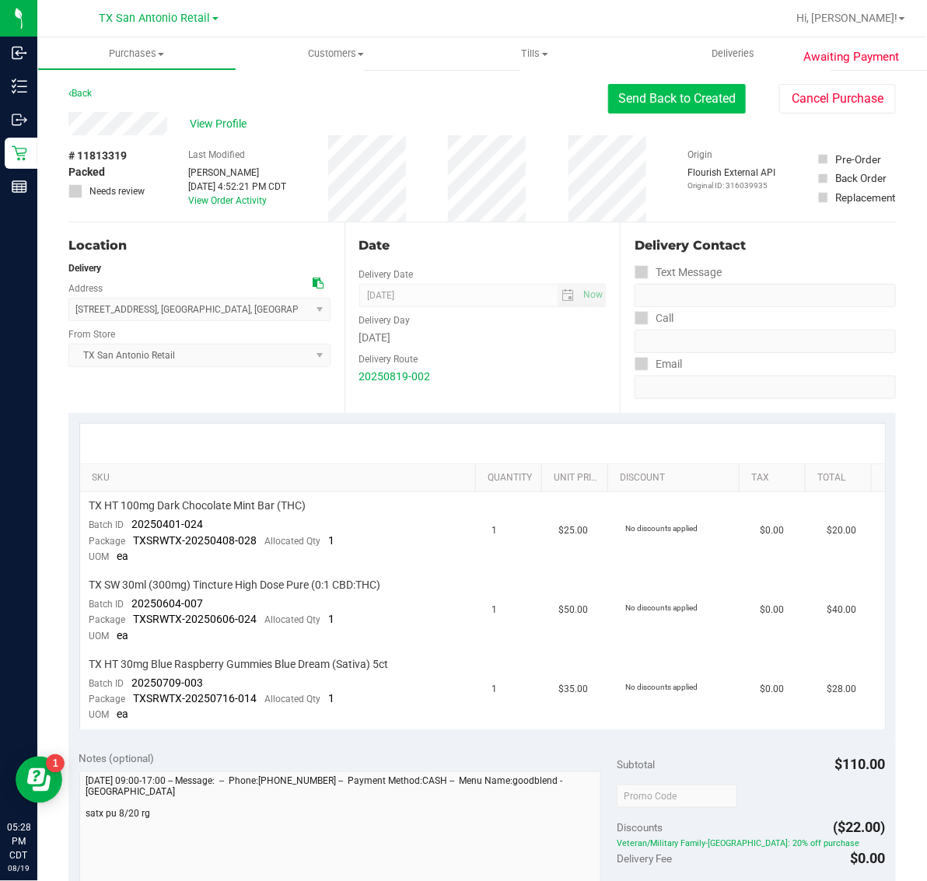
click at [677, 99] on button "Send Back to Created" at bounding box center [677, 99] width 138 height 30
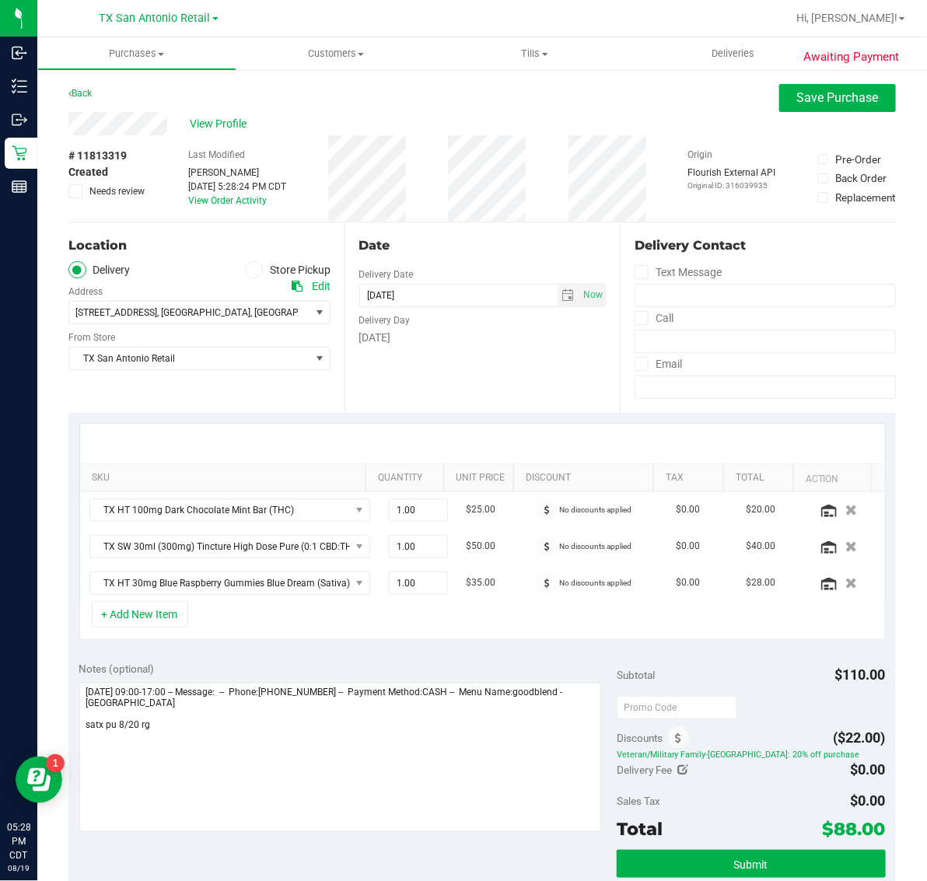
scroll to position [97, 0]
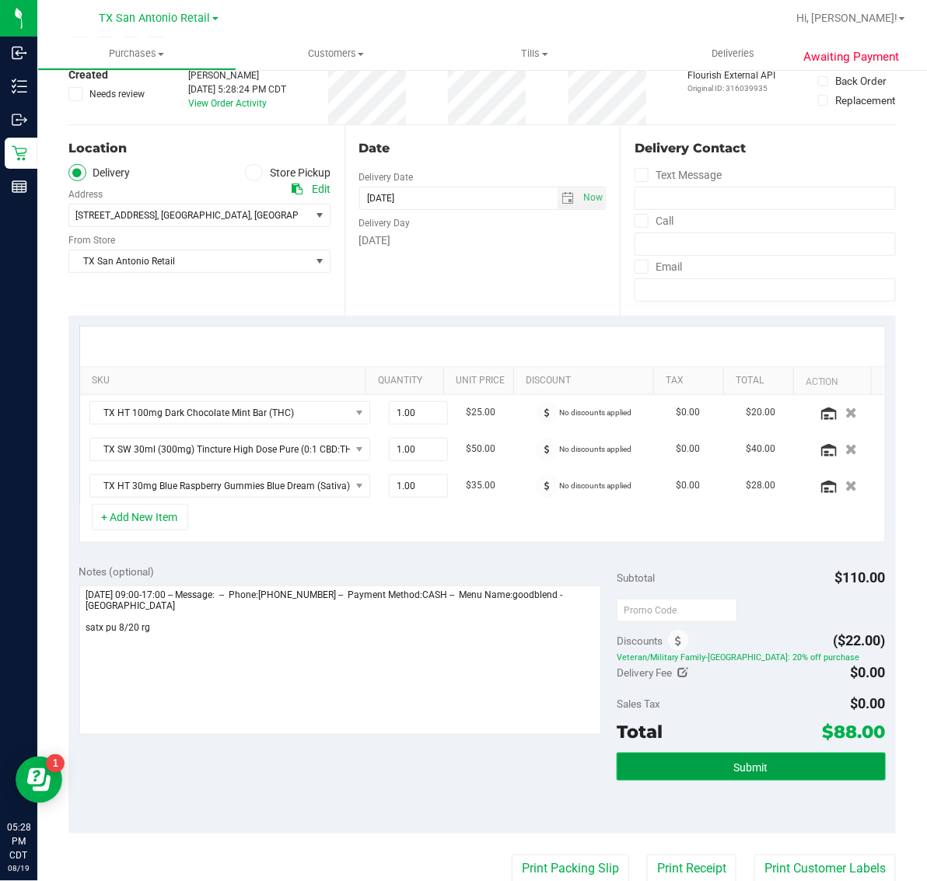
click at [740, 778] on button "Submit" at bounding box center [751, 767] width 269 height 28
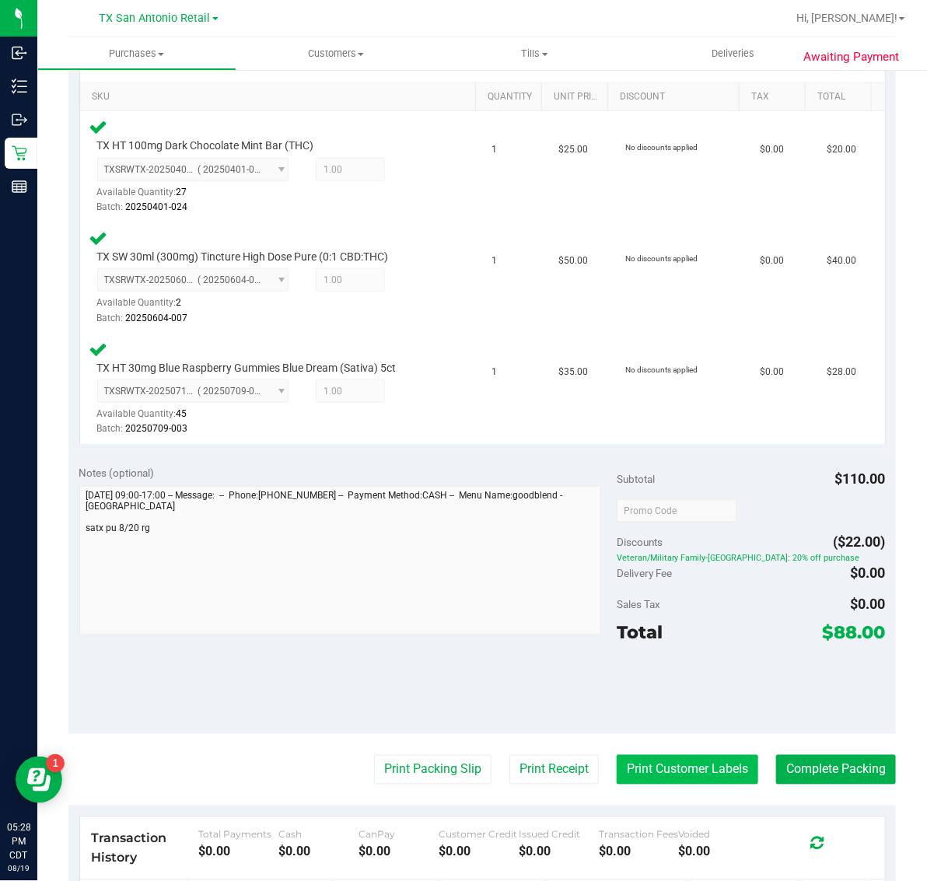
scroll to position [583, 0]
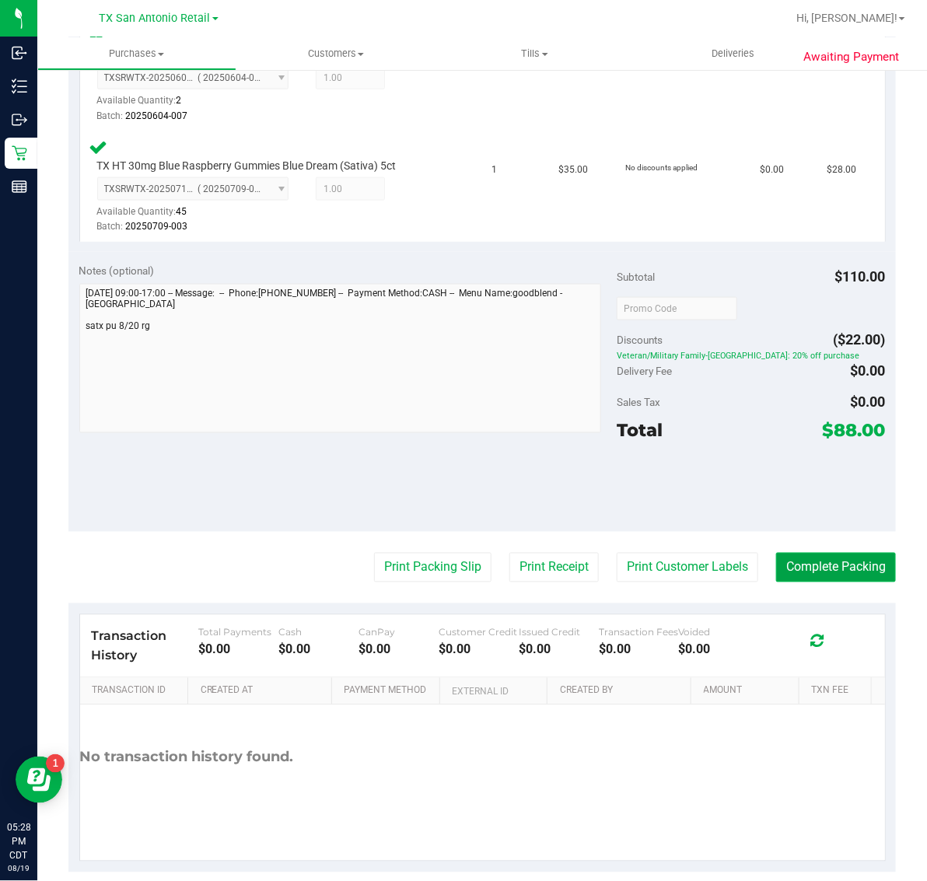
click at [837, 553] on button "Complete Packing" at bounding box center [836, 568] width 120 height 30
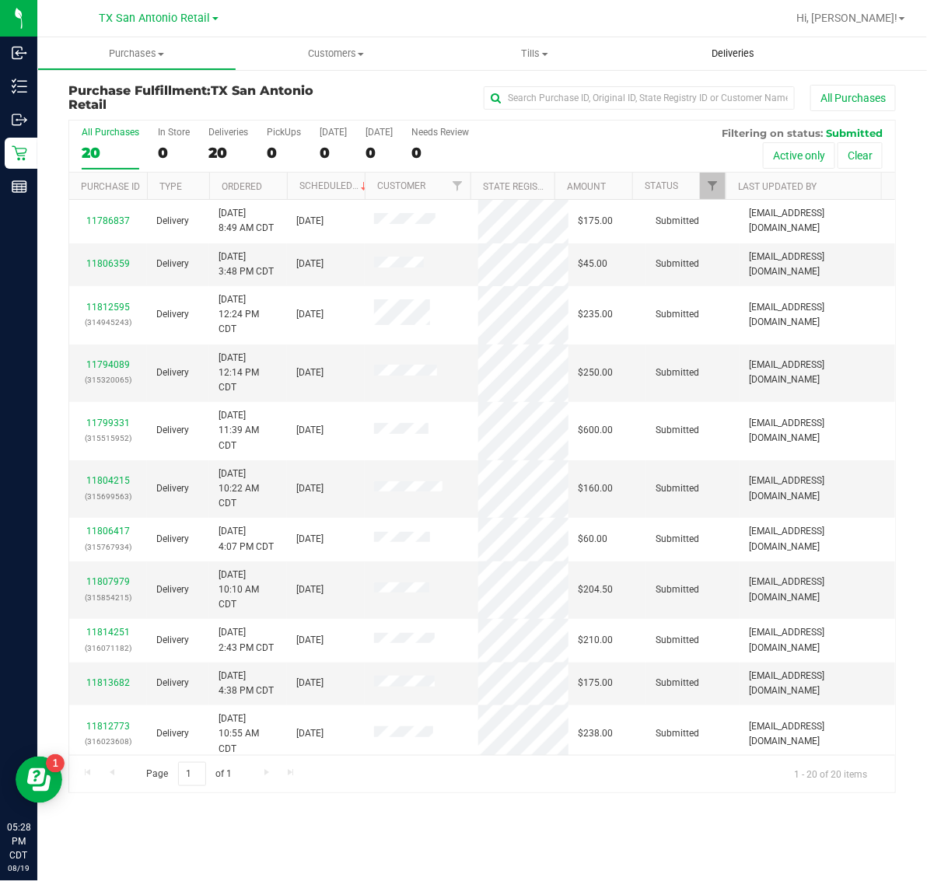
click at [733, 52] on span "Deliveries" at bounding box center [733, 54] width 85 height 14
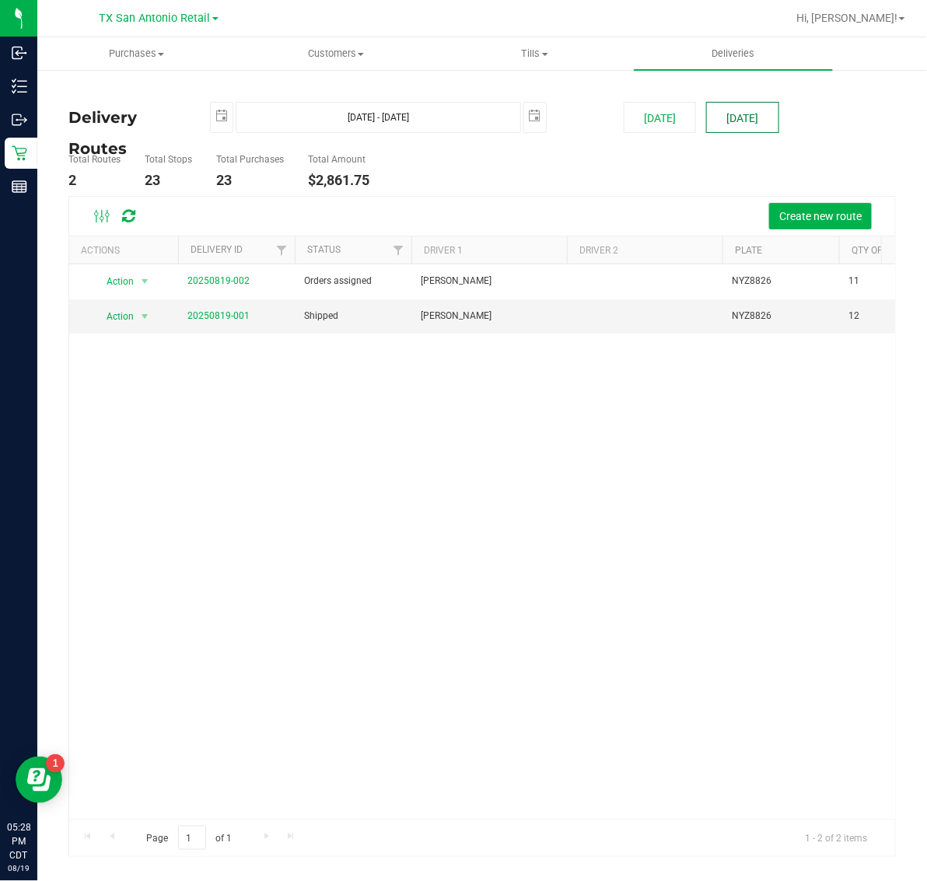
click at [732, 110] on button "[DATE]" at bounding box center [742, 117] width 72 height 31
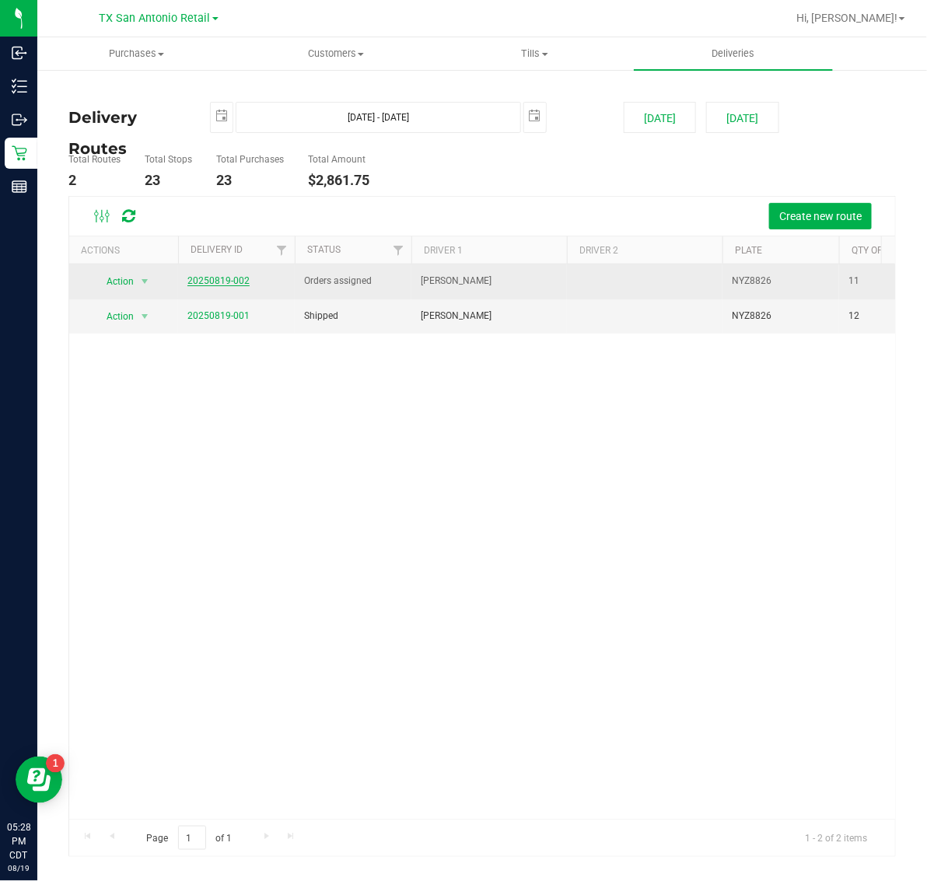
click at [233, 282] on link "20250819-002" at bounding box center [218, 280] width 62 height 11
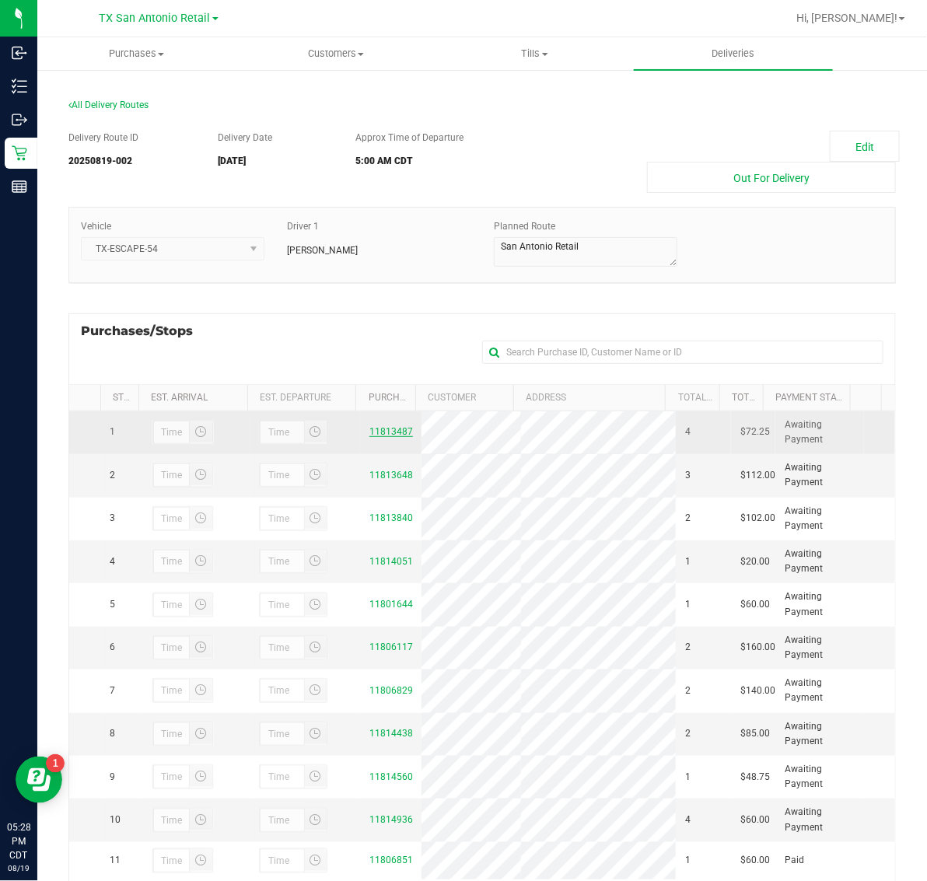
click at [373, 429] on link "11813487" at bounding box center [391, 431] width 44 height 11
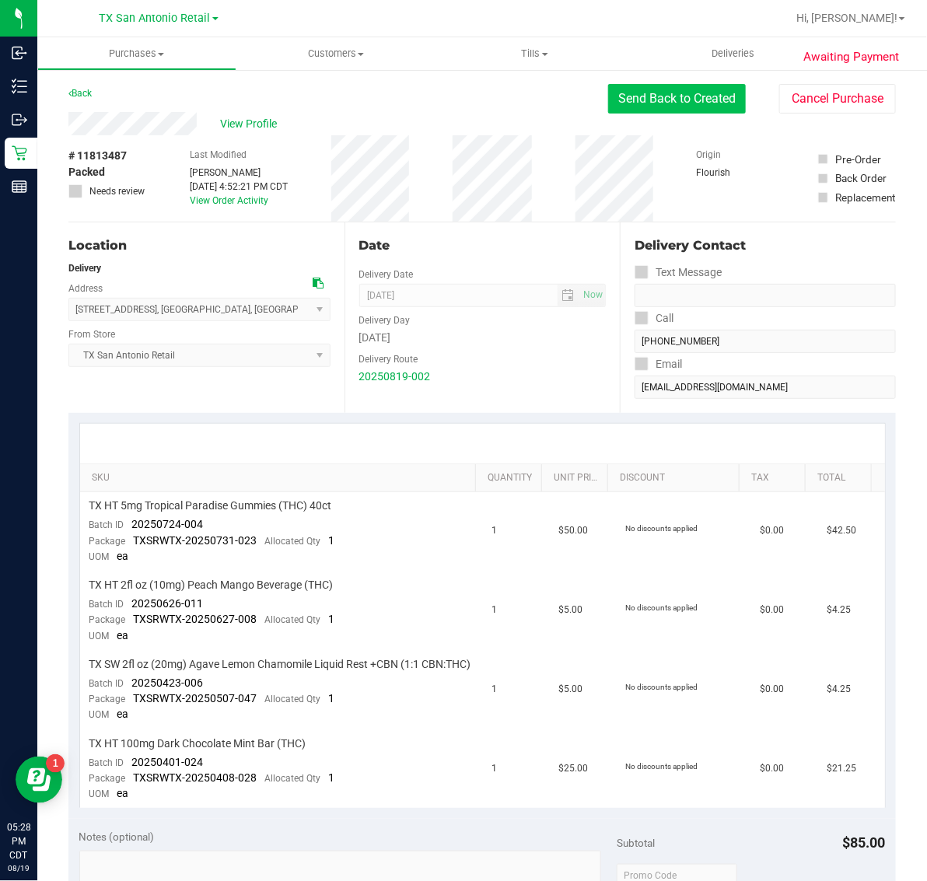
click at [674, 89] on button "Send Back to Created" at bounding box center [677, 99] width 138 height 30
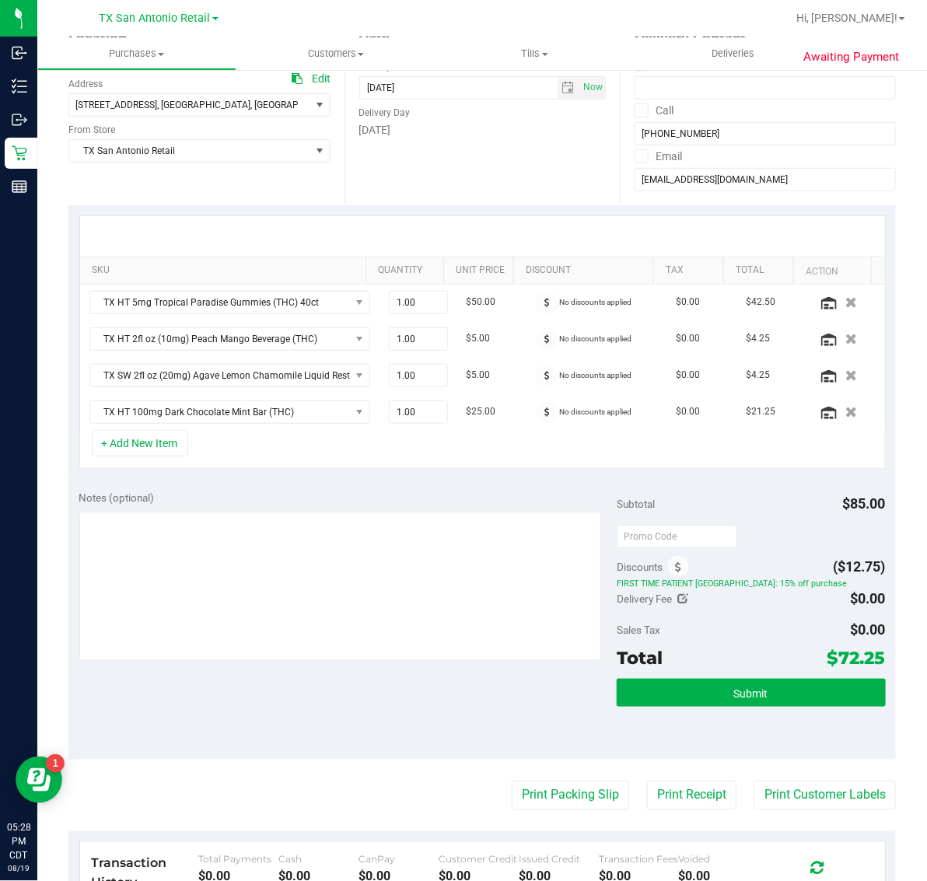
scroll to position [292, 0]
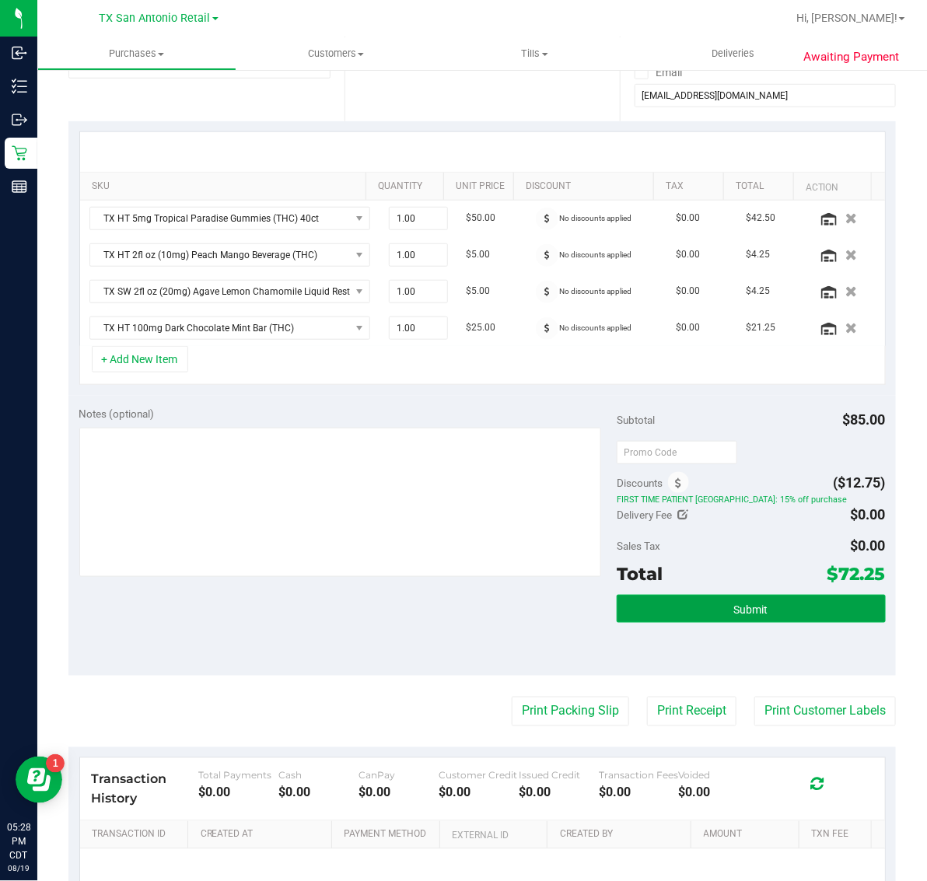
click at [751, 615] on span "Submit" at bounding box center [751, 610] width 34 height 12
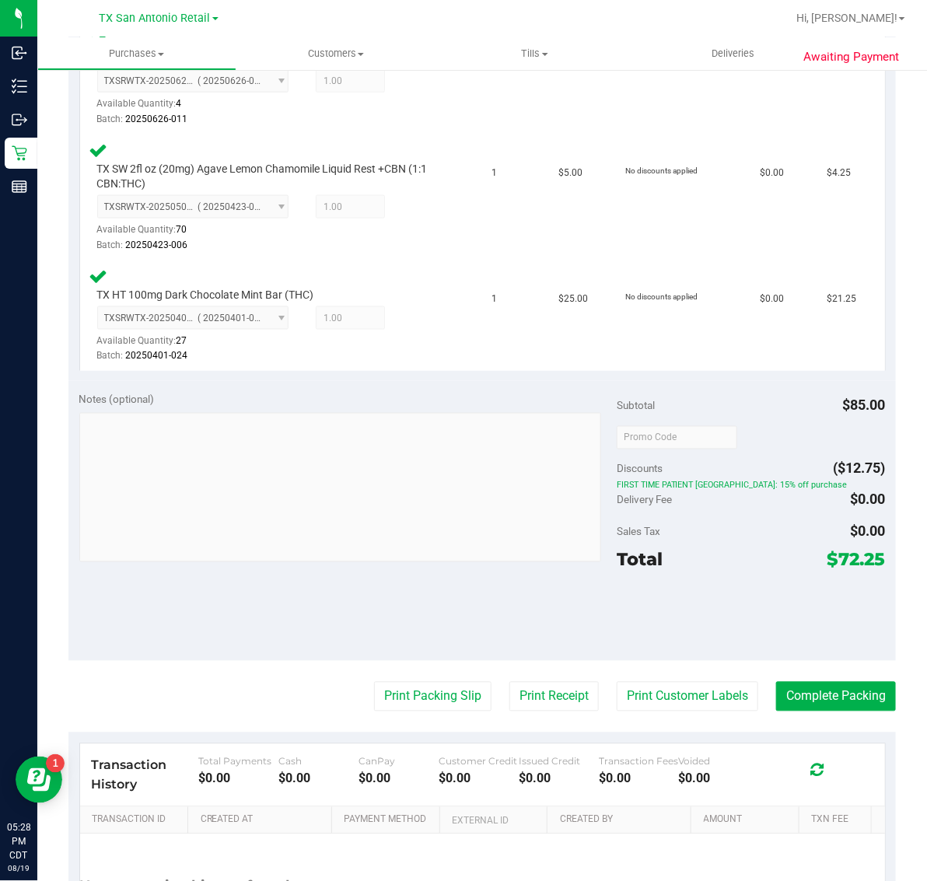
scroll to position [583, 0]
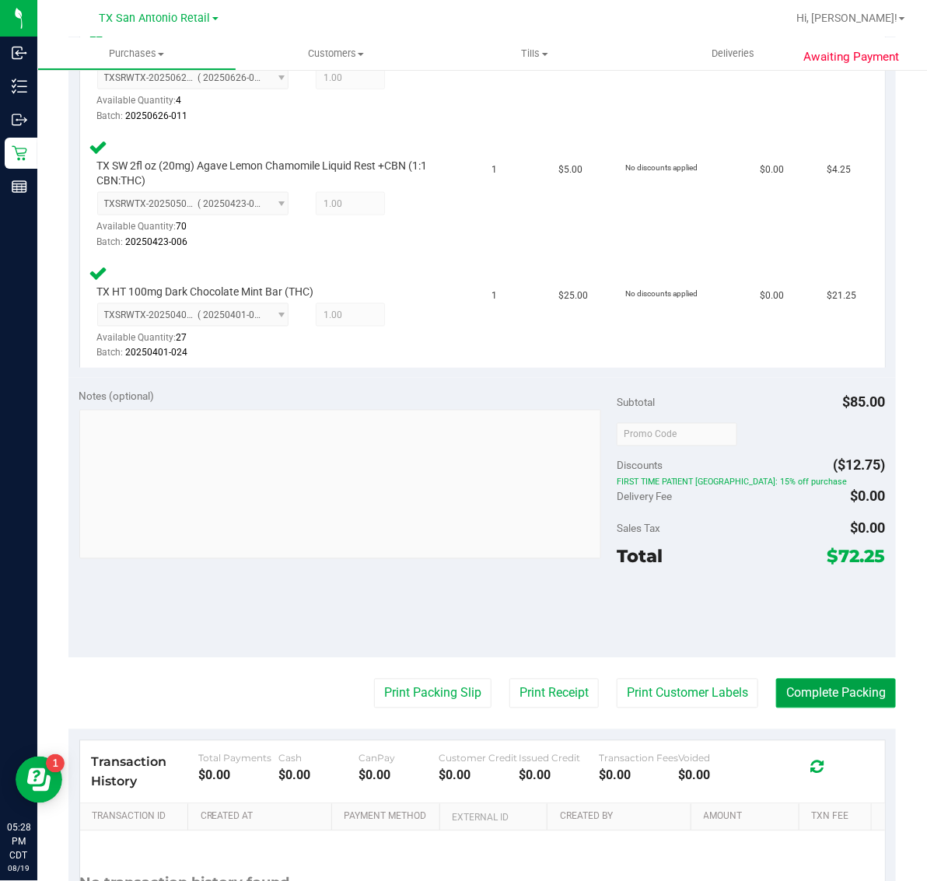
click at [793, 683] on button "Complete Packing" at bounding box center [836, 694] width 120 height 30
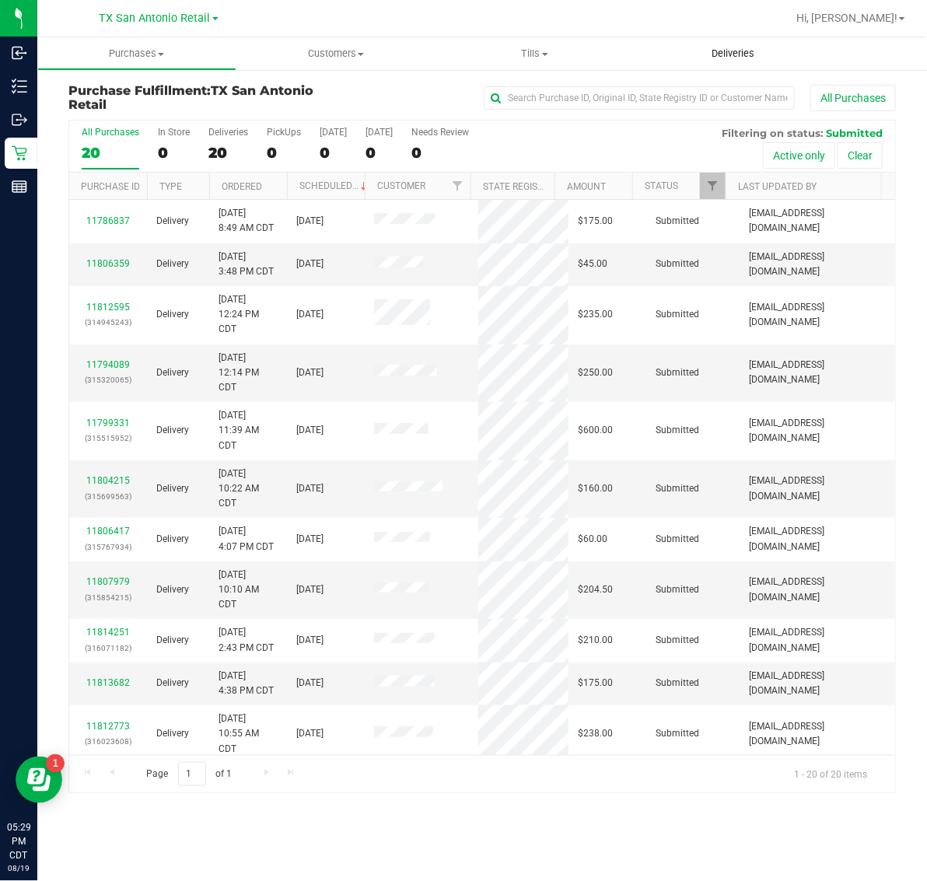
click at [736, 57] on span "Deliveries" at bounding box center [733, 54] width 85 height 14
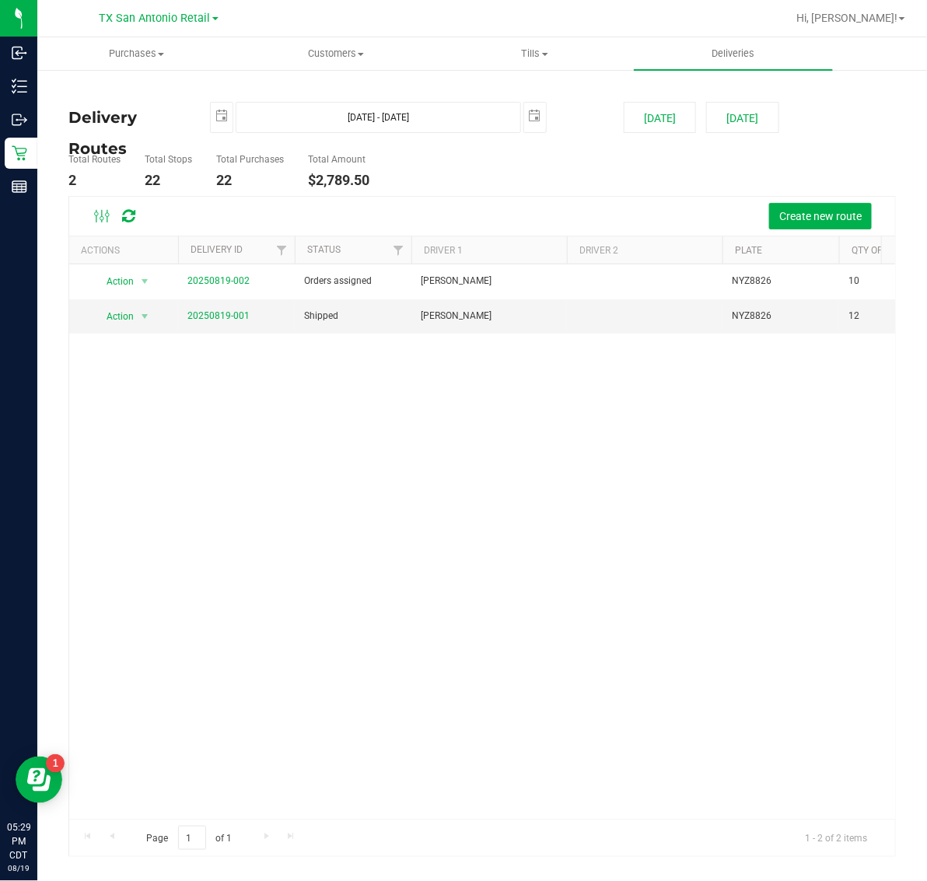
click at [740, 136] on deliveries-list "Delivery Routes [DATE] - [DATE] [DATE] [DATE] [DATE] Total Routes 2 Total Stops…" at bounding box center [482, 480] width 828 height 756
click at [741, 127] on button "[DATE]" at bounding box center [742, 117] width 72 height 31
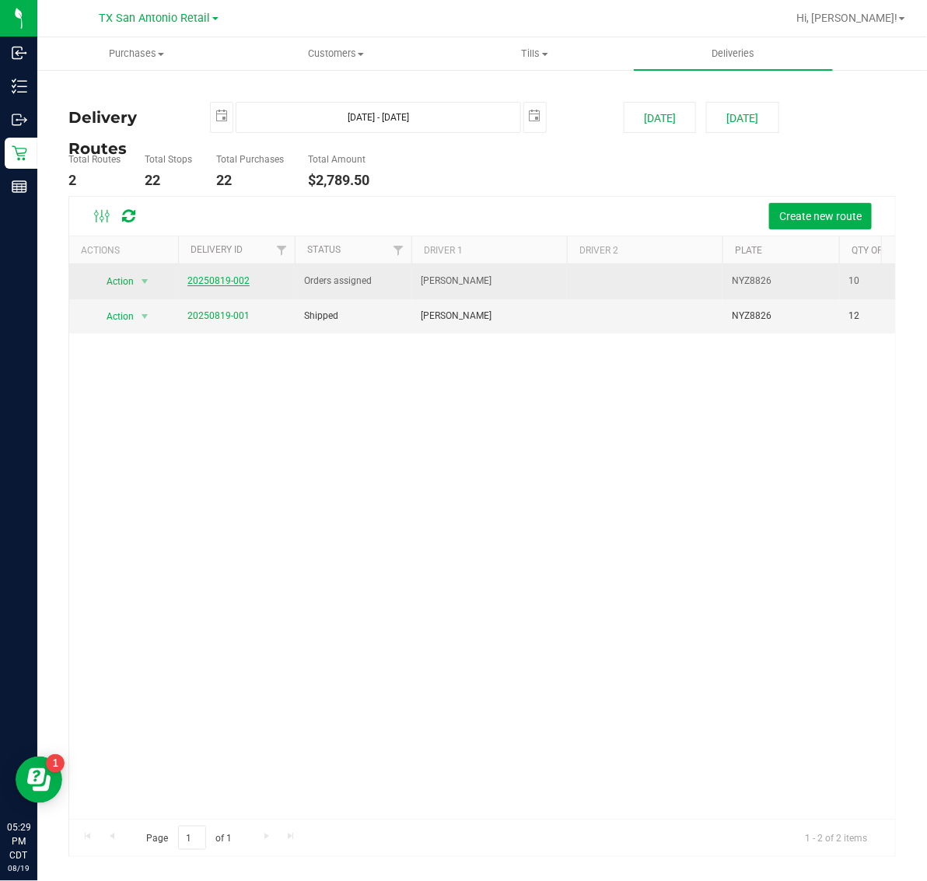
click at [223, 285] on link "20250819-002" at bounding box center [218, 280] width 62 height 11
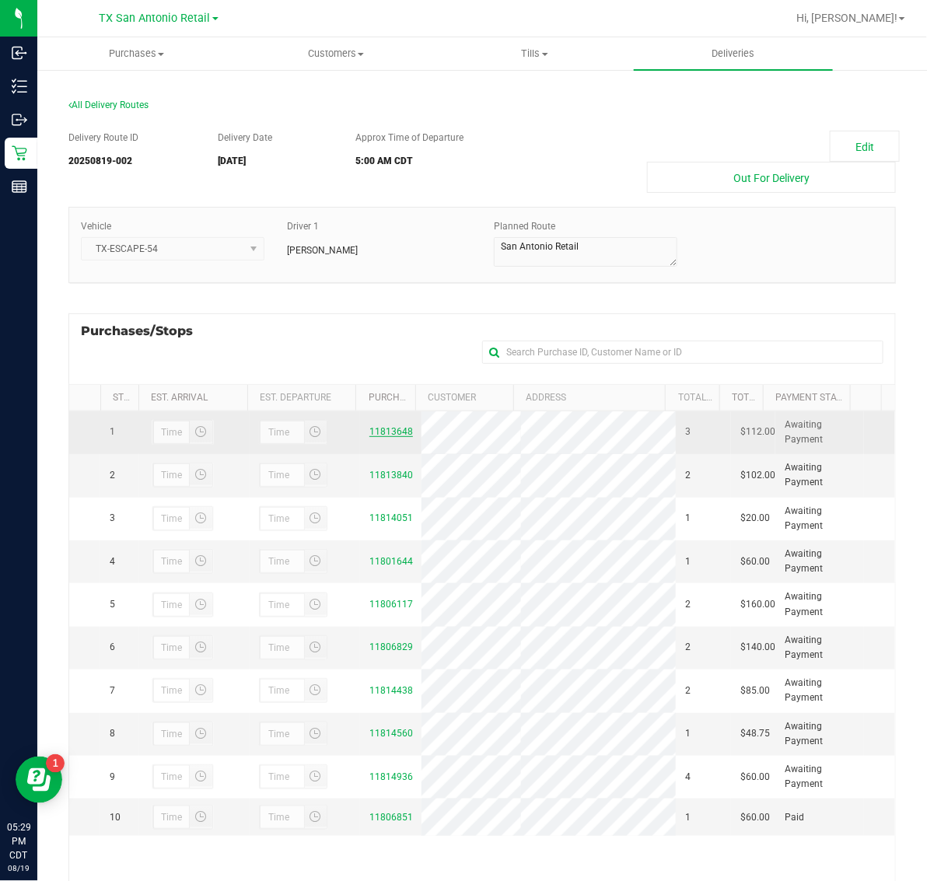
click at [387, 429] on link "11813648" at bounding box center [391, 431] width 44 height 11
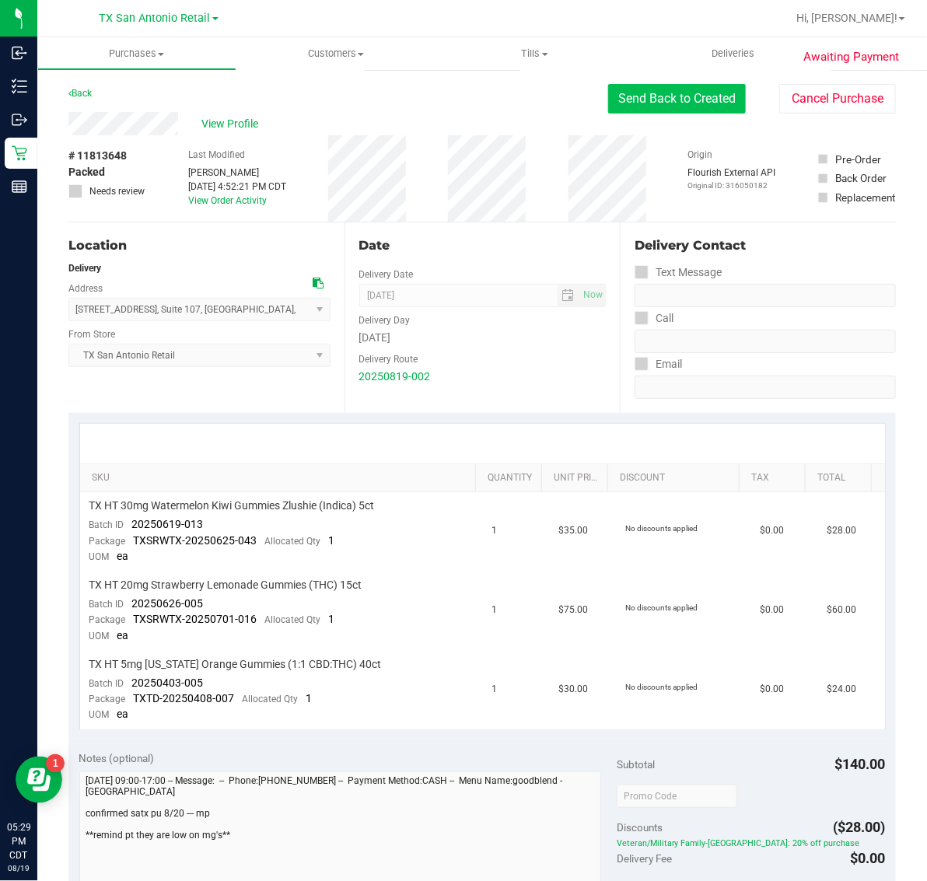
click at [686, 93] on button "Send Back to Created" at bounding box center [677, 99] width 138 height 30
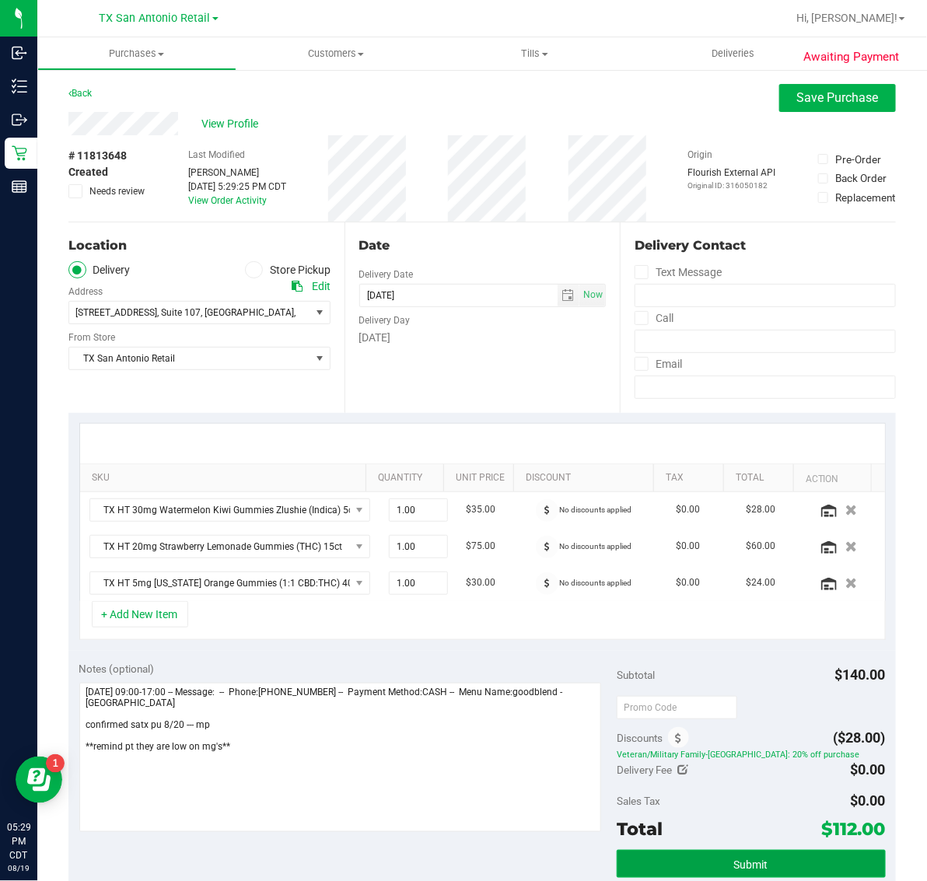
click at [766, 863] on button "Submit" at bounding box center [751, 864] width 269 height 28
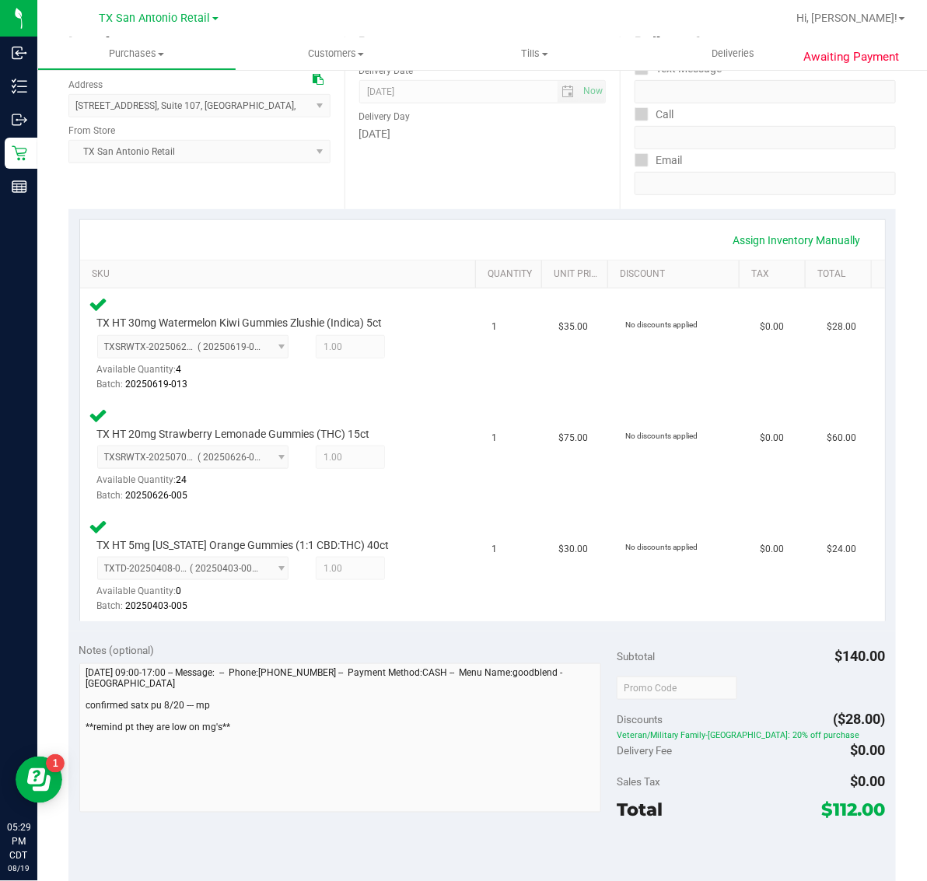
scroll to position [604, 0]
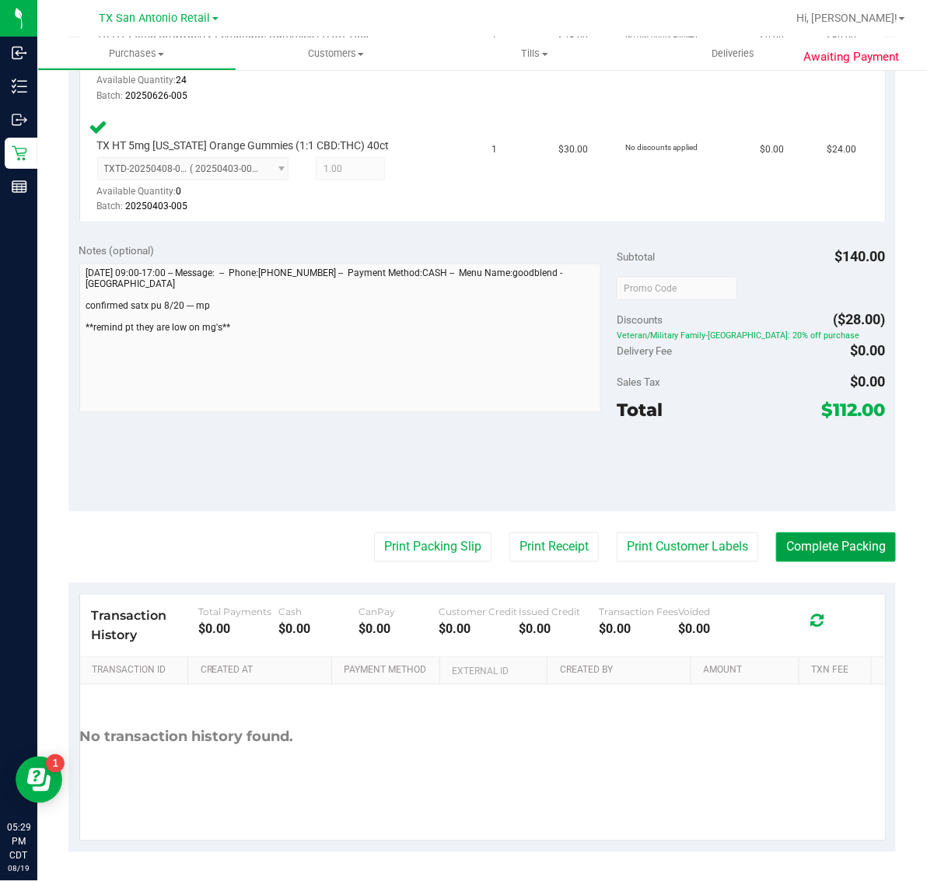
click at [832, 548] on button "Complete Packing" at bounding box center [836, 548] width 120 height 30
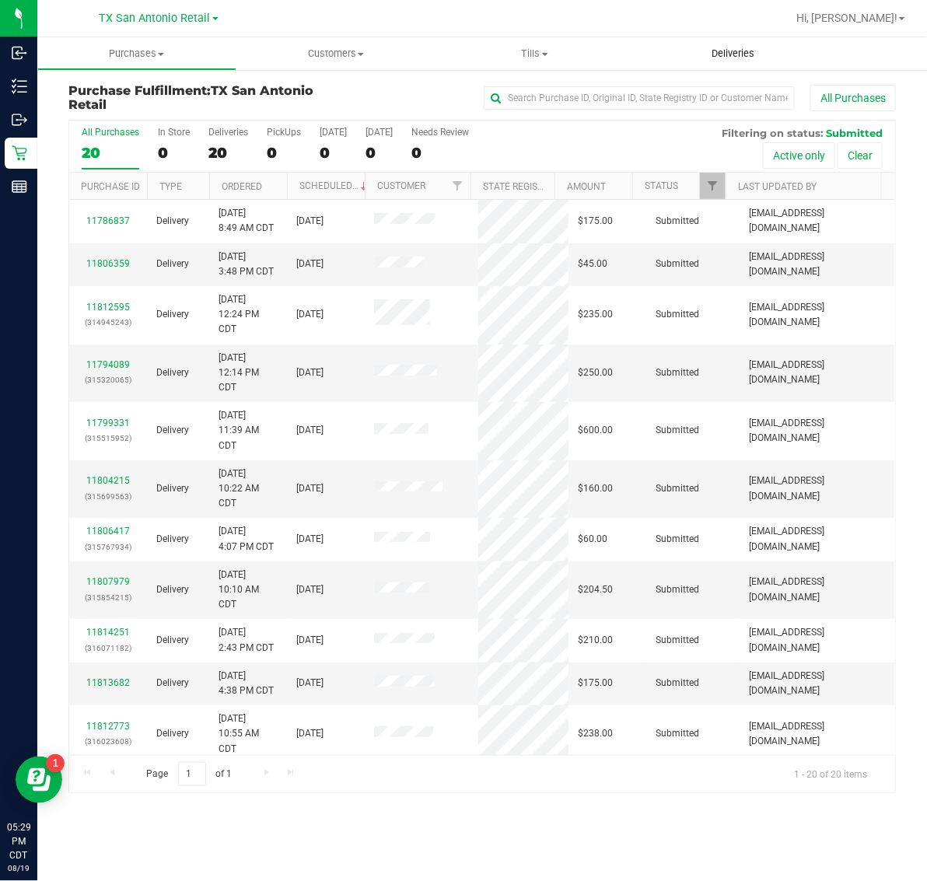
click at [731, 63] on uib-tab-heading "Deliveries" at bounding box center [733, 53] width 199 height 33
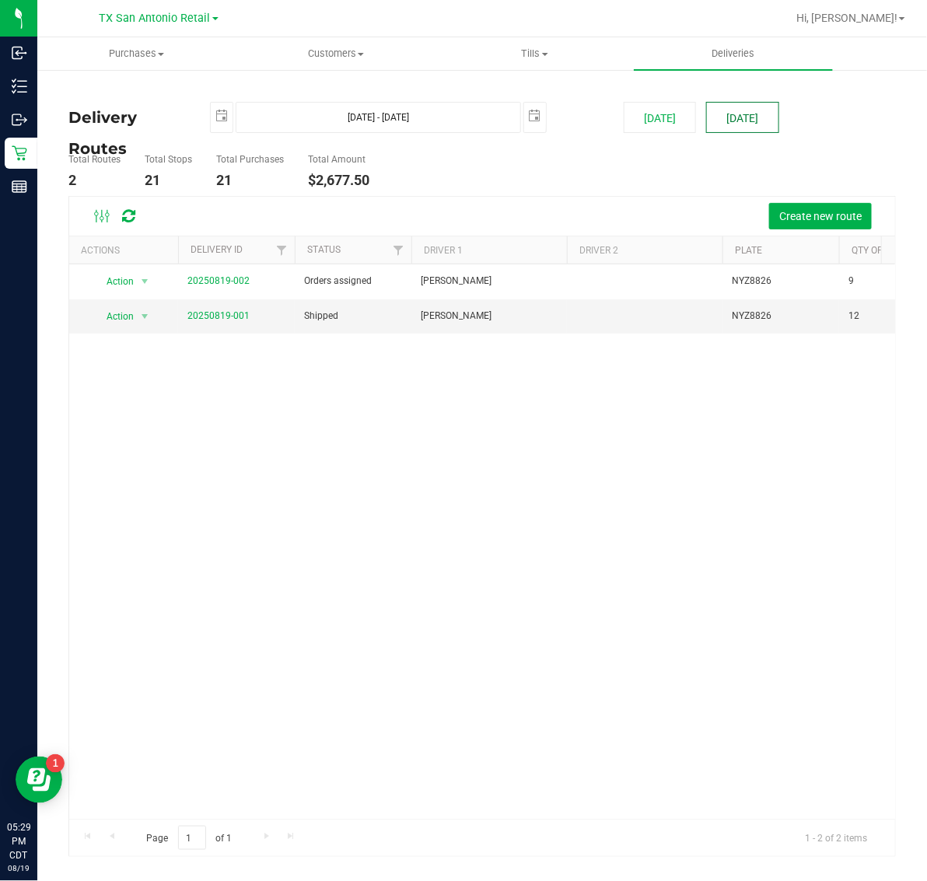
click at [744, 106] on button "[DATE]" at bounding box center [742, 117] width 72 height 31
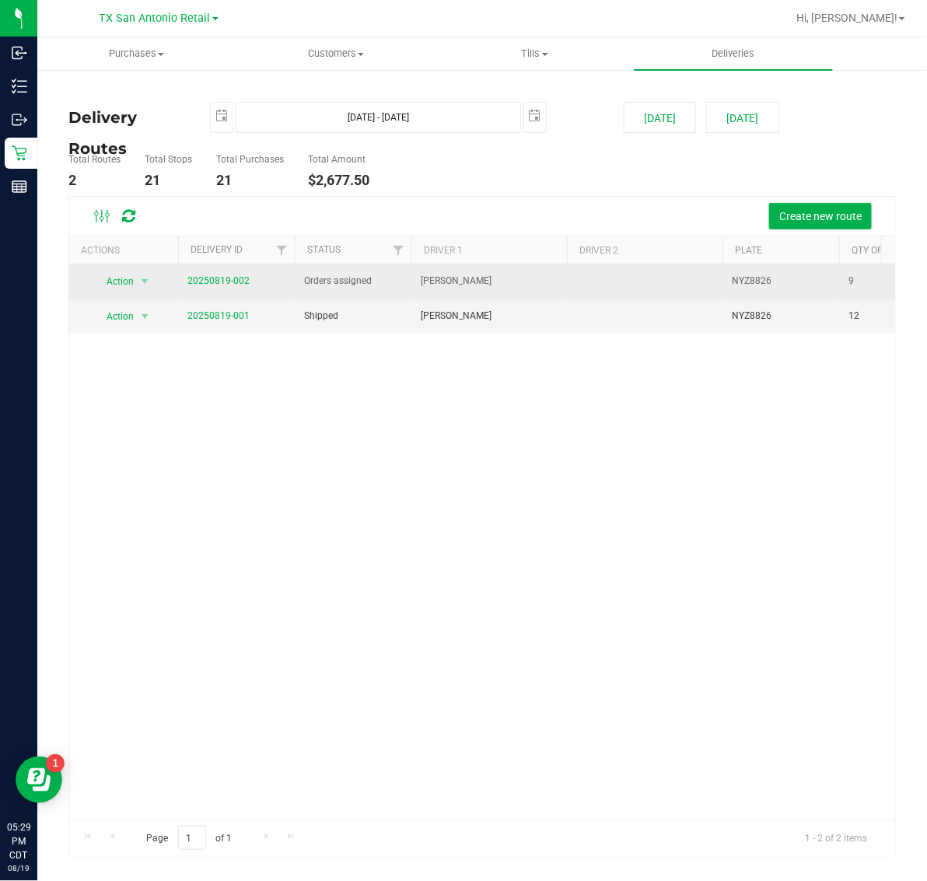
click at [230, 272] on td "20250819-002" at bounding box center [236, 281] width 117 height 35
click at [230, 274] on span "20250819-002" at bounding box center [218, 281] width 62 height 15
click at [230, 277] on link "20250819-002" at bounding box center [218, 280] width 62 height 11
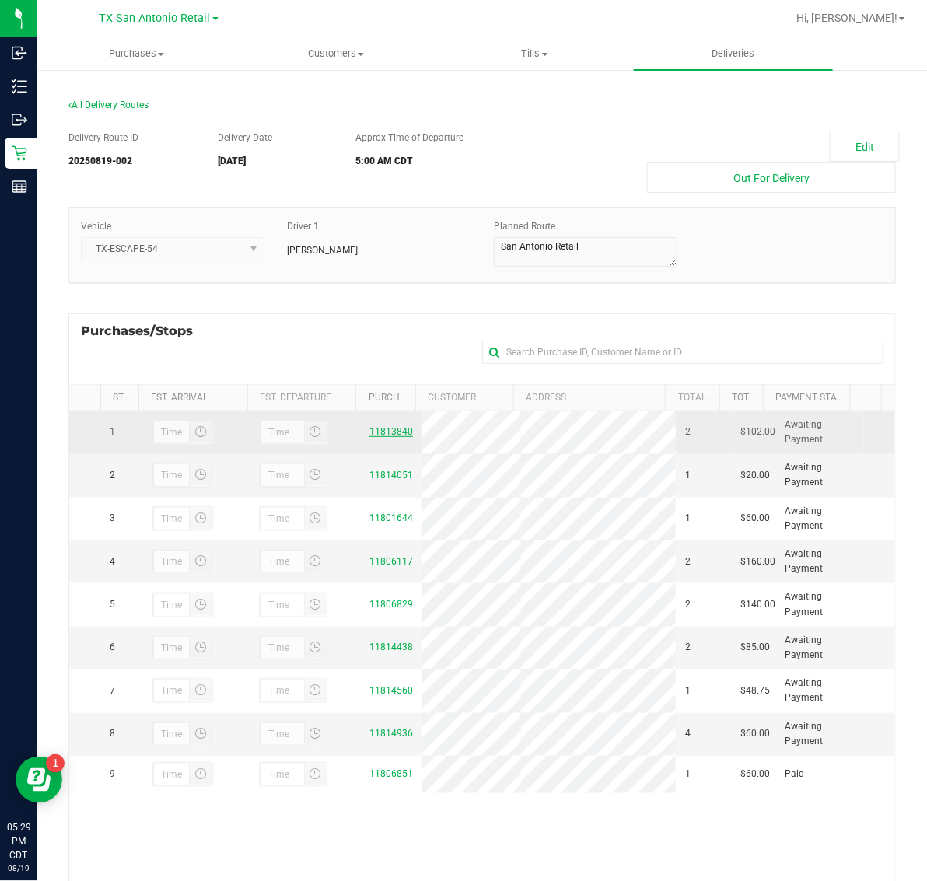
click at [369, 437] on link "11813840" at bounding box center [391, 431] width 44 height 11
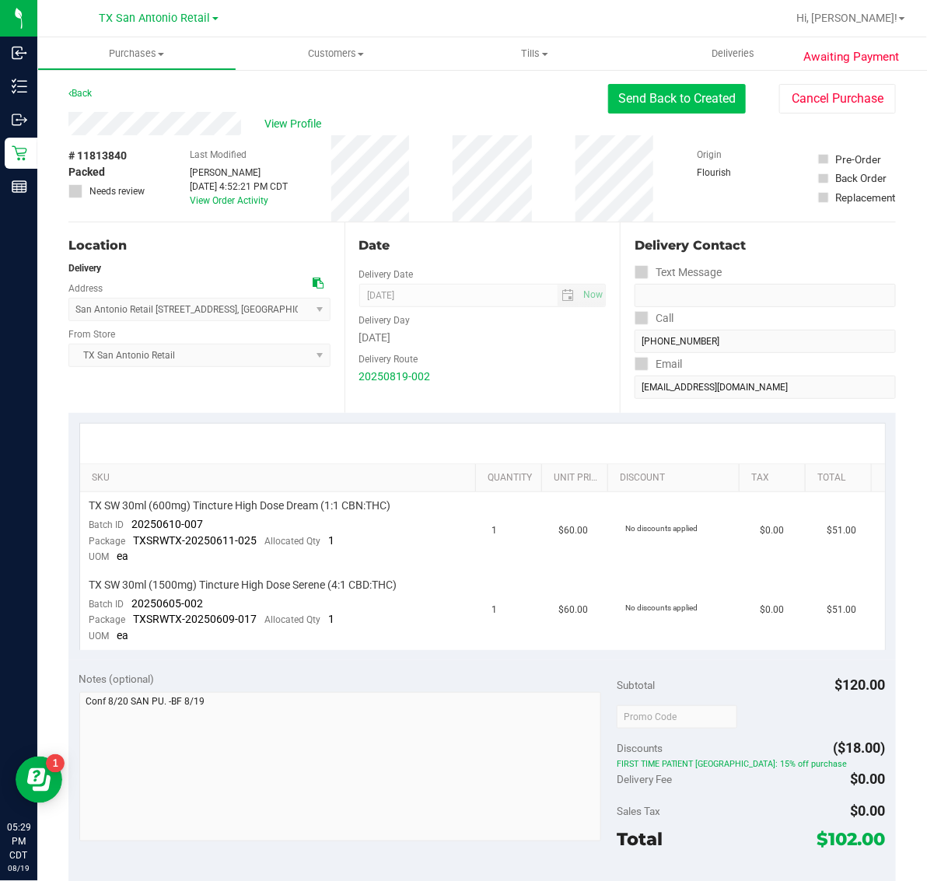
click at [667, 102] on button "Send Back to Created" at bounding box center [677, 99] width 138 height 30
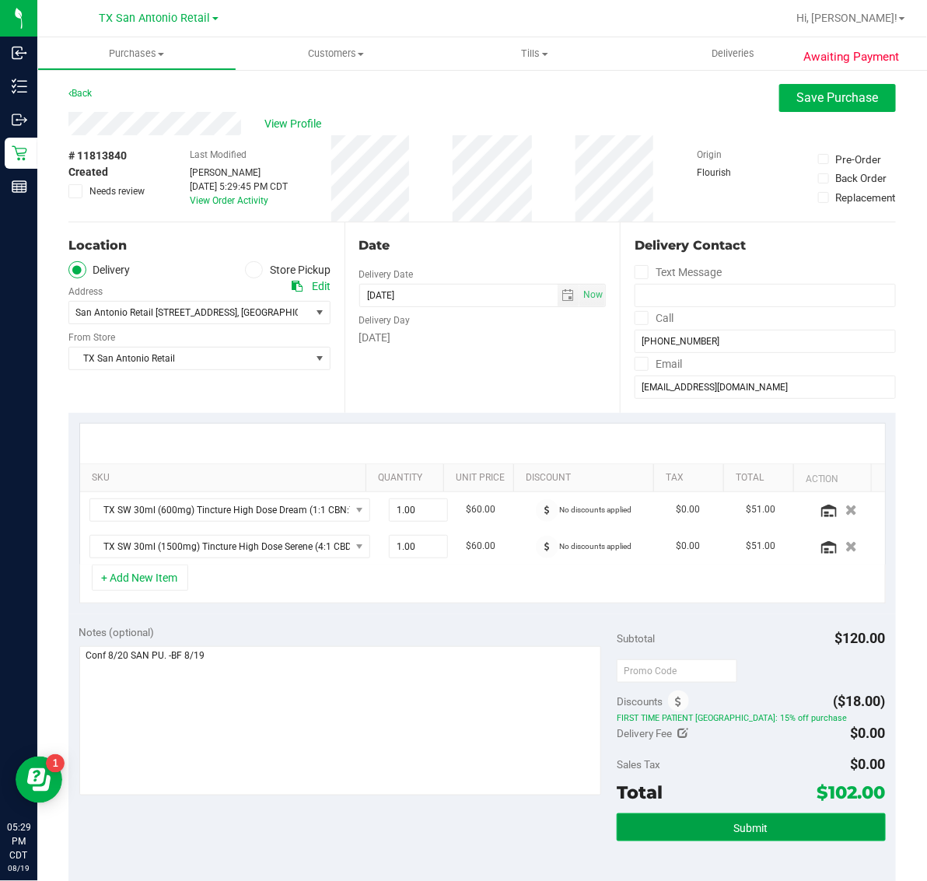
click at [716, 819] on button "Submit" at bounding box center [751, 828] width 269 height 28
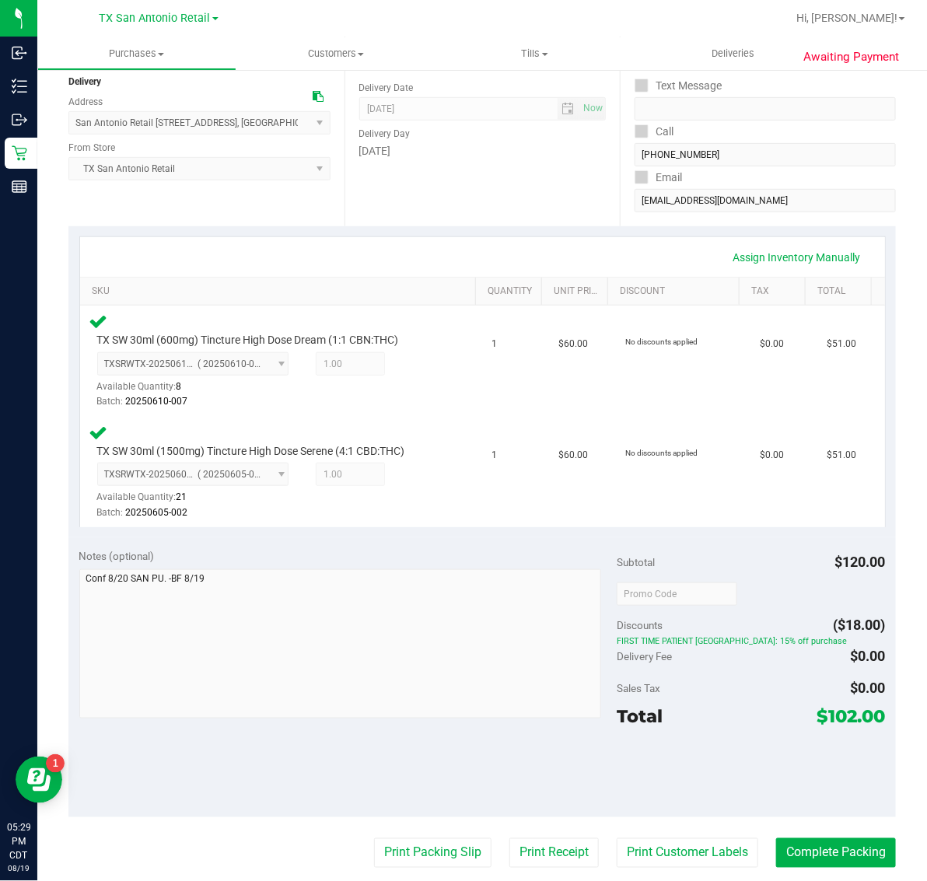
scroll to position [194, 0]
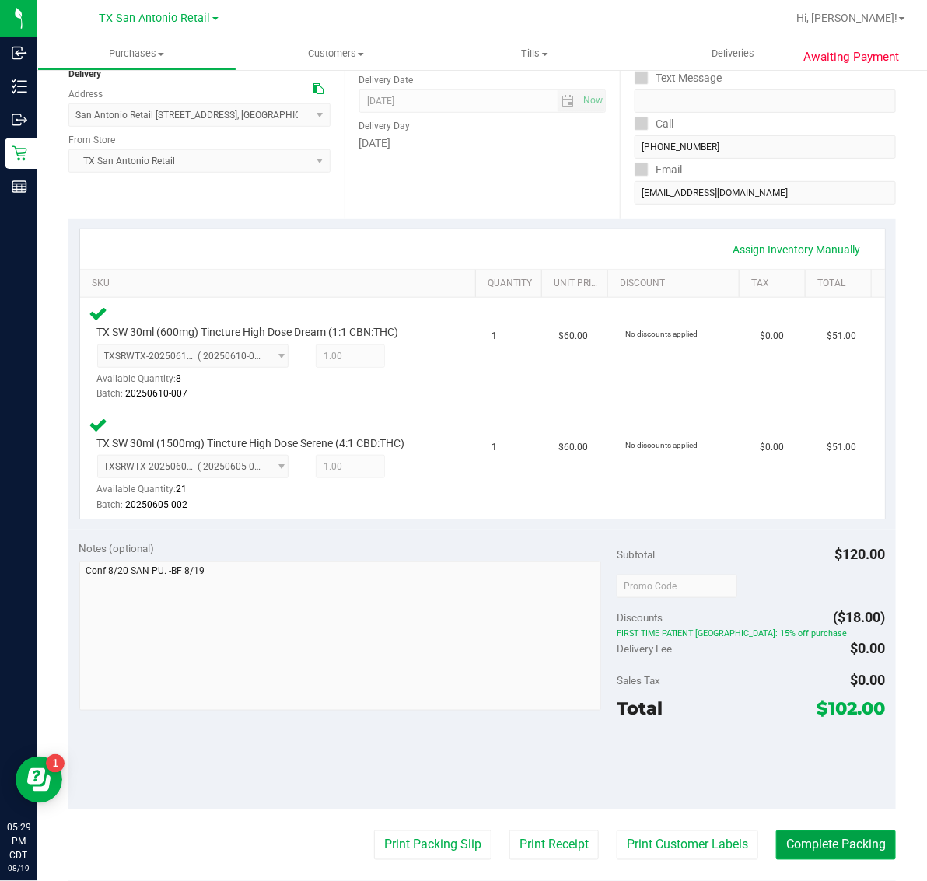
click at [829, 838] on button "Complete Packing" at bounding box center [836, 846] width 120 height 30
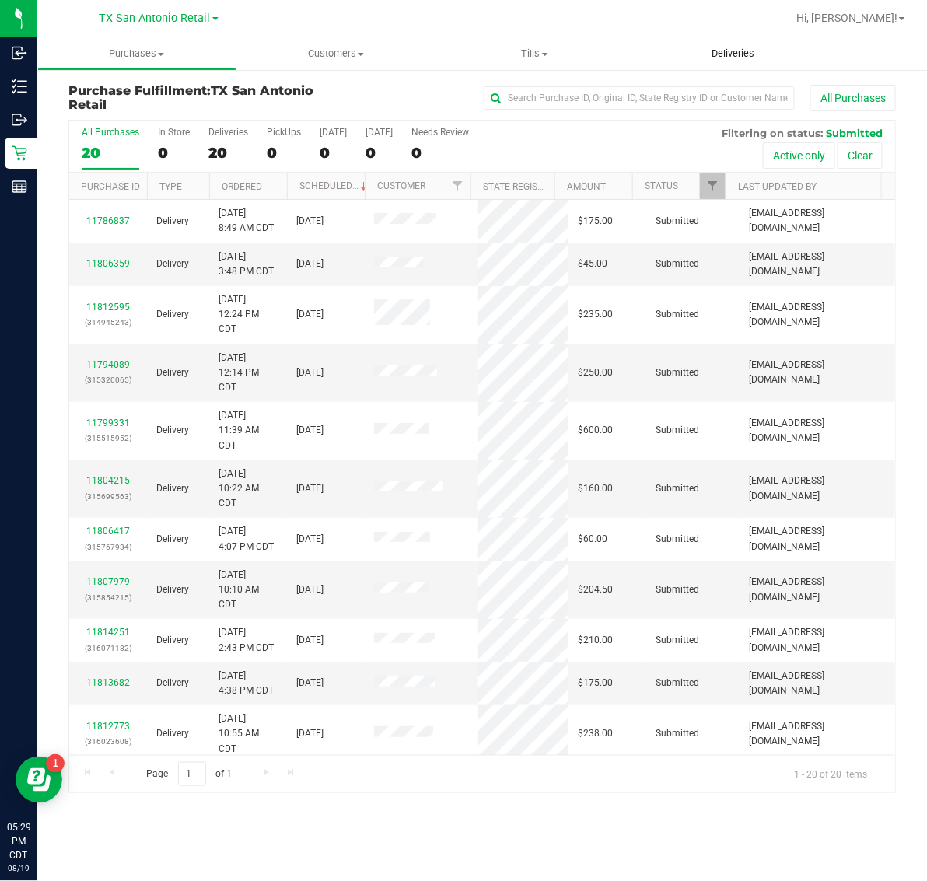
click at [731, 53] on span "Deliveries" at bounding box center [733, 54] width 85 height 14
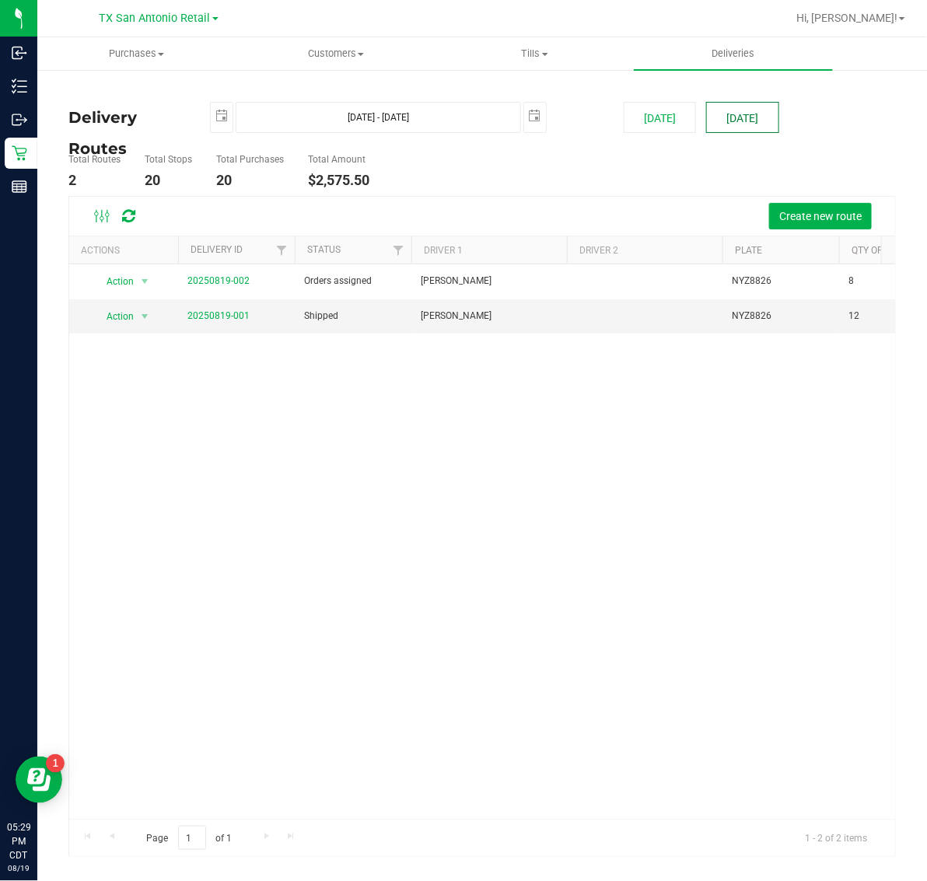
click at [729, 115] on button "[DATE]" at bounding box center [742, 117] width 72 height 31
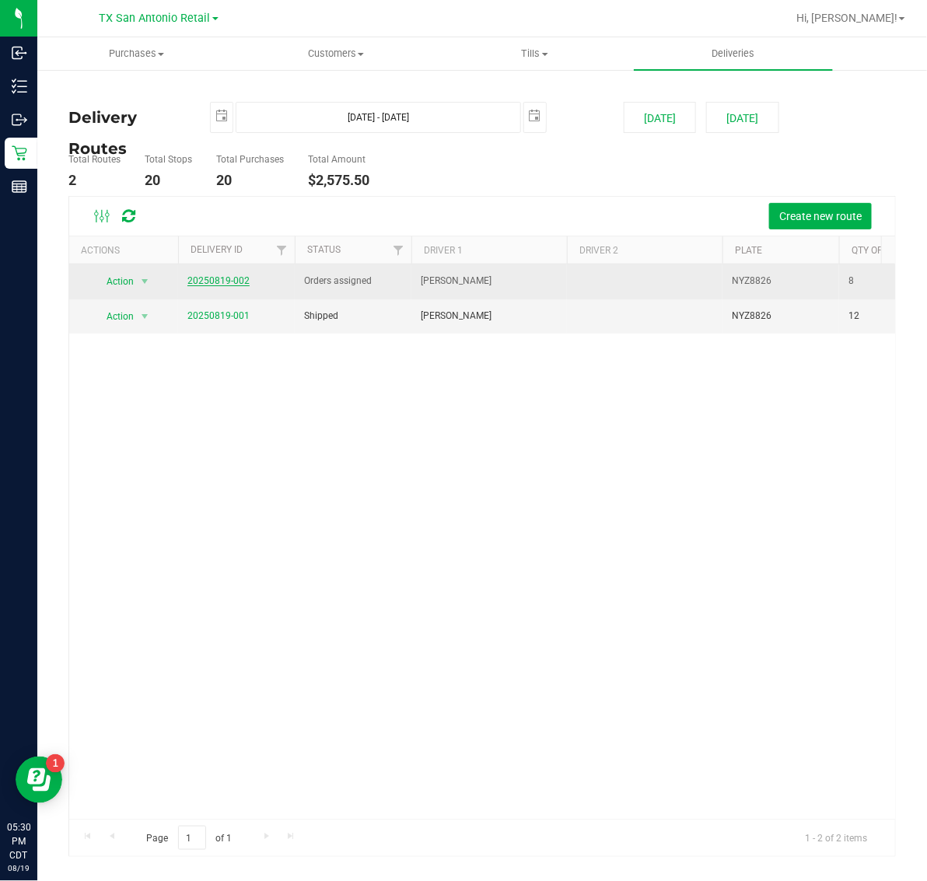
click at [218, 284] on link "20250819-002" at bounding box center [218, 280] width 62 height 11
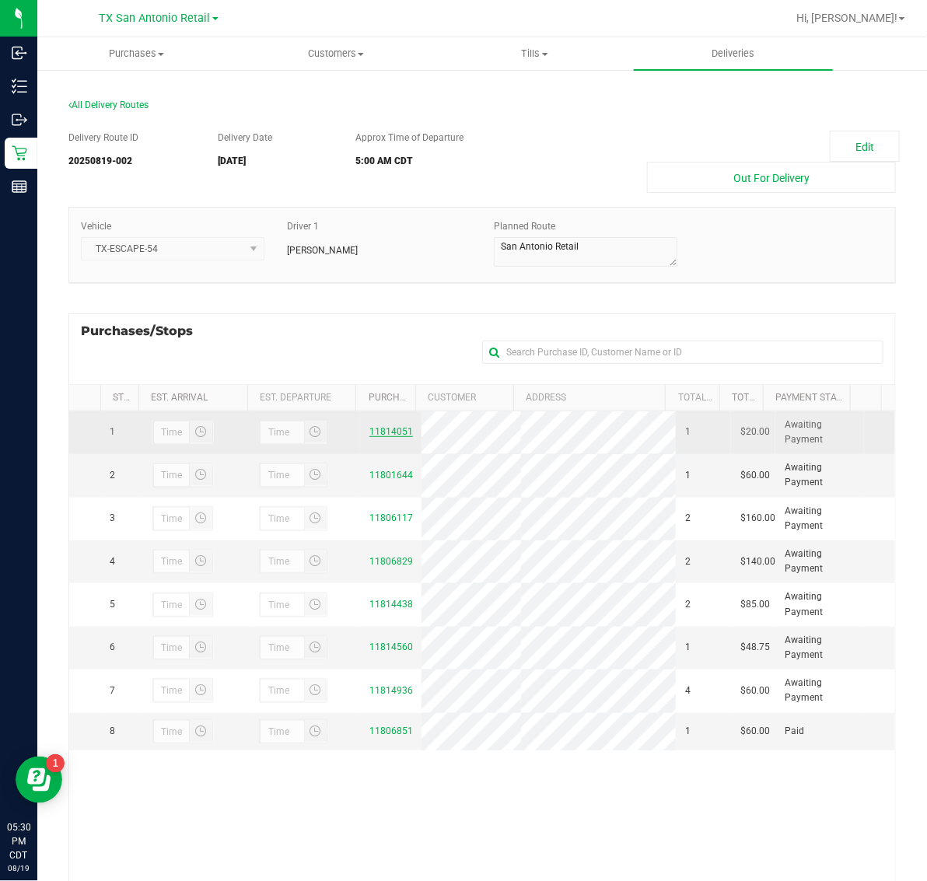
click at [383, 437] on link "11814051" at bounding box center [391, 431] width 44 height 11
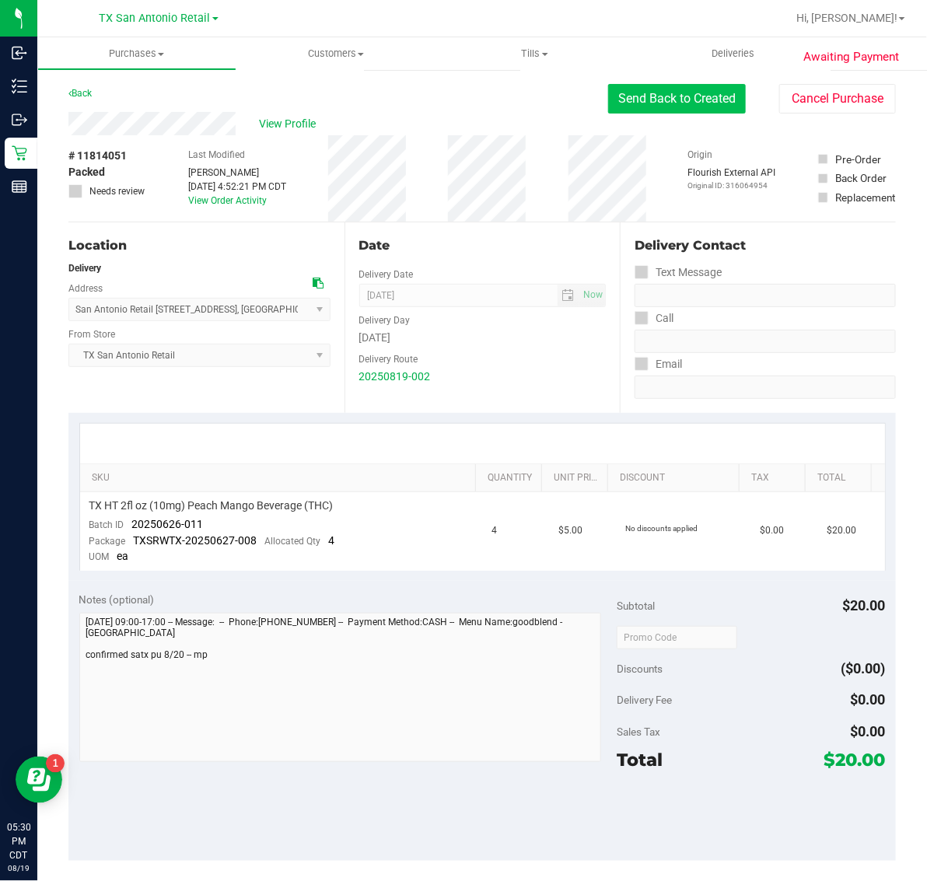
click at [693, 97] on button "Send Back to Created" at bounding box center [677, 99] width 138 height 30
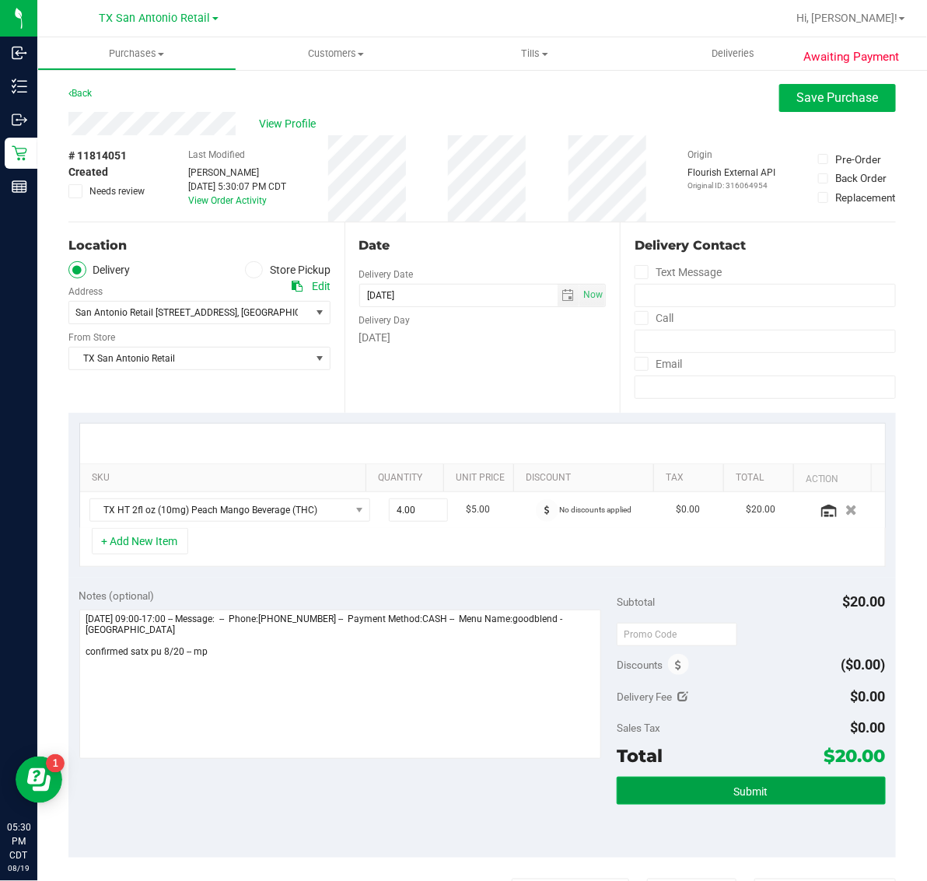
click at [747, 796] on span "Submit" at bounding box center [751, 792] width 34 height 12
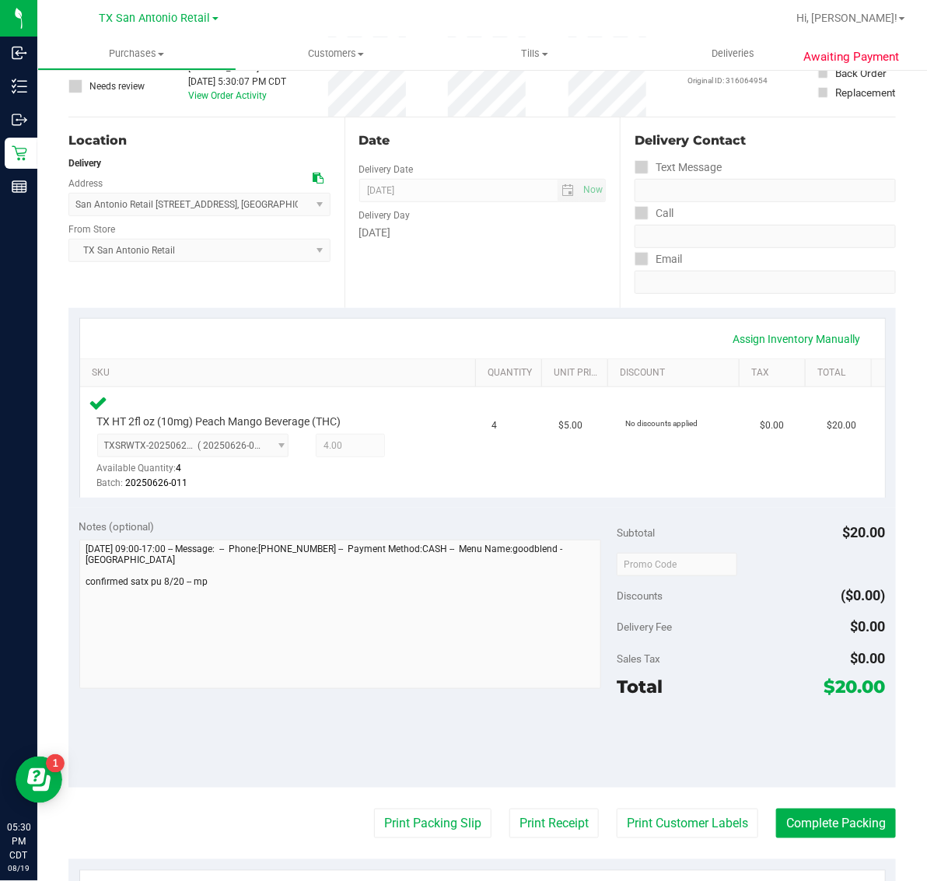
scroll to position [292, 0]
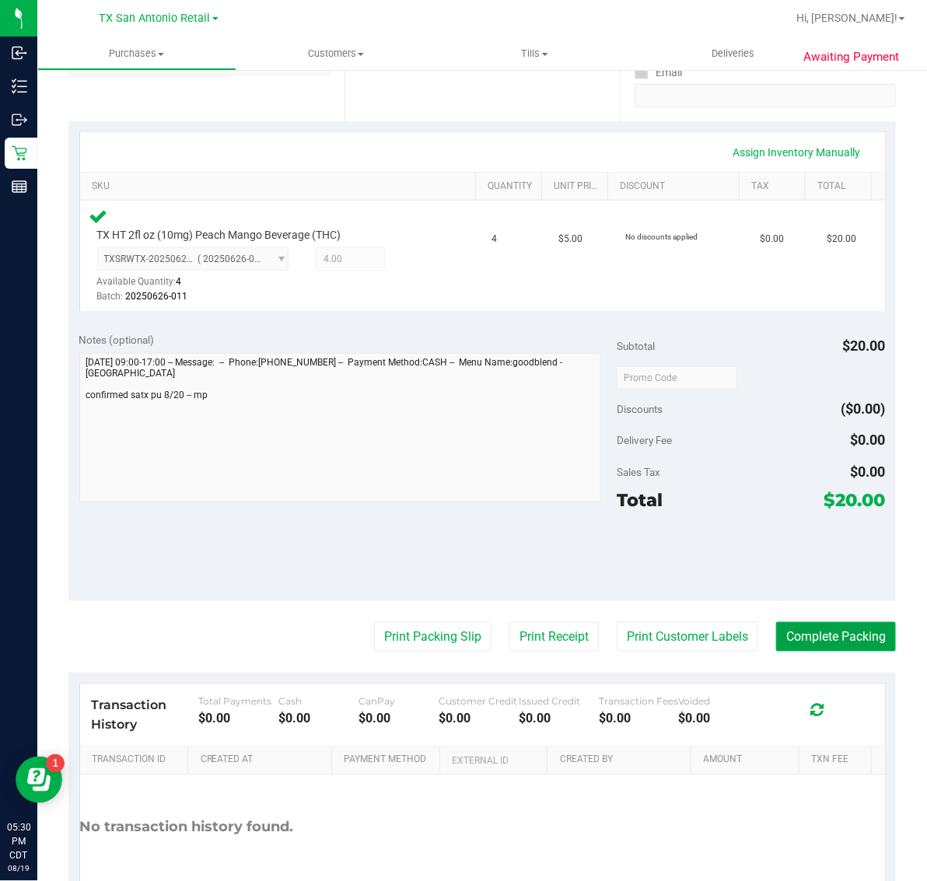
click at [810, 638] on button "Complete Packing" at bounding box center [836, 637] width 120 height 30
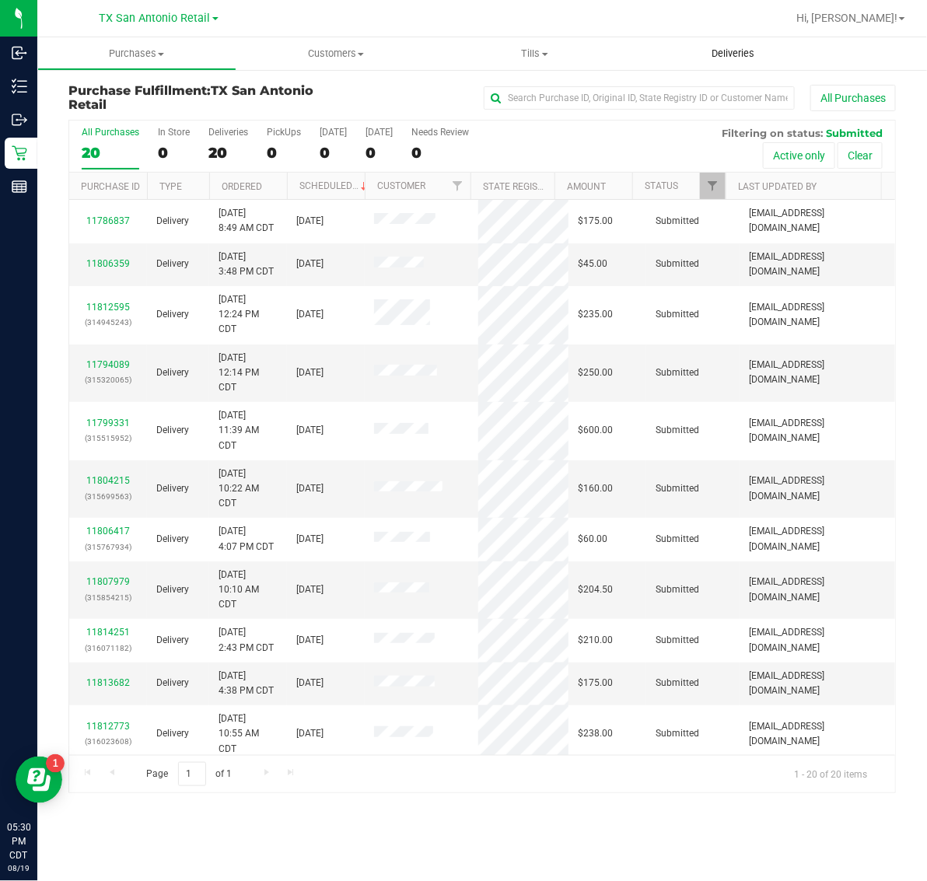
click at [751, 57] on span "Deliveries" at bounding box center [733, 54] width 85 height 14
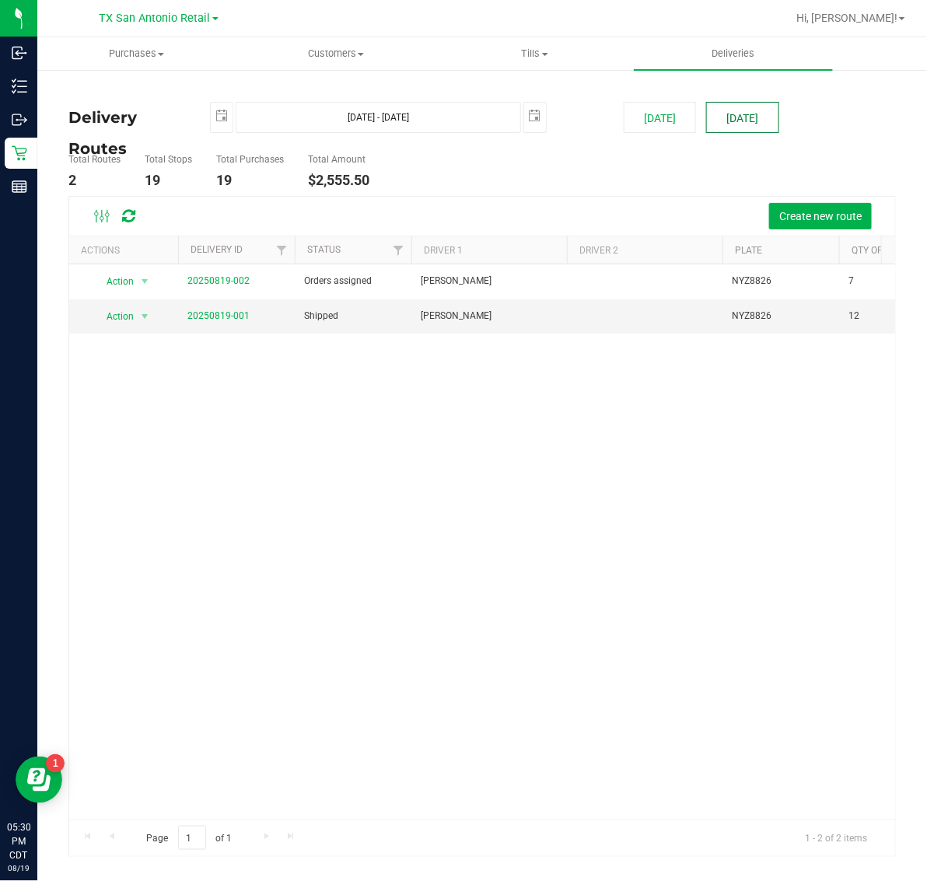
click at [755, 124] on button "[DATE]" at bounding box center [742, 117] width 72 height 31
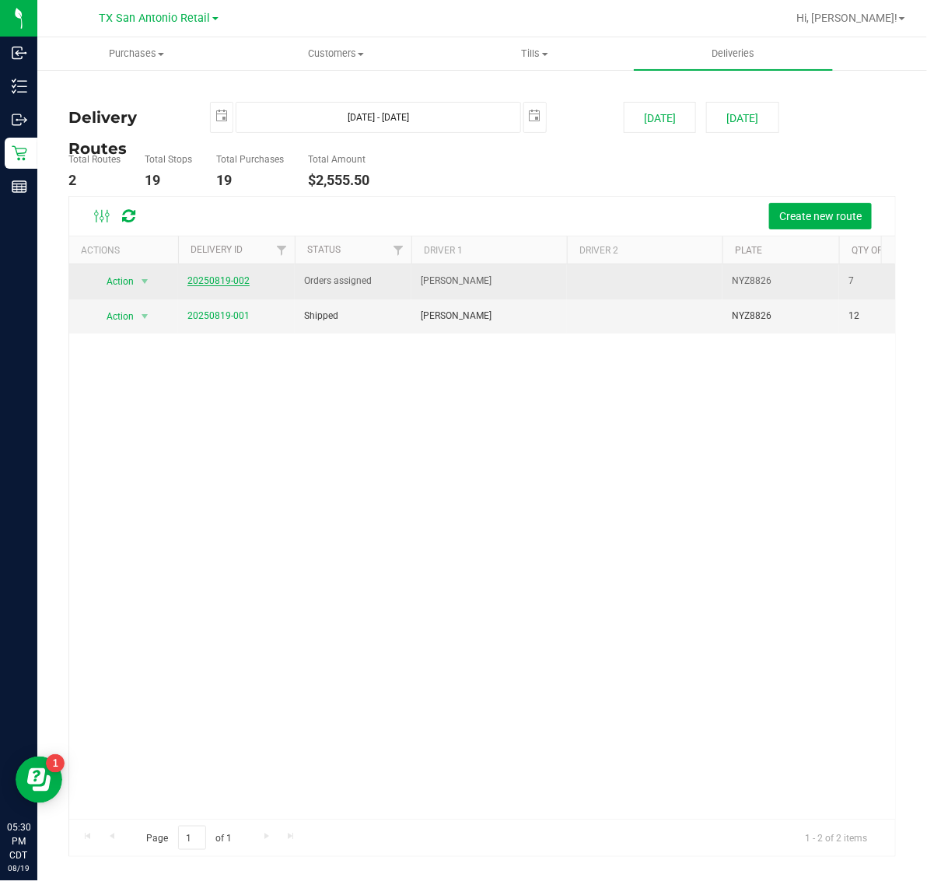
click at [235, 282] on link "20250819-002" at bounding box center [218, 280] width 62 height 11
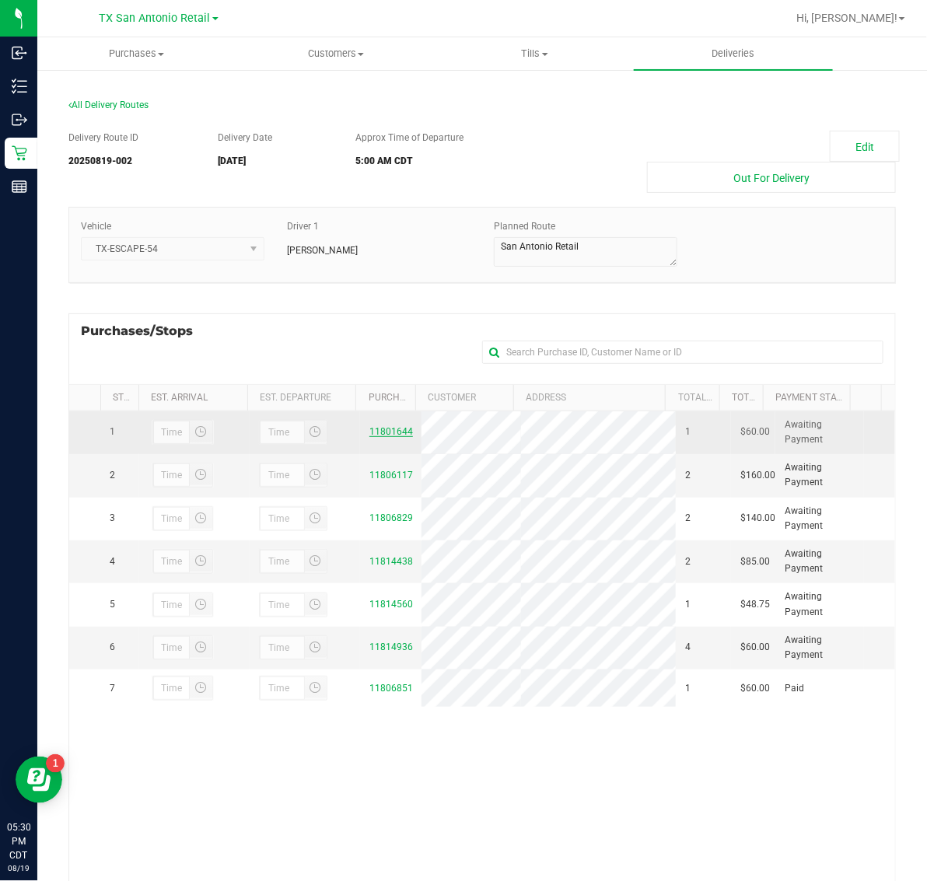
click at [383, 433] on link "11801644" at bounding box center [391, 431] width 44 height 11
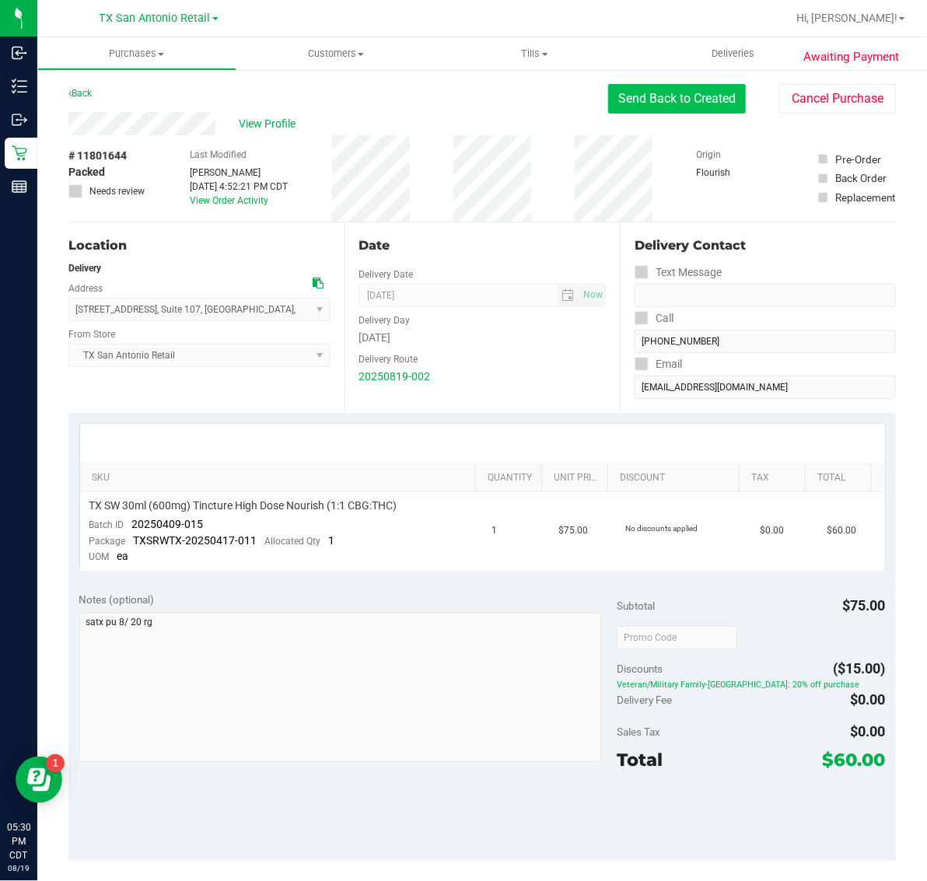
click at [685, 88] on button "Send Back to Created" at bounding box center [677, 99] width 138 height 30
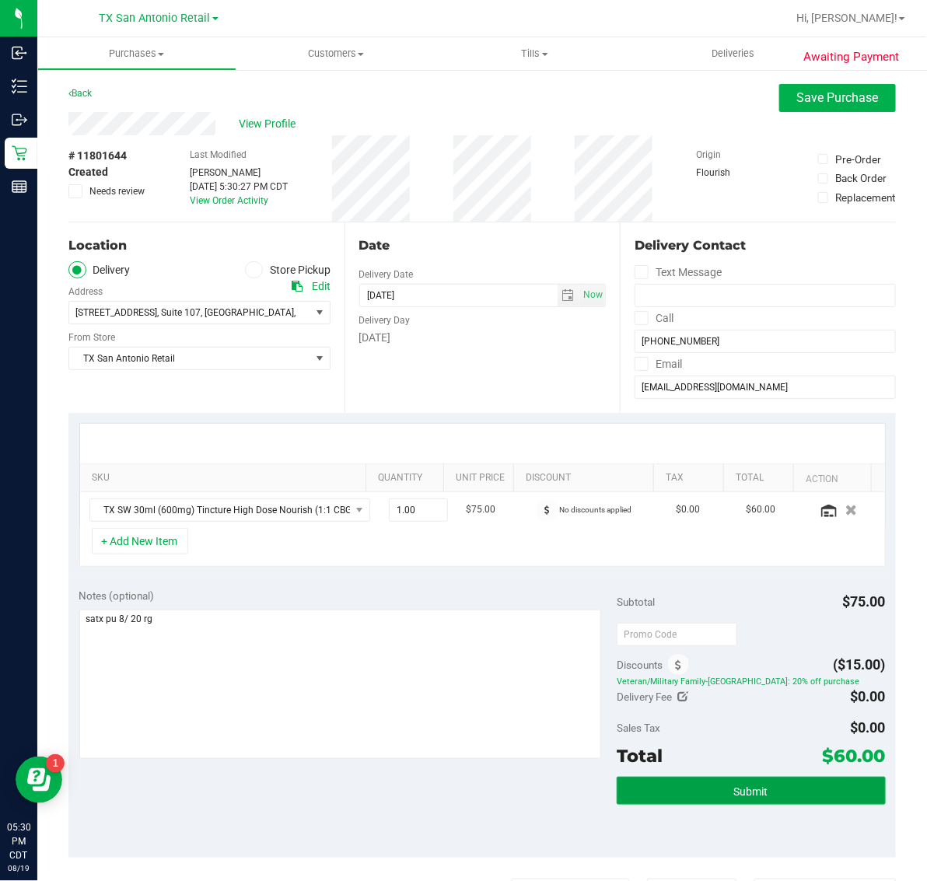
click at [751, 795] on span "Submit" at bounding box center [751, 792] width 34 height 12
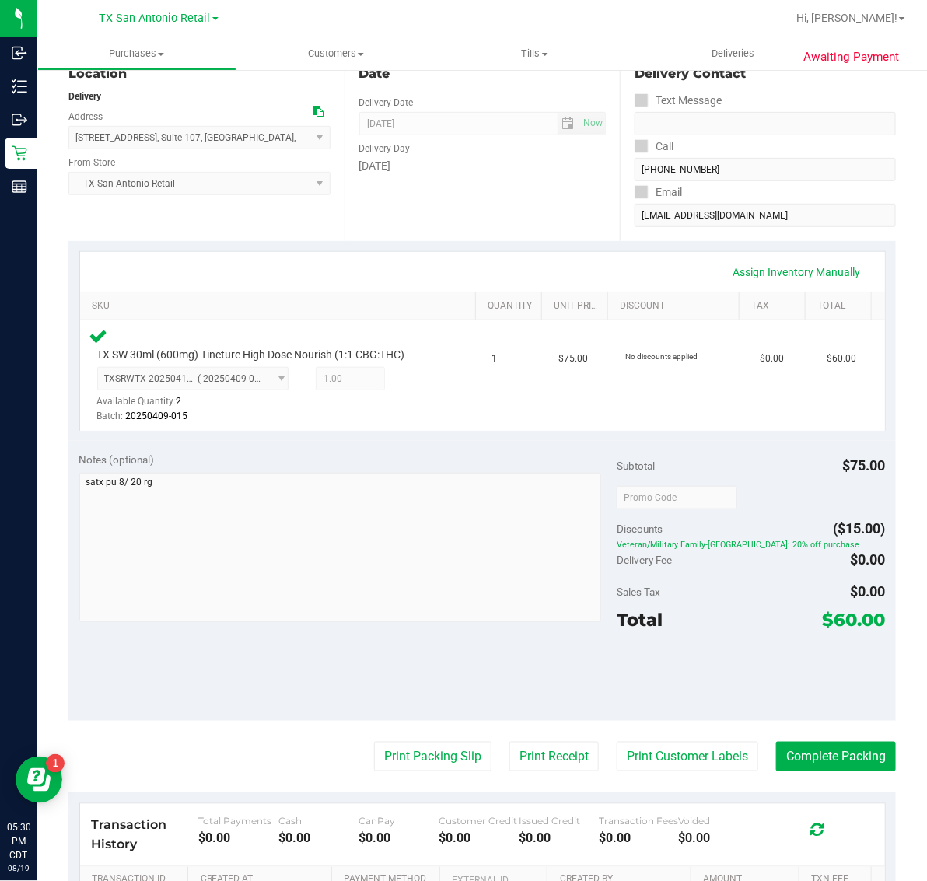
scroll to position [194, 0]
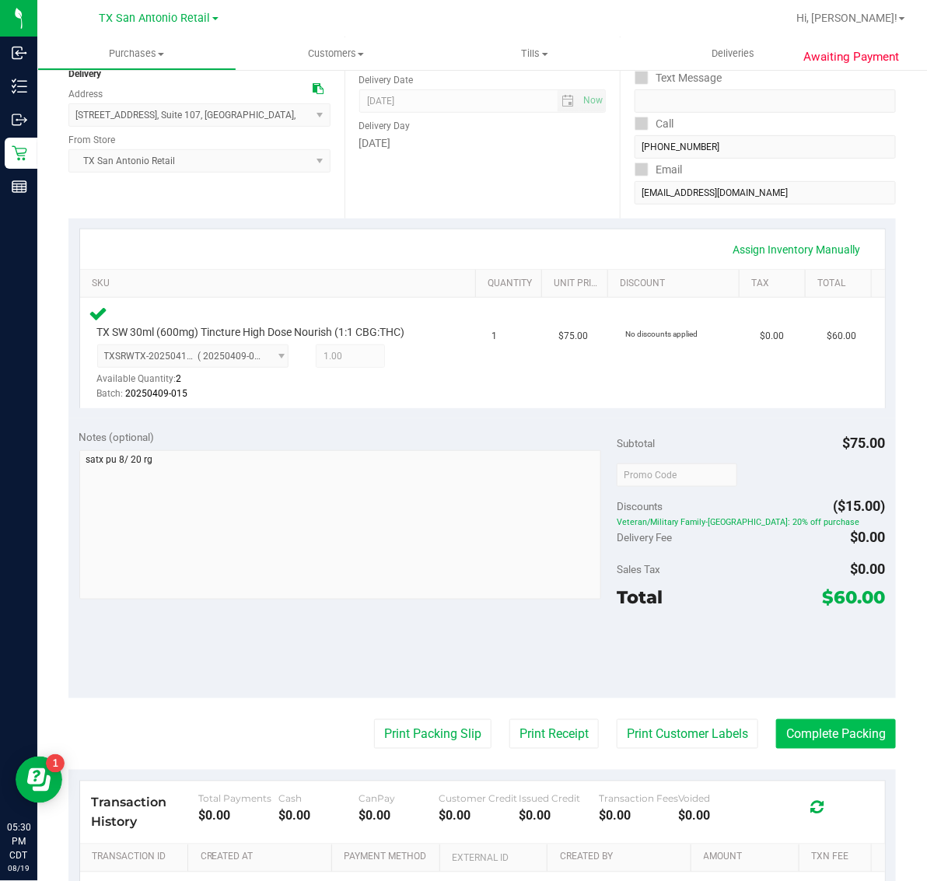
drag, startPoint x: 824, startPoint y: 752, endPoint x: 836, endPoint y: 744, distance: 14.0
click at [832, 747] on purchase-details "Back Edit Purchase Cancel Purchase View Profile # 11801644 Submitted Needs revi…" at bounding box center [482, 465] width 828 height 1150
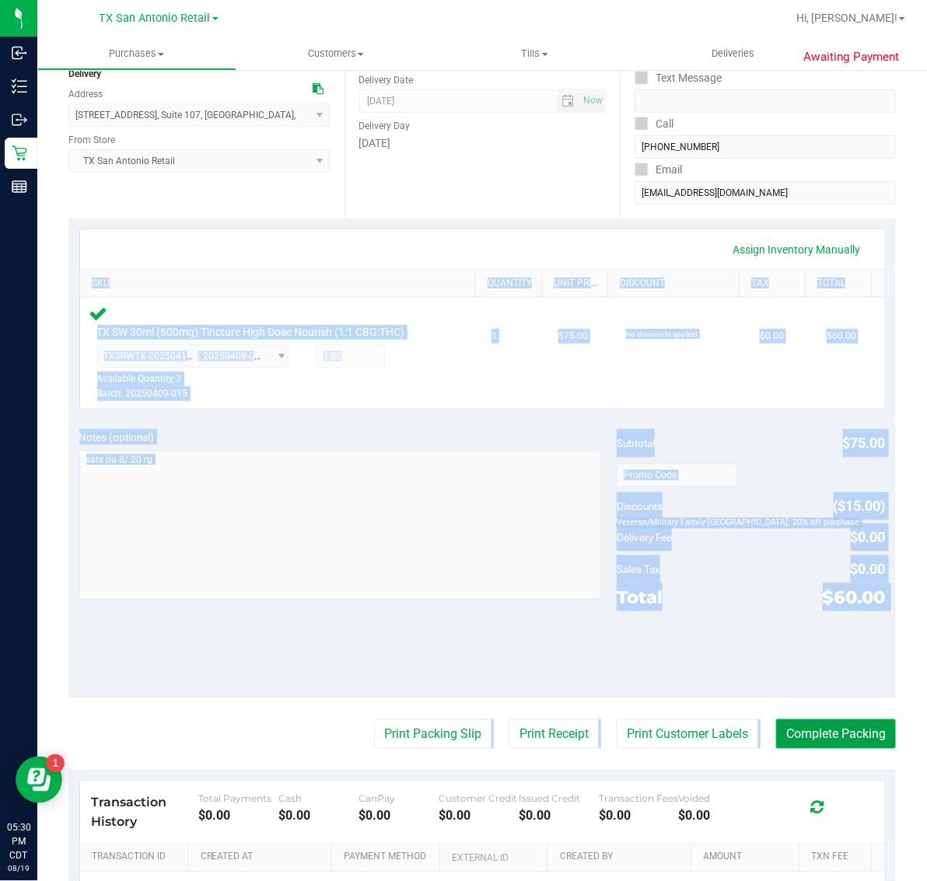
click at [836, 744] on button "Complete Packing" at bounding box center [836, 734] width 120 height 30
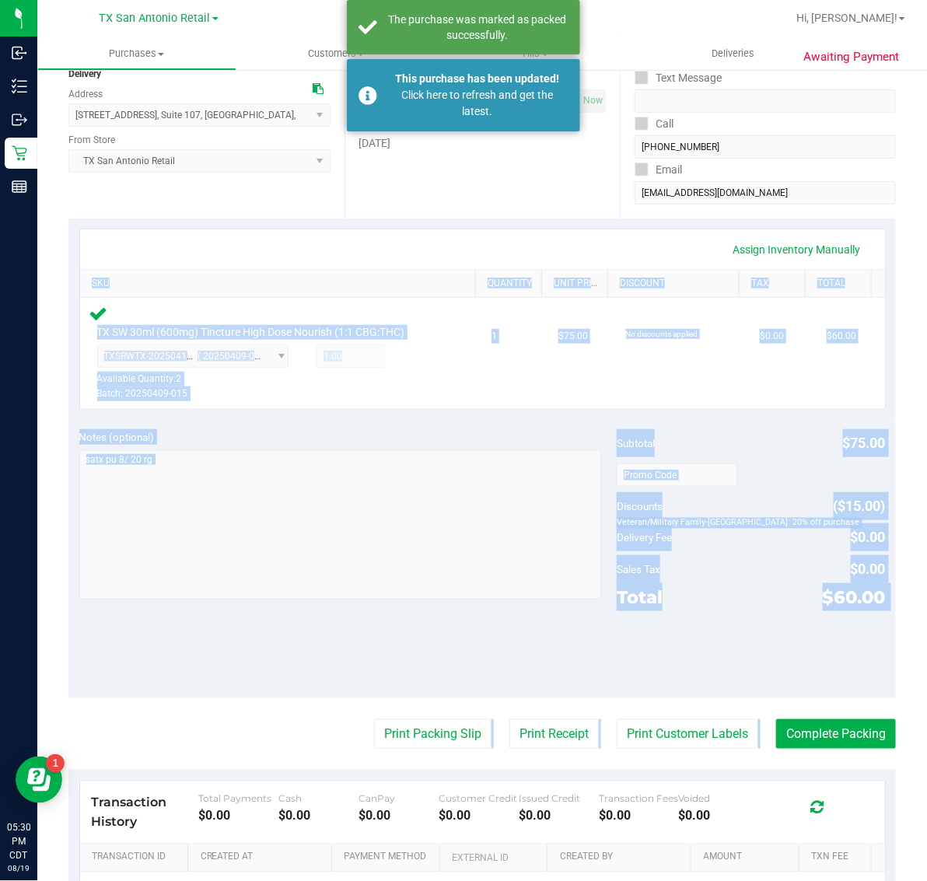
click at [202, 698] on div "Notes (optional) Subtotal $75.00 Discounts ($15.00) Veteran/Military Family-[GE…" at bounding box center [482, 558] width 828 height 280
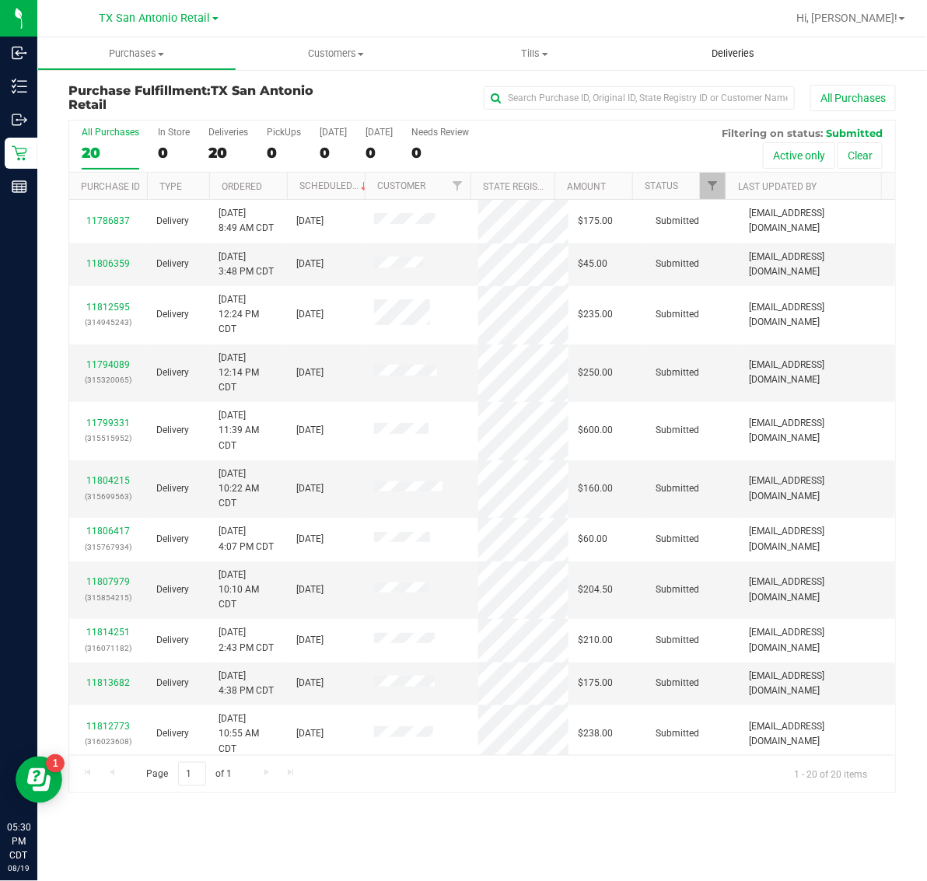
click at [723, 47] on span "Deliveries" at bounding box center [733, 54] width 85 height 14
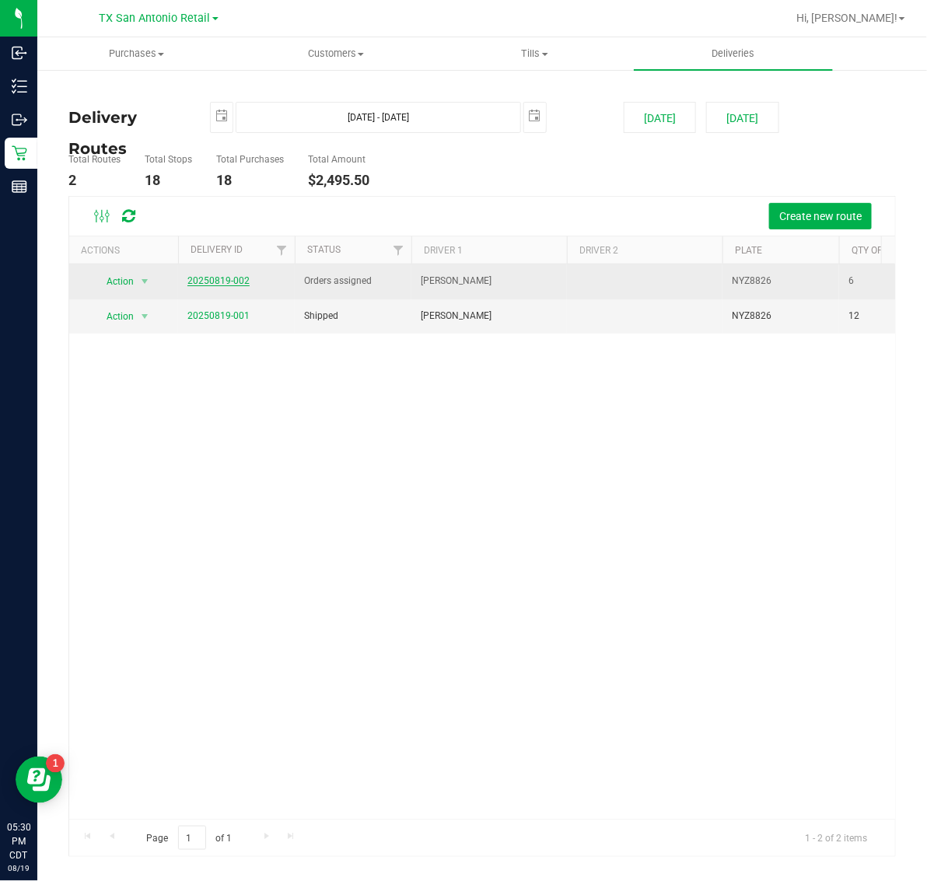
click at [212, 276] on link "20250819-002" at bounding box center [218, 280] width 62 height 11
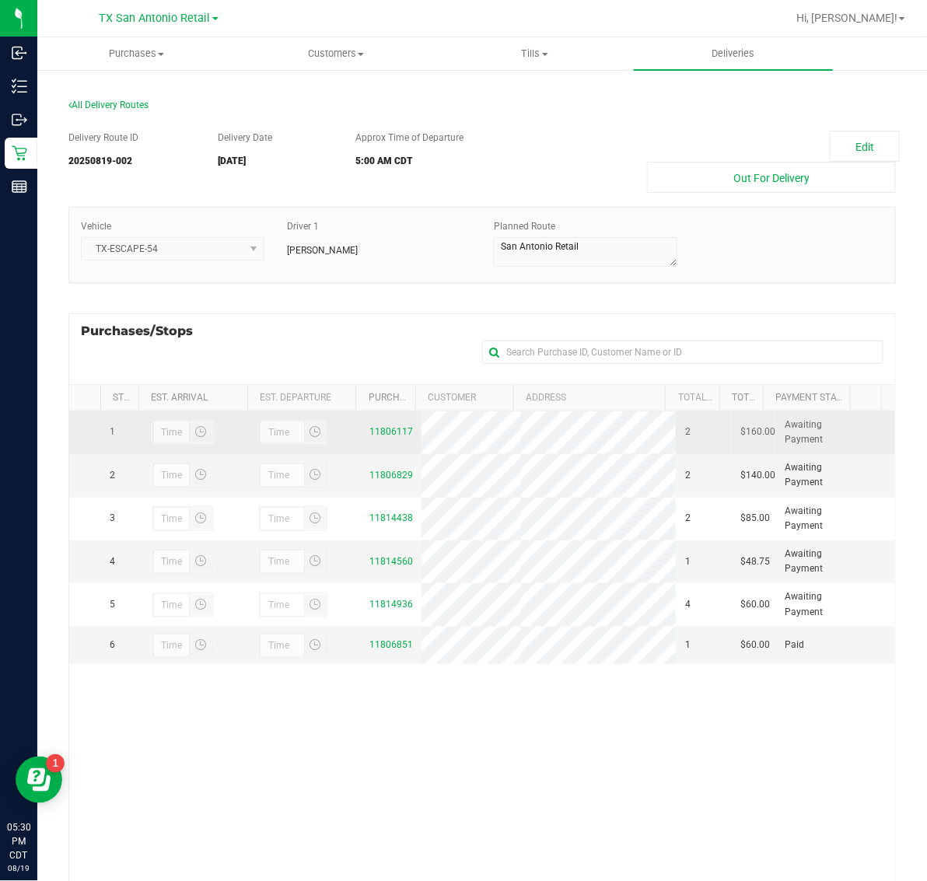
click at [381, 426] on div "11806117" at bounding box center [390, 432] width 42 height 15
click at [381, 437] on link "11806117" at bounding box center [391, 431] width 44 height 11
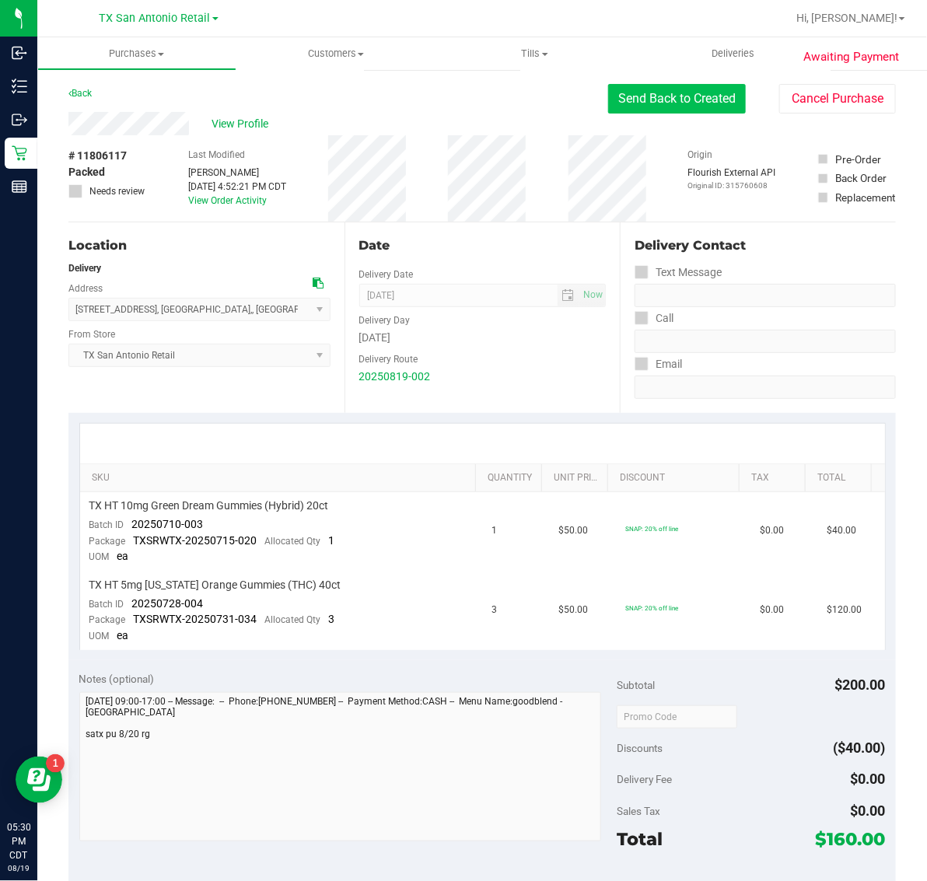
click at [673, 102] on button "Send Back to Created" at bounding box center [677, 99] width 138 height 30
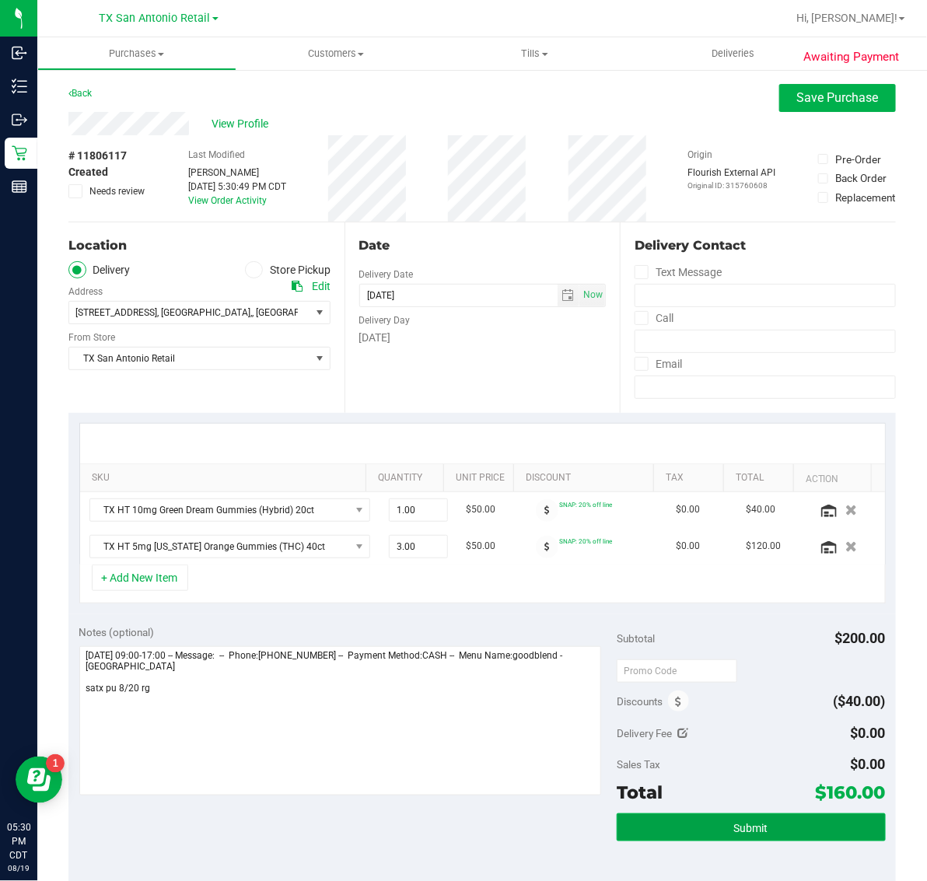
click at [734, 829] on span "Submit" at bounding box center [751, 828] width 34 height 12
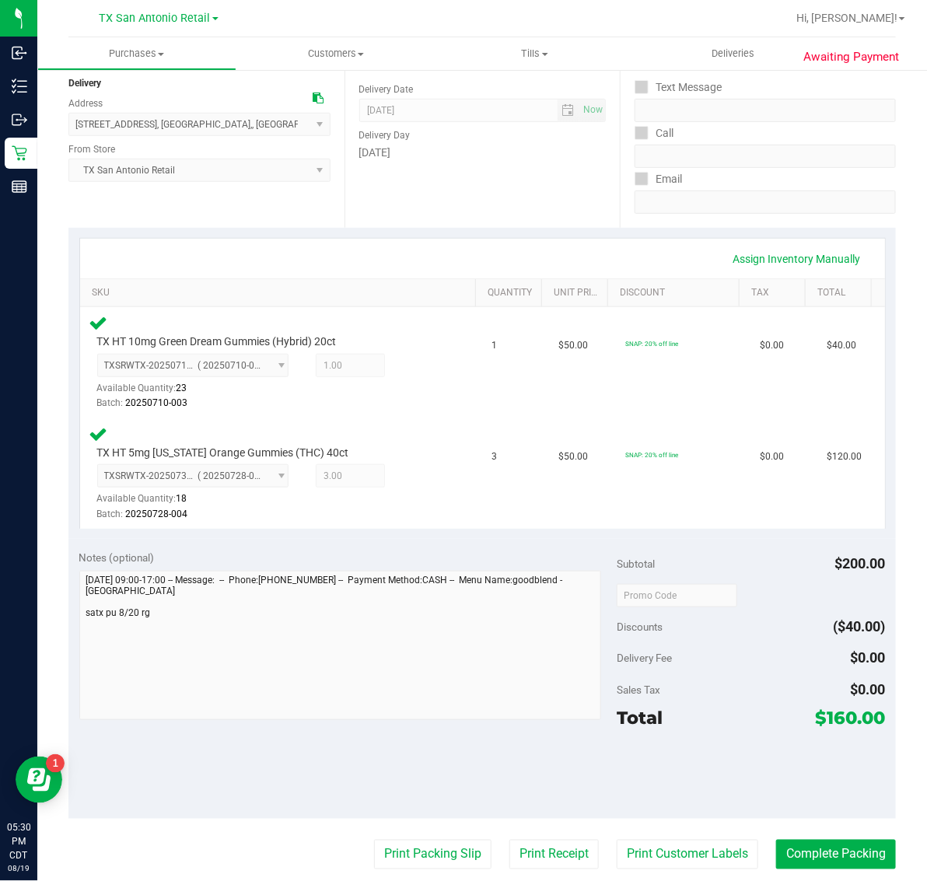
scroll to position [194, 0]
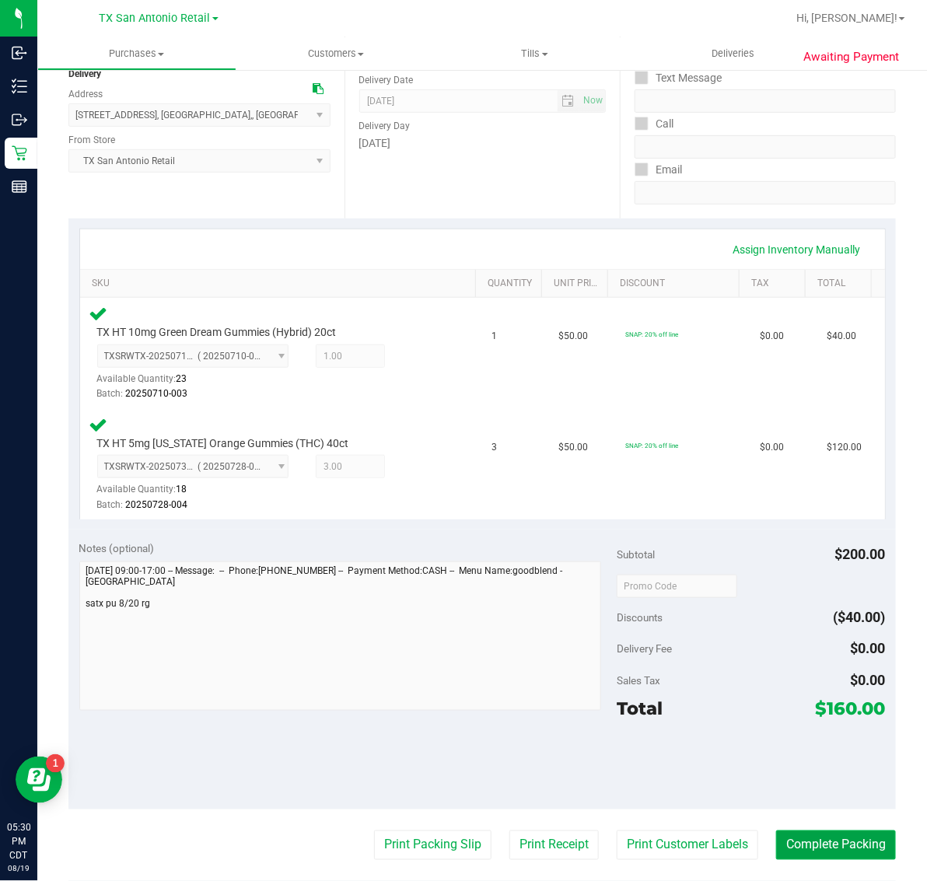
click at [828, 841] on button "Complete Packing" at bounding box center [836, 846] width 120 height 30
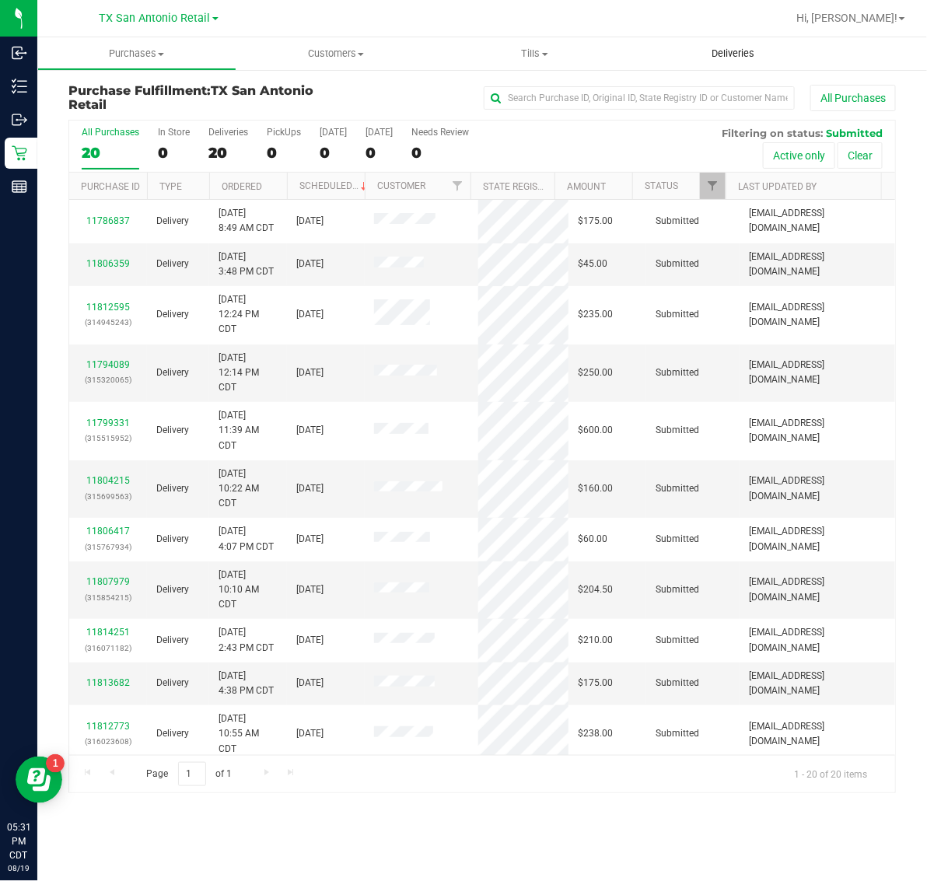
click at [723, 54] on span "Deliveries" at bounding box center [733, 54] width 85 height 14
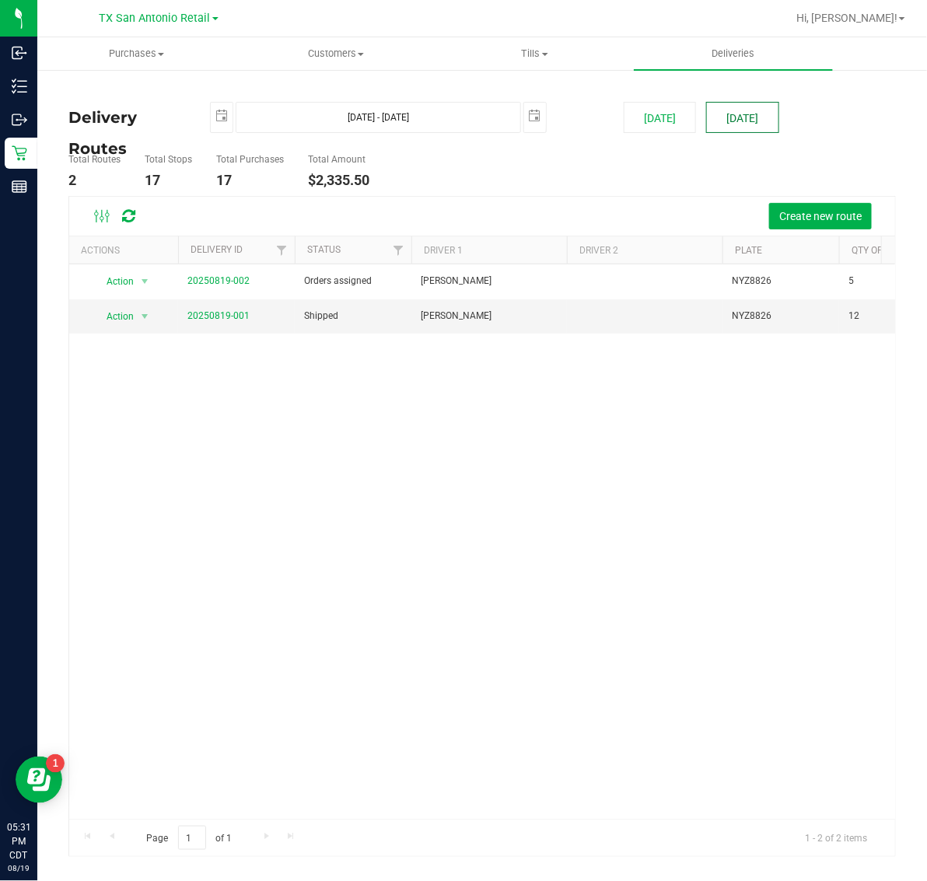
click at [732, 113] on button "[DATE]" at bounding box center [742, 117] width 72 height 31
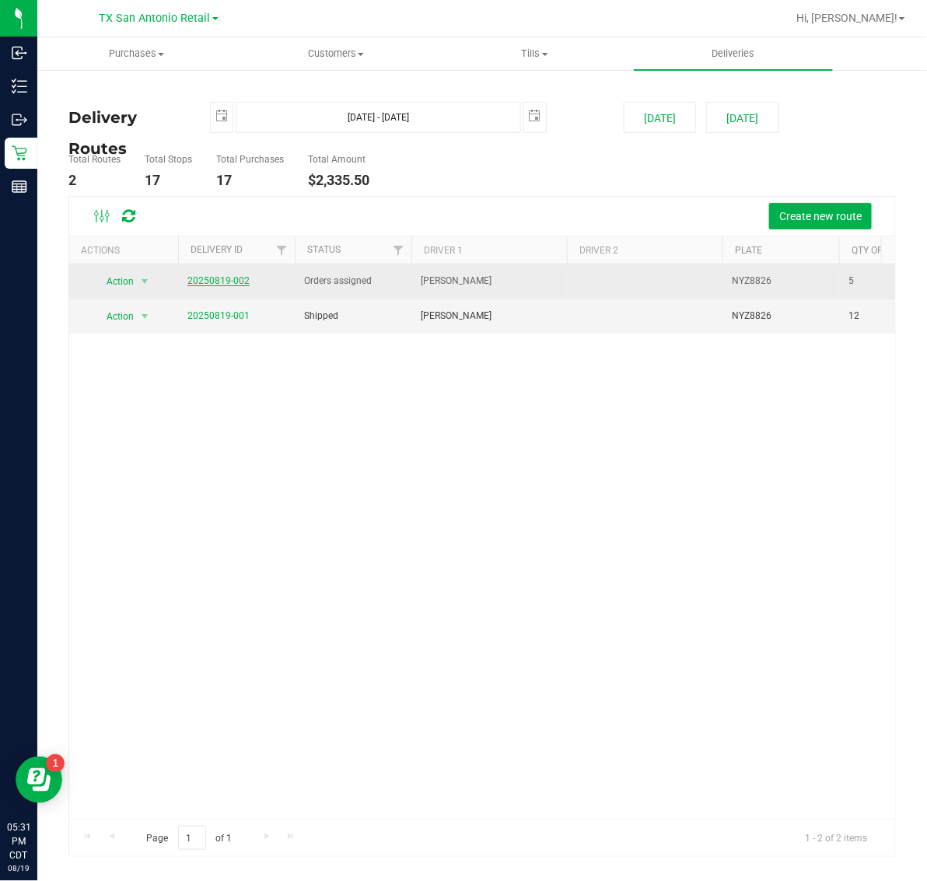
click at [219, 282] on link "20250819-002" at bounding box center [218, 280] width 62 height 11
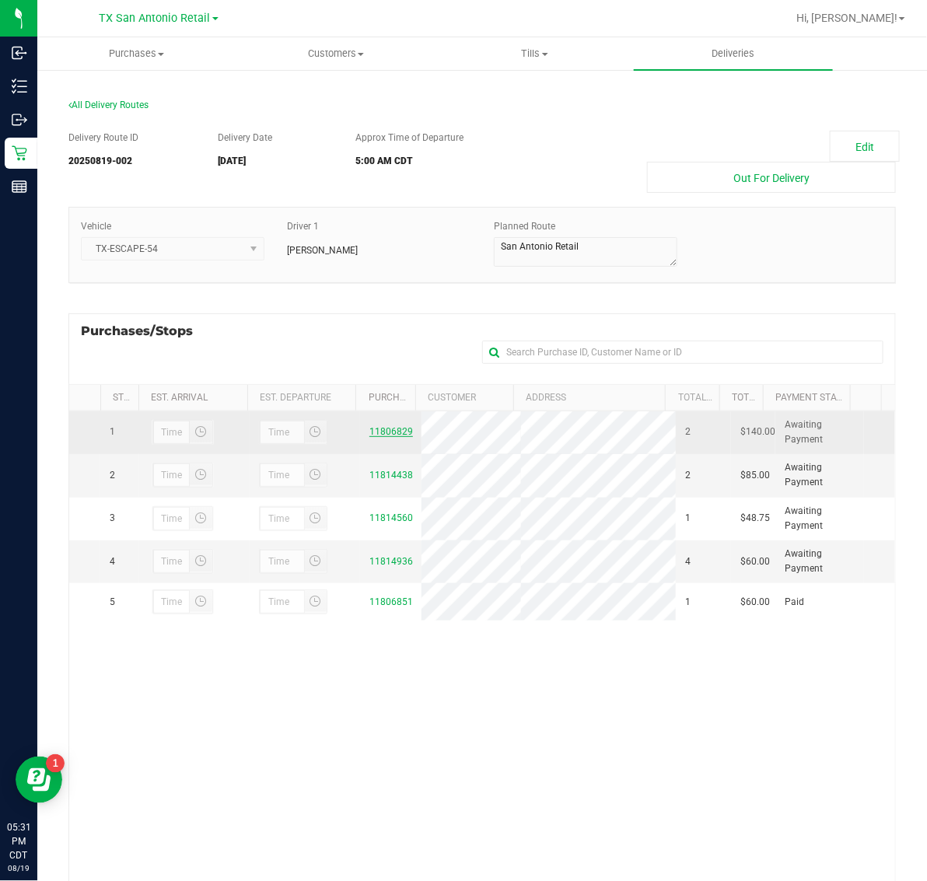
click at [383, 436] on link "11806829" at bounding box center [391, 431] width 44 height 11
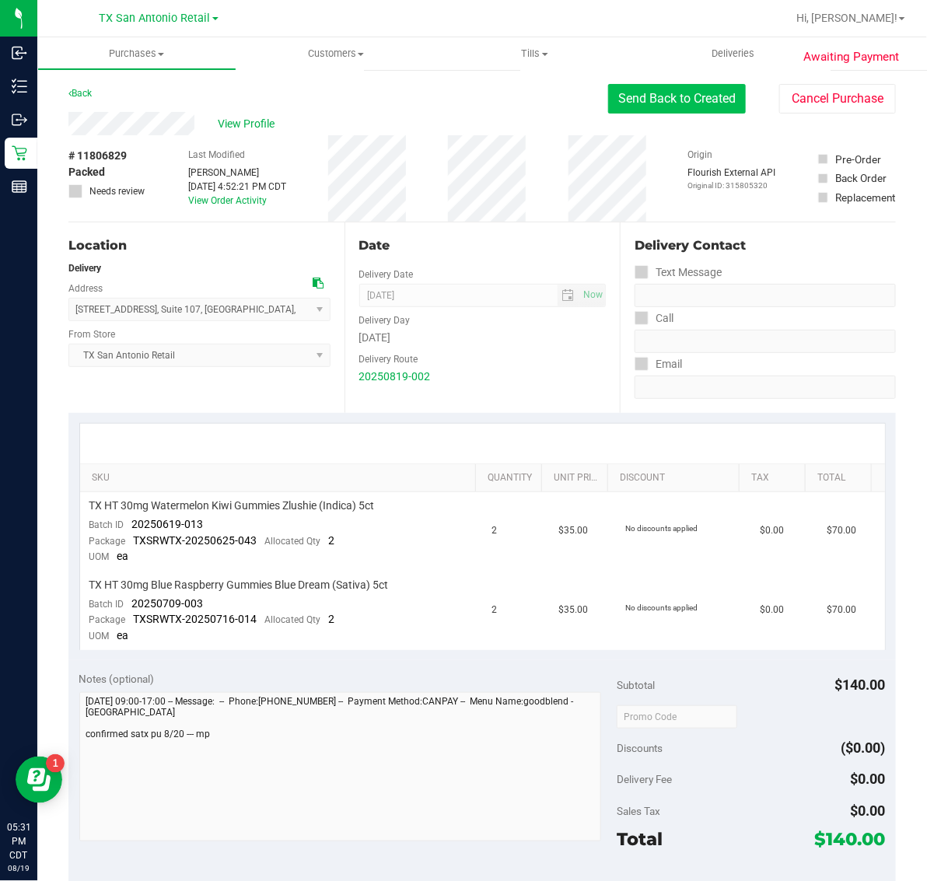
click at [681, 88] on button "Send Back to Created" at bounding box center [677, 99] width 138 height 30
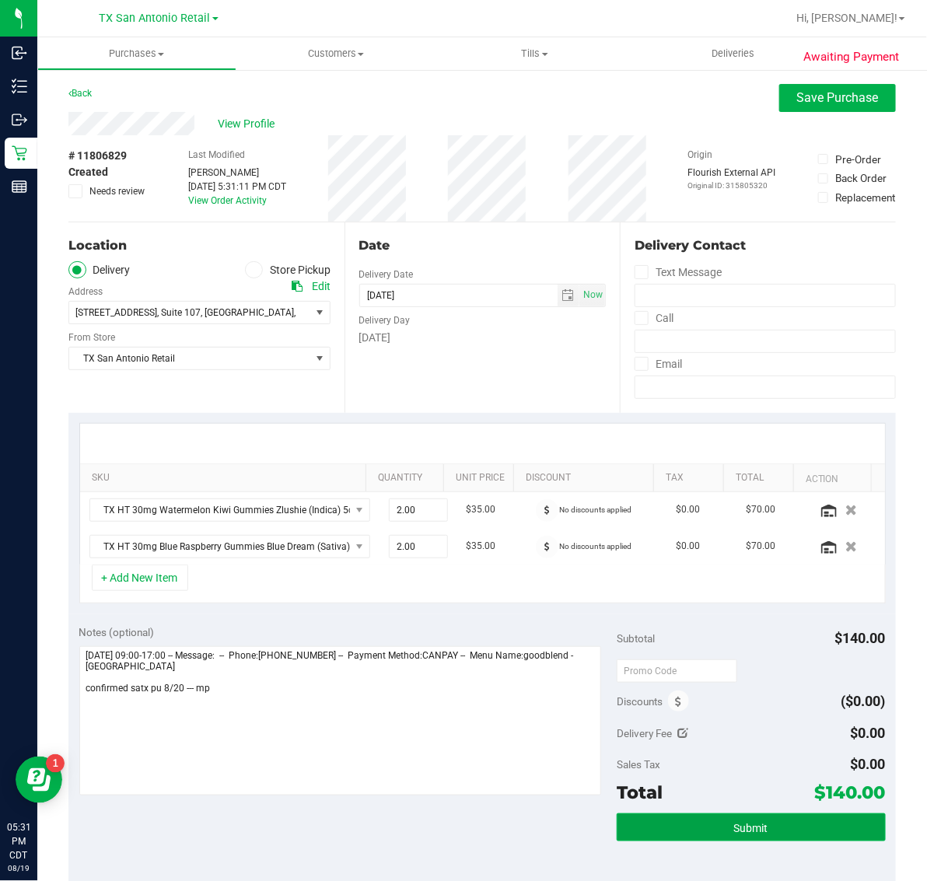
click at [734, 827] on span "Submit" at bounding box center [751, 828] width 34 height 12
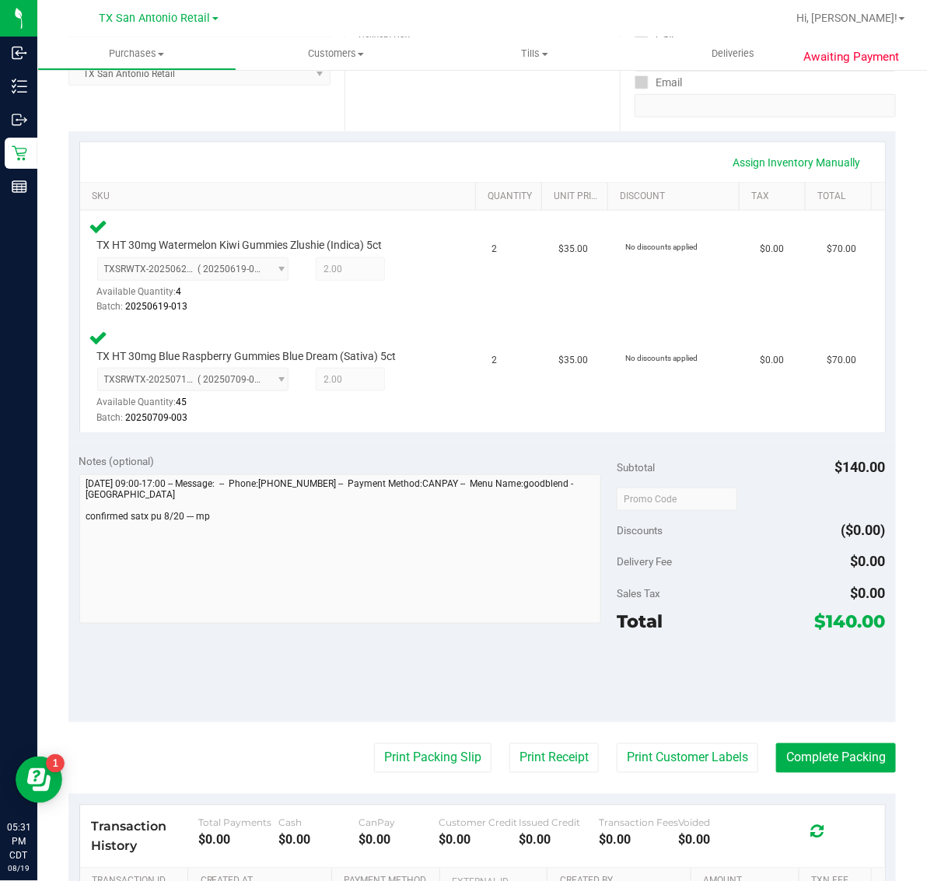
scroll to position [292, 0]
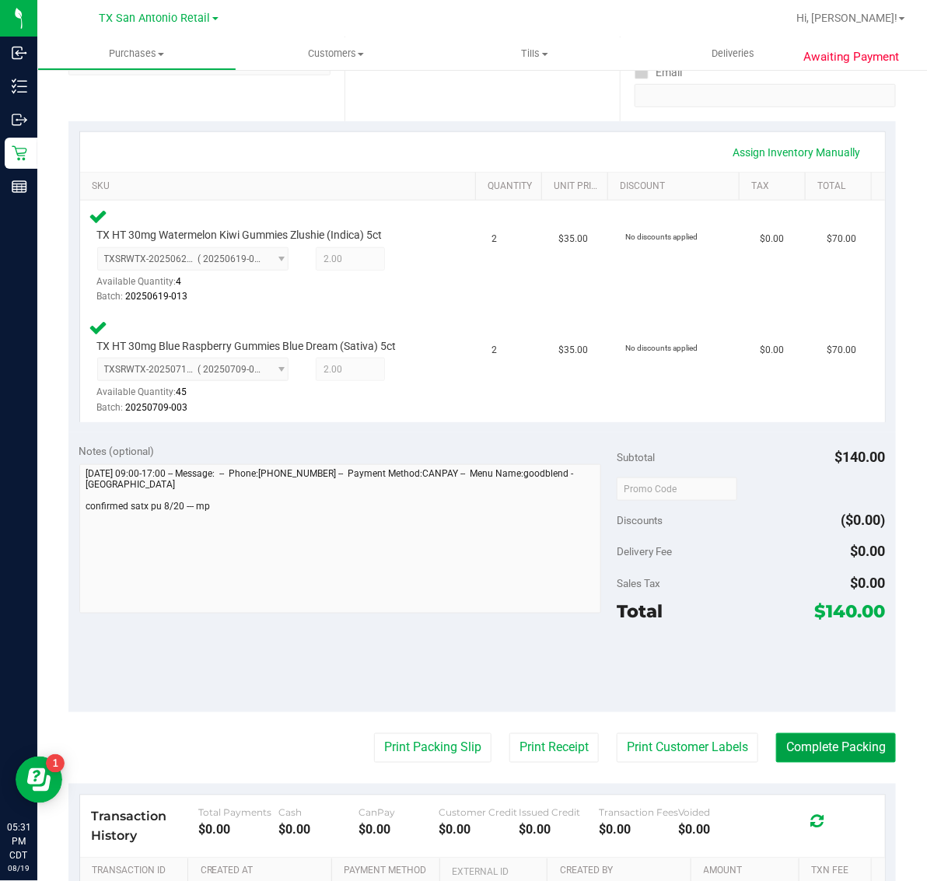
click at [835, 752] on button "Complete Packing" at bounding box center [836, 748] width 120 height 30
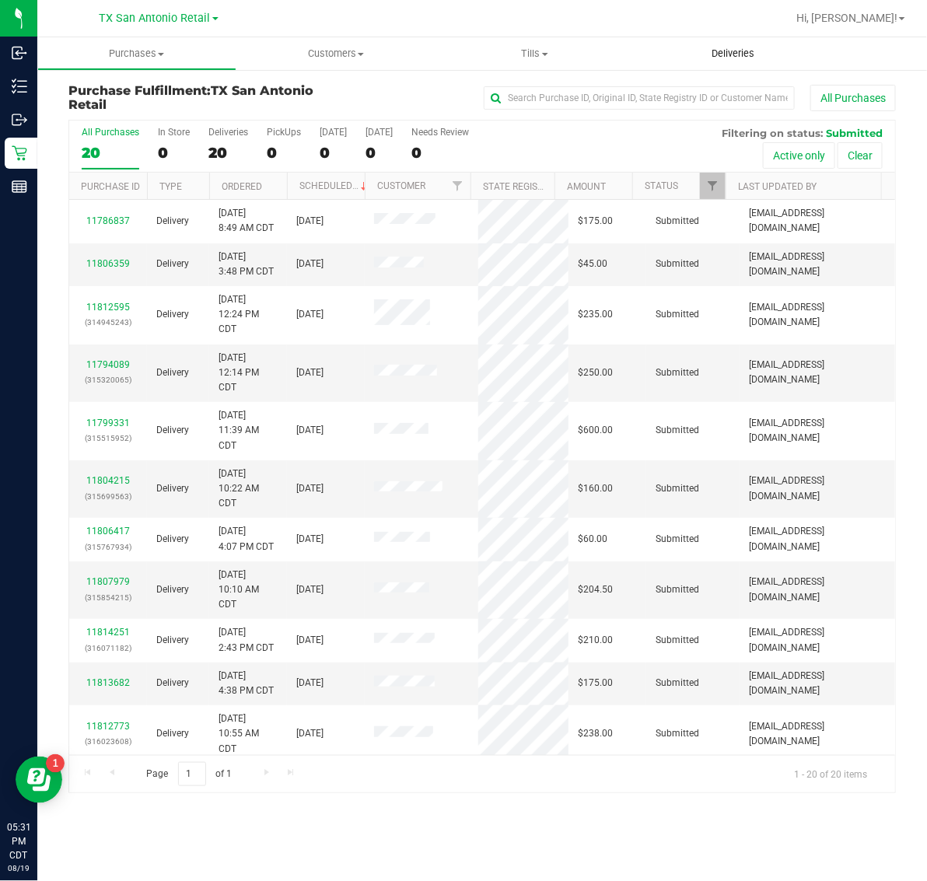
click at [719, 54] on span "Deliveries" at bounding box center [733, 54] width 85 height 14
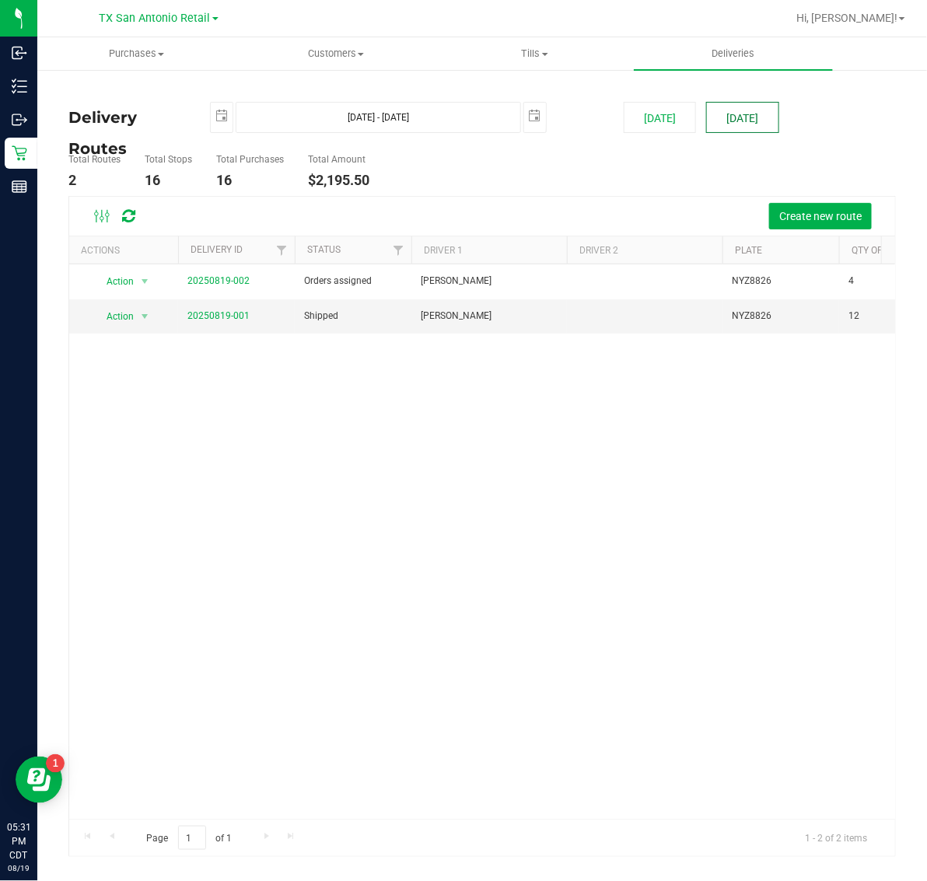
click at [743, 122] on button "[DATE]" at bounding box center [742, 117] width 72 height 31
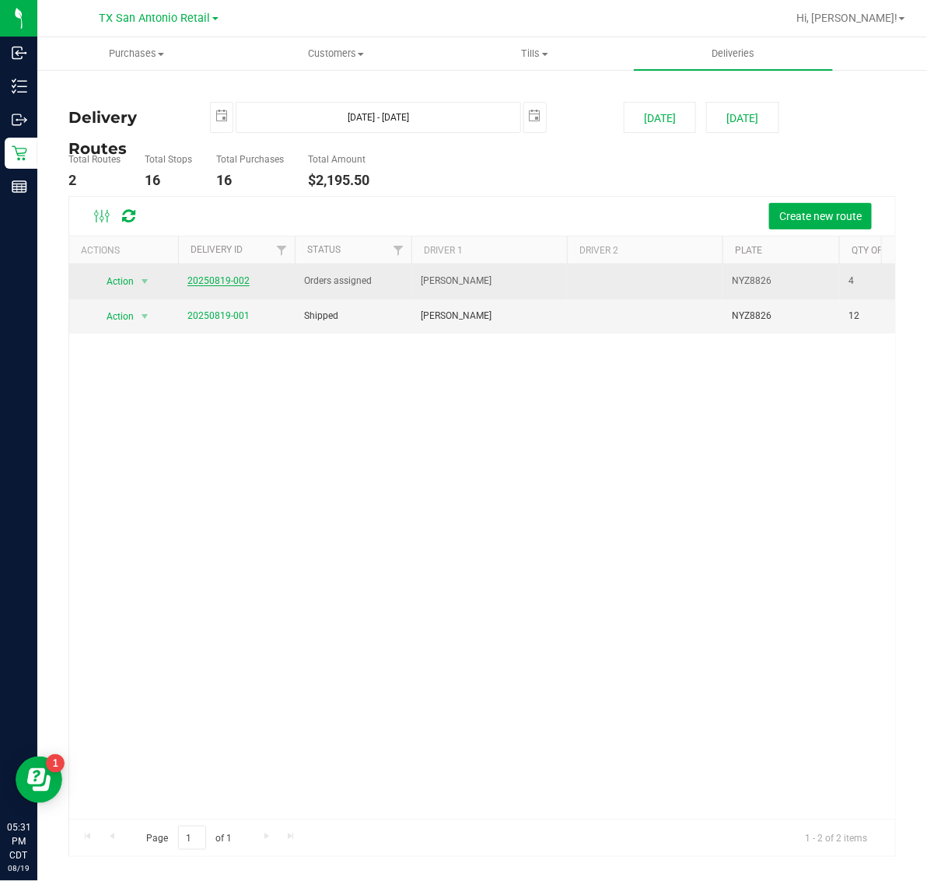
click at [214, 278] on link "20250819-002" at bounding box center [218, 280] width 62 height 11
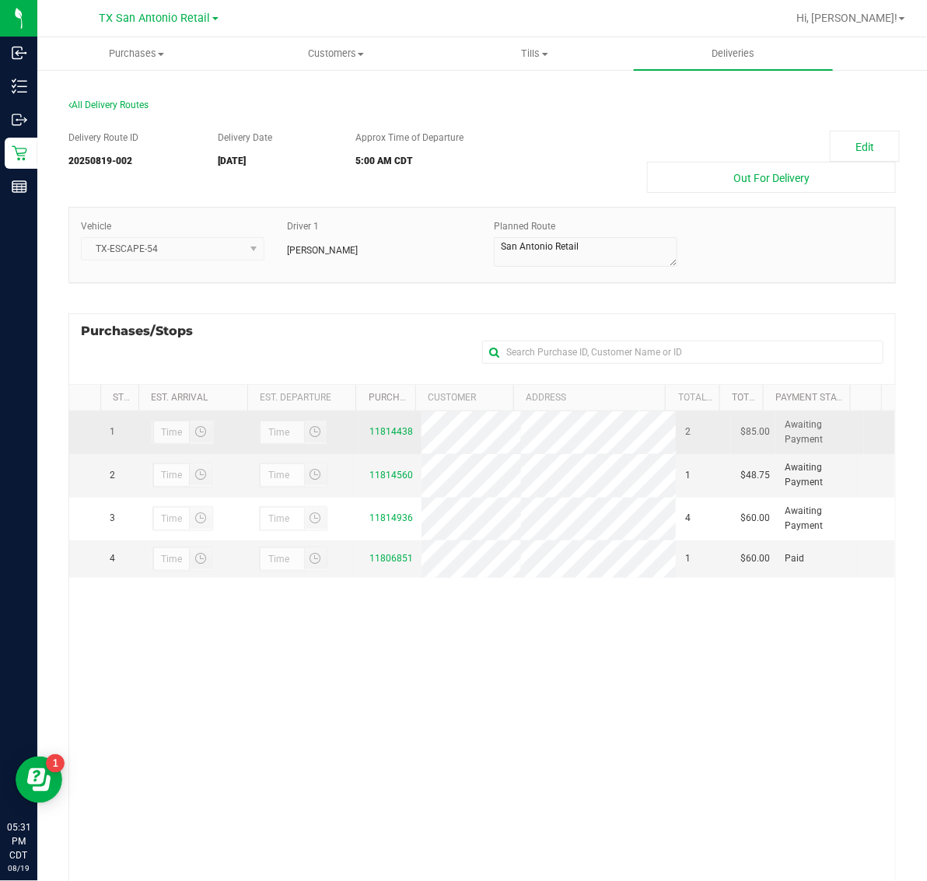
click at [380, 434] on div "11814438" at bounding box center [390, 432] width 42 height 15
click at [383, 437] on link "11814438" at bounding box center [391, 431] width 44 height 11
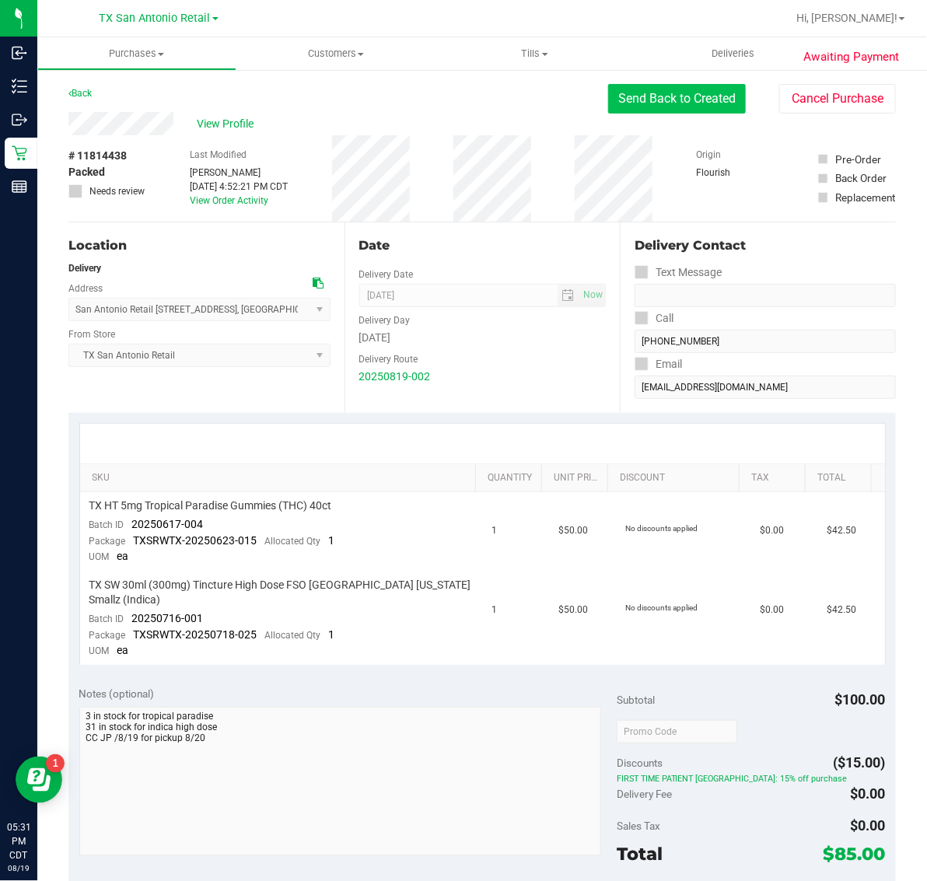
click at [655, 103] on button "Send Back to Created" at bounding box center [677, 99] width 138 height 30
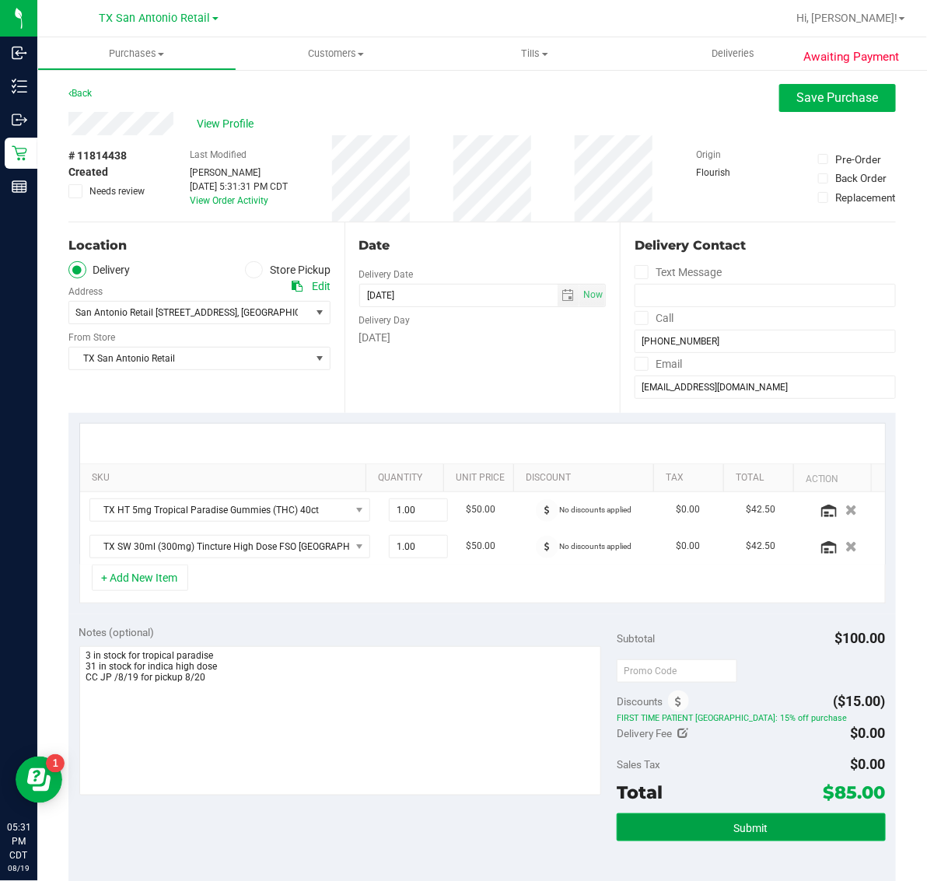
click at [757, 831] on button "Submit" at bounding box center [751, 828] width 269 height 28
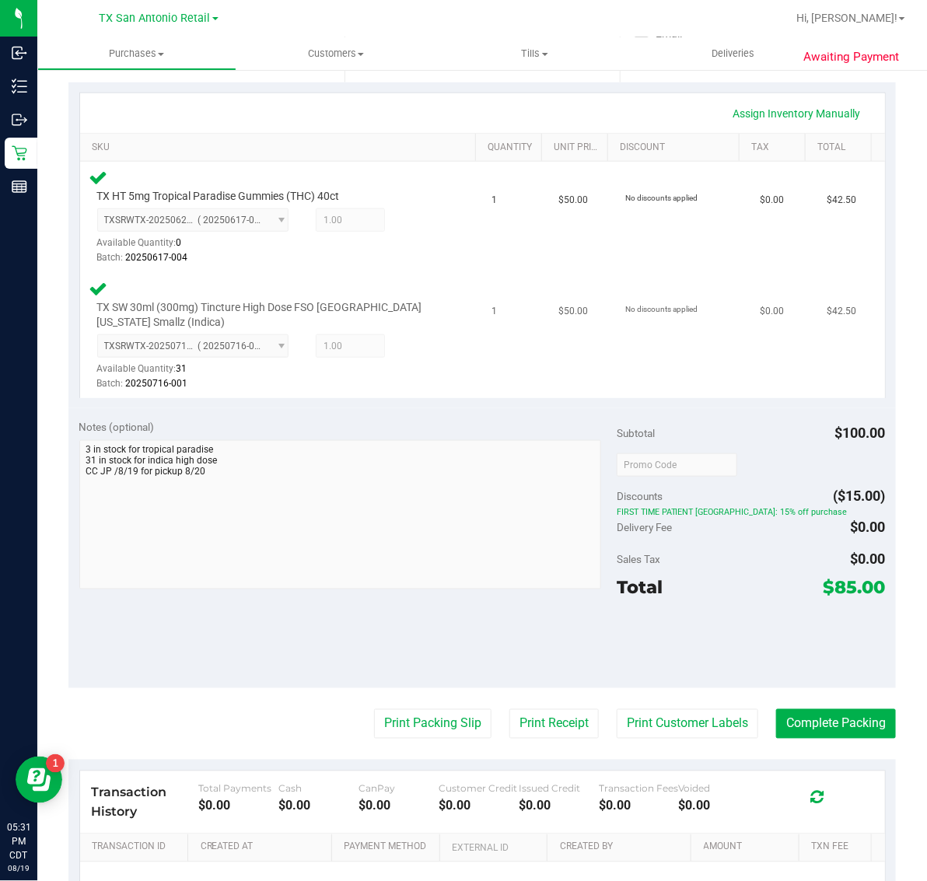
scroll to position [389, 0]
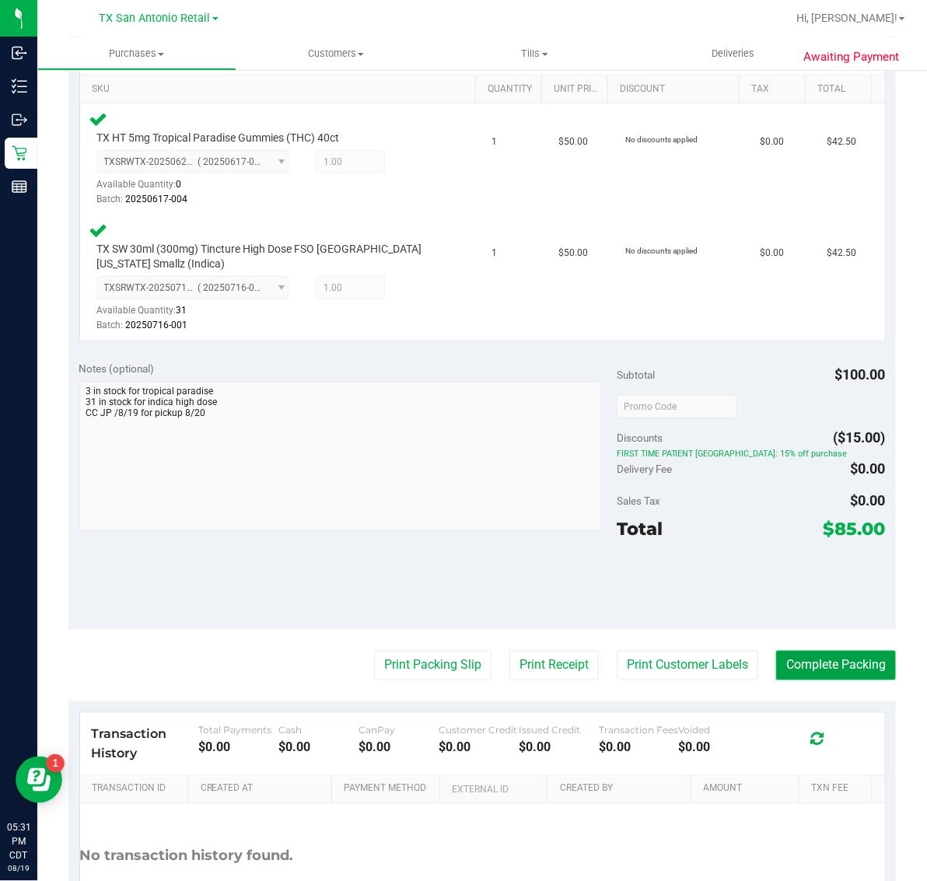
click at [841, 674] on button "Complete Packing" at bounding box center [836, 666] width 120 height 30
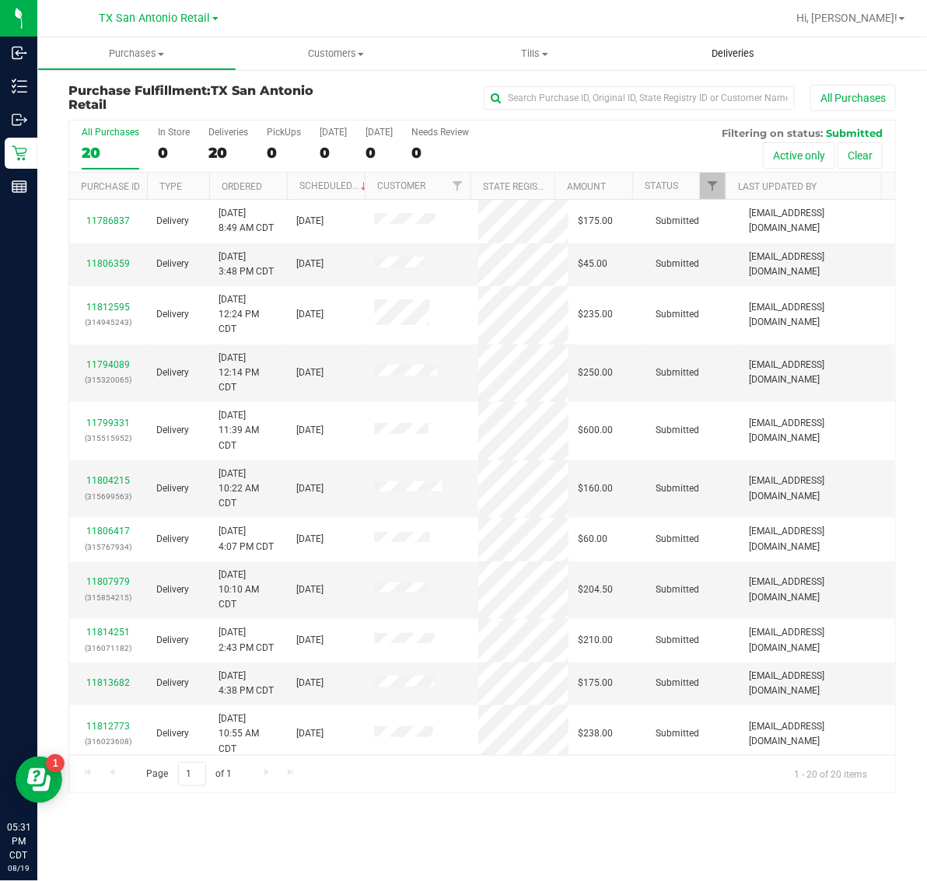
click at [735, 52] on span "Deliveries" at bounding box center [733, 54] width 85 height 14
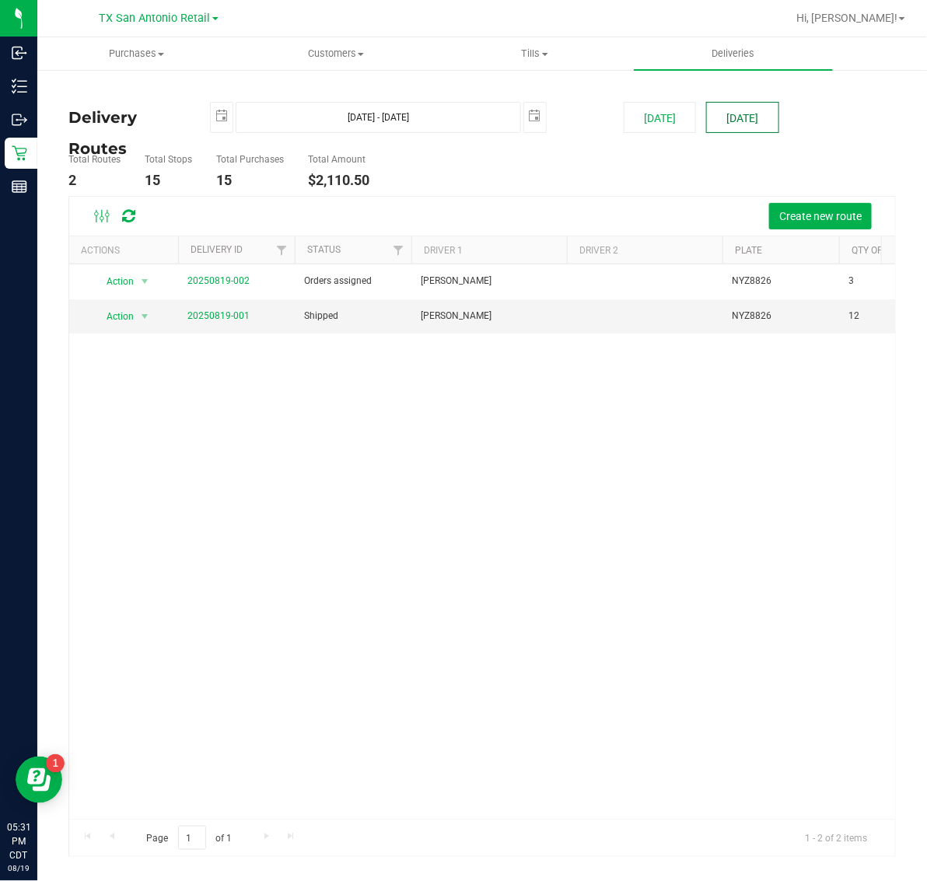
click at [737, 119] on button "[DATE]" at bounding box center [742, 117] width 72 height 31
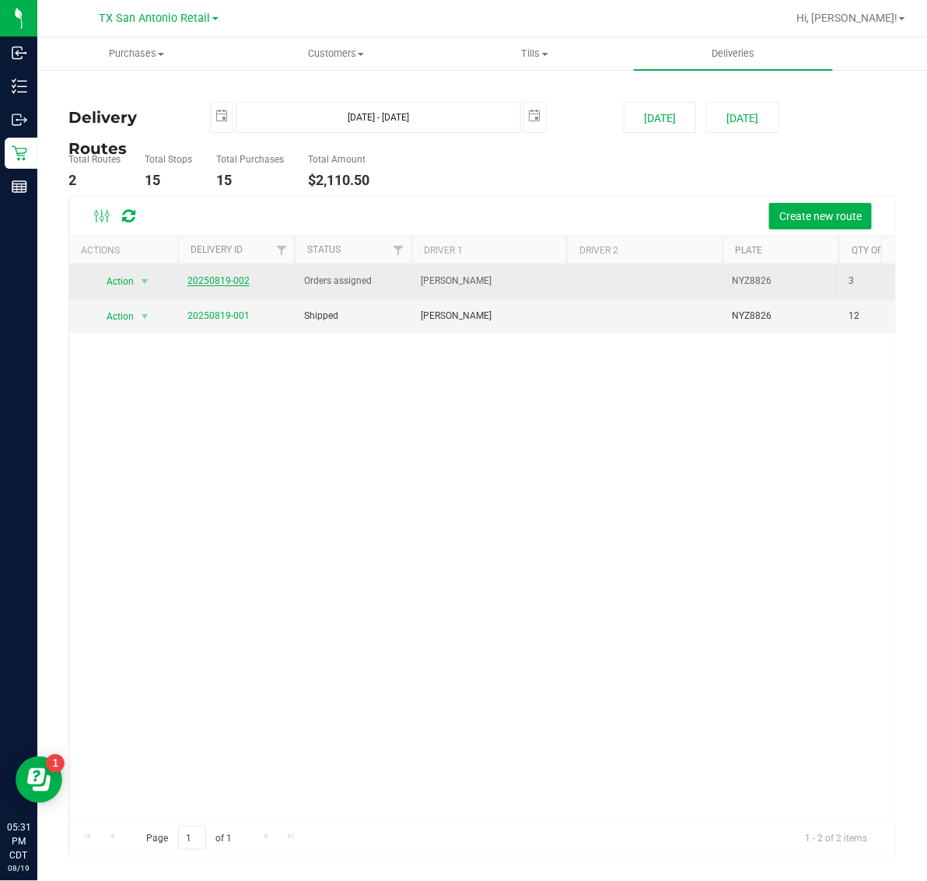
click at [227, 278] on link "20250819-002" at bounding box center [218, 280] width 62 height 11
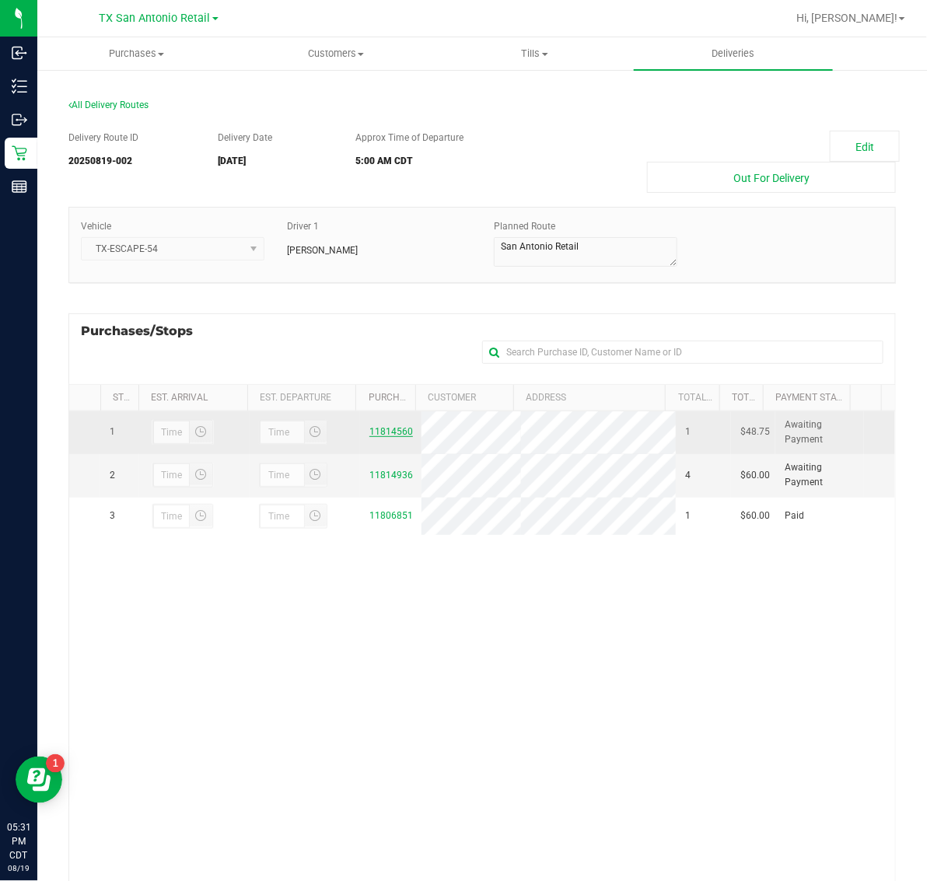
click at [387, 434] on link "11814560" at bounding box center [391, 431] width 44 height 11
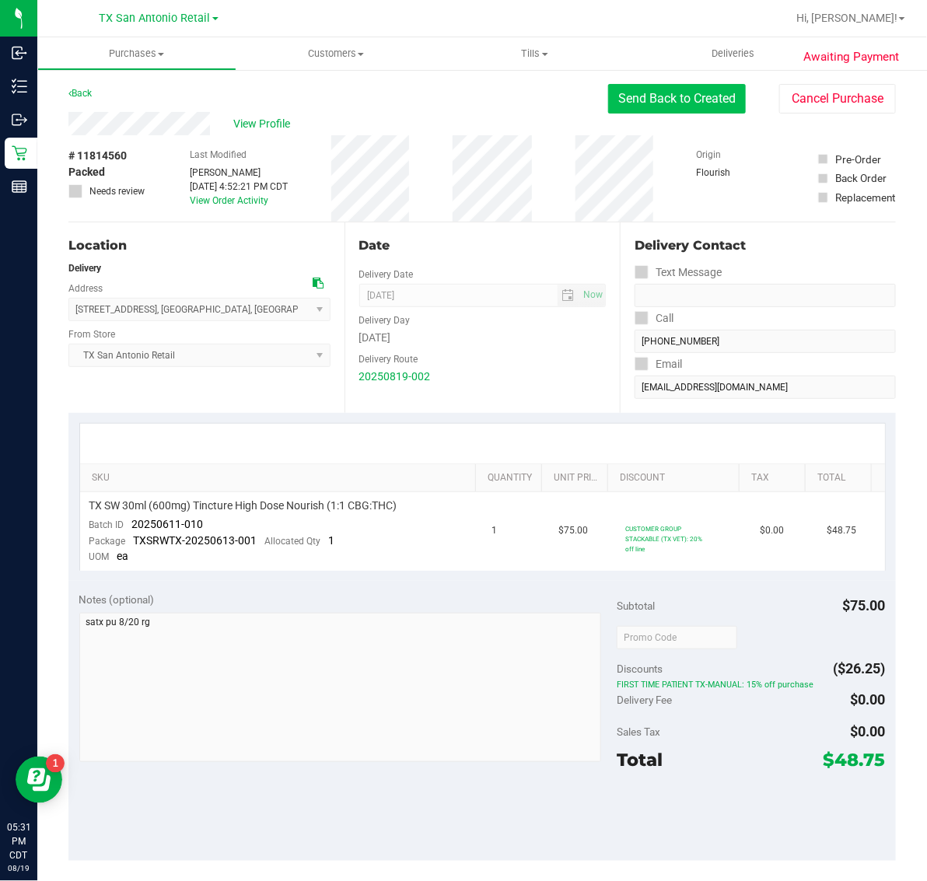
click at [649, 99] on button "Send Back to Created" at bounding box center [677, 99] width 138 height 30
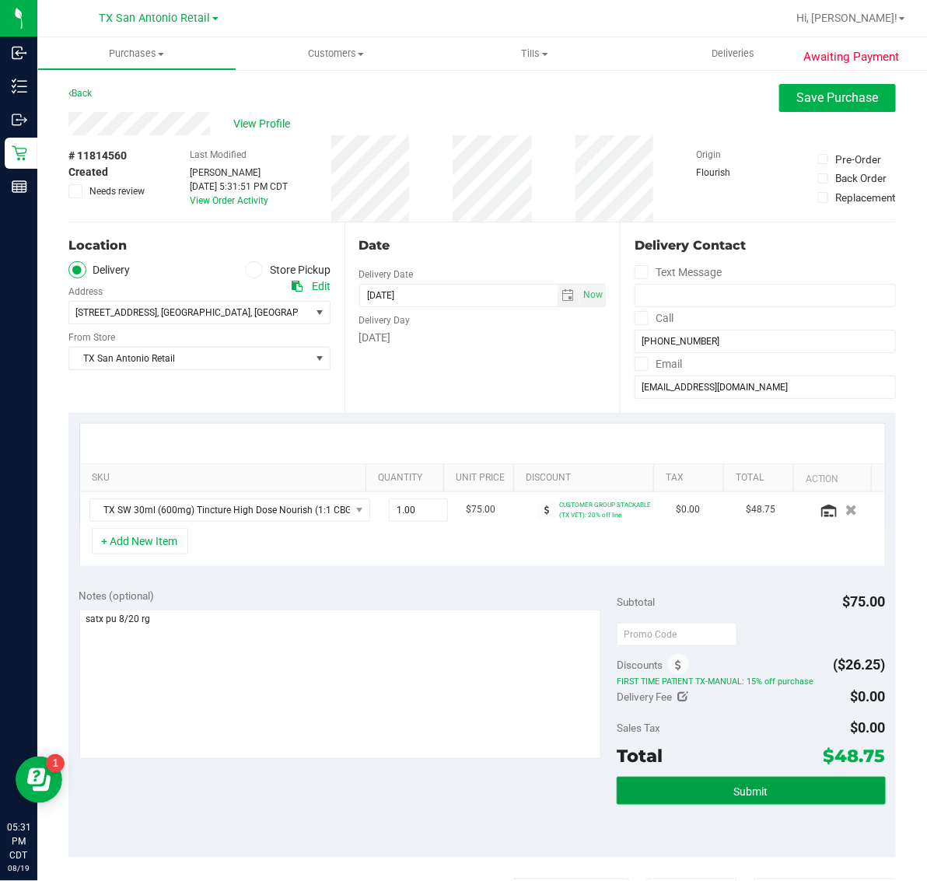
click at [737, 796] on span "Submit" at bounding box center [751, 792] width 34 height 12
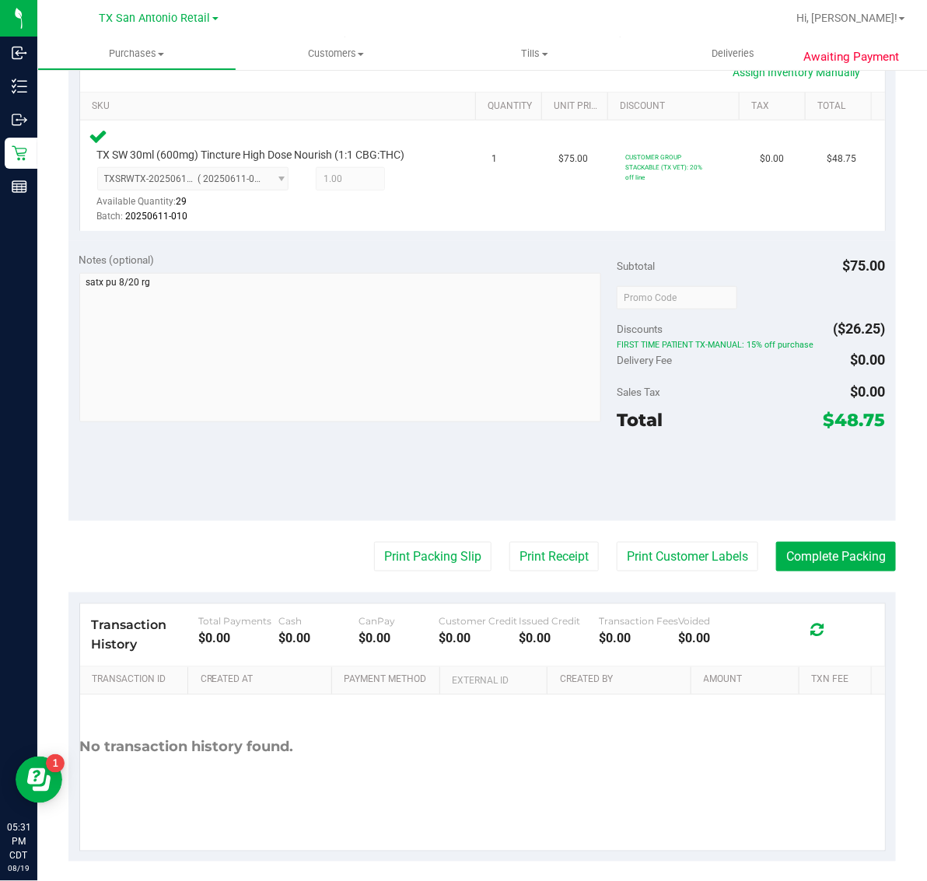
scroll to position [383, 0]
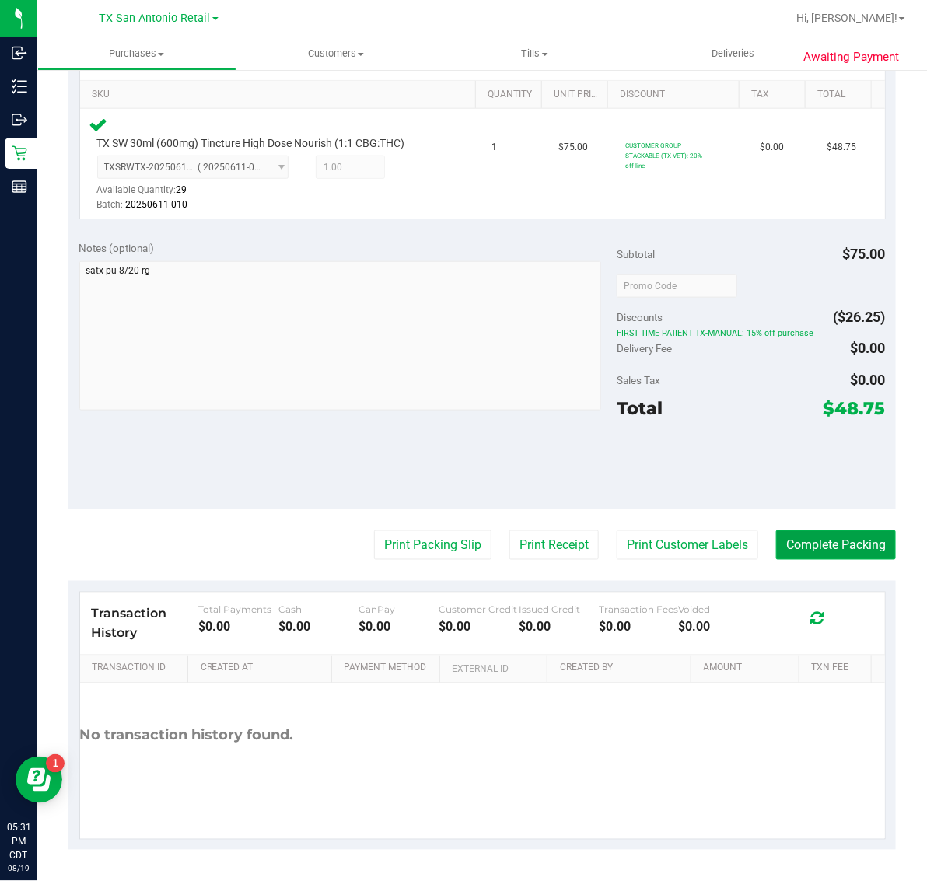
click at [829, 537] on button "Complete Packing" at bounding box center [836, 545] width 120 height 30
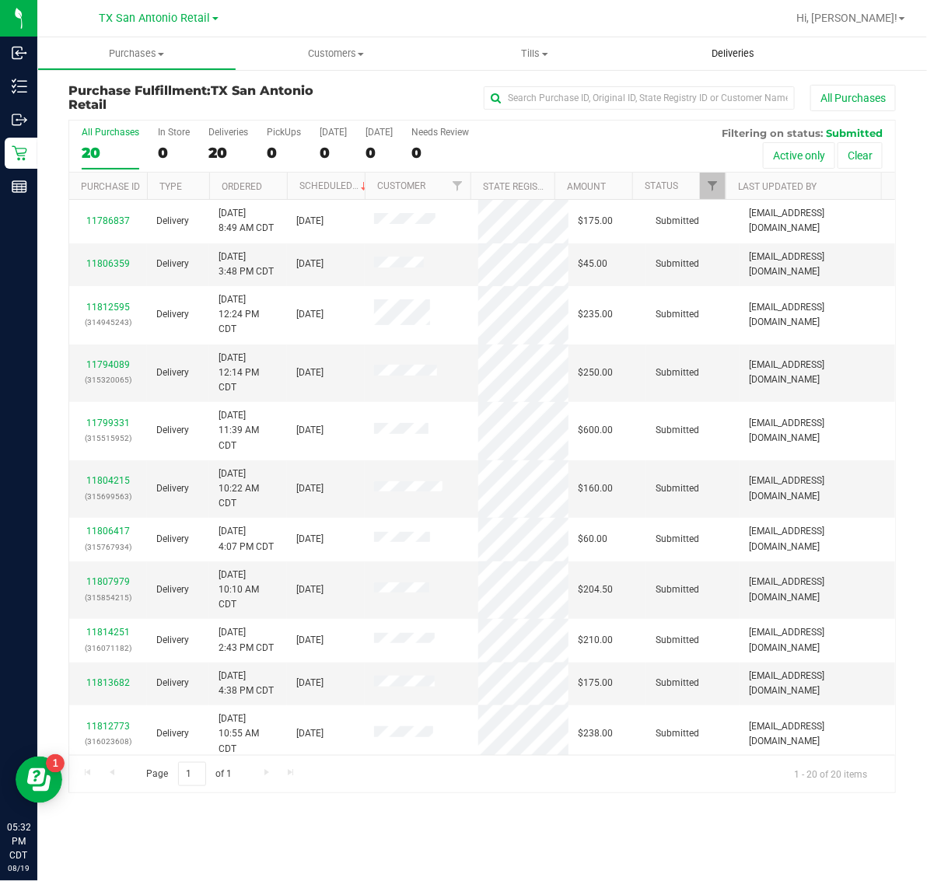
click at [728, 49] on span "Deliveries" at bounding box center [733, 54] width 85 height 14
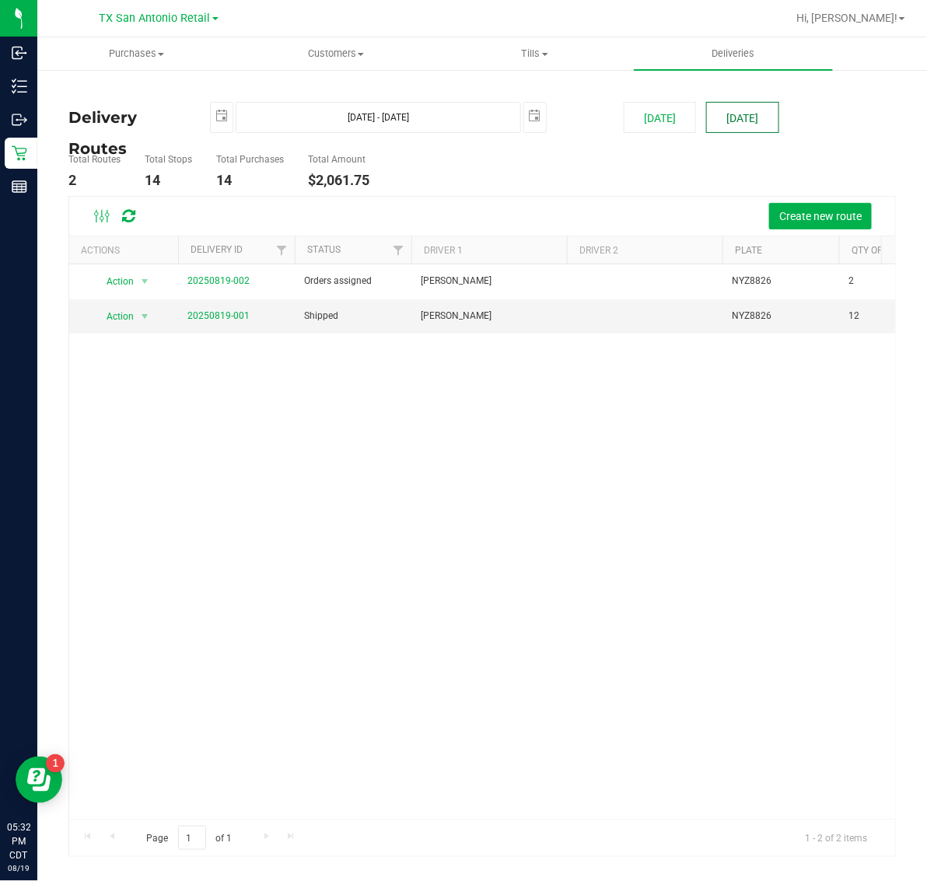
click at [728, 117] on button "[DATE]" at bounding box center [742, 117] width 72 height 31
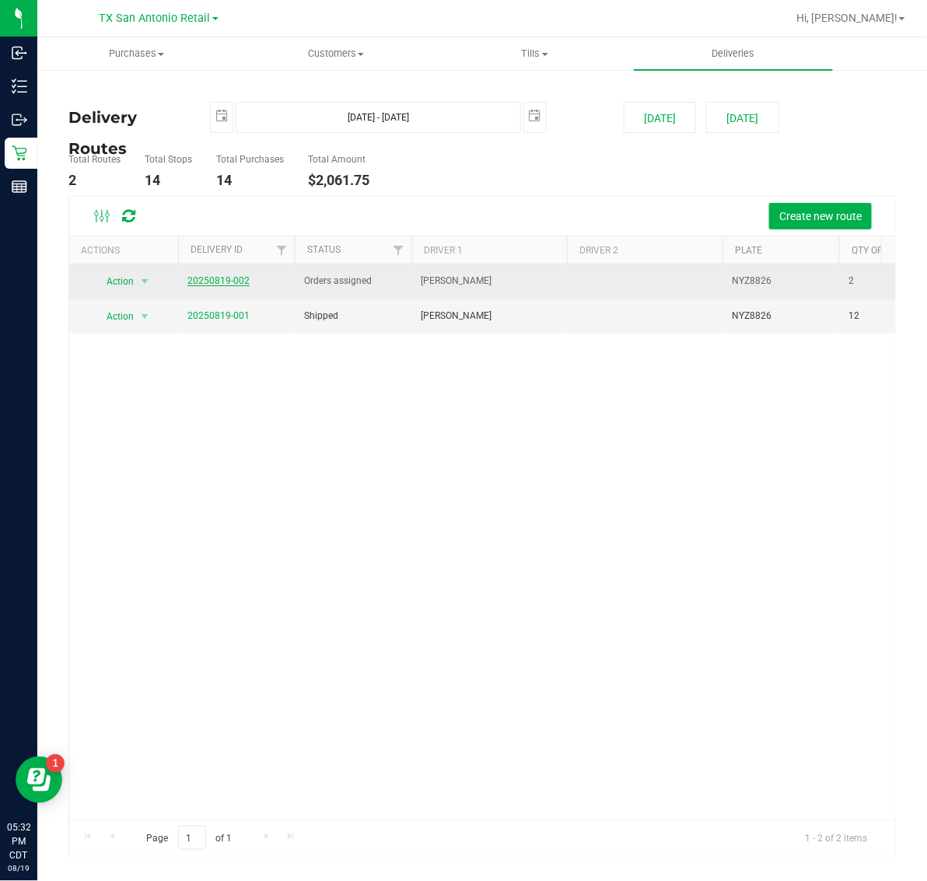
click at [229, 280] on link "20250819-002" at bounding box center [218, 280] width 62 height 11
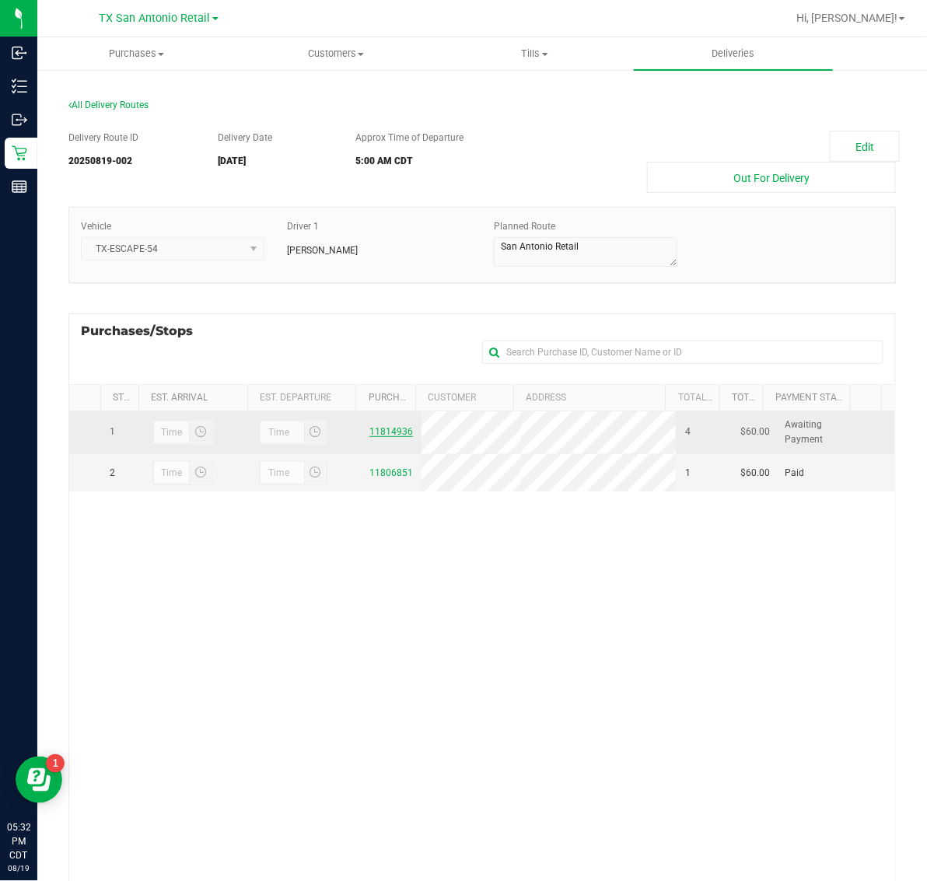
click at [376, 429] on link "11814936" at bounding box center [391, 431] width 44 height 11
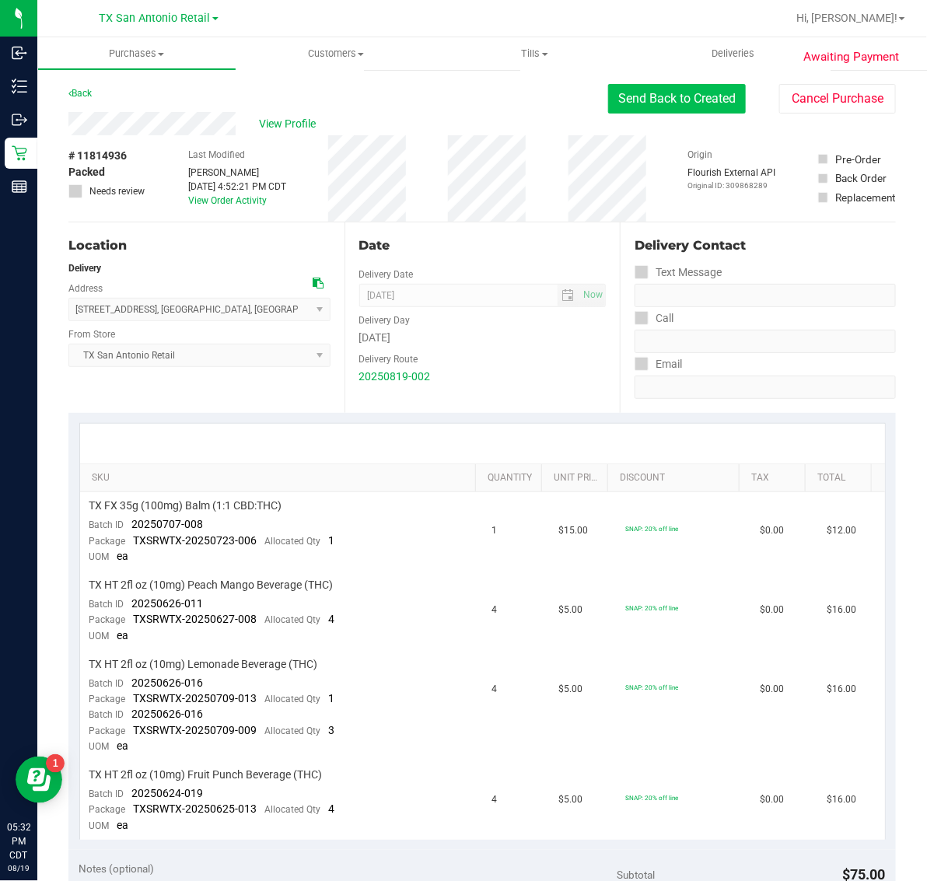
click at [706, 94] on button "Send Back to Created" at bounding box center [677, 99] width 138 height 30
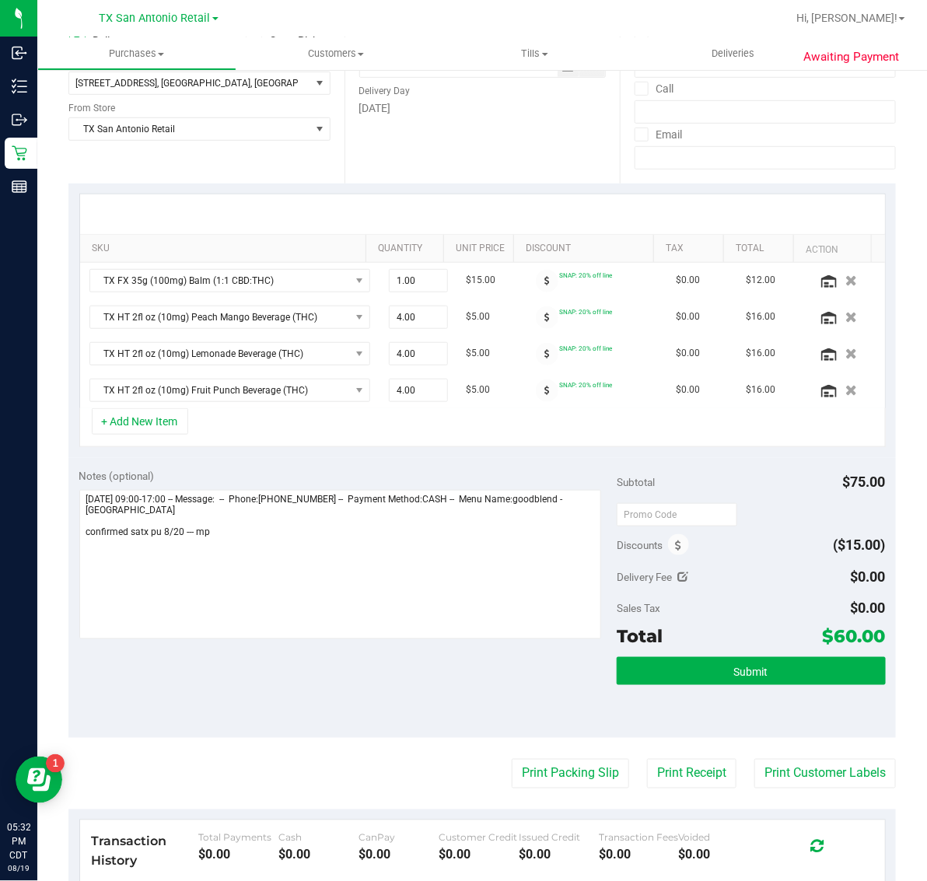
scroll to position [461, 0]
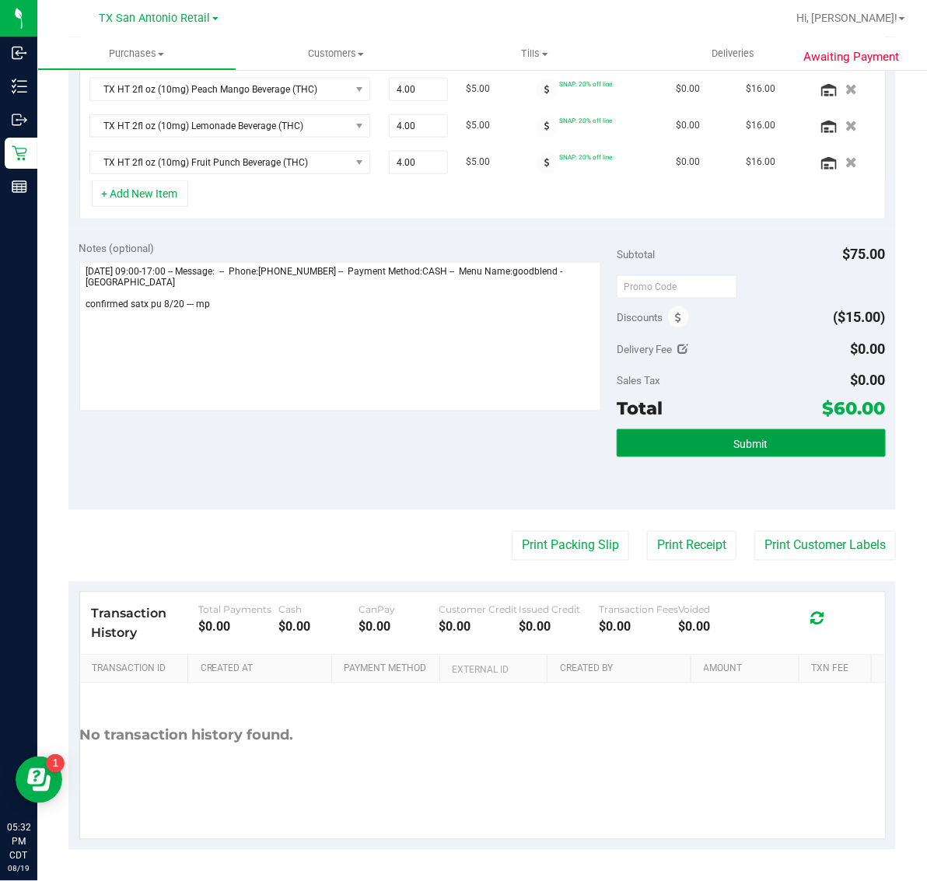
click at [753, 446] on span "Submit" at bounding box center [751, 444] width 34 height 12
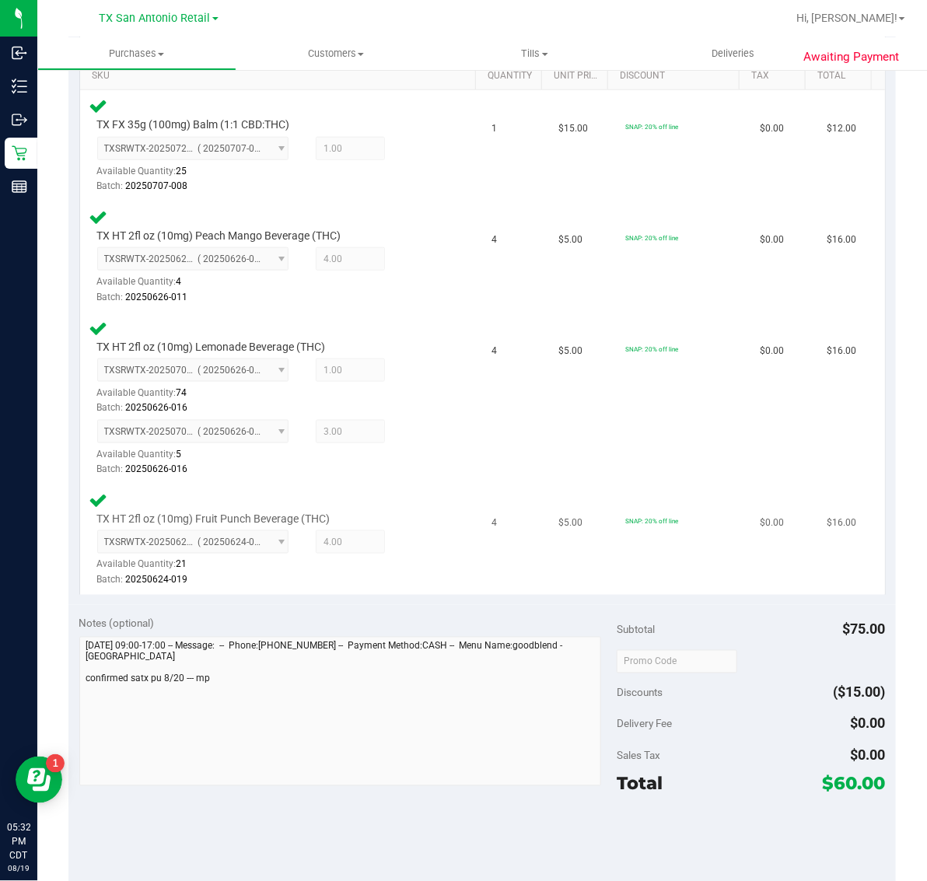
scroll to position [486, 0]
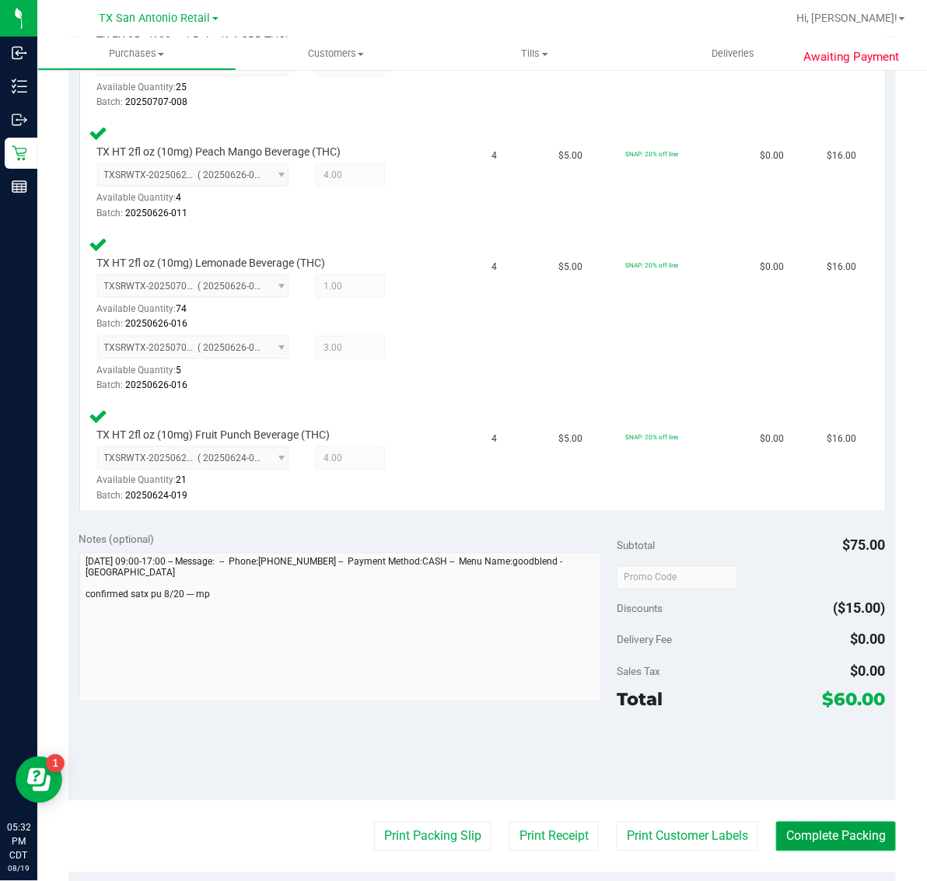
click at [819, 842] on button "Complete Packing" at bounding box center [836, 837] width 120 height 30
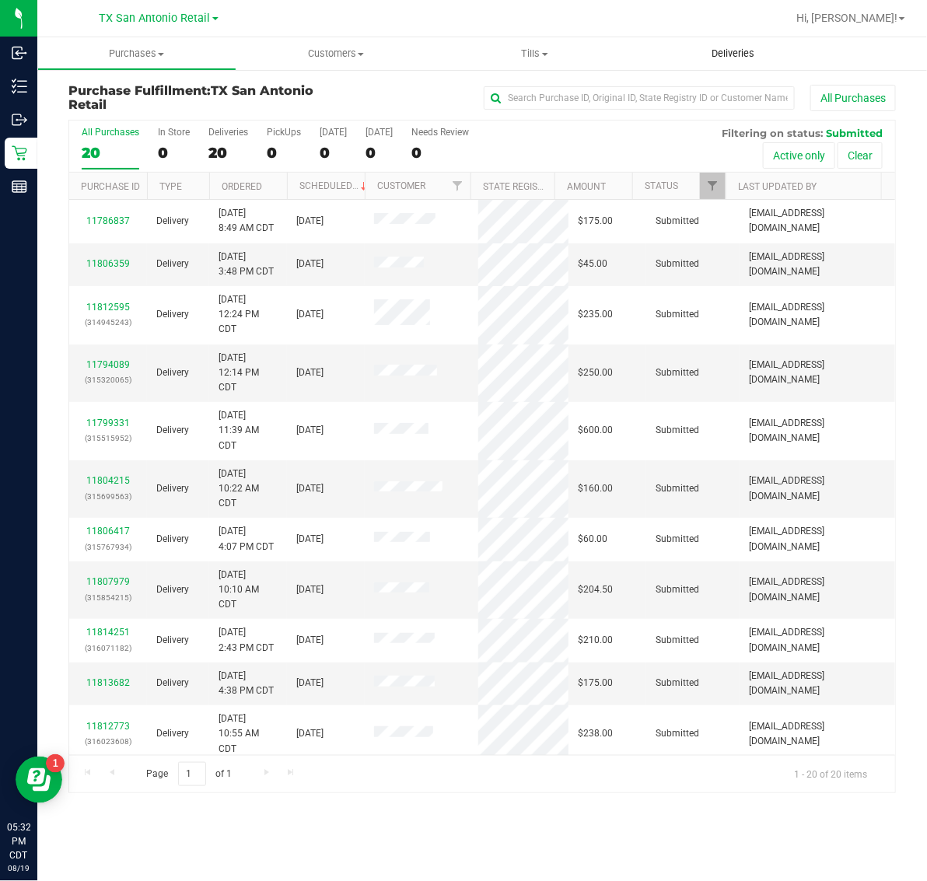
click at [725, 52] on span "Deliveries" at bounding box center [733, 54] width 85 height 14
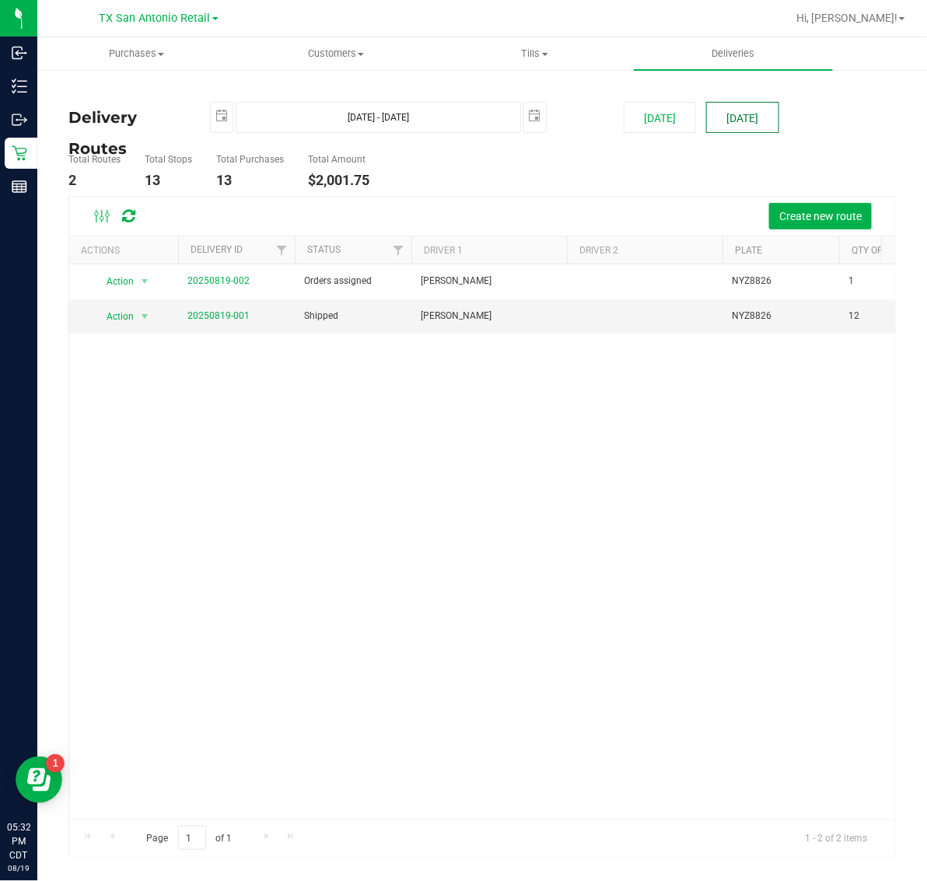
click at [747, 119] on button "[DATE]" at bounding box center [742, 117] width 72 height 31
click at [821, 226] on button "Create new route" at bounding box center [820, 216] width 103 height 26
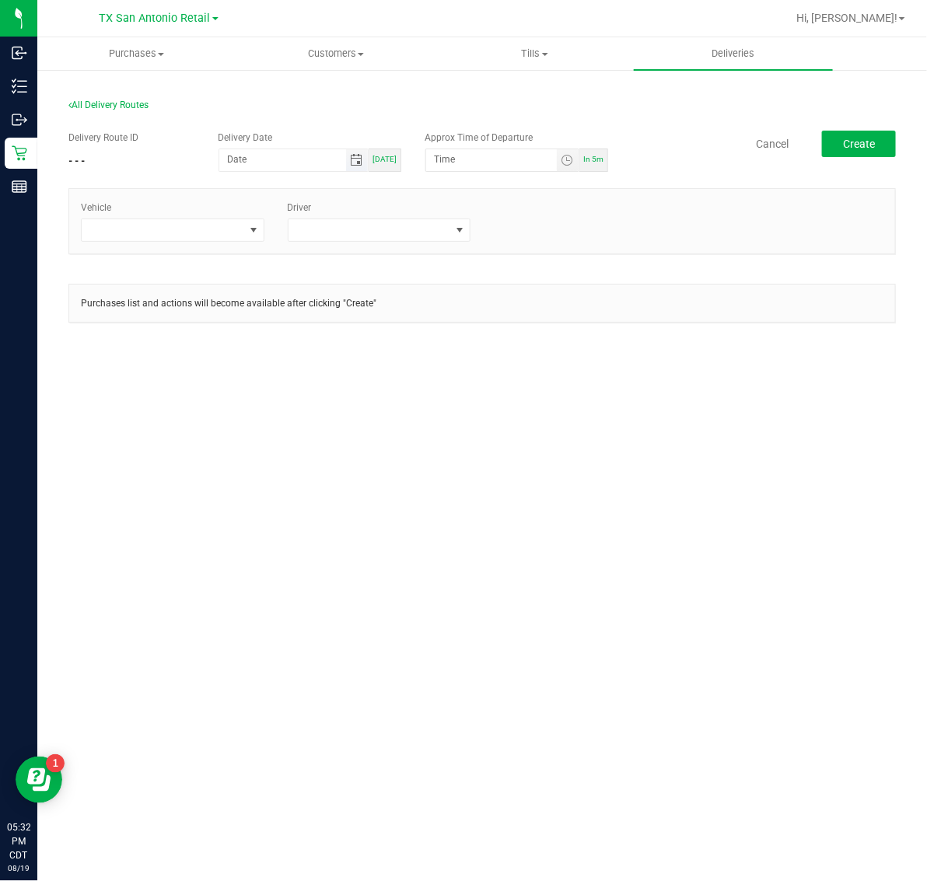
click at [359, 162] on span "Toggle calendar" at bounding box center [356, 160] width 12 height 12
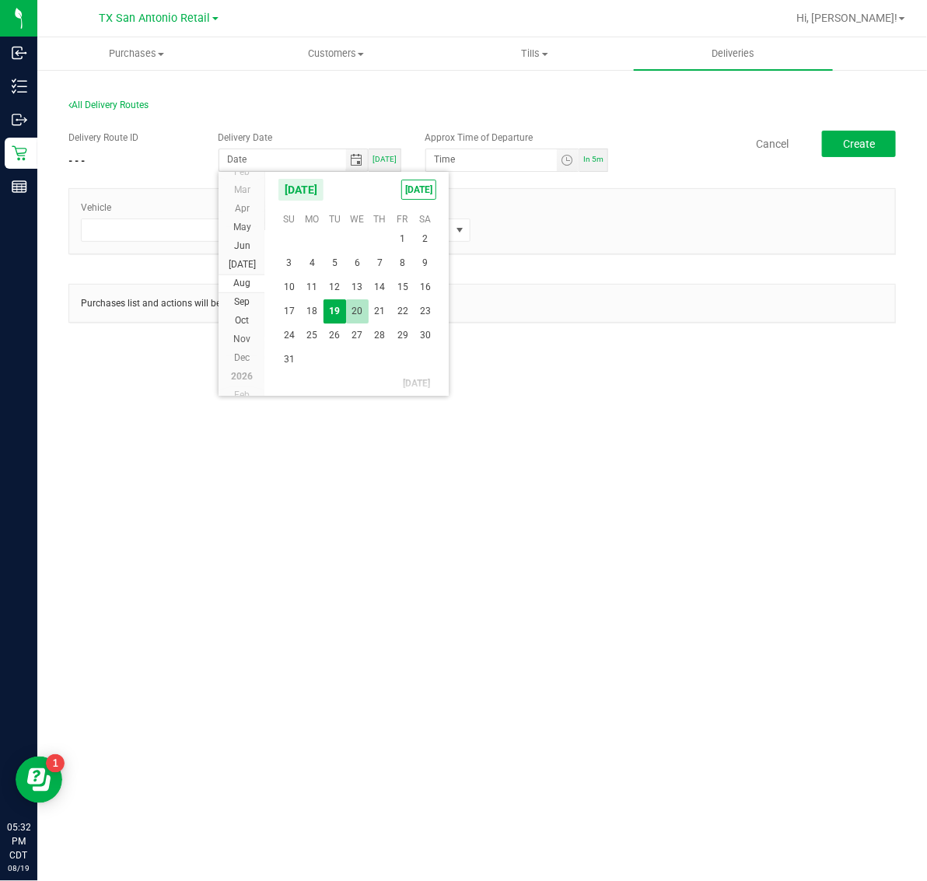
click at [358, 305] on span "20" at bounding box center [357, 311] width 23 height 24
type input "[DATE]"
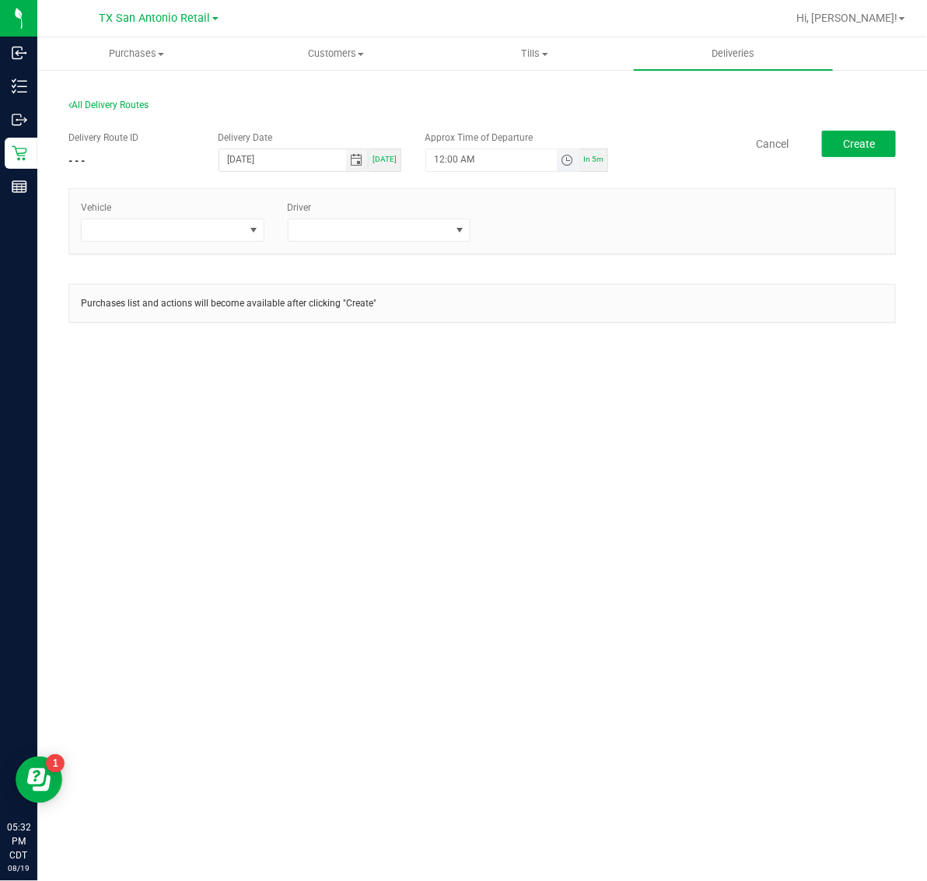
click at [572, 156] on span "Toggle time list" at bounding box center [567, 160] width 12 height 12
click at [453, 329] on li "5" at bounding box center [457, 334] width 37 height 21
click at [541, 333] on li "AM" at bounding box center [555, 334] width 37 height 21
click at [518, 467] on button "Set" at bounding box center [539, 463] width 58 height 34
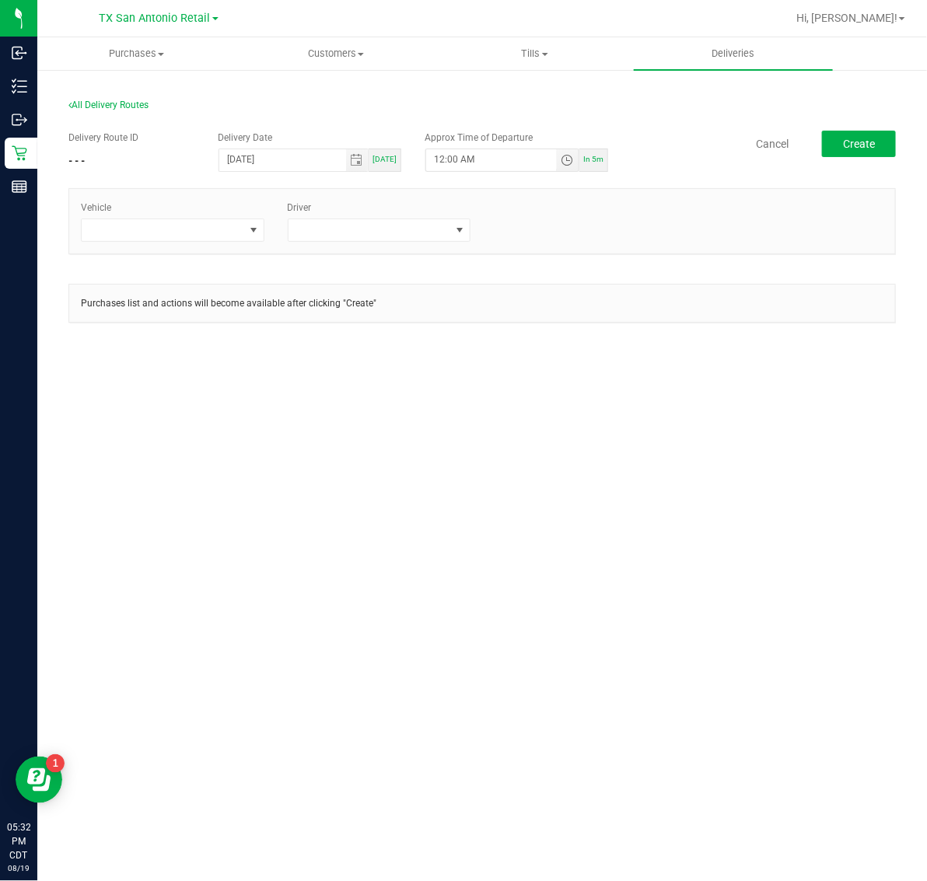
type input "5:00 AM"
click at [199, 228] on span at bounding box center [163, 230] width 163 height 22
type input "54"
click at [187, 305] on li "TX-ESCAPE-54" at bounding box center [172, 297] width 181 height 26
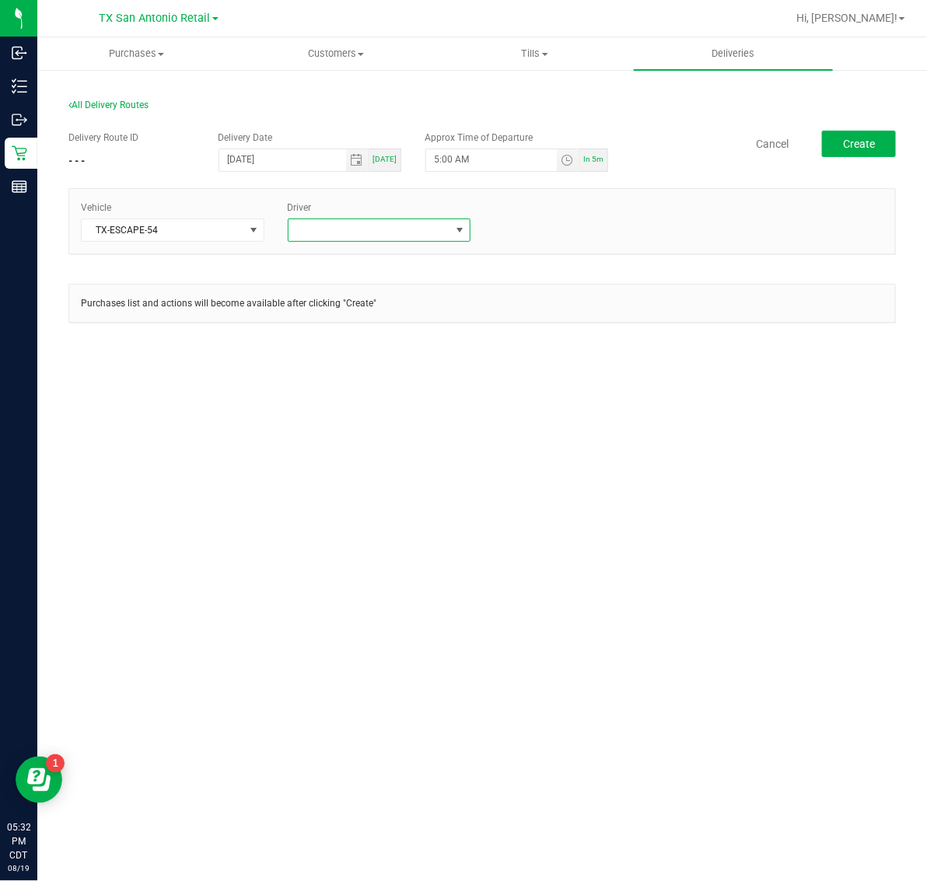
click at [404, 226] on span at bounding box center [370, 230] width 163 height 22
type input "[PERSON_NAME]"
click at [418, 297] on li "[PERSON_NAME]" at bounding box center [379, 297] width 181 height 26
click at [858, 153] on button "Create" at bounding box center [859, 144] width 74 height 26
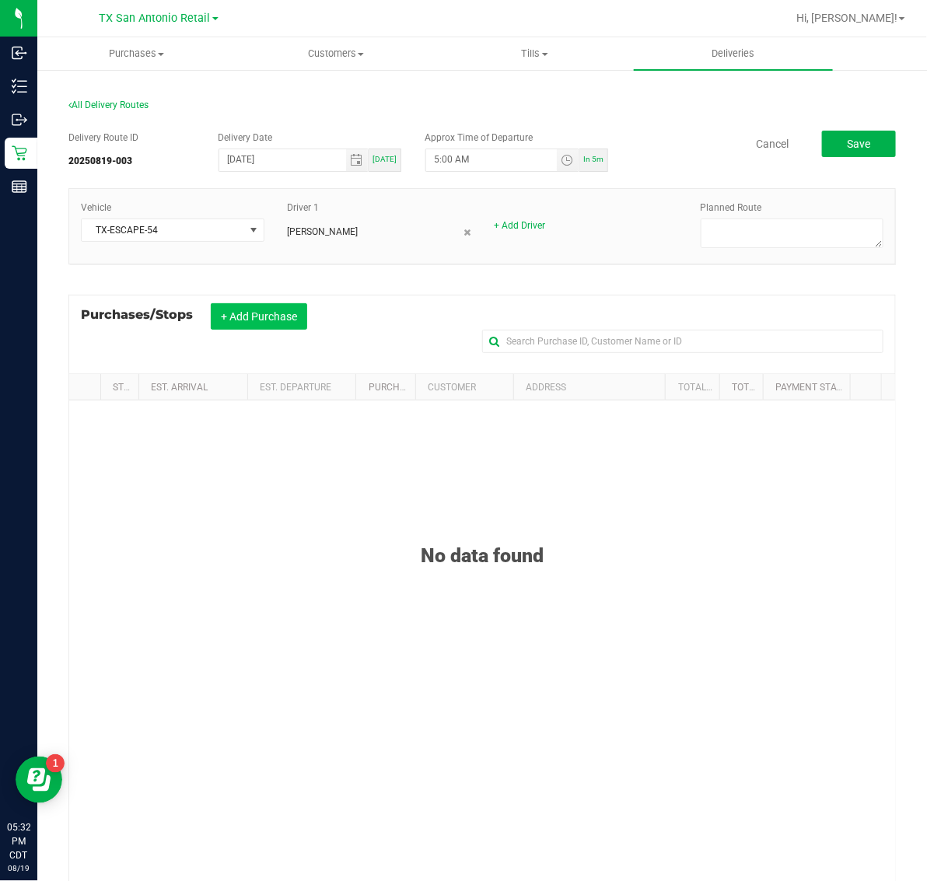
click at [246, 317] on button "+ Add Purchase" at bounding box center [259, 316] width 96 height 26
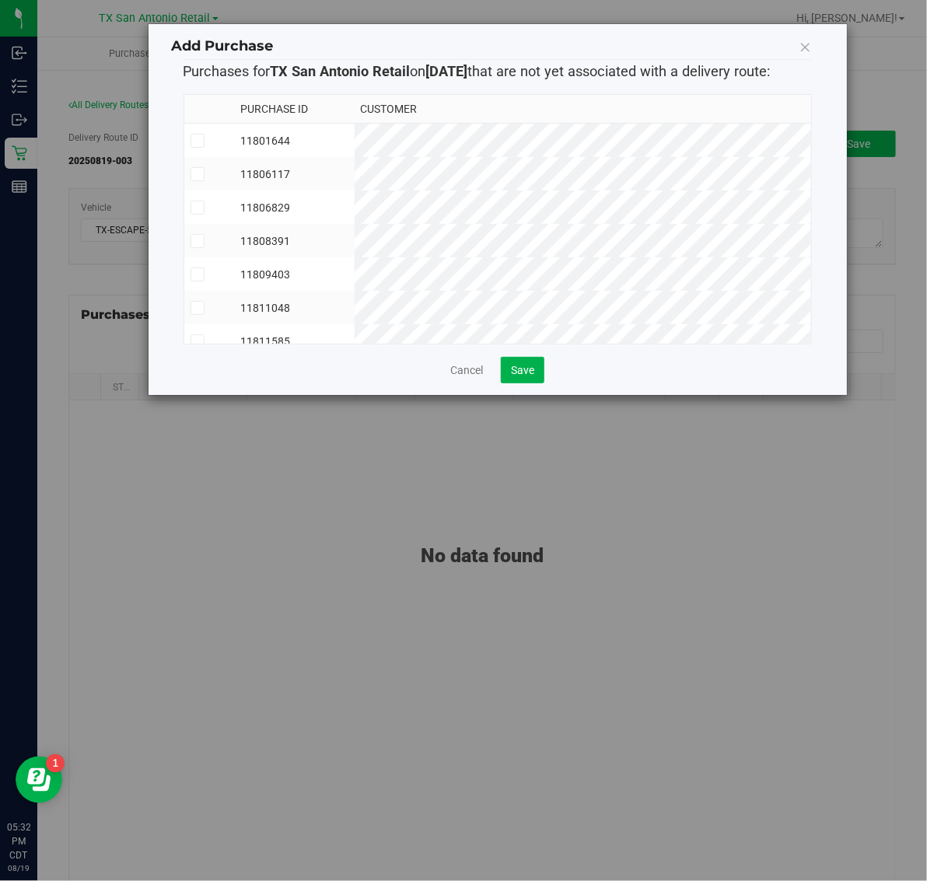
click at [355, 142] on td "11801644" at bounding box center [294, 141] width 121 height 34
drag, startPoint x: 381, startPoint y: 173, endPoint x: 381, endPoint y: 194, distance: 21.8
click at [355, 173] on td "11806117" at bounding box center [294, 173] width 121 height 33
click at [355, 210] on td "11806829" at bounding box center [294, 207] width 121 height 33
click at [355, 245] on td "11808391" at bounding box center [294, 240] width 121 height 33
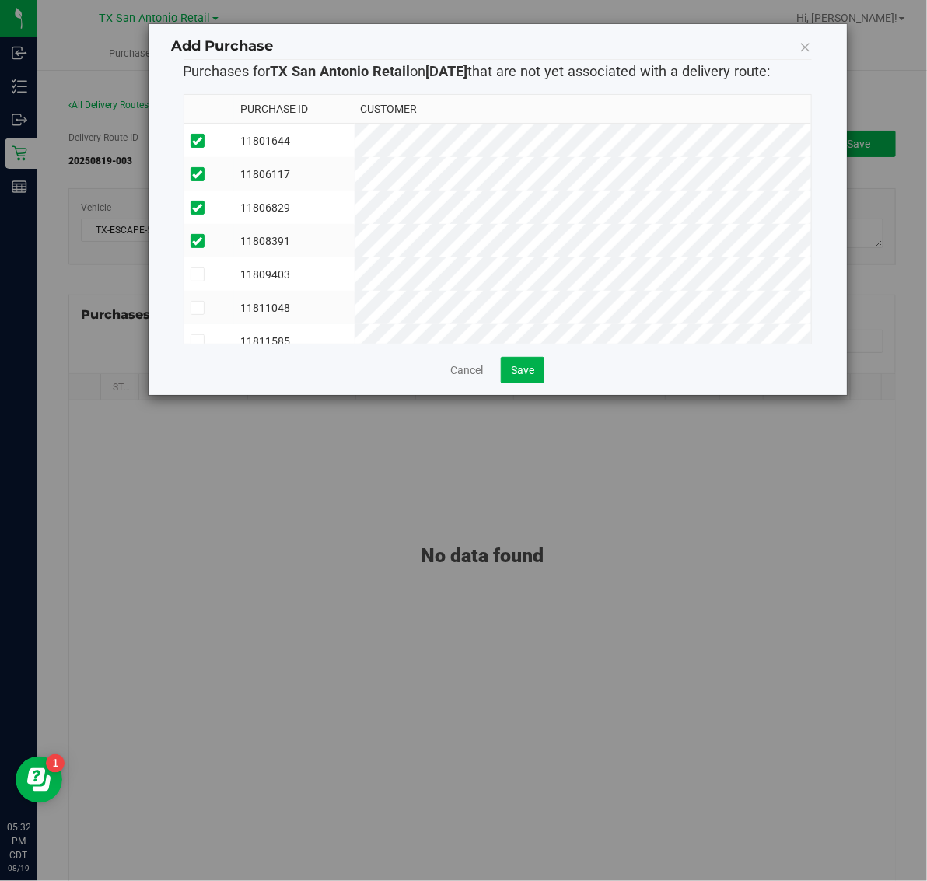
click at [355, 274] on td "11809403" at bounding box center [294, 273] width 121 height 33
click at [355, 306] on td "11811048" at bounding box center [294, 307] width 121 height 33
click at [355, 250] on td "11811585" at bounding box center [294, 243] width 121 height 33
click at [355, 289] on td "11811669" at bounding box center [294, 277] width 121 height 33
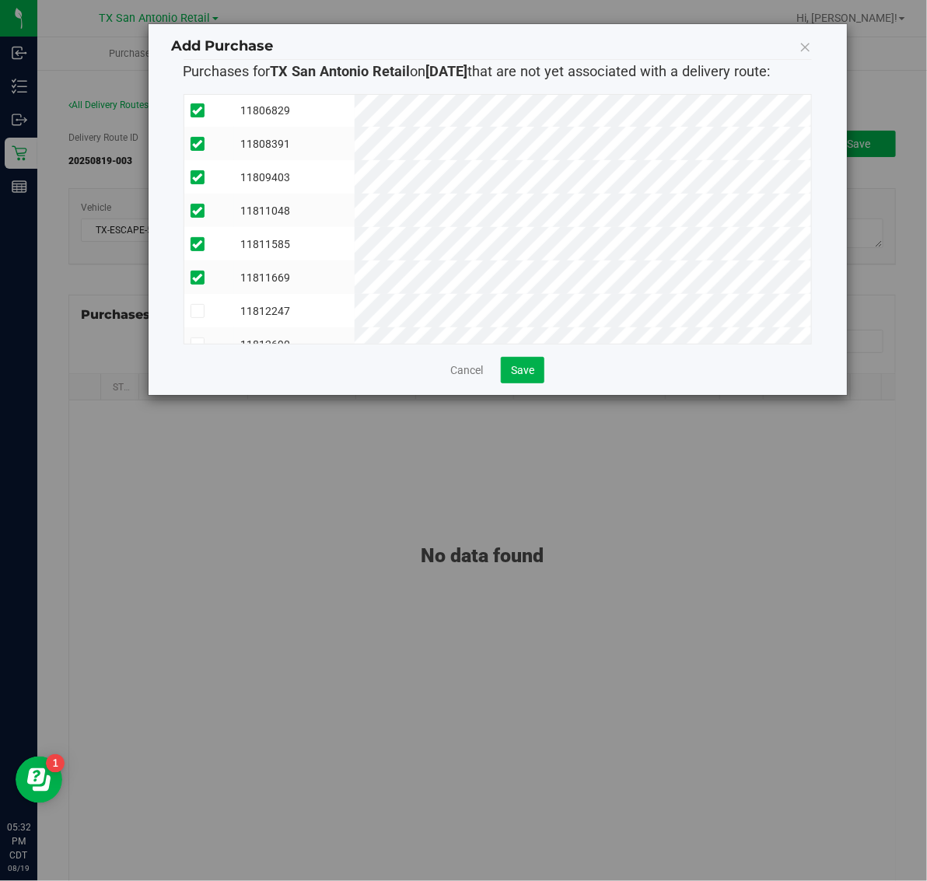
click at [355, 313] on td "11812247" at bounding box center [294, 310] width 121 height 33
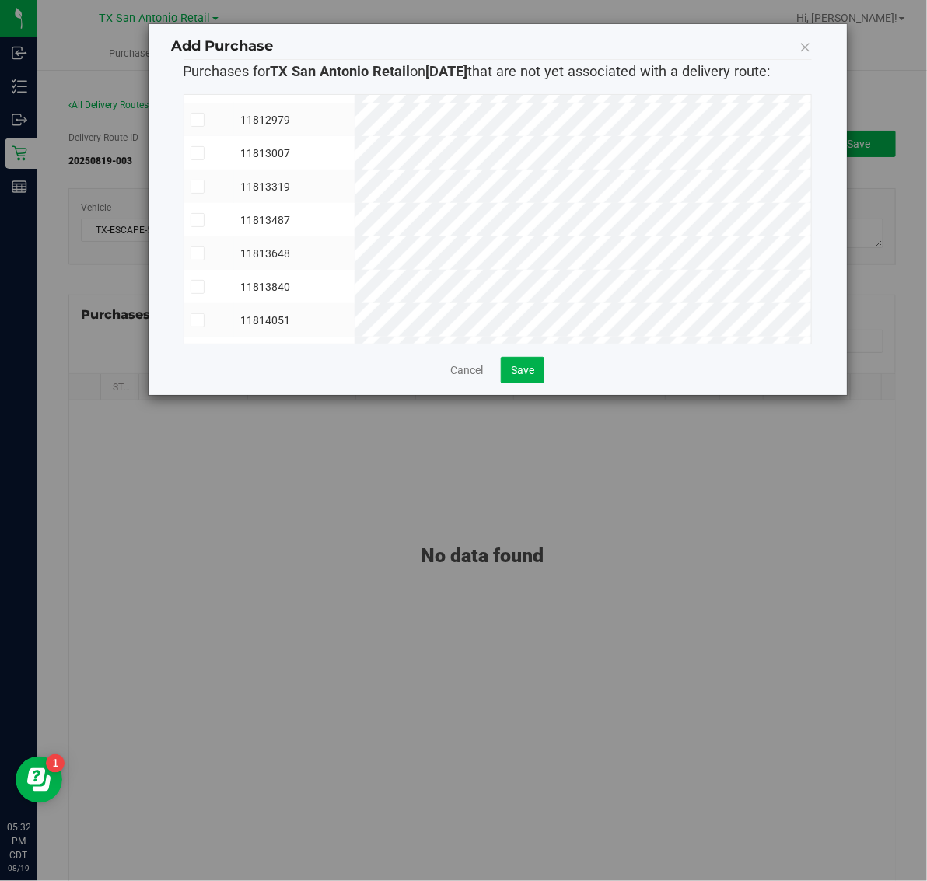
scroll to position [292, 0]
click at [355, 148] on td "11812690" at bounding box center [294, 149] width 121 height 33
click at [355, 184] on td "11812971" at bounding box center [294, 182] width 121 height 33
click at [355, 218] on td "11812979" at bounding box center [294, 216] width 121 height 33
click at [355, 243] on td "11813007" at bounding box center [294, 249] width 121 height 33
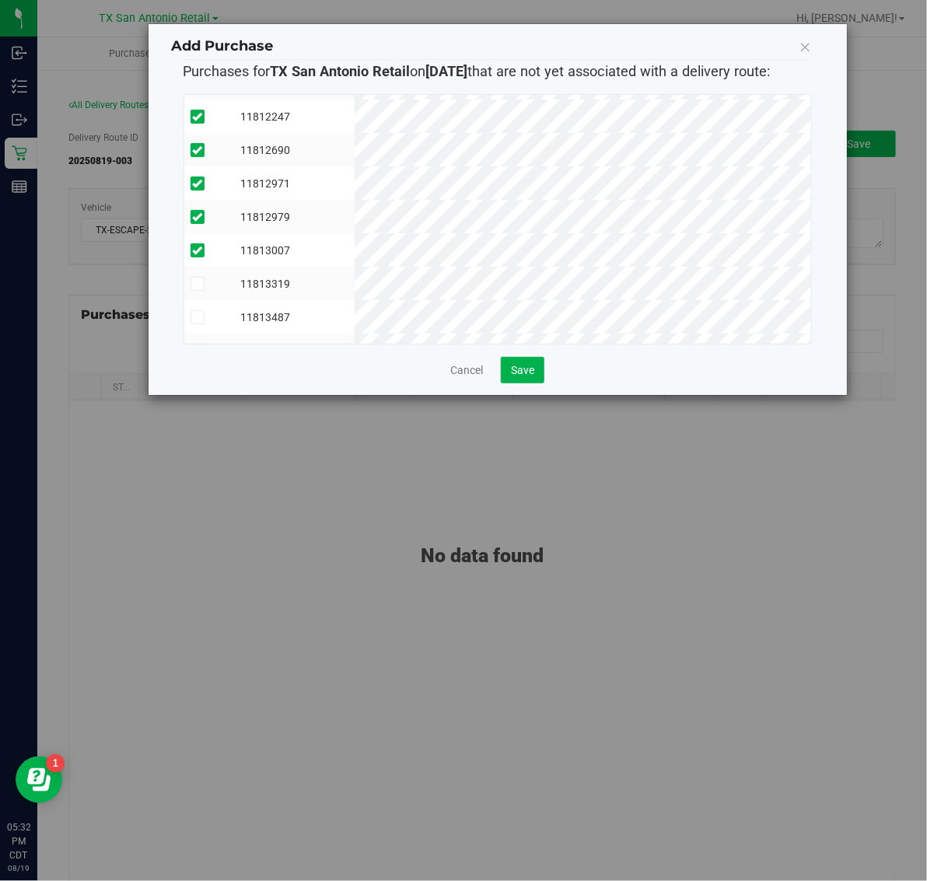
click at [355, 285] on td "11813319" at bounding box center [294, 283] width 121 height 33
click at [355, 312] on td "11813487" at bounding box center [294, 316] width 121 height 33
click at [355, 152] on td "11813648" at bounding box center [294, 155] width 121 height 33
click at [355, 183] on td "11813840" at bounding box center [294, 189] width 121 height 33
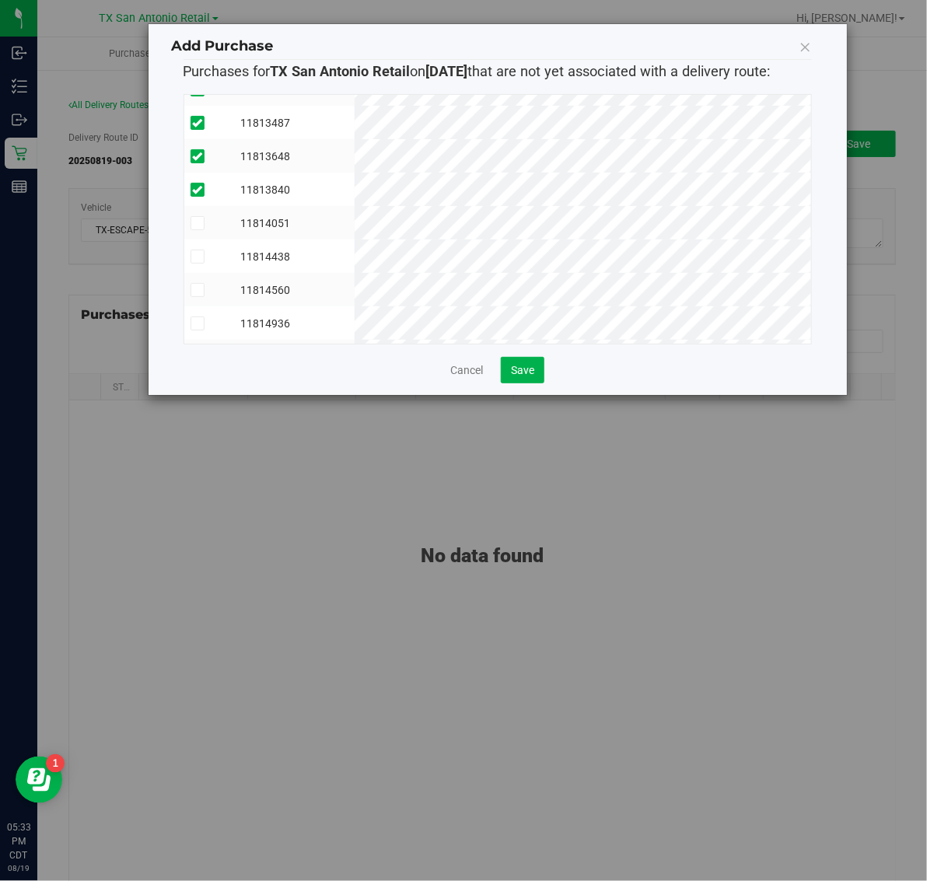
click at [355, 212] on td "11814051" at bounding box center [294, 222] width 121 height 33
click at [355, 250] on td "11814438" at bounding box center [294, 256] width 121 height 33
click at [355, 290] on td "11814560" at bounding box center [294, 289] width 121 height 33
click at [355, 317] on td "11814936" at bounding box center [294, 322] width 121 height 33
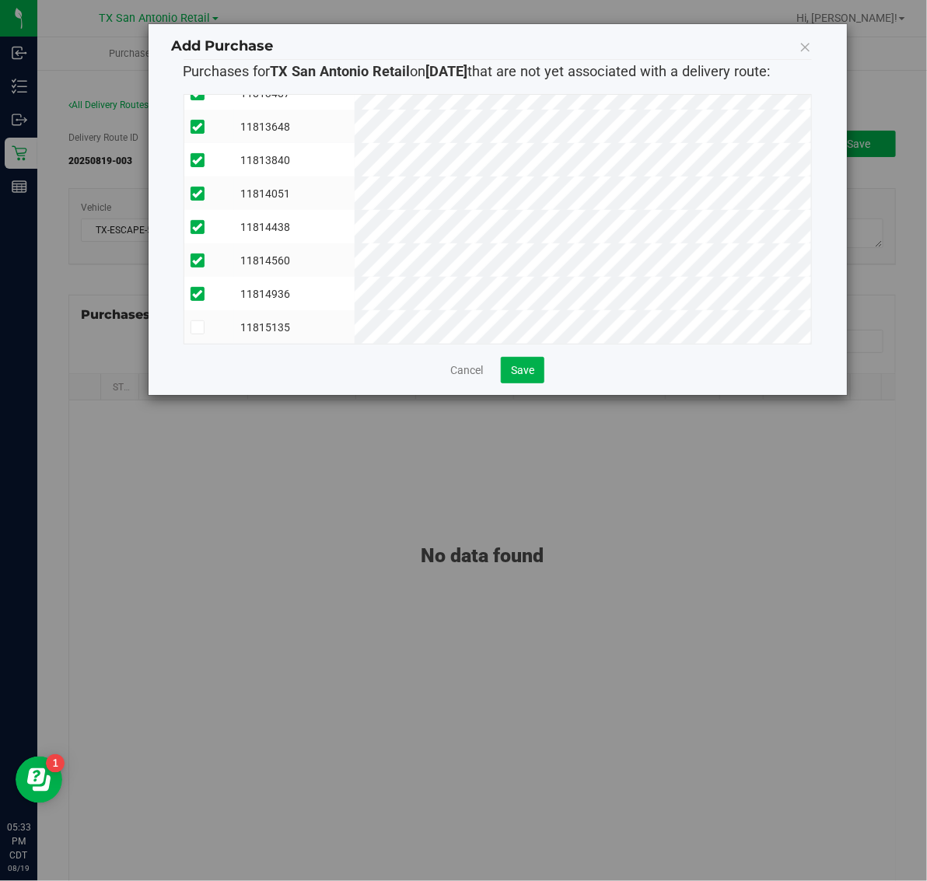
click at [355, 312] on td "11815135" at bounding box center [294, 326] width 121 height 33
click at [519, 368] on span "Save" at bounding box center [522, 370] width 23 height 12
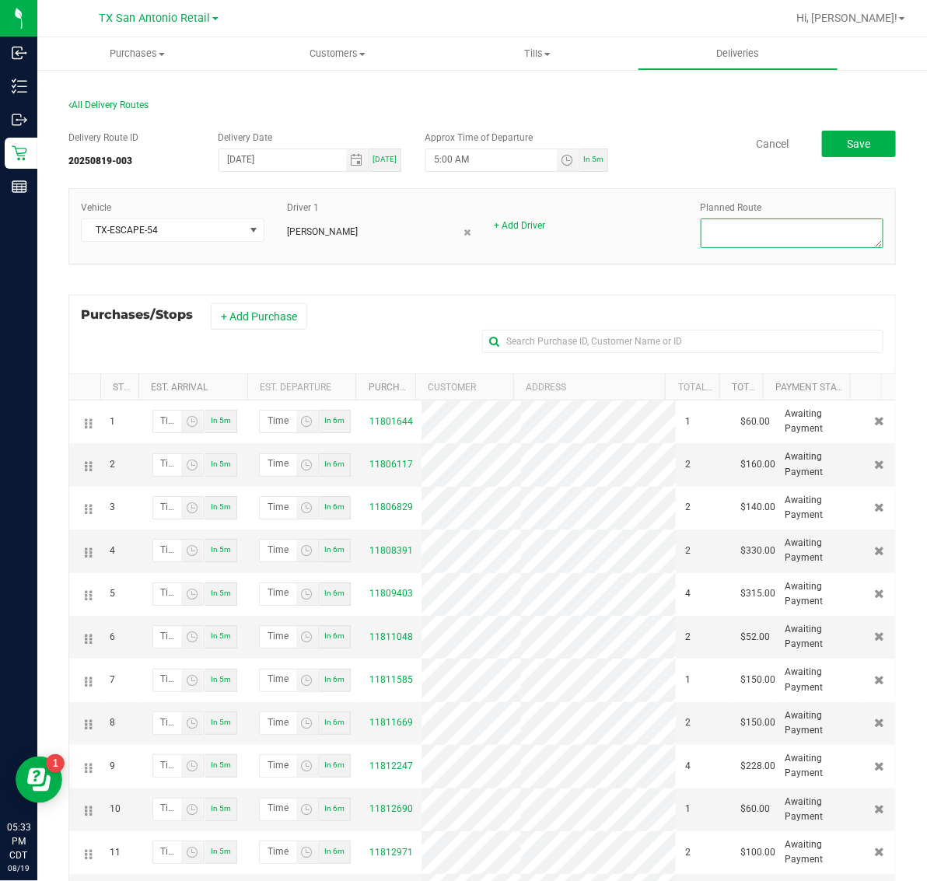
click at [794, 238] on textarea at bounding box center [793, 234] width 184 height 30
type textarea "San Antonio Retail"
click at [857, 138] on button "Save" at bounding box center [859, 144] width 74 height 26
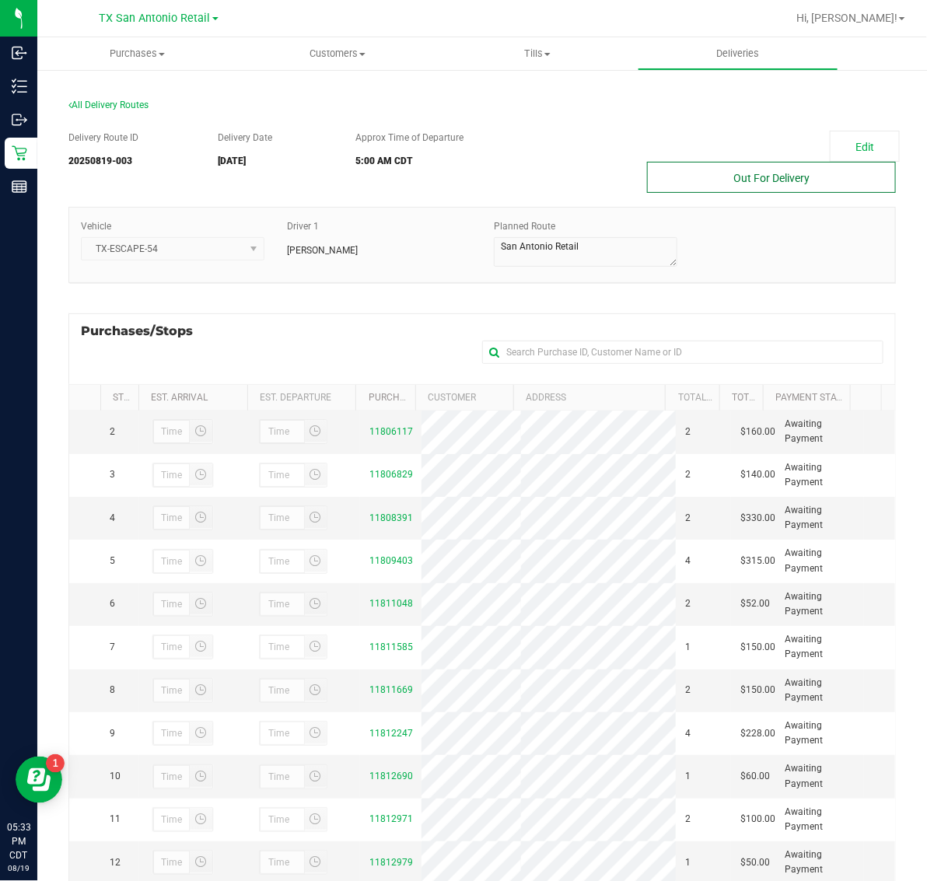
click at [731, 171] on button "Out For Delivery" at bounding box center [771, 177] width 249 height 31
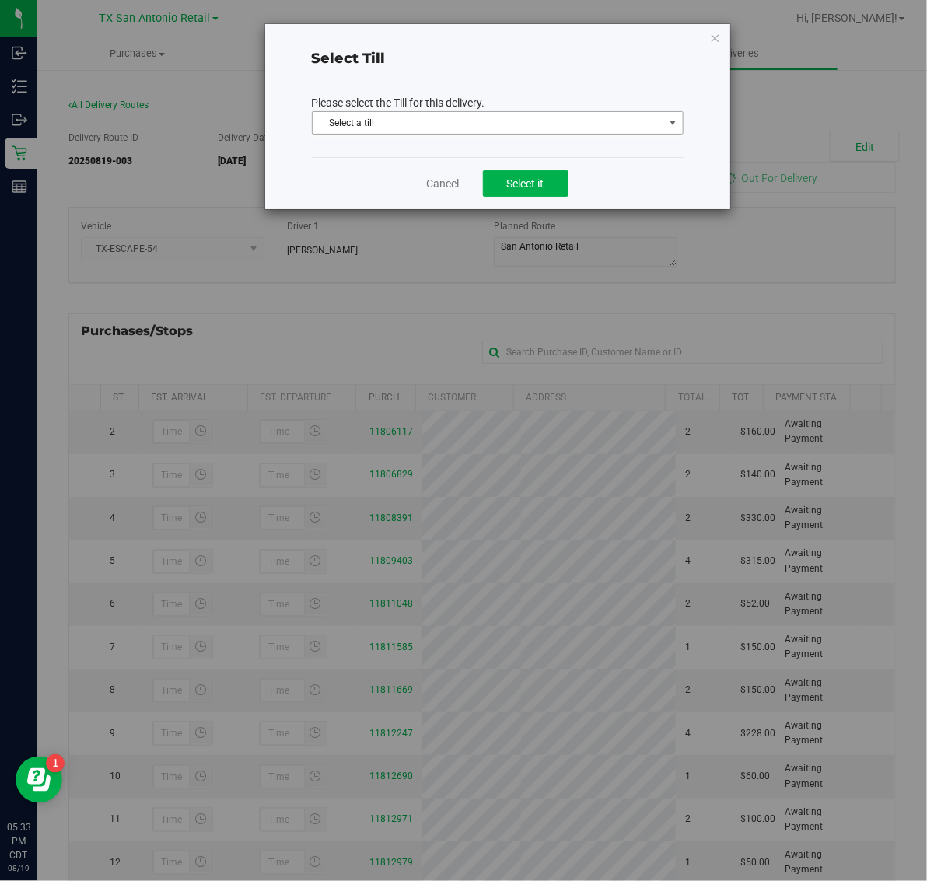
click at [499, 123] on span "Select a till" at bounding box center [488, 123] width 351 height 22
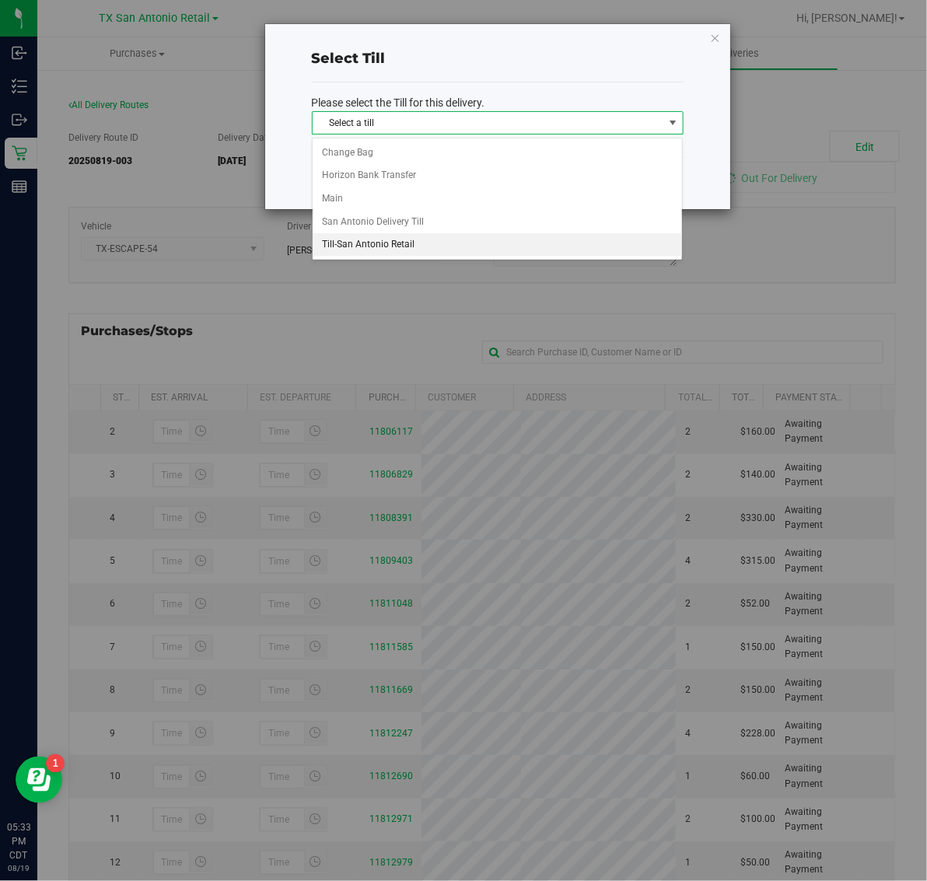
click at [430, 245] on li "Till-San Antonio Retail" at bounding box center [498, 244] width 370 height 23
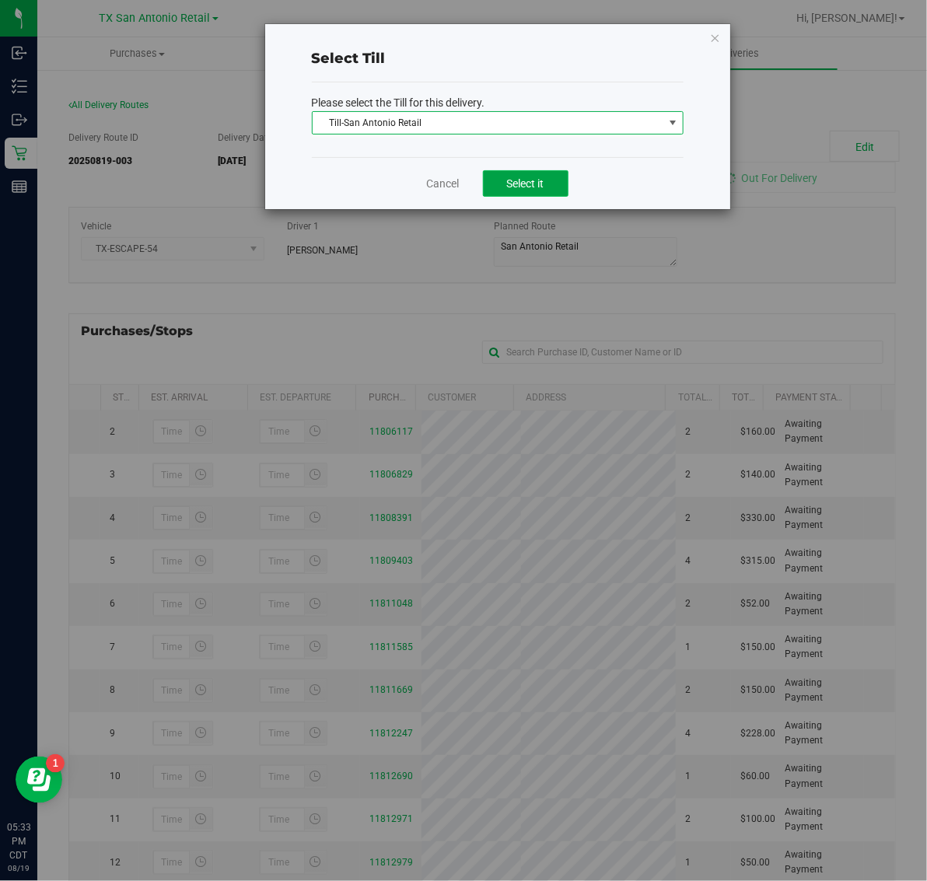
click at [527, 172] on button "Select it" at bounding box center [526, 183] width 86 height 26
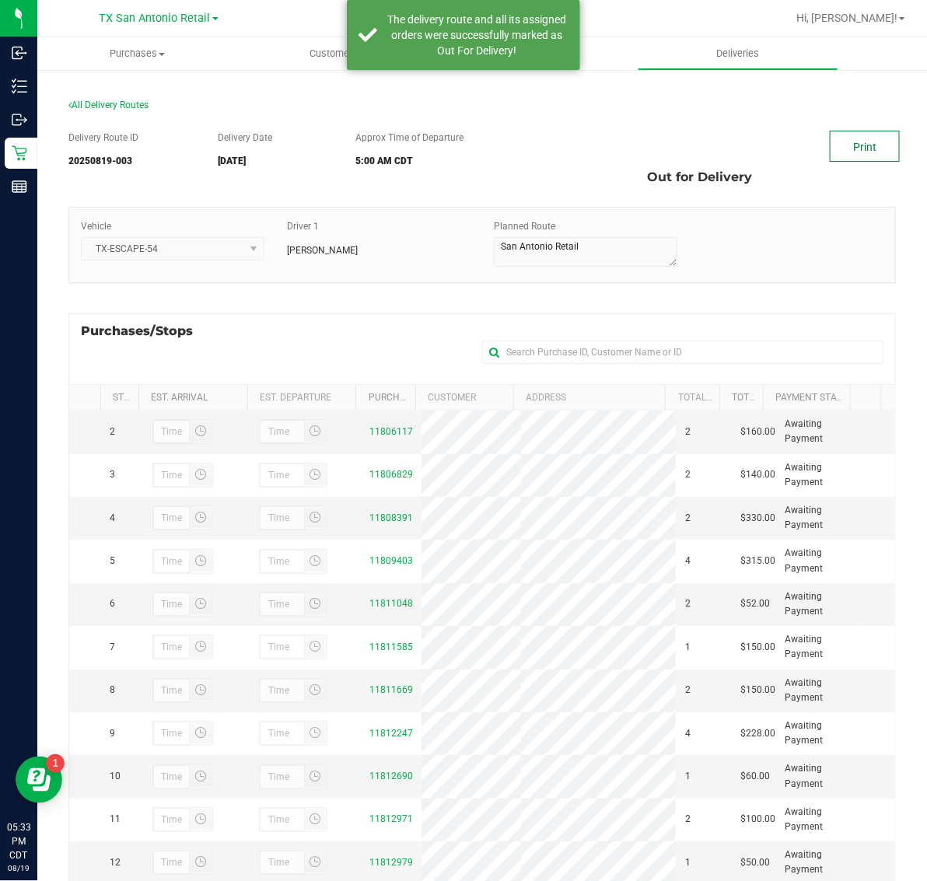
click at [856, 146] on link "Print" at bounding box center [865, 146] width 70 height 31
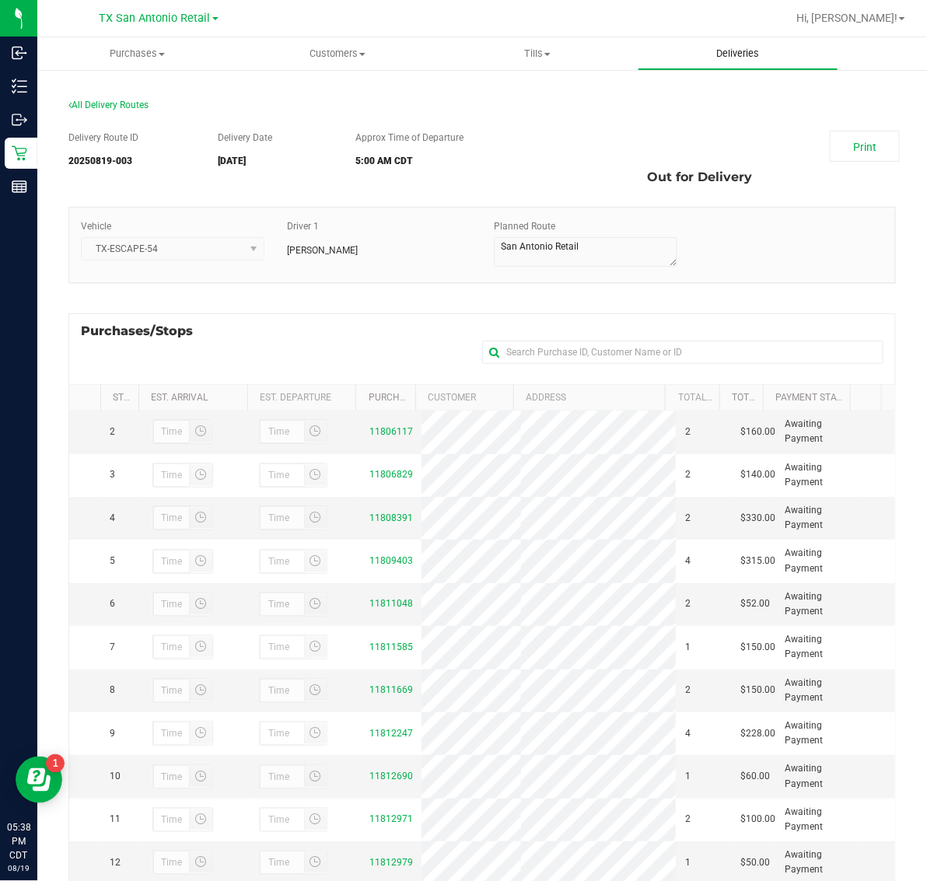
click at [751, 55] on span "Deliveries" at bounding box center [737, 54] width 85 height 14
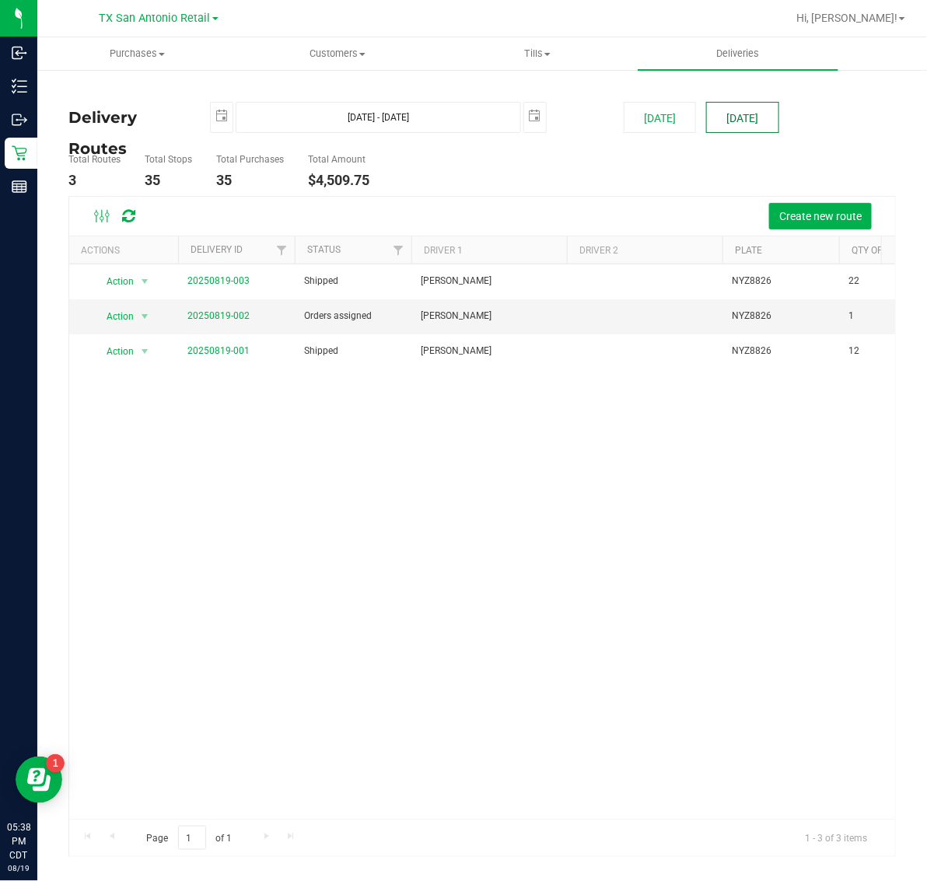
click at [751, 111] on button "[DATE]" at bounding box center [742, 117] width 72 height 31
click at [211, 313] on link "20250819-002" at bounding box center [218, 315] width 62 height 11
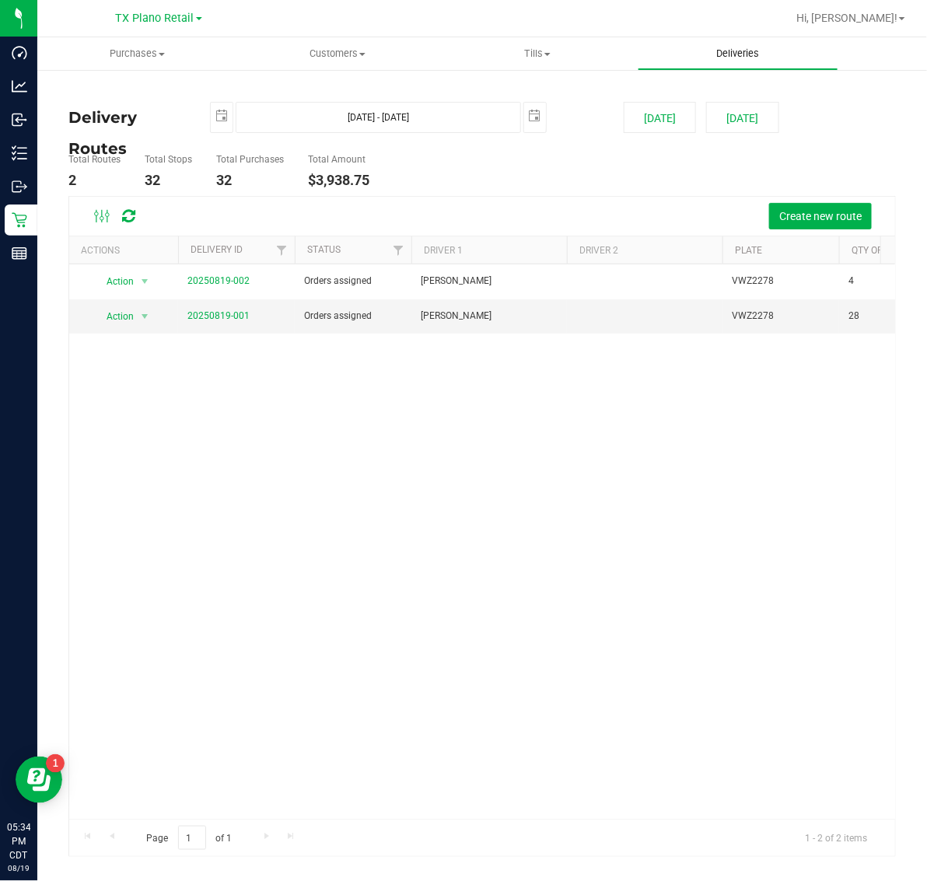
click at [740, 54] on span "Deliveries" at bounding box center [737, 54] width 85 height 14
click at [737, 113] on button "[DATE]" at bounding box center [742, 117] width 72 height 31
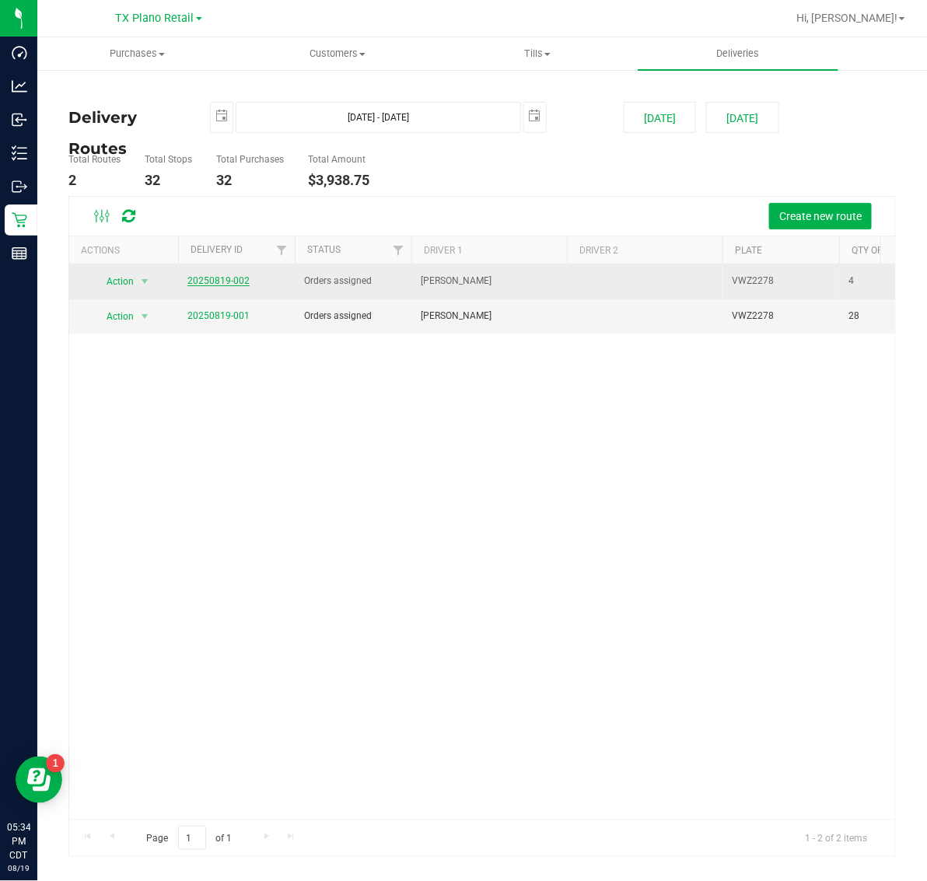
click at [219, 285] on link "20250819-002" at bounding box center [218, 280] width 62 height 11
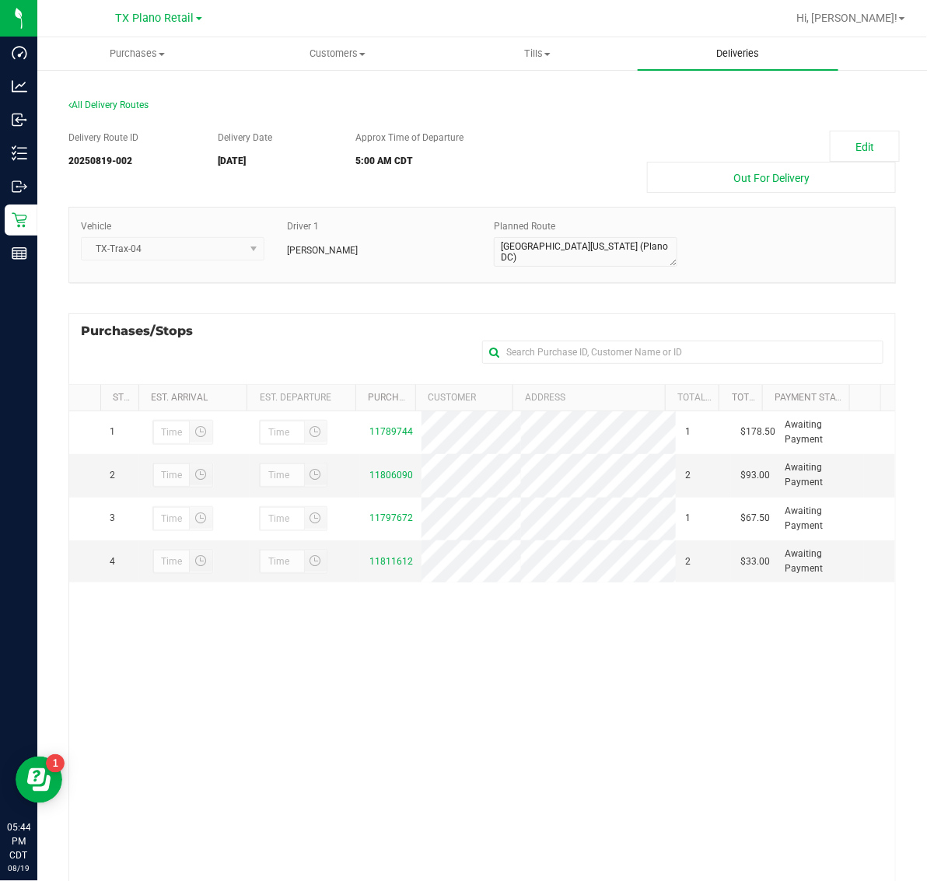
click at [728, 55] on span "Deliveries" at bounding box center [737, 54] width 85 height 14
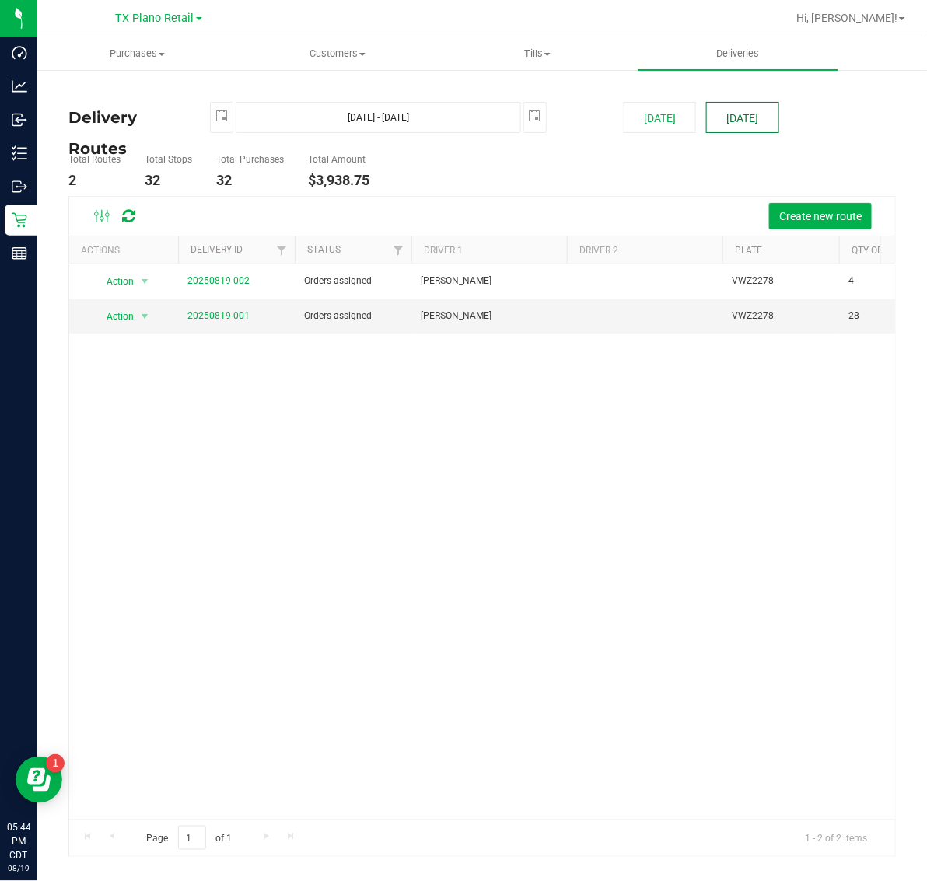
click at [749, 121] on button "[DATE]" at bounding box center [742, 117] width 72 height 31
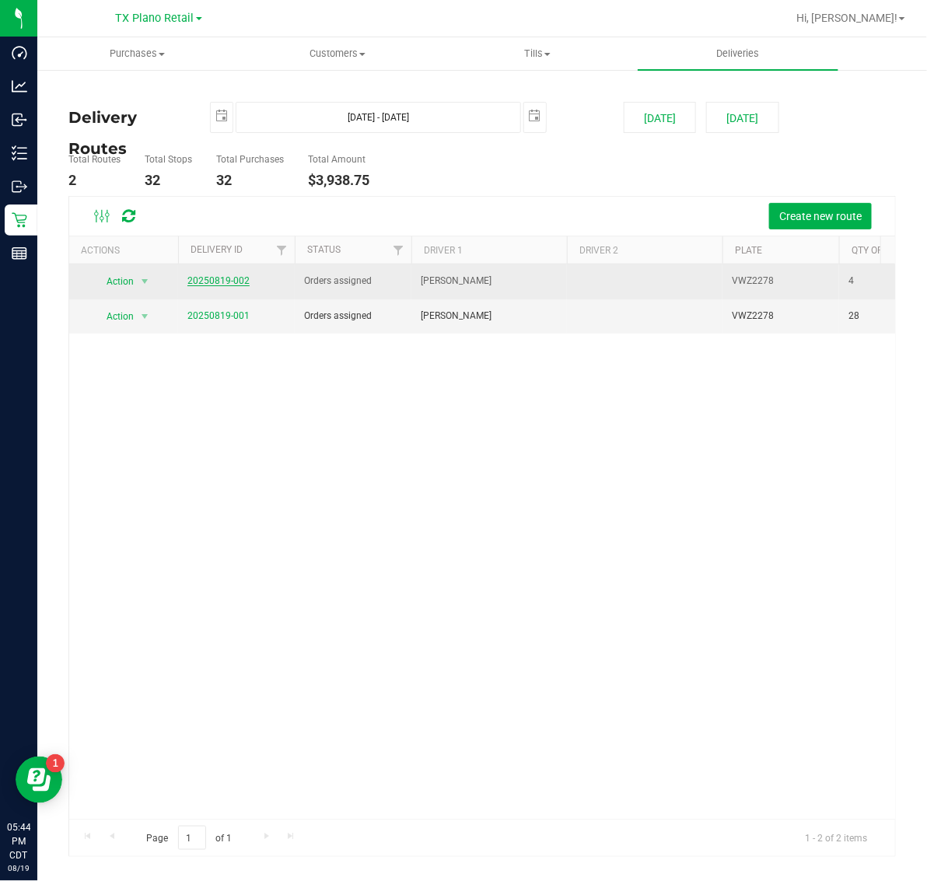
click at [228, 282] on link "20250819-002" at bounding box center [218, 280] width 62 height 11
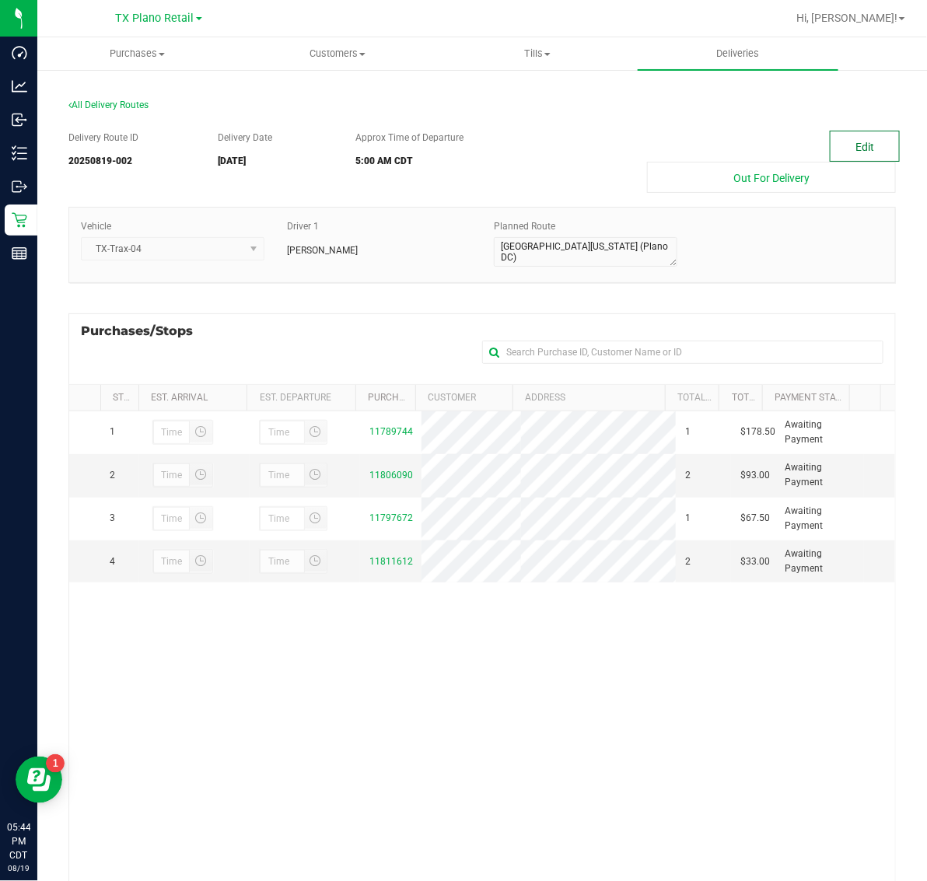
click at [830, 142] on button "Edit" at bounding box center [865, 146] width 70 height 31
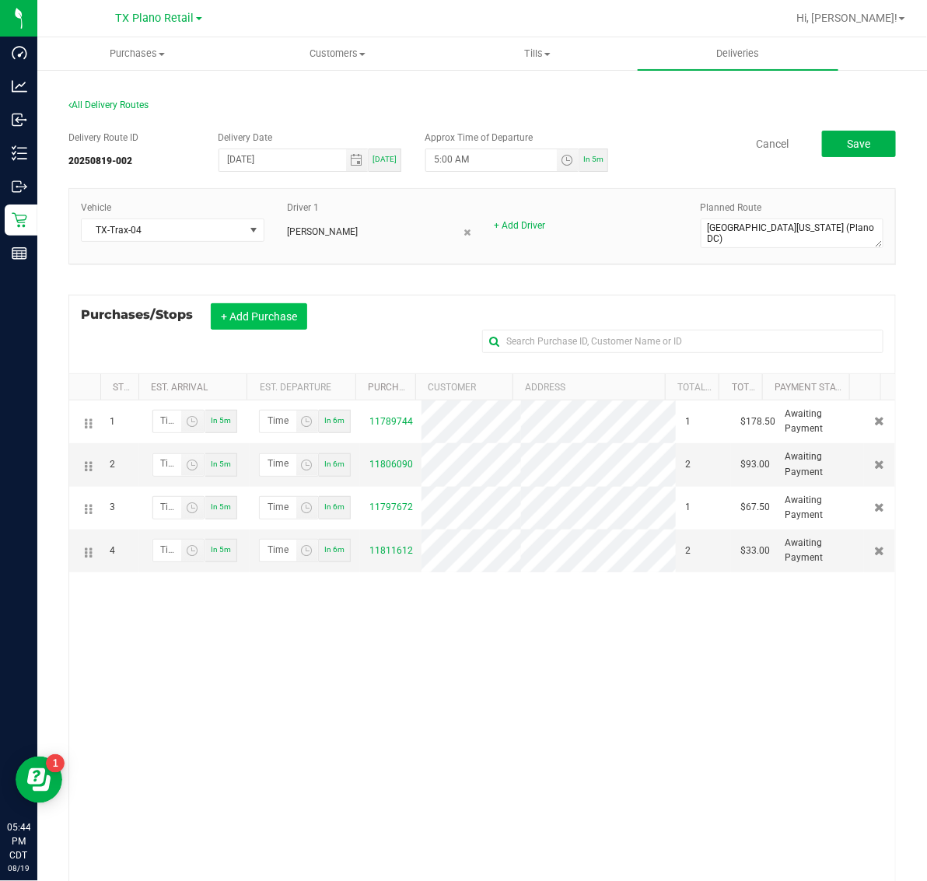
click at [264, 313] on button "+ Add Purchase" at bounding box center [259, 316] width 96 height 26
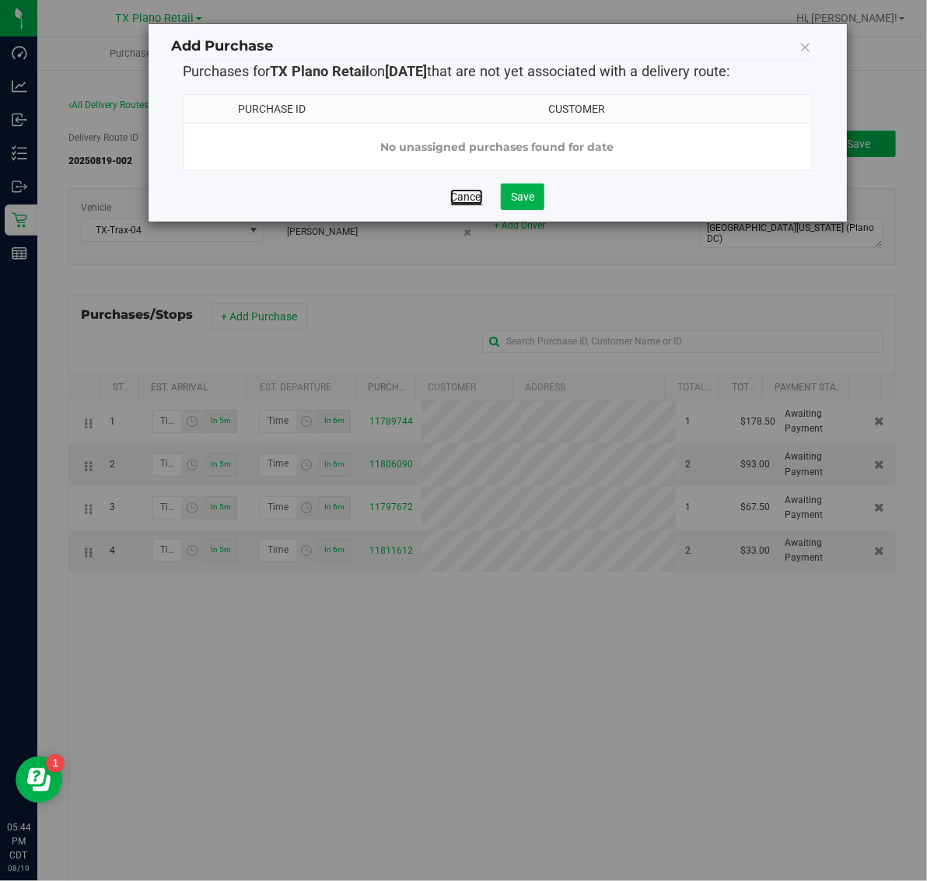
click at [467, 205] on link "Cancel" at bounding box center [466, 197] width 33 height 16
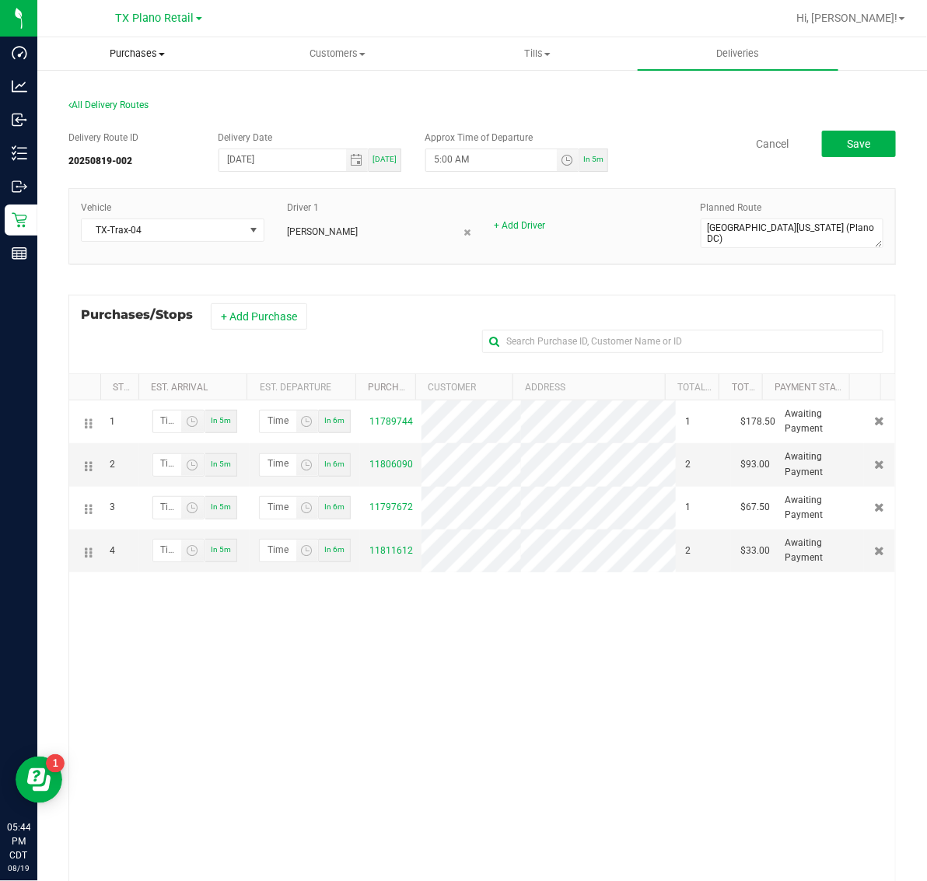
click at [144, 53] on span "Purchases" at bounding box center [137, 54] width 198 height 14
click at [822, 141] on button "Save" at bounding box center [859, 144] width 74 height 26
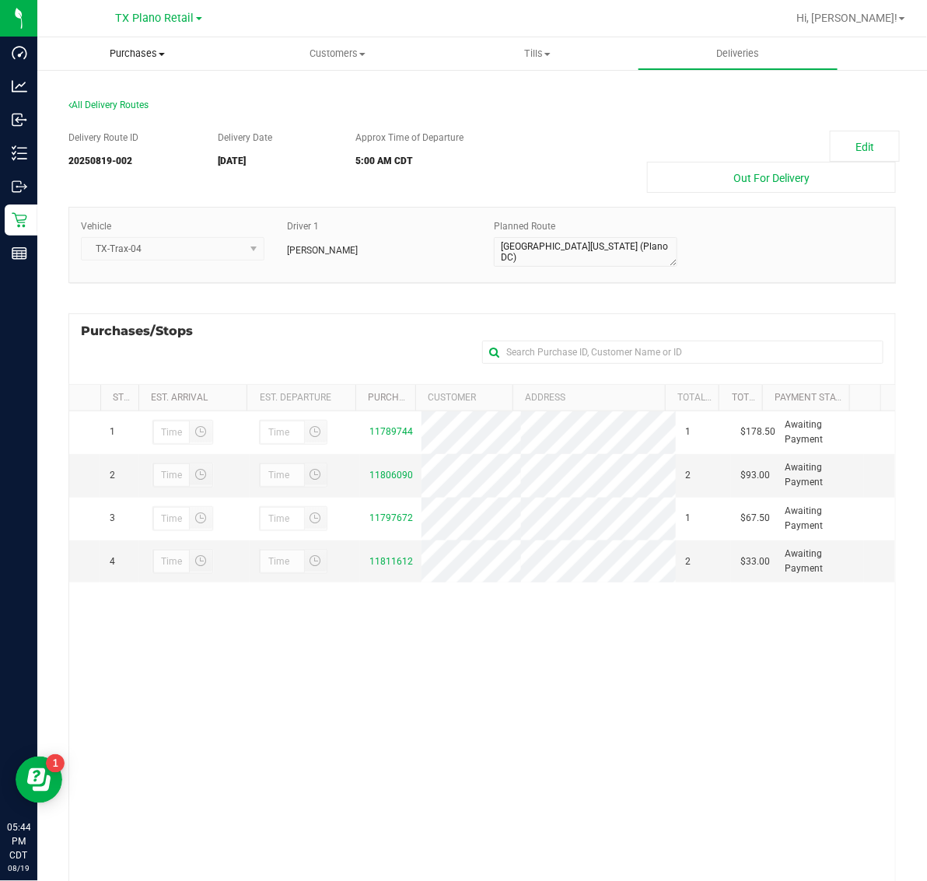
click at [124, 53] on span "Purchases" at bounding box center [137, 54] width 200 height 14
click at [133, 110] on li "Fulfillment" at bounding box center [137, 112] width 200 height 19
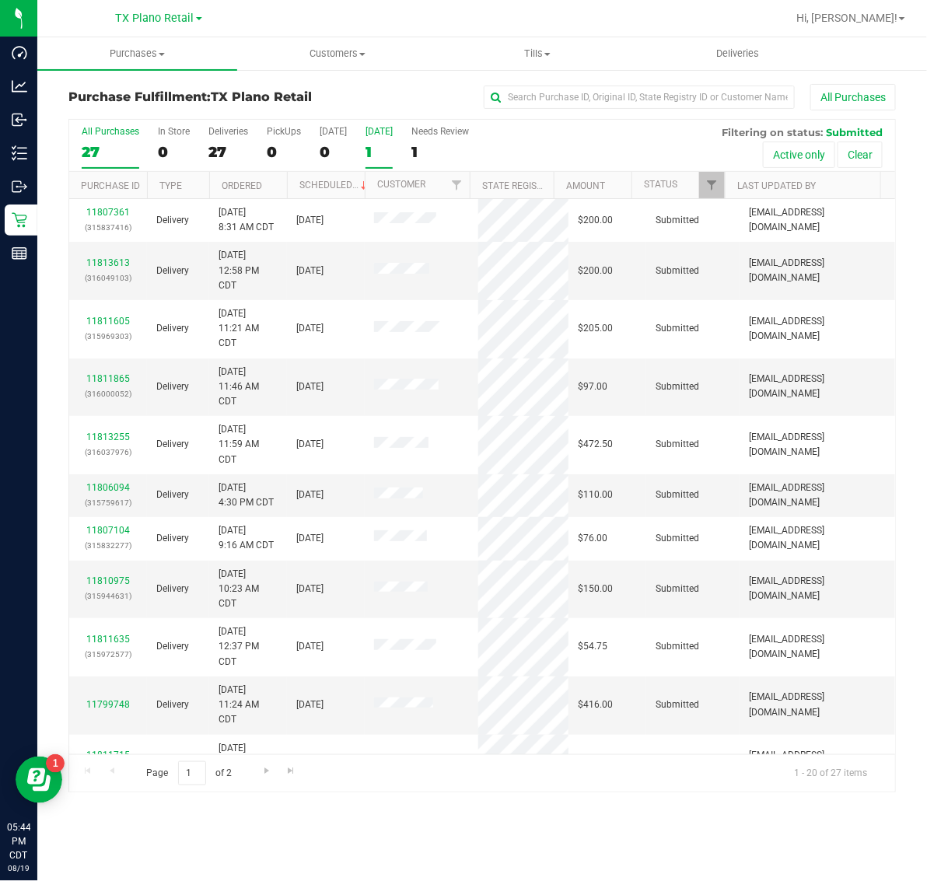
click at [393, 148] on div "1" at bounding box center [379, 152] width 27 height 18
click at [0, 0] on input "Tomorrow 1" at bounding box center [0, 0] width 0 height 0
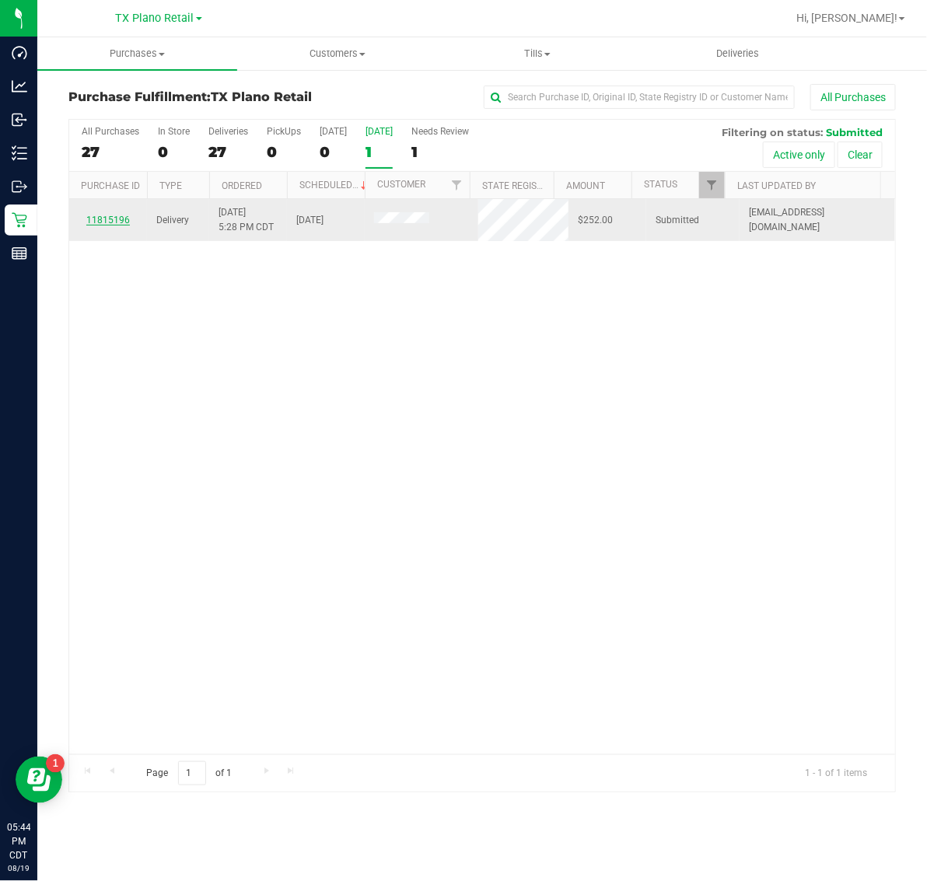
click at [111, 222] on link "11815196" at bounding box center [108, 220] width 44 height 11
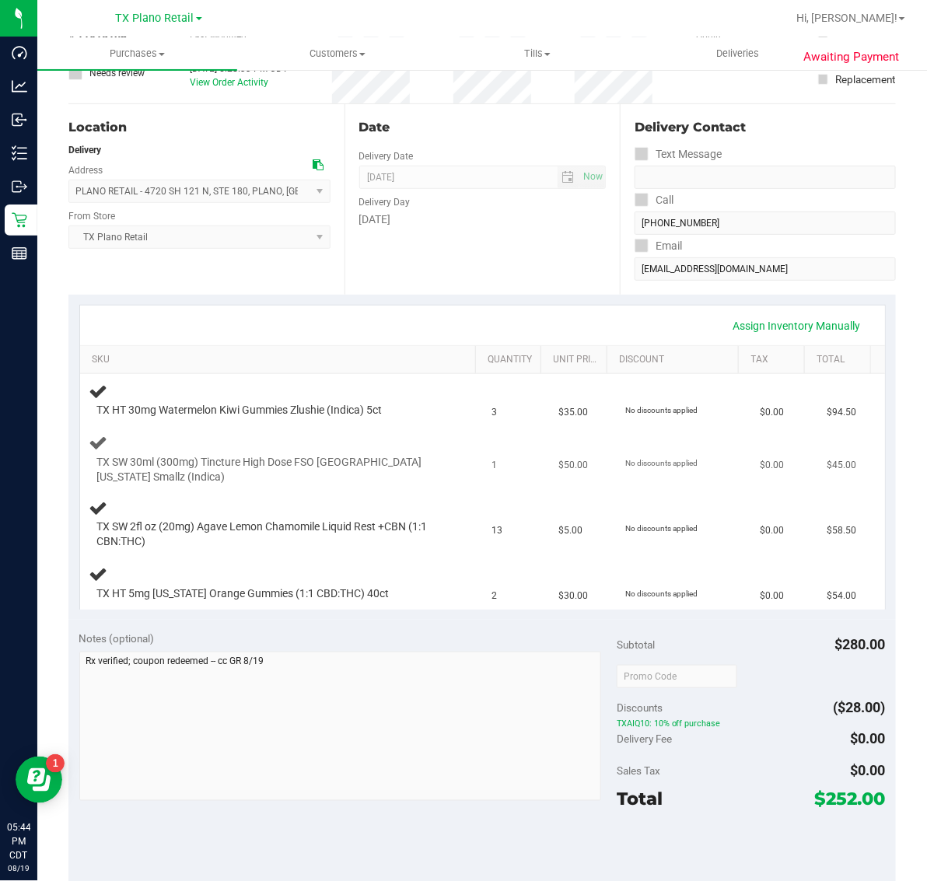
scroll to position [292, 0]
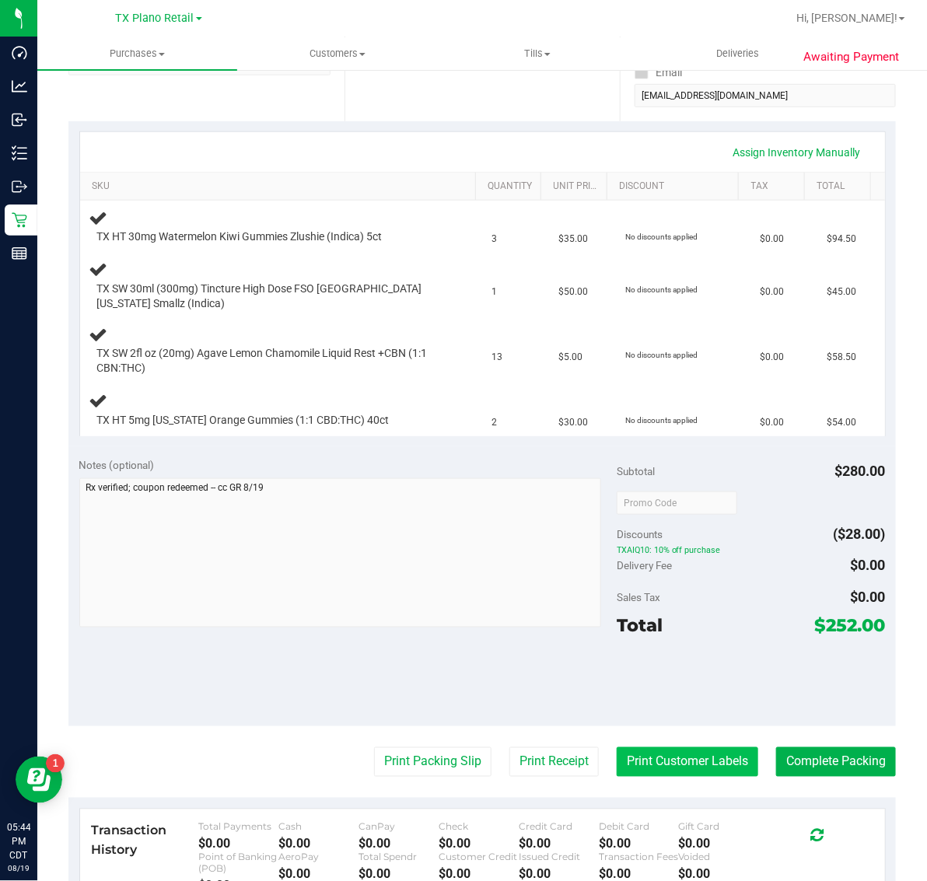
click at [690, 758] on button "Print Customer Labels" at bounding box center [688, 762] width 142 height 30
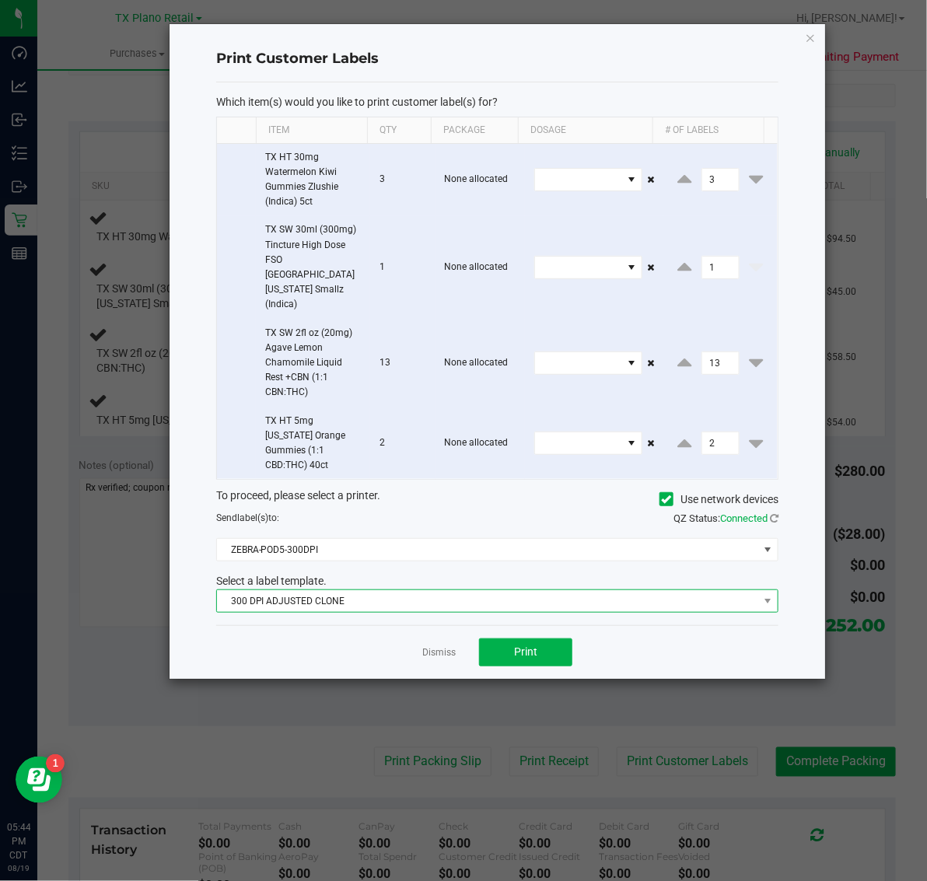
click at [441, 590] on span "300 DPI ADJUSTED CLONE" at bounding box center [487, 601] width 541 height 22
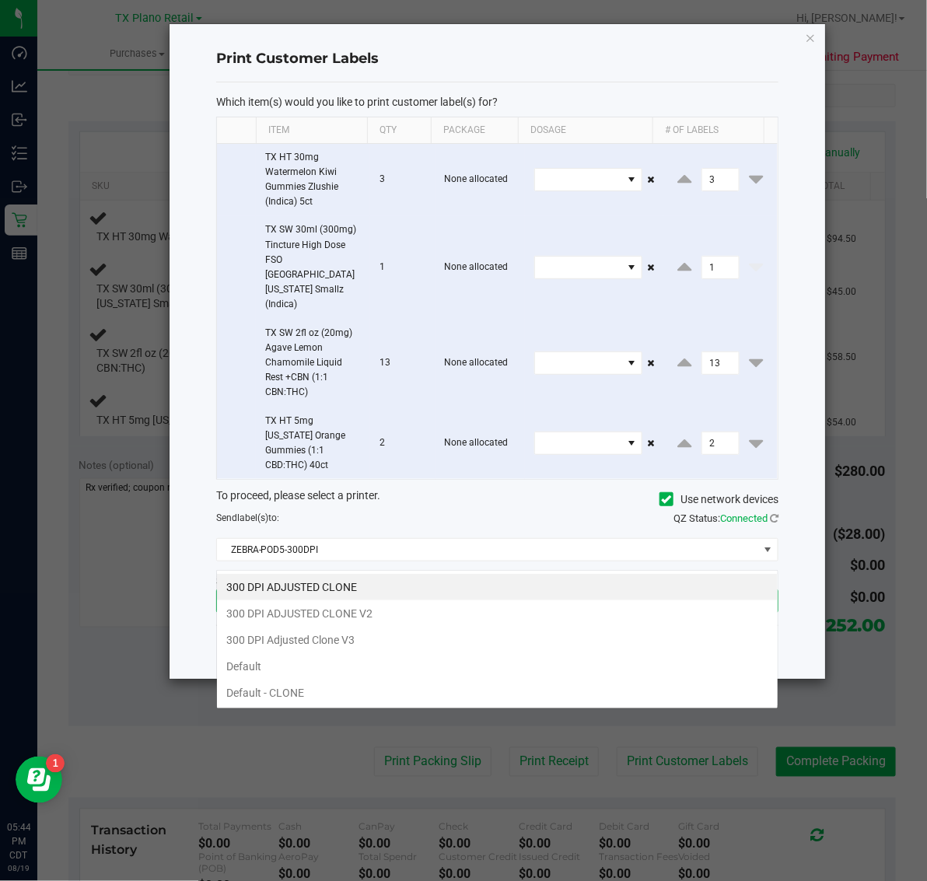
scroll to position [24, 562]
click at [394, 636] on li "300 DPI Adjusted Clone V3" at bounding box center [497, 640] width 561 height 26
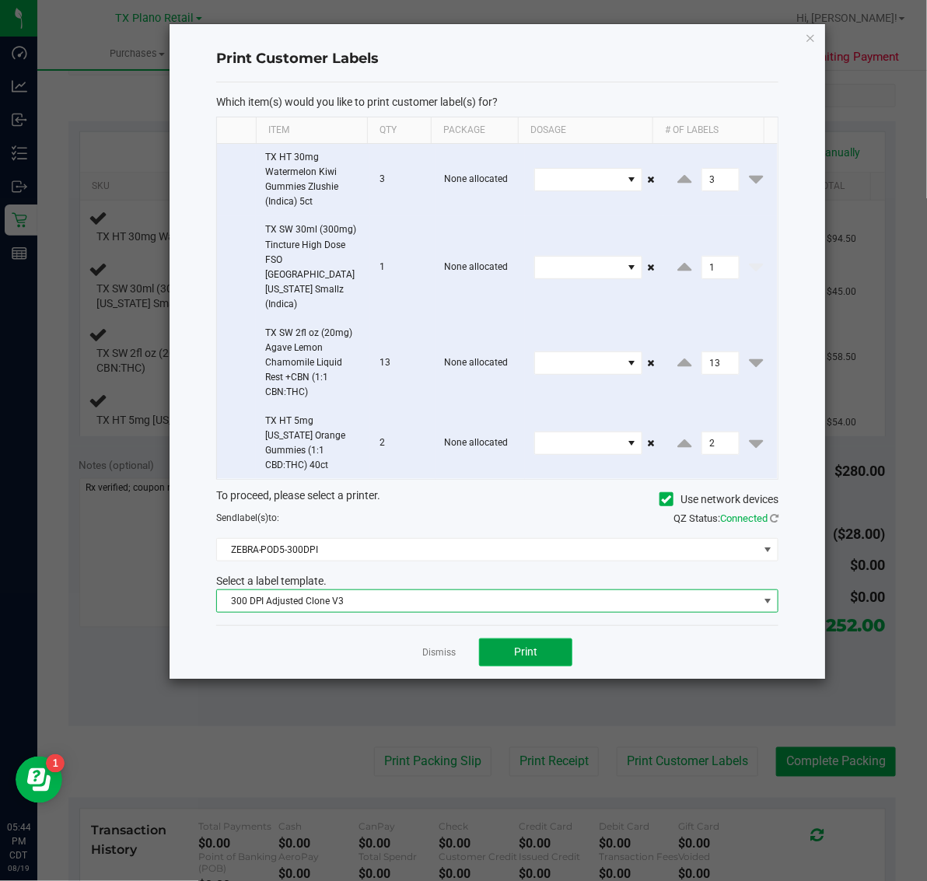
click at [539, 639] on button "Print" at bounding box center [525, 653] width 93 height 28
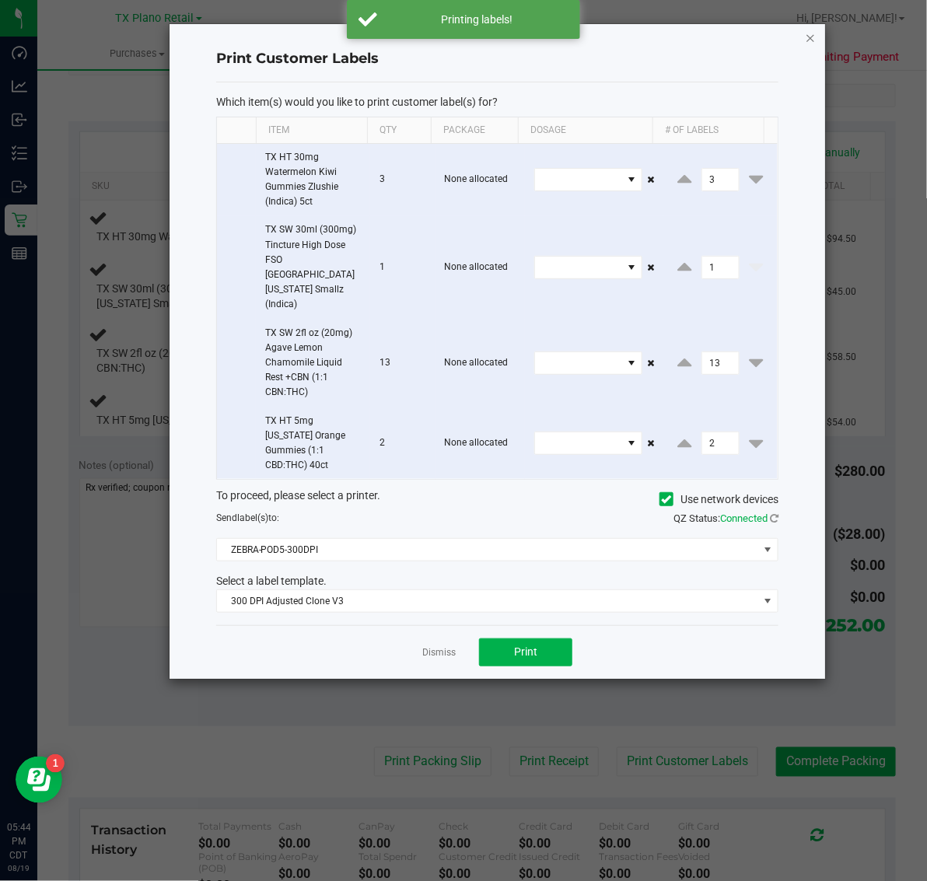
click at [811, 33] on icon "button" at bounding box center [810, 37] width 11 height 19
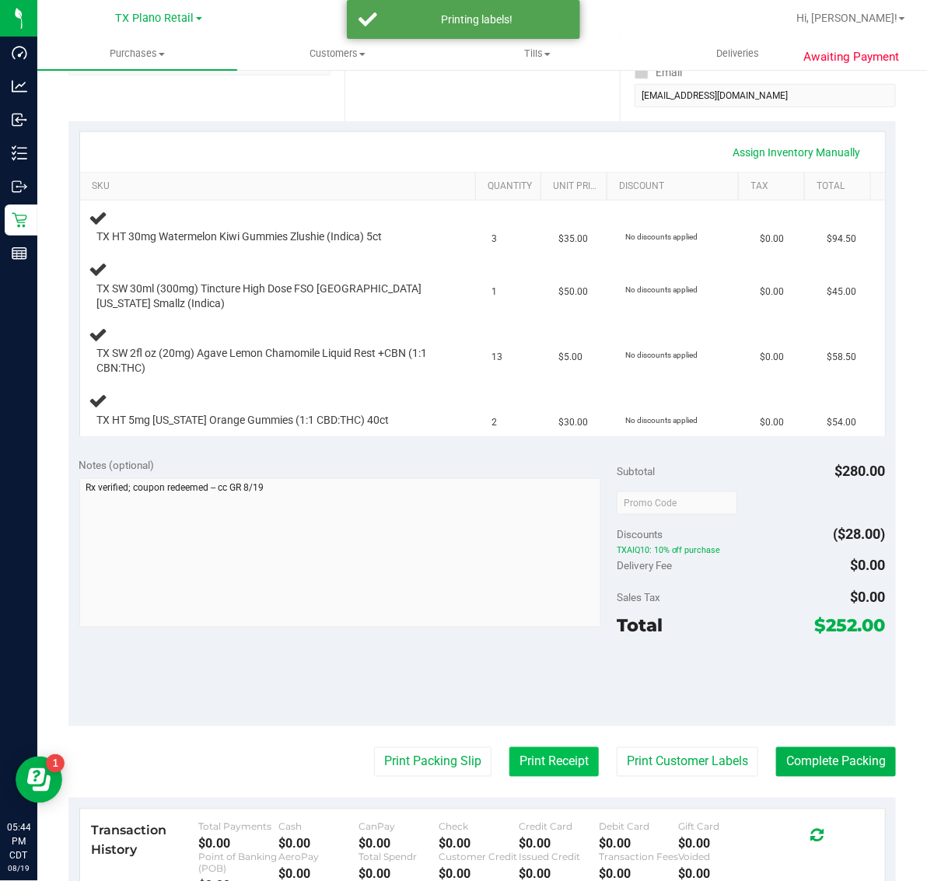
click at [537, 747] on button "Print Receipt" at bounding box center [553, 762] width 89 height 30
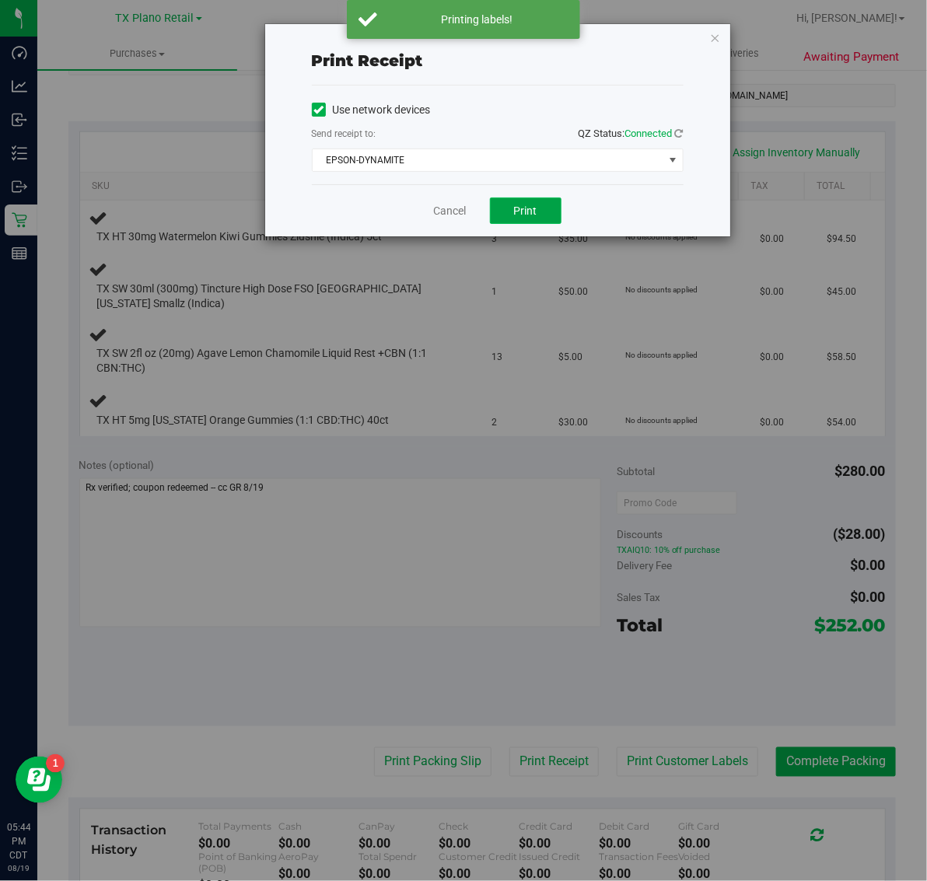
click at [537, 208] on span "Print" at bounding box center [525, 211] width 23 height 12
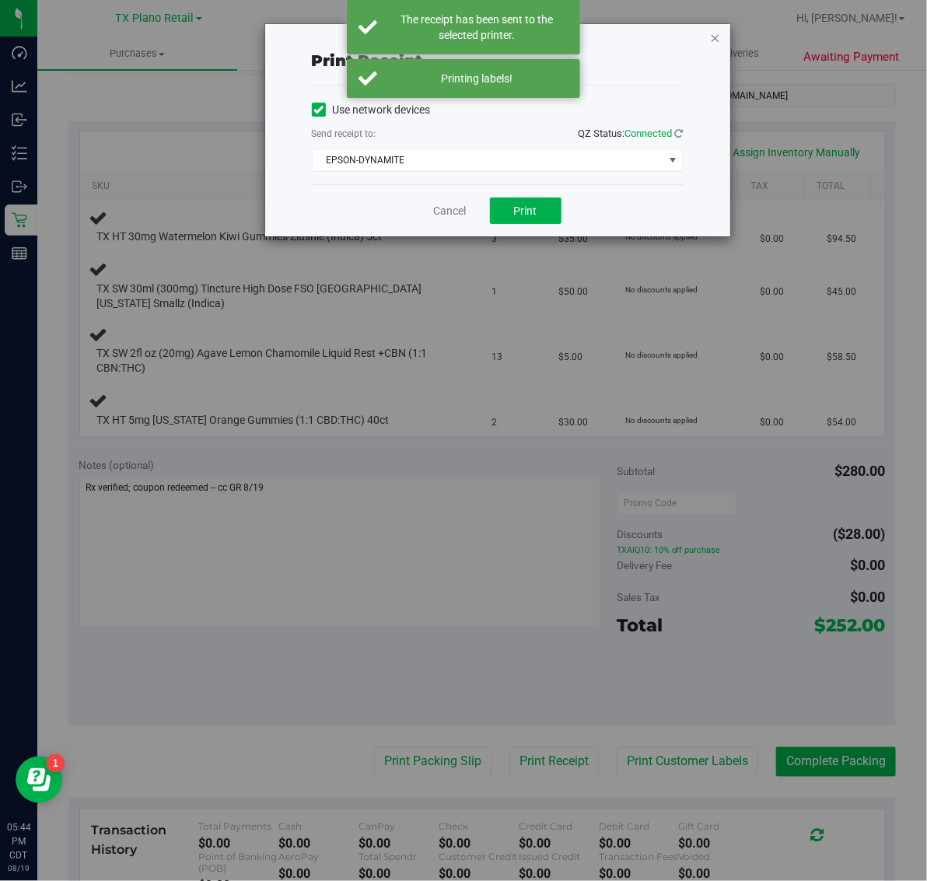
click at [716, 30] on icon "button" at bounding box center [715, 37] width 11 height 19
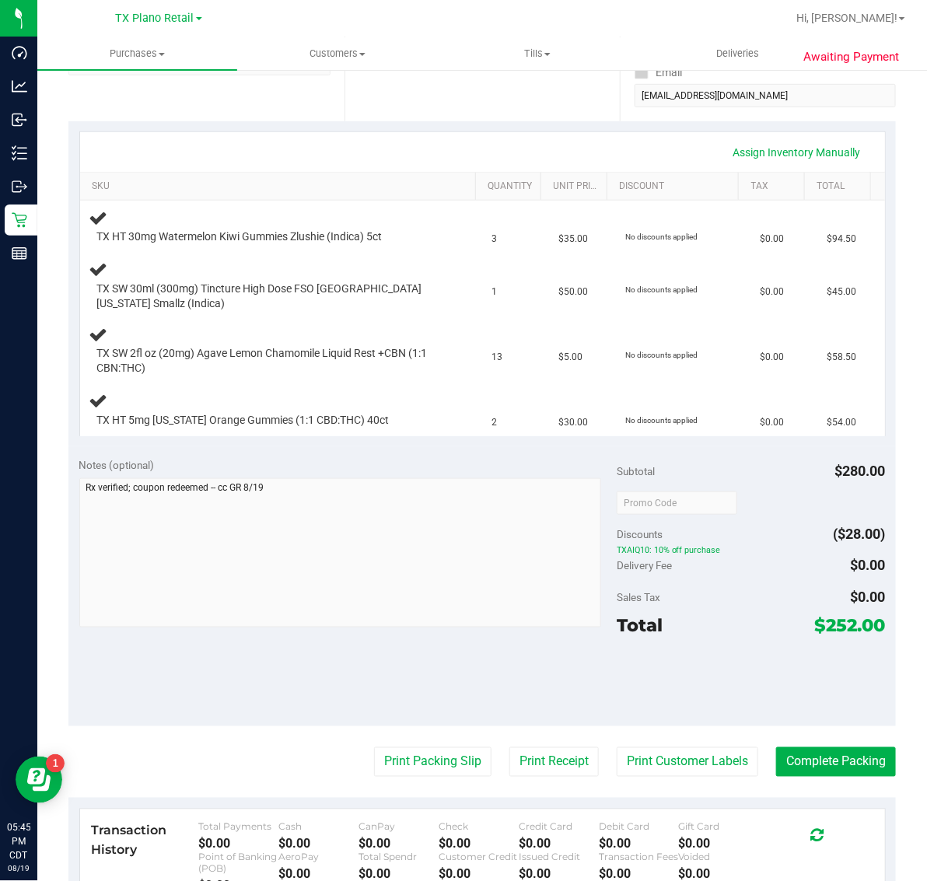
click at [233, 737] on purchase-details "Back Edit Purchase Cancel Purchase View Profile # 11815196 Submitted Needs revi…" at bounding box center [482, 446] width 828 height 1308
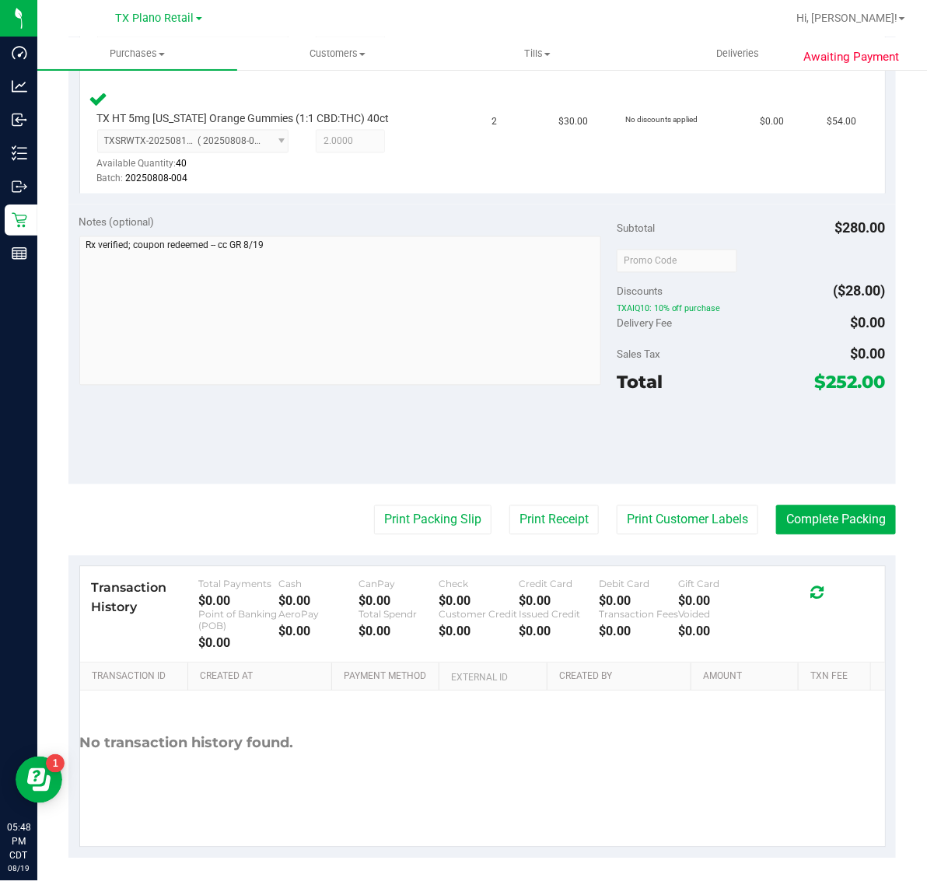
scroll to position [836, 0]
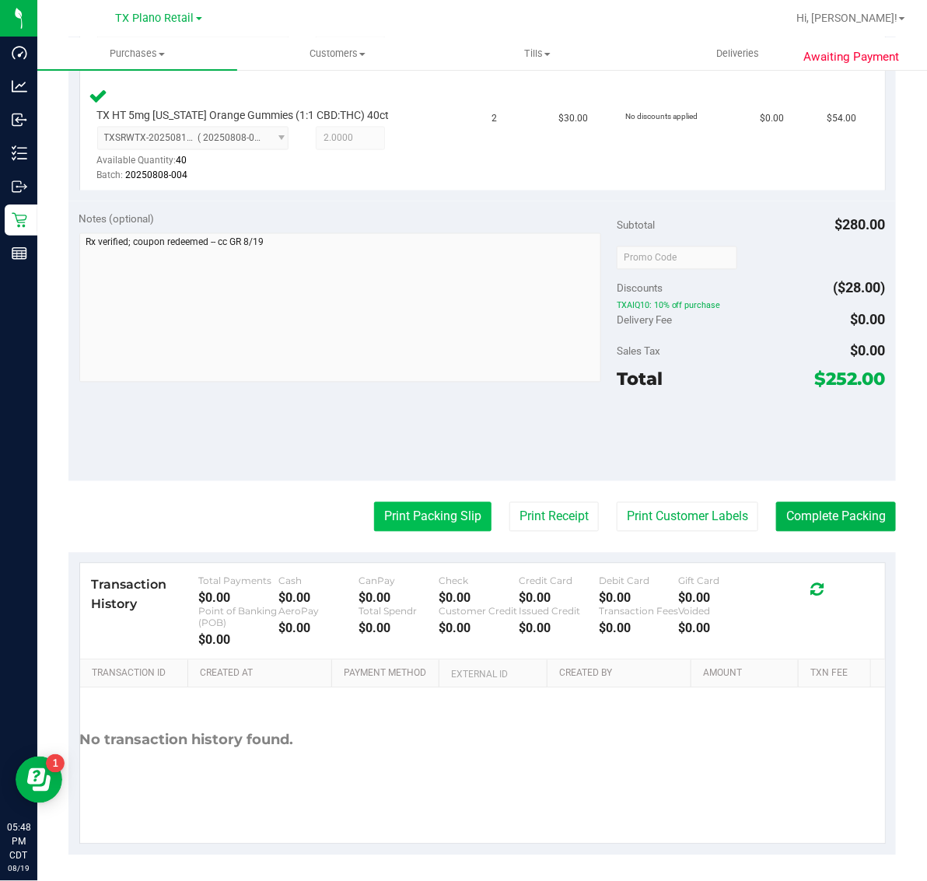
click at [414, 520] on button "Print Packing Slip" at bounding box center [432, 517] width 117 height 30
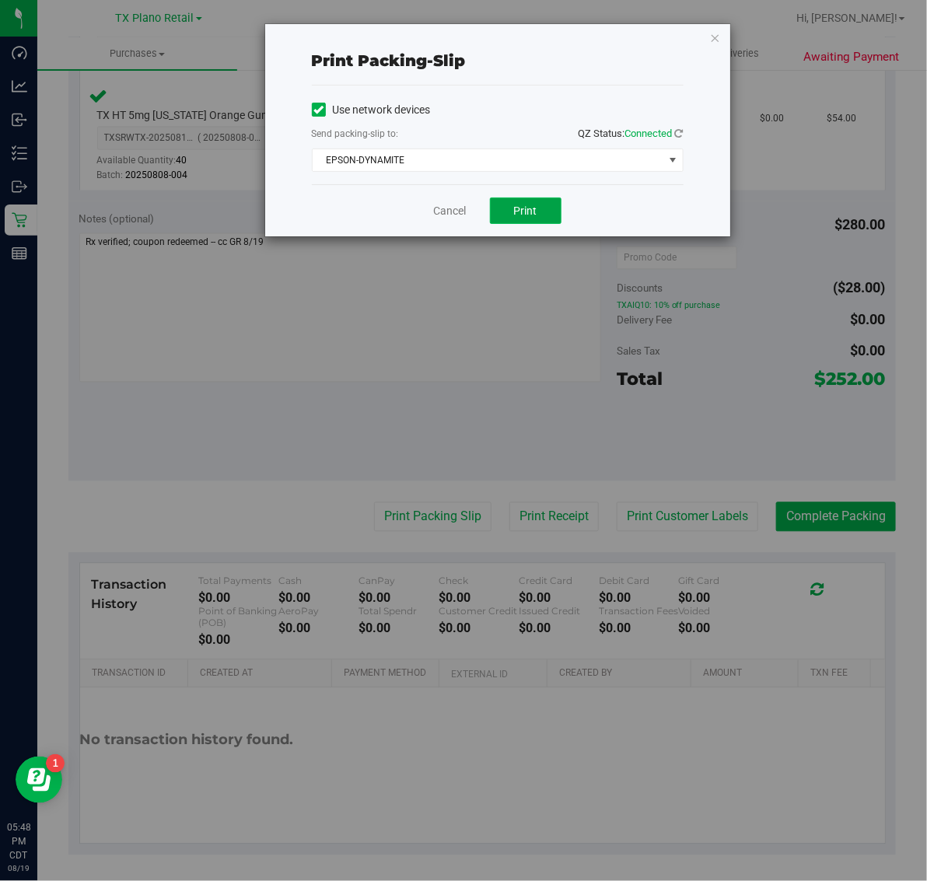
click at [527, 208] on span "Print" at bounding box center [525, 211] width 23 height 12
click at [716, 37] on icon "button" at bounding box center [715, 37] width 11 height 19
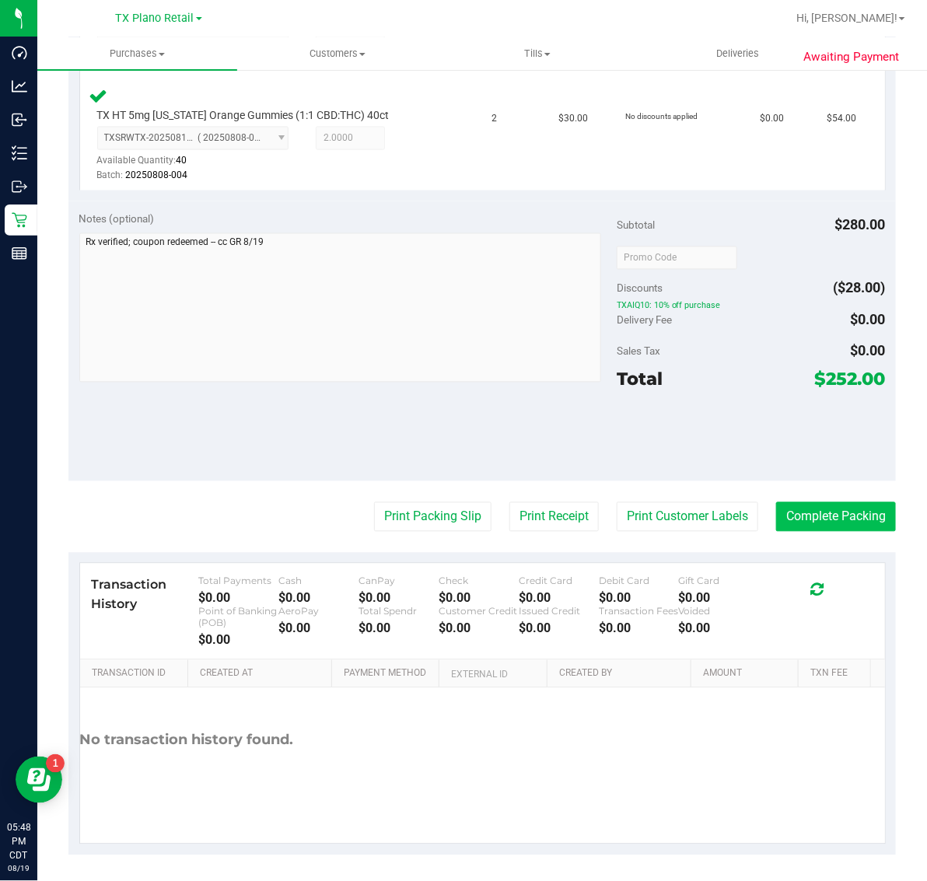
click at [823, 515] on button "Complete Packing" at bounding box center [836, 517] width 120 height 30
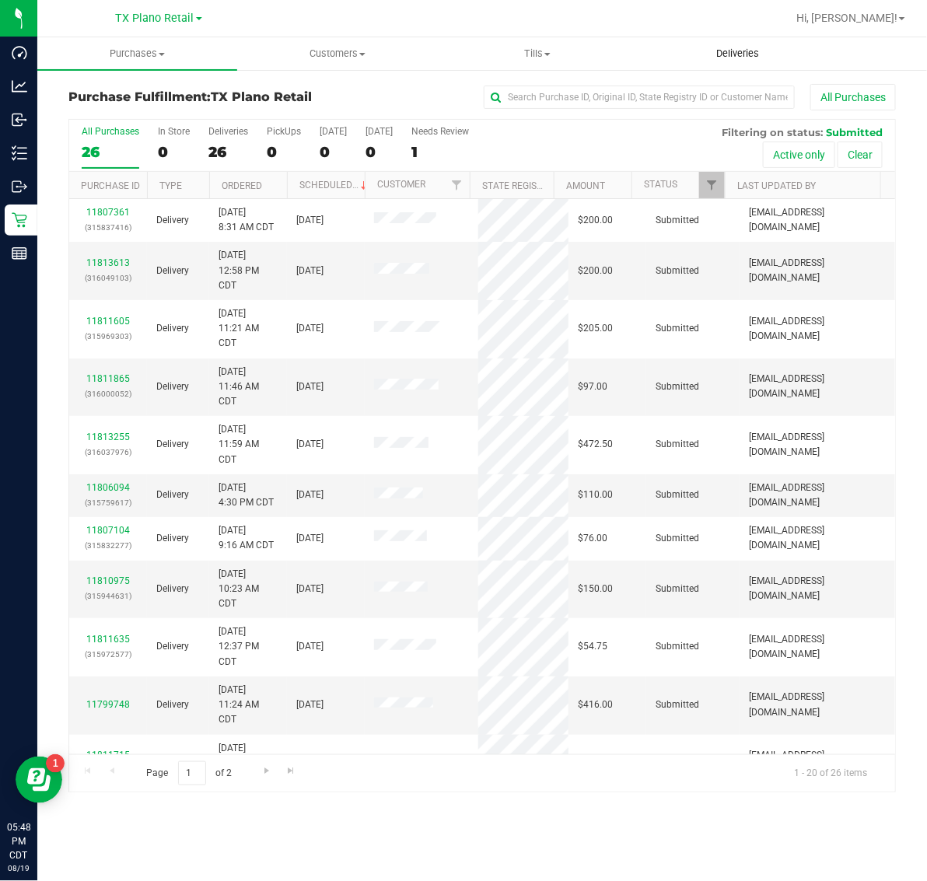
click at [732, 56] on span "Deliveries" at bounding box center [737, 54] width 85 height 14
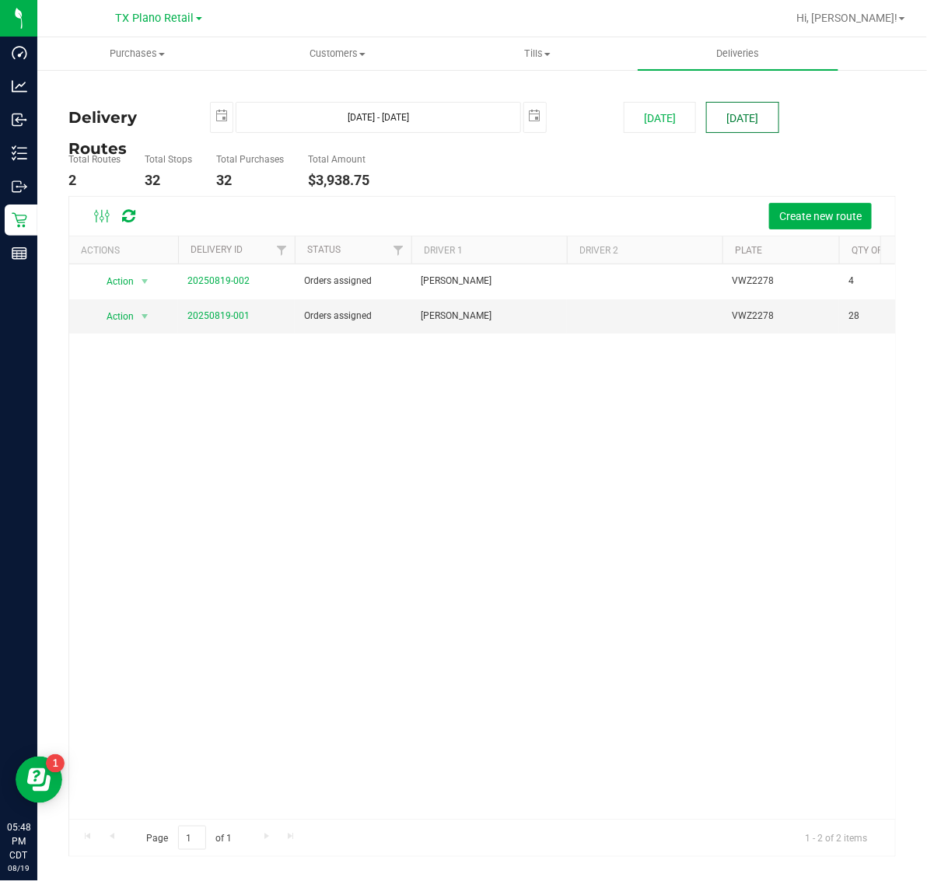
click at [743, 121] on button "[DATE]" at bounding box center [742, 117] width 72 height 31
click at [226, 313] on link "20250819-001" at bounding box center [218, 315] width 62 height 11
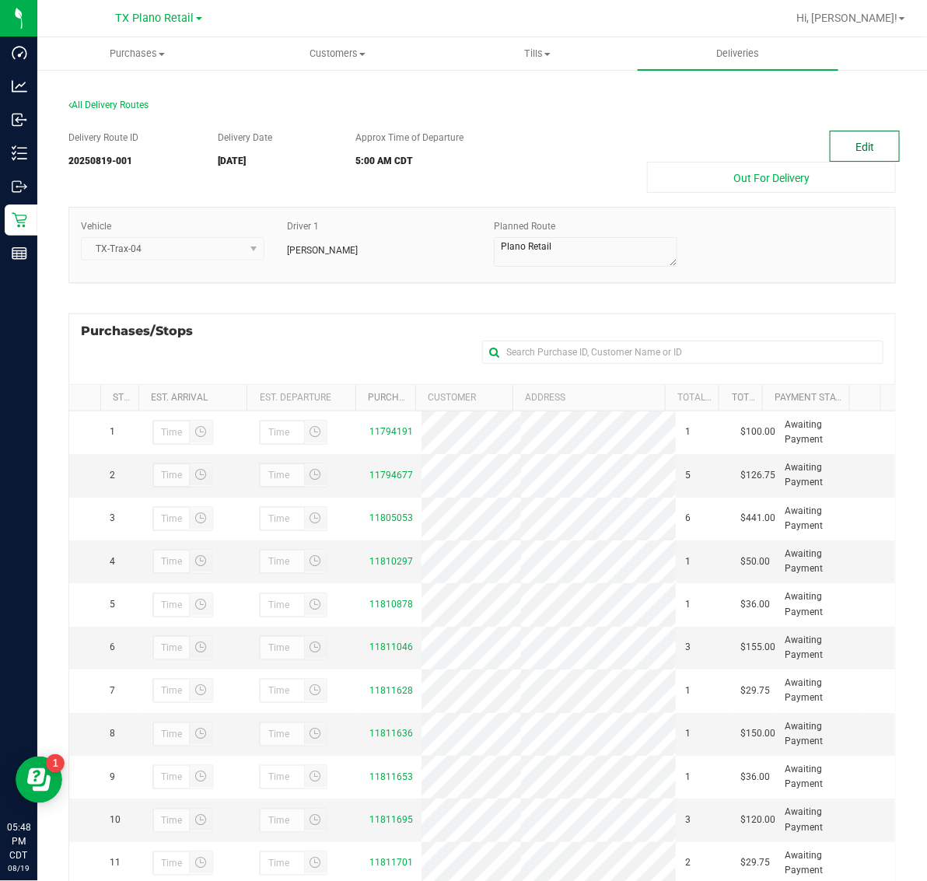
click at [835, 144] on button "Edit" at bounding box center [865, 146] width 70 height 31
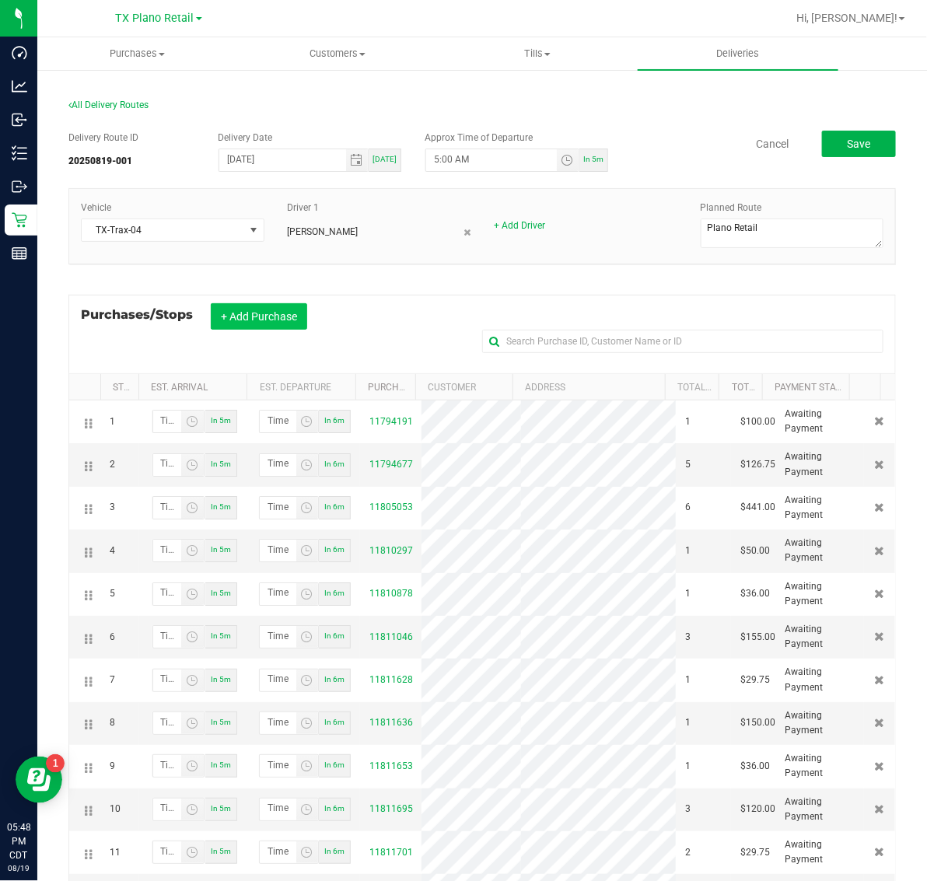
click at [253, 313] on button "+ Add Purchase" at bounding box center [259, 316] width 96 height 26
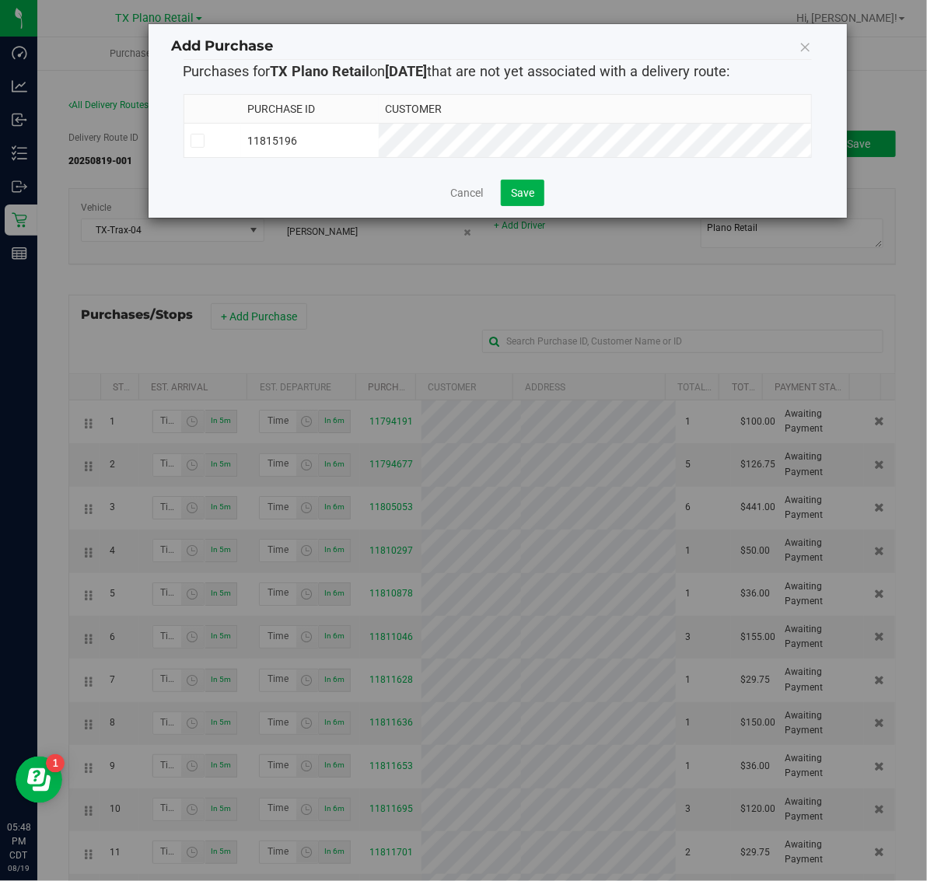
click at [379, 131] on td "11815196" at bounding box center [310, 141] width 138 height 34
click at [523, 199] on span "Save" at bounding box center [522, 193] width 23 height 12
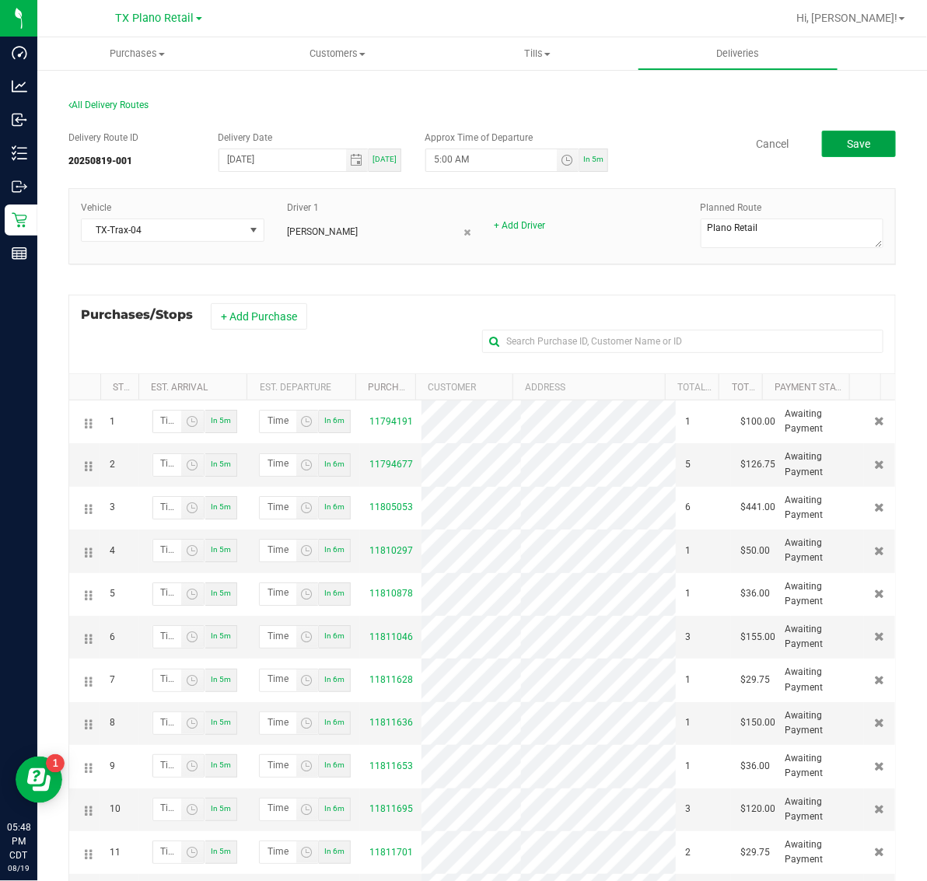
click at [825, 138] on button "Save" at bounding box center [859, 144] width 74 height 26
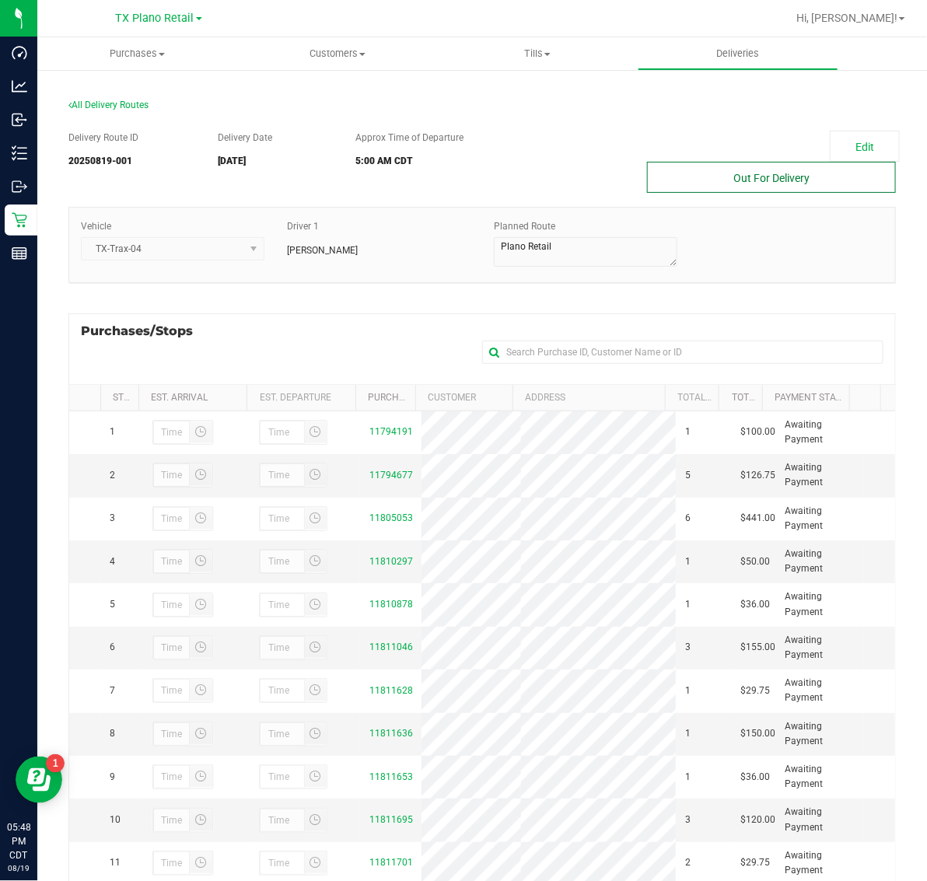
click at [751, 164] on button "Out For Delivery" at bounding box center [771, 177] width 249 height 31
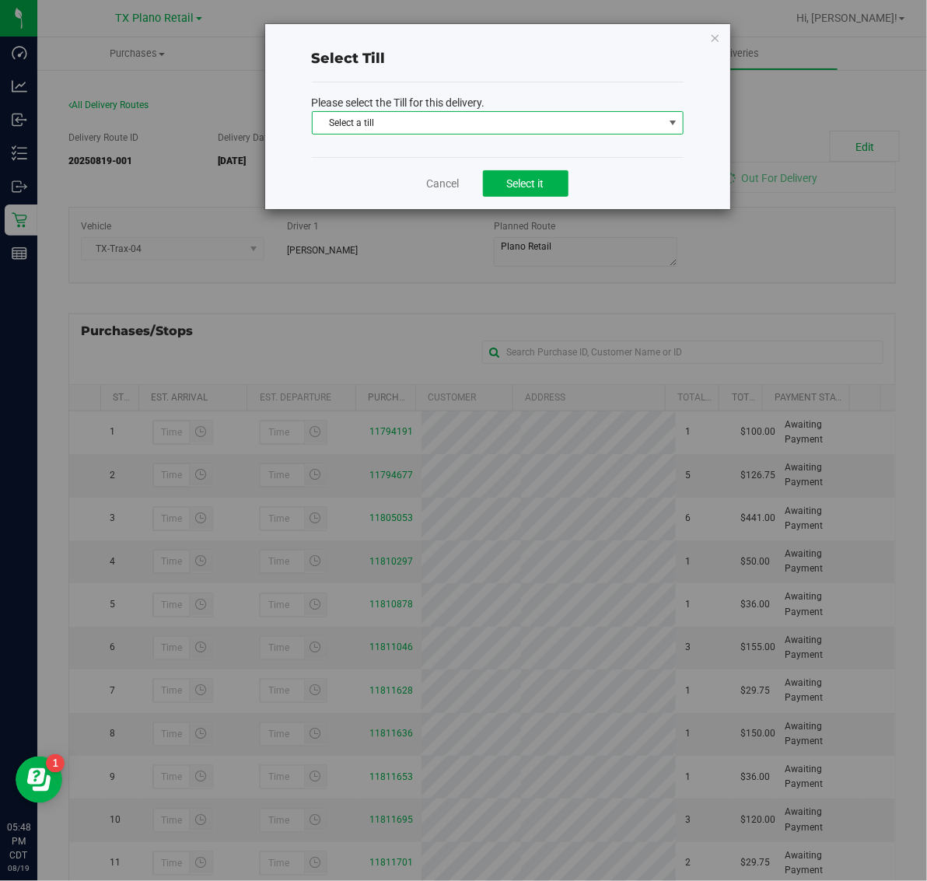
click at [548, 126] on span "Select a till" at bounding box center [488, 123] width 351 height 22
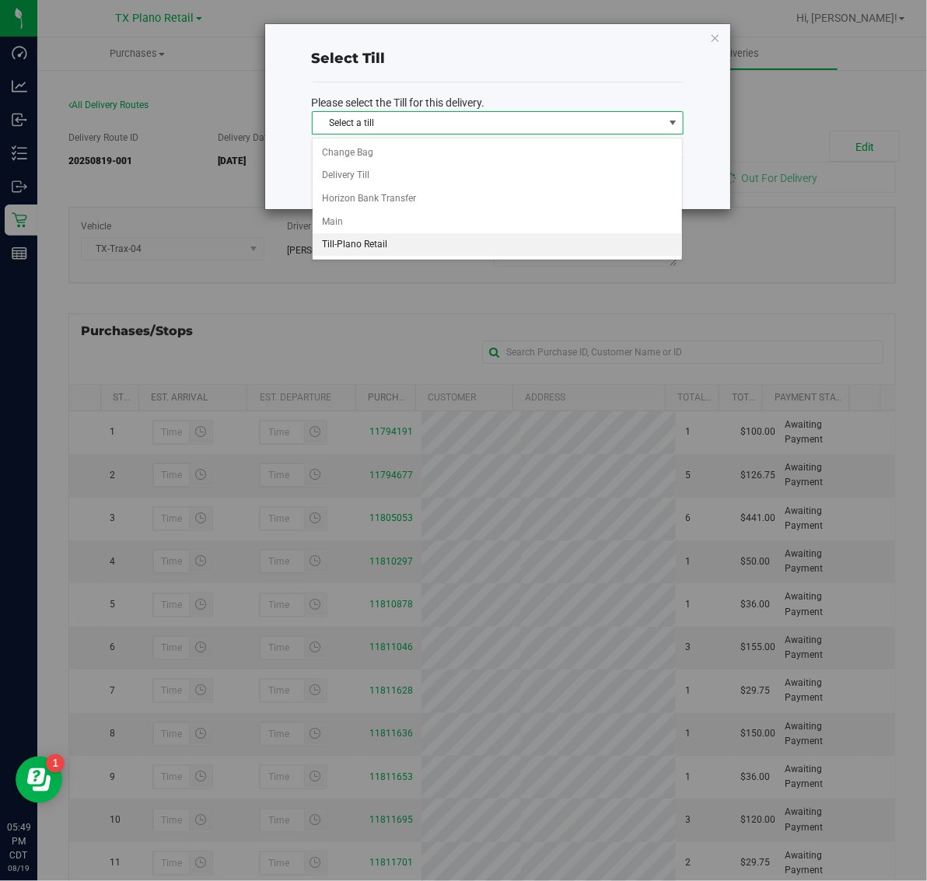
click at [445, 251] on li "Till-Plano Retail" at bounding box center [498, 244] width 370 height 23
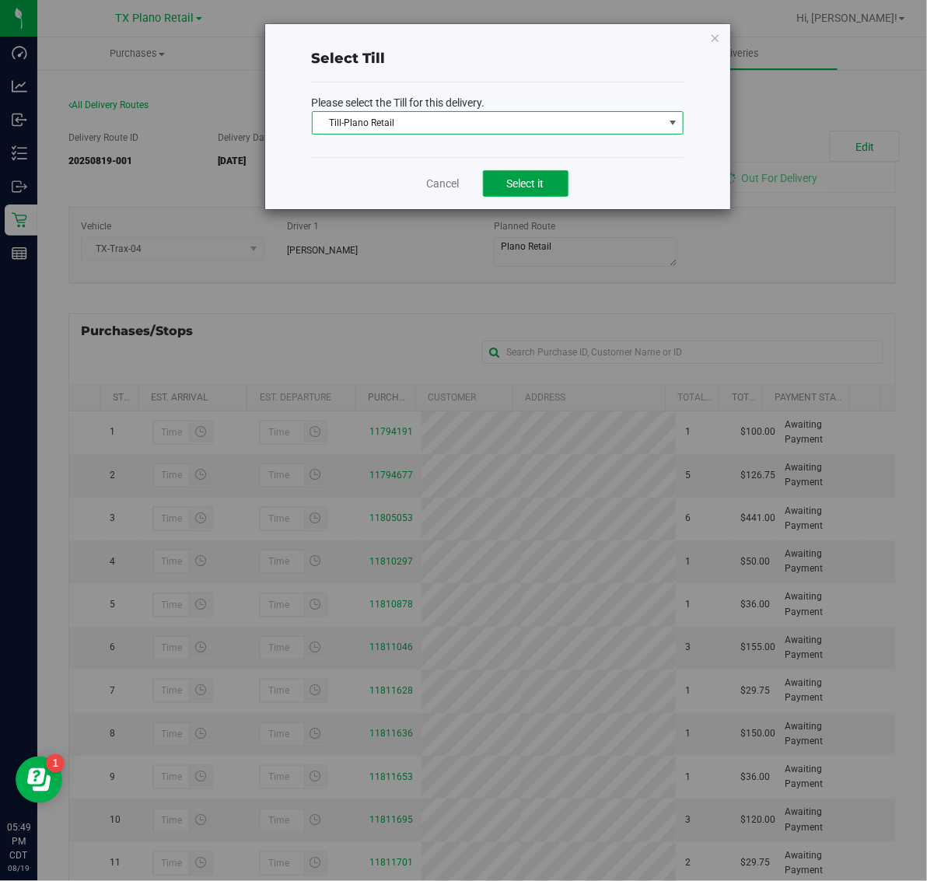
click at [511, 180] on span "Select it" at bounding box center [525, 183] width 37 height 12
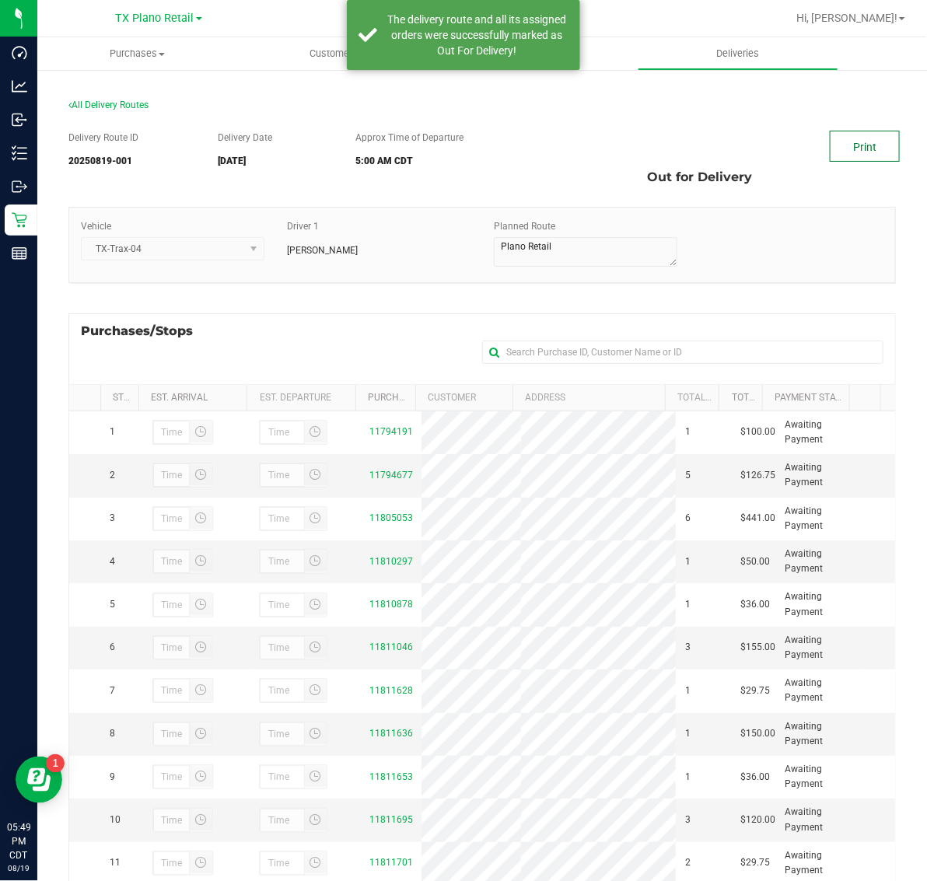
click at [844, 149] on link "Print" at bounding box center [865, 146] width 70 height 31
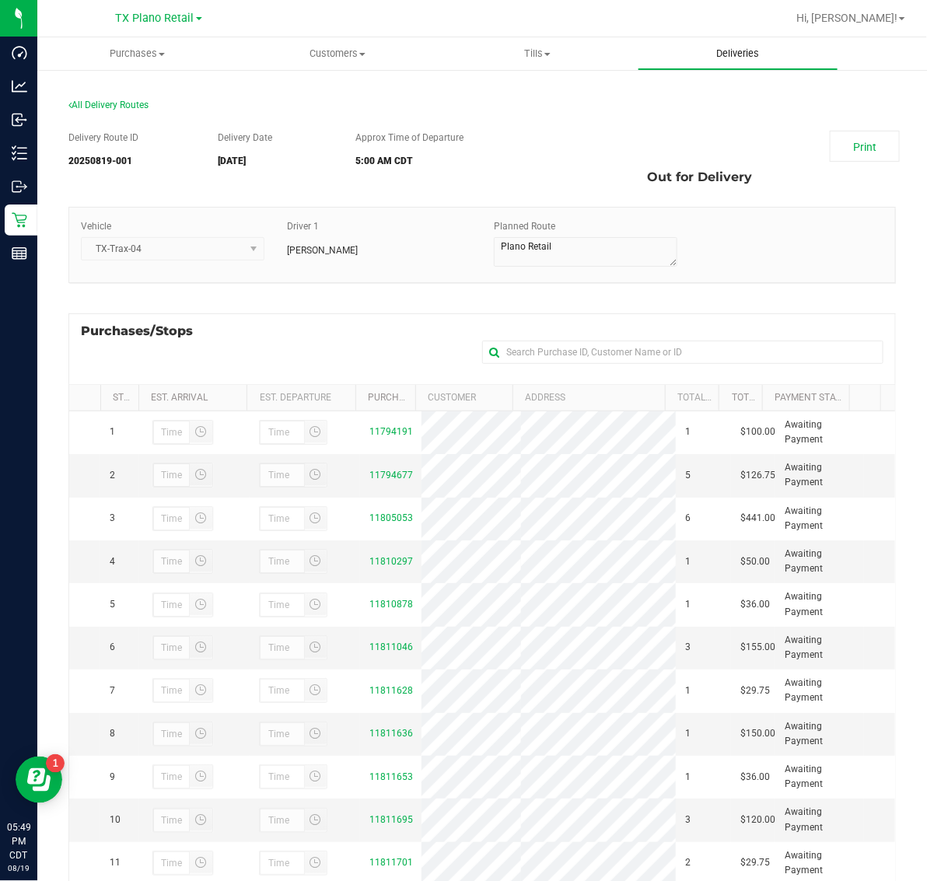
click at [722, 55] on span "Deliveries" at bounding box center [737, 54] width 85 height 14
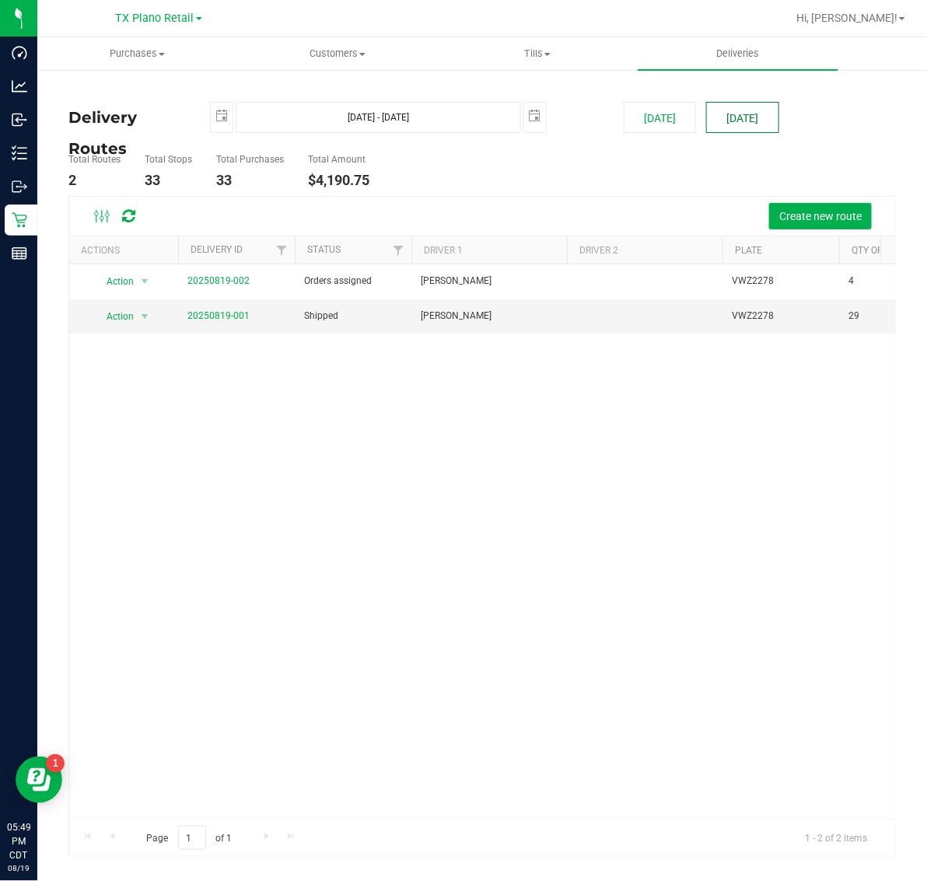
click at [747, 123] on button "[DATE]" at bounding box center [742, 117] width 72 height 31
click at [138, 57] on span "Purchases" at bounding box center [137, 54] width 198 height 14
click at [152, 110] on li "Fulfillment" at bounding box center [137, 112] width 200 height 19
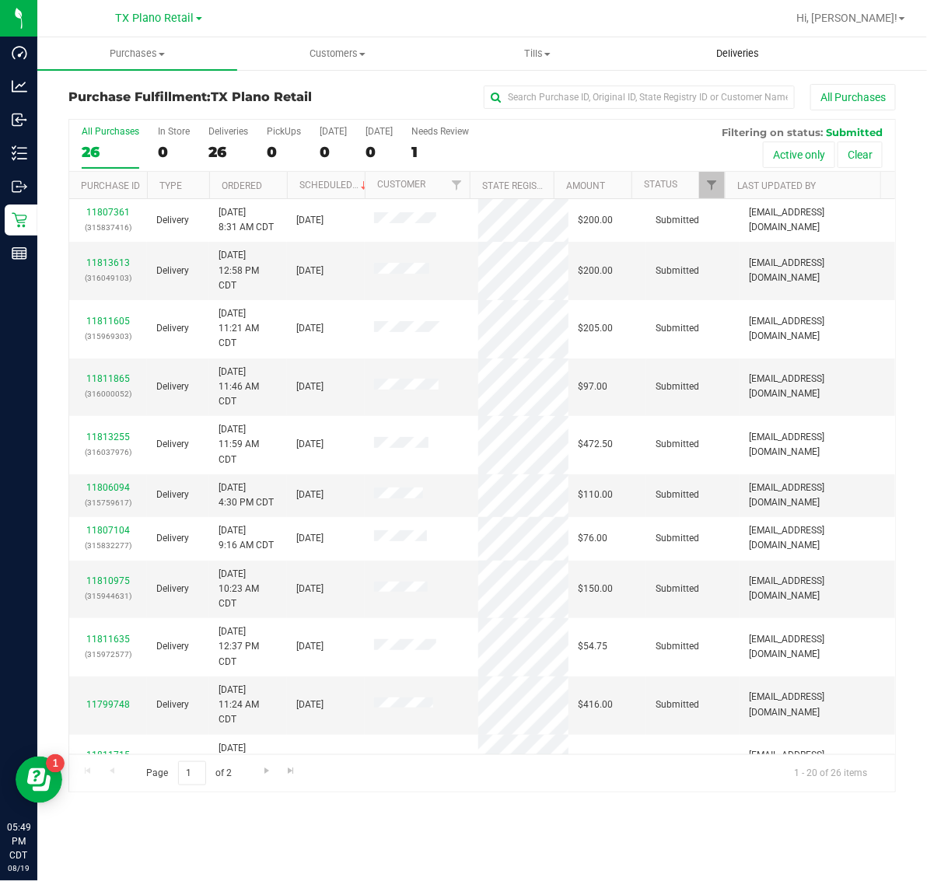
click at [722, 52] on span "Deliveries" at bounding box center [737, 54] width 85 height 14
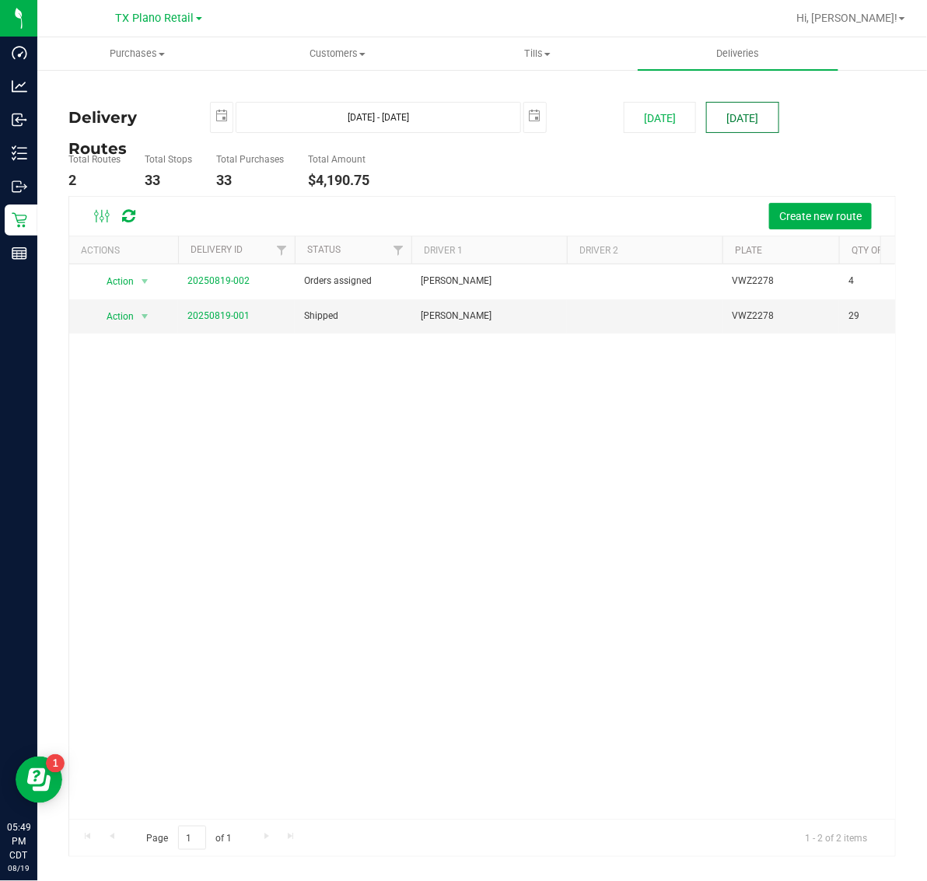
click at [751, 123] on button "[DATE]" at bounding box center [742, 117] width 72 height 31
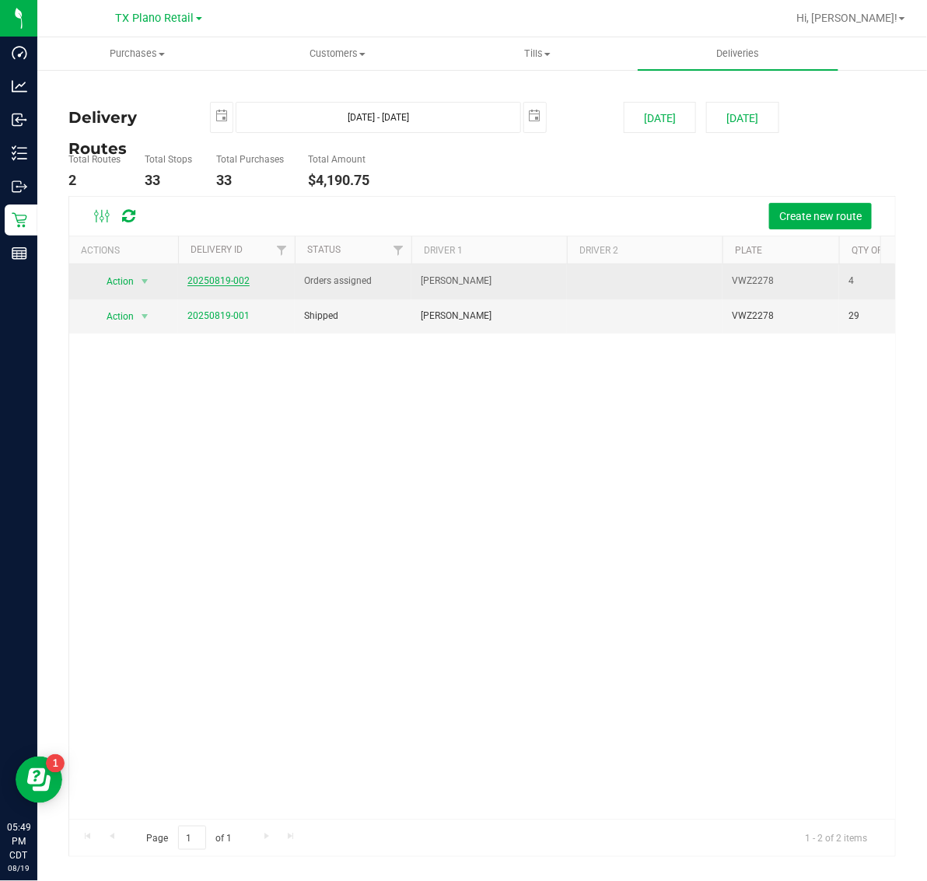
click at [233, 280] on link "20250819-002" at bounding box center [218, 280] width 62 height 11
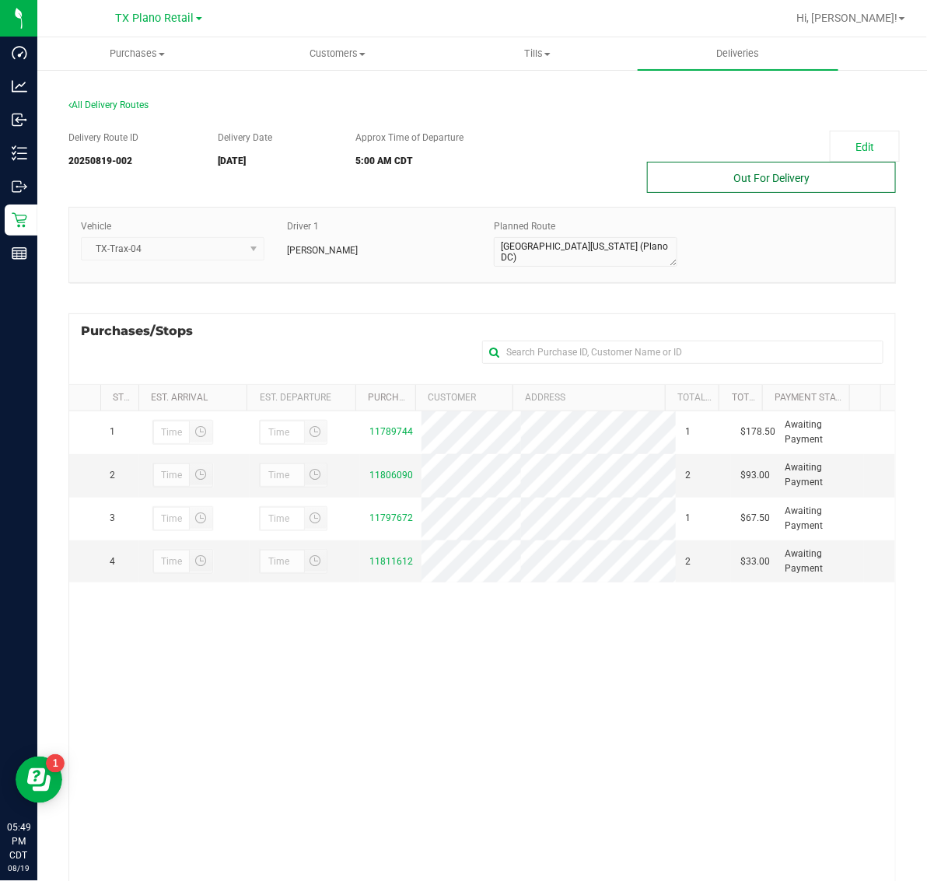
click at [776, 184] on button "Out For Delivery" at bounding box center [771, 177] width 249 height 31
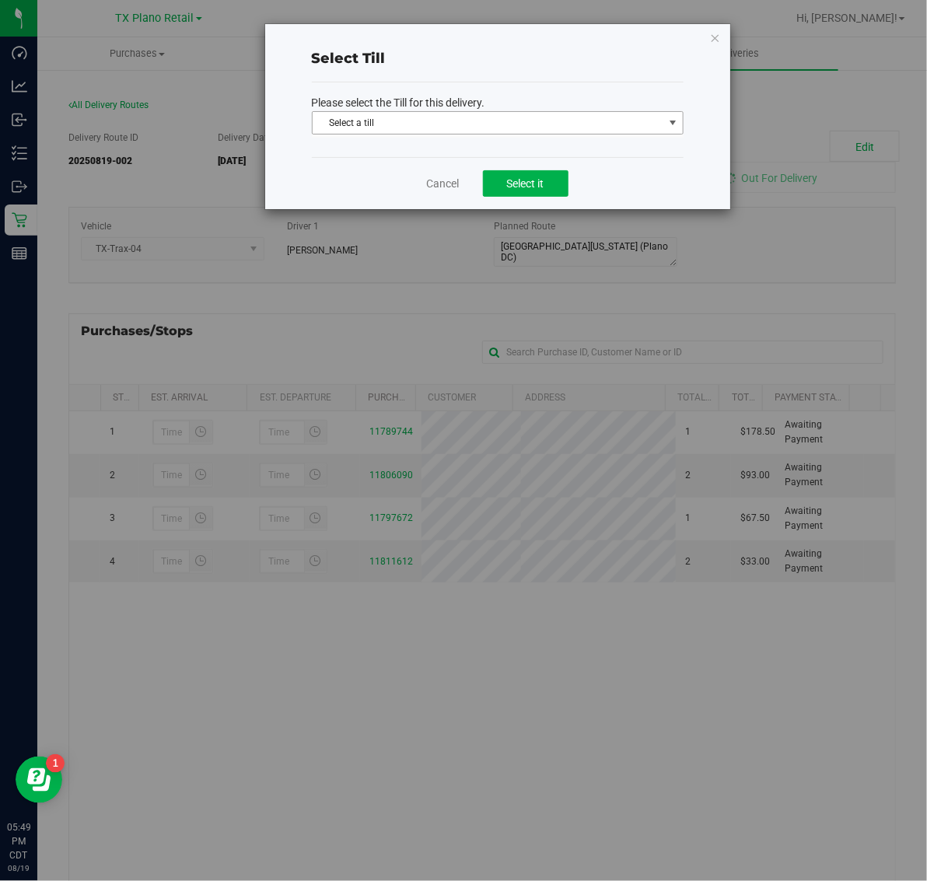
click at [385, 125] on span "Select a till" at bounding box center [488, 123] width 351 height 22
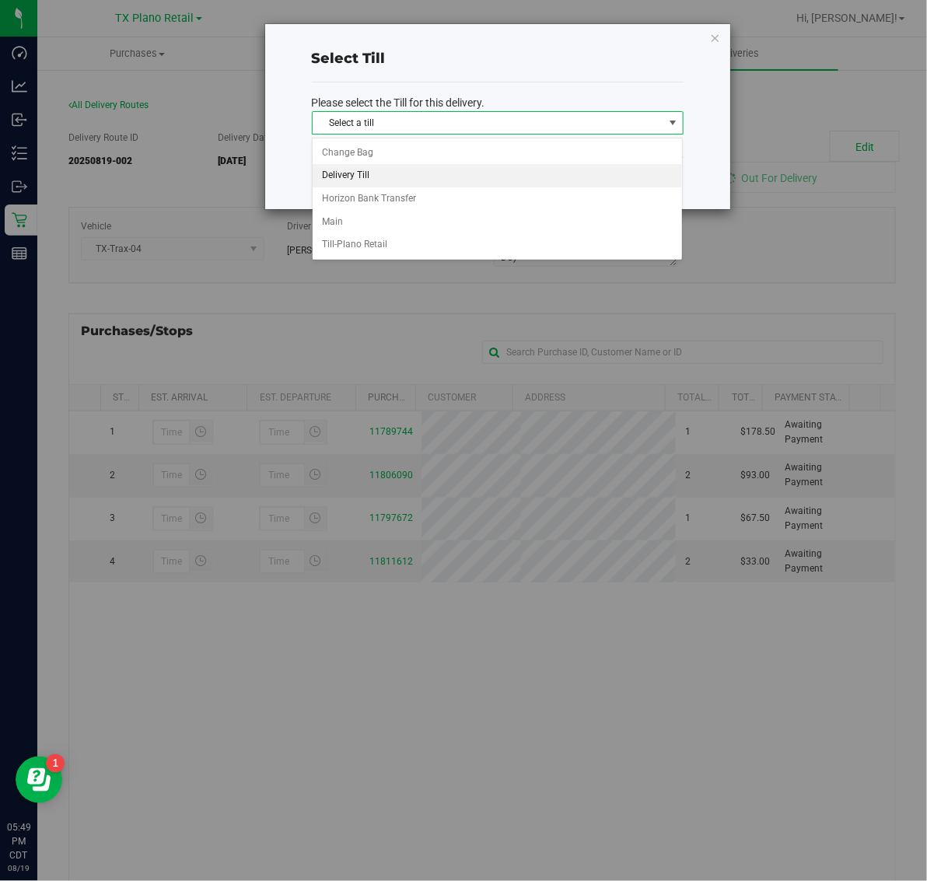
click at [443, 179] on li "Delivery Till" at bounding box center [498, 175] width 370 height 23
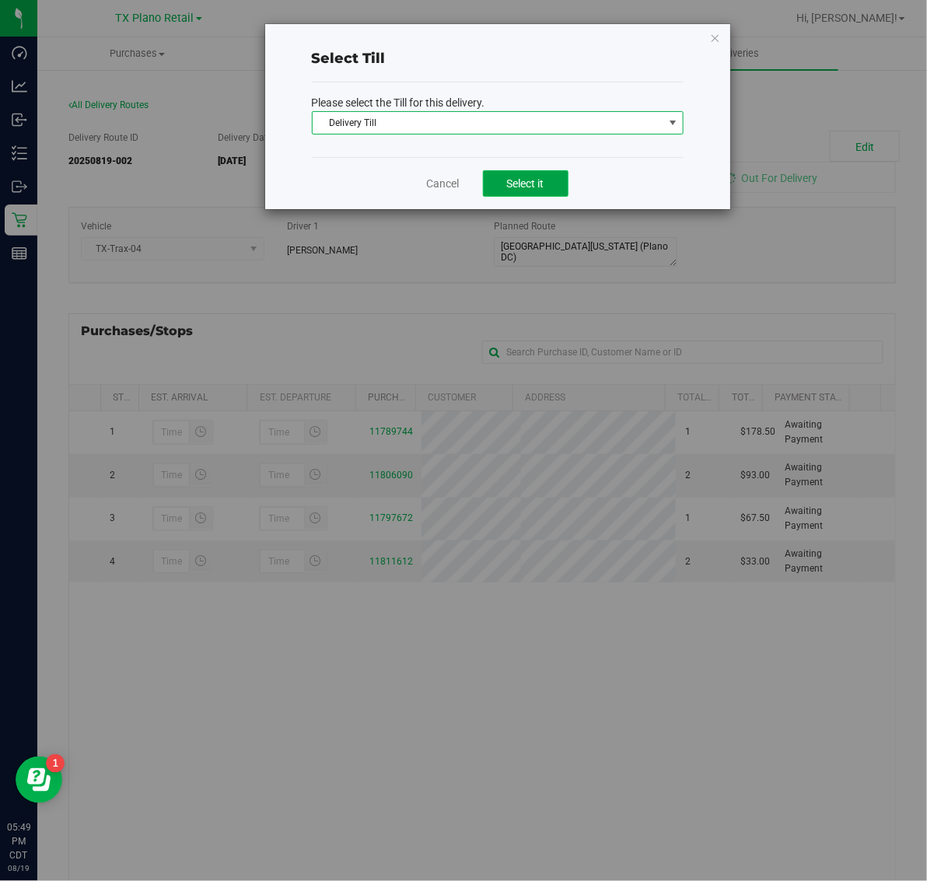
click at [549, 187] on button "Select it" at bounding box center [526, 183] width 86 height 26
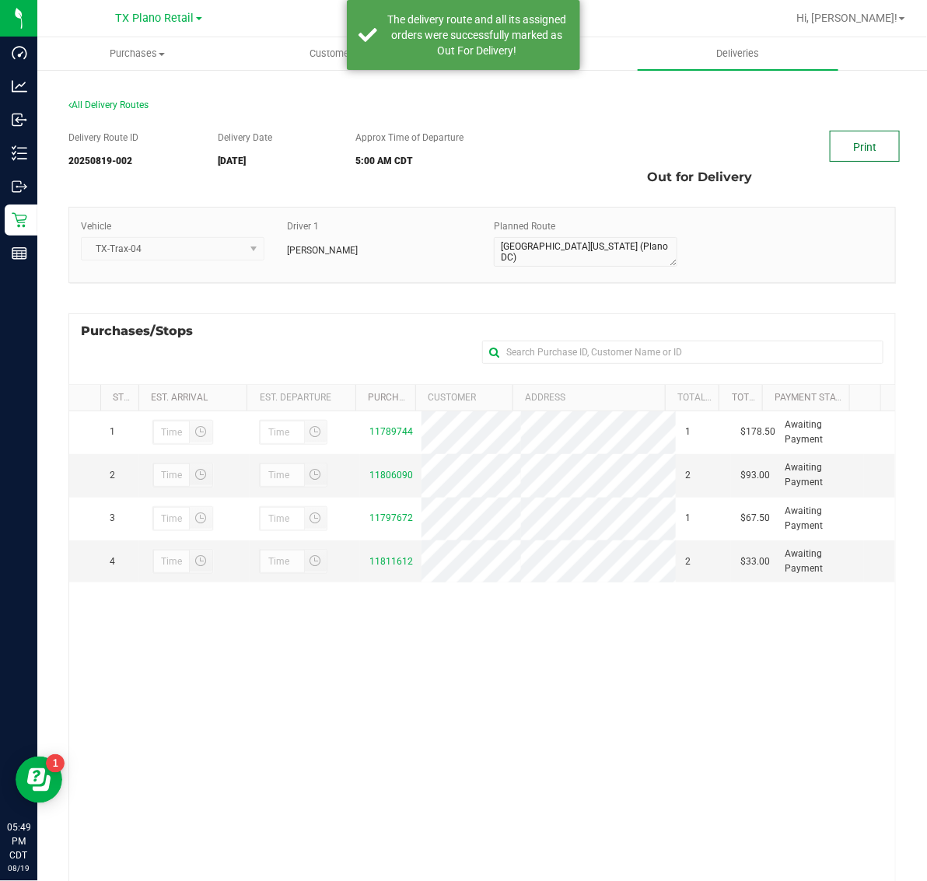
click at [845, 136] on link "Print" at bounding box center [865, 146] width 70 height 31
